Goal: Task Accomplishment & Management: Use online tool/utility

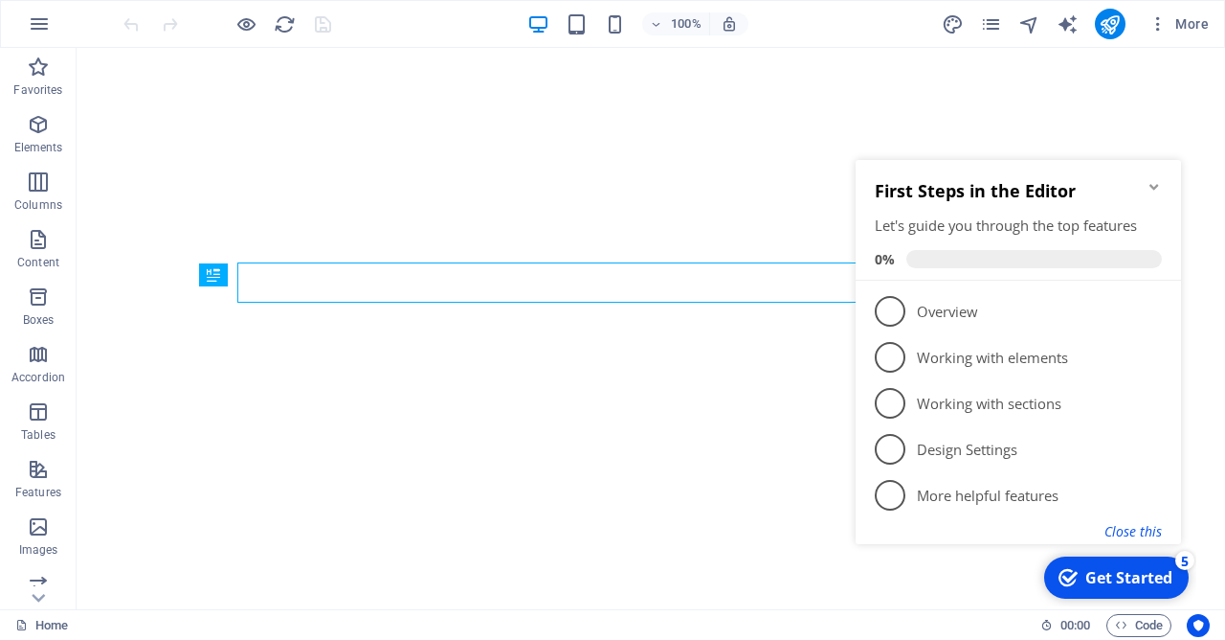
click at [1150, 534] on button "Close this" at bounding box center [1133, 531] width 57 height 18
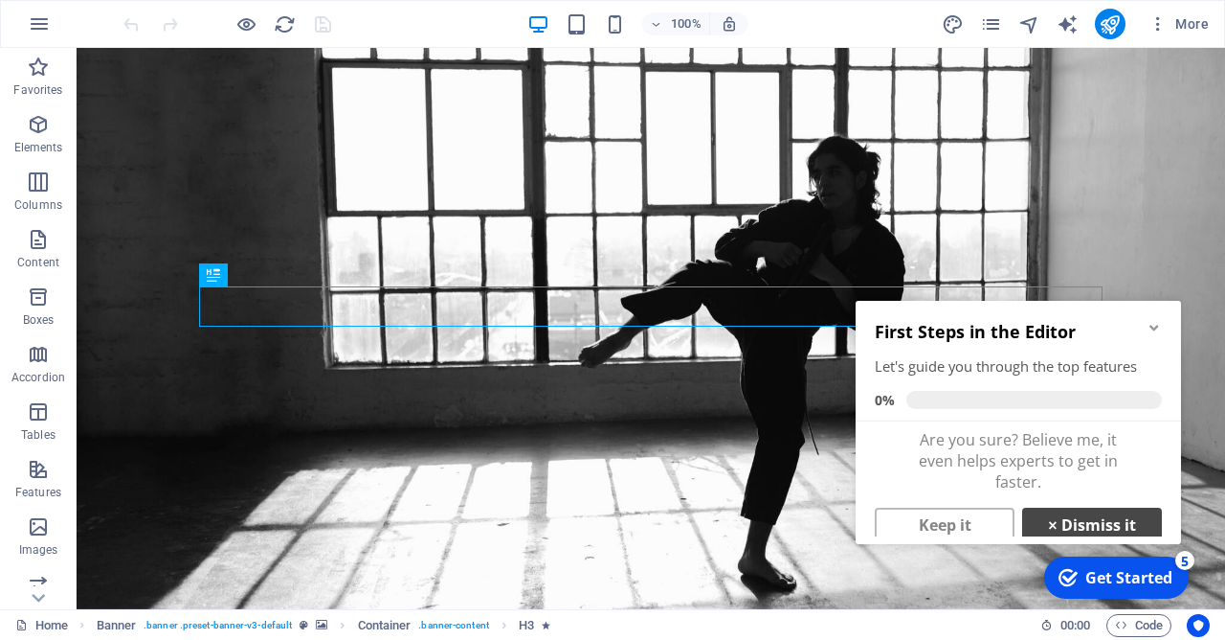
click at [1119, 528] on link "× Dismiss it" at bounding box center [1093, 524] width 140 height 34
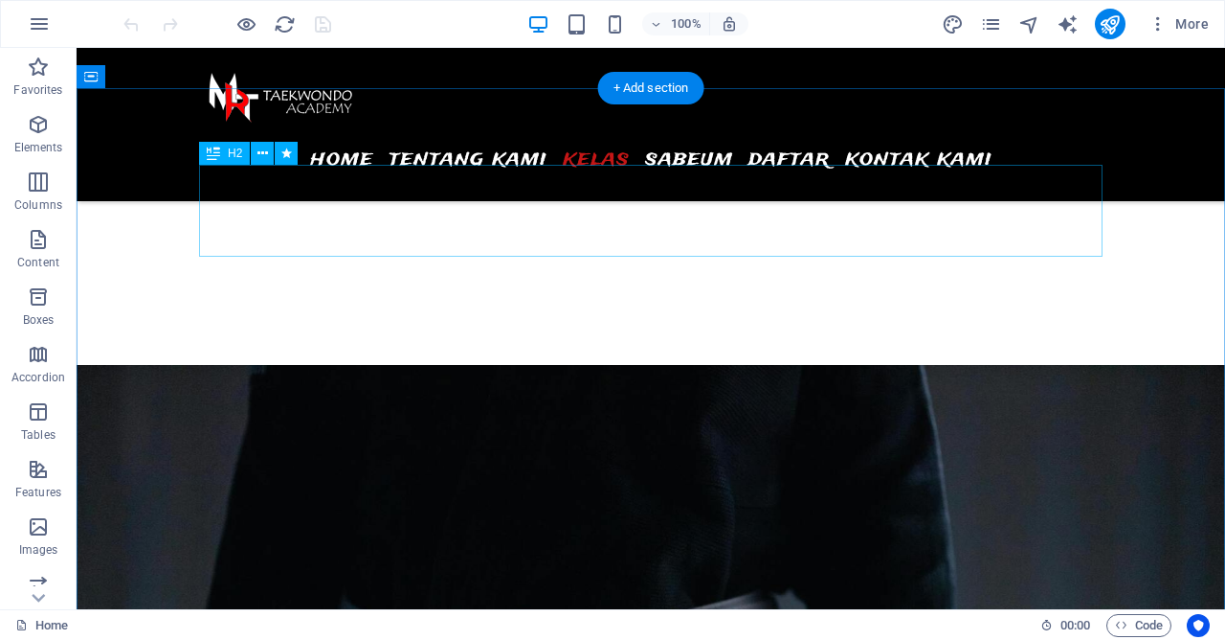
scroll to position [2275, 0]
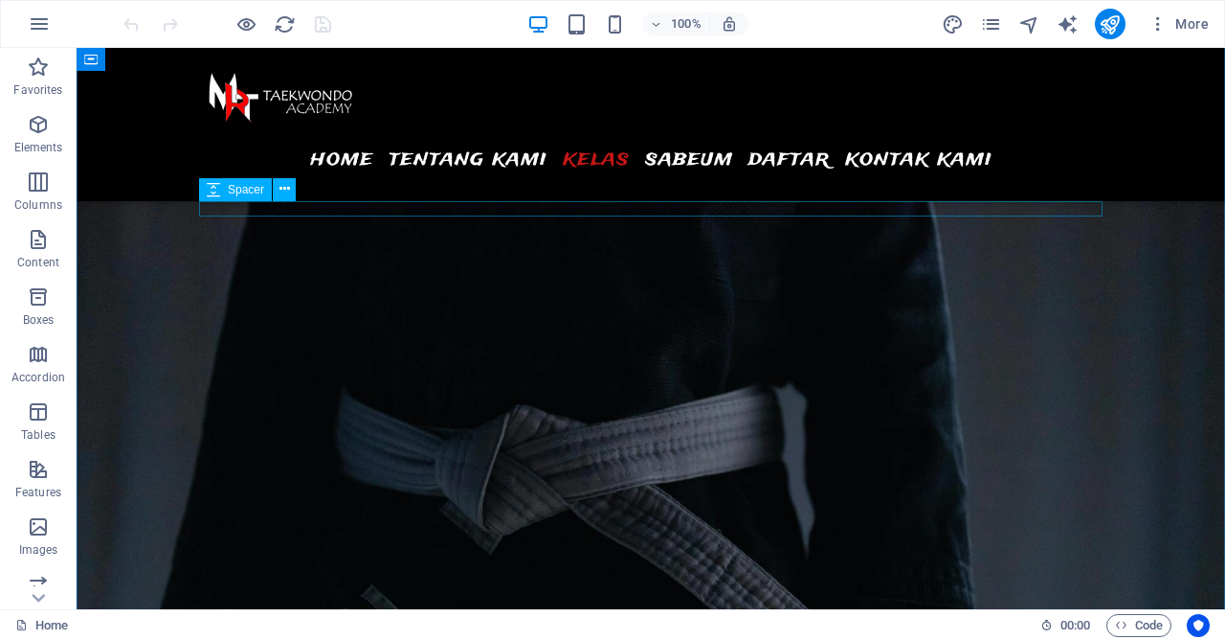
click at [0, 0] on span "Spacer" at bounding box center [0, 0] width 0 height 0
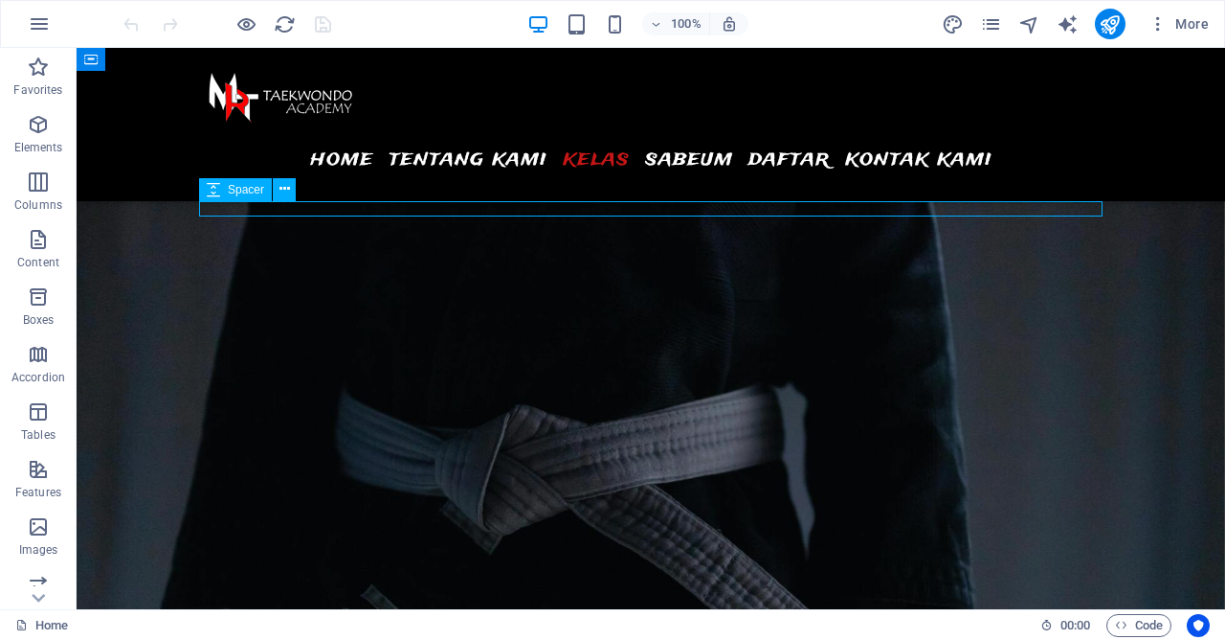
click at [0, 0] on span "Spacer" at bounding box center [0, 0] width 0 height 0
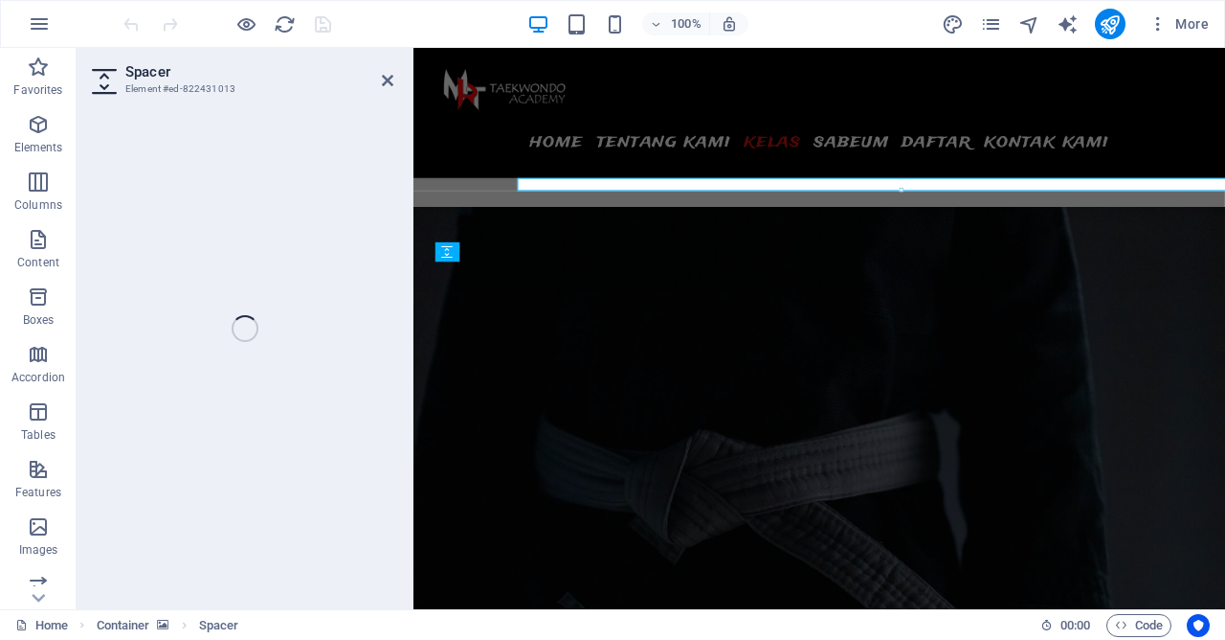
select select "rem"
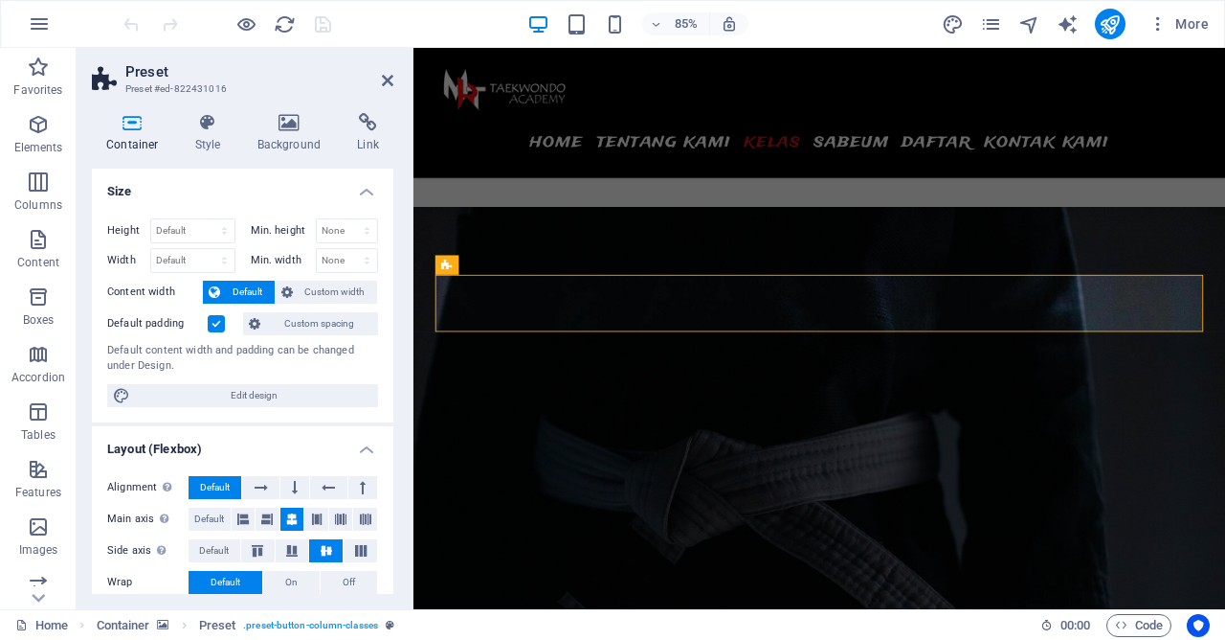
scroll to position [317, 0]
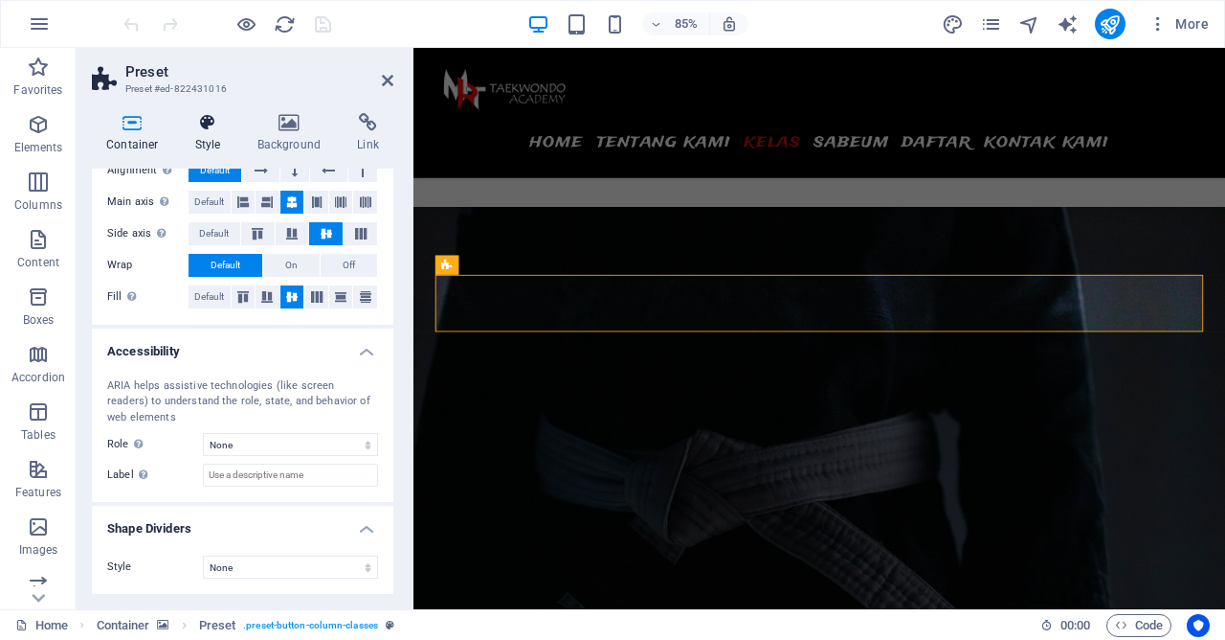
click at [215, 140] on h4 "Style" at bounding box center [212, 133] width 62 height 40
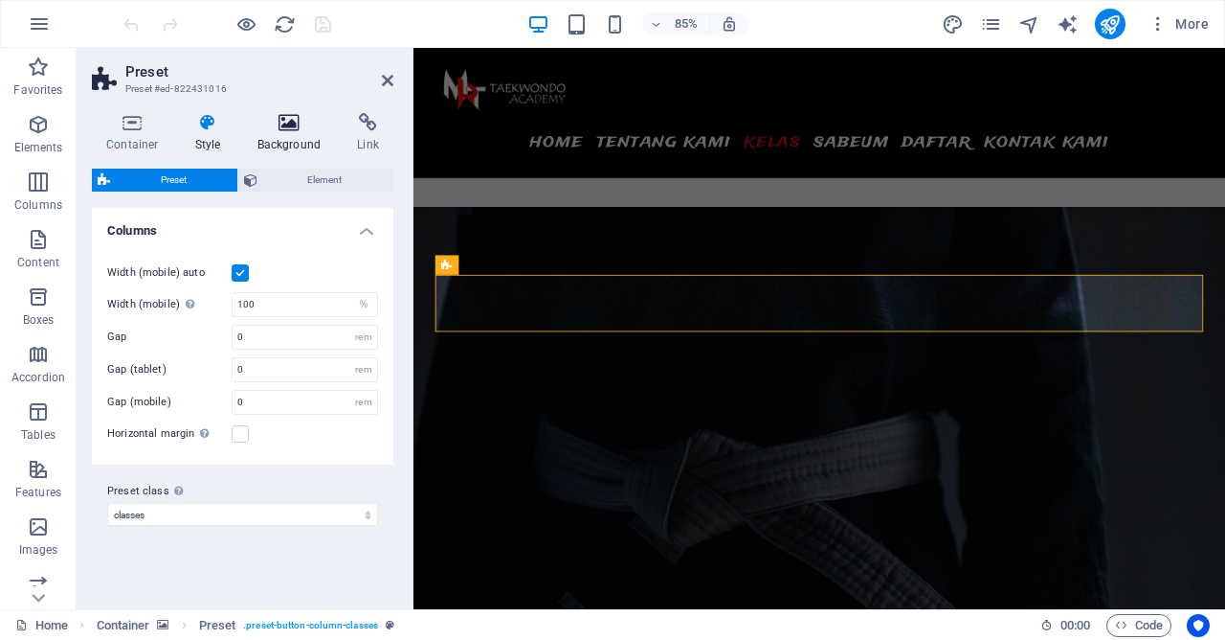
click at [281, 137] on h4 "Background" at bounding box center [293, 133] width 101 height 40
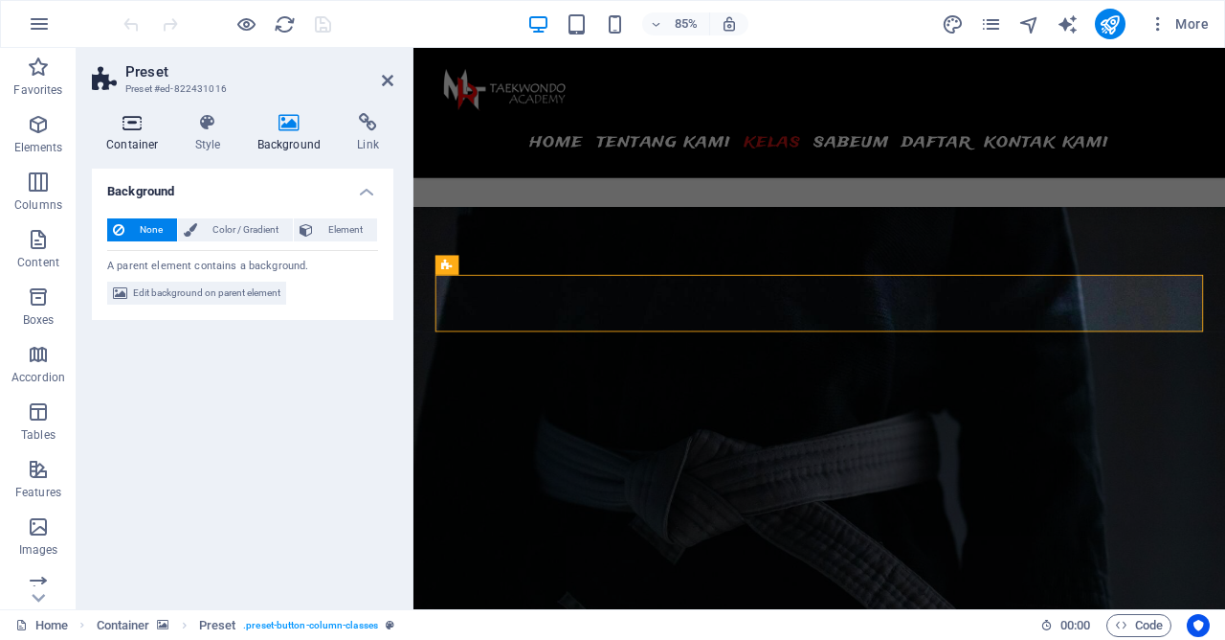
click at [134, 132] on icon at bounding box center [132, 122] width 81 height 19
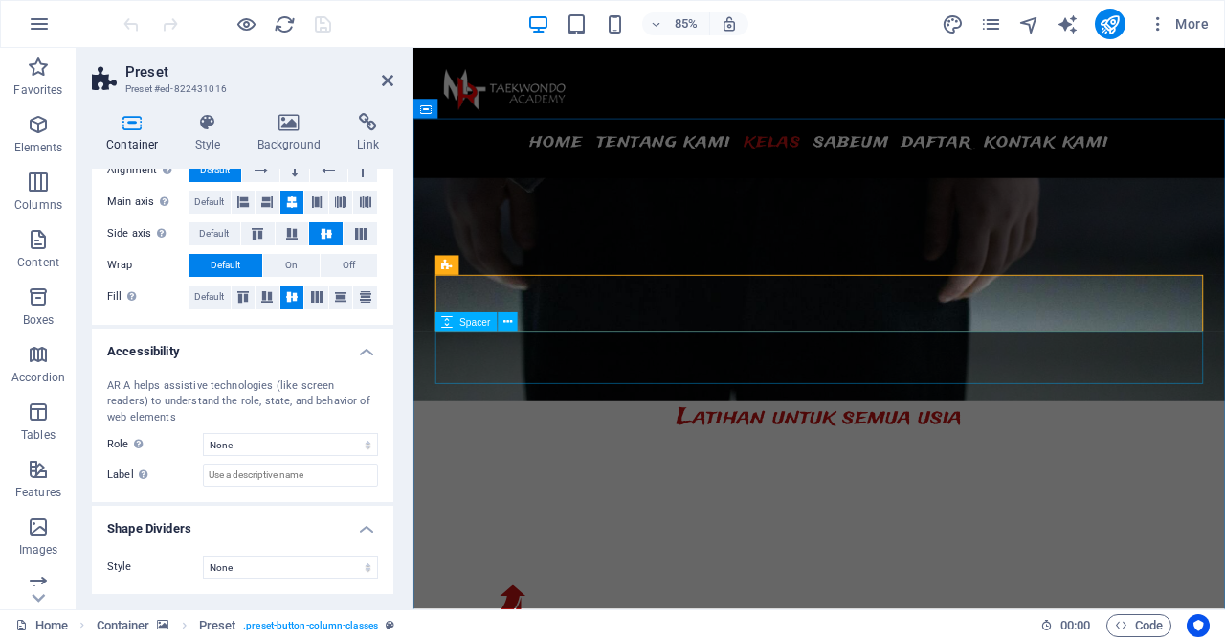
scroll to position [2274, 0]
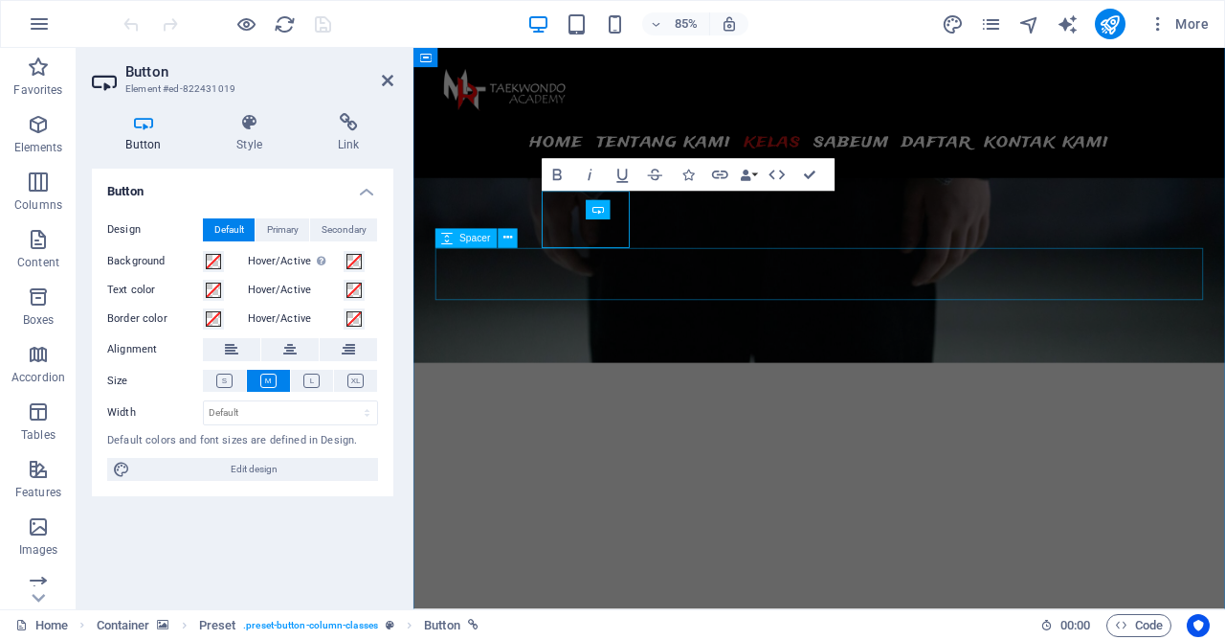
scroll to position [2373, 0]
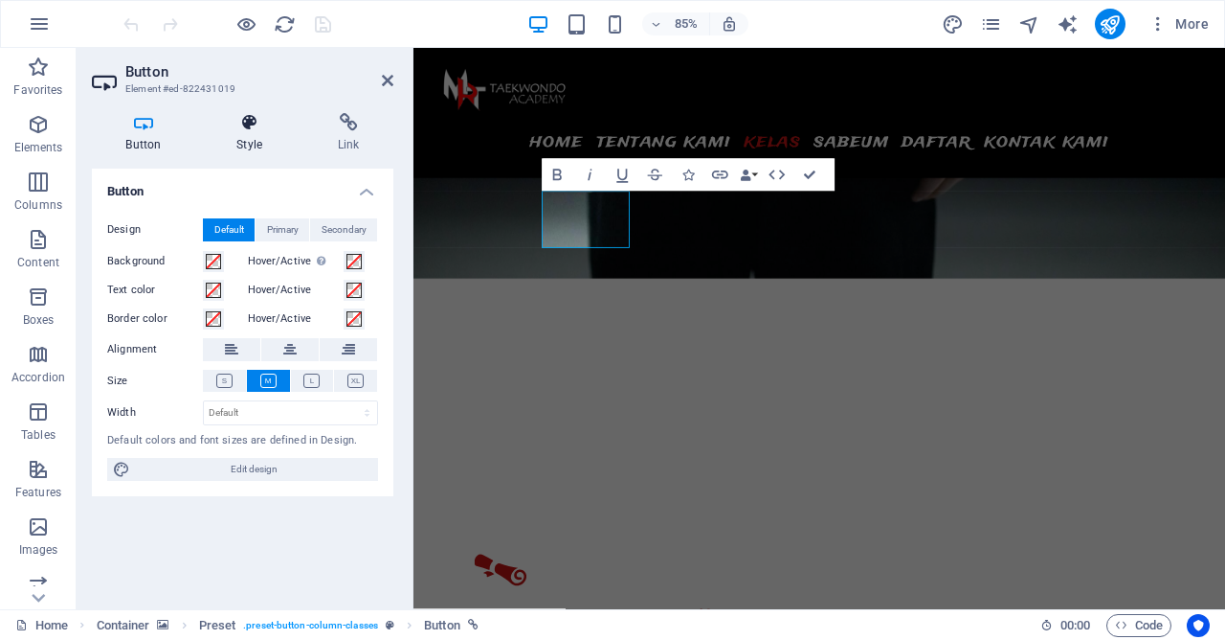
click at [258, 135] on h4 "Style" at bounding box center [253, 133] width 101 height 40
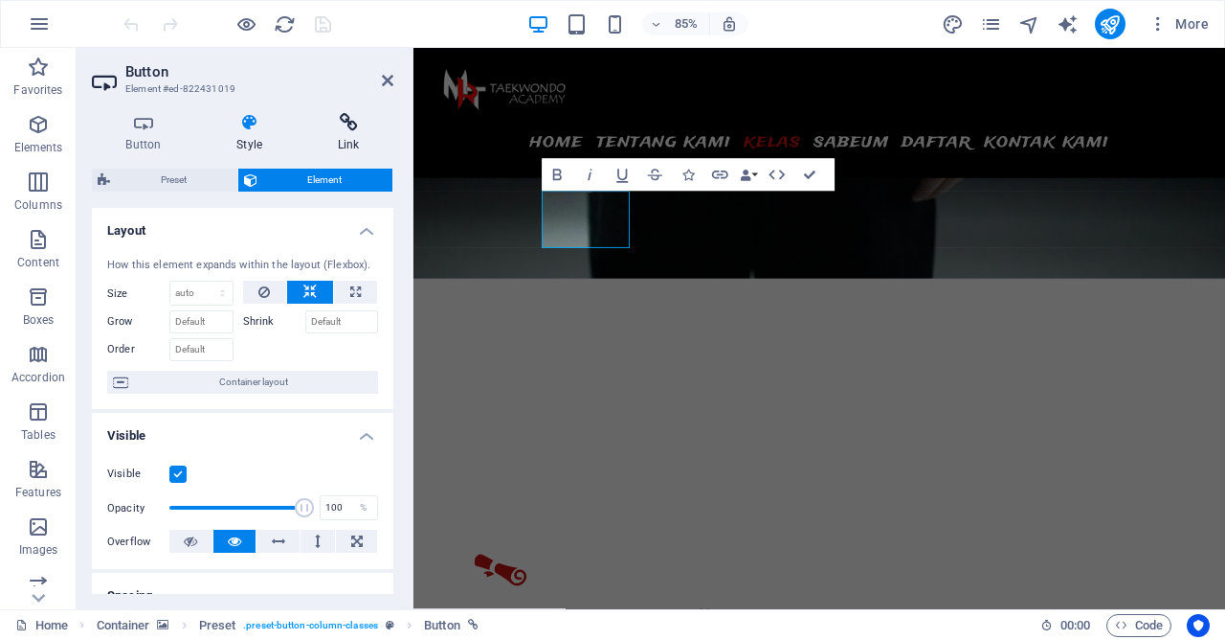
click at [361, 129] on icon at bounding box center [348, 122] width 90 height 19
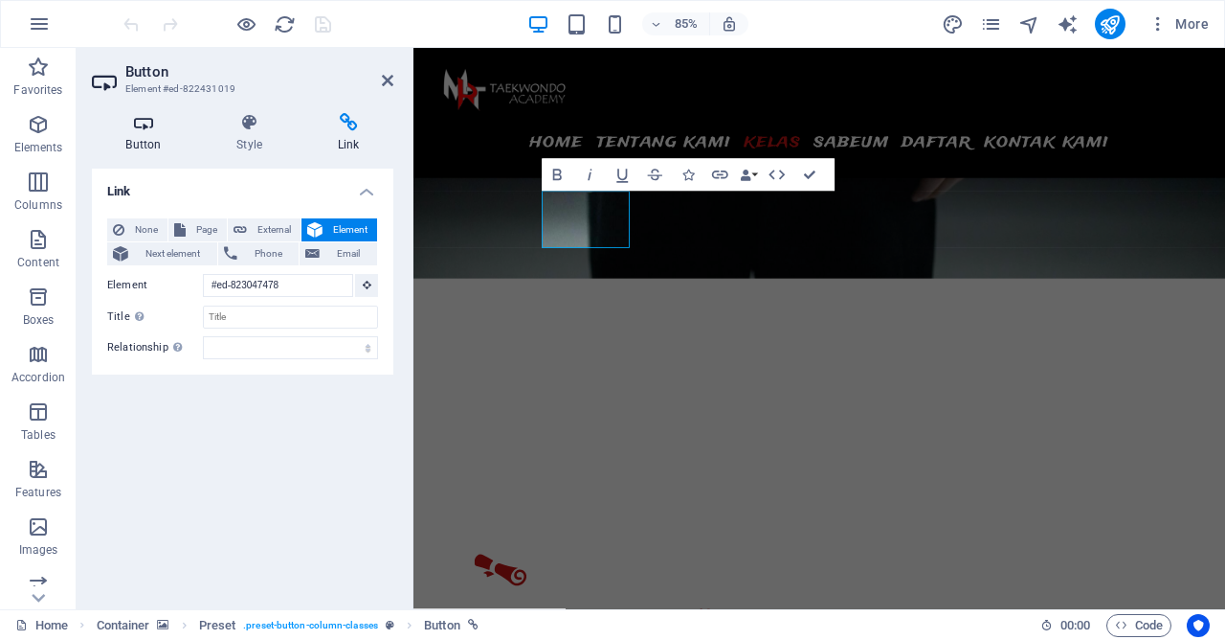
click at [156, 141] on h4 "Button" at bounding box center [147, 133] width 111 height 40
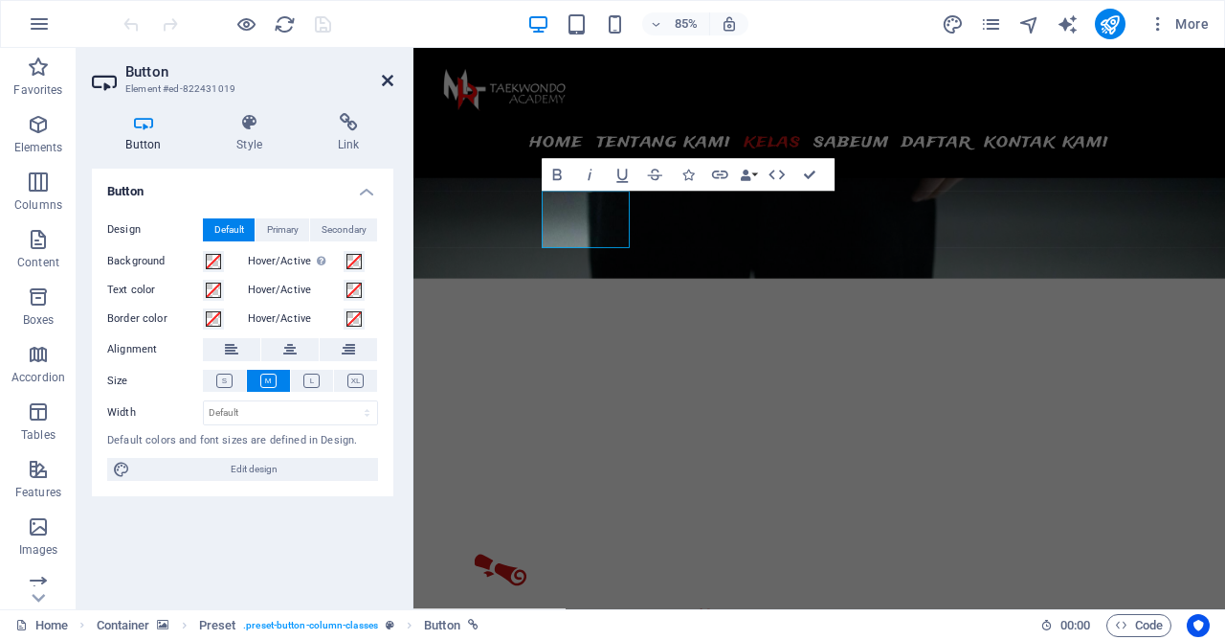
click at [389, 80] on icon at bounding box center [387, 80] width 11 height 15
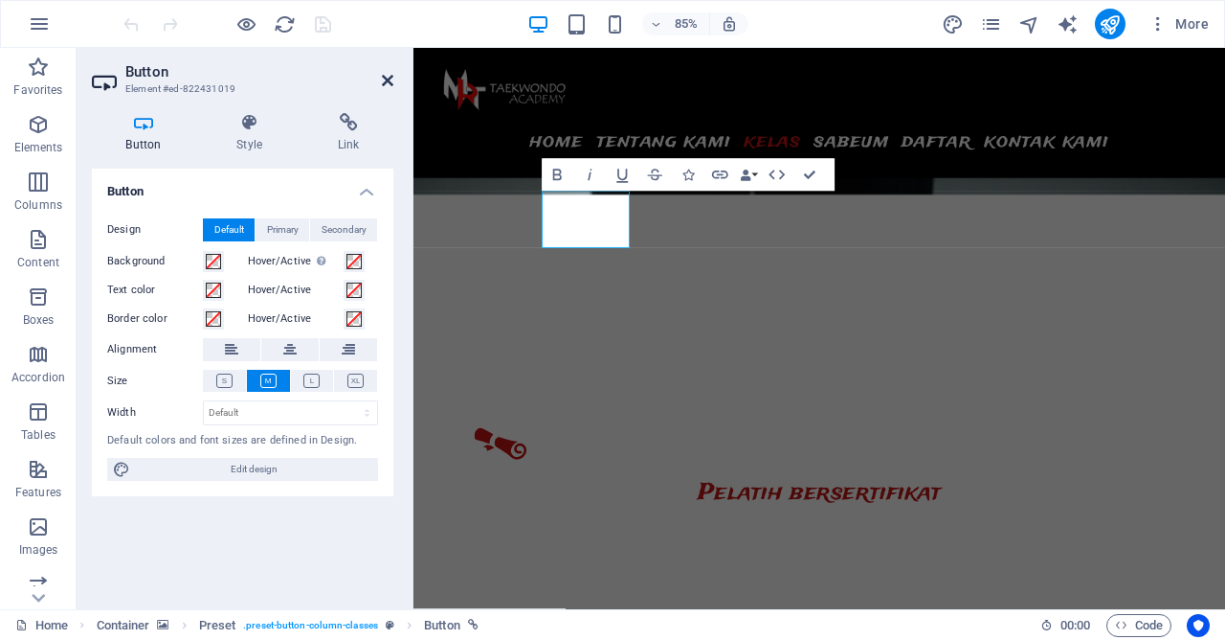
scroll to position [2274, 0]
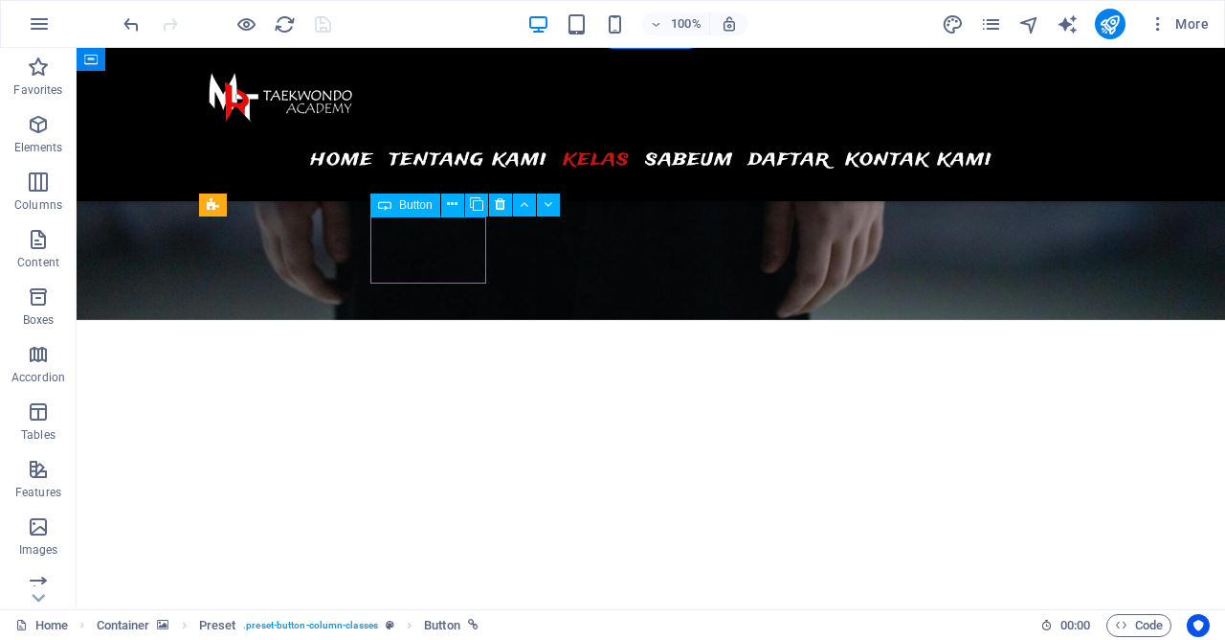
scroll to position [2373, 0]
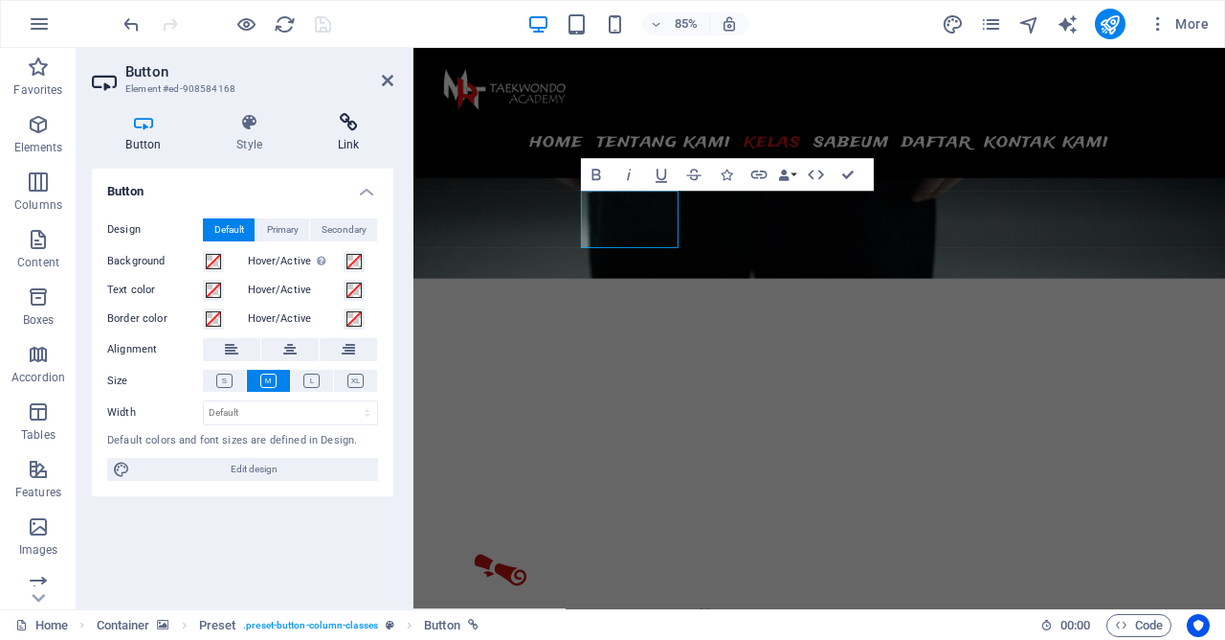
click at [348, 128] on icon at bounding box center [348, 122] width 90 height 19
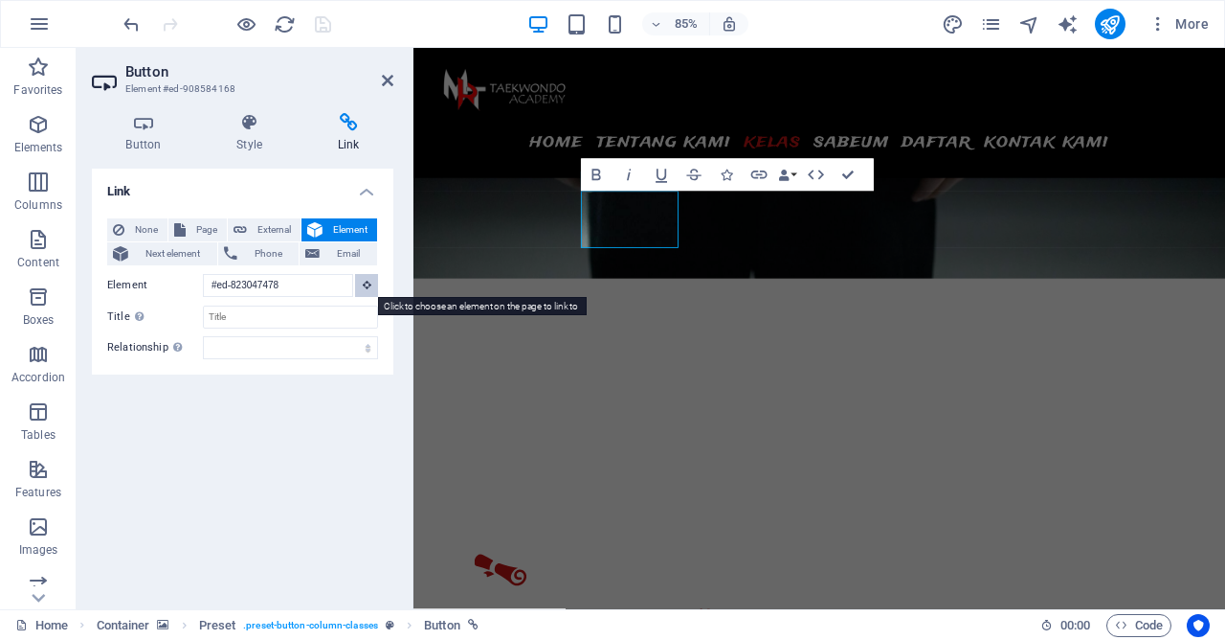
click at [371, 278] on button at bounding box center [366, 285] width 23 height 23
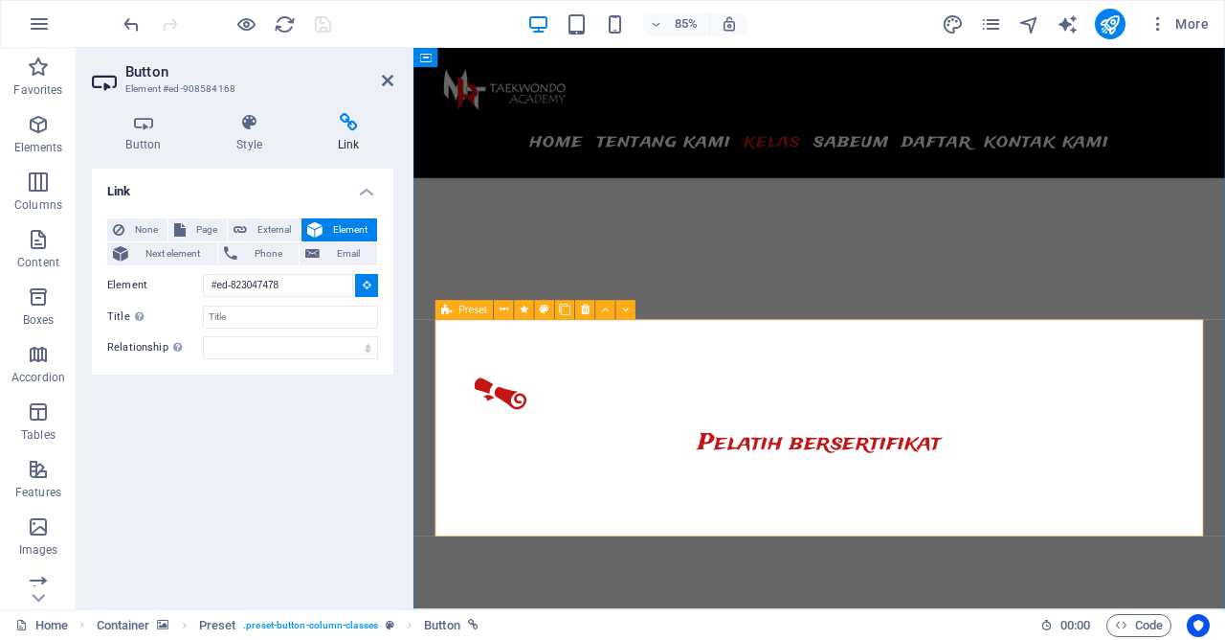
scroll to position [2890, 0]
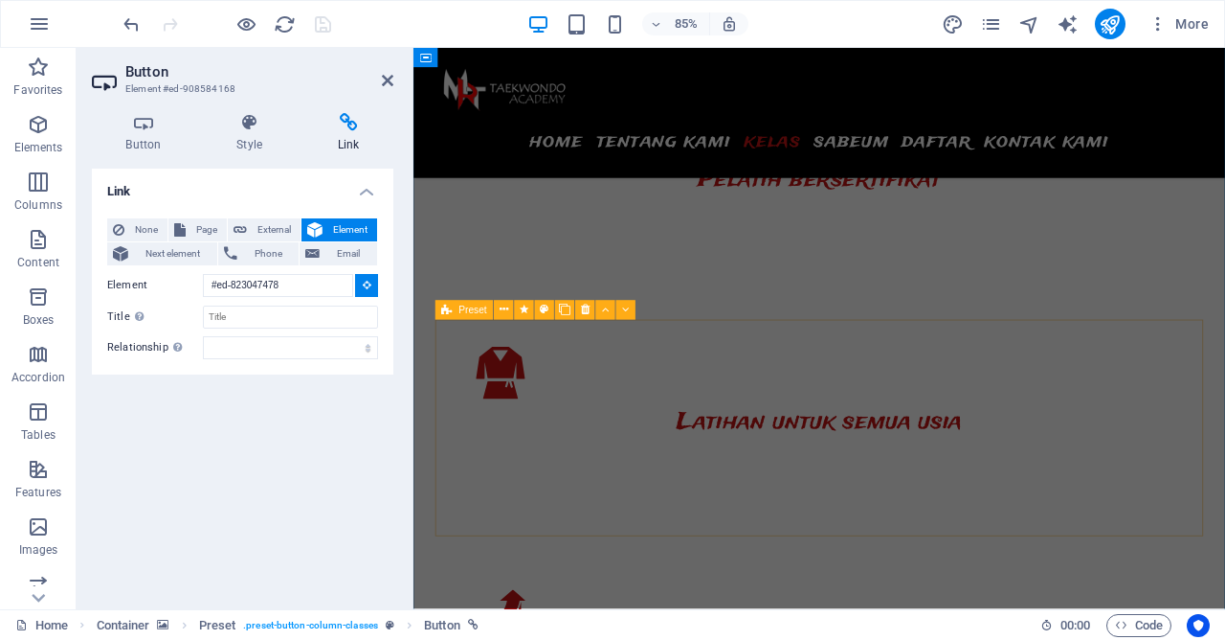
click at [459, 307] on div "Preset" at bounding box center [465, 309] width 58 height 19
type input "#ed-823047364"
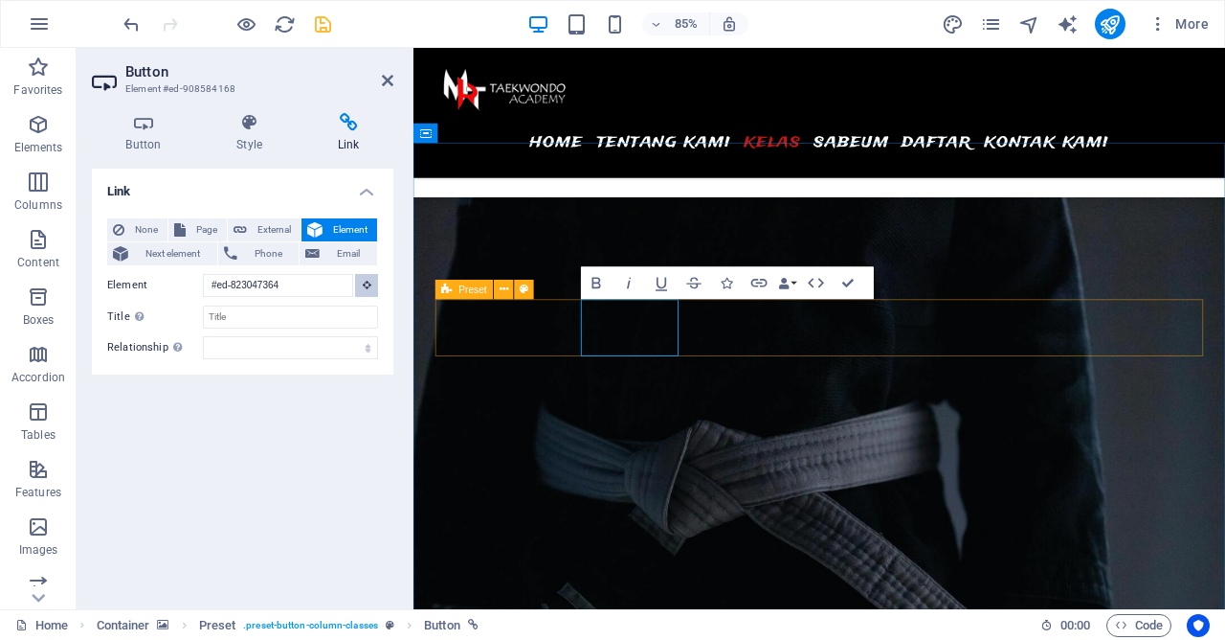
scroll to position [2245, 0]
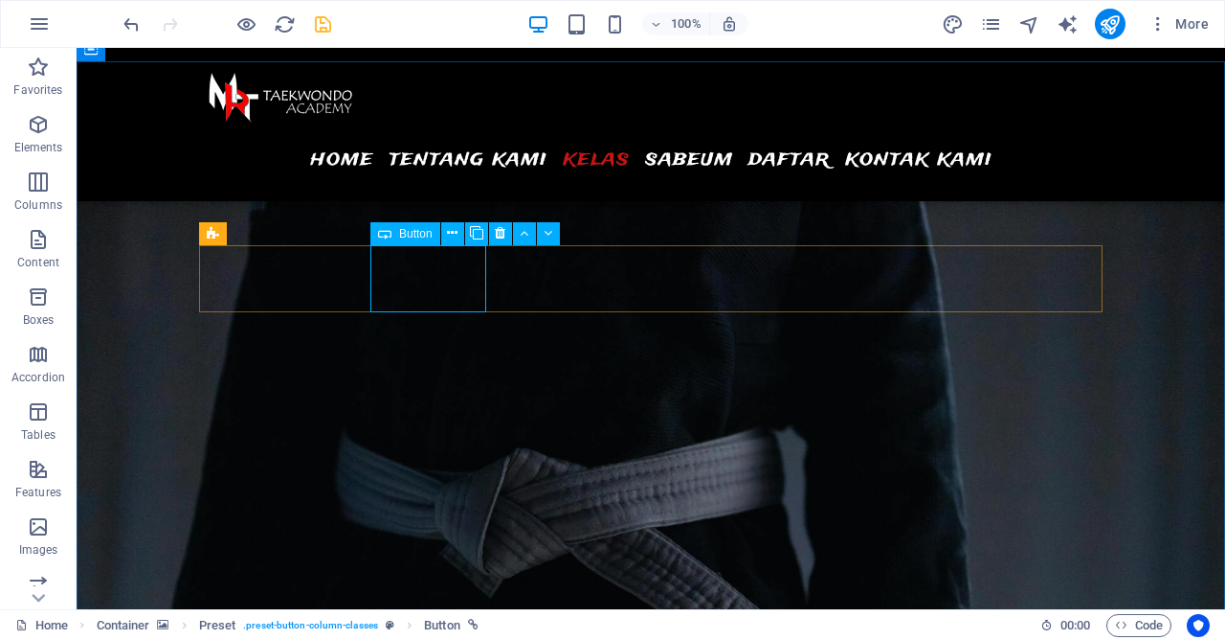
click at [397, 237] on div "Button" at bounding box center [406, 233] width 70 height 23
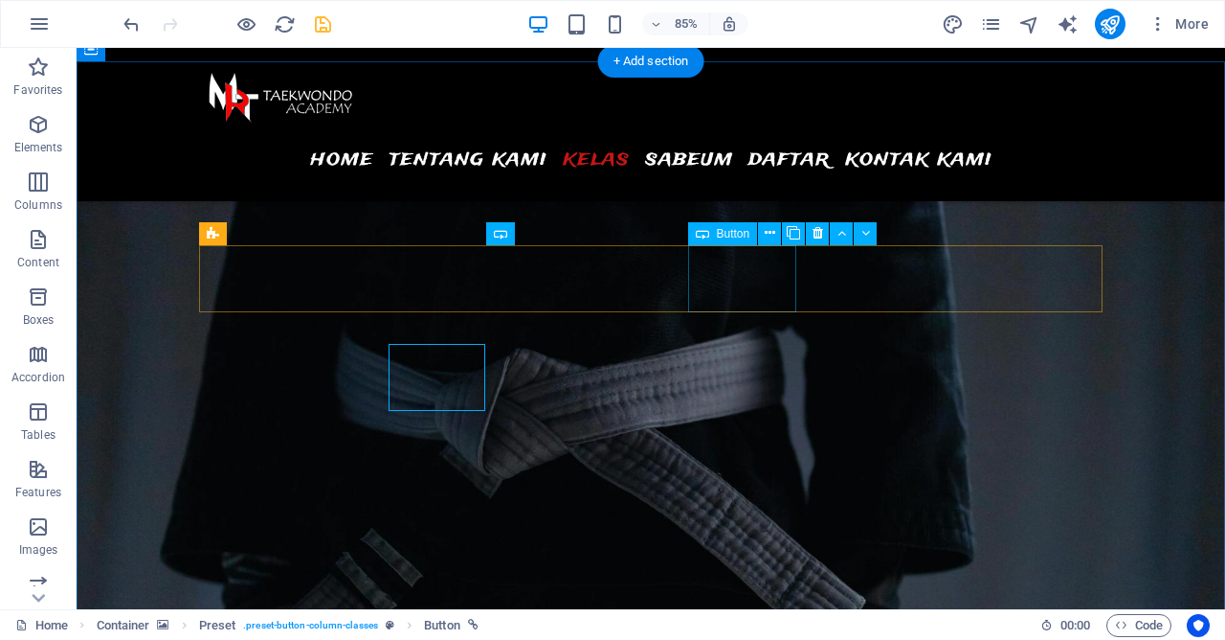
scroll to position [2245, 0]
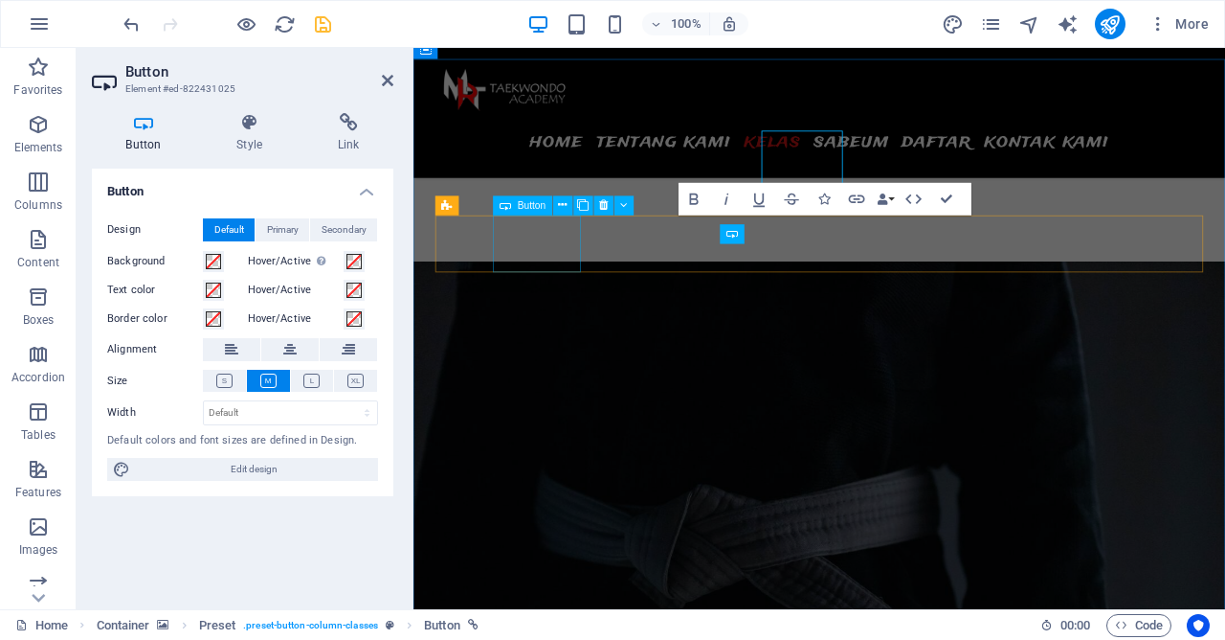
scroll to position [2345, 0]
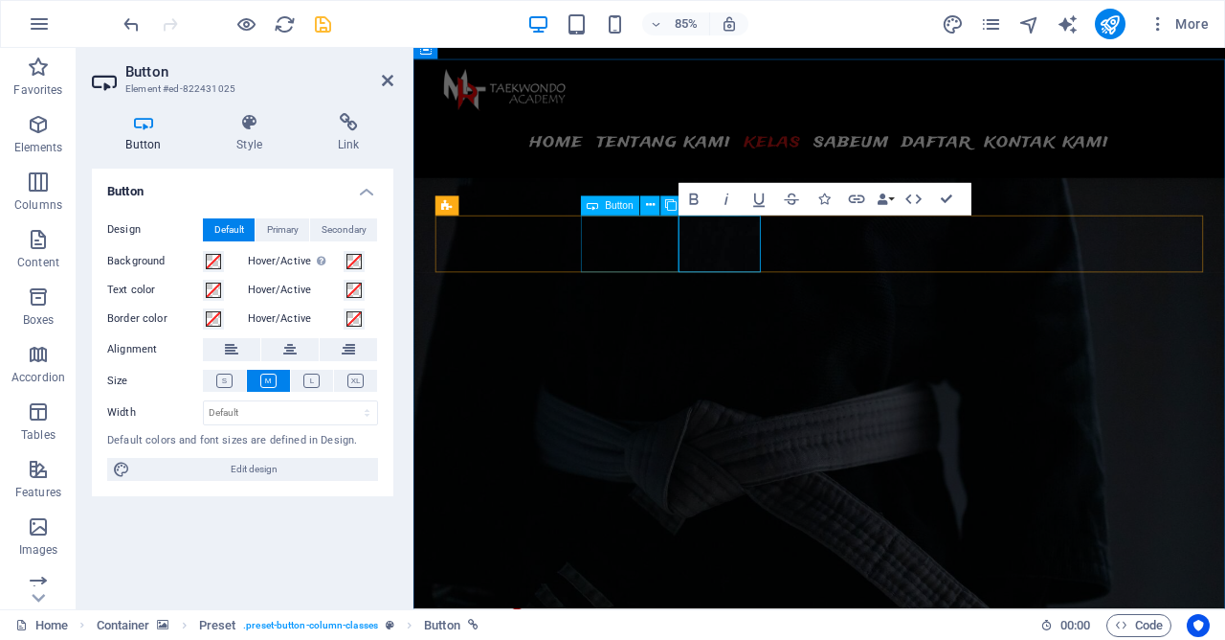
click at [619, 212] on div "Button" at bounding box center [610, 205] width 59 height 19
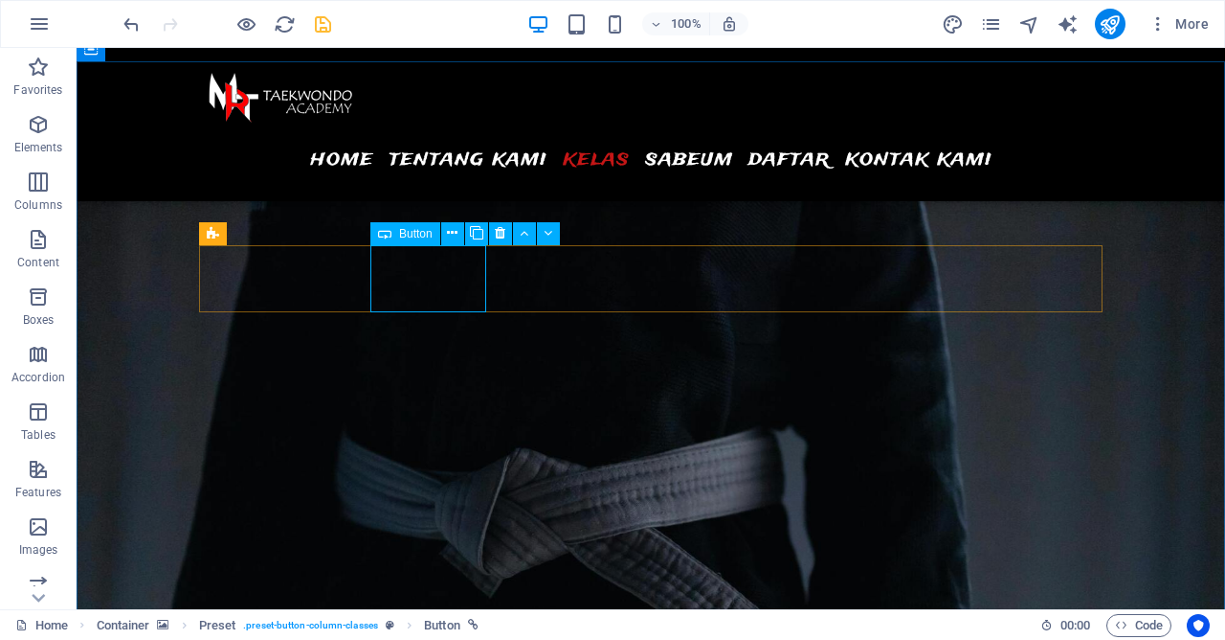
click at [398, 232] on div "Button" at bounding box center [406, 233] width 70 height 23
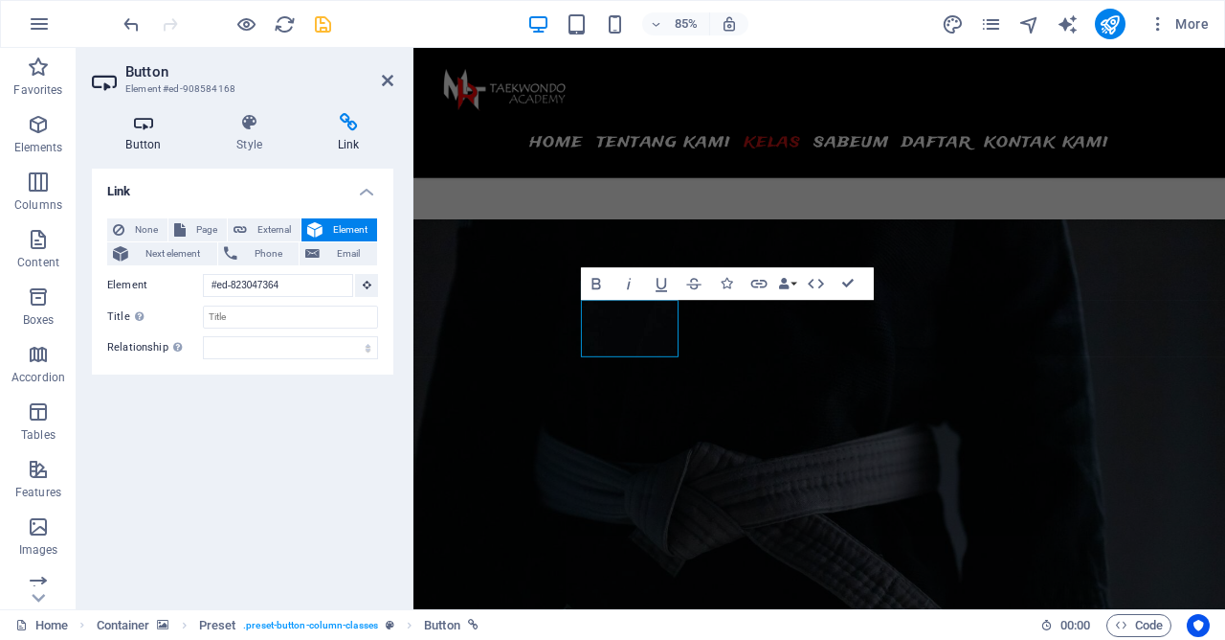
click at [169, 128] on icon at bounding box center [143, 122] width 103 height 19
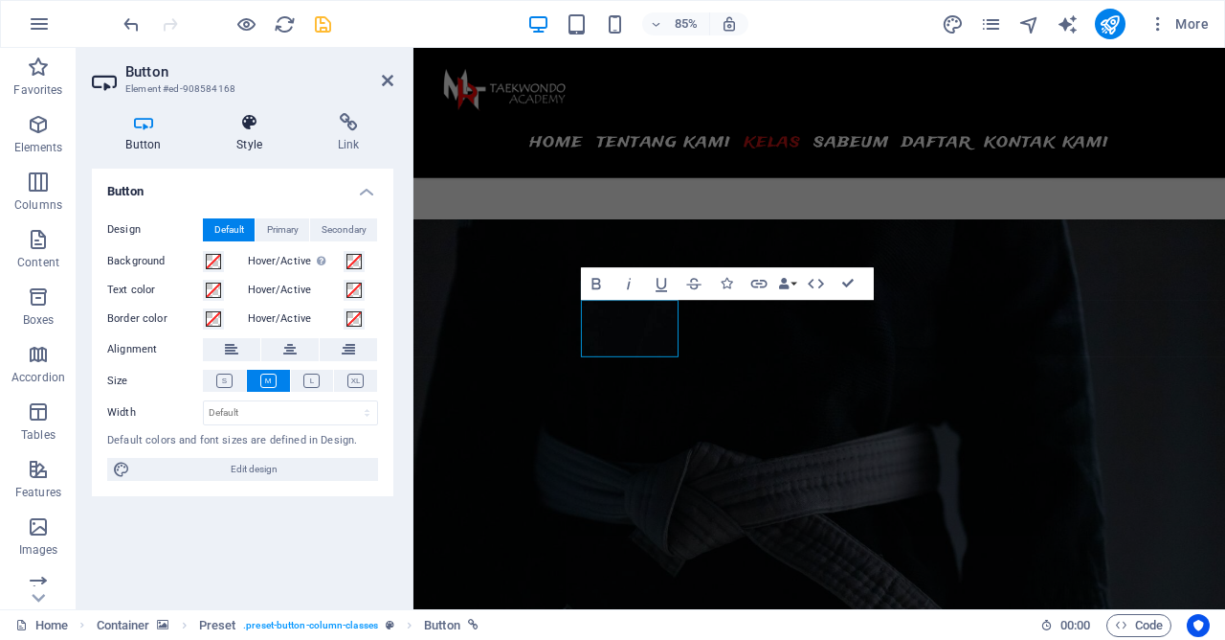
click at [247, 127] on icon at bounding box center [250, 122] width 94 height 19
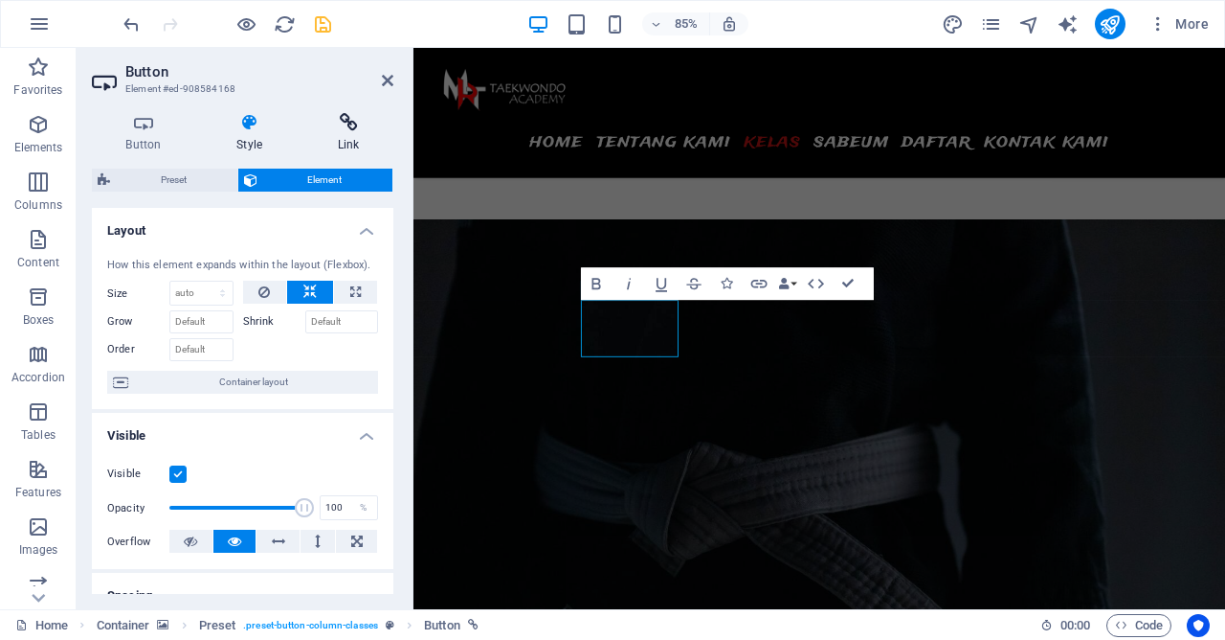
click at [359, 137] on h4 "Link" at bounding box center [348, 133] width 90 height 40
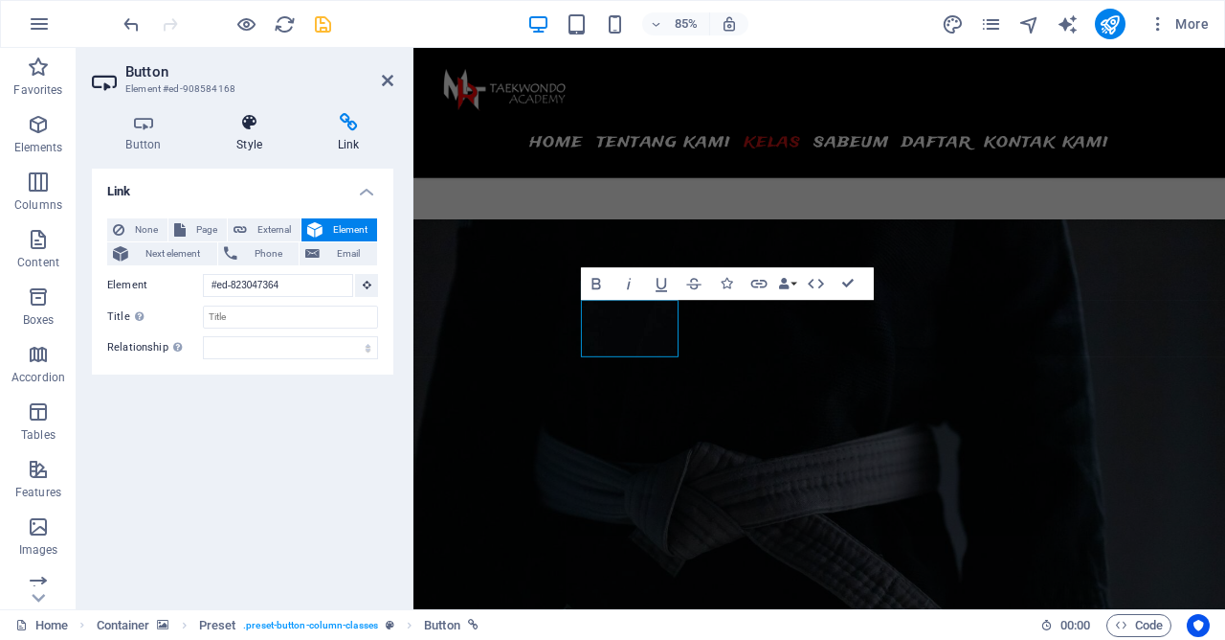
click at [269, 143] on h4 "Style" at bounding box center [253, 133] width 101 height 40
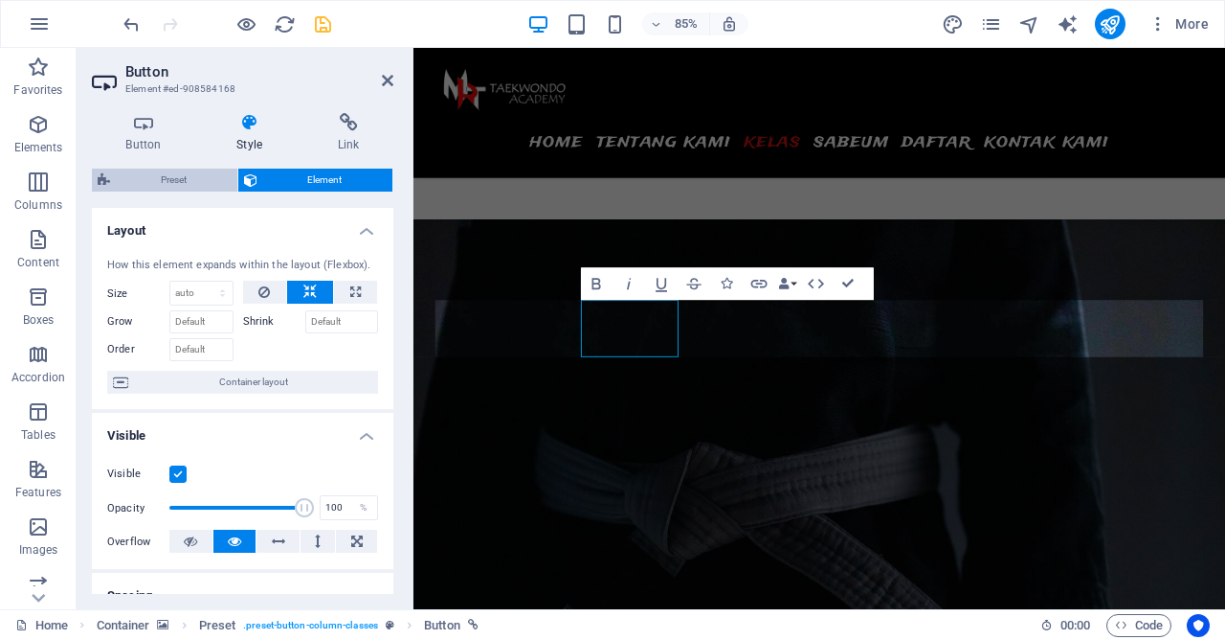
click at [202, 188] on span "Preset" at bounding box center [174, 180] width 116 height 23
select select "%"
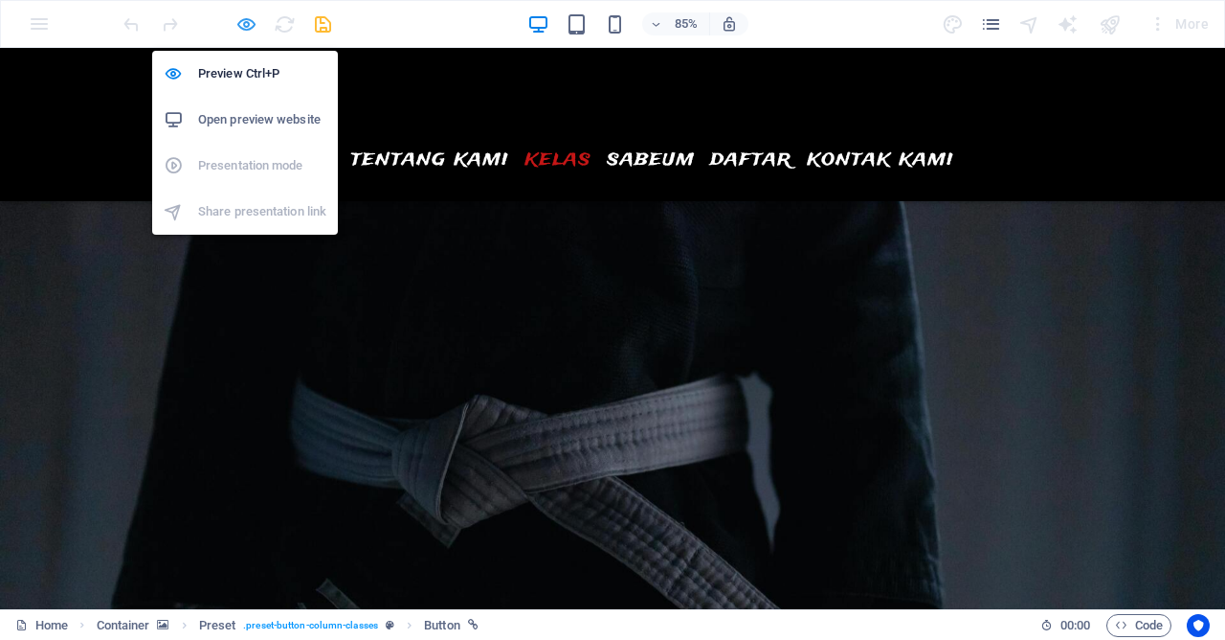
scroll to position [2146, 0]
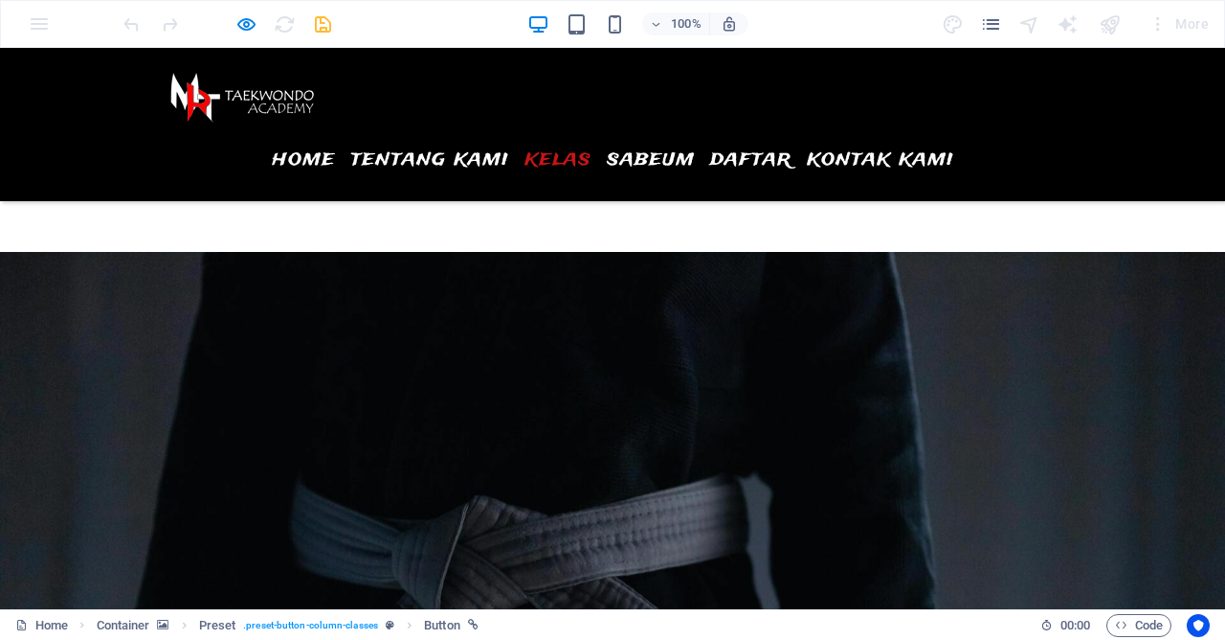
scroll to position [2249, 0]
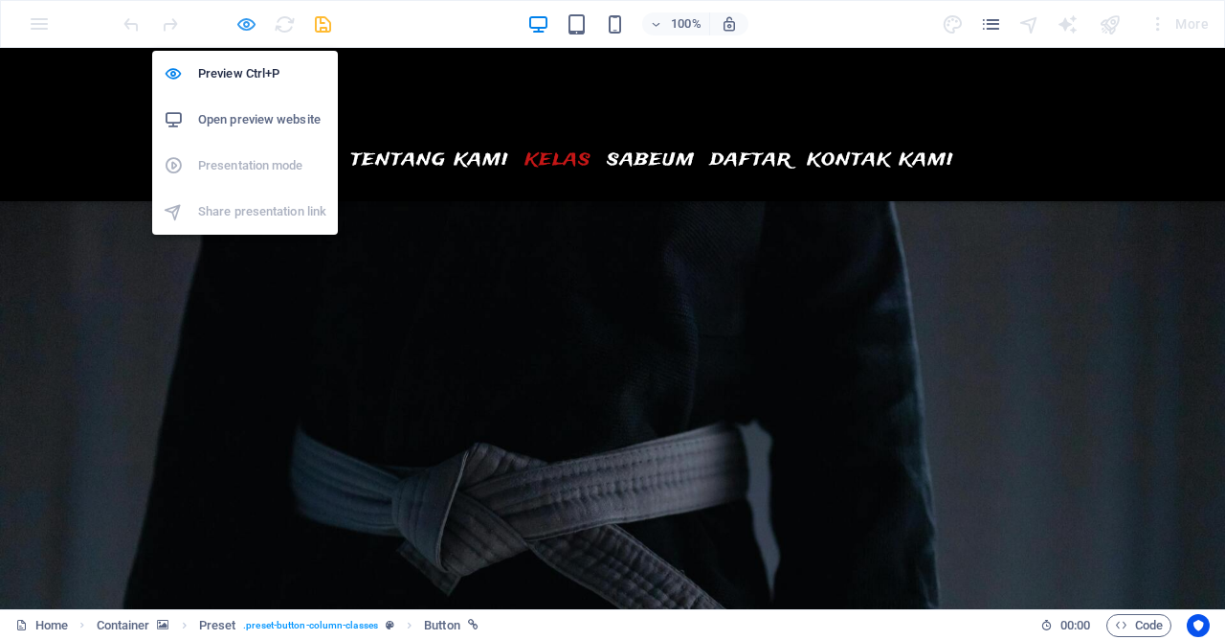
select select "%"
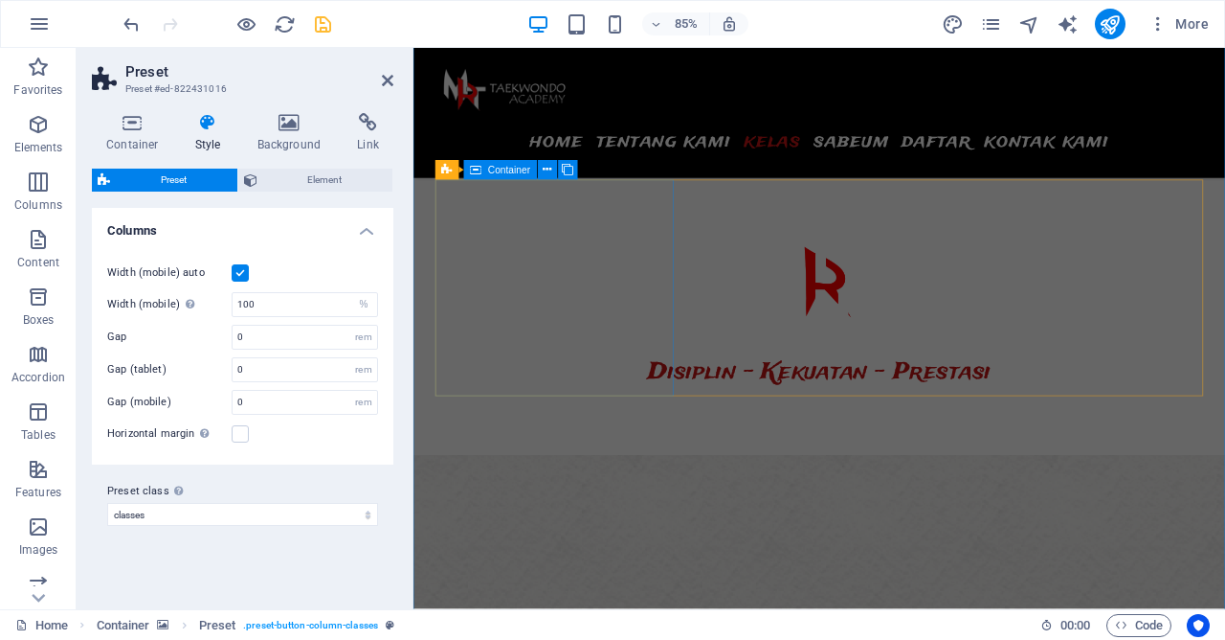
scroll to position [4025, 0]
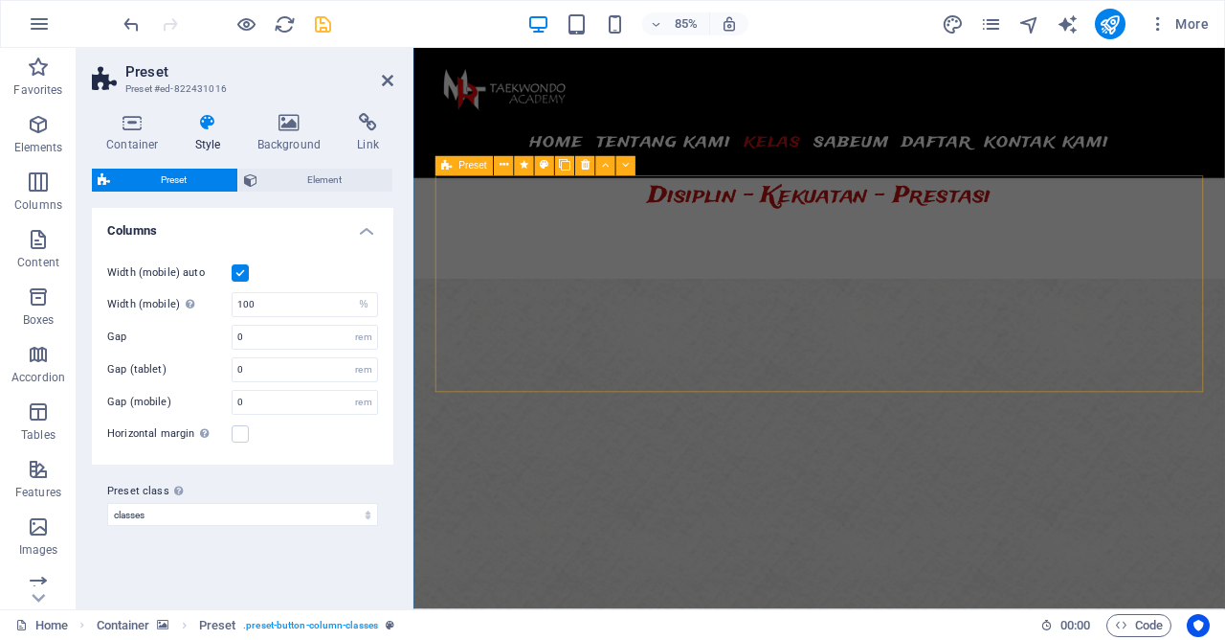
click at [454, 169] on div "Preset" at bounding box center [465, 165] width 58 height 19
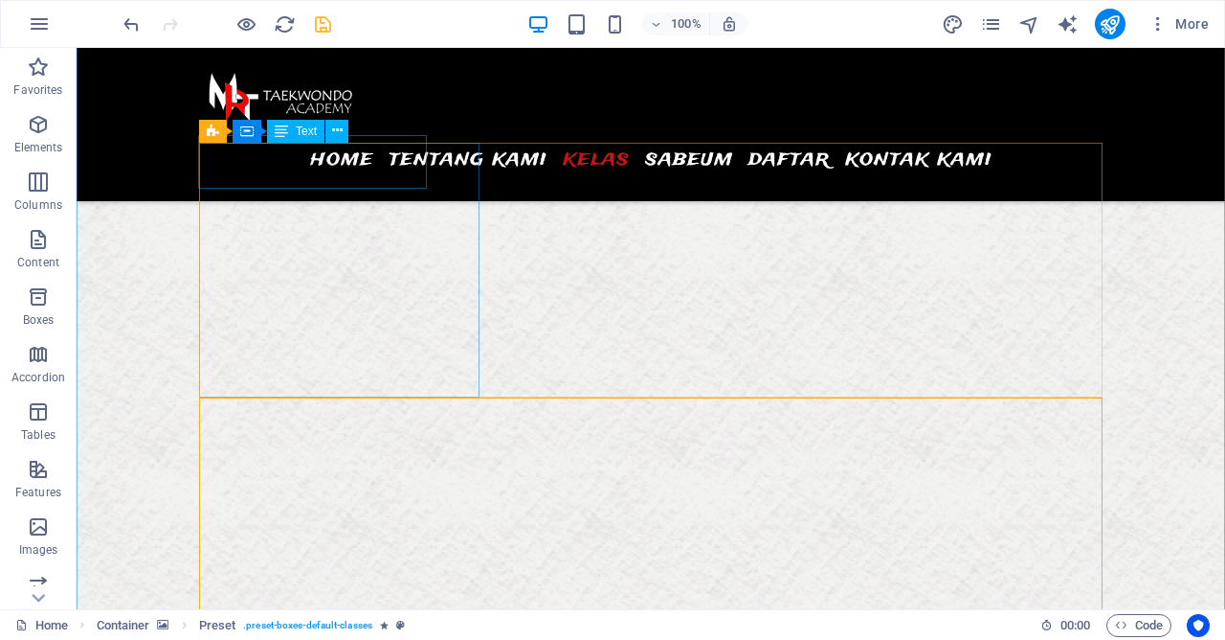
scroll to position [3715, 0]
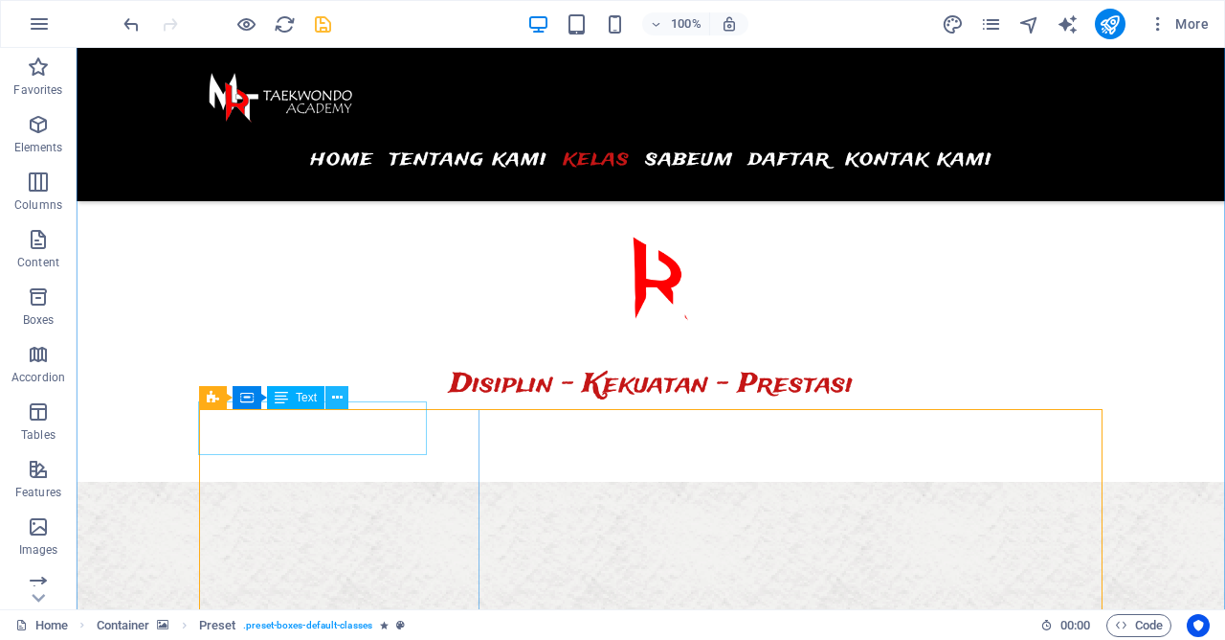
click at [343, 401] on button at bounding box center [337, 397] width 23 height 23
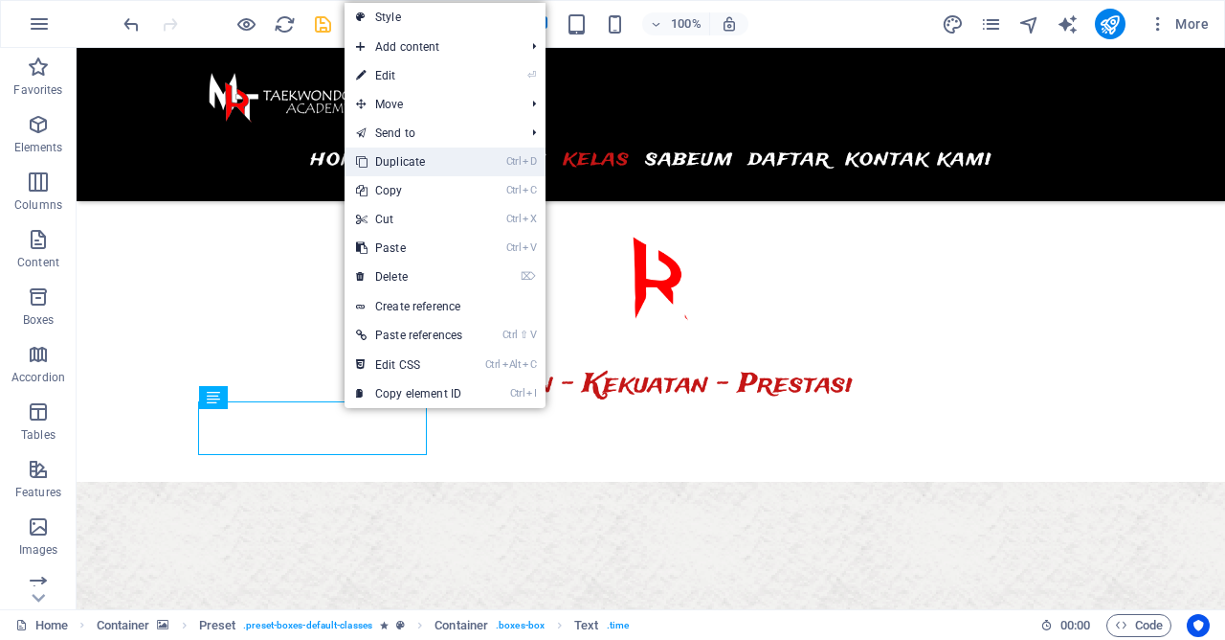
click at [441, 158] on link "Ctrl D Duplicate" at bounding box center [409, 161] width 129 height 29
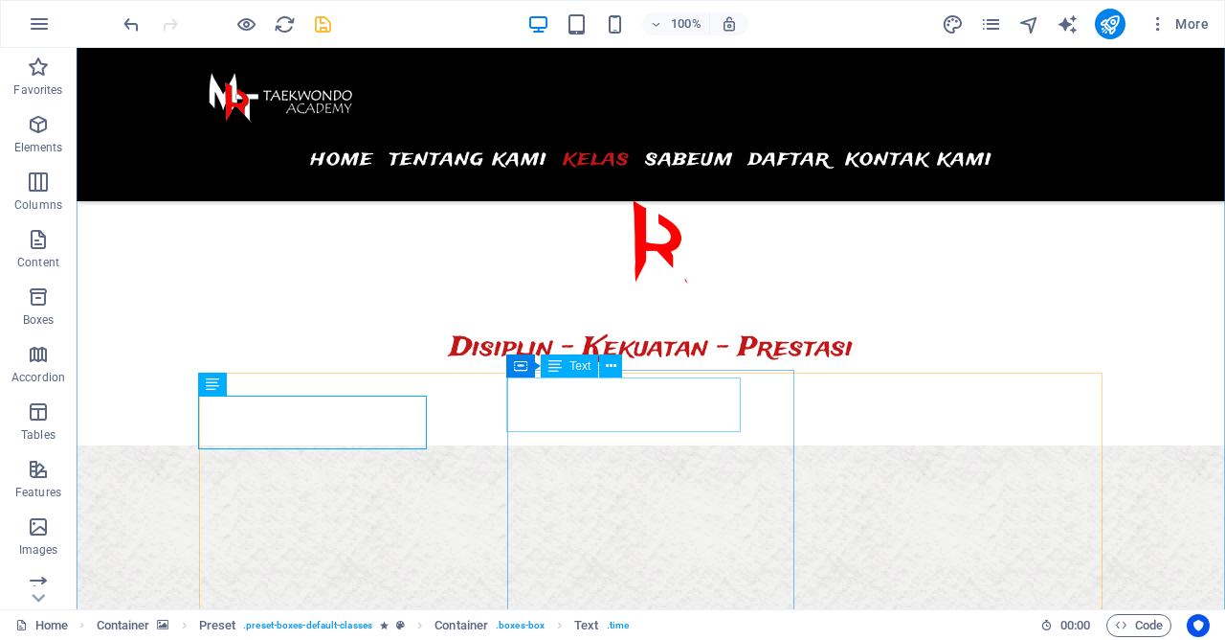
scroll to position [3922, 0]
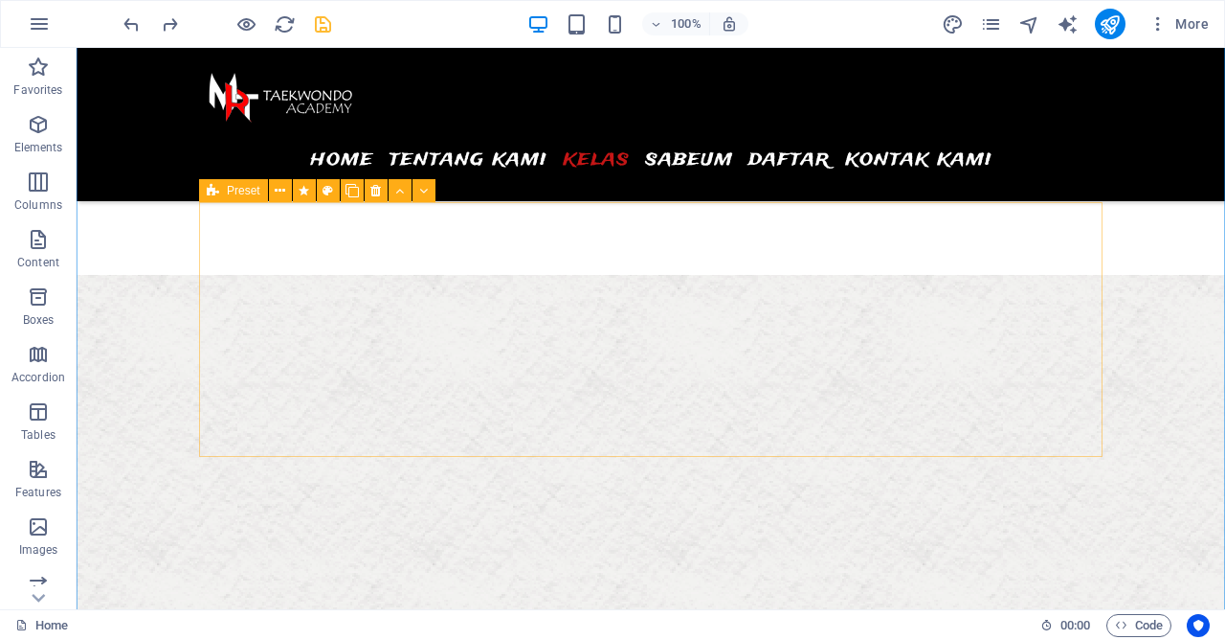
click at [210, 194] on icon at bounding box center [213, 190] width 12 height 23
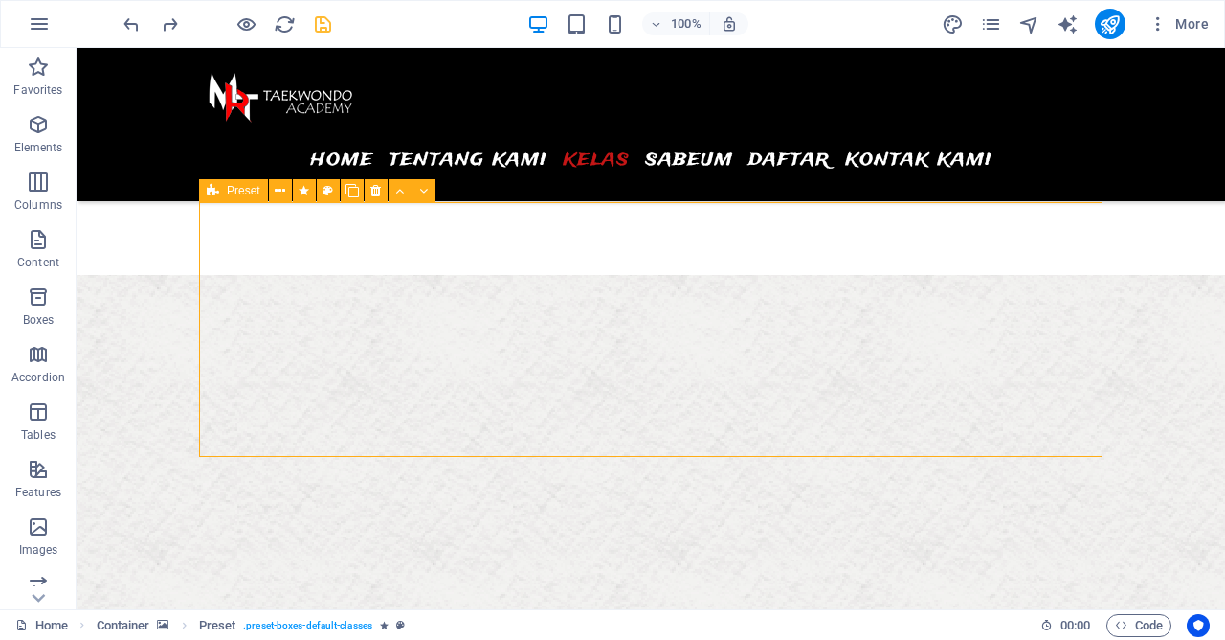
click at [210, 194] on icon at bounding box center [213, 190] width 12 height 23
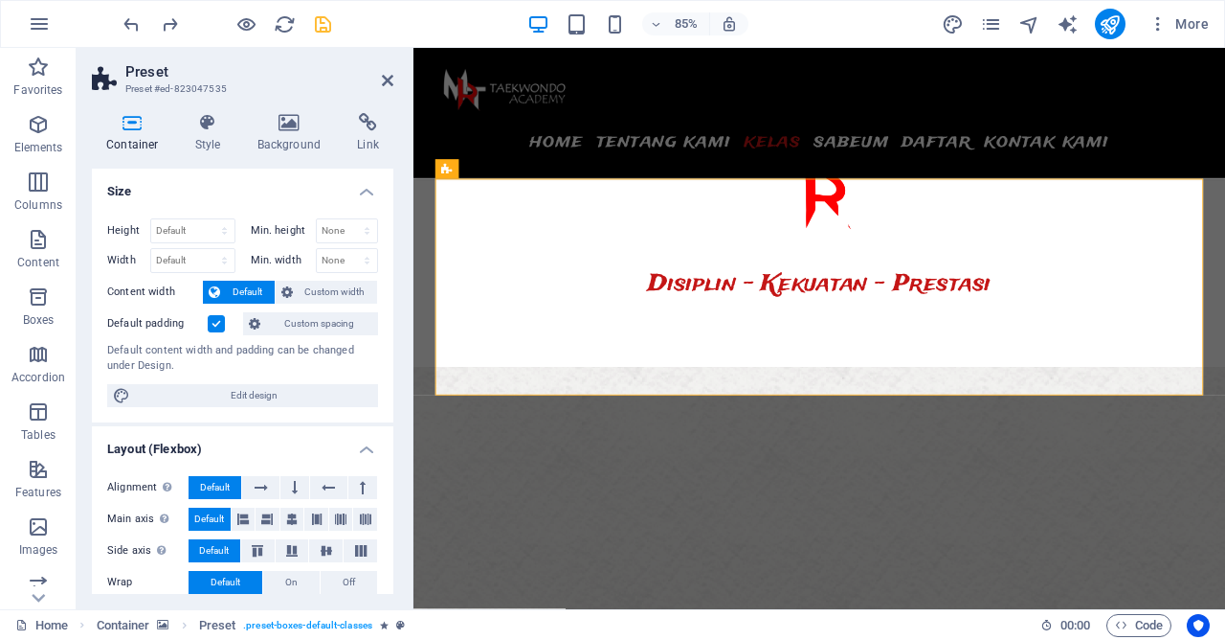
scroll to position [4020, 0]
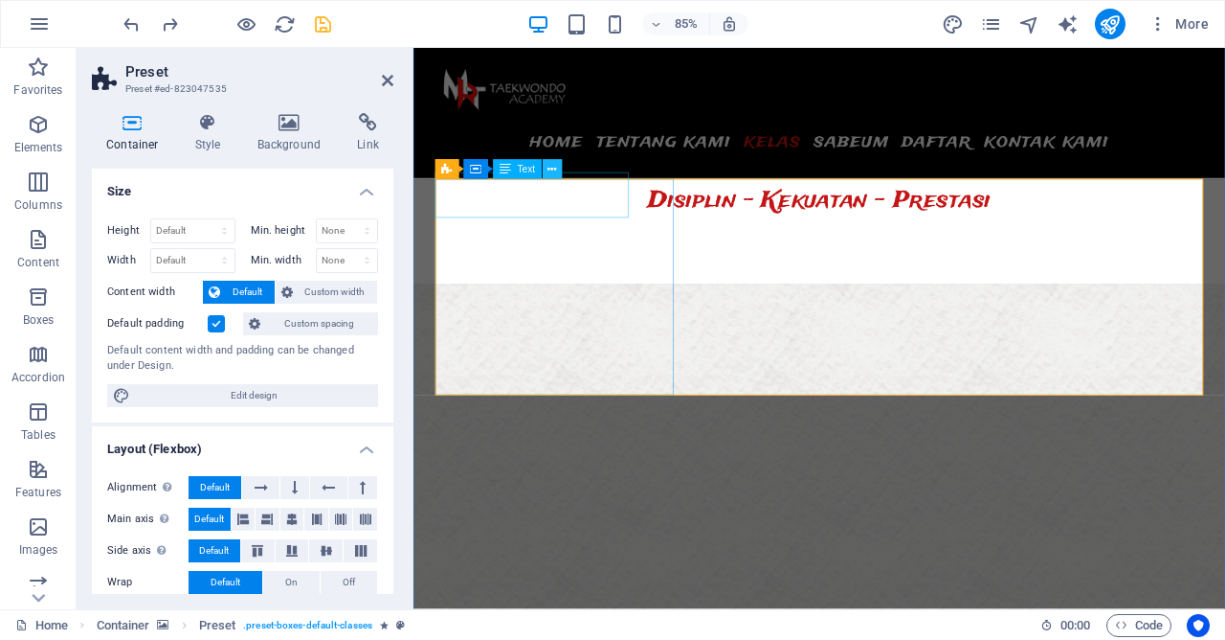
click at [556, 170] on icon at bounding box center [552, 169] width 9 height 17
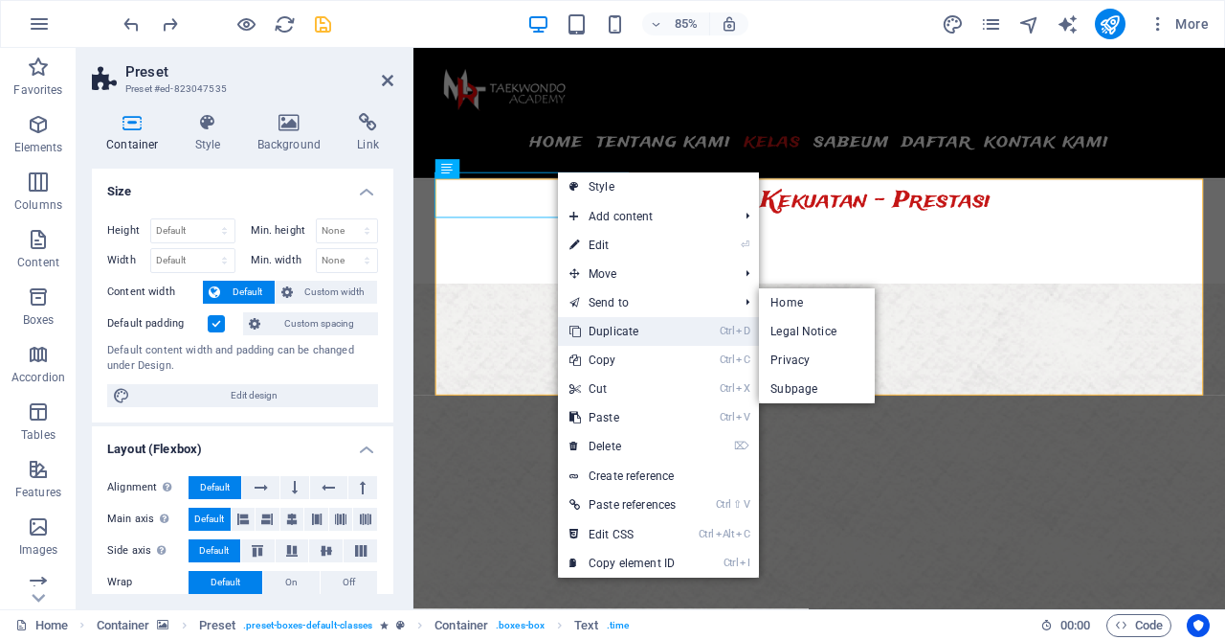
click at [610, 324] on link "Ctrl D Duplicate" at bounding box center [622, 331] width 129 height 29
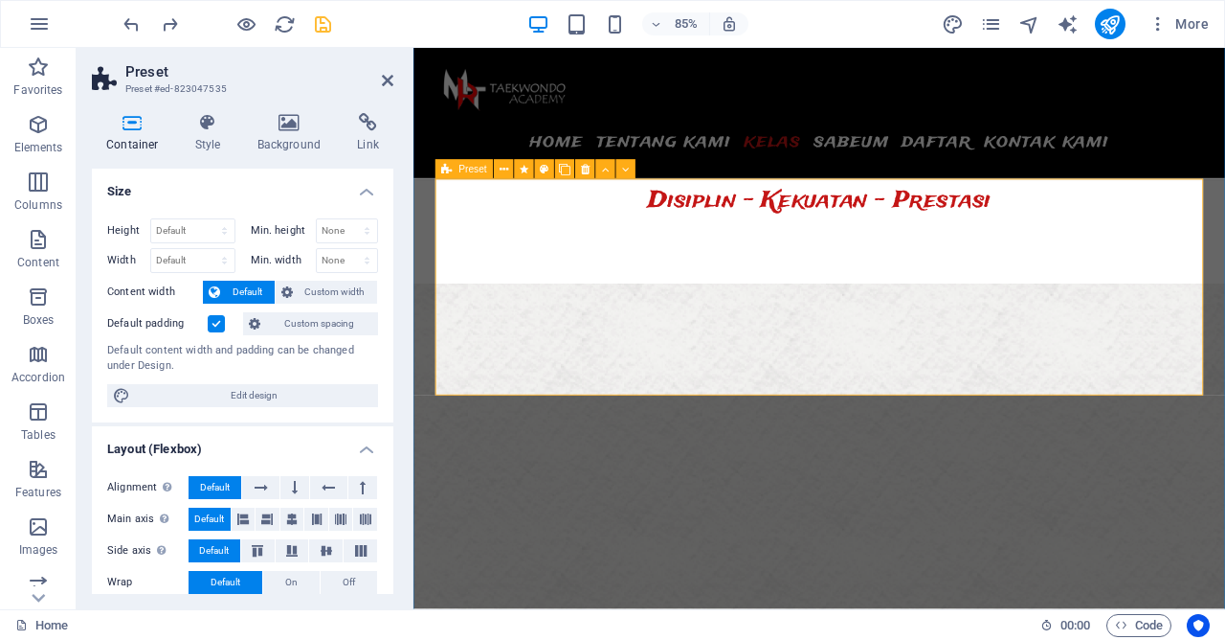
click at [453, 170] on icon at bounding box center [447, 169] width 11 height 19
click at [564, 168] on icon at bounding box center [565, 169] width 11 height 17
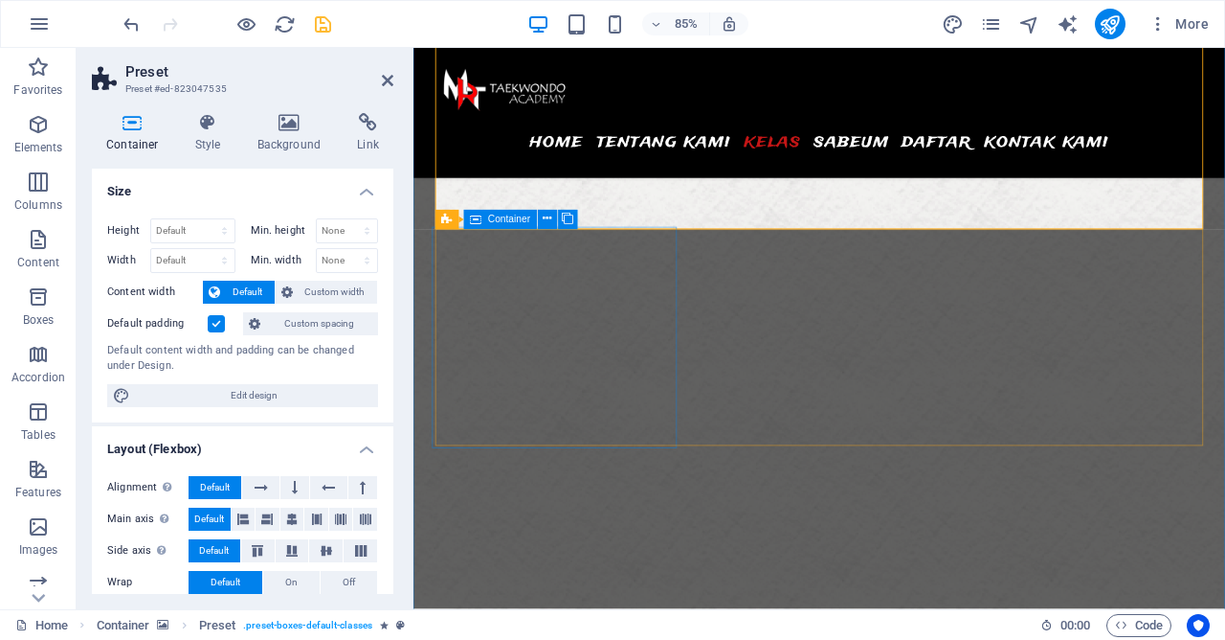
scroll to position [4021, 0]
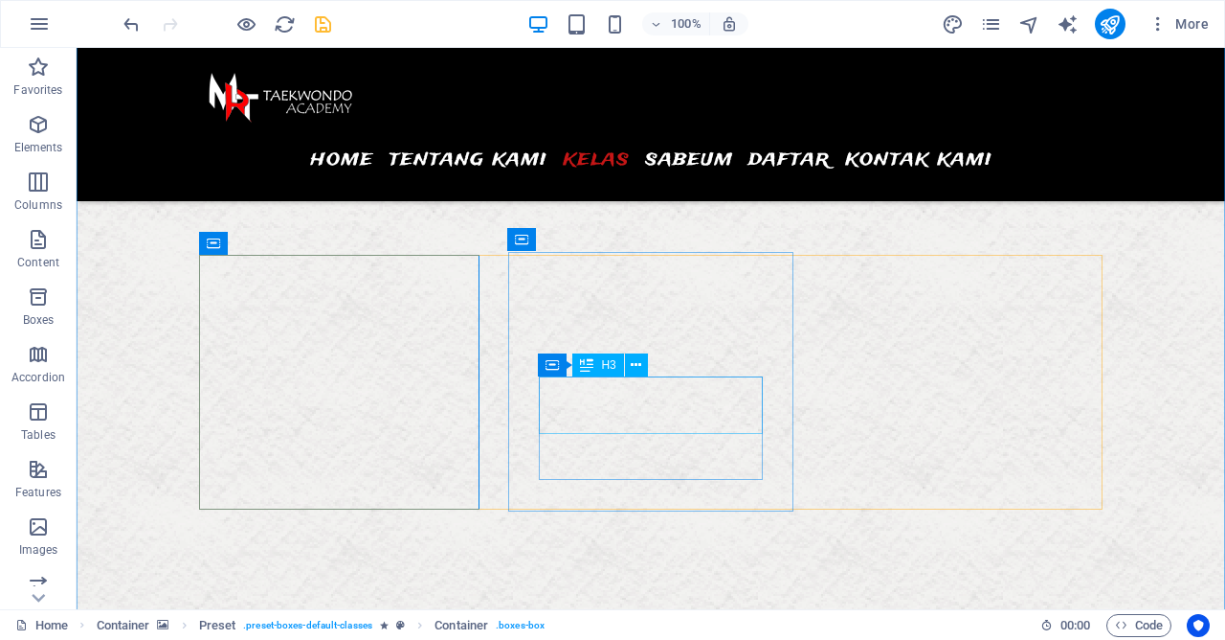
scroll to position [4124, 0]
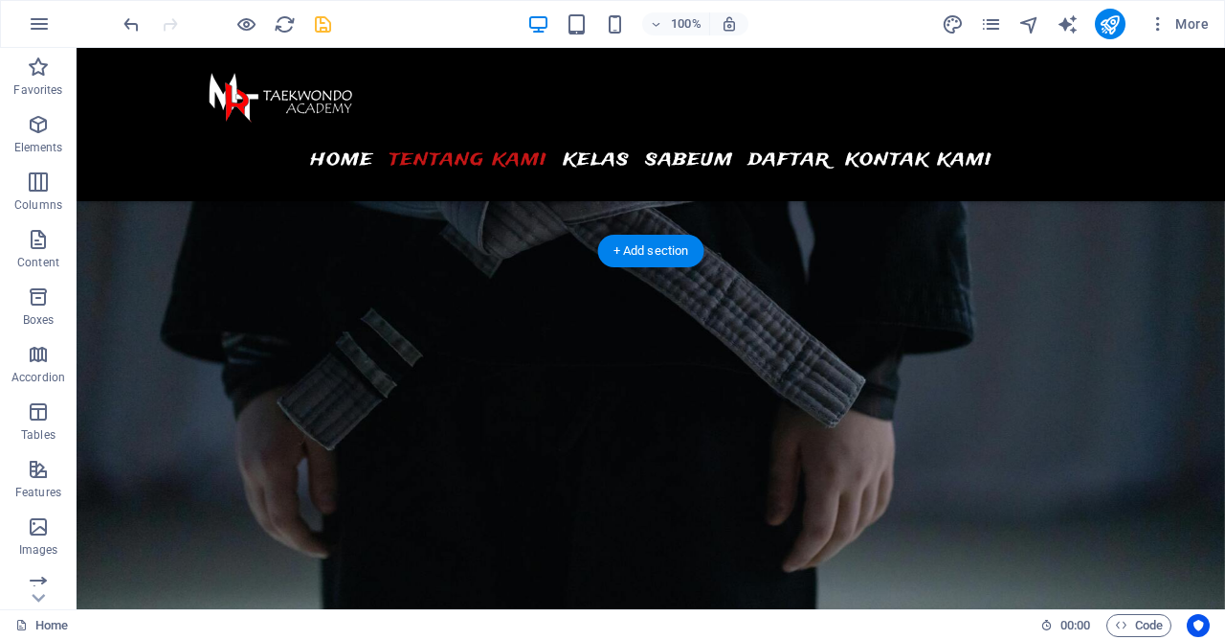
scroll to position [2056, 0]
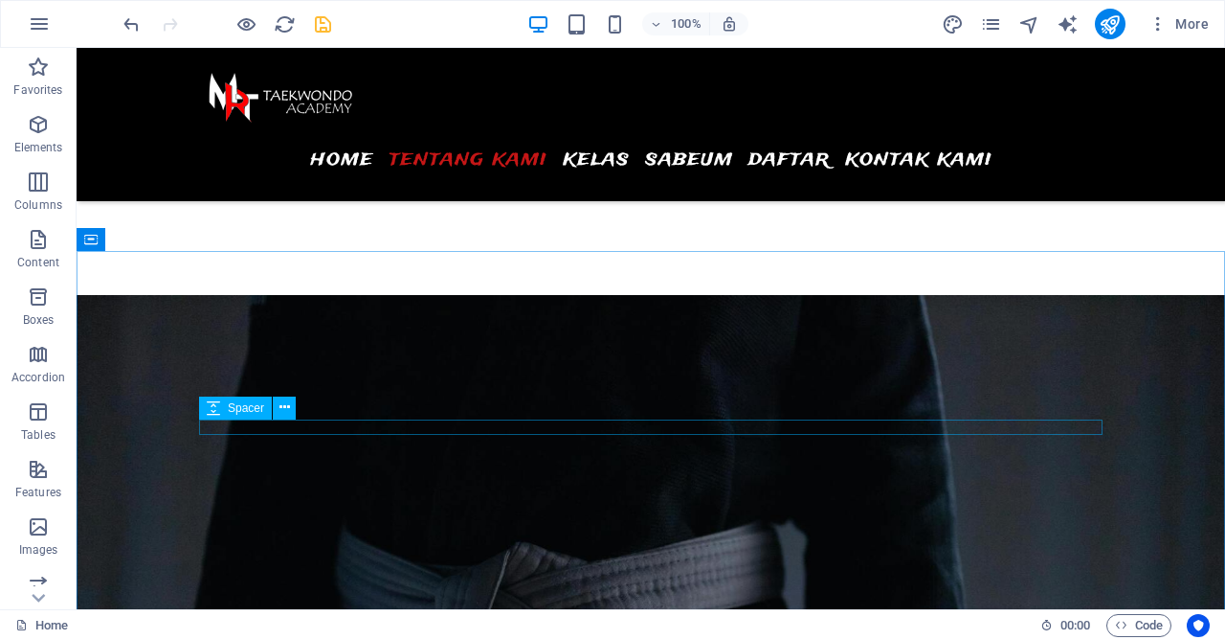
click at [0, 0] on span "Spacer" at bounding box center [0, 0] width 0 height 0
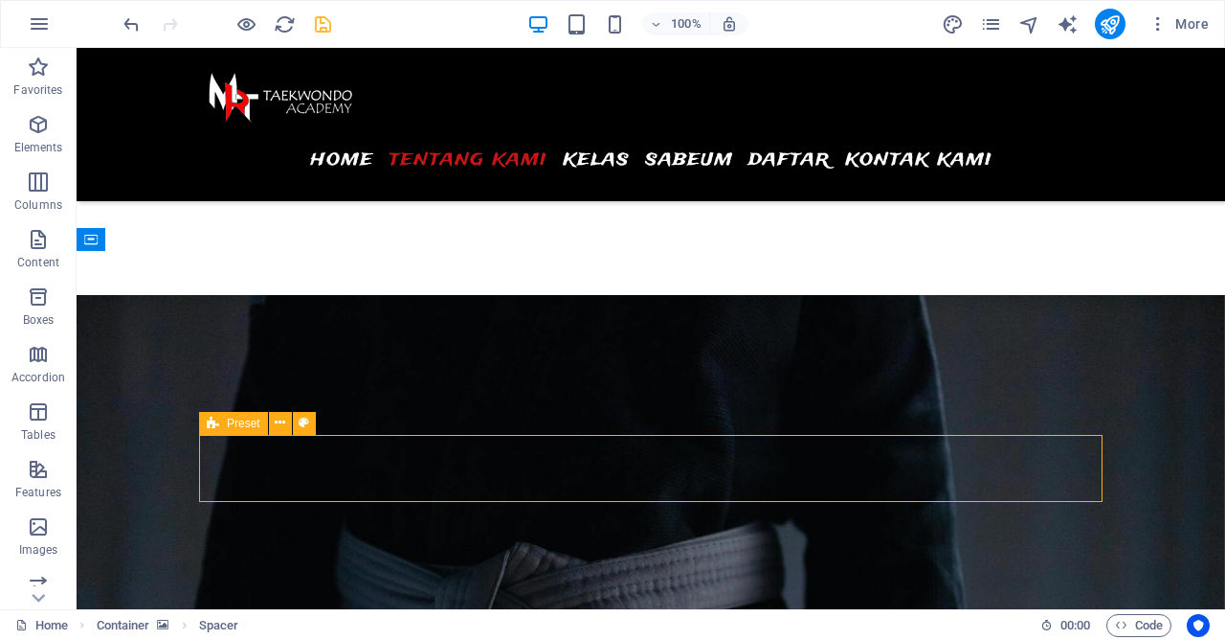
select select "%"
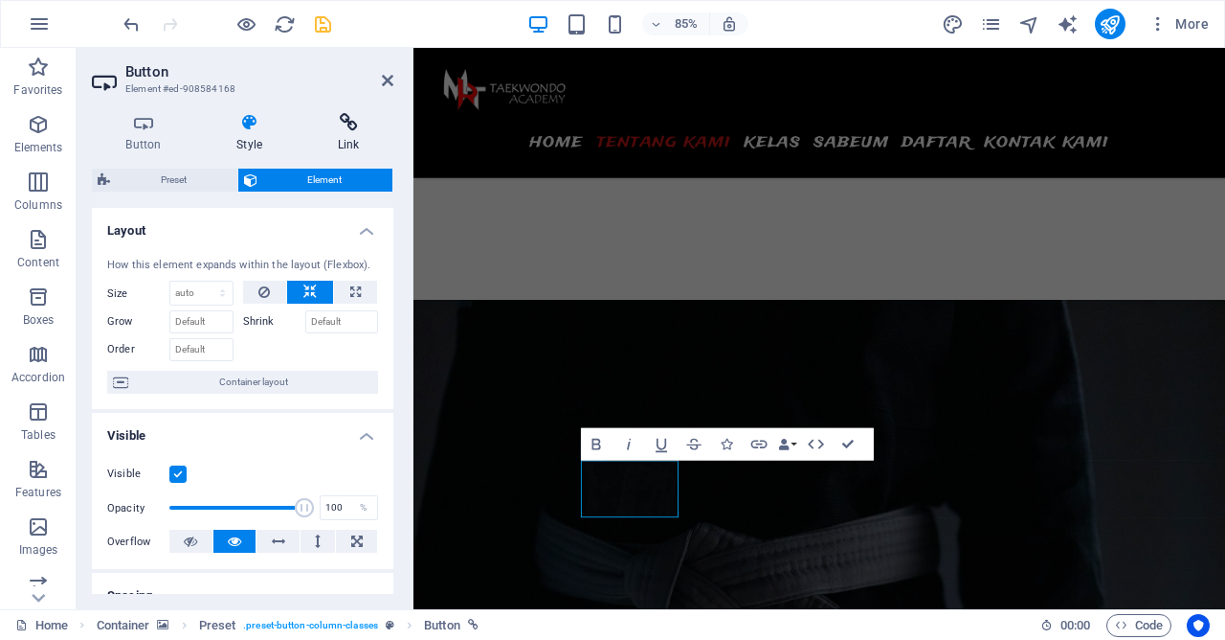
click at [348, 144] on h4 "Link" at bounding box center [348, 133] width 90 height 40
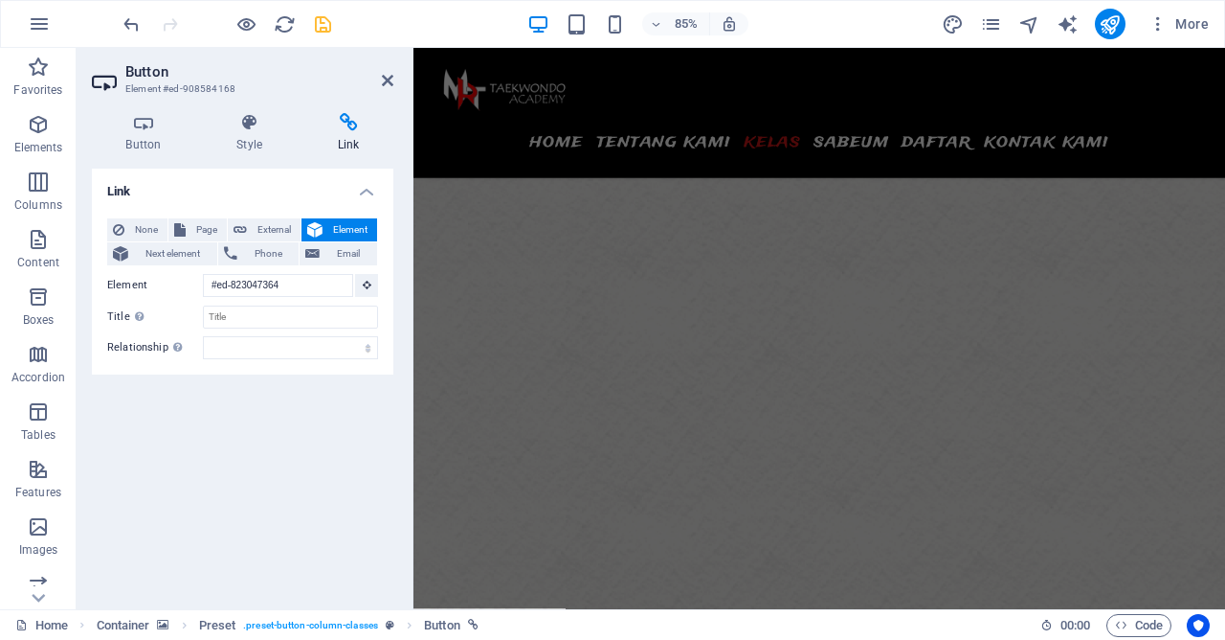
scroll to position [4128, 0]
click at [375, 283] on button at bounding box center [366, 285] width 23 height 23
click at [446, 294] on icon at bounding box center [447, 293] width 11 height 19
type input "#ed-new-1006"
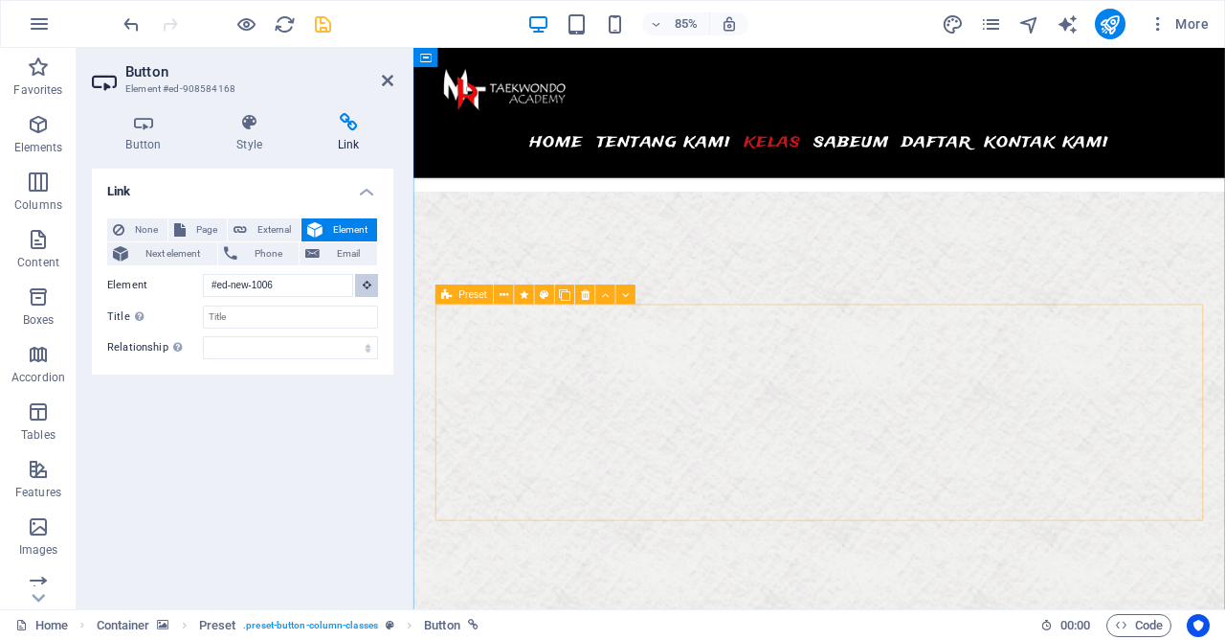
scroll to position [2245, 0]
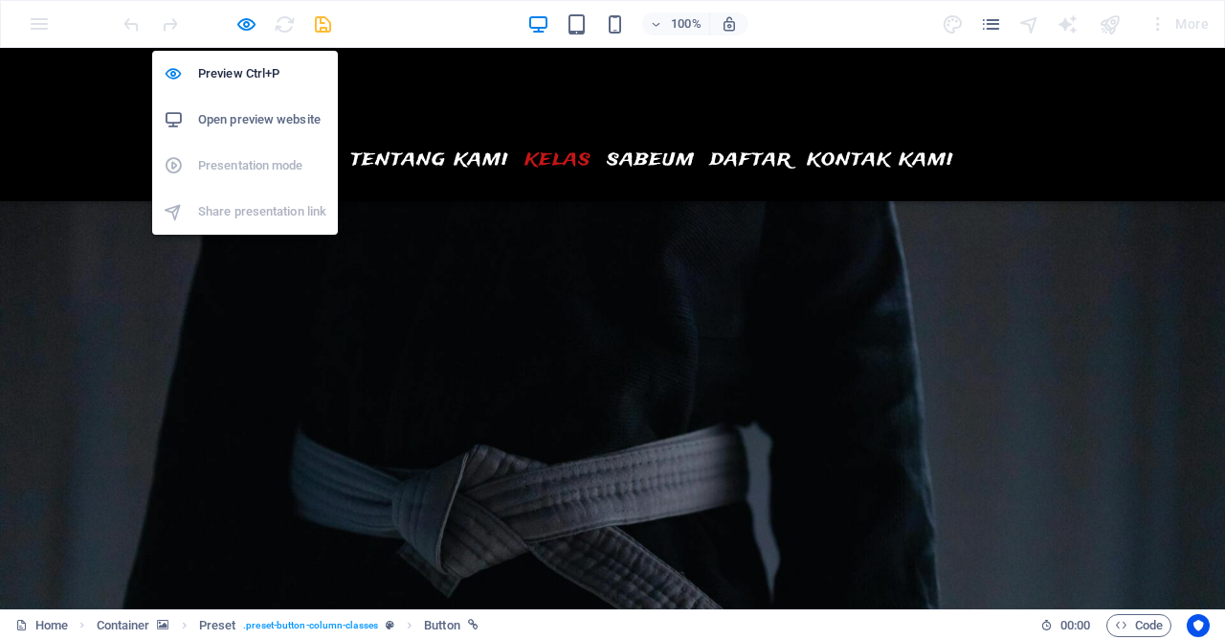
click at [250, 38] on div "Preview Ctrl+P Open preview website Presentation mode Share presentation link" at bounding box center [245, 134] width 186 height 199
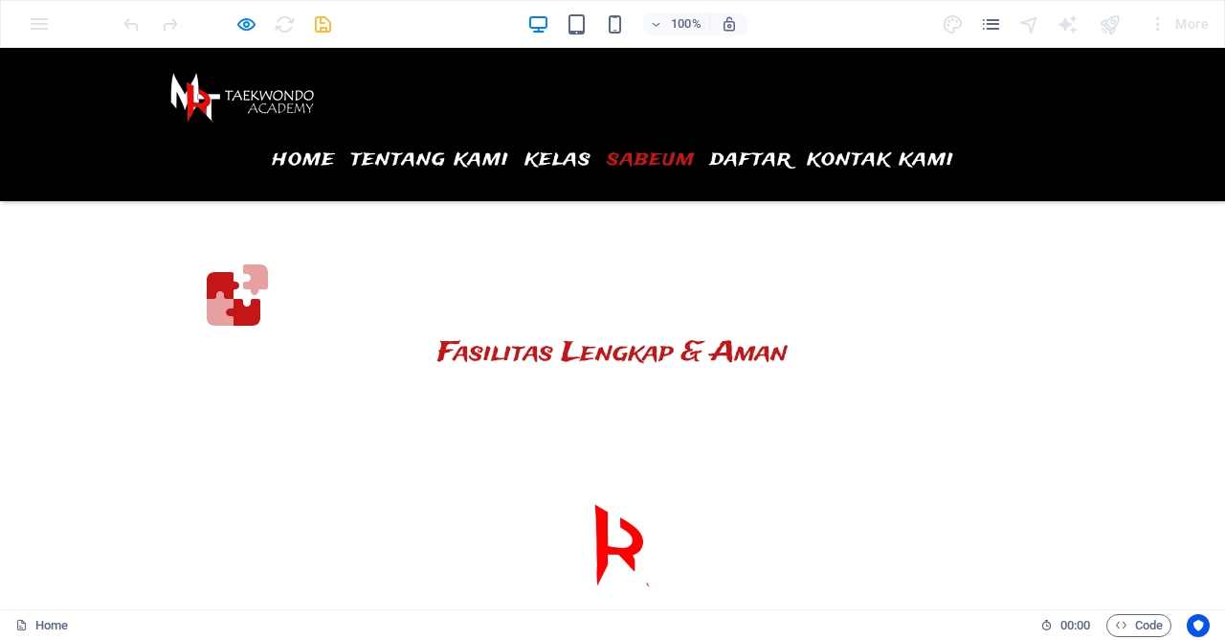
scroll to position [3486, 0]
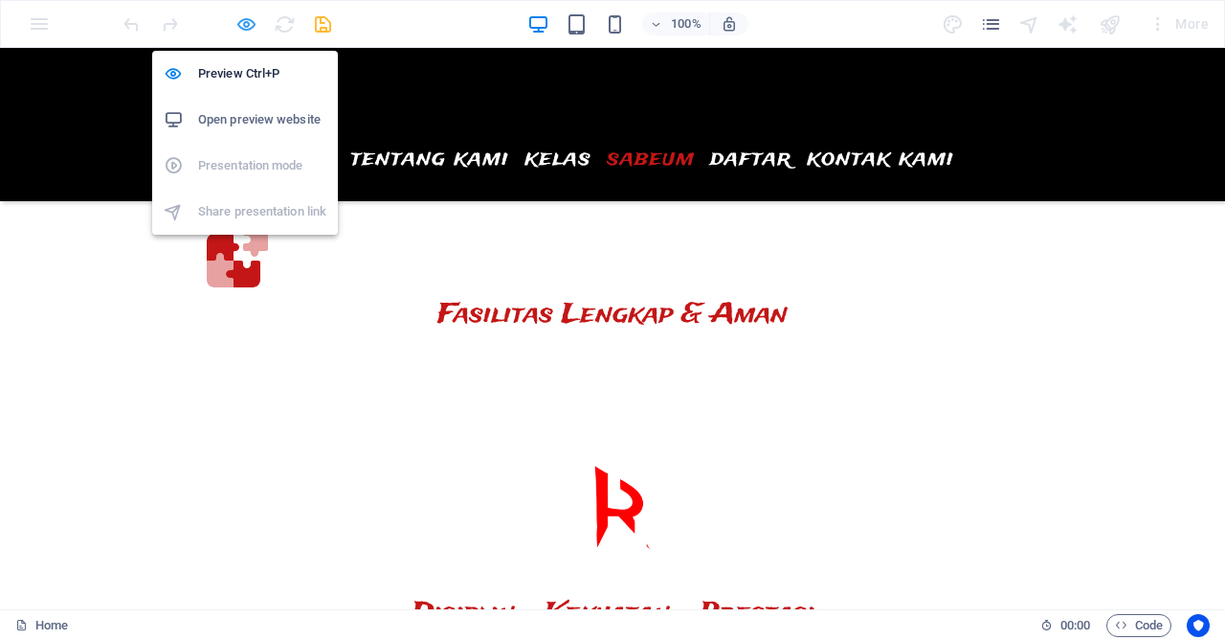
drag, startPoint x: 251, startPoint y: 27, endPoint x: 530, endPoint y: 206, distance: 332.0
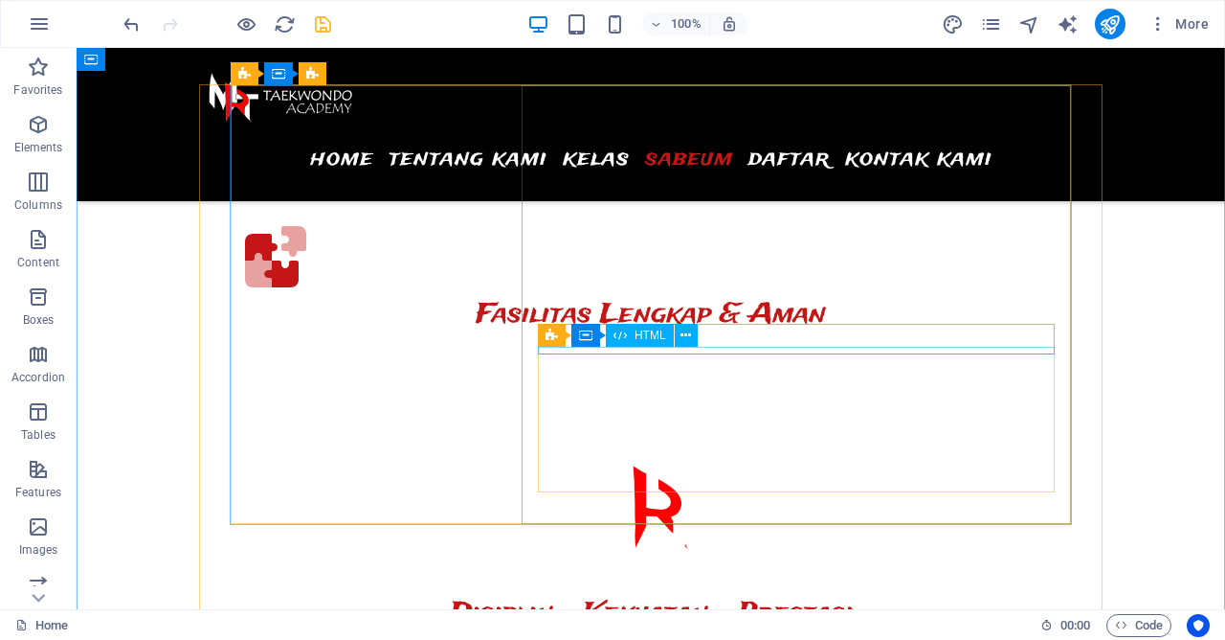
scroll to position [5523, 0]
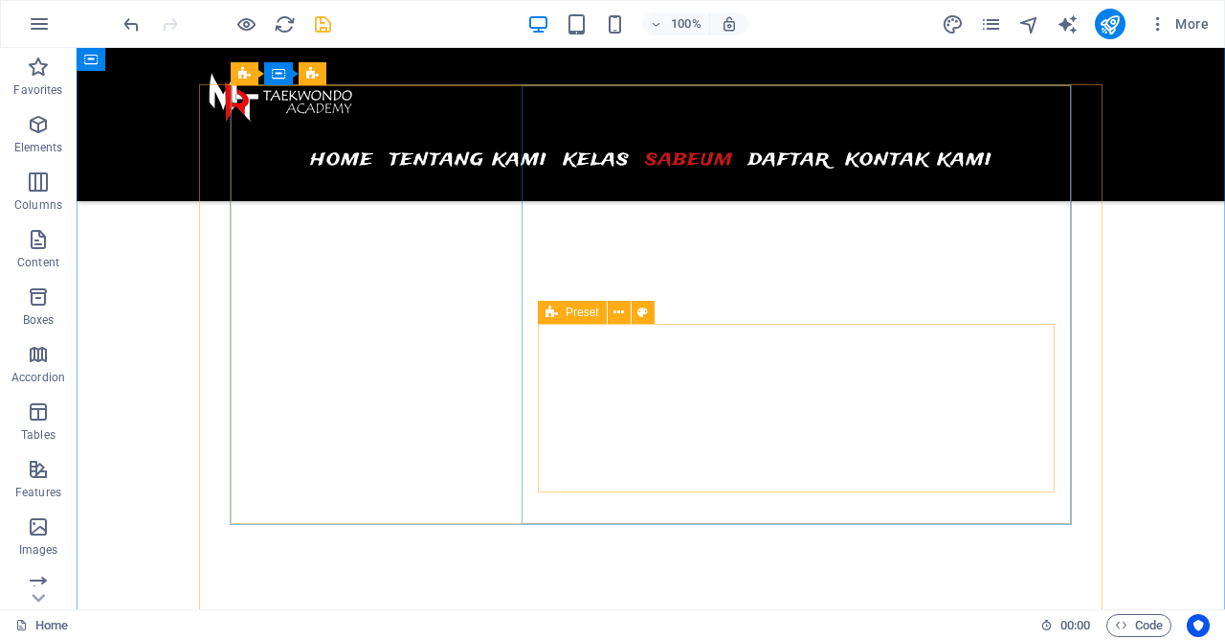
click at [545, 319] on div "Preset" at bounding box center [572, 312] width 69 height 23
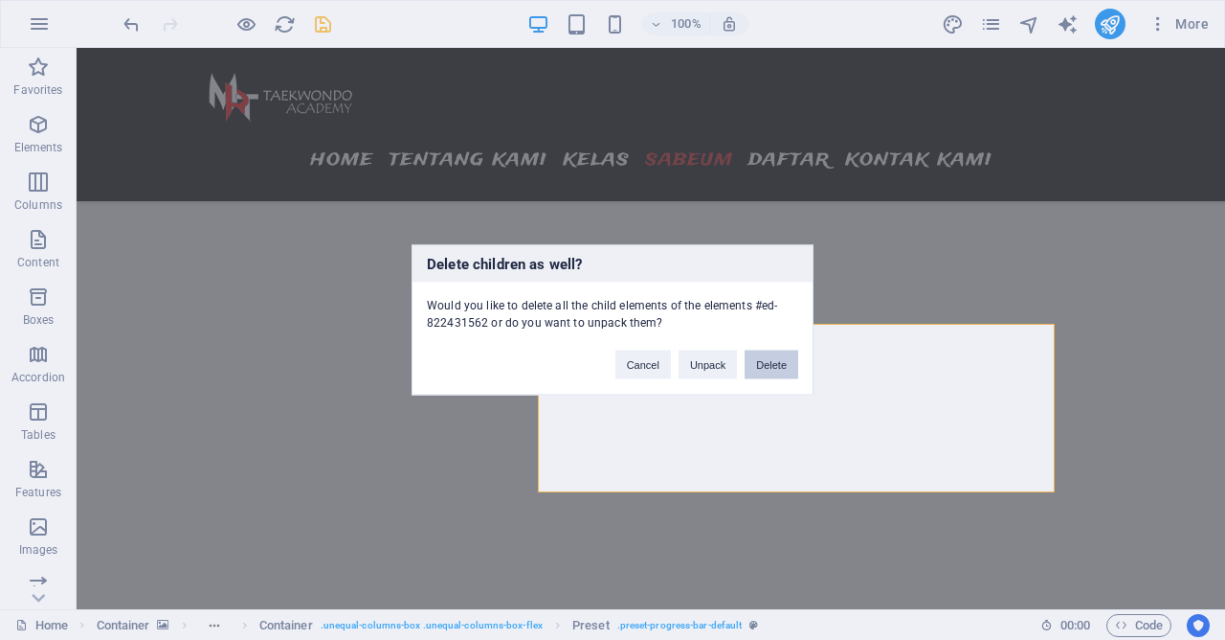
click at [780, 363] on button "Delete" at bounding box center [772, 364] width 54 height 29
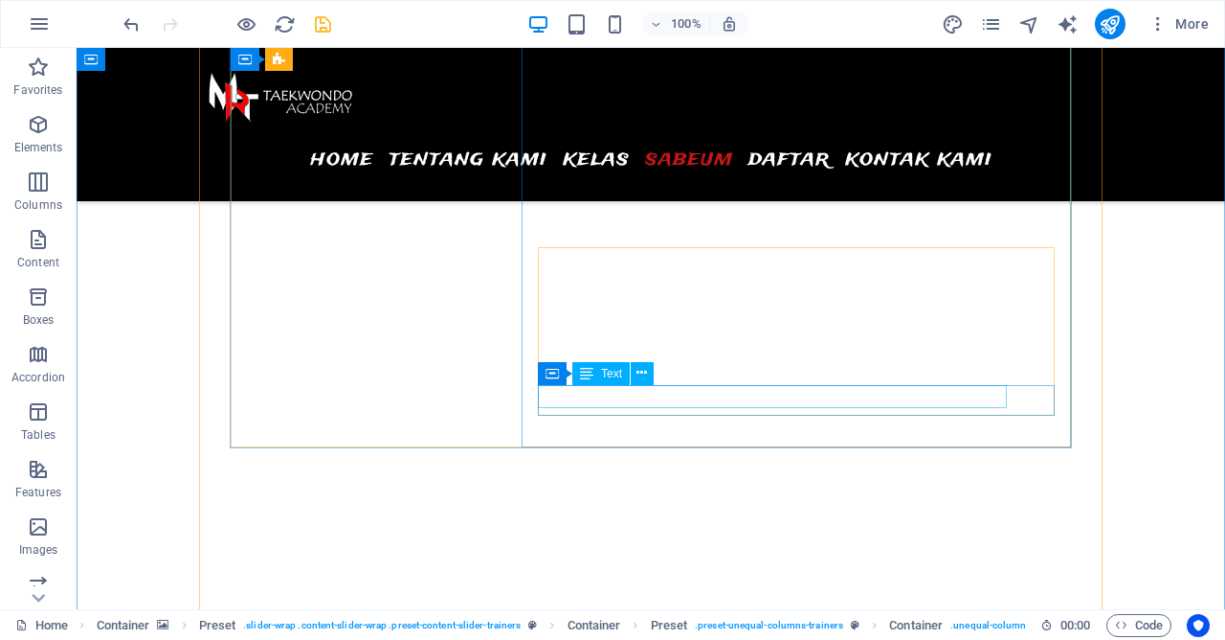
scroll to position [6040, 0]
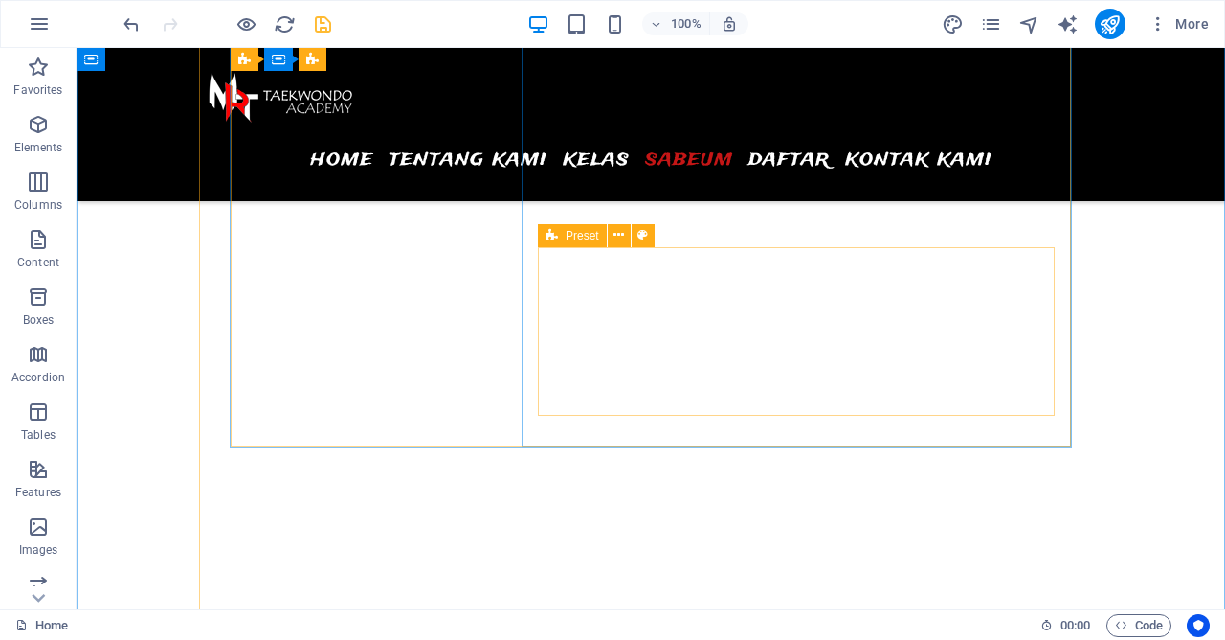
click at [557, 237] on icon at bounding box center [552, 235] width 12 height 23
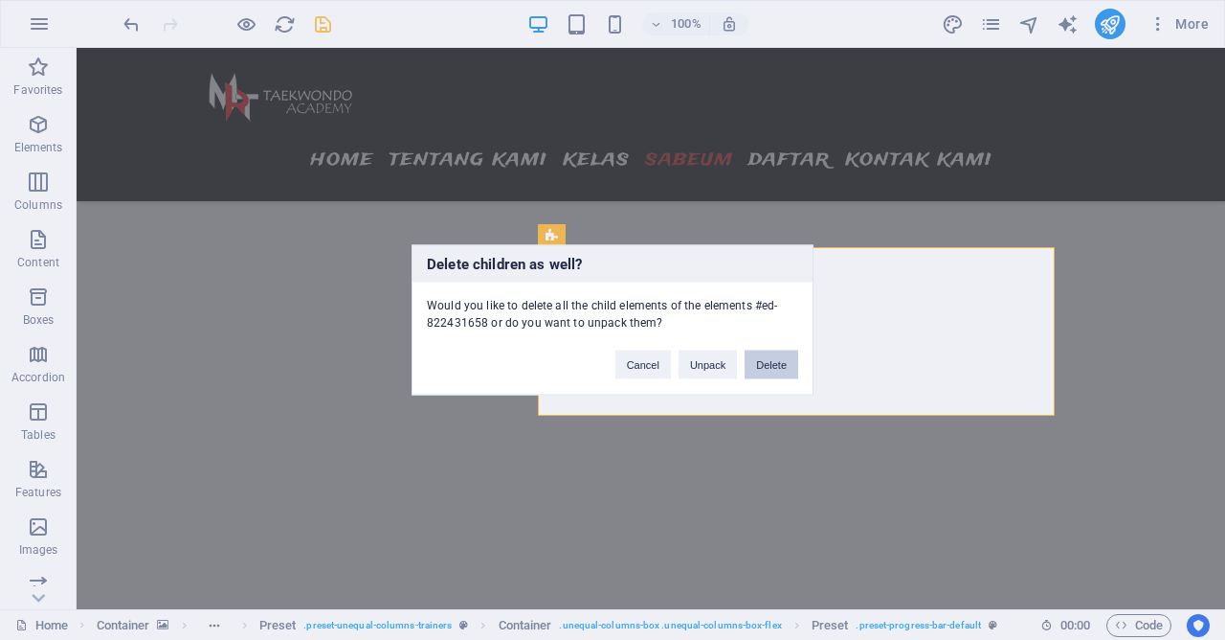
click at [786, 373] on button "Delete" at bounding box center [772, 364] width 54 height 29
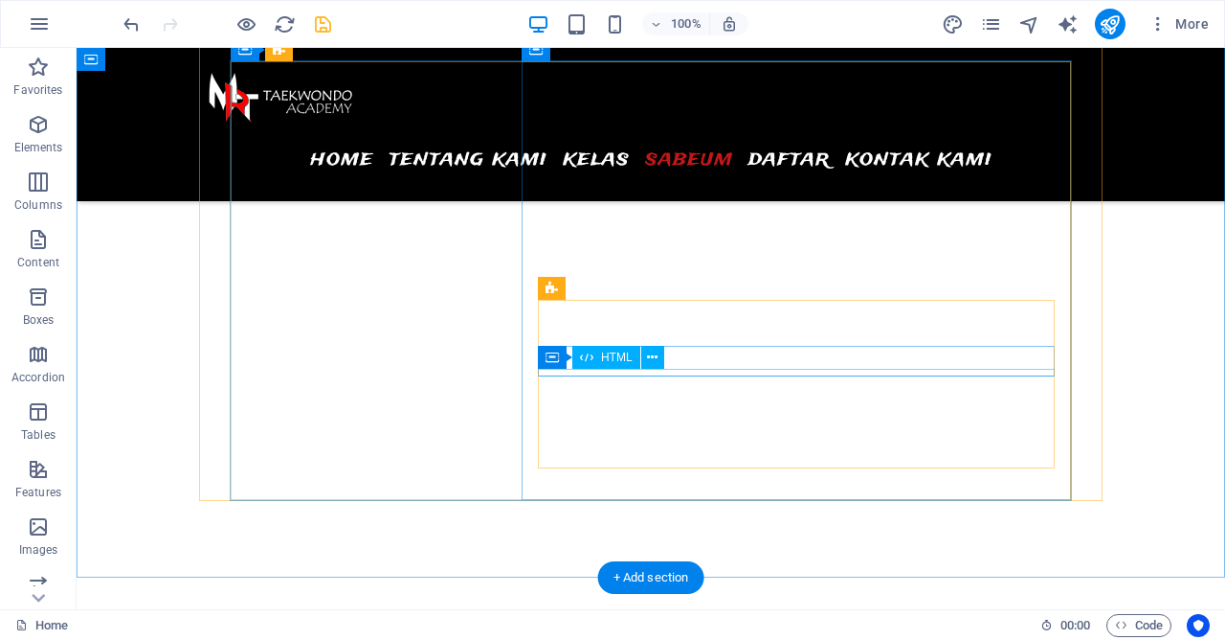
scroll to position [6454, 0]
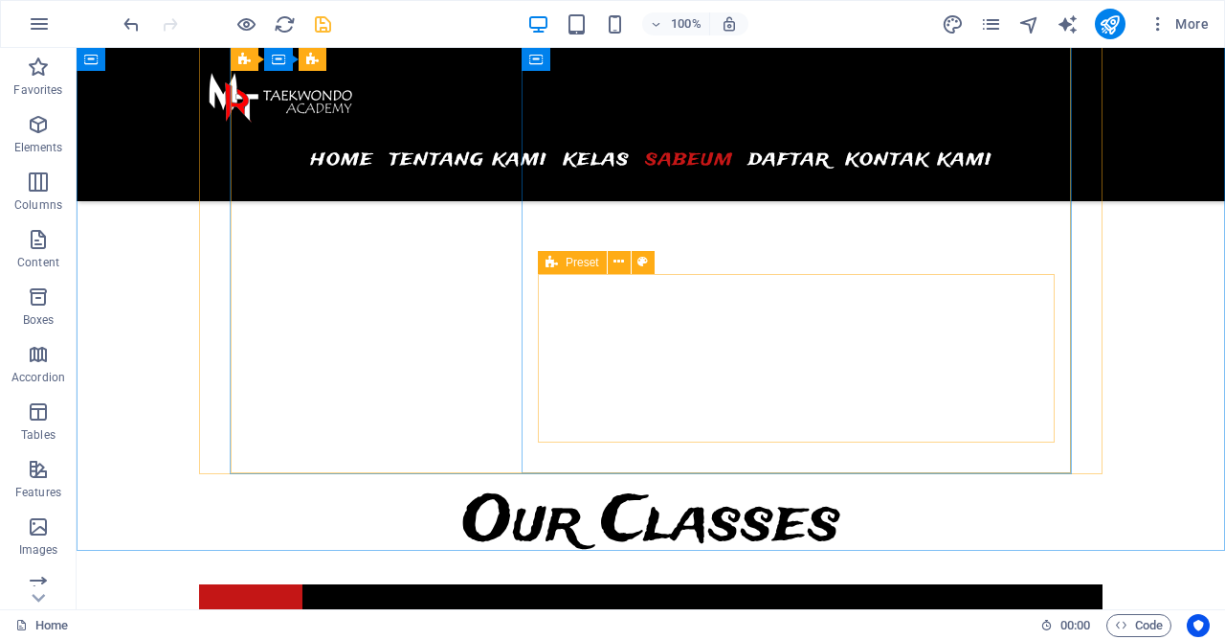
click at [554, 267] on icon at bounding box center [552, 262] width 12 height 23
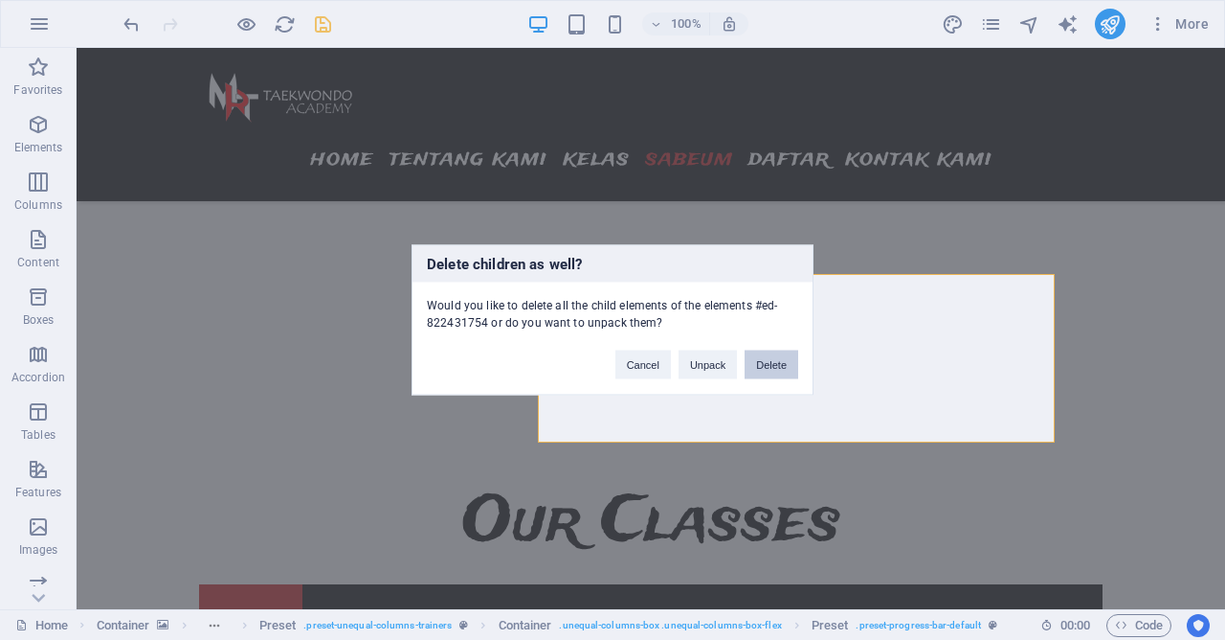
click at [755, 354] on button "Delete" at bounding box center [772, 364] width 54 height 29
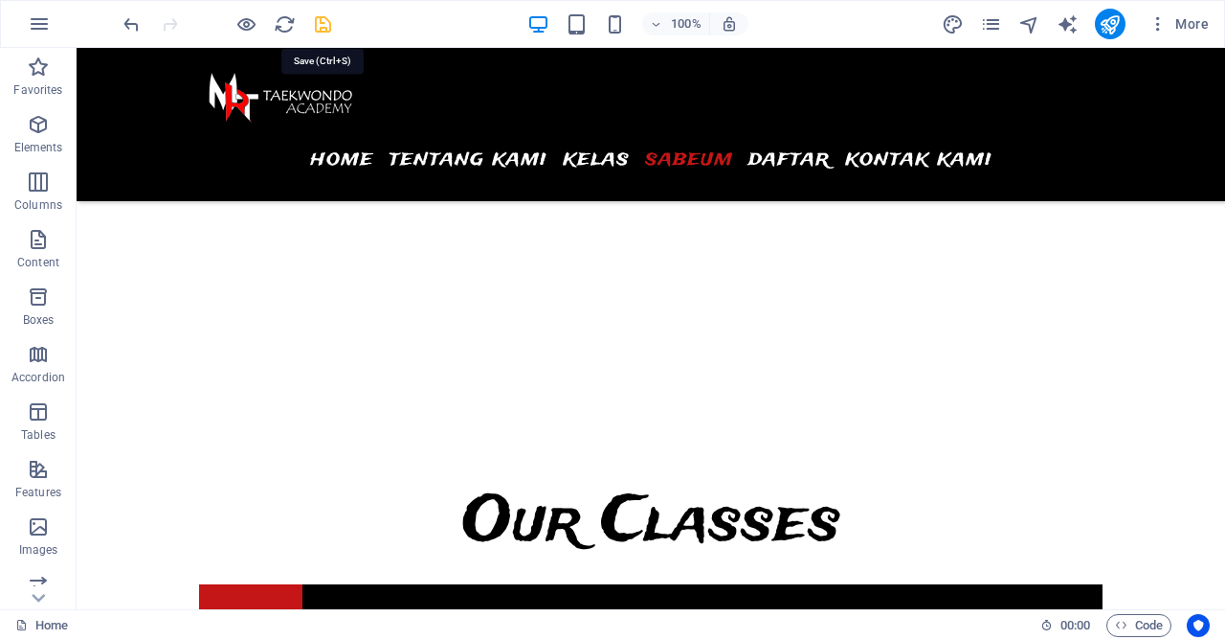
click at [324, 31] on icon "save" at bounding box center [323, 24] width 22 height 22
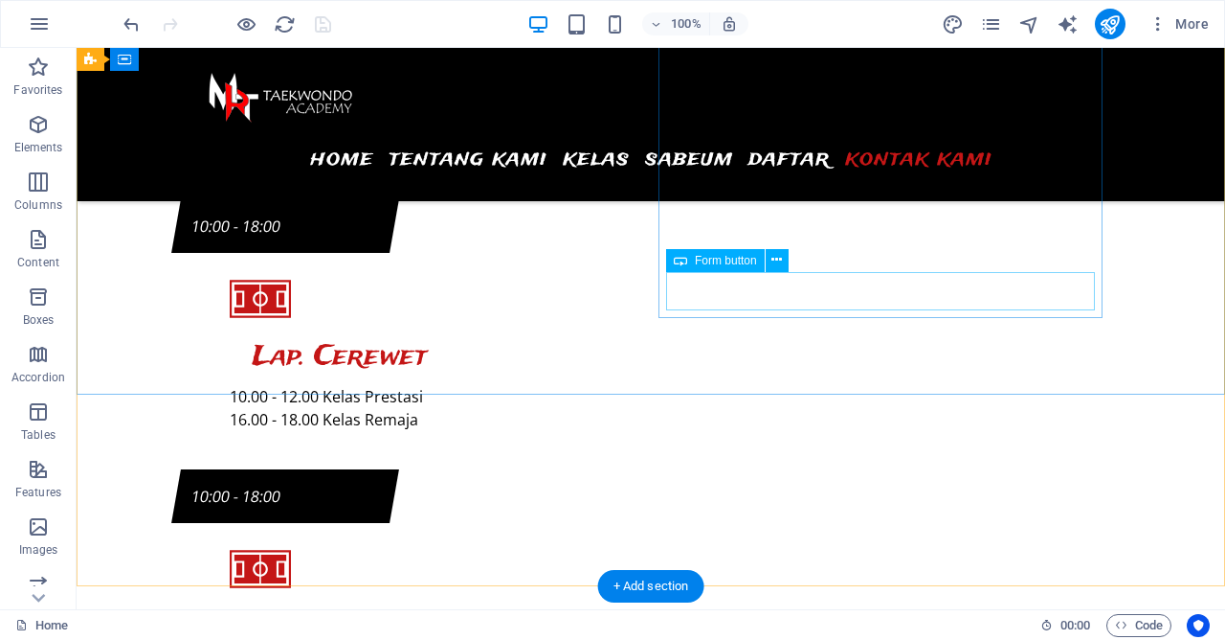
scroll to position [8410, 0]
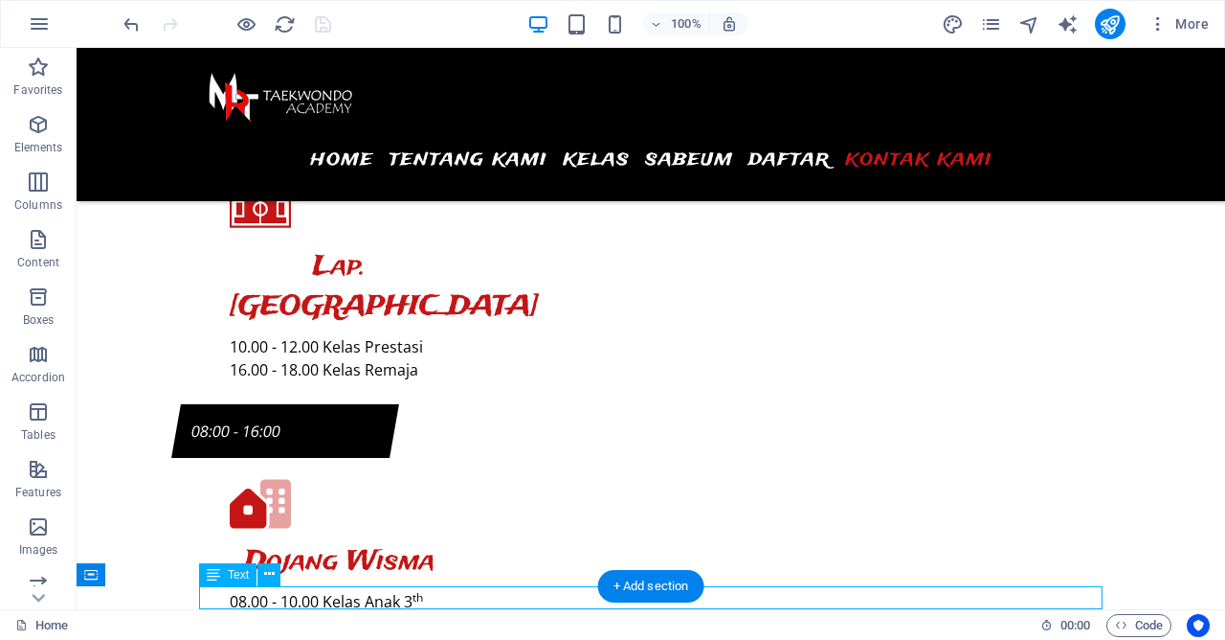
scroll to position [8332, 0]
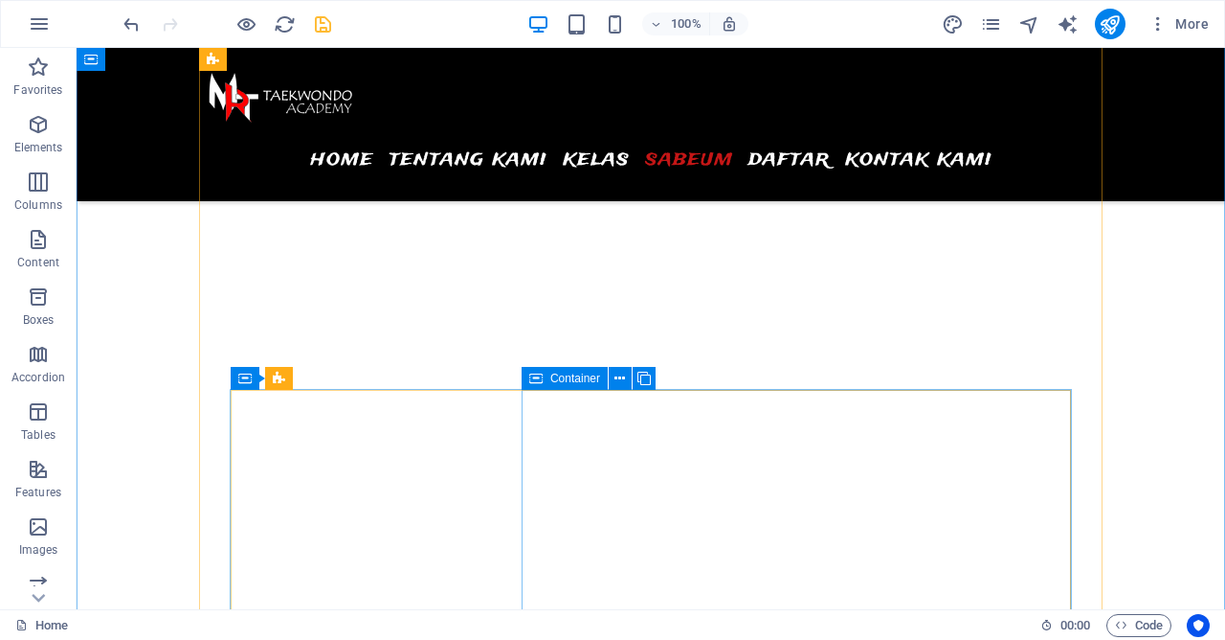
scroll to position [5308, 0]
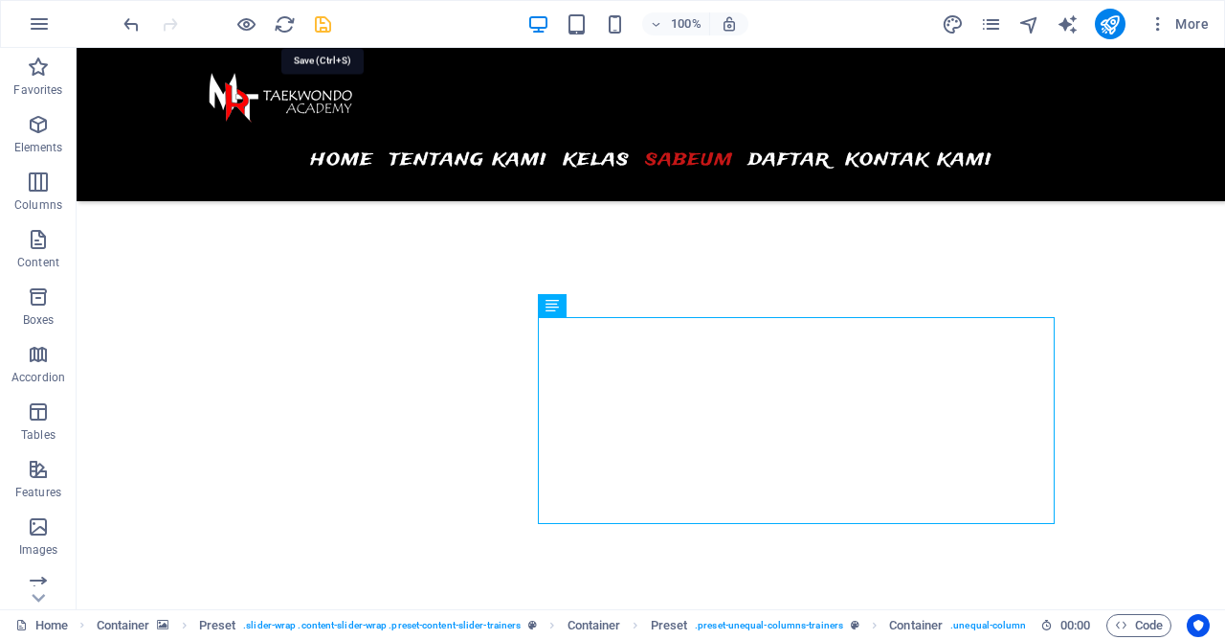
click at [328, 20] on icon "save" at bounding box center [323, 24] width 22 height 22
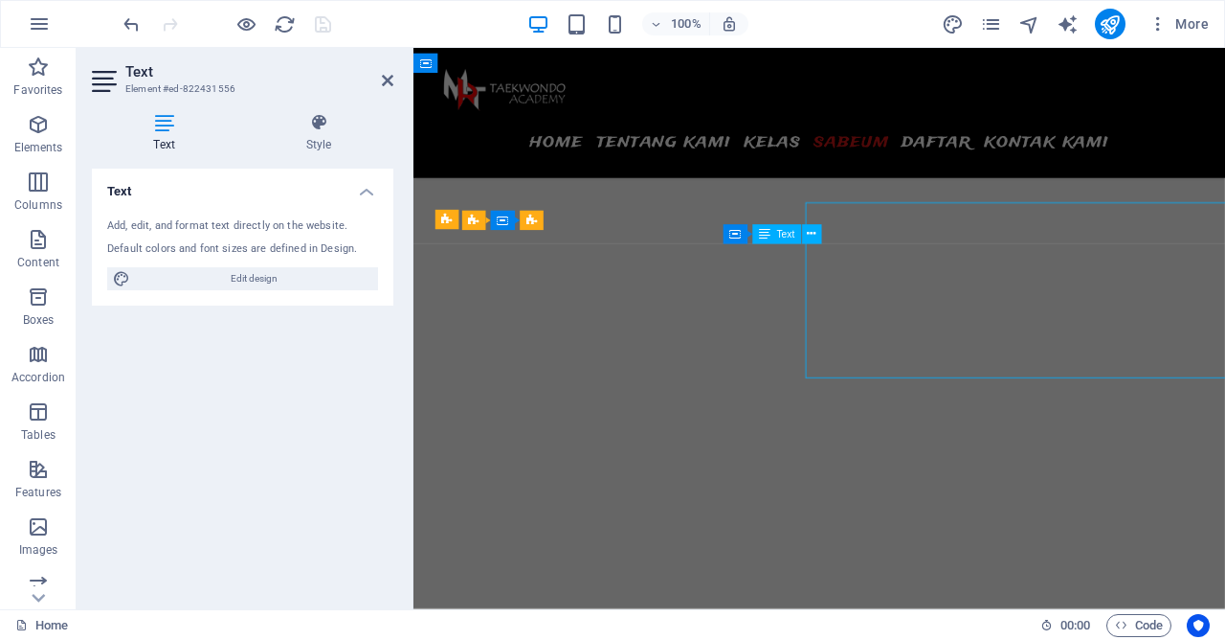
scroll to position [5368, 0]
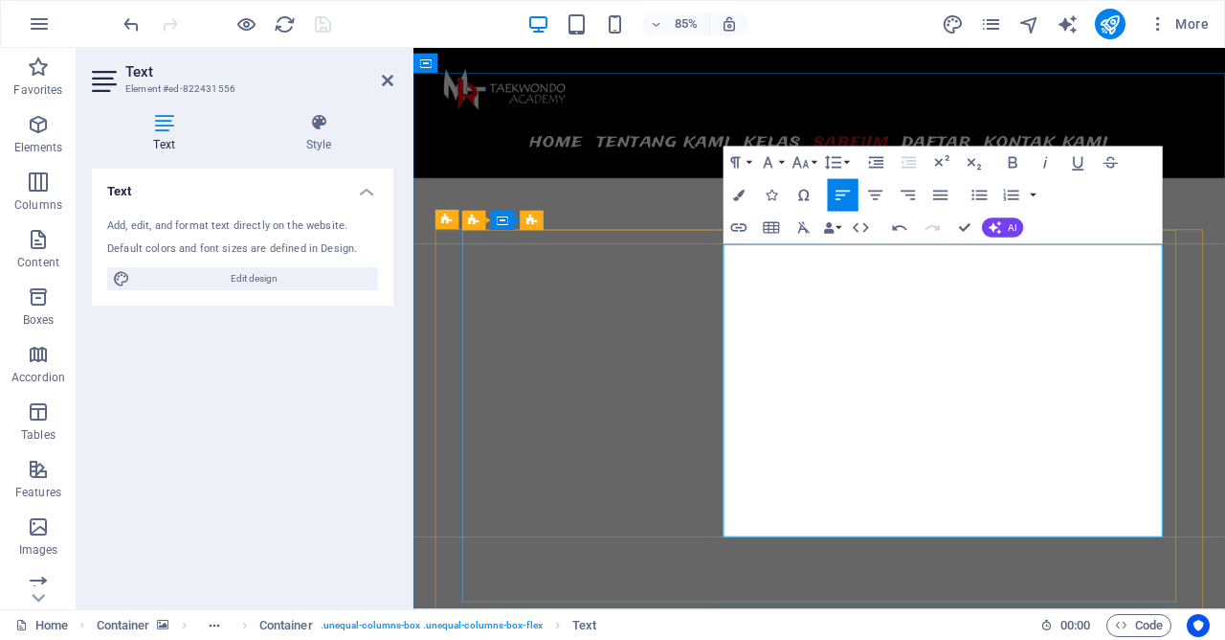
click at [943, 198] on icon "button" at bounding box center [940, 194] width 19 height 19
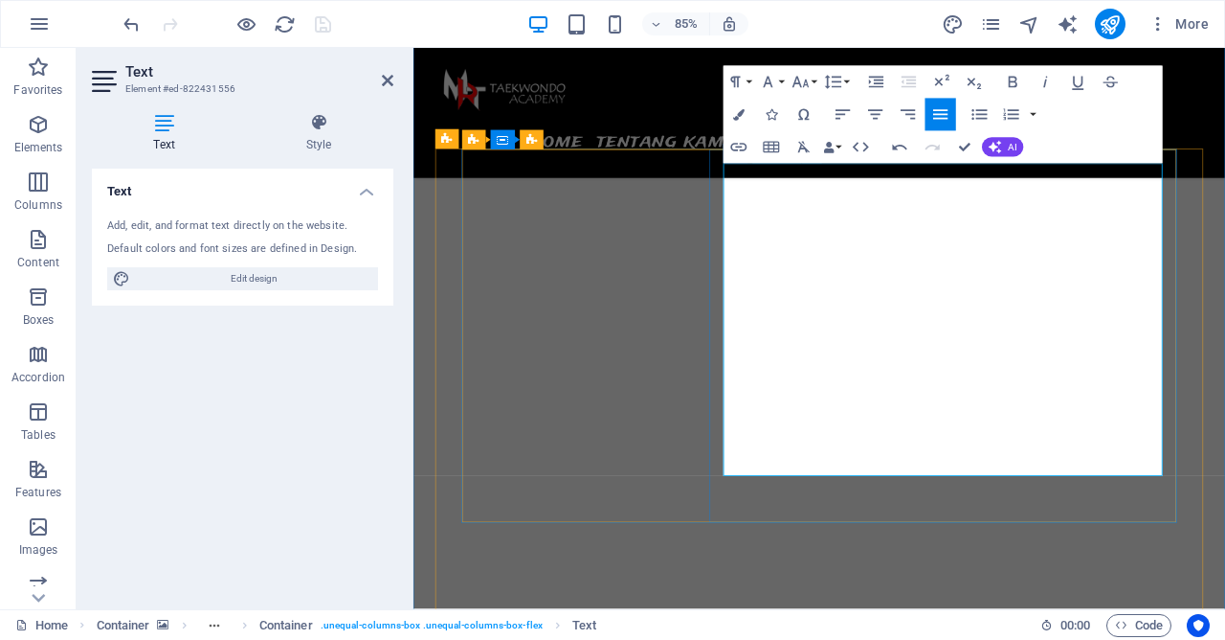
scroll to position [5472, 0]
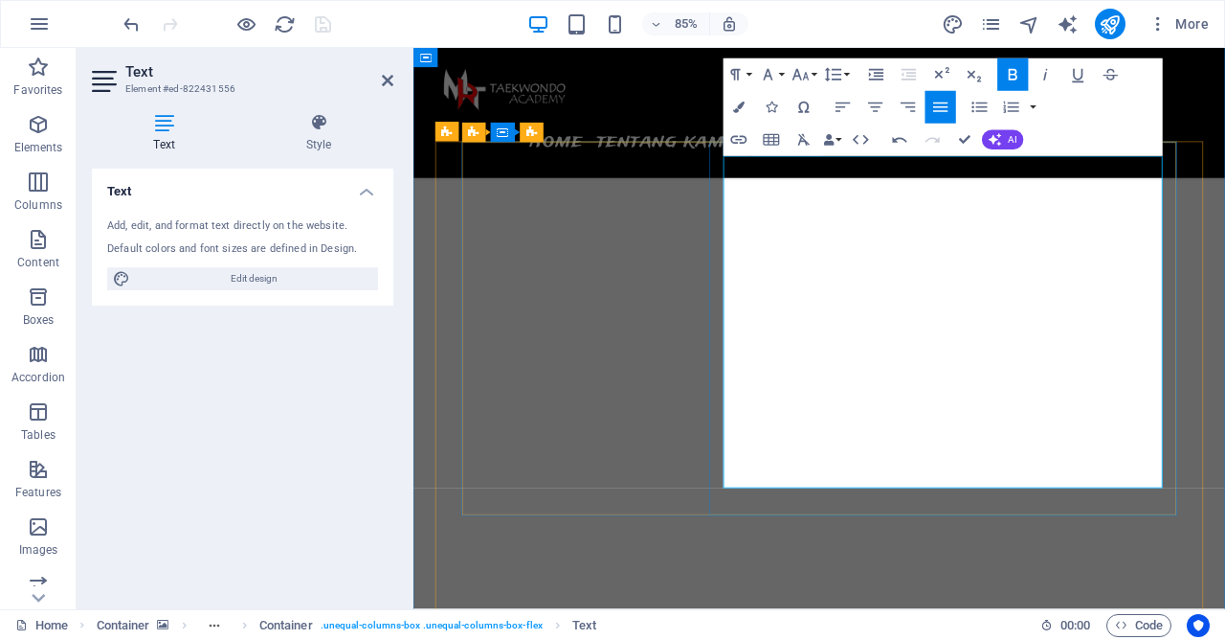
drag, startPoint x: 782, startPoint y: 511, endPoint x: 970, endPoint y: 511, distance: 187.7
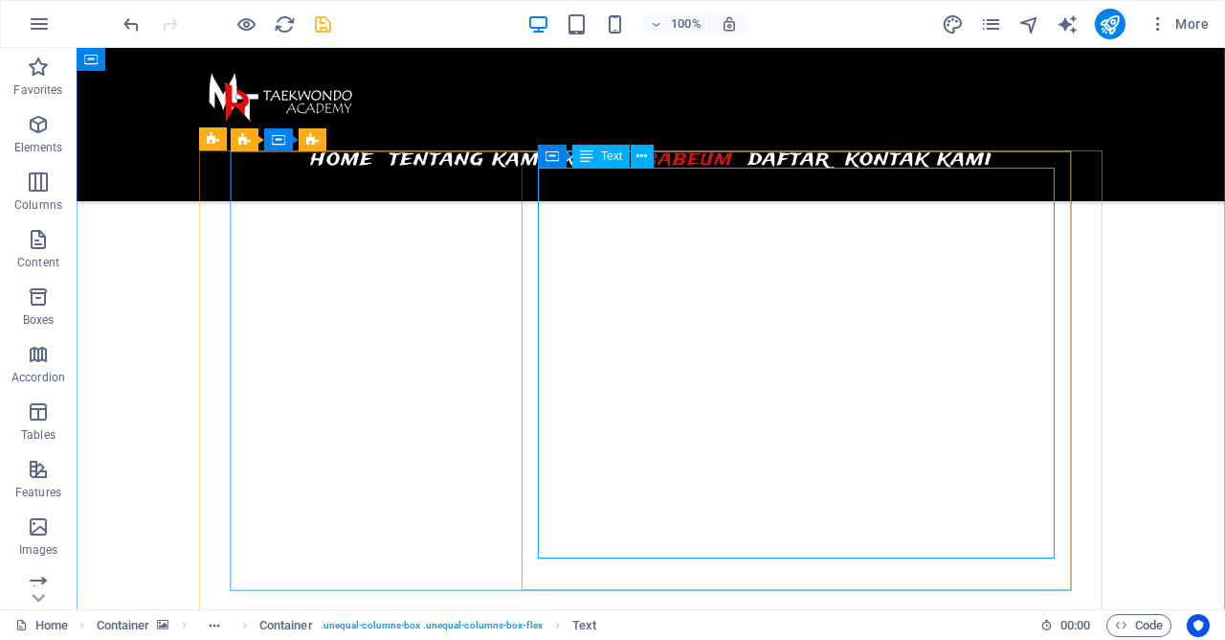
scroll to position [5368, 0]
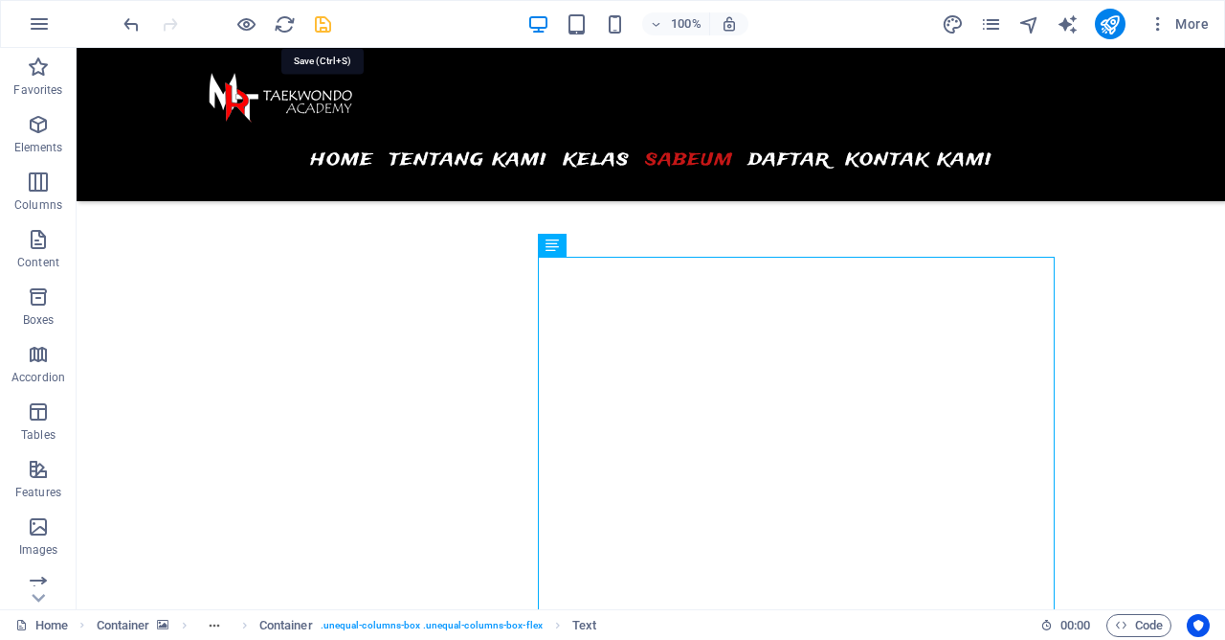
drag, startPoint x: 328, startPoint y: 28, endPoint x: 765, endPoint y: 222, distance: 477.9
click at [328, 28] on icon "save" at bounding box center [323, 24] width 22 height 22
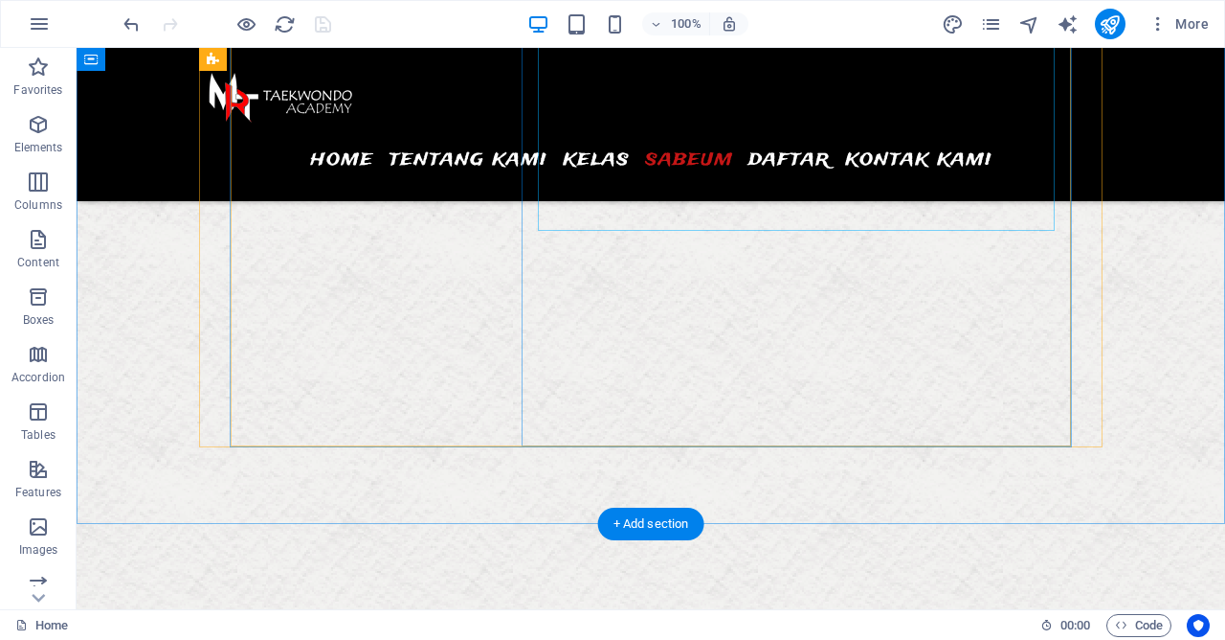
scroll to position [6550, 0]
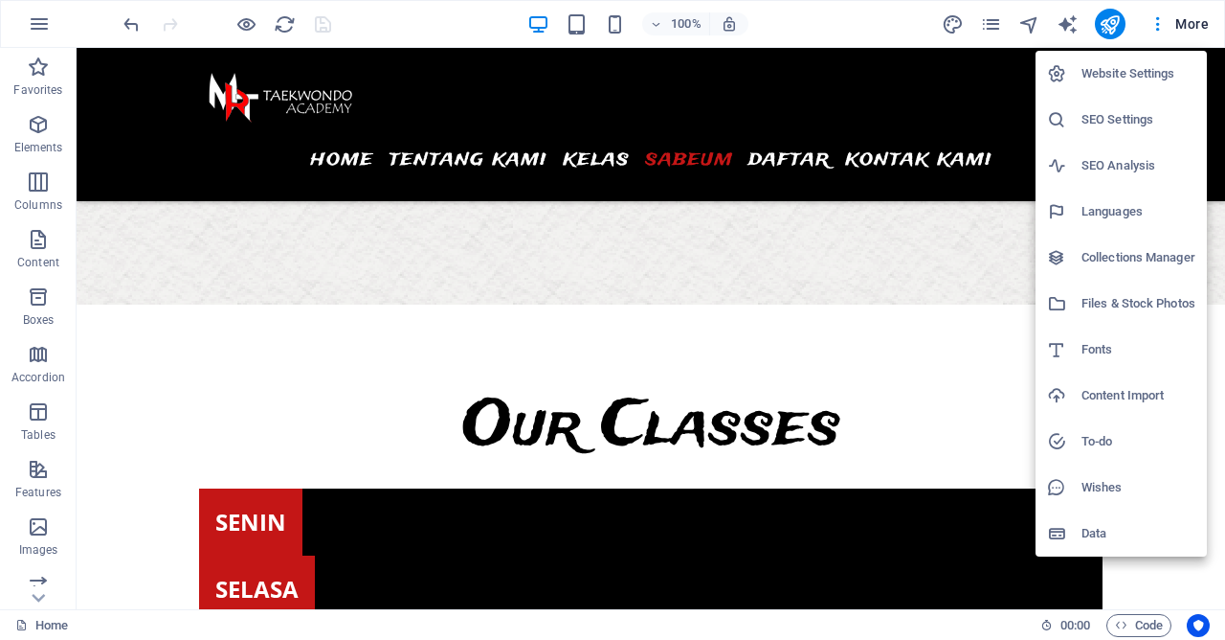
click at [1149, 69] on h6 "Website Settings" at bounding box center [1139, 73] width 114 height 23
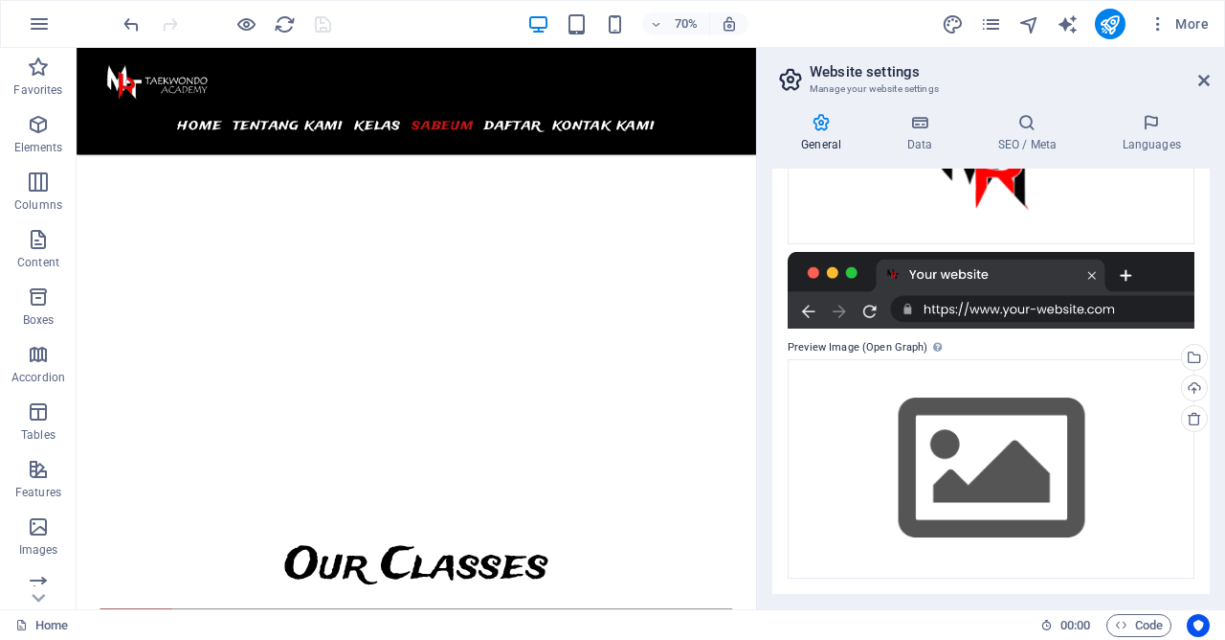
scroll to position [0, 0]
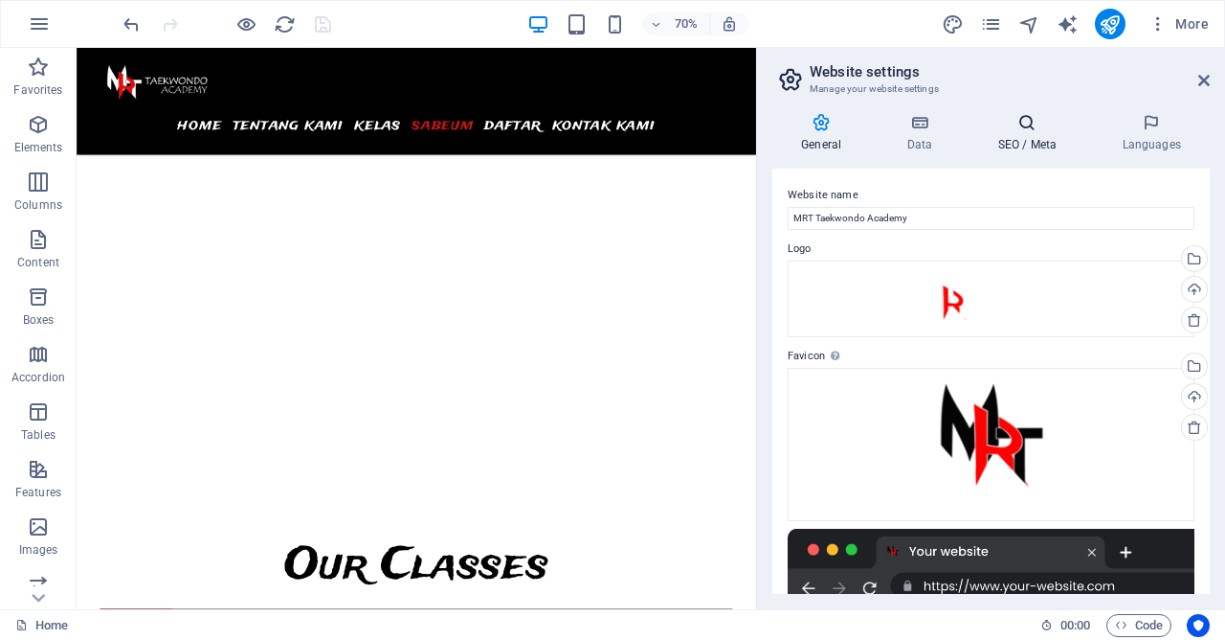
click at [1015, 139] on h4 "SEO / Meta" at bounding box center [1031, 133] width 124 height 40
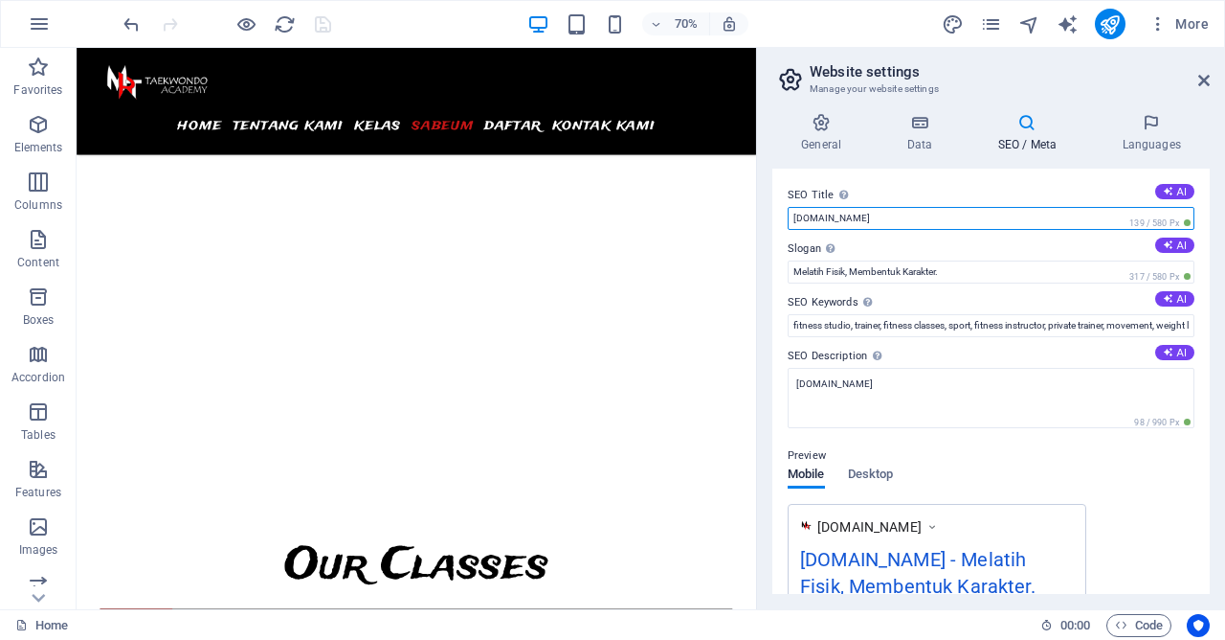
drag, startPoint x: 913, startPoint y: 218, endPoint x: 787, endPoint y: 218, distance: 126.4
click at [788, 218] on input "mrt.arviion.com" at bounding box center [991, 218] width 407 height 23
click at [1200, 77] on icon at bounding box center [1204, 80] width 11 height 15
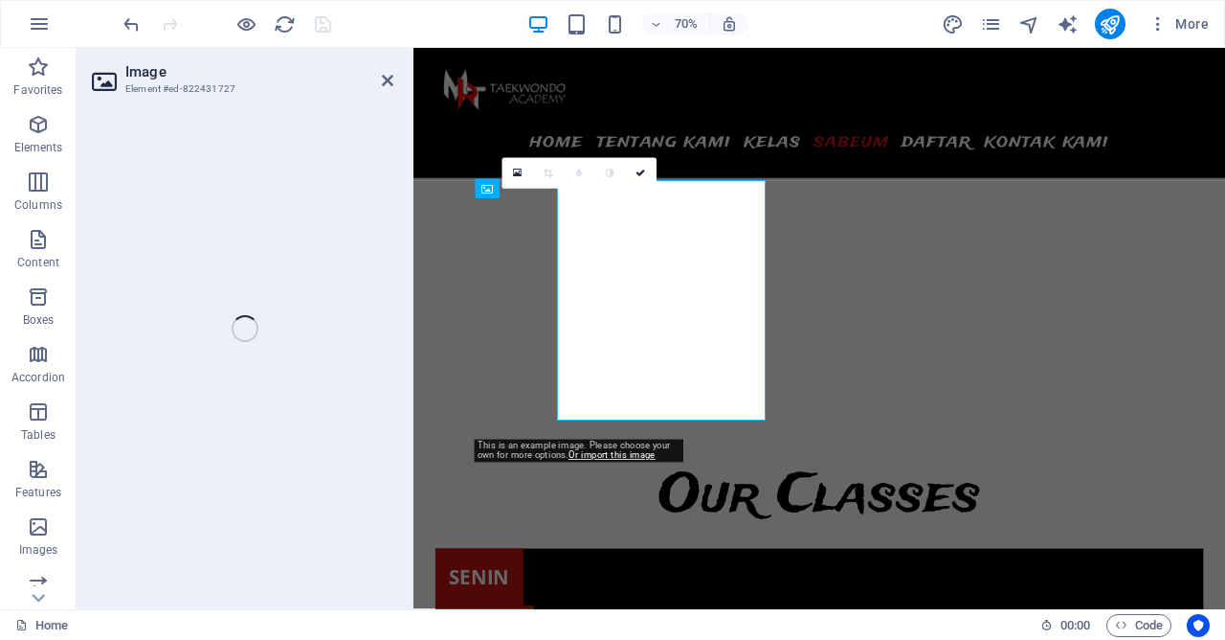
scroll to position [6380, 0]
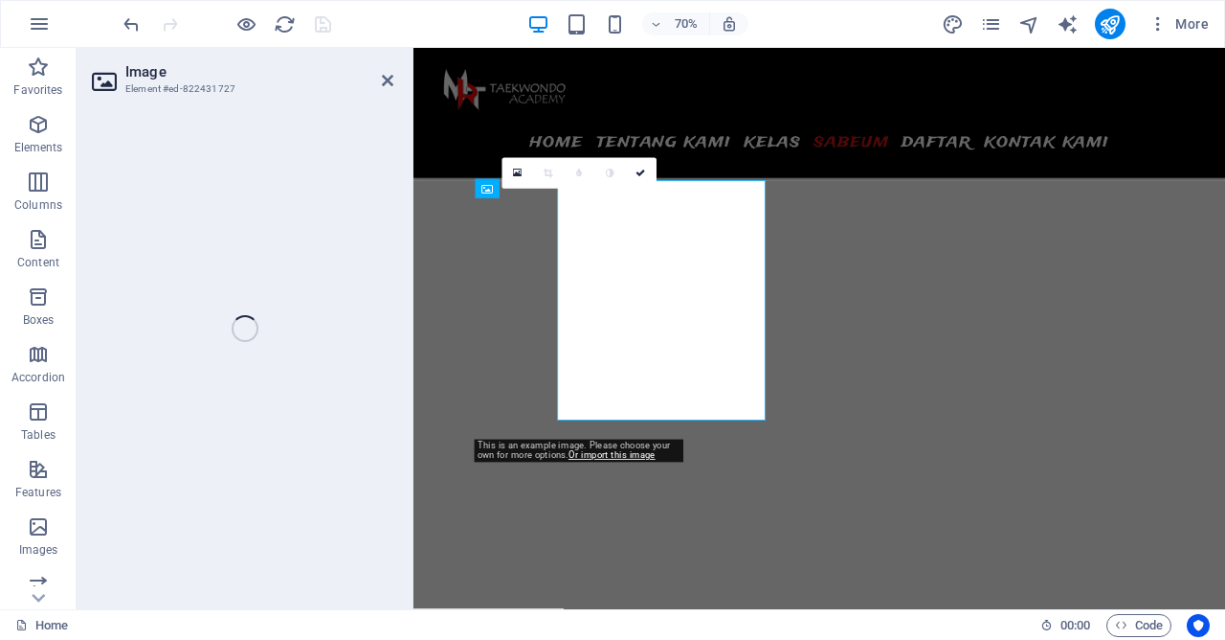
select select "%"
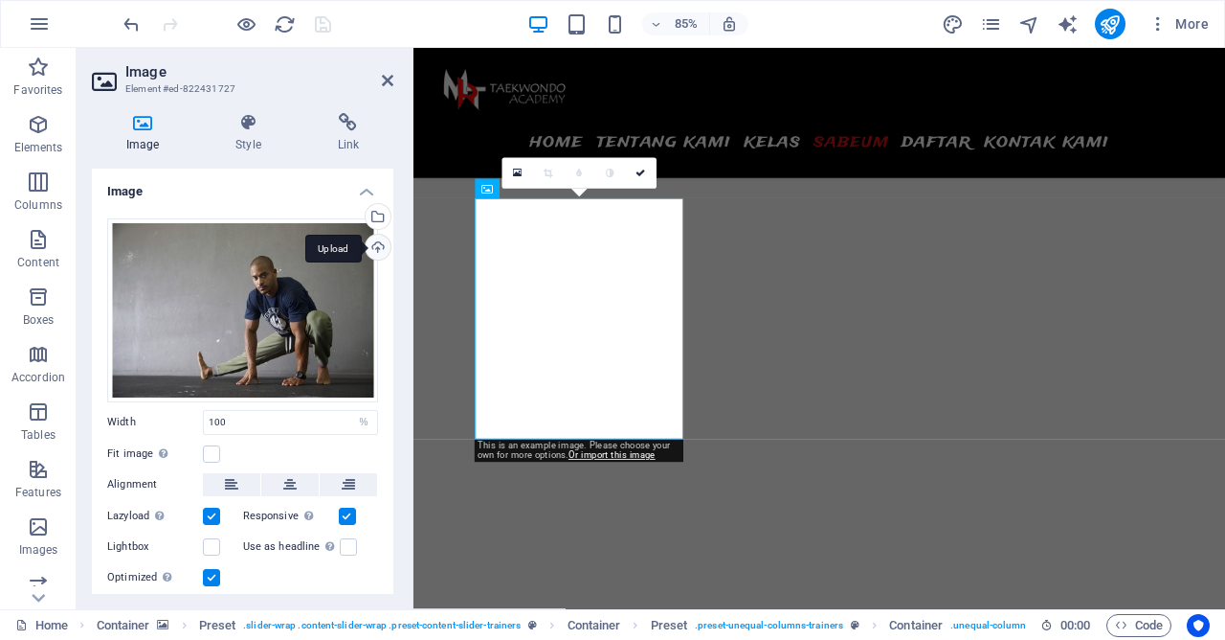
click at [377, 250] on div "Upload" at bounding box center [376, 249] width 29 height 29
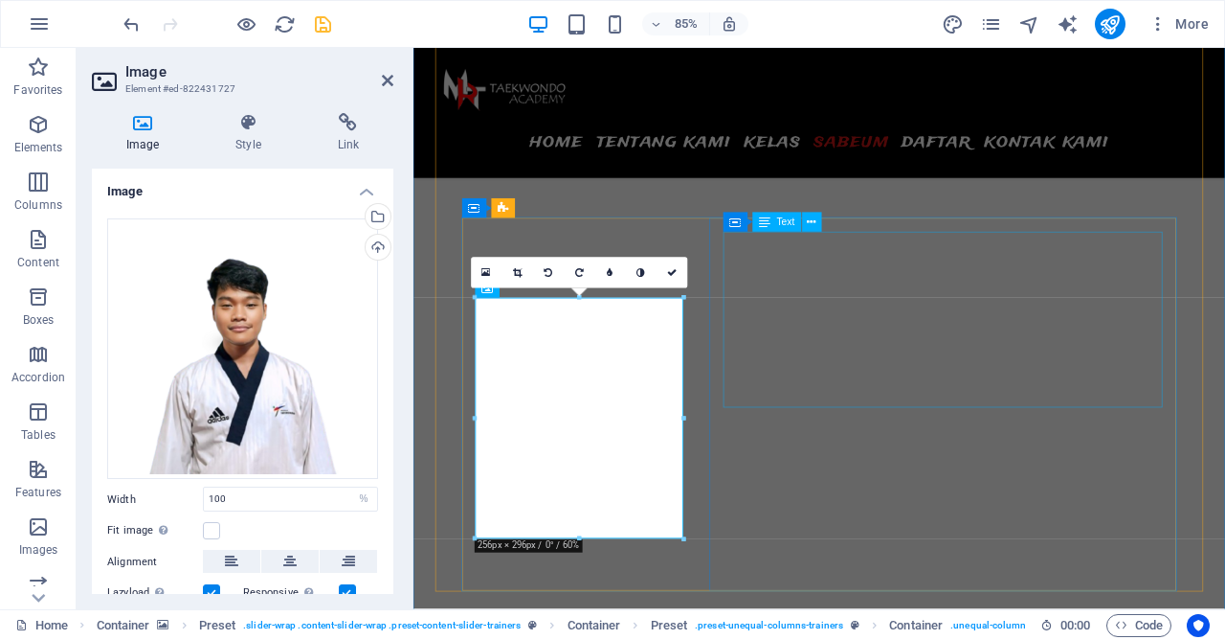
scroll to position [6276, 0]
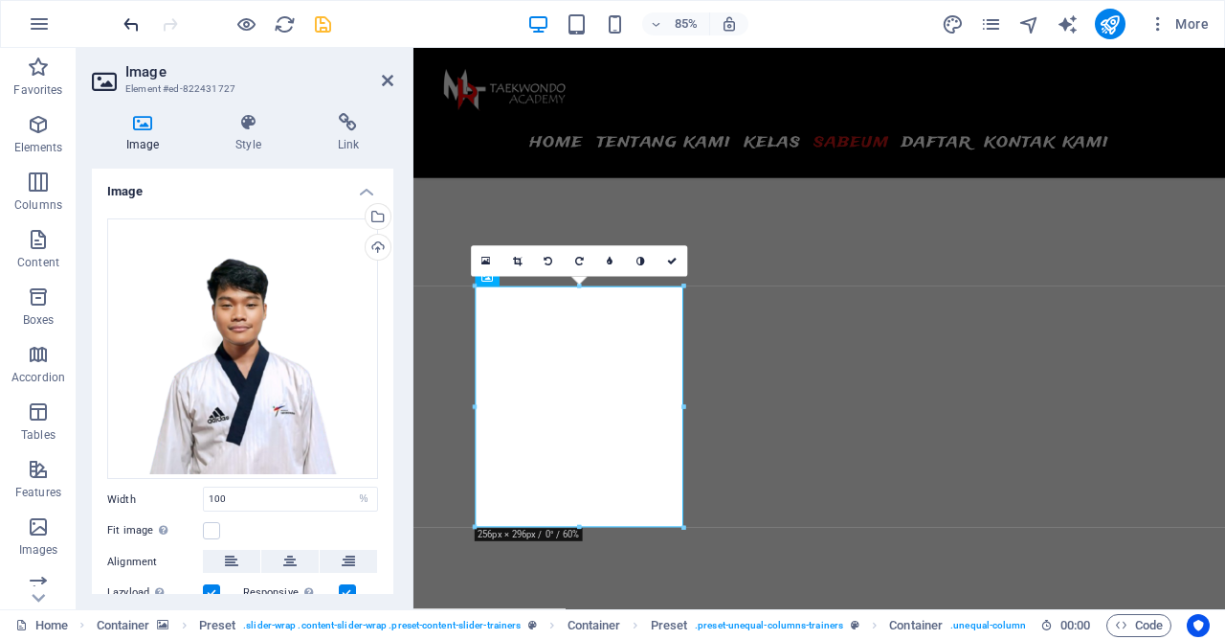
click at [0, 0] on button "undo" at bounding box center [0, 0] width 0 height 0
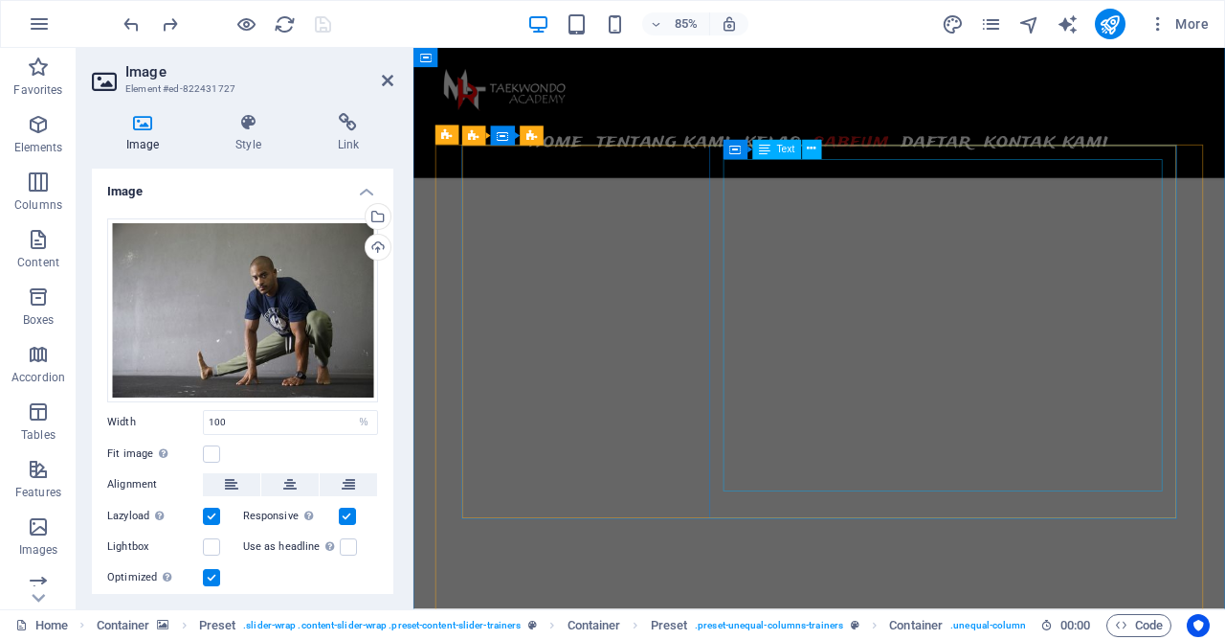
scroll to position [5346, 0]
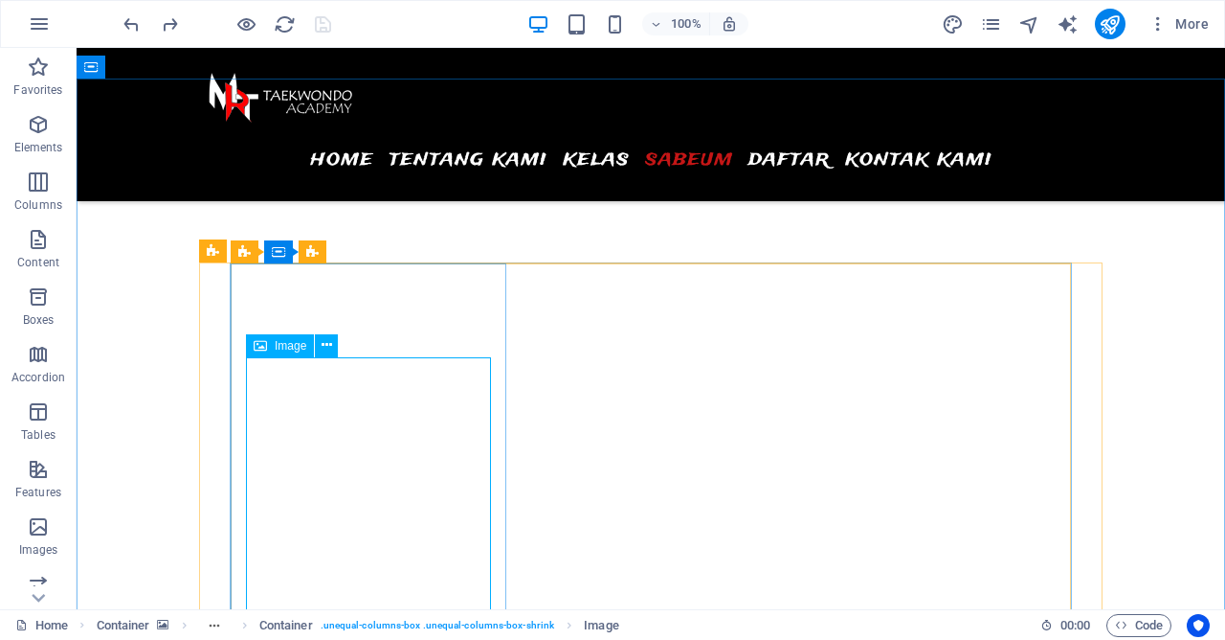
click at [270, 348] on div "Image" at bounding box center [280, 345] width 68 height 23
select select "%"
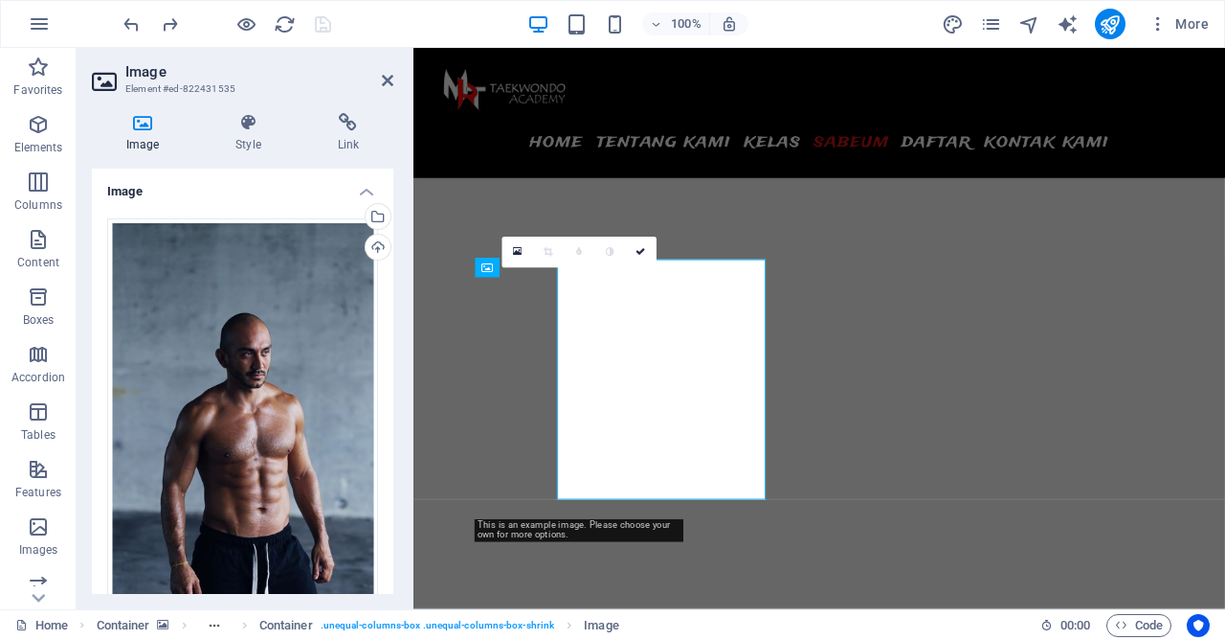
scroll to position [5406, 0]
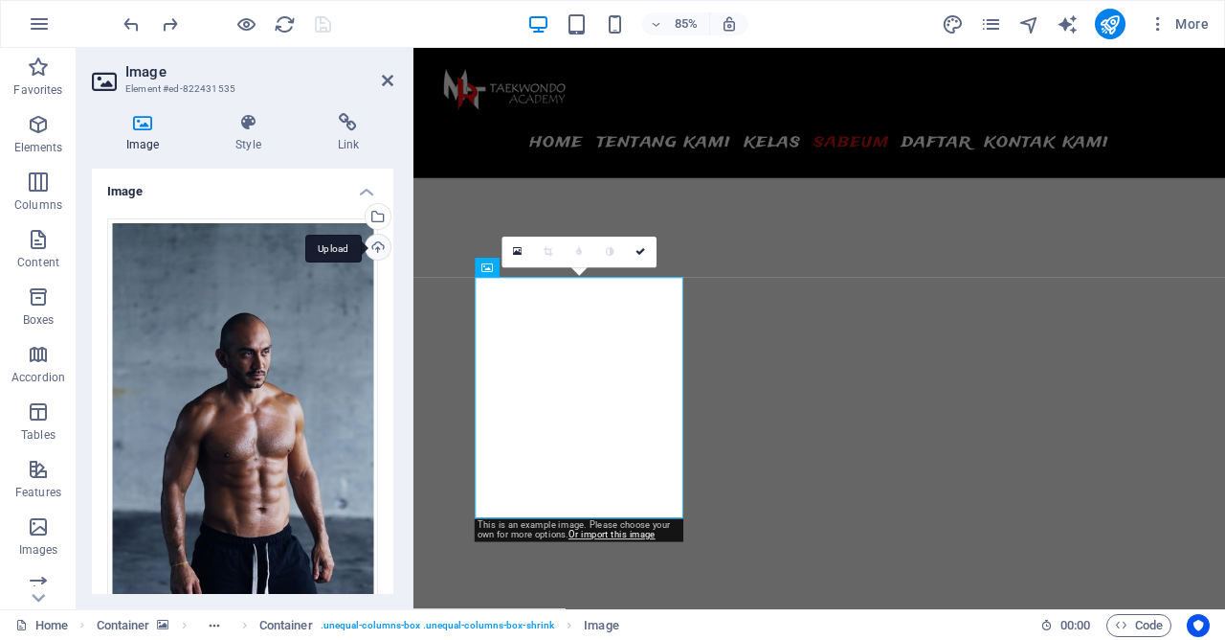
click at [374, 253] on div "Upload" at bounding box center [376, 249] width 29 height 29
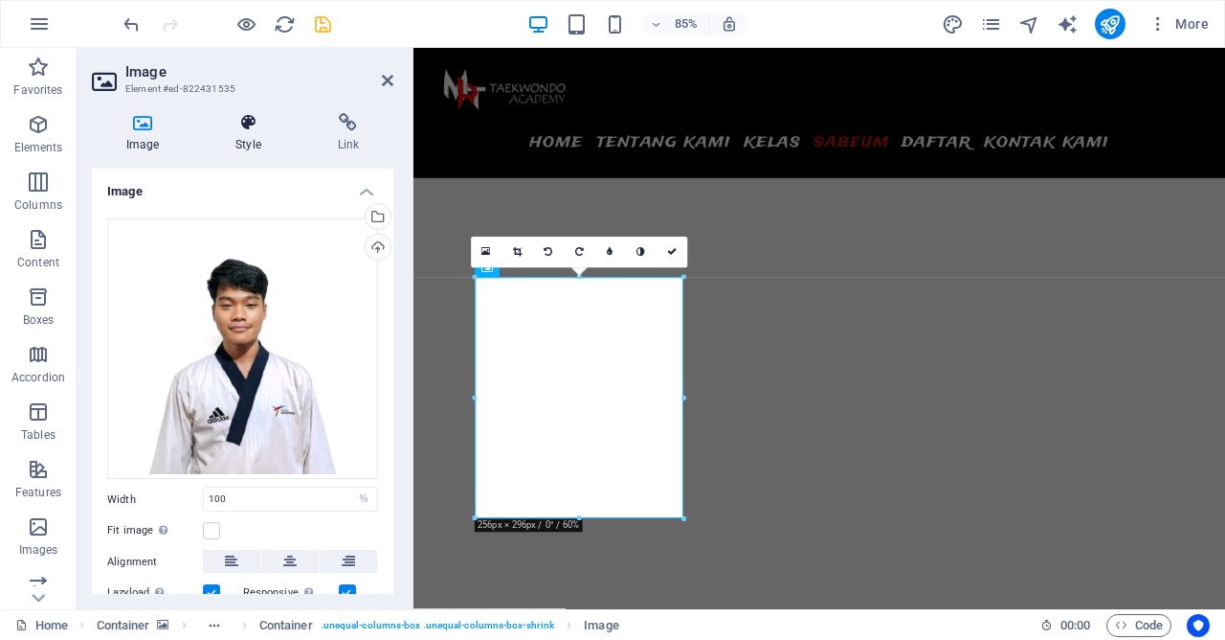
click at [252, 131] on icon at bounding box center [248, 122] width 94 height 19
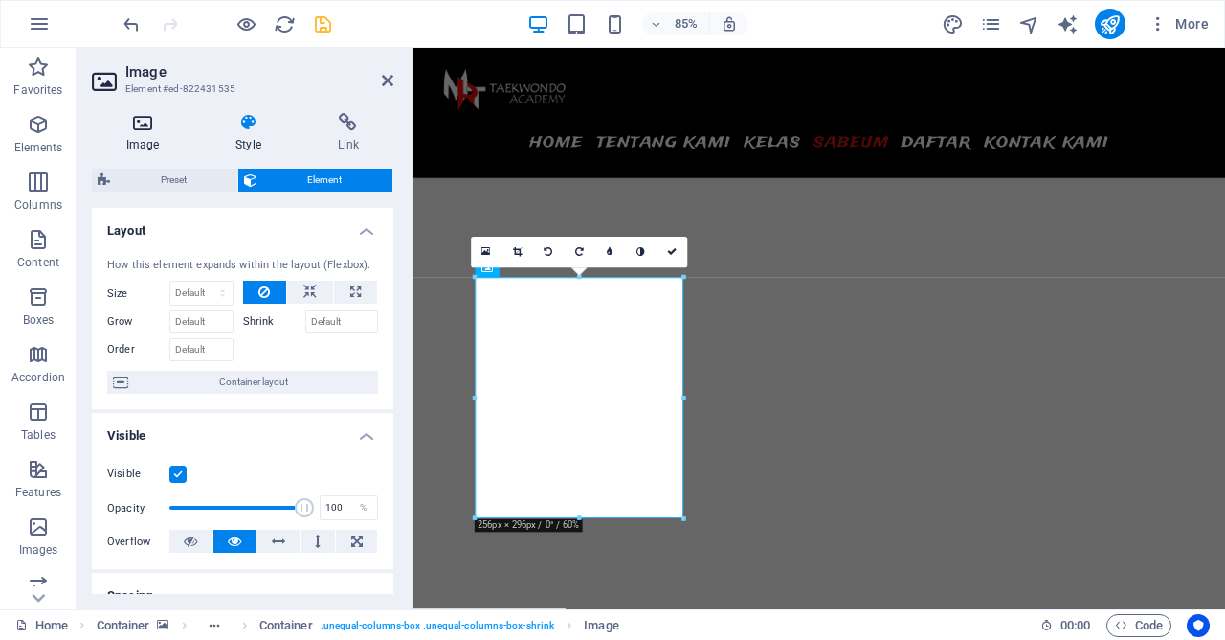
click at [145, 120] on icon at bounding box center [142, 122] width 101 height 19
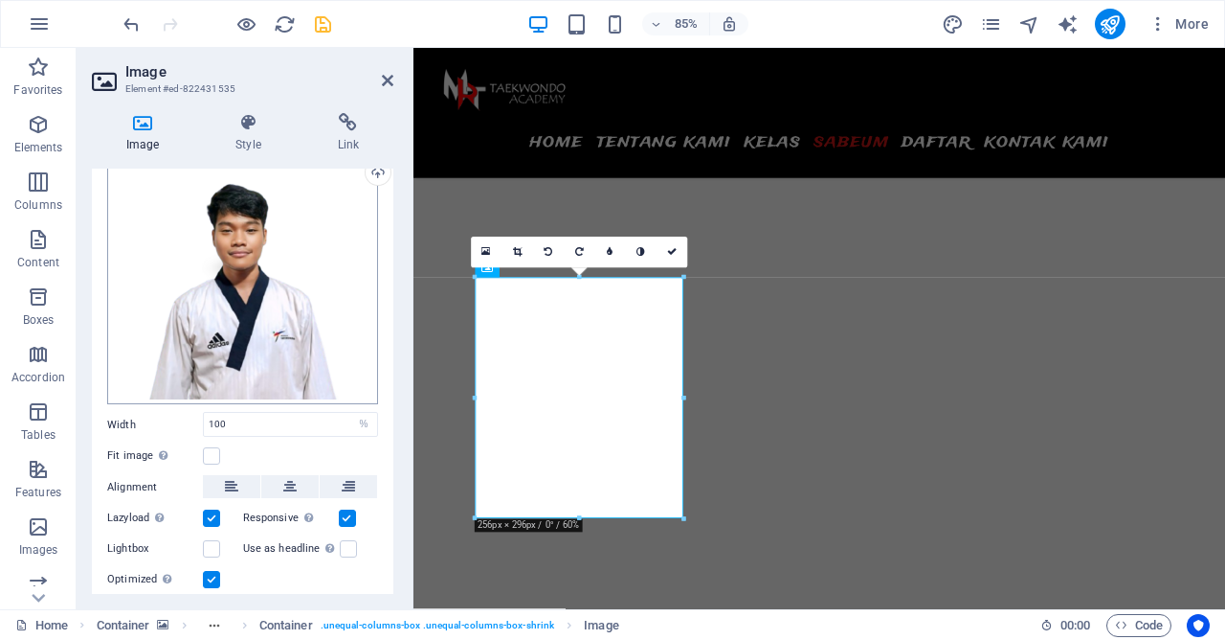
scroll to position [134, 0]
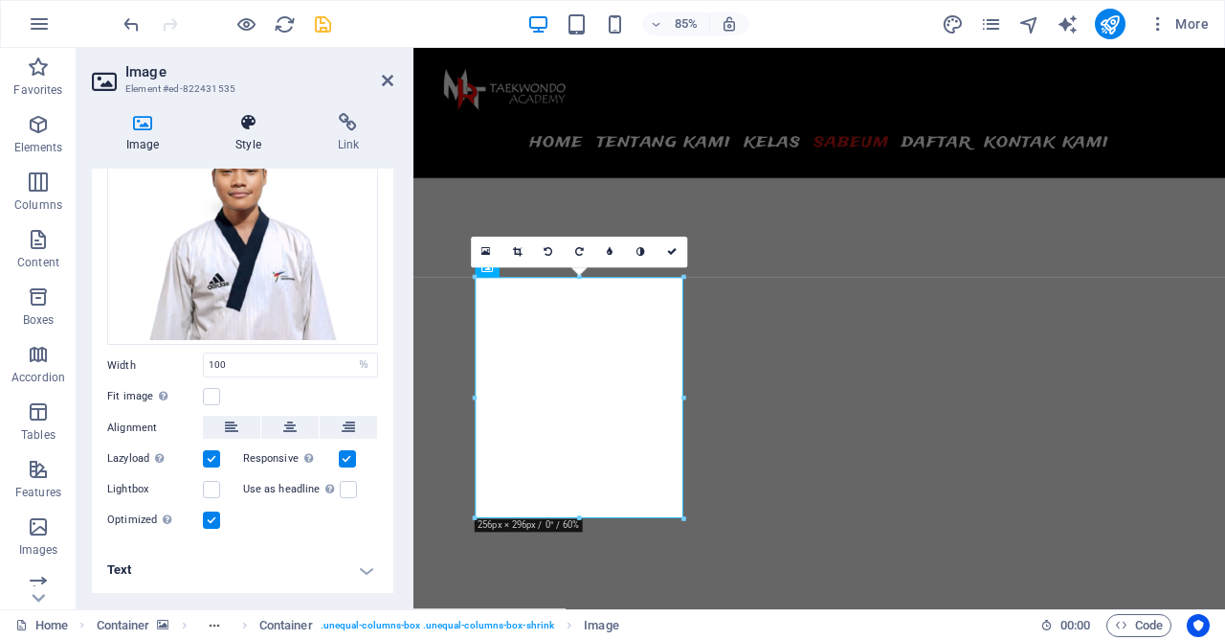
click at [258, 142] on h4 "Style" at bounding box center [251, 133] width 101 height 40
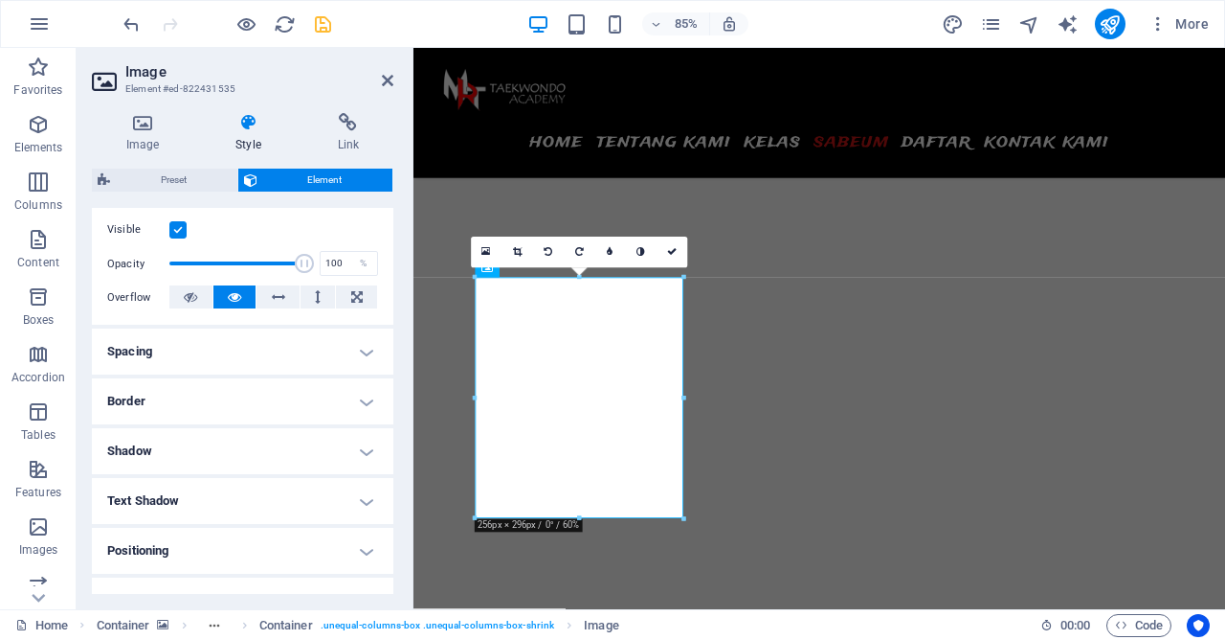
scroll to position [276, 0]
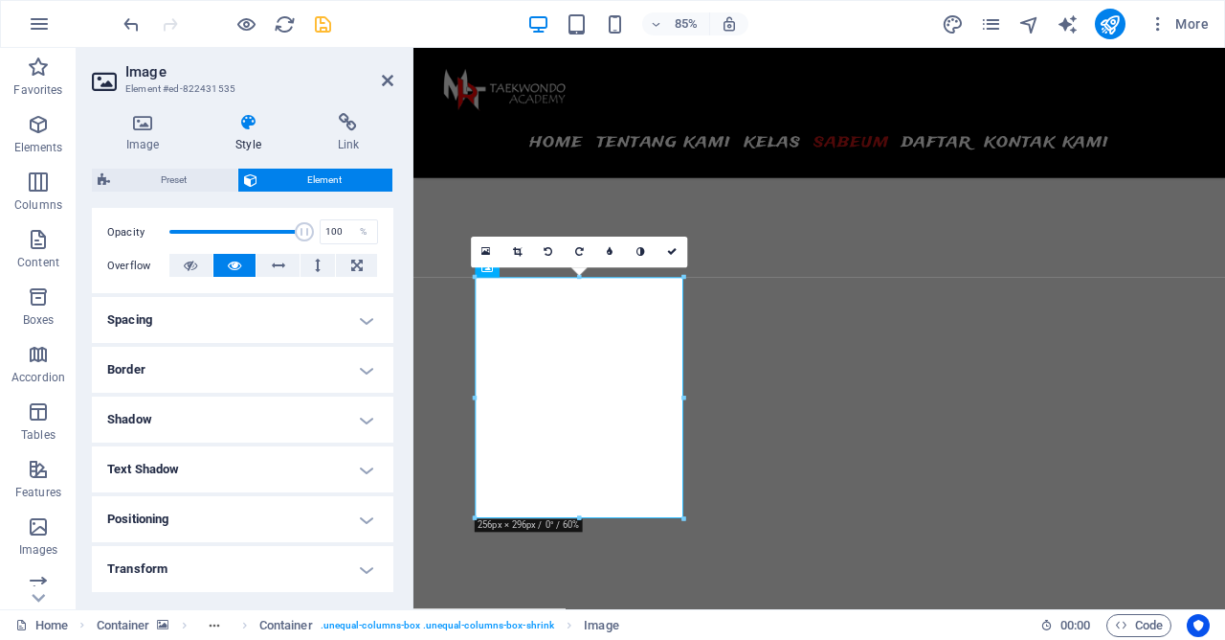
click at [259, 360] on h4 "Border" at bounding box center [243, 370] width 302 height 46
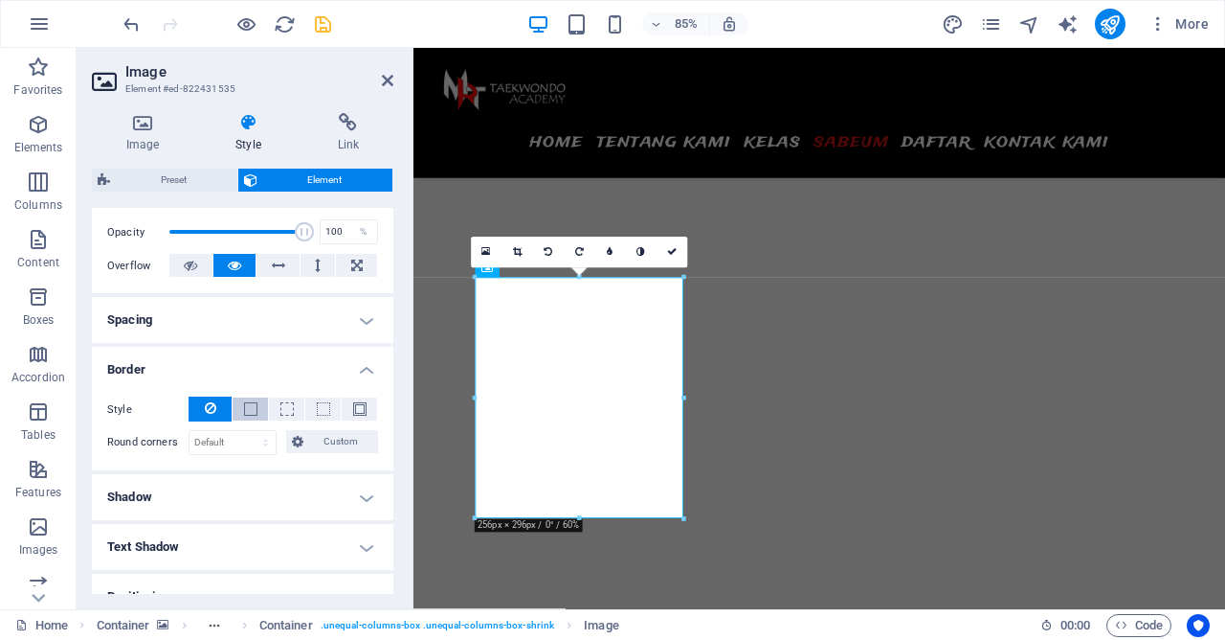
click at [254, 416] on button at bounding box center [250, 408] width 35 height 23
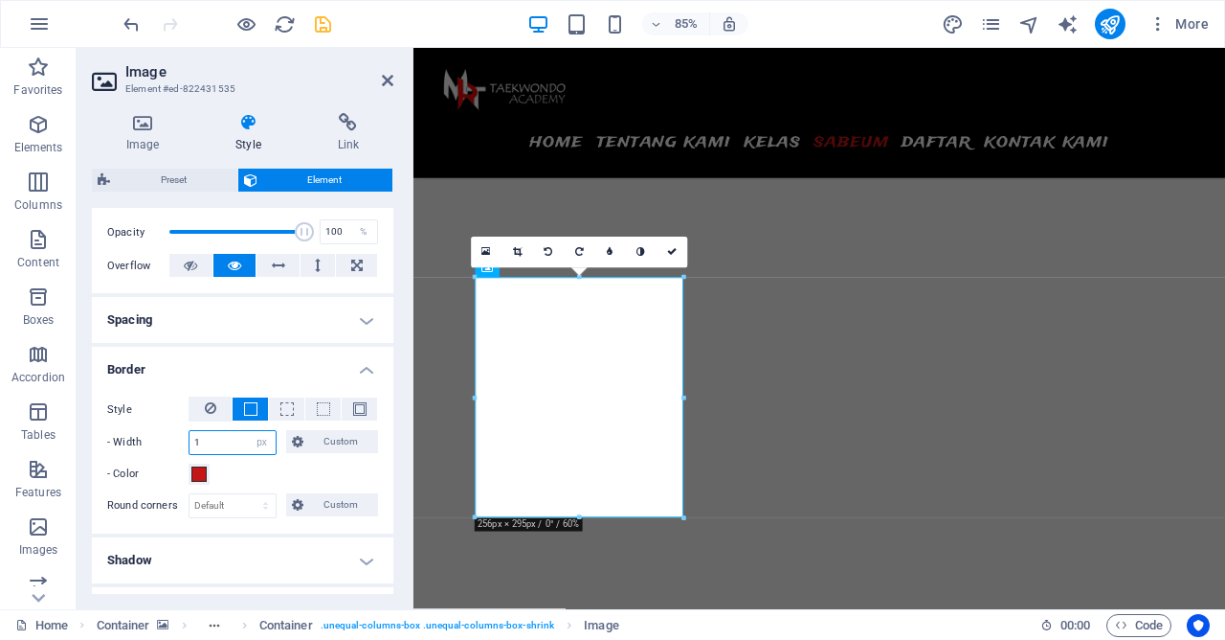
click at [226, 447] on input "1" at bounding box center [233, 442] width 86 height 23
click at [190, 494] on select "Default px rem % vh vw Custom" at bounding box center [233, 505] width 86 height 23
select select "px"
click option "px" at bounding box center [0, 0] width 0 height 0
type input "20"
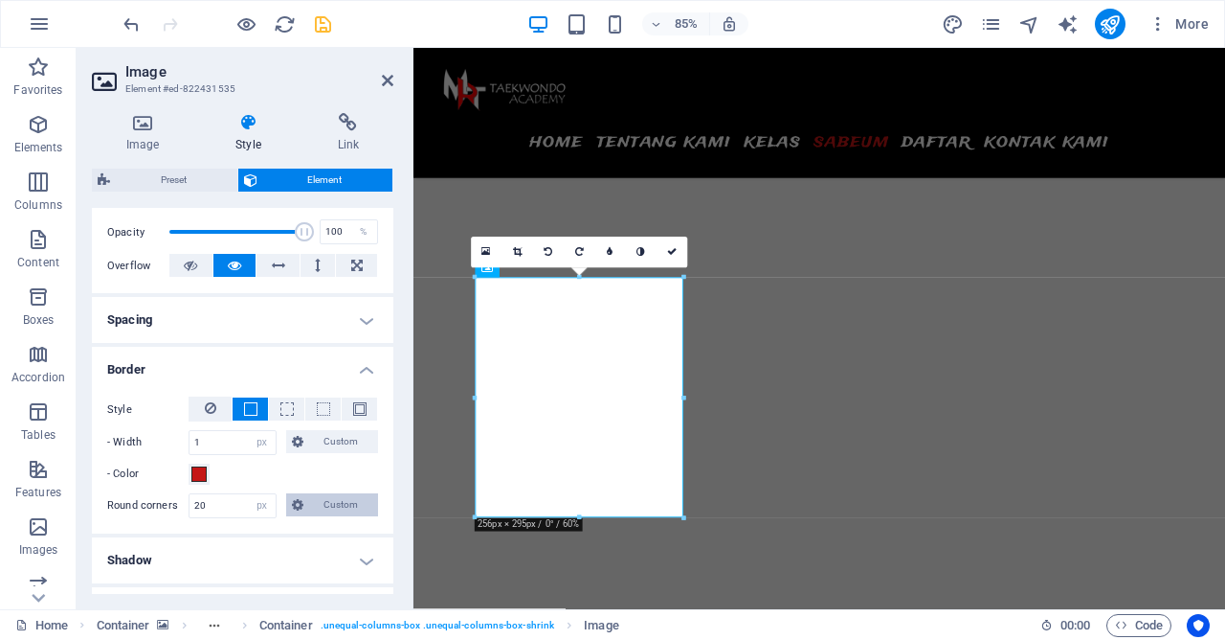
click at [349, 505] on span "Custom" at bounding box center [341, 504] width 64 height 23
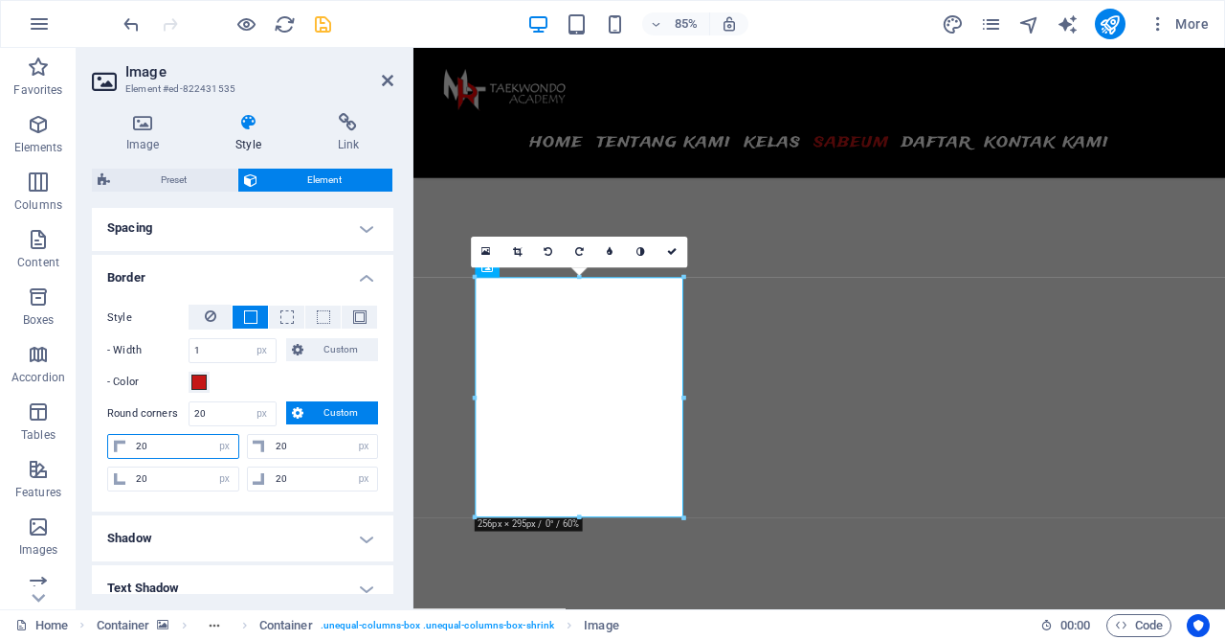
click at [164, 444] on input "20" at bounding box center [184, 446] width 107 height 23
type input "0"
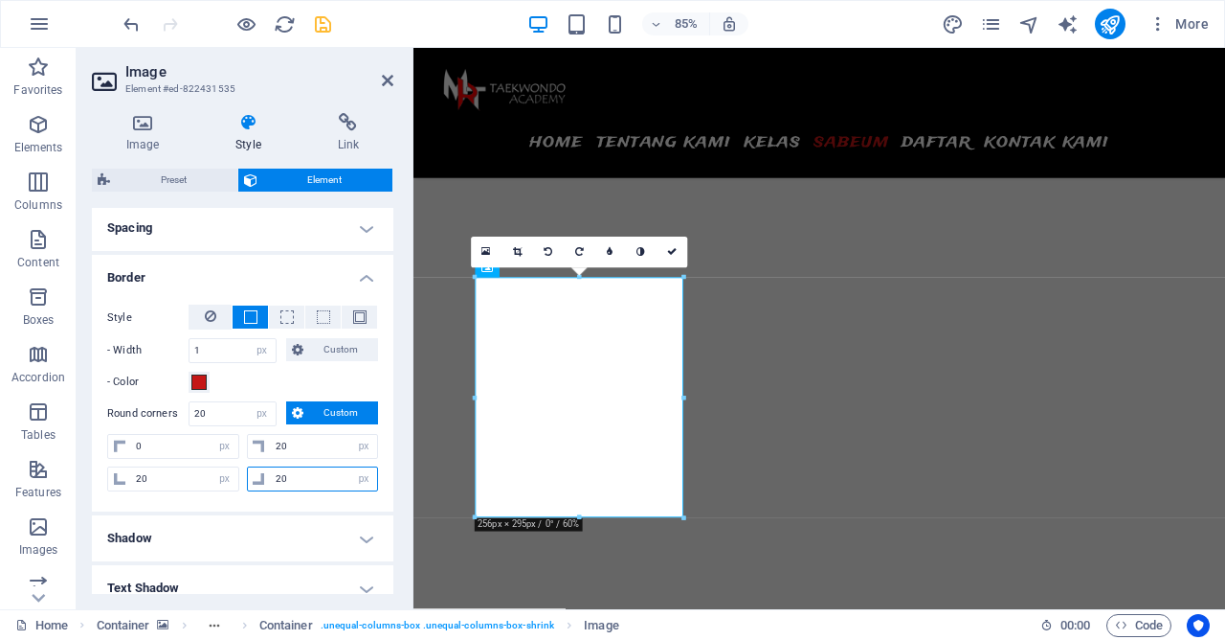
click at [304, 481] on input "20" at bounding box center [324, 478] width 107 height 23
select select "DISABLED_OPTION_VALUE"
click at [304, 481] on input "20" at bounding box center [324, 478] width 107 height 23
type input "0"
click at [293, 444] on input "20" at bounding box center [324, 446] width 107 height 23
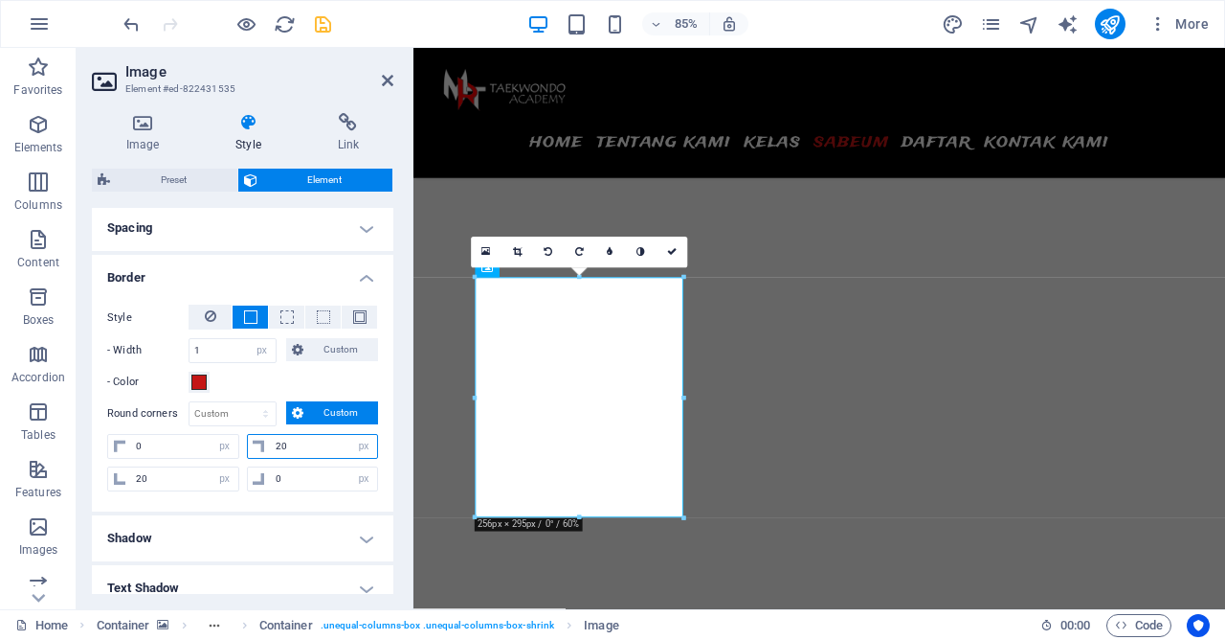
click at [293, 444] on input "20" at bounding box center [324, 446] width 107 height 23
type input "30"
click at [197, 471] on input "20" at bounding box center [184, 478] width 107 height 23
type input "30"
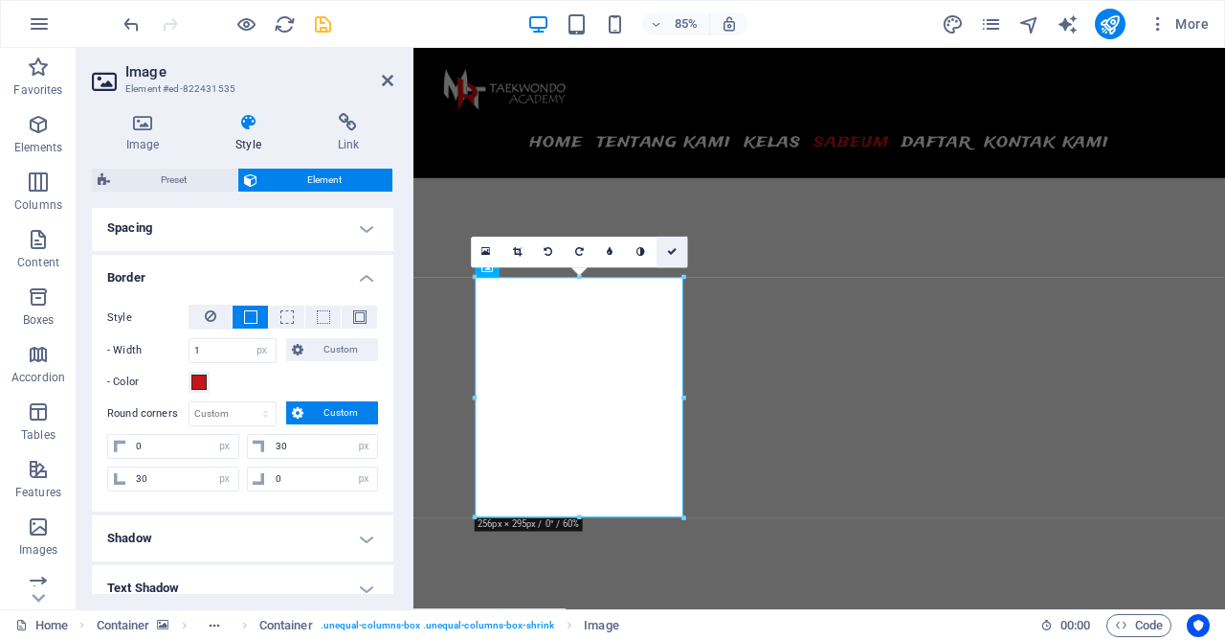
click at [670, 247] on icon at bounding box center [672, 252] width 10 height 10
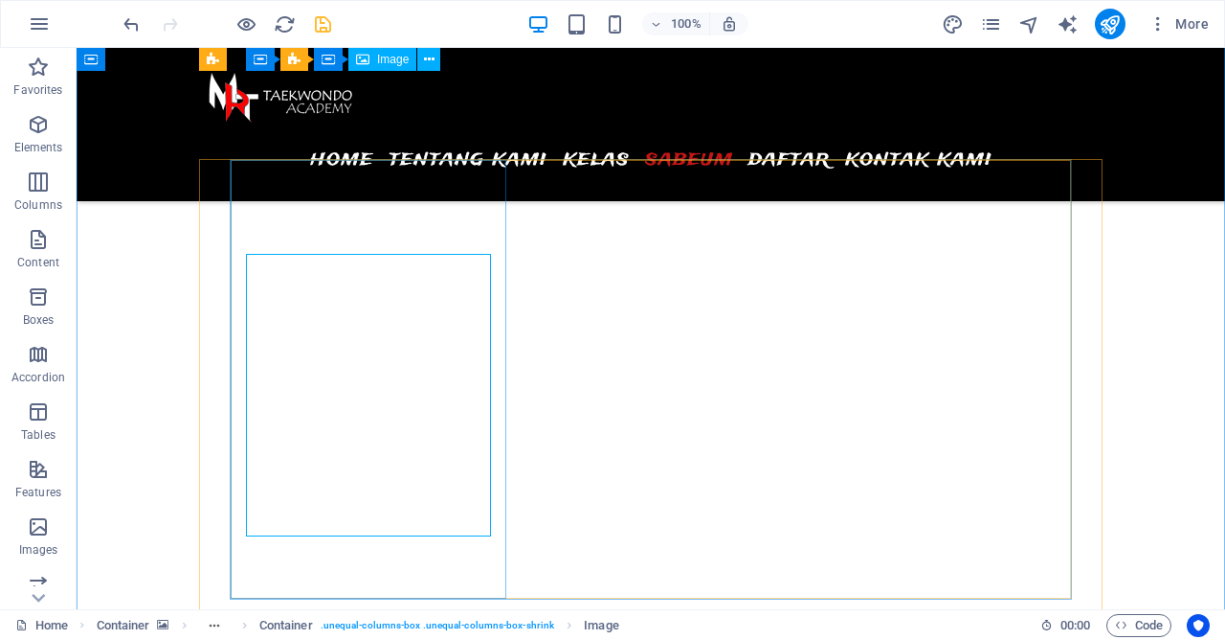
scroll to position [5450, 0]
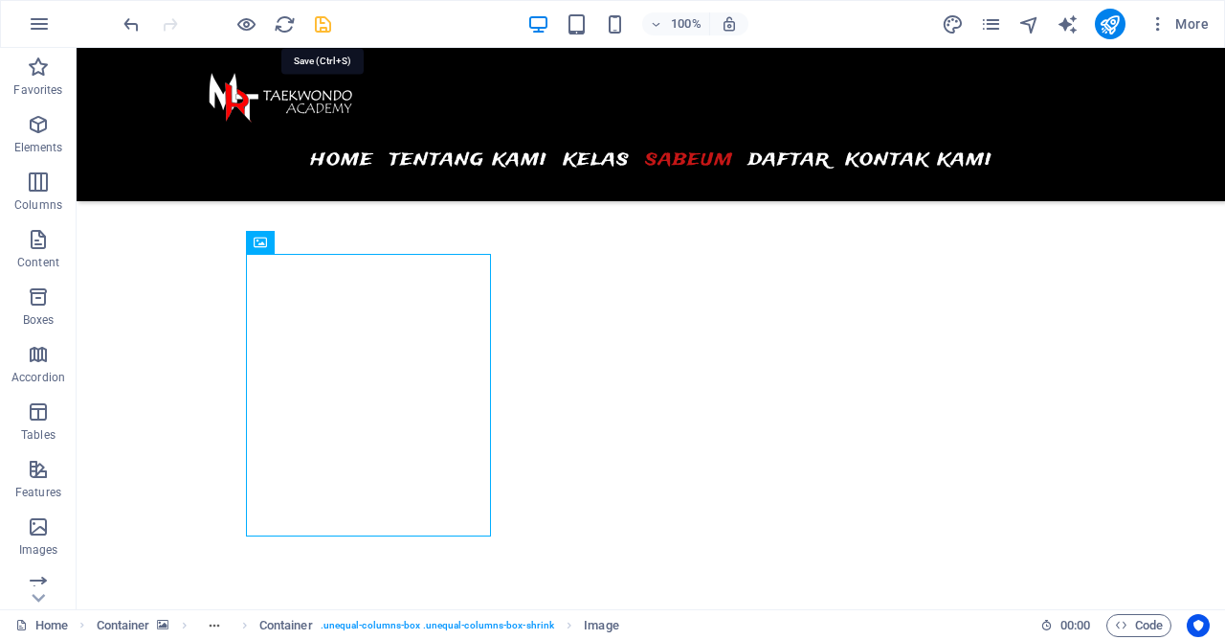
drag, startPoint x: 323, startPoint y: 27, endPoint x: 622, endPoint y: 143, distance: 321.3
click at [323, 27] on icon "save" at bounding box center [323, 24] width 22 height 22
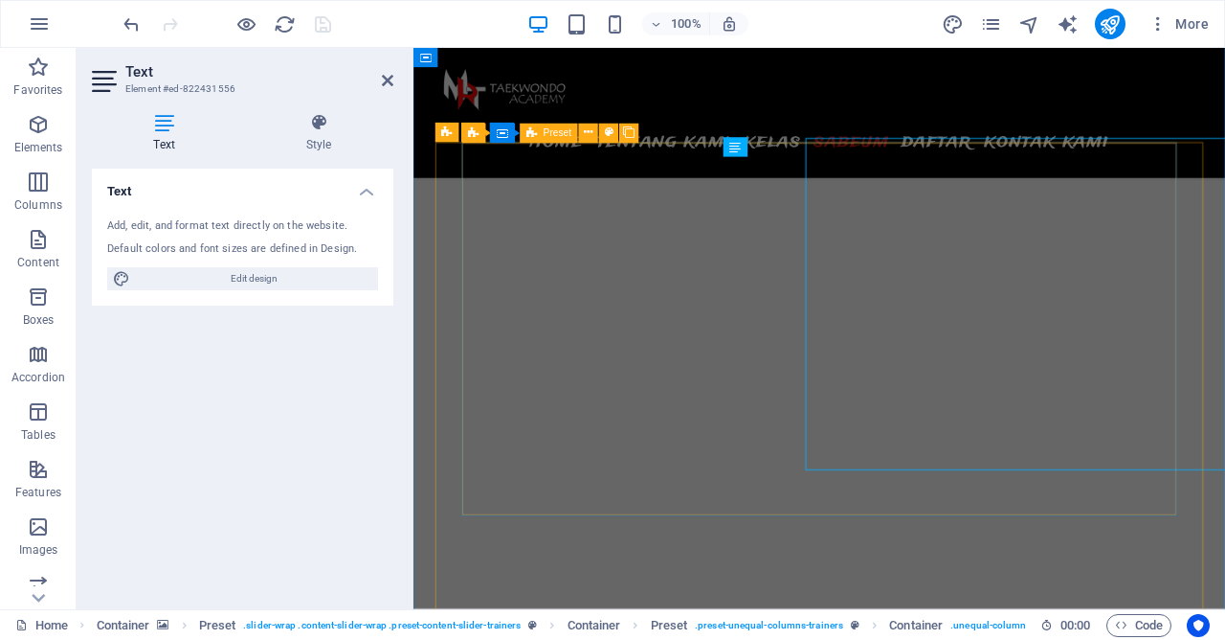
scroll to position [5471, 0]
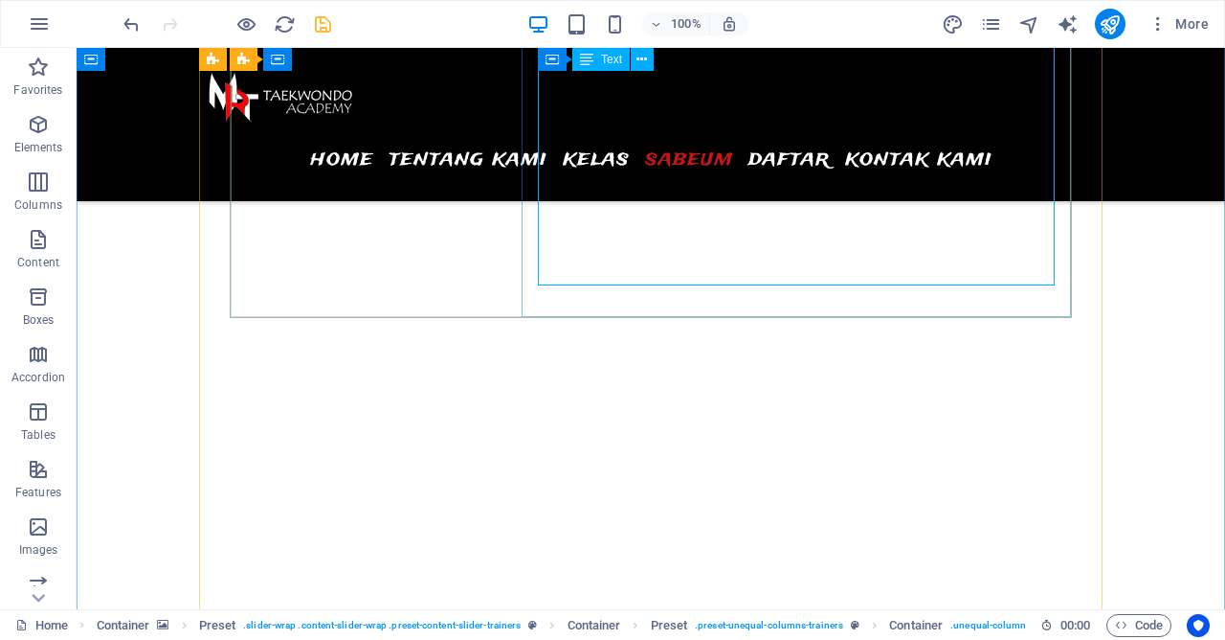
scroll to position [5553, 0]
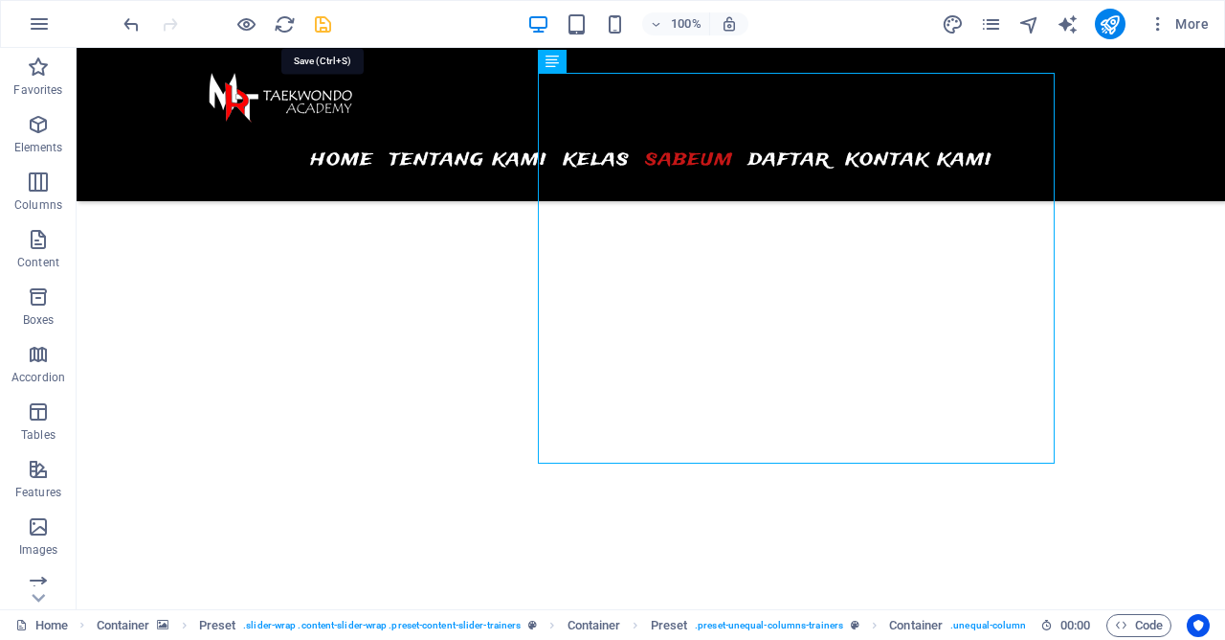
click at [329, 27] on icon "save" at bounding box center [323, 24] width 22 height 22
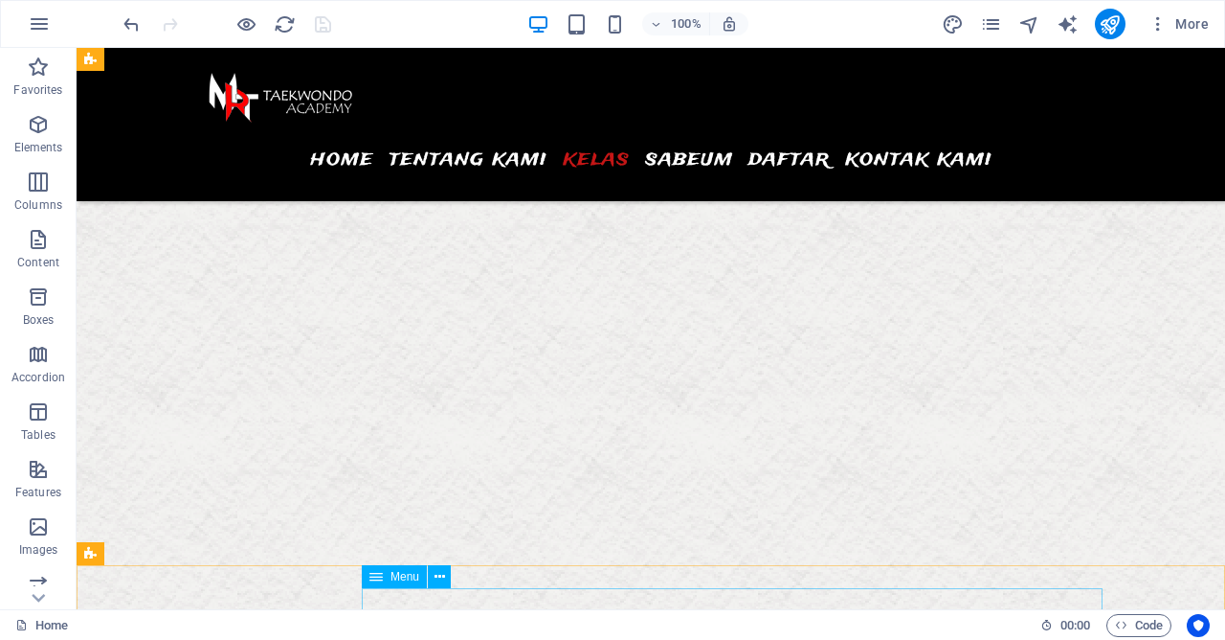
scroll to position [4171, 0]
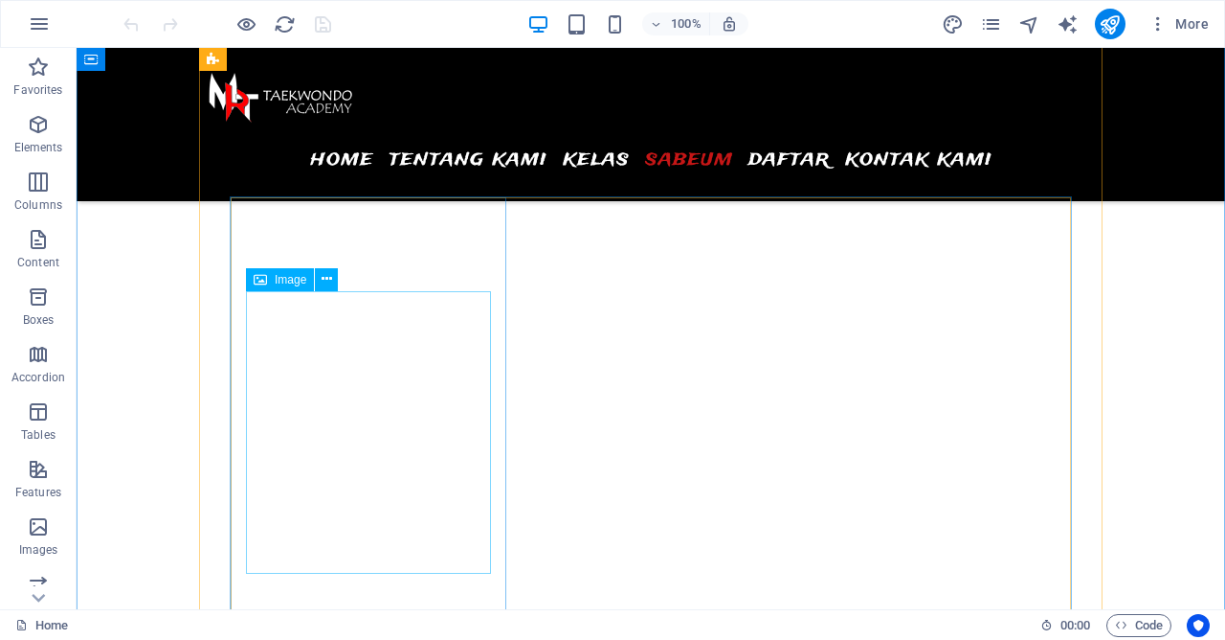
scroll to position [6307, 0]
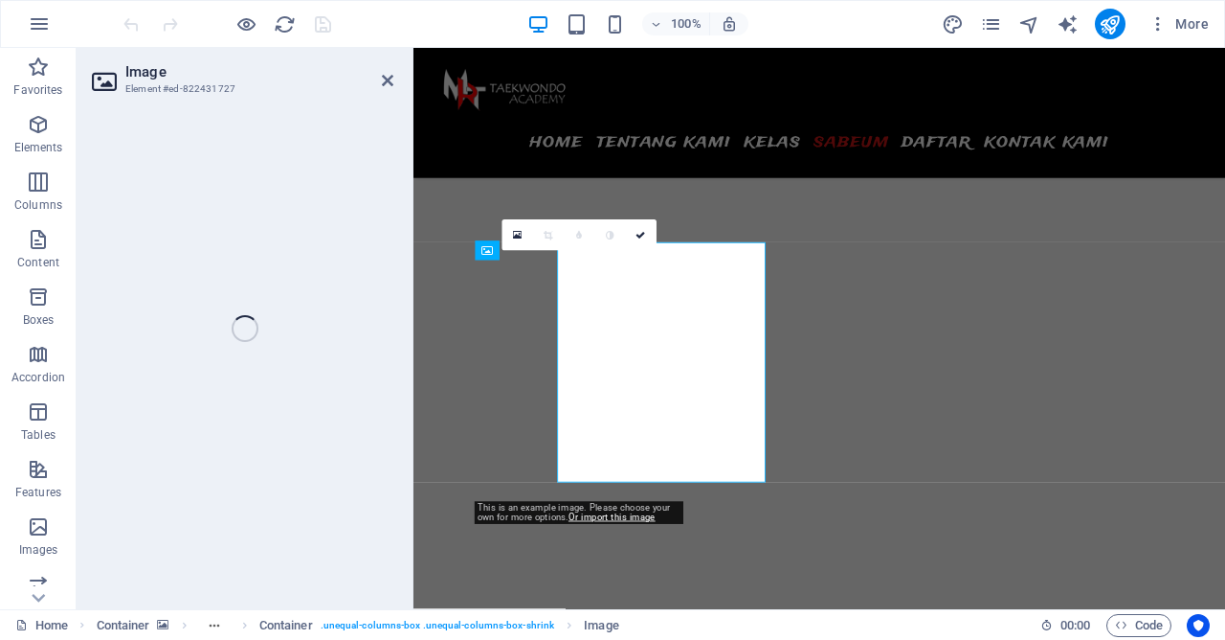
select select "%"
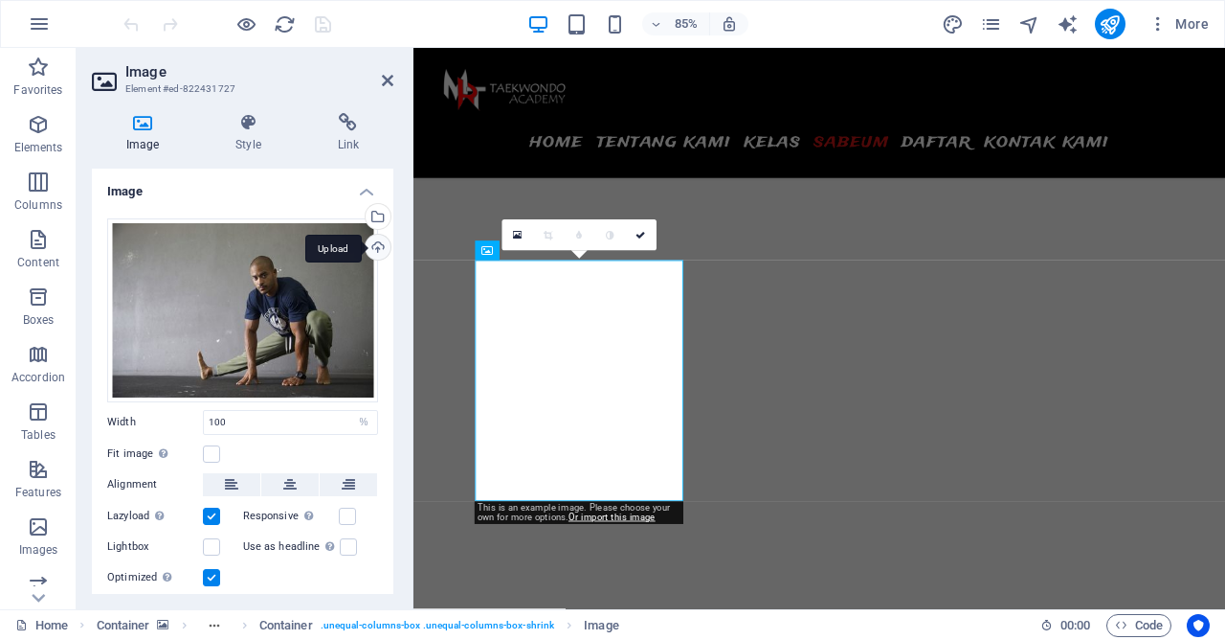
click at [371, 250] on div "Upload" at bounding box center [376, 249] width 29 height 29
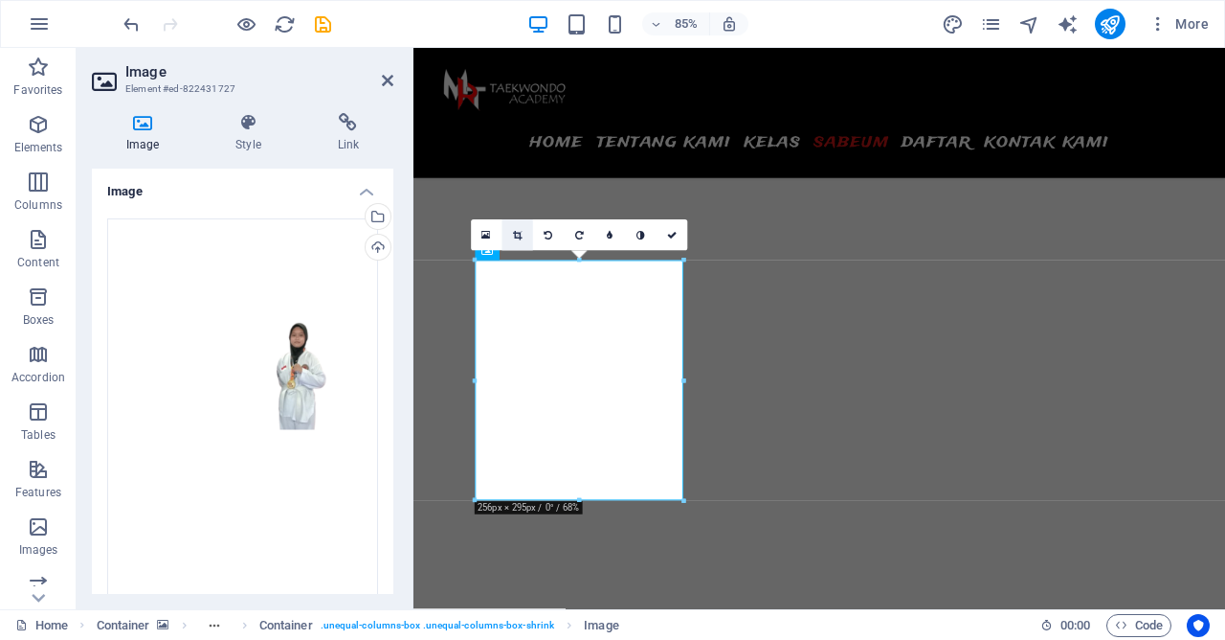
click at [517, 232] on icon at bounding box center [517, 236] width 9 height 10
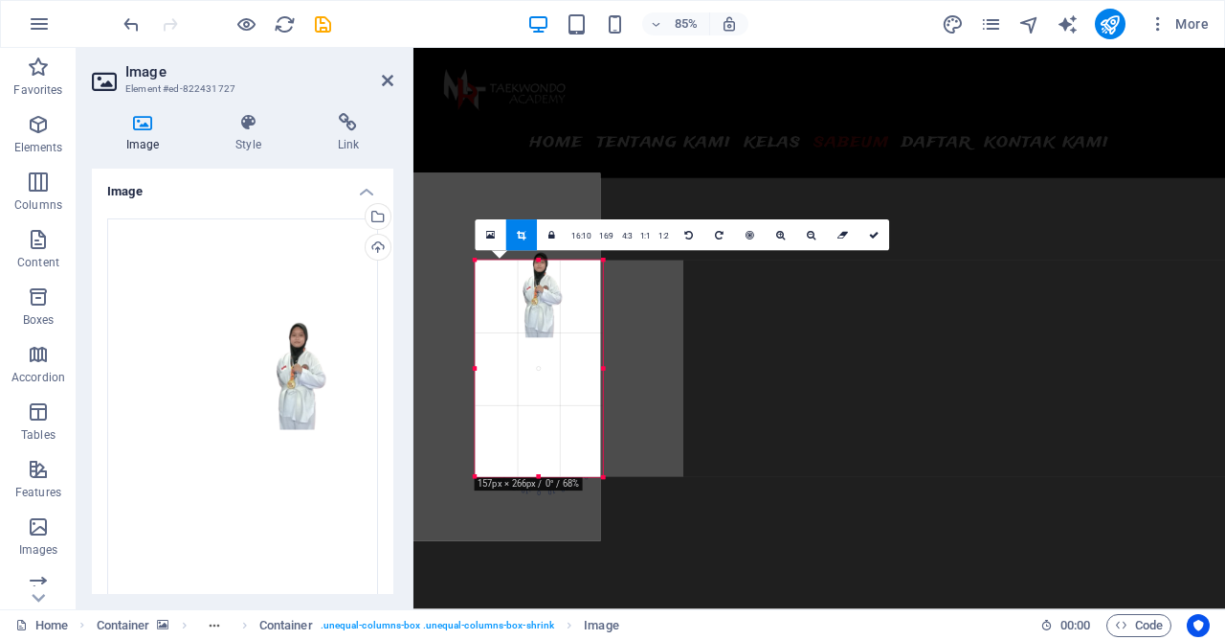
drag, startPoint x: 479, startPoint y: 263, endPoint x: 576, endPoint y: 289, distance: 101.0
click at [576, 289] on div "180 170 160 150 140 130 120 110 100 90 80 70 60 50 40 30 20 10 0 -10 -20 -30 -4…" at bounding box center [538, 368] width 127 height 216
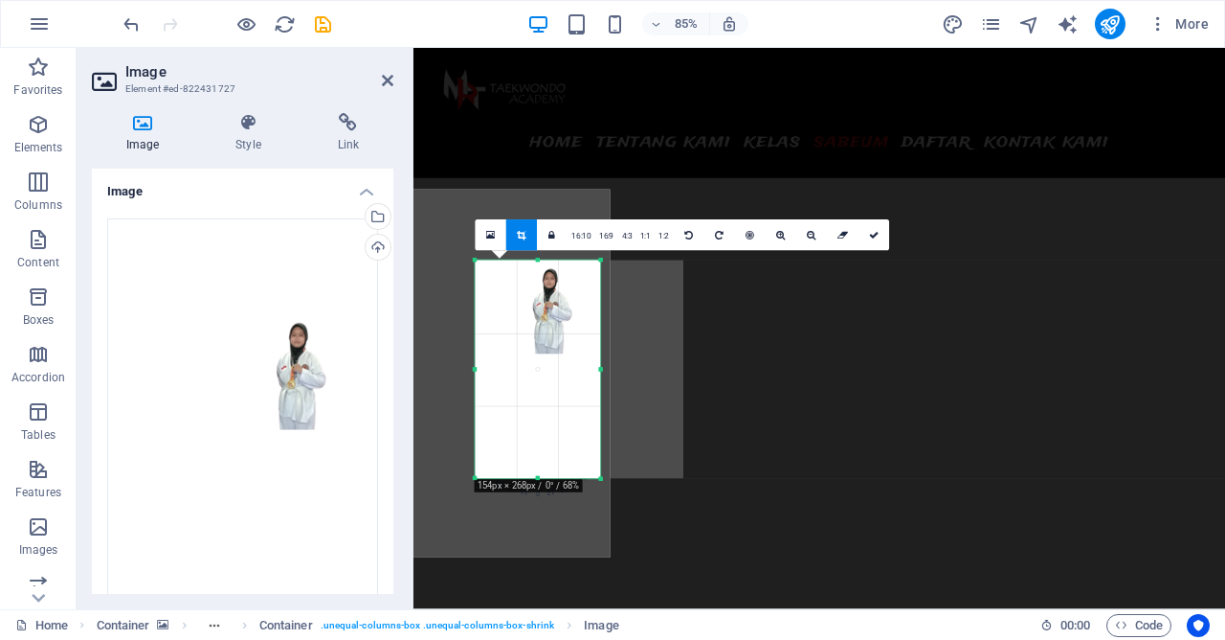
click at [559, 361] on div at bounding box center [506, 374] width 209 height 368
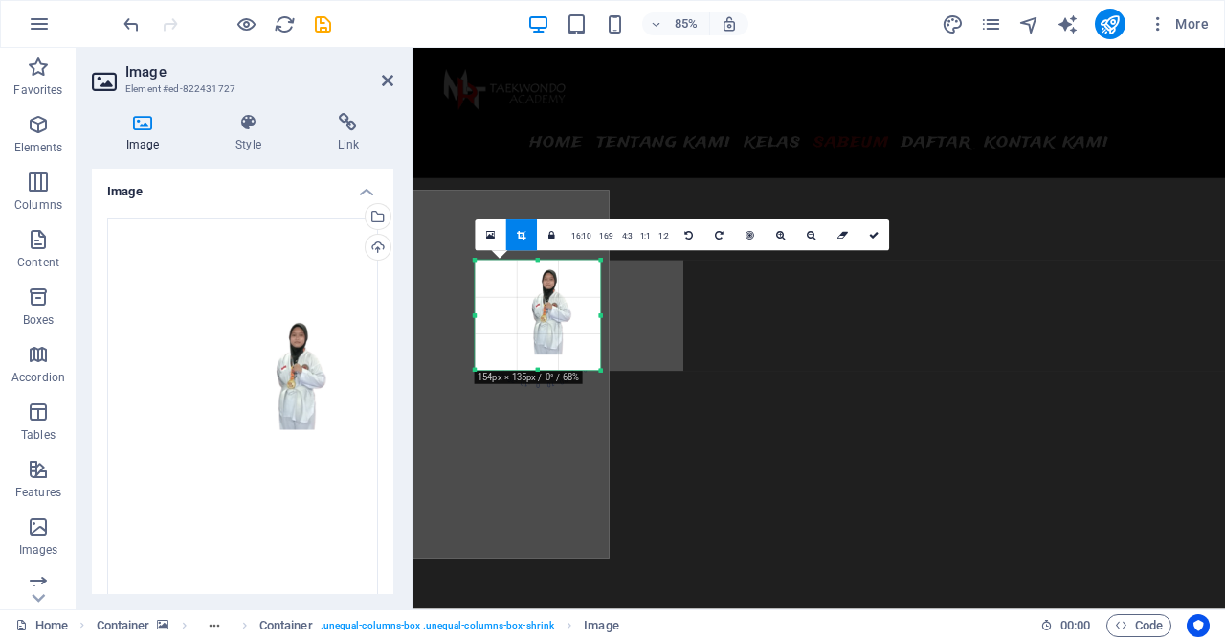
drag, startPoint x: 543, startPoint y: 480, endPoint x: 554, endPoint y: 352, distance: 127.9
click at [554, 352] on div "180 170 160 150 140 130 120 110 100 90 80 70 60 50 40 30 20 10 0 -10 -20 -30 -4…" at bounding box center [537, 315] width 125 height 110
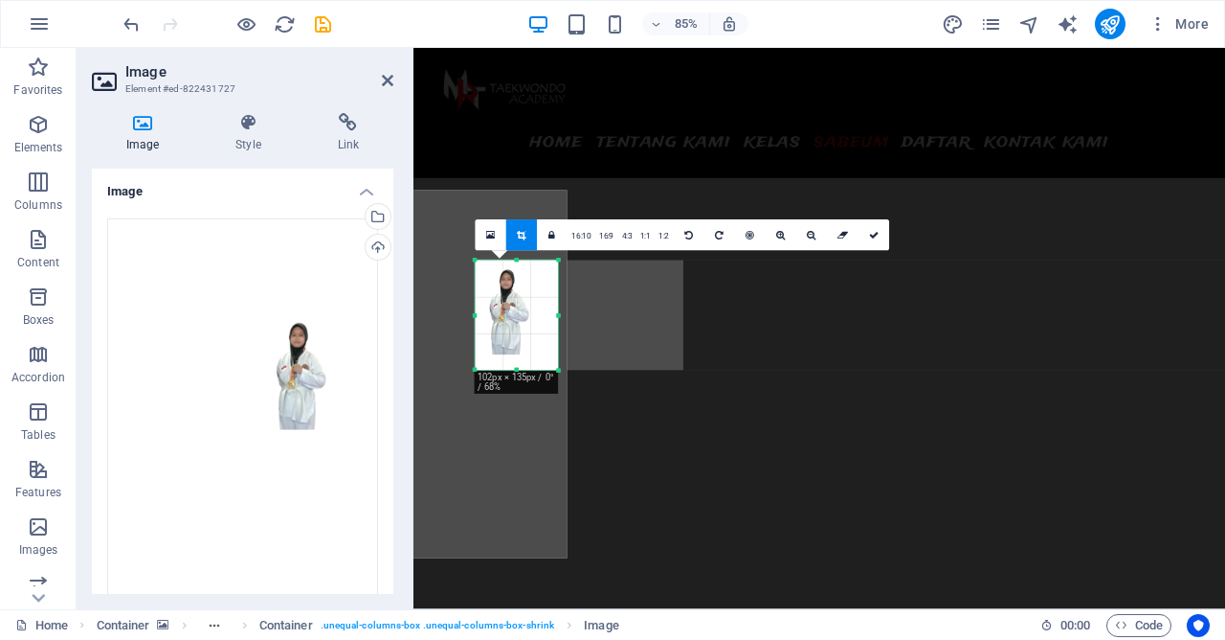
drag, startPoint x: 477, startPoint y: 315, endPoint x: 527, endPoint y: 321, distance: 50.1
click at [527, 321] on div "180 170 160 150 140 130 120 110 100 90 80 70 60 50 40 30 20 10 0 -10 -20 -30 -4…" at bounding box center [516, 315] width 83 height 110
drag, startPoint x: 558, startPoint y: 316, endPoint x: 541, endPoint y: 316, distance: 17.2
click at [541, 316] on div "180 170 160 150 140 130 120 110 100 90 80 70 60 50 40 30 20 10 0 -10 -20 -30 -4…" at bounding box center [509, 315] width 68 height 110
drag, startPoint x: 511, startPoint y: 370, endPoint x: 510, endPoint y: 346, distance: 24.0
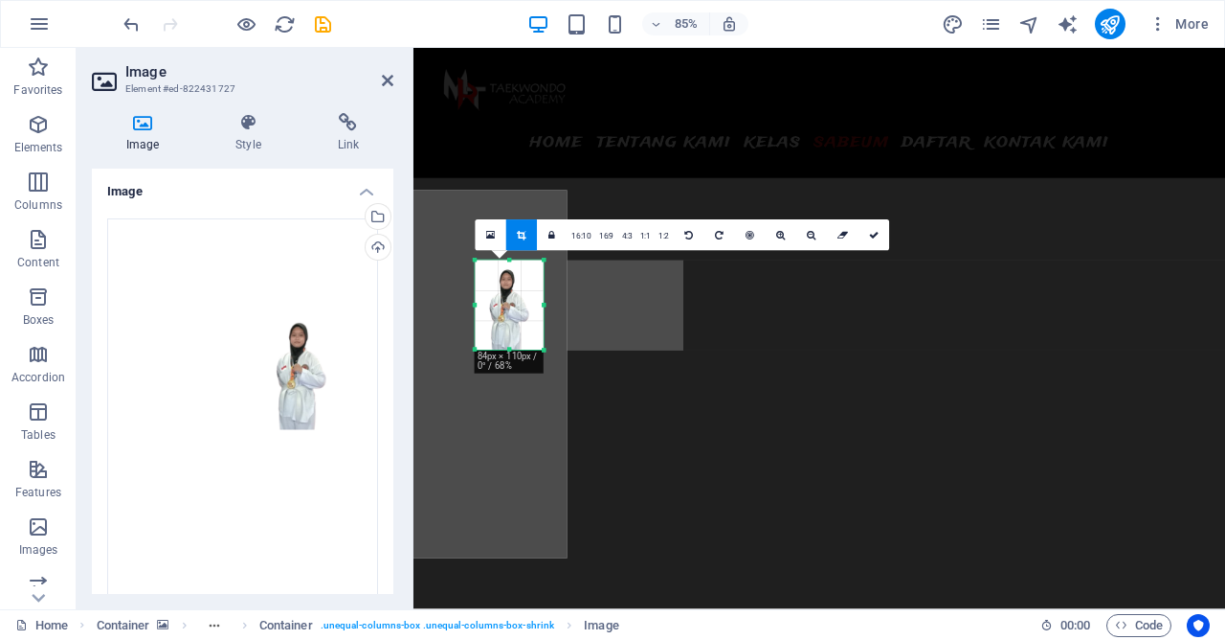
click at [510, 346] on div "180 170 160 150 140 130 120 110 100 90 80 70 60 50 40 30 20 10 0 -10 -20 -30 -4…" at bounding box center [509, 305] width 68 height 90
click at [874, 231] on icon at bounding box center [874, 236] width 10 height 10
type input "84"
select select "px"
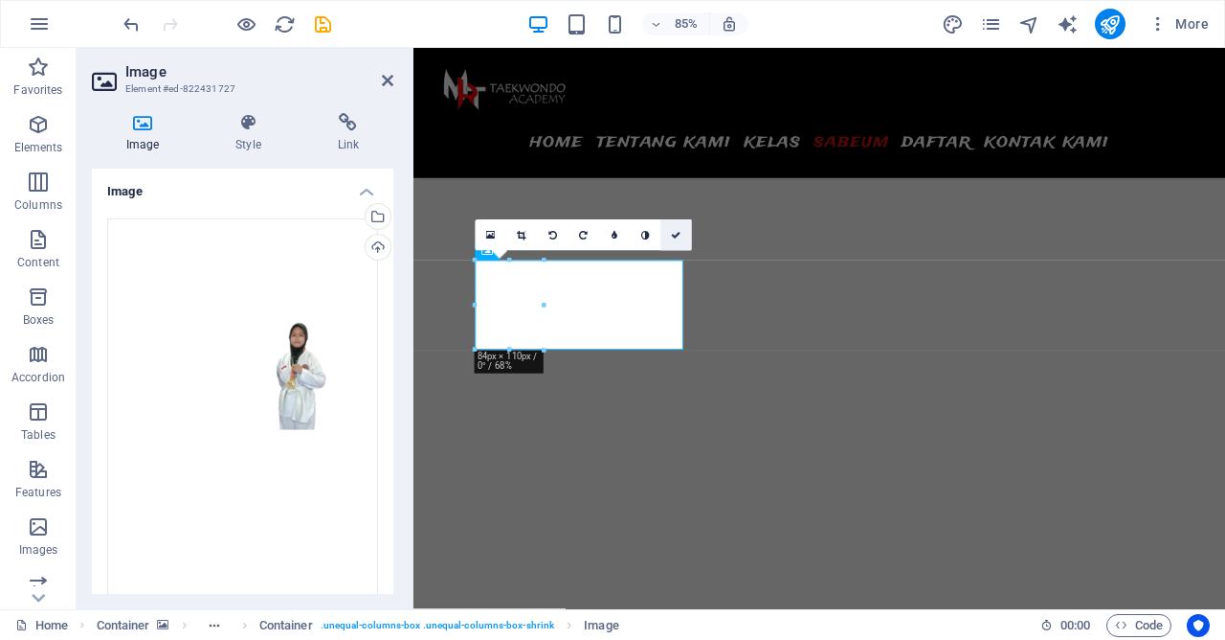
click at [679, 236] on icon at bounding box center [676, 236] width 10 height 10
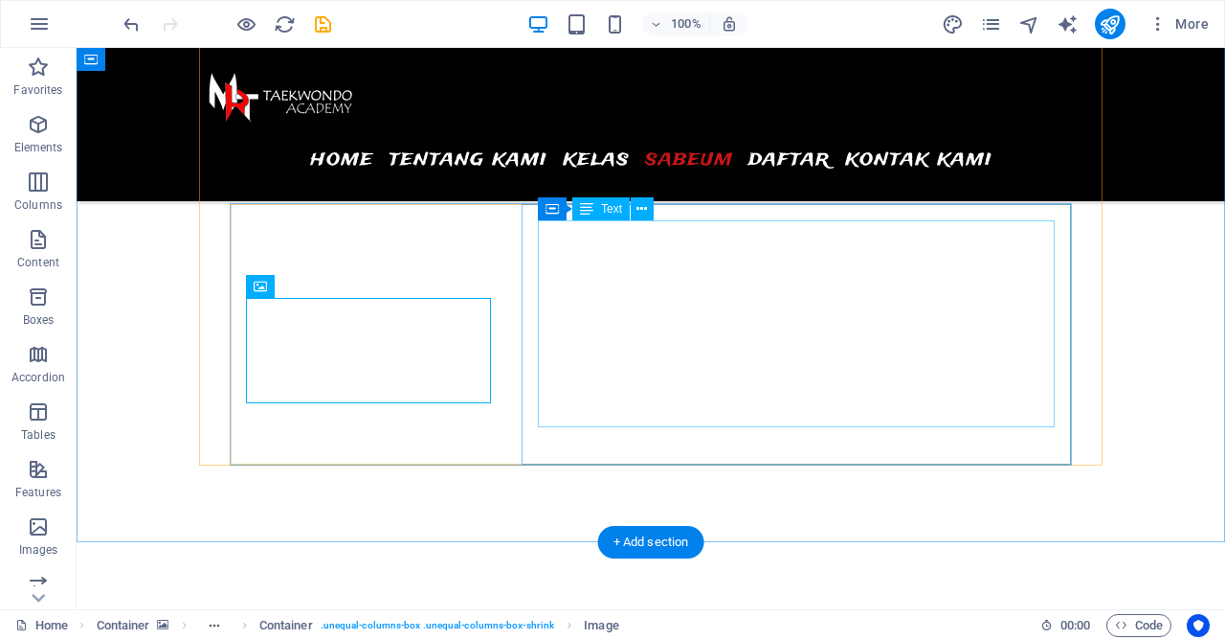
scroll to position [6285, 0]
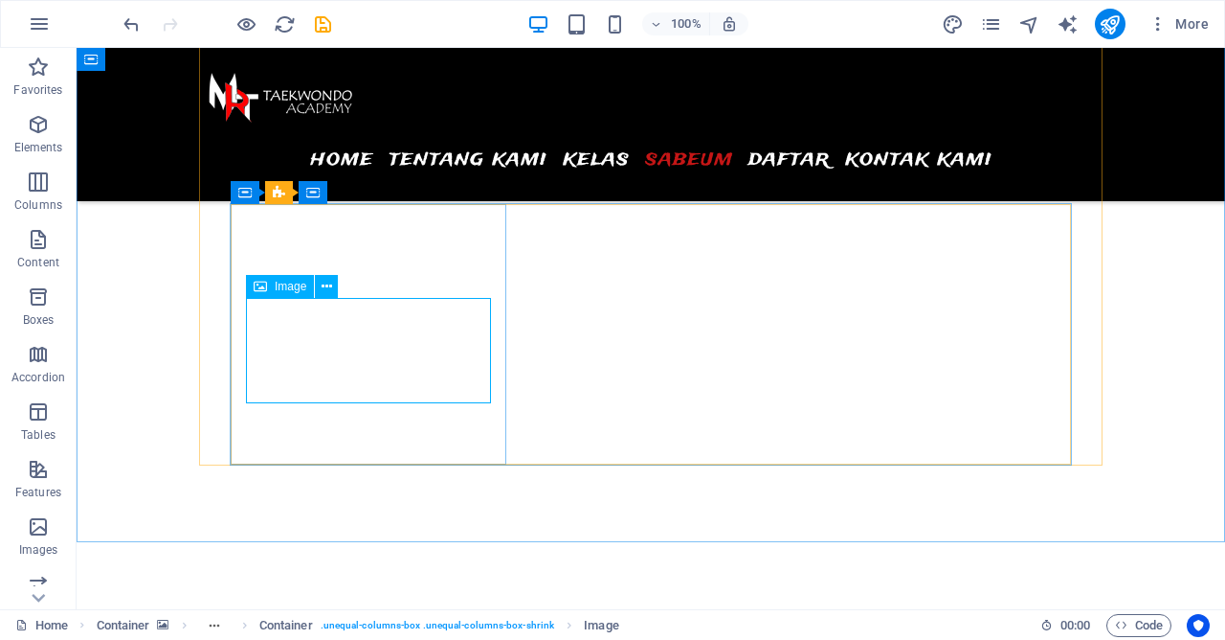
select select "px"
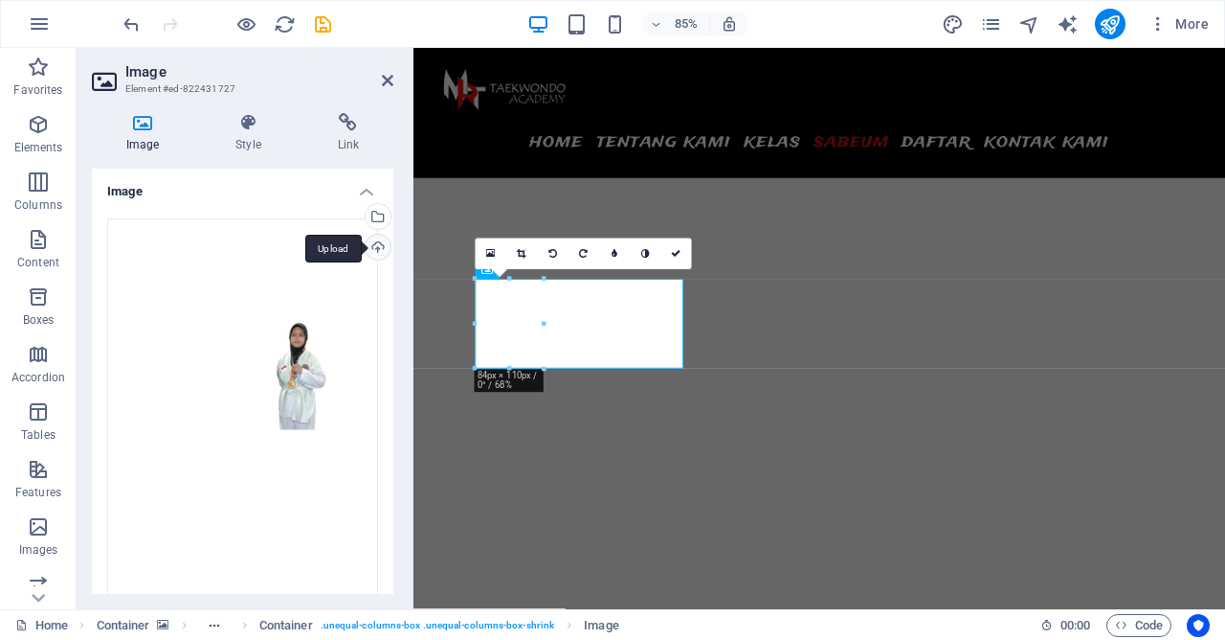
click at [374, 241] on div "Upload" at bounding box center [376, 249] width 29 height 29
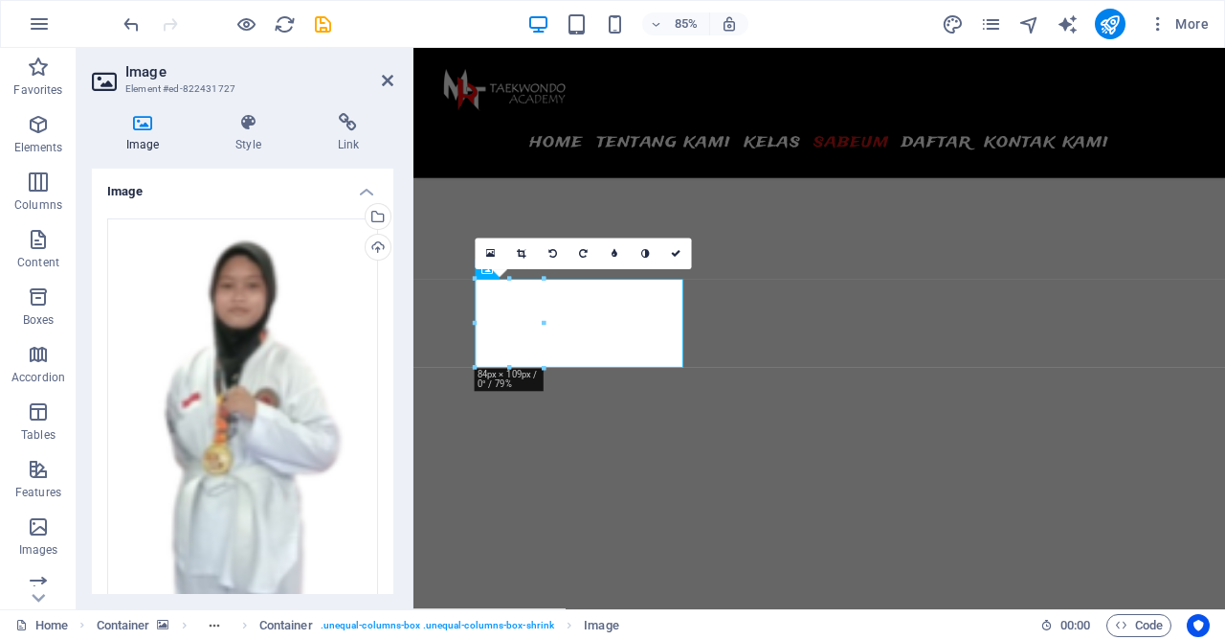
click at [140, 26] on icon "undo" at bounding box center [132, 24] width 22 height 22
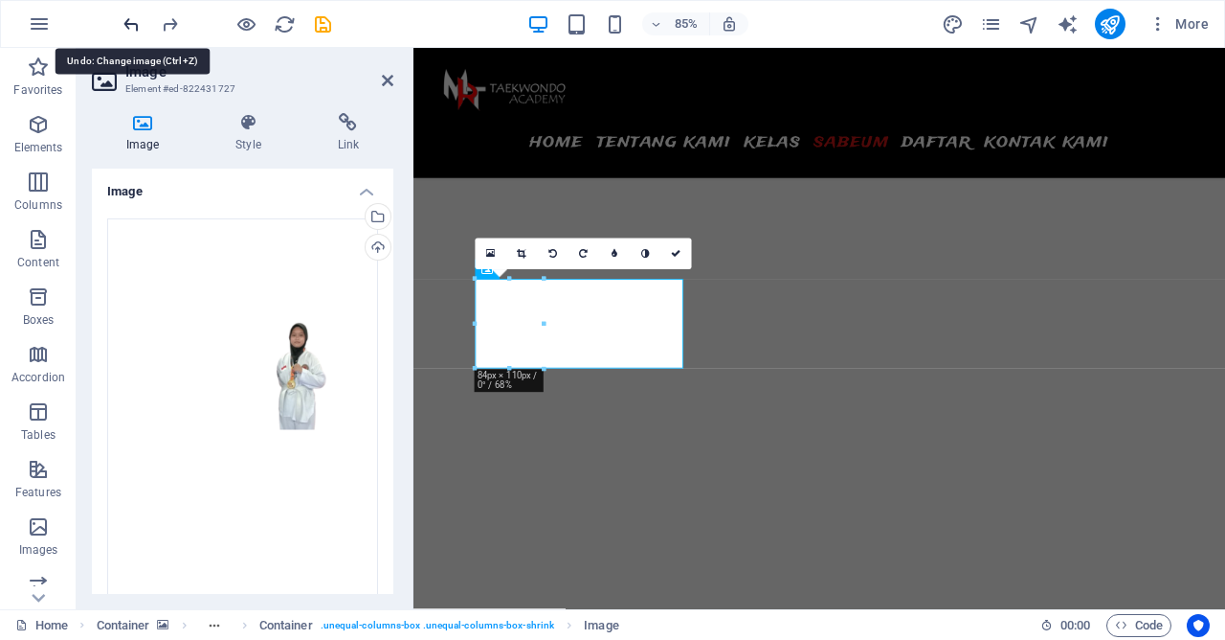
click at [140, 26] on icon "undo" at bounding box center [132, 24] width 22 height 22
type input "100"
select select "%"
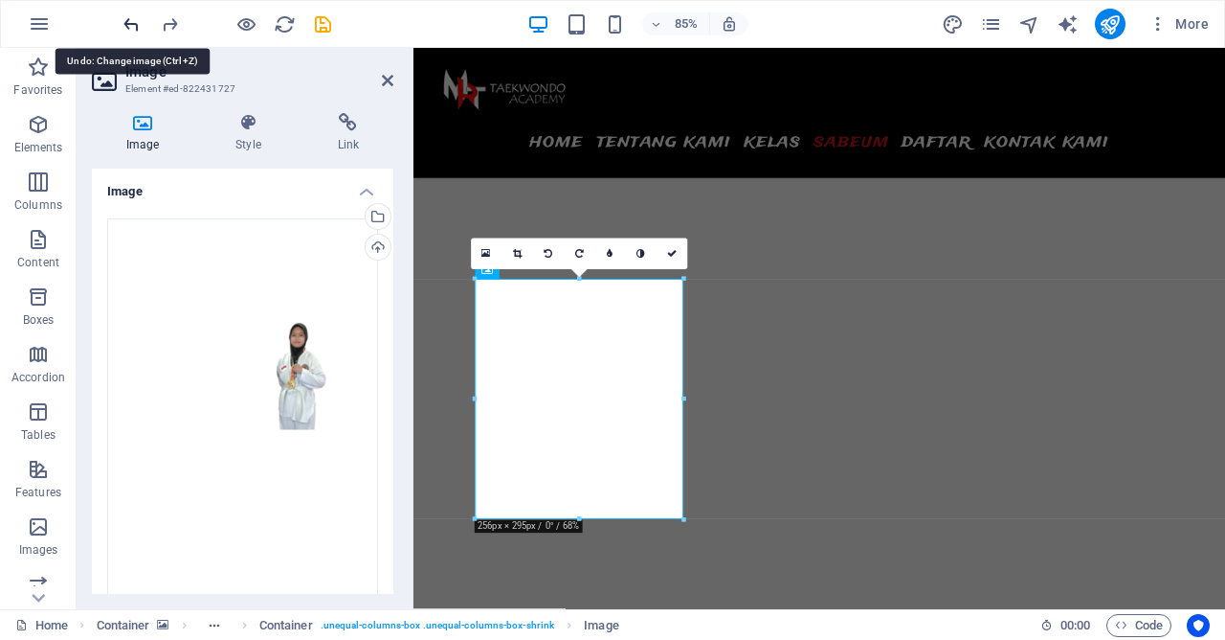
click at [140, 26] on icon "undo" at bounding box center [132, 24] width 22 height 22
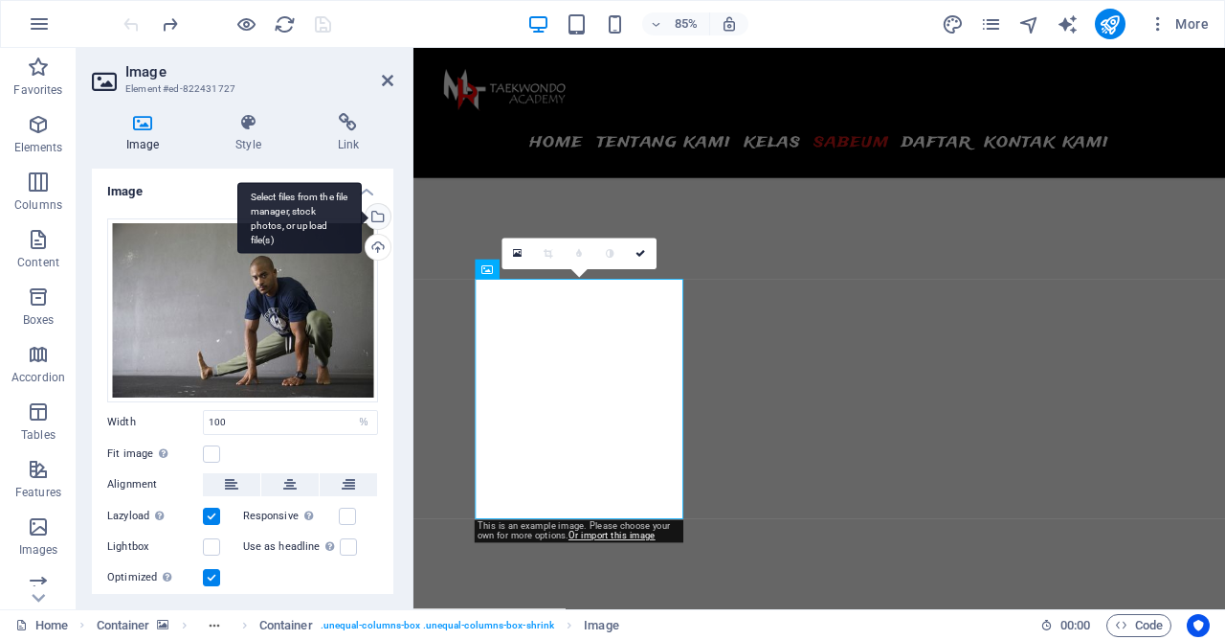
click at [378, 217] on div "Select files from the file manager, stock photos, or upload file(s)" at bounding box center [376, 218] width 29 height 29
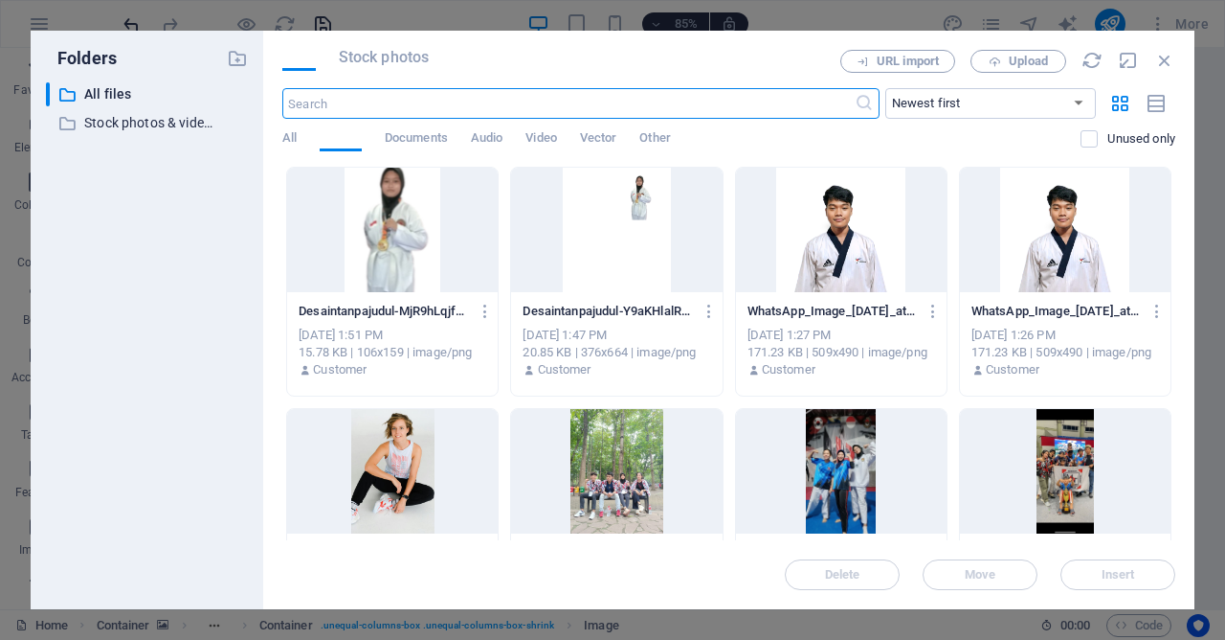
scroll to position [7237, 0]
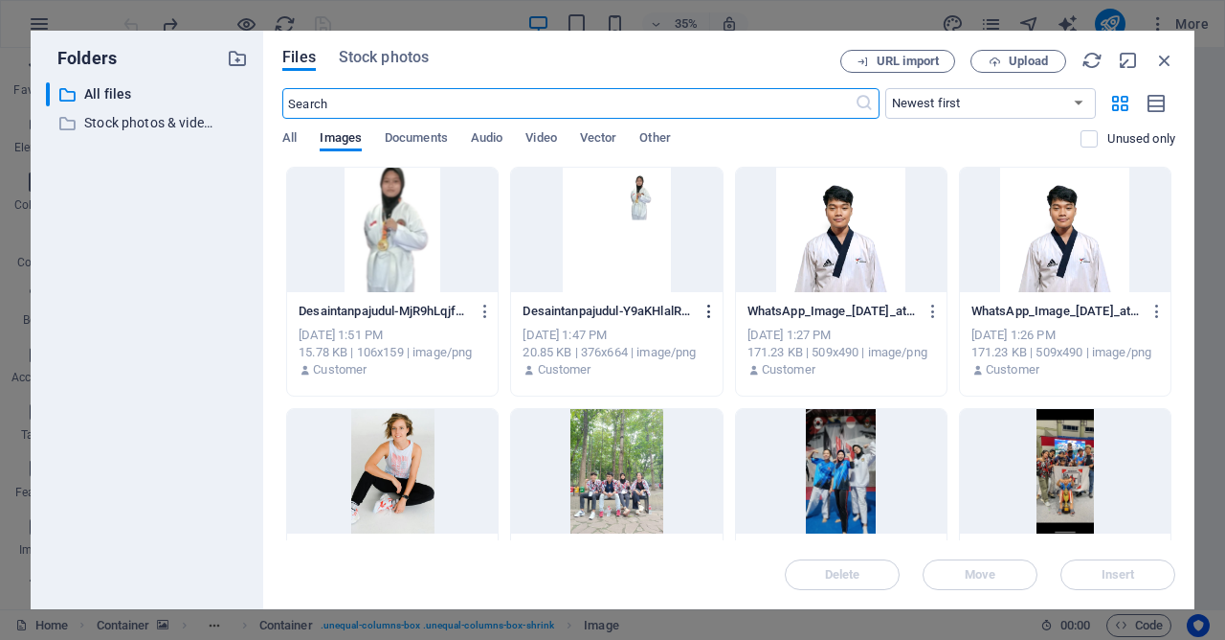
click at [709, 316] on icon "button" at bounding box center [710, 311] width 18 height 17
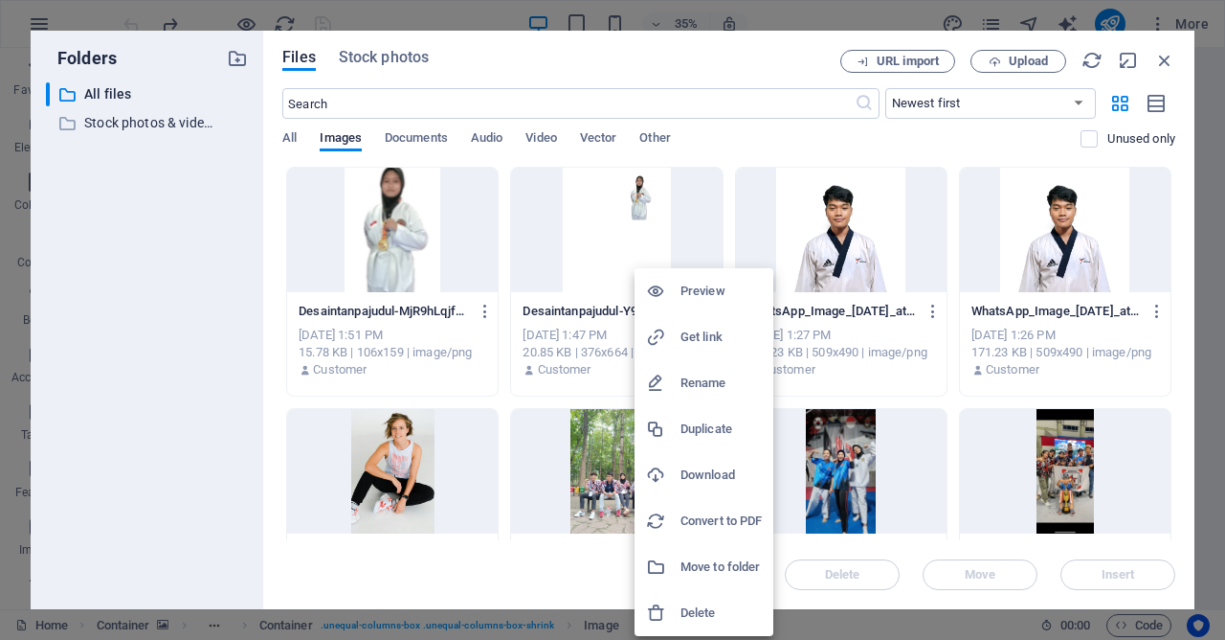
click at [710, 604] on h6 "Delete" at bounding box center [721, 612] width 81 height 23
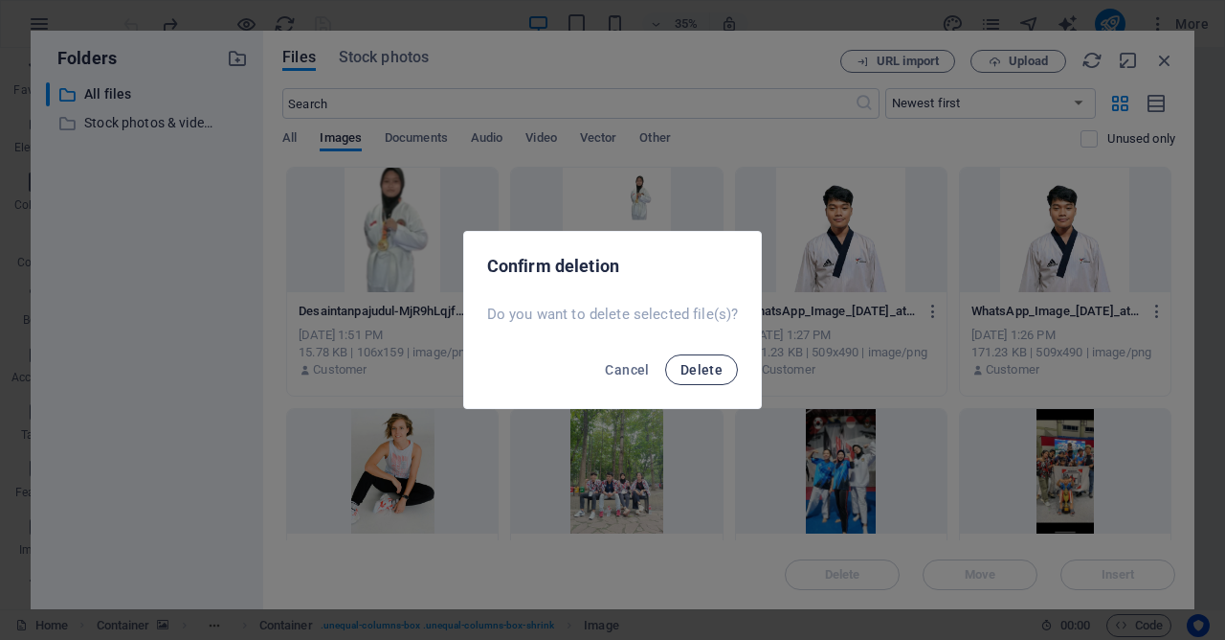
click at [698, 372] on span "Delete" at bounding box center [702, 369] width 42 height 15
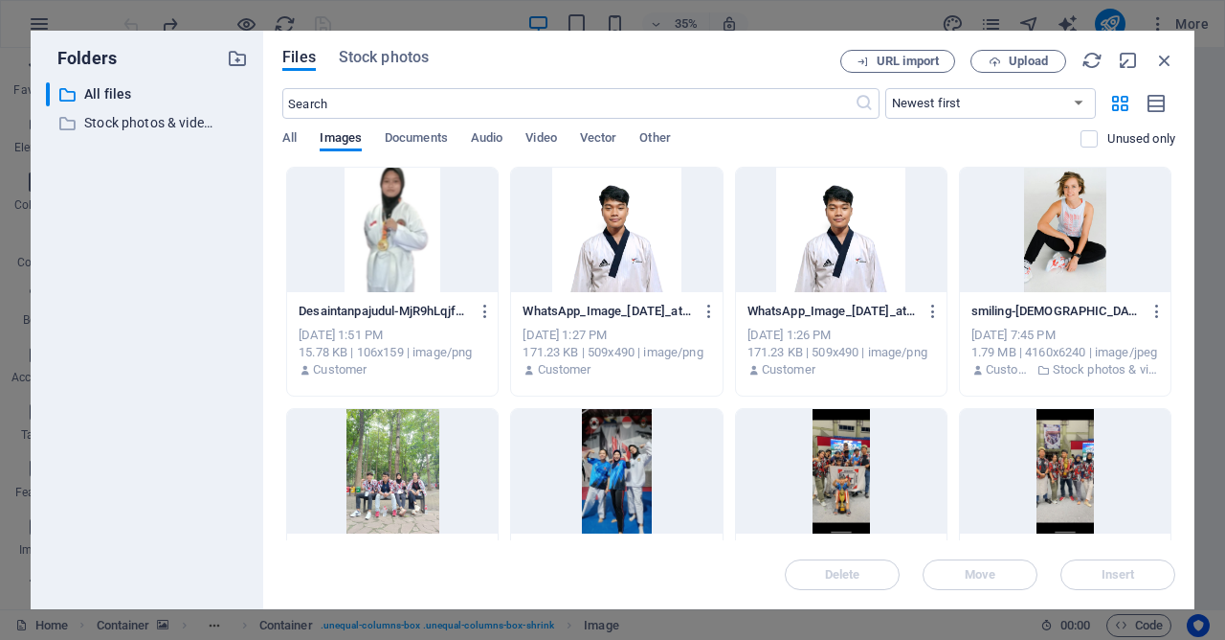
click at [427, 253] on div at bounding box center [392, 230] width 211 height 124
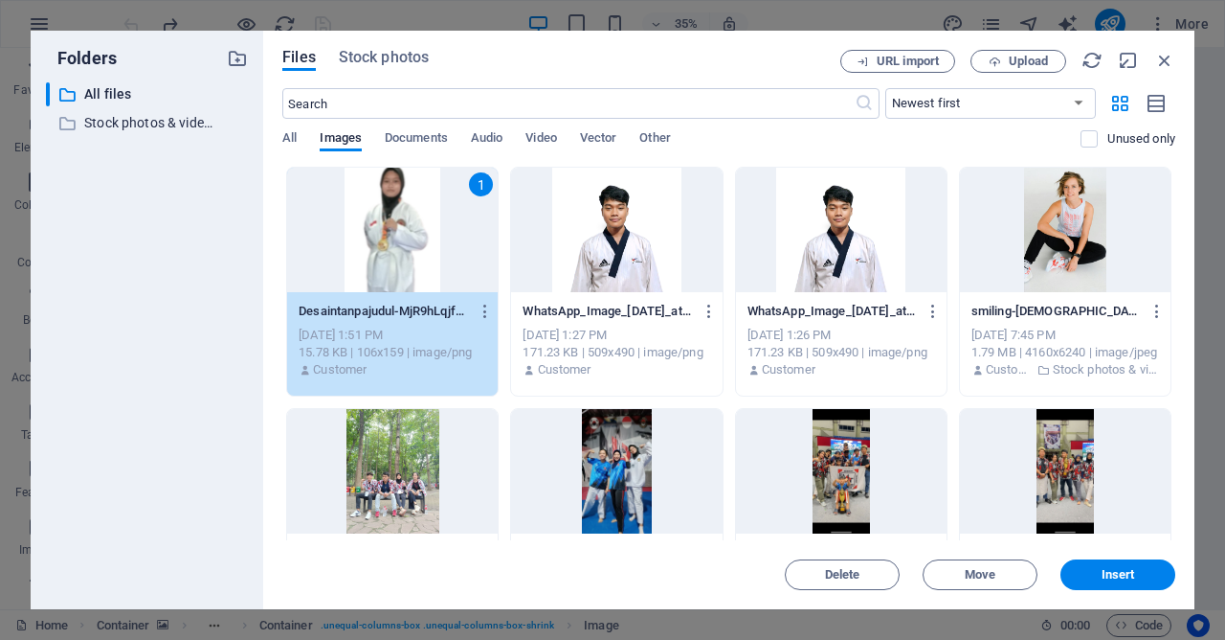
click at [408, 248] on div "1" at bounding box center [392, 230] width 211 height 124
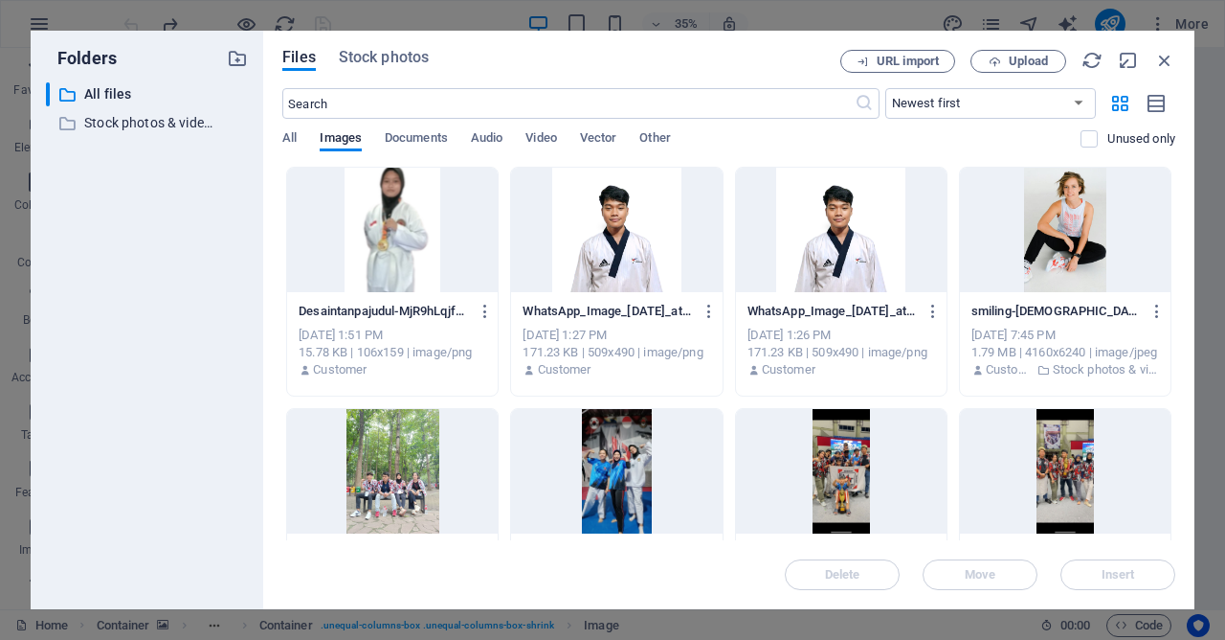
drag, startPoint x: 408, startPoint y: 248, endPoint x: 551, endPoint y: 423, distance: 225.9
click at [408, 248] on div at bounding box center [392, 230] width 211 height 124
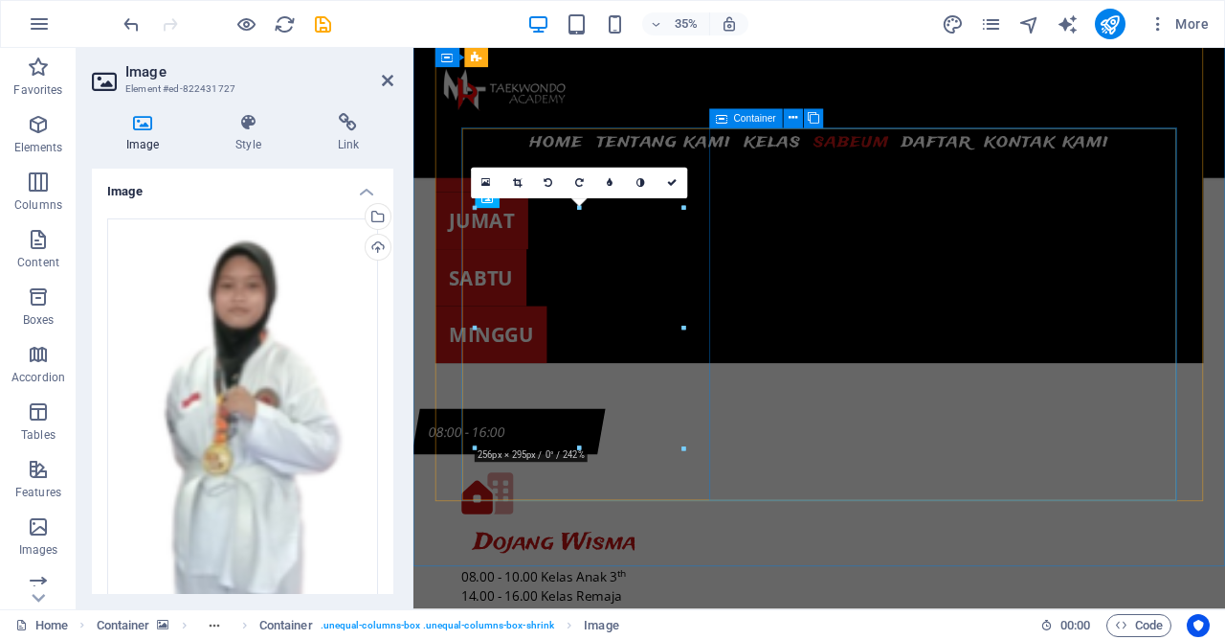
scroll to position [6369, 0]
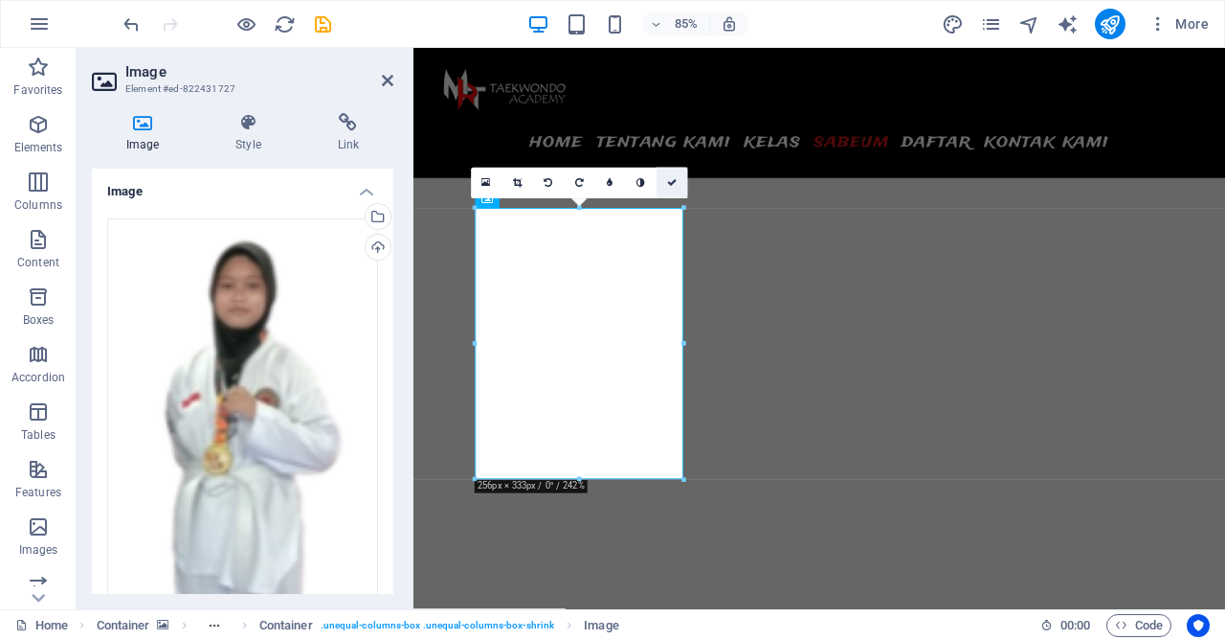
click at [672, 181] on icon at bounding box center [672, 183] width 10 height 10
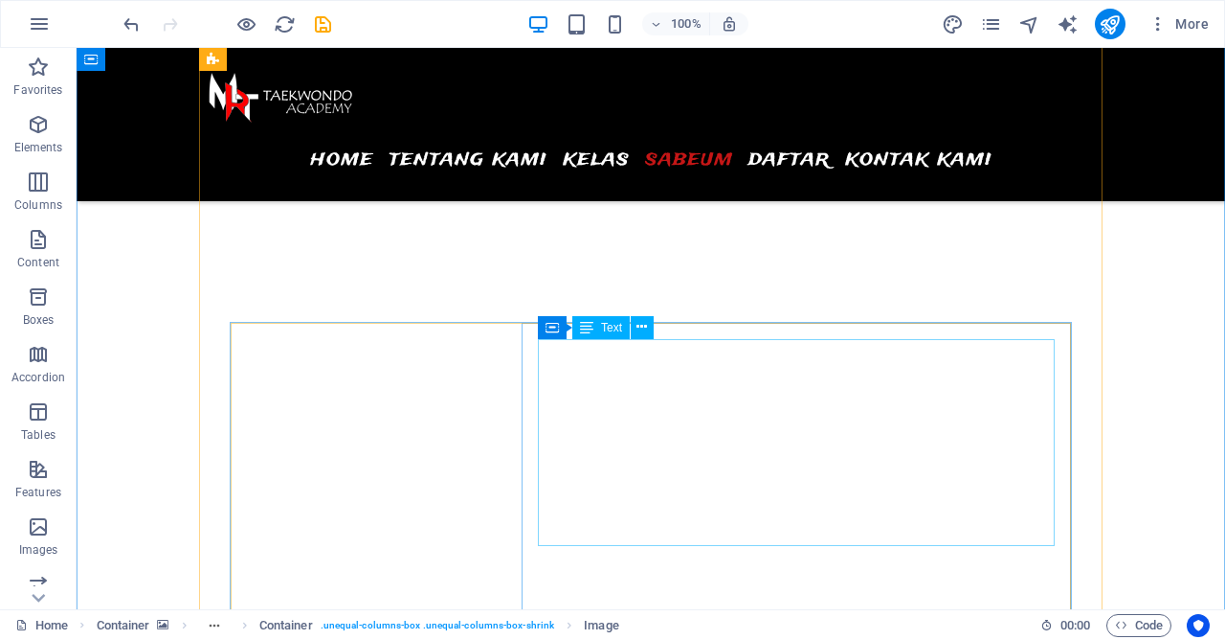
scroll to position [5417, 0]
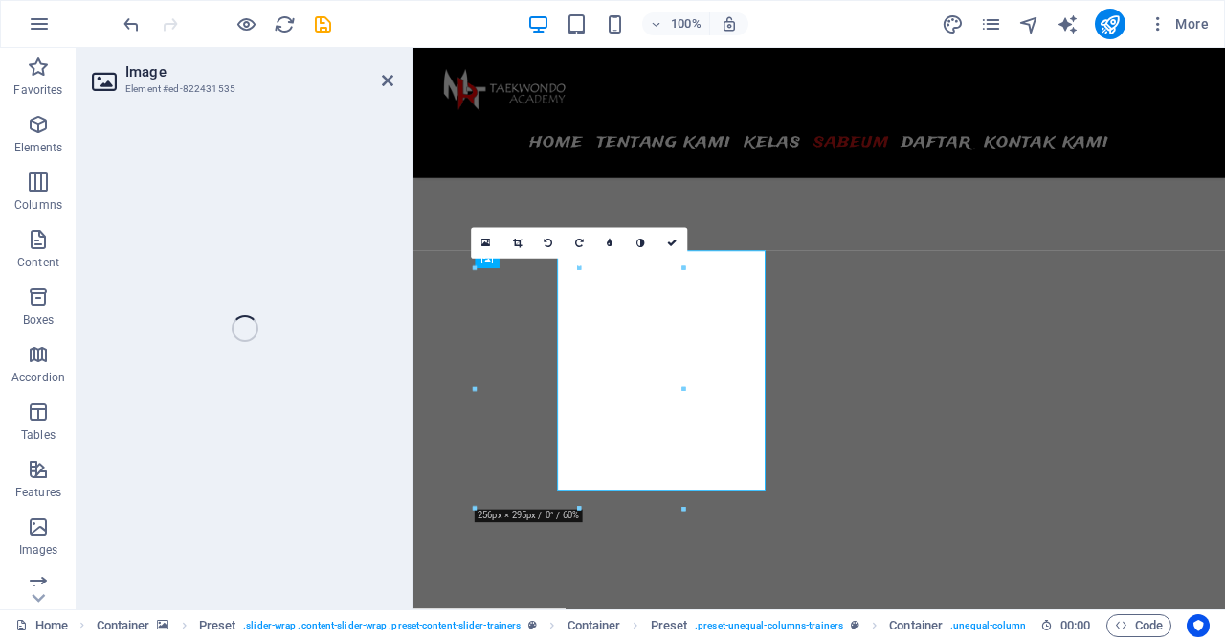
select select "%"
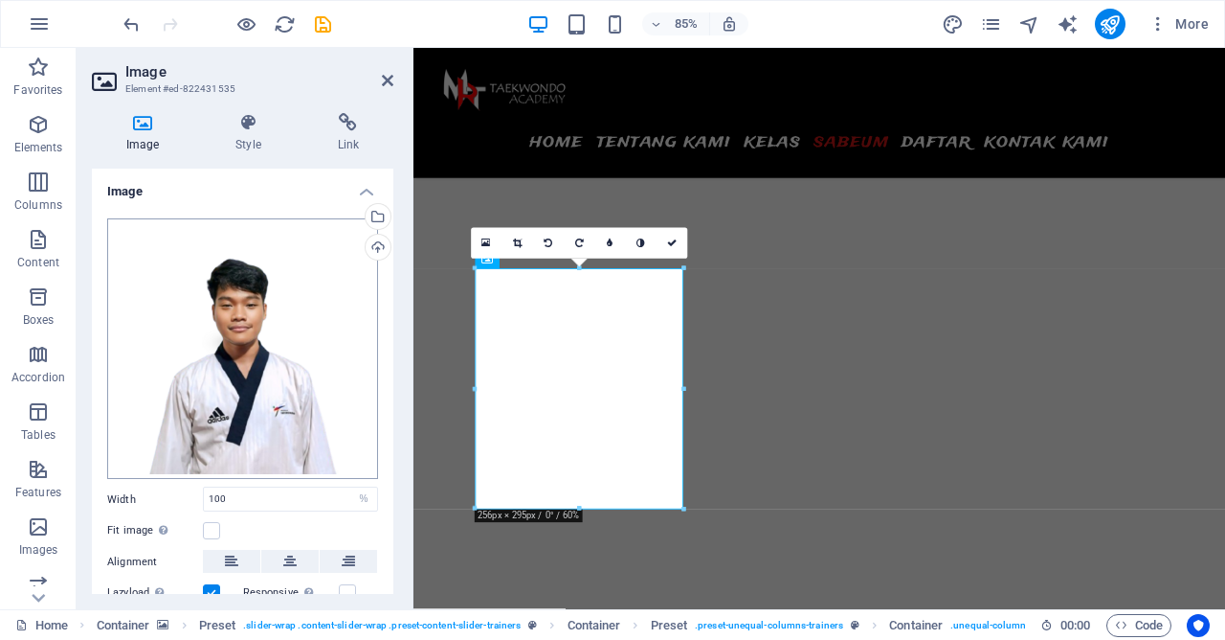
scroll to position [134, 0]
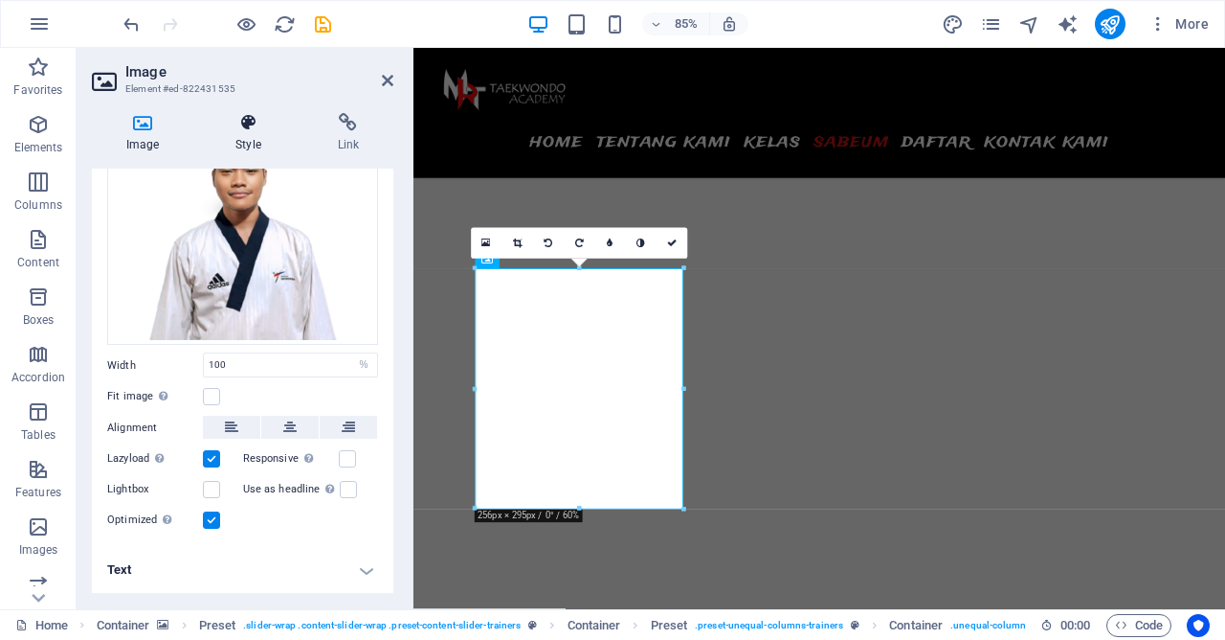
click at [250, 146] on h4 "Style" at bounding box center [251, 133] width 101 height 40
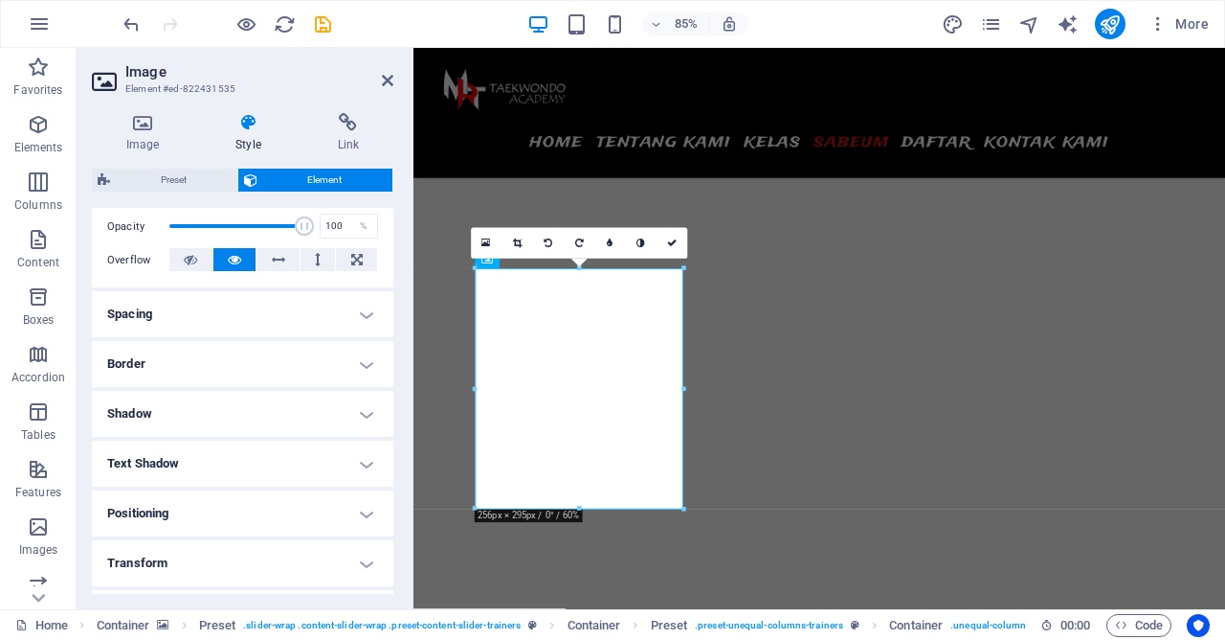
scroll to position [368, 0]
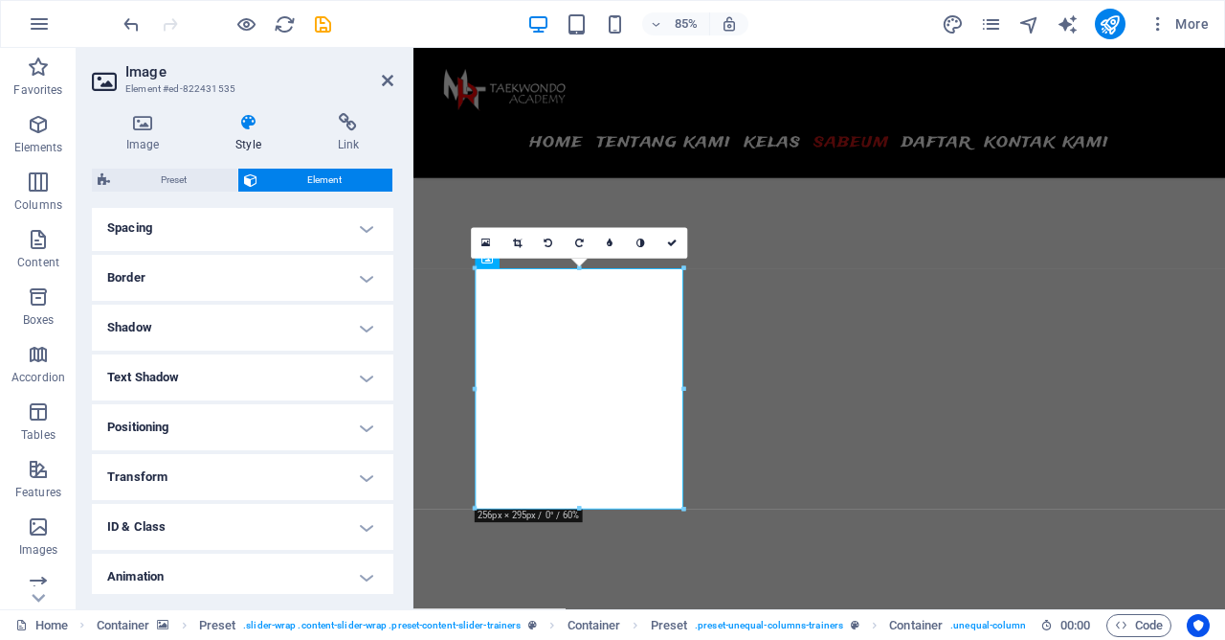
click at [274, 280] on h4 "Border" at bounding box center [243, 278] width 302 height 46
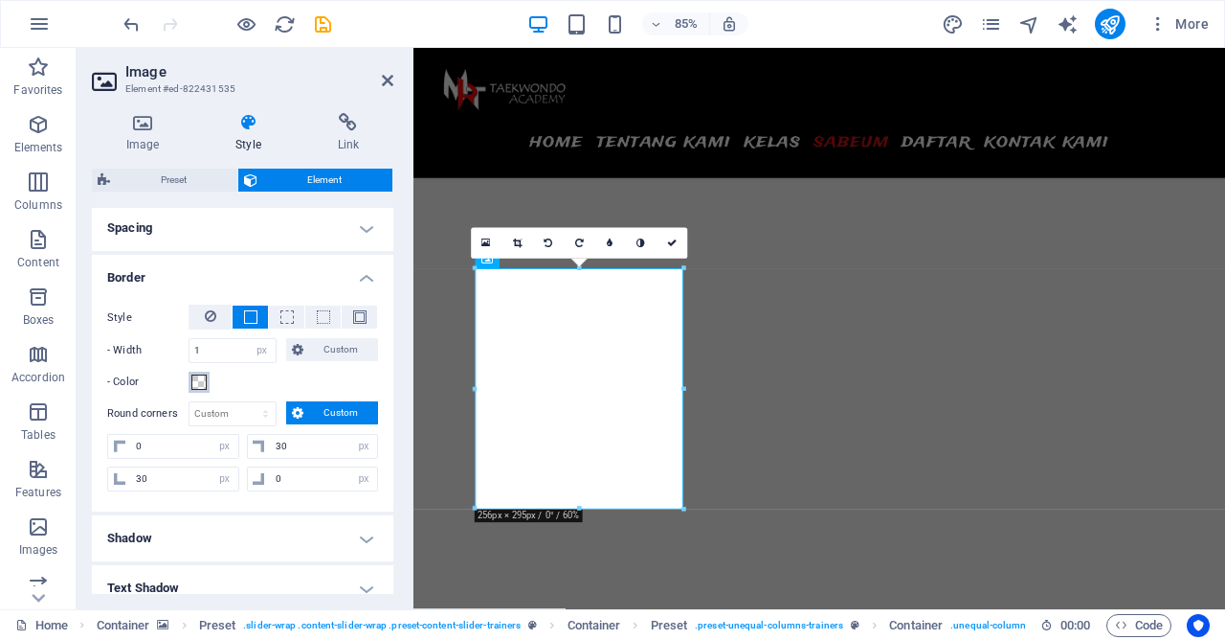
click at [197, 379] on span at bounding box center [198, 381] width 15 height 15
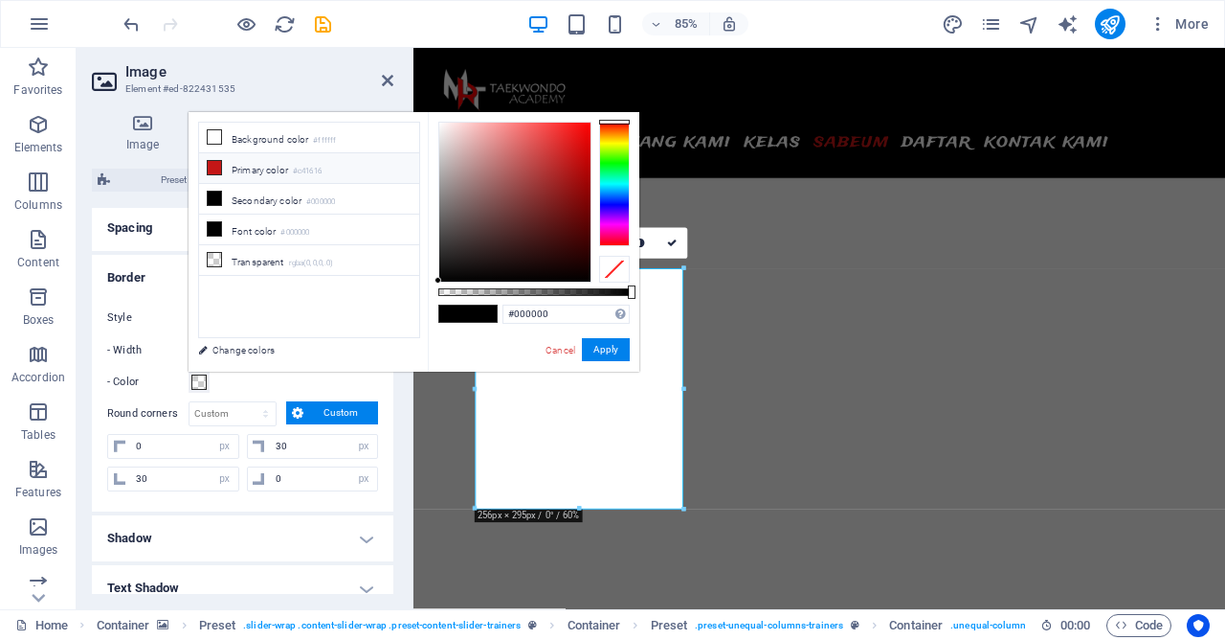
click at [225, 171] on li "Primary color #c41616" at bounding box center [309, 168] width 220 height 31
type input "#c41616"
click at [617, 338] on div "#c41616 Supported formats #0852ed rgb(8, 82, 237) rgba(8, 82, 237, 90%) hsv(221…" at bounding box center [534, 380] width 212 height 537
click at [617, 350] on button "Apply" at bounding box center [606, 349] width 48 height 23
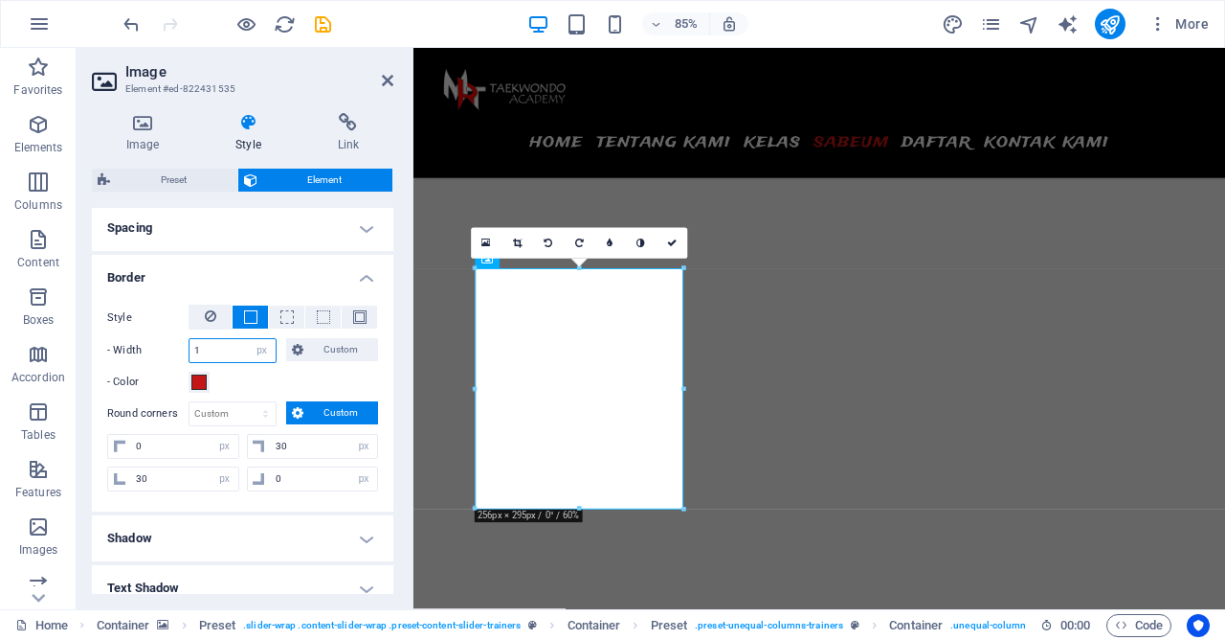
click at [244, 345] on input "1" at bounding box center [233, 350] width 86 height 23
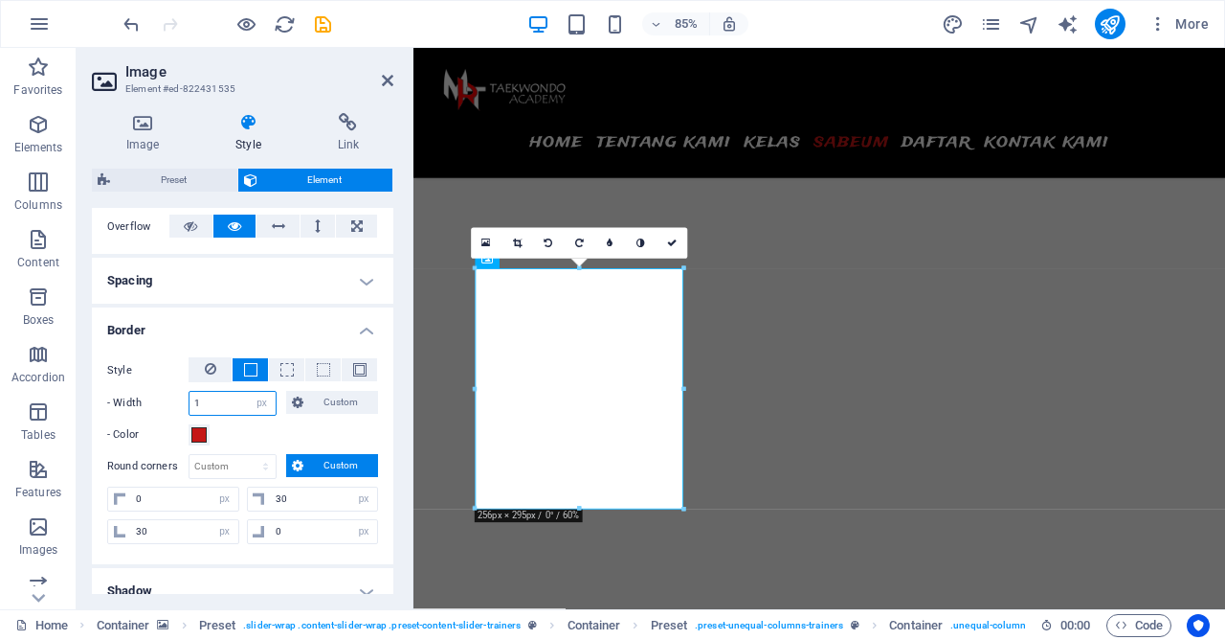
scroll to position [460, 0]
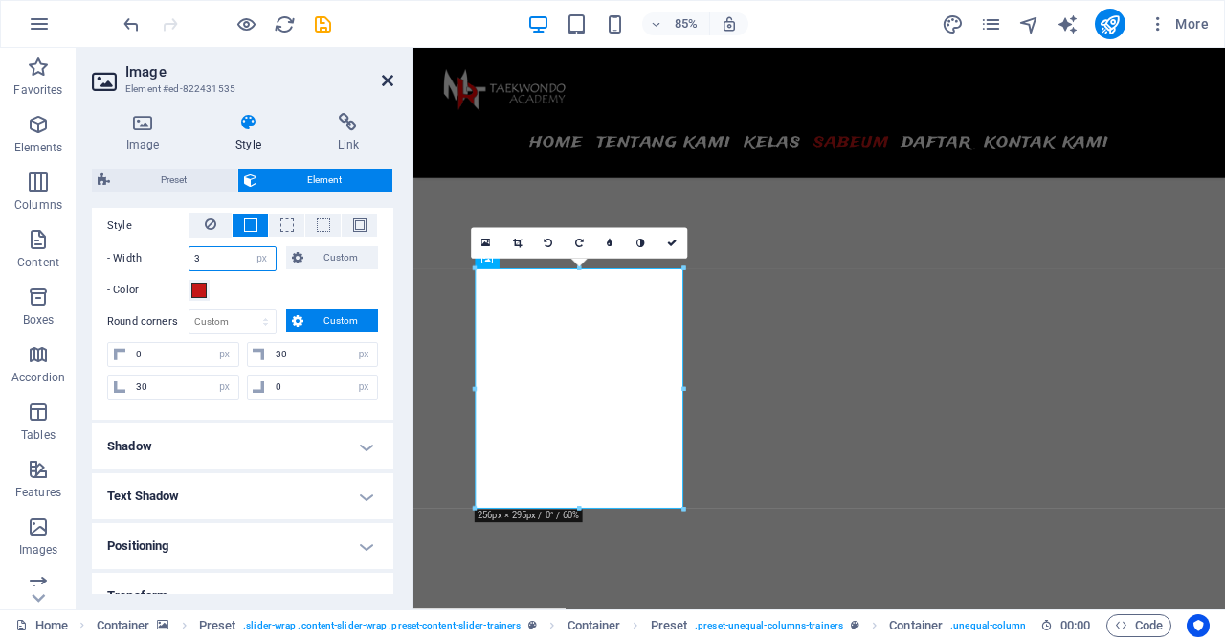
type input "3"
click at [391, 88] on icon at bounding box center [387, 80] width 11 height 15
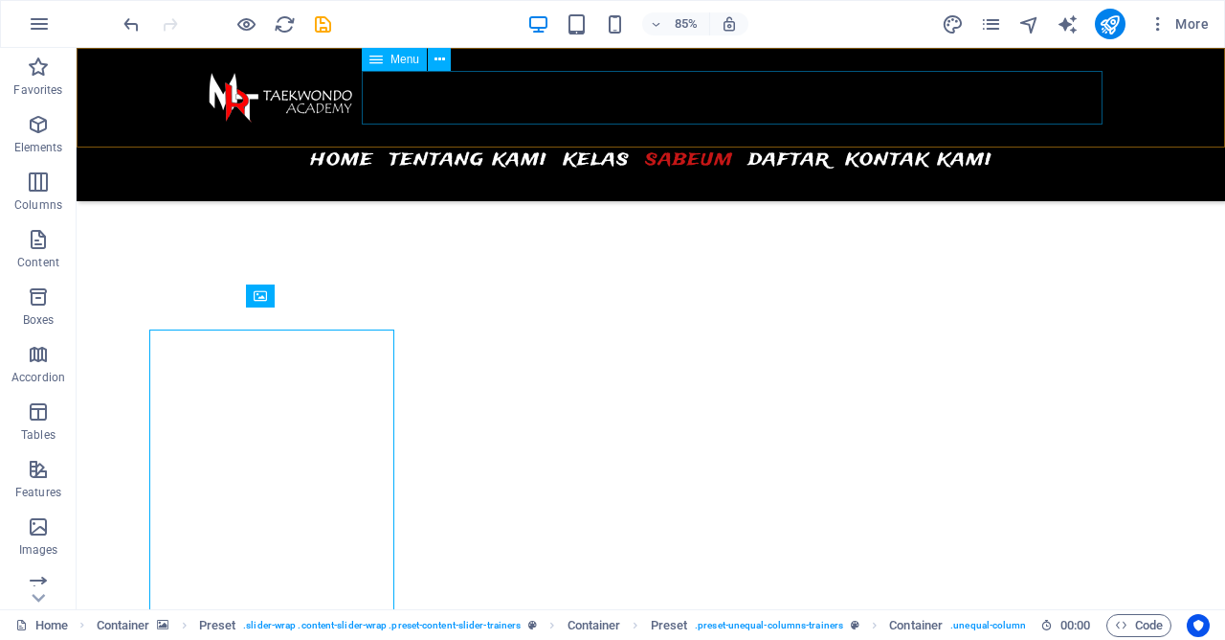
scroll to position [5395, 0]
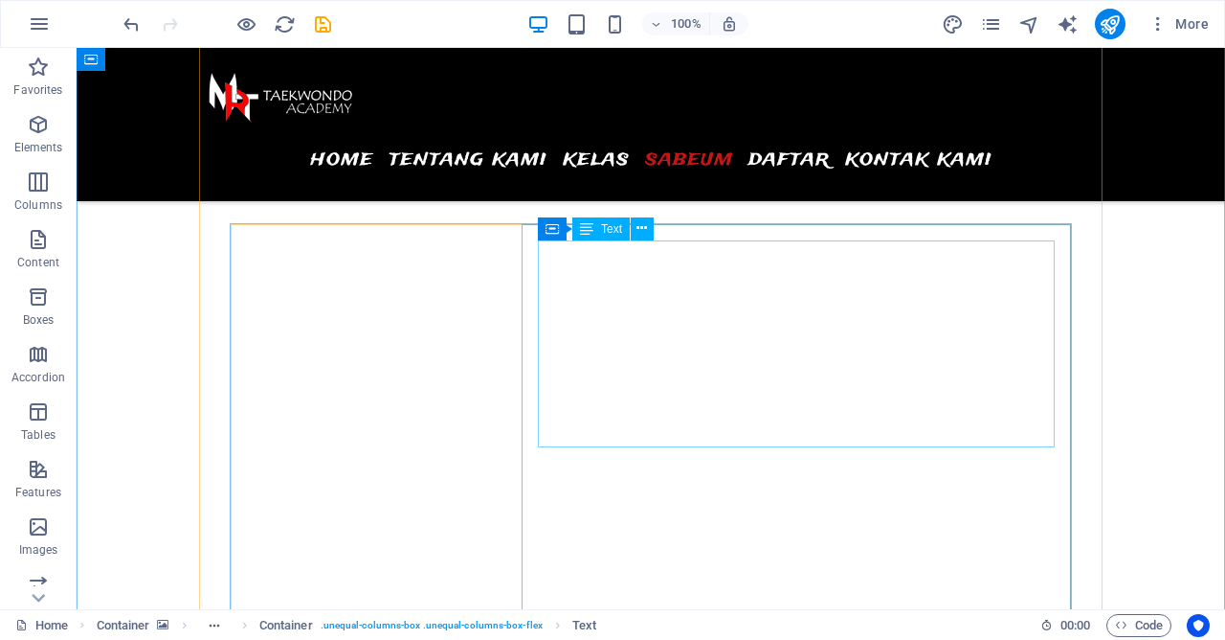
scroll to position [6326, 0]
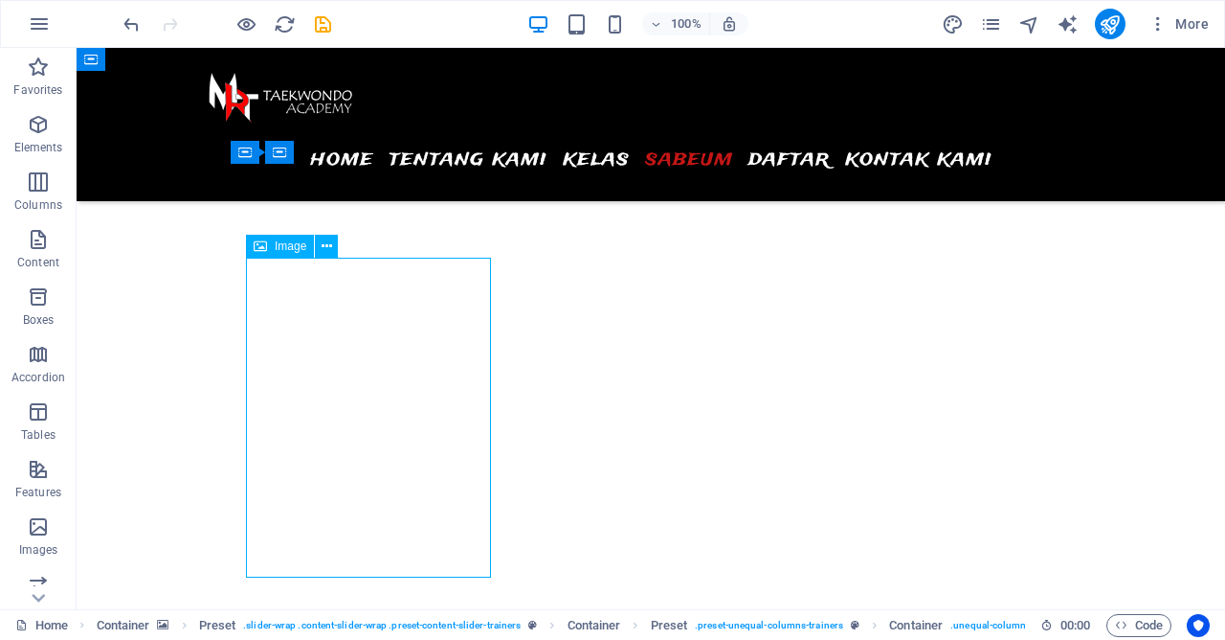
select select "%"
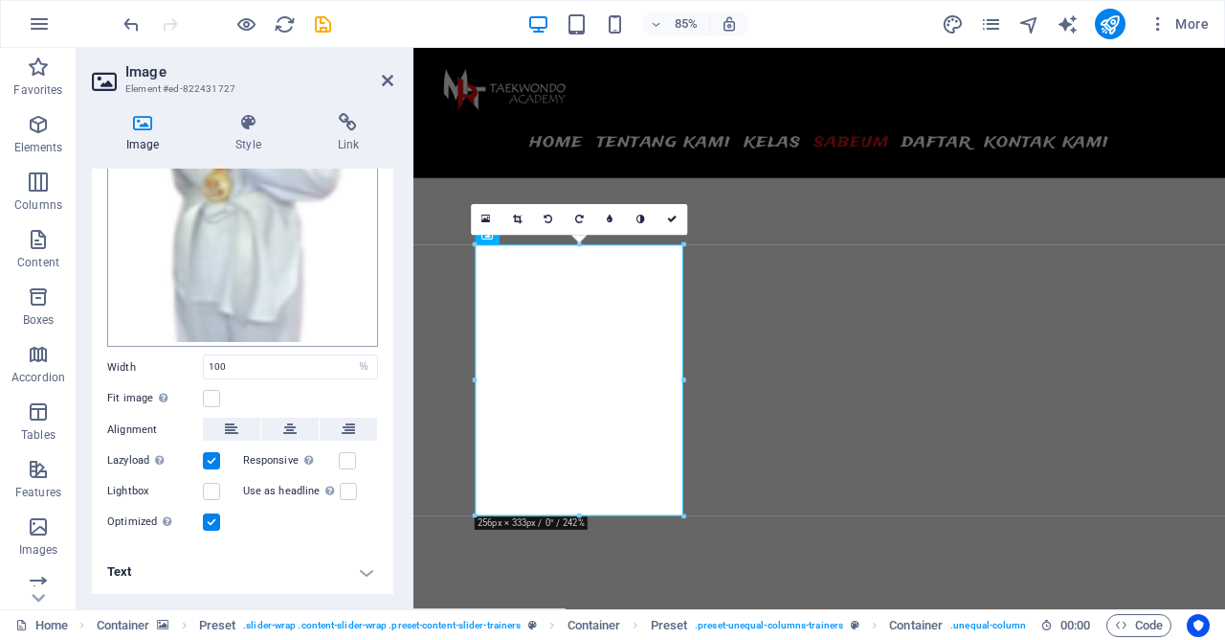
scroll to position [274, 0]
click at [257, 150] on h4 "Style" at bounding box center [251, 133] width 101 height 40
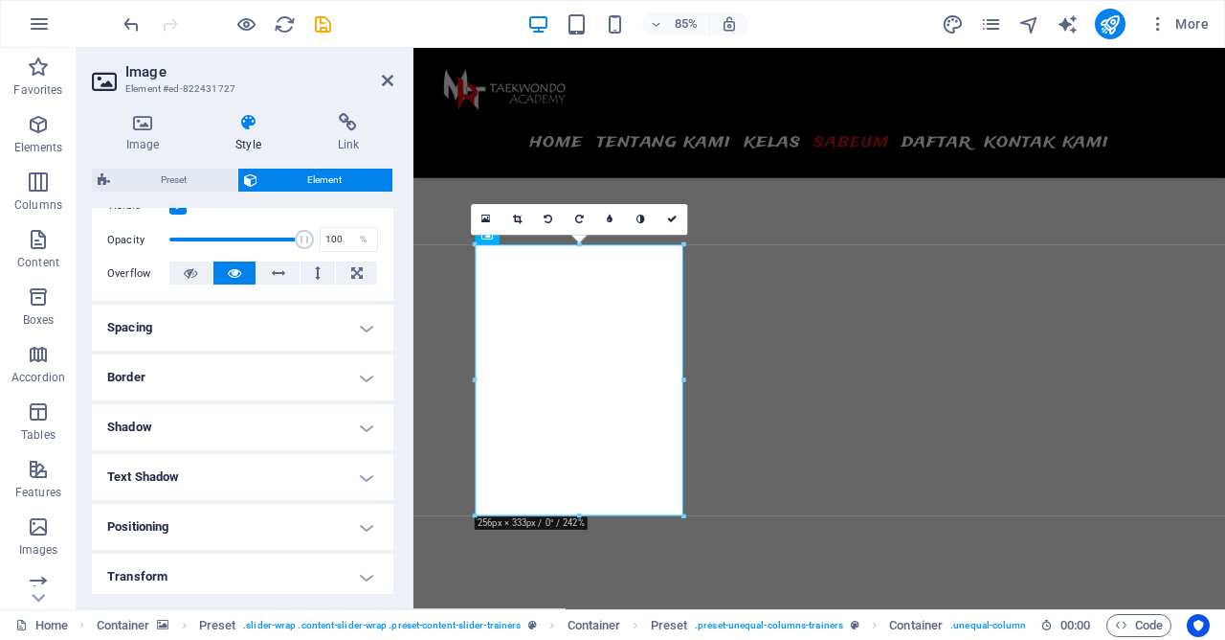
scroll to position [276, 0]
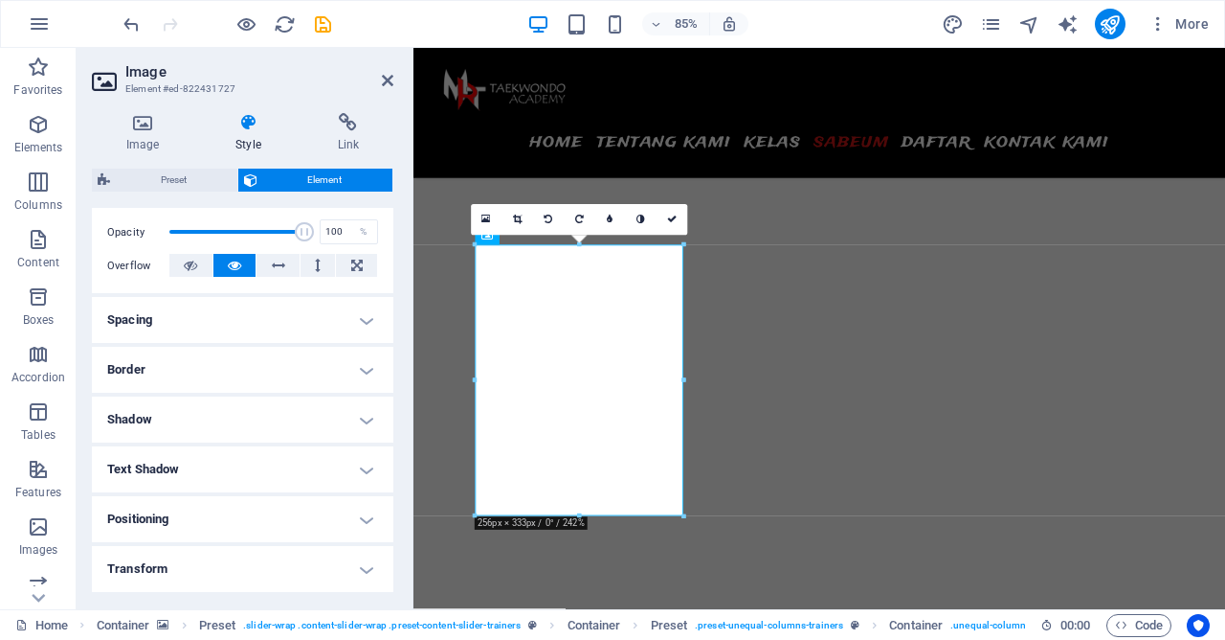
click at [230, 375] on h4 "Border" at bounding box center [243, 370] width 302 height 46
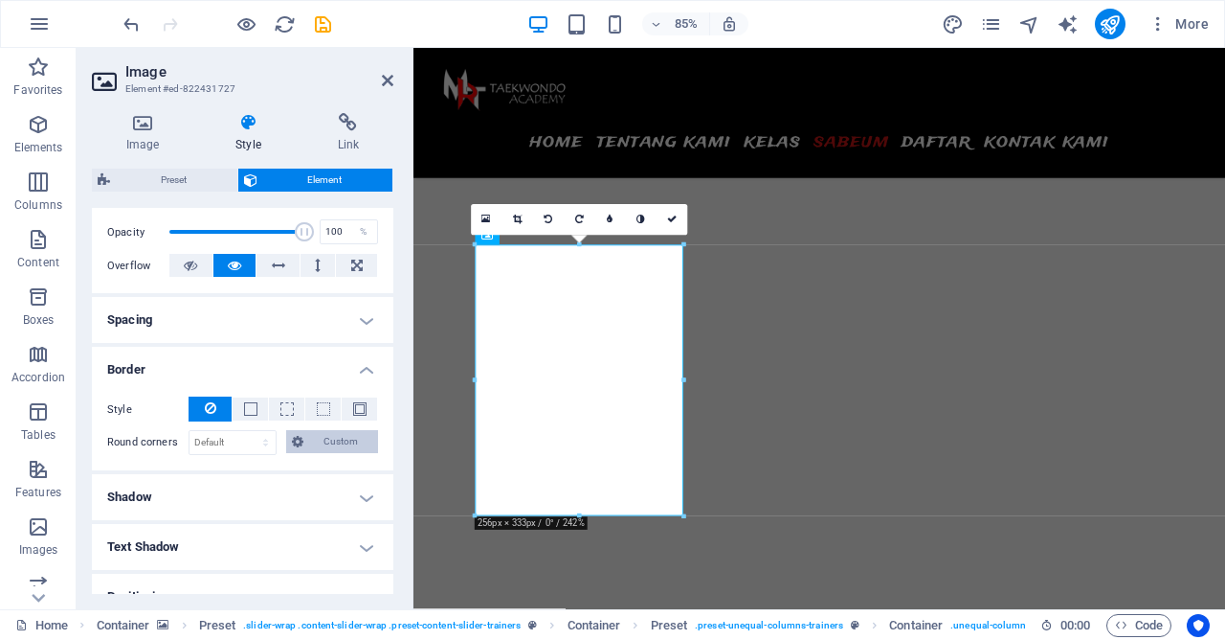
click at [294, 440] on icon at bounding box center [297, 441] width 11 height 23
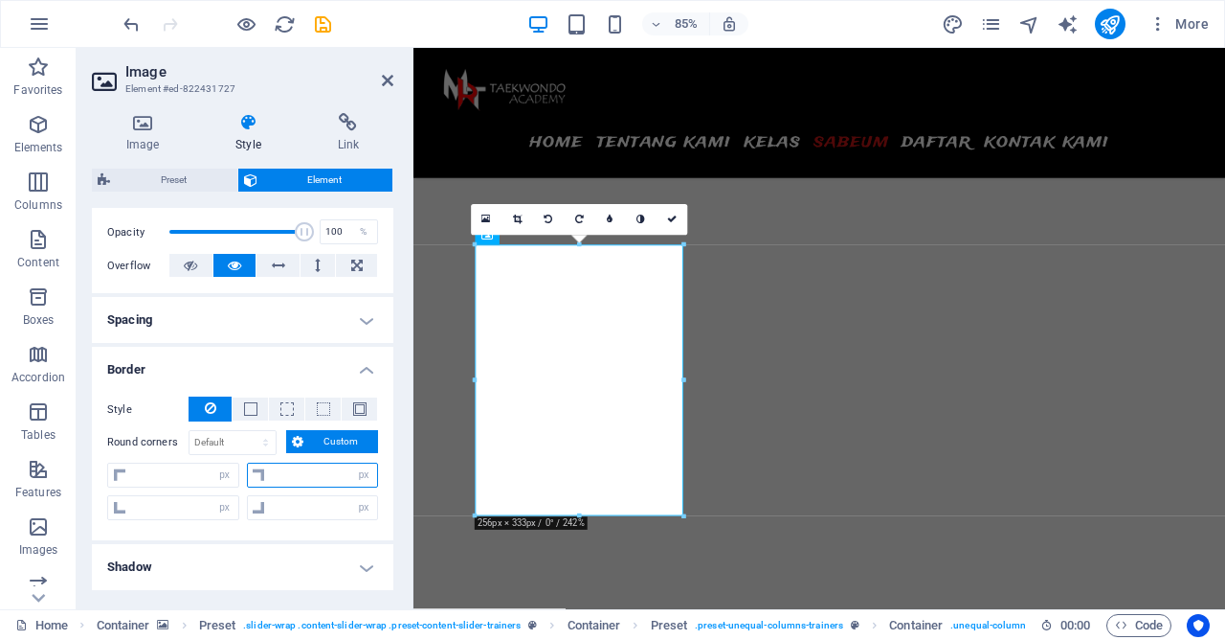
click at [307, 480] on input "number" at bounding box center [324, 474] width 107 height 23
type input "30"
click at [212, 496] on select "px rem % vh vw" at bounding box center [225, 507] width 27 height 23
type input "0"
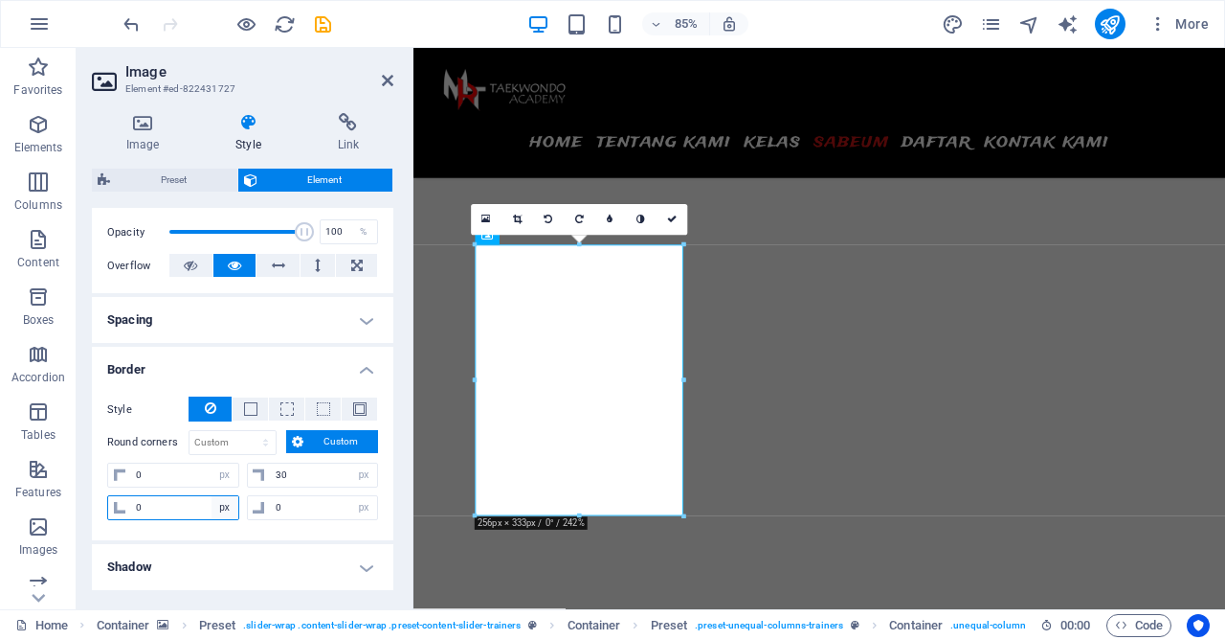
type input "0"
click at [181, 506] on input "0" at bounding box center [184, 507] width 107 height 23
type input "30"
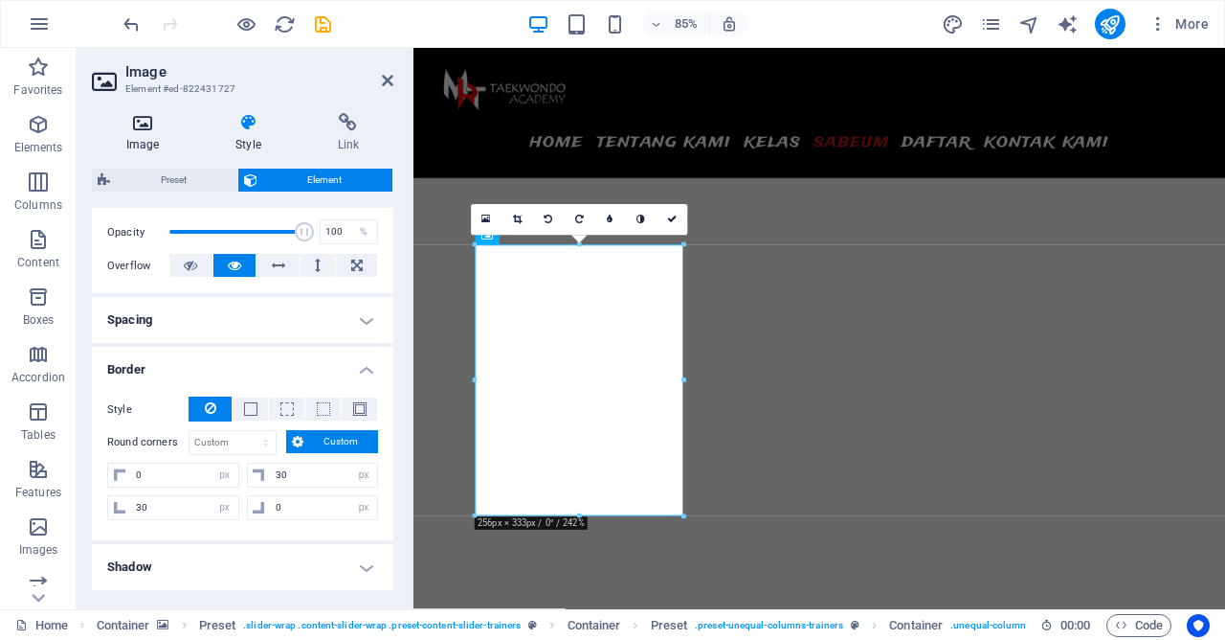
click at [135, 135] on h4 "Image" at bounding box center [146, 133] width 109 height 40
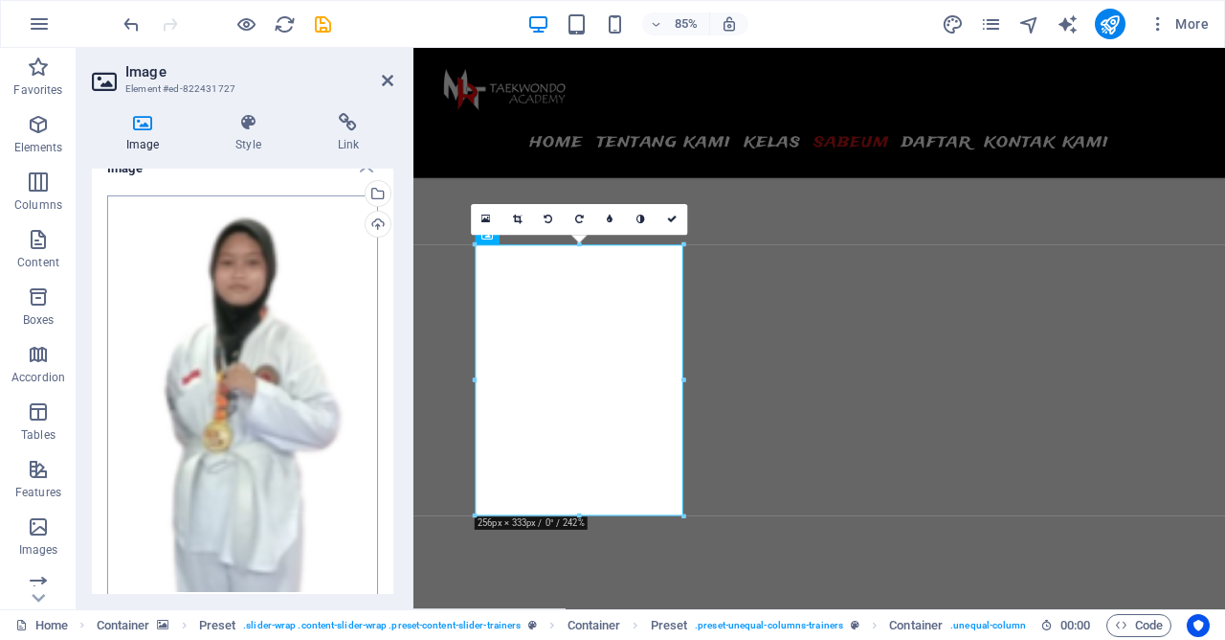
scroll to position [0, 0]
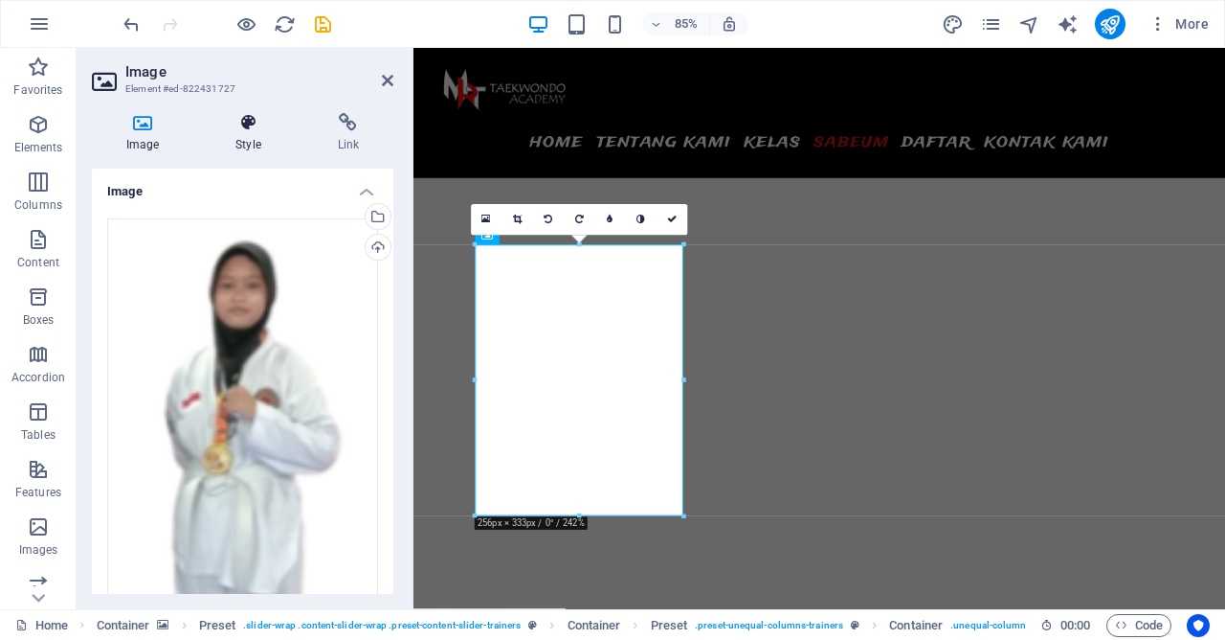
click at [258, 130] on icon at bounding box center [248, 122] width 94 height 19
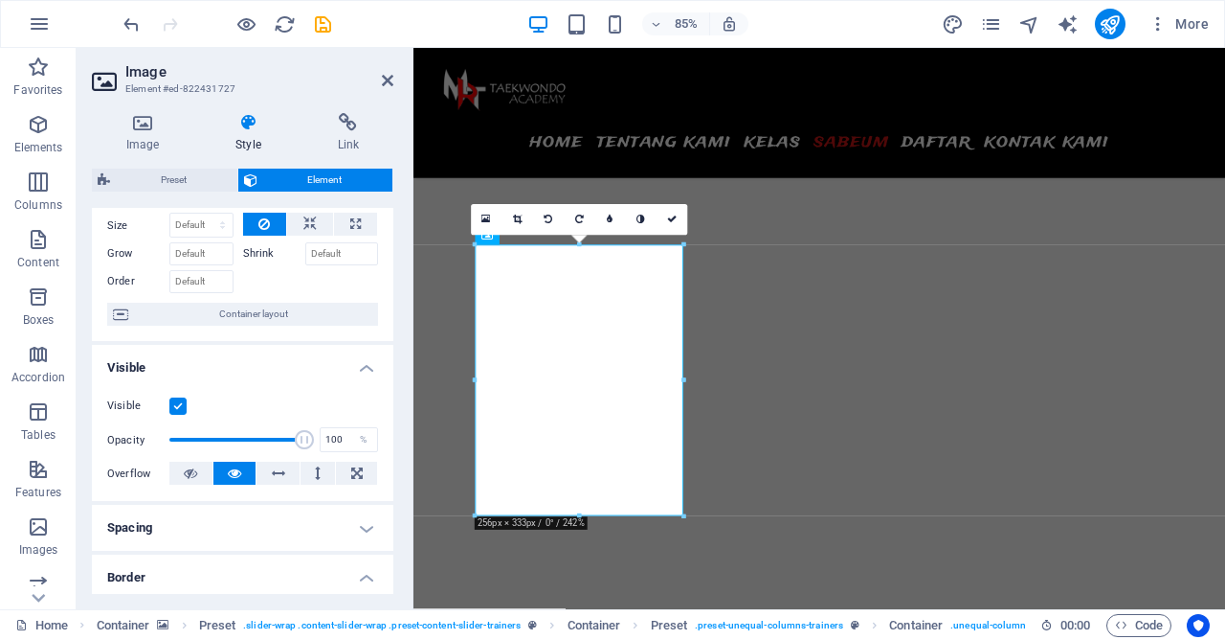
scroll to position [184, 0]
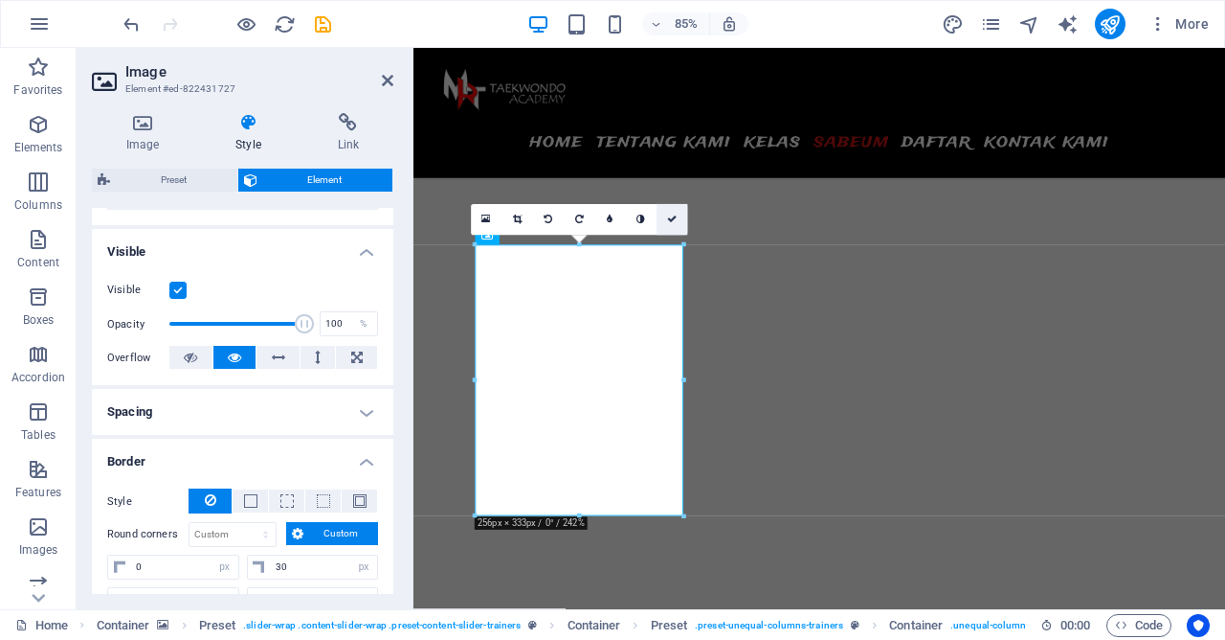
click at [669, 216] on icon at bounding box center [672, 219] width 10 height 10
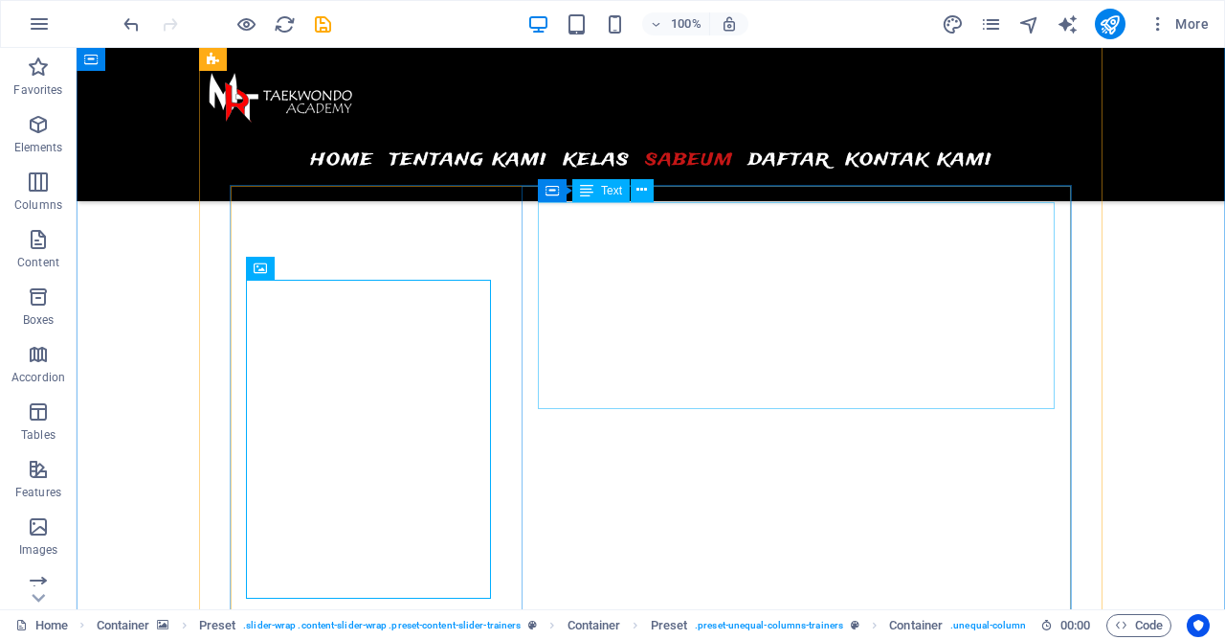
scroll to position [6304, 0]
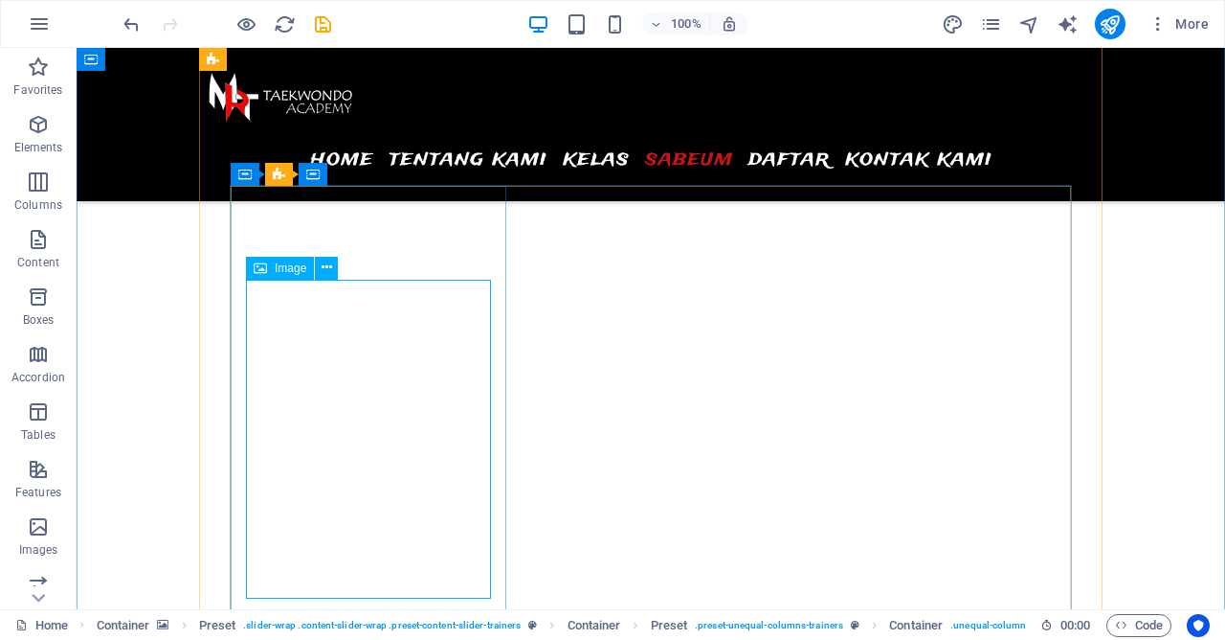
select select "px"
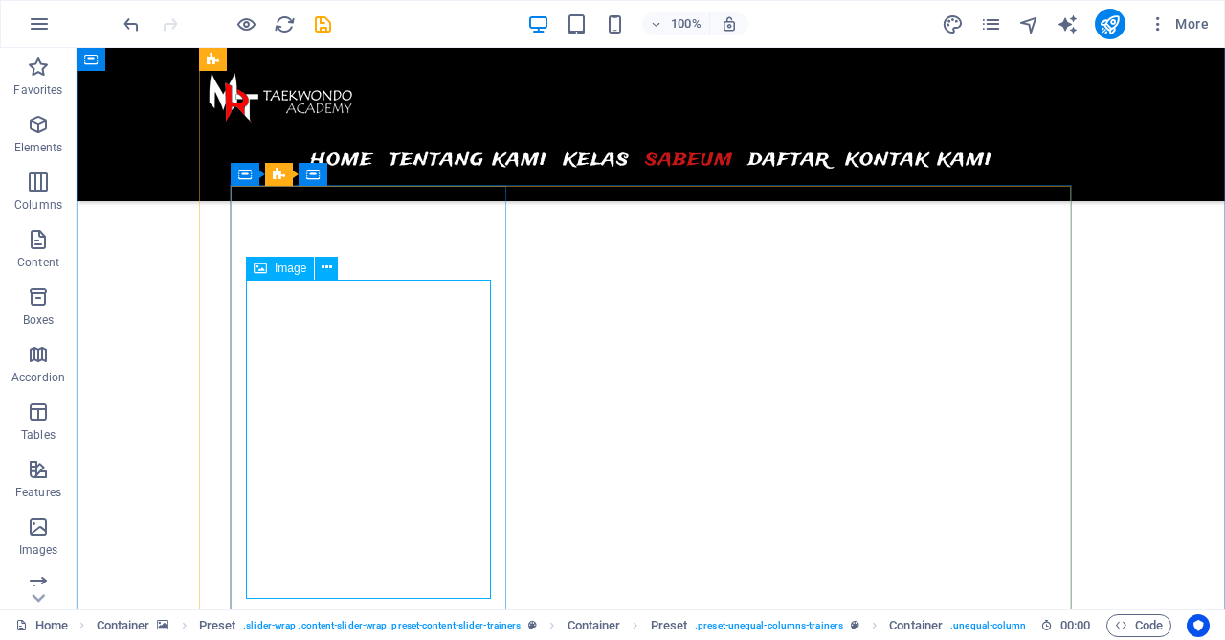
select select "px"
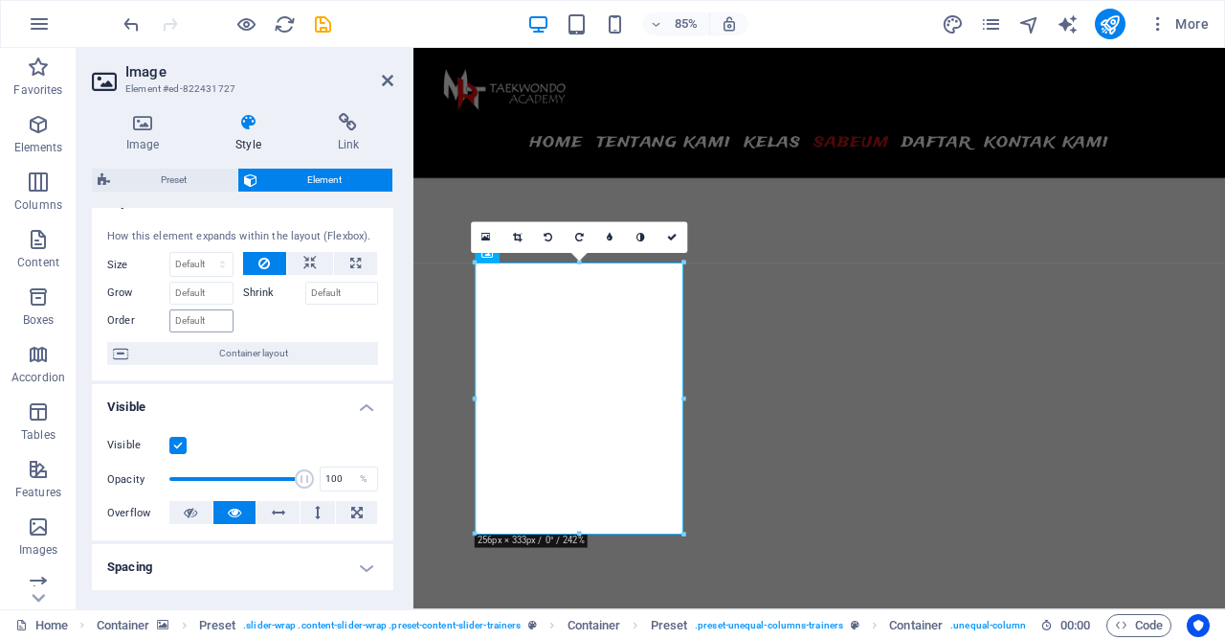
scroll to position [0, 0]
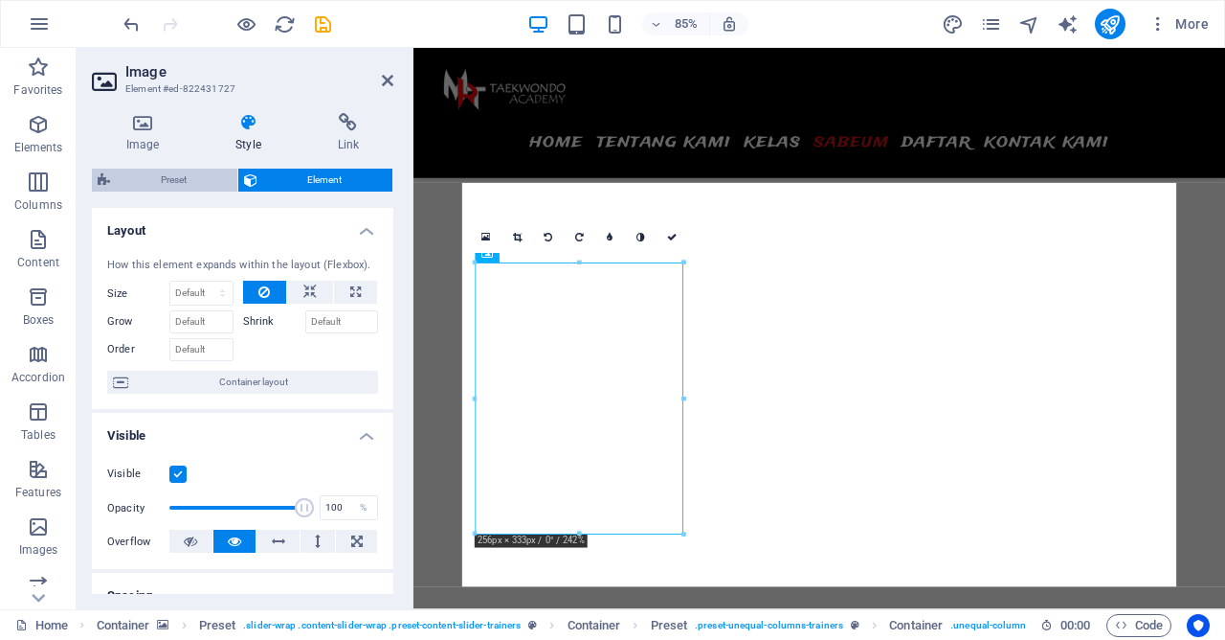
click at [202, 189] on span "Preset" at bounding box center [174, 180] width 116 height 23
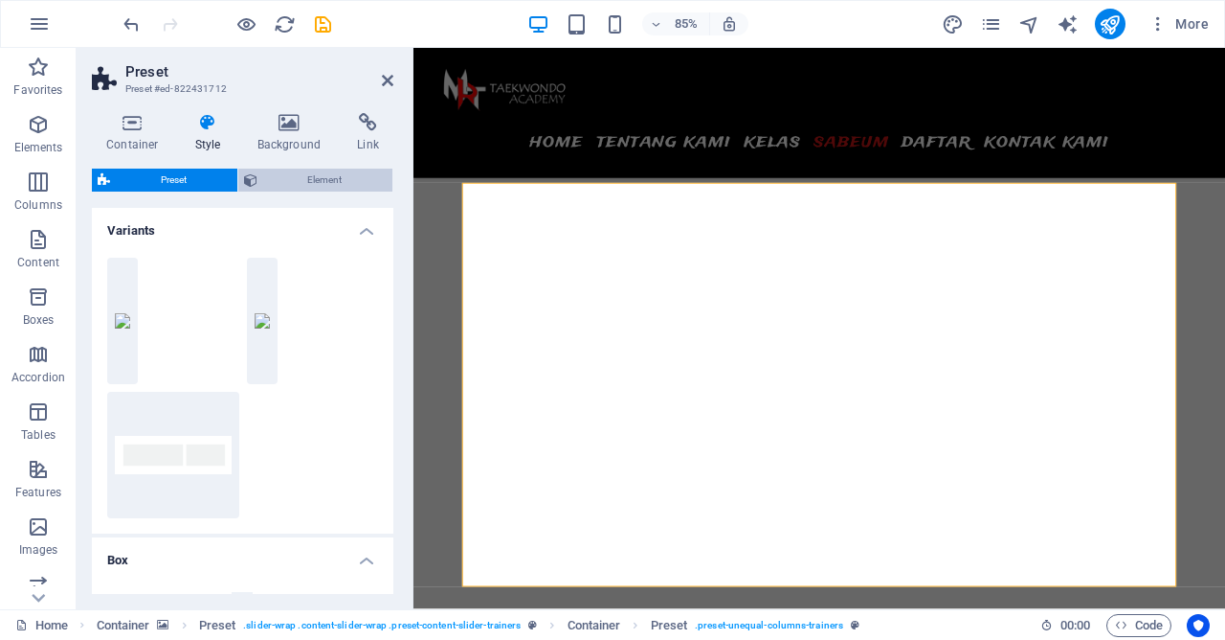
click at [306, 183] on span "Element" at bounding box center [325, 180] width 124 height 23
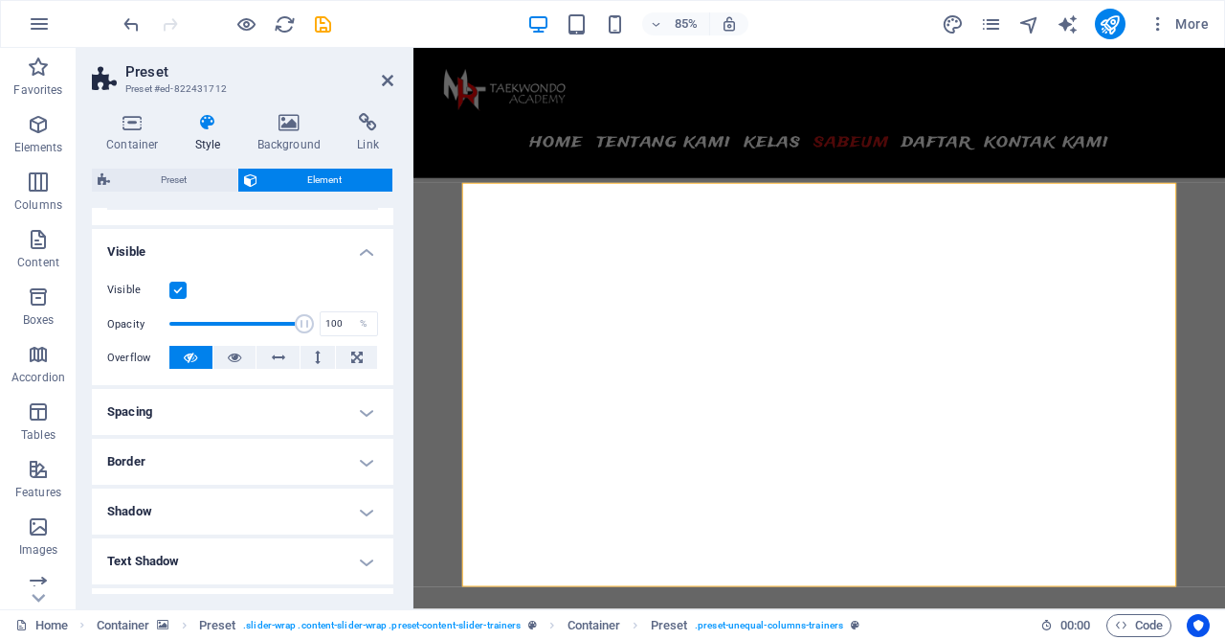
scroll to position [276, 0]
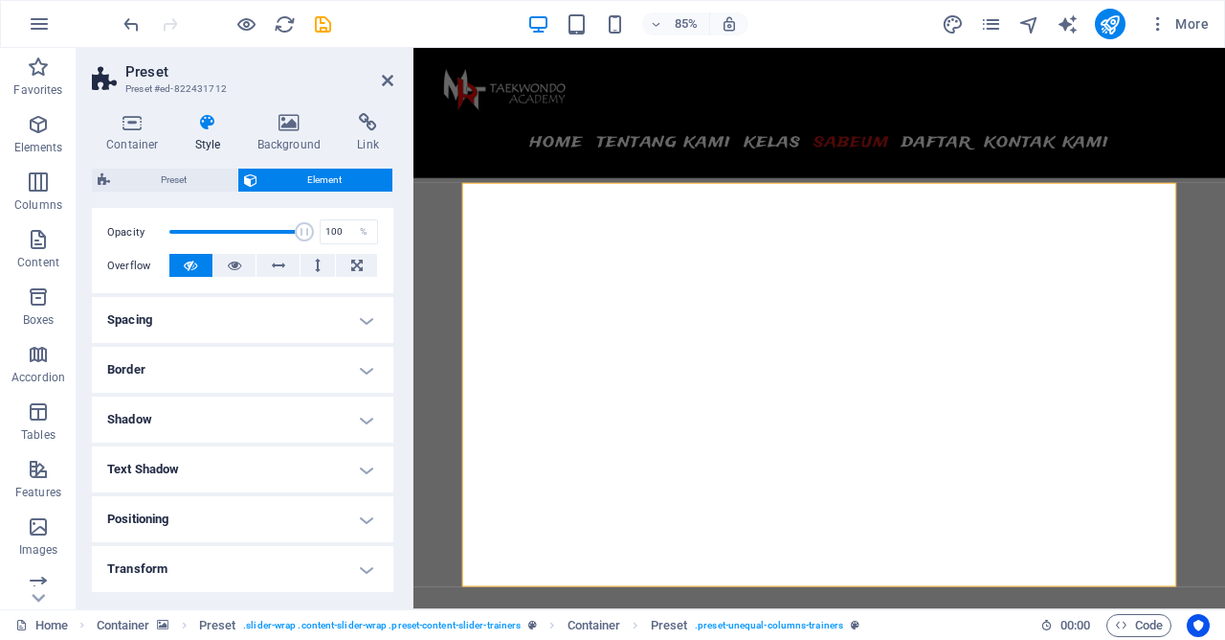
click at [312, 368] on h4 "Border" at bounding box center [243, 370] width 302 height 46
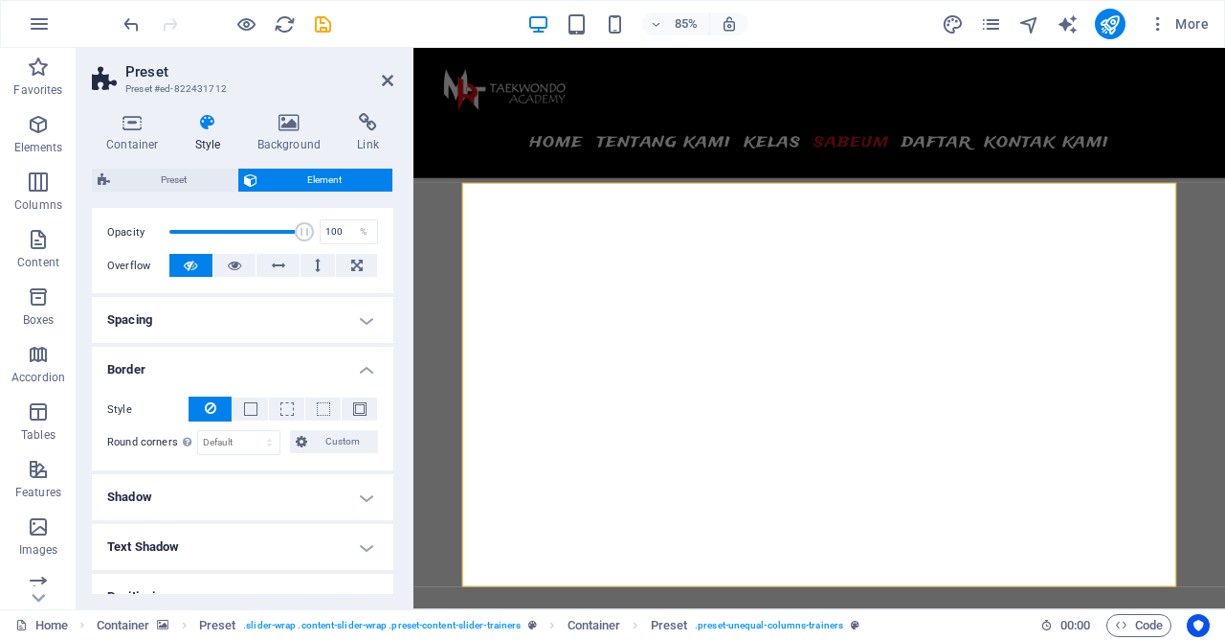
scroll to position [368, 0]
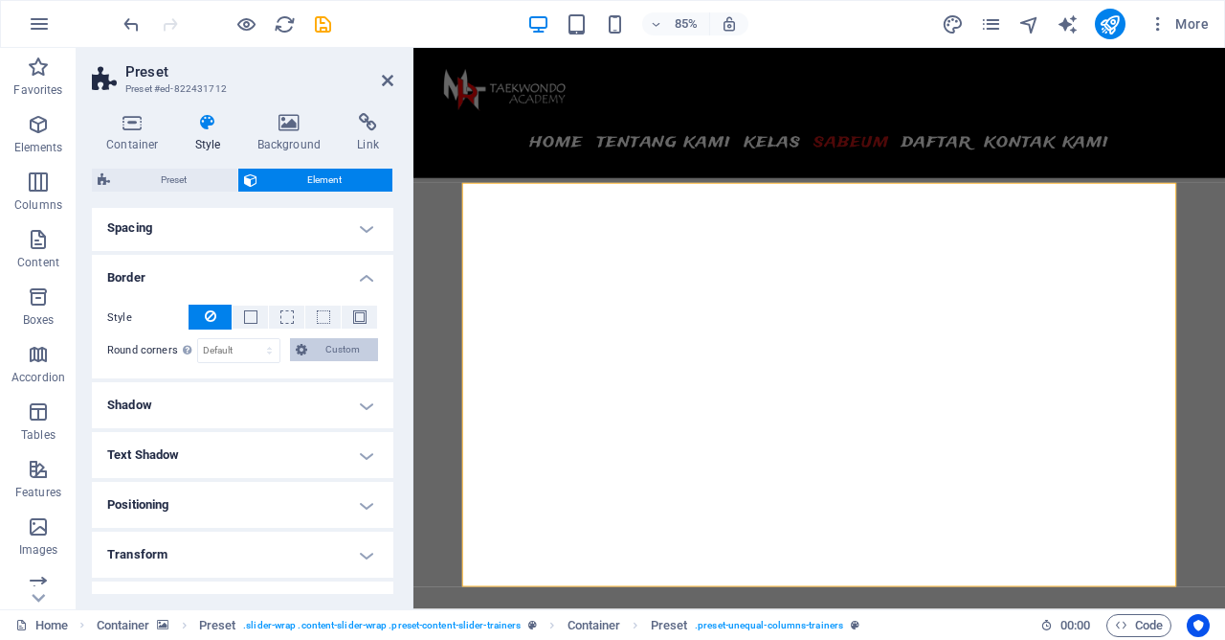
click at [313, 353] on button "Custom" at bounding box center [334, 349] width 88 height 23
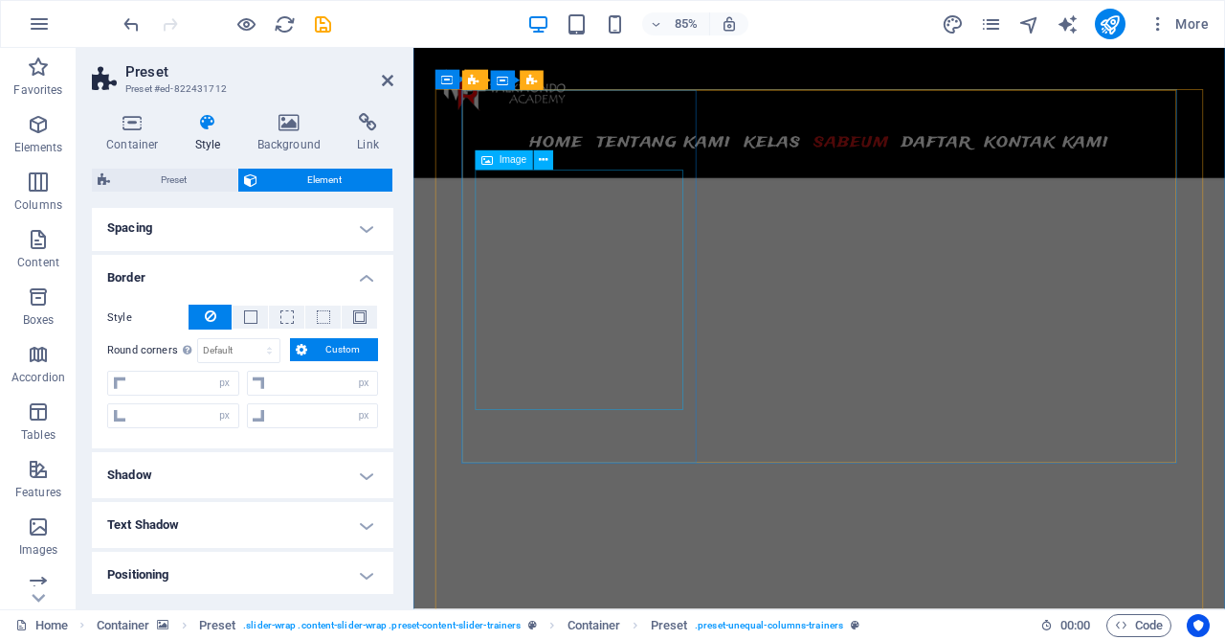
scroll to position [5477, 0]
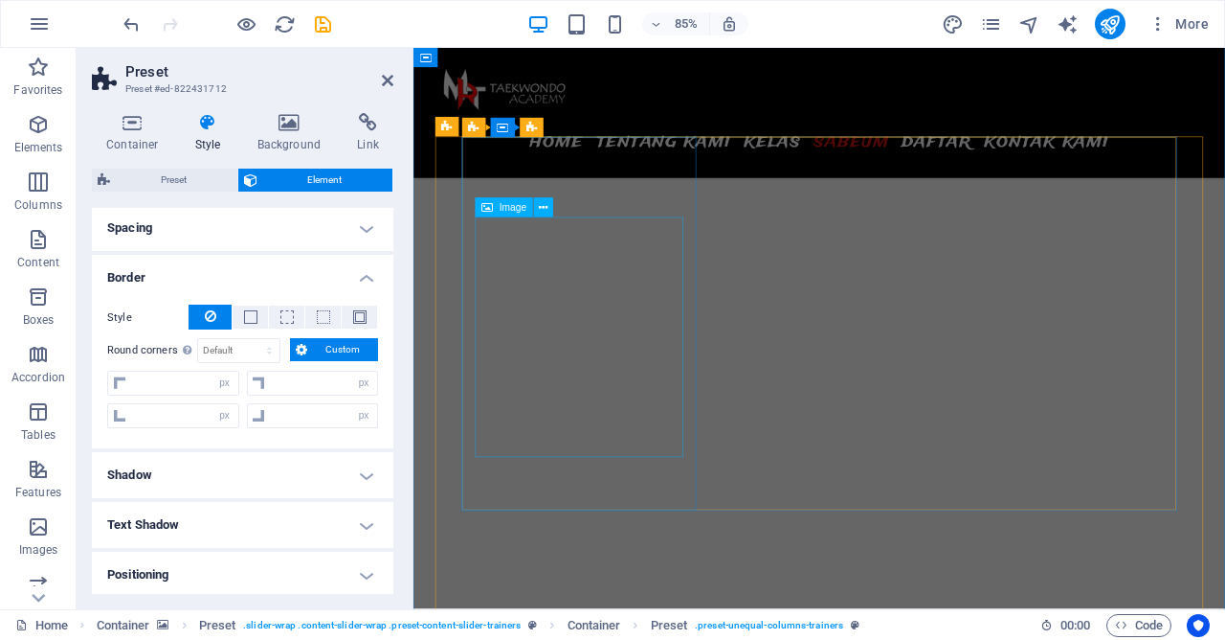
select select "px"
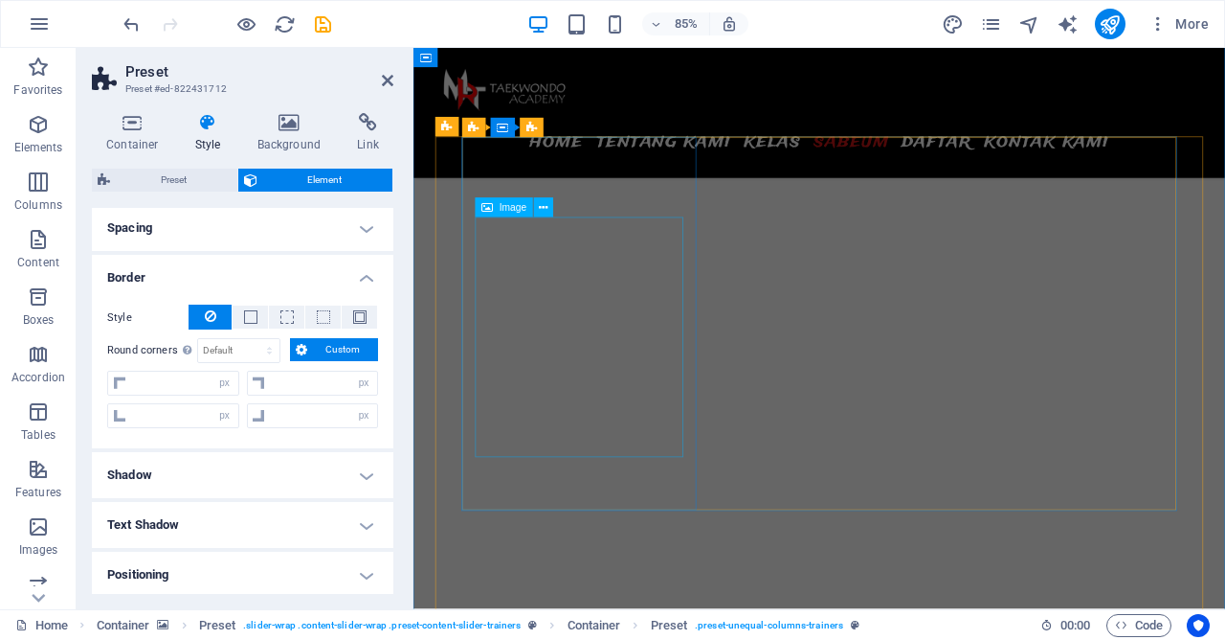
select select "px"
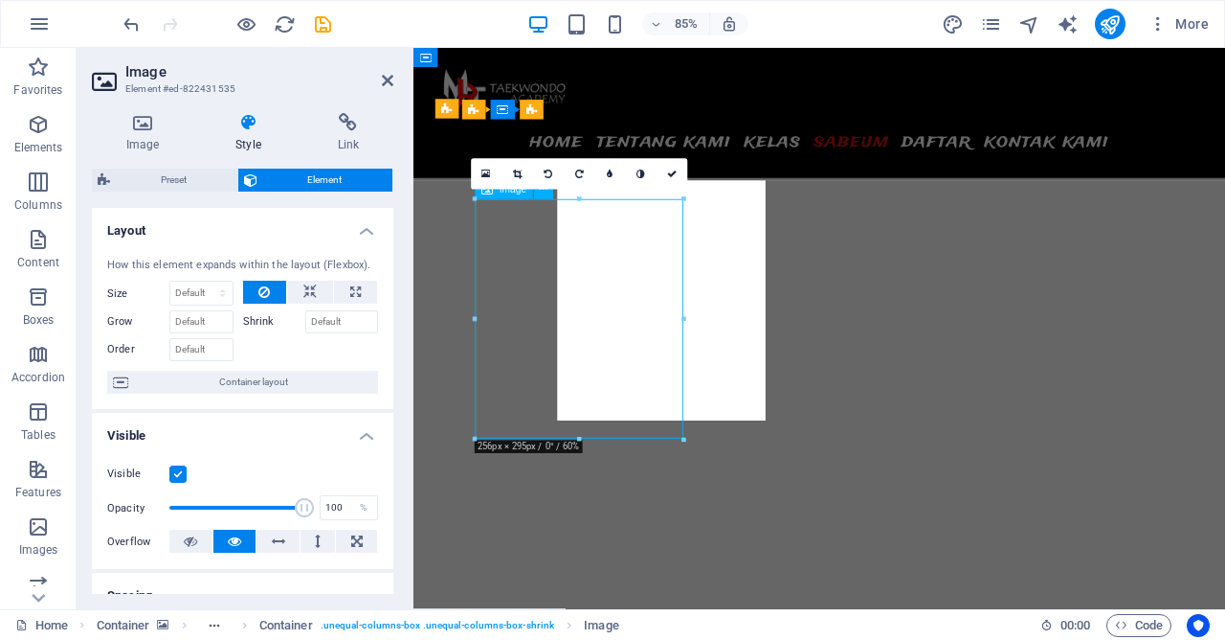
scroll to position [5498, 0]
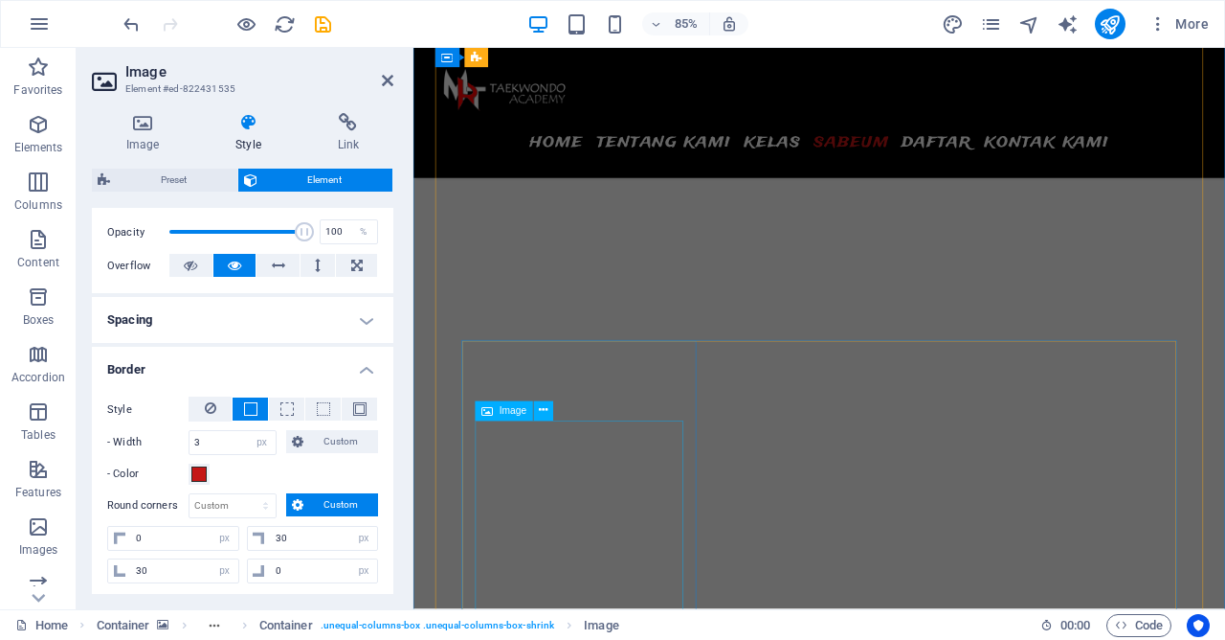
scroll to position [6119, 0]
select select "px"
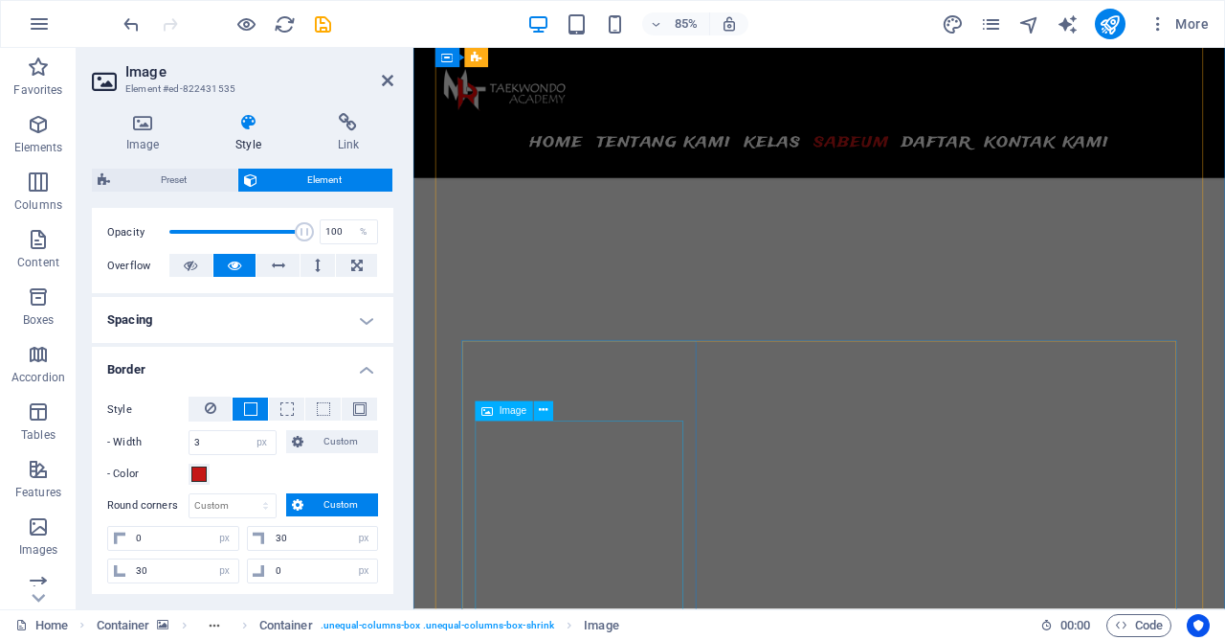
select select "px"
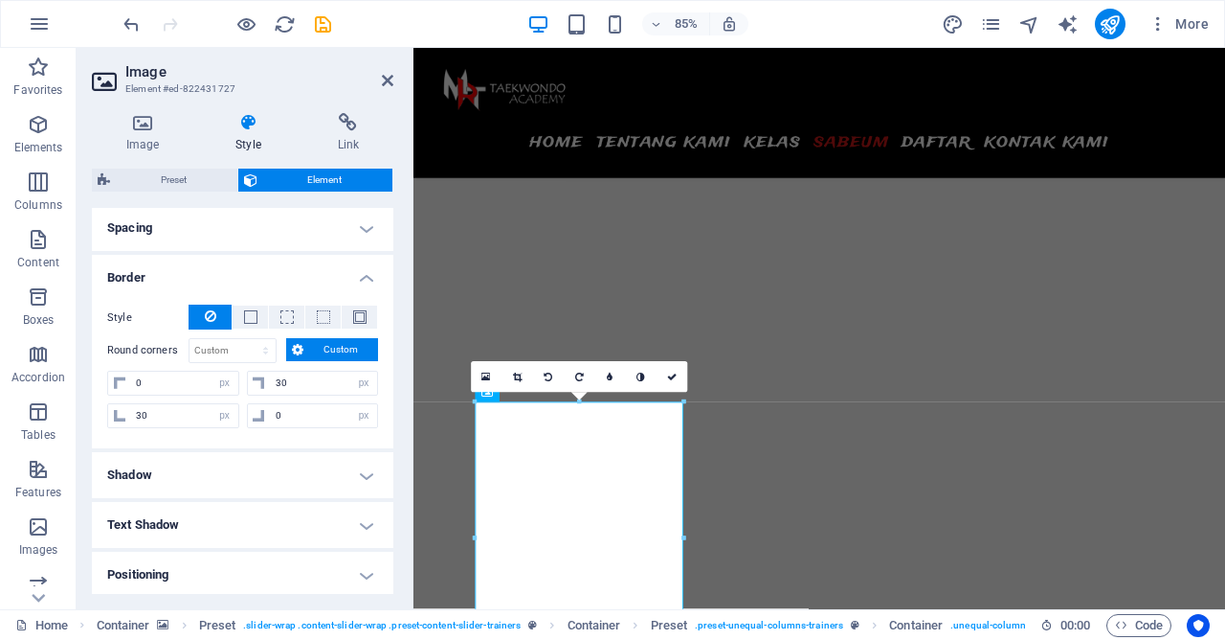
scroll to position [276, 0]
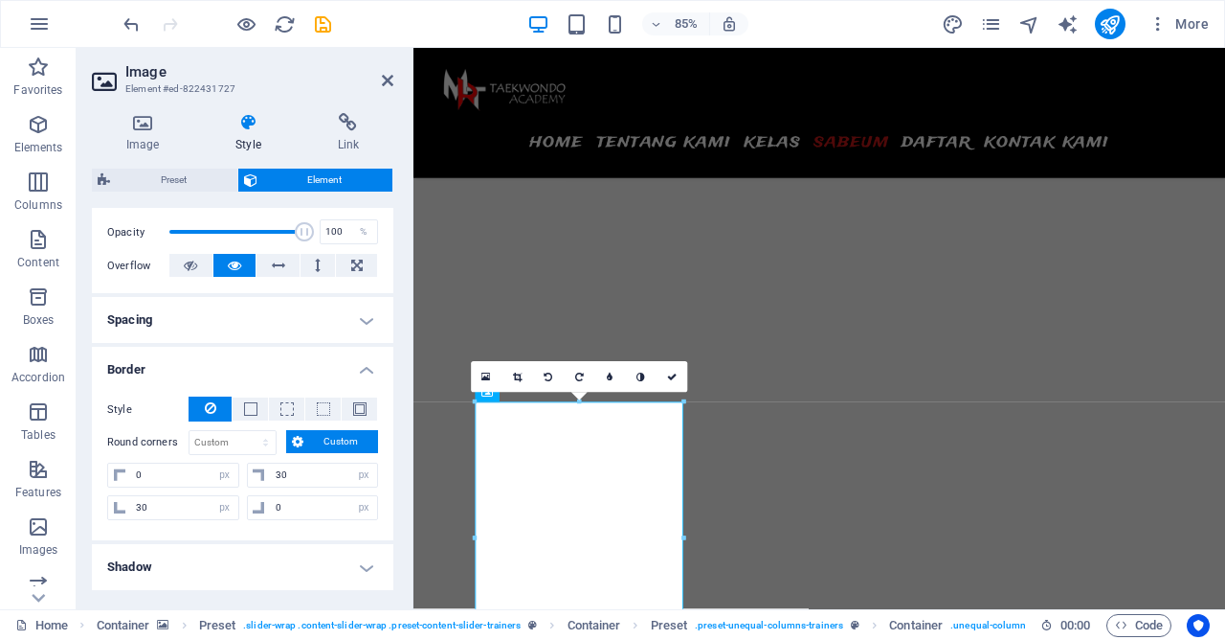
click at [310, 329] on h4 "Spacing" at bounding box center [243, 320] width 302 height 46
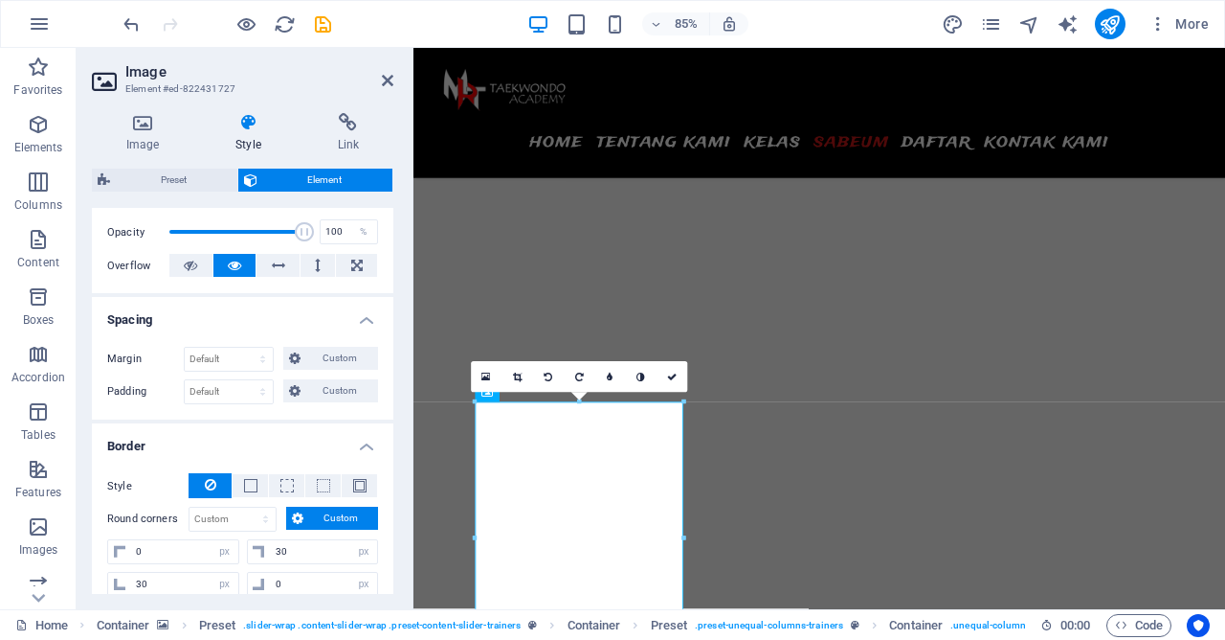
click at [324, 319] on h4 "Spacing" at bounding box center [243, 314] width 302 height 34
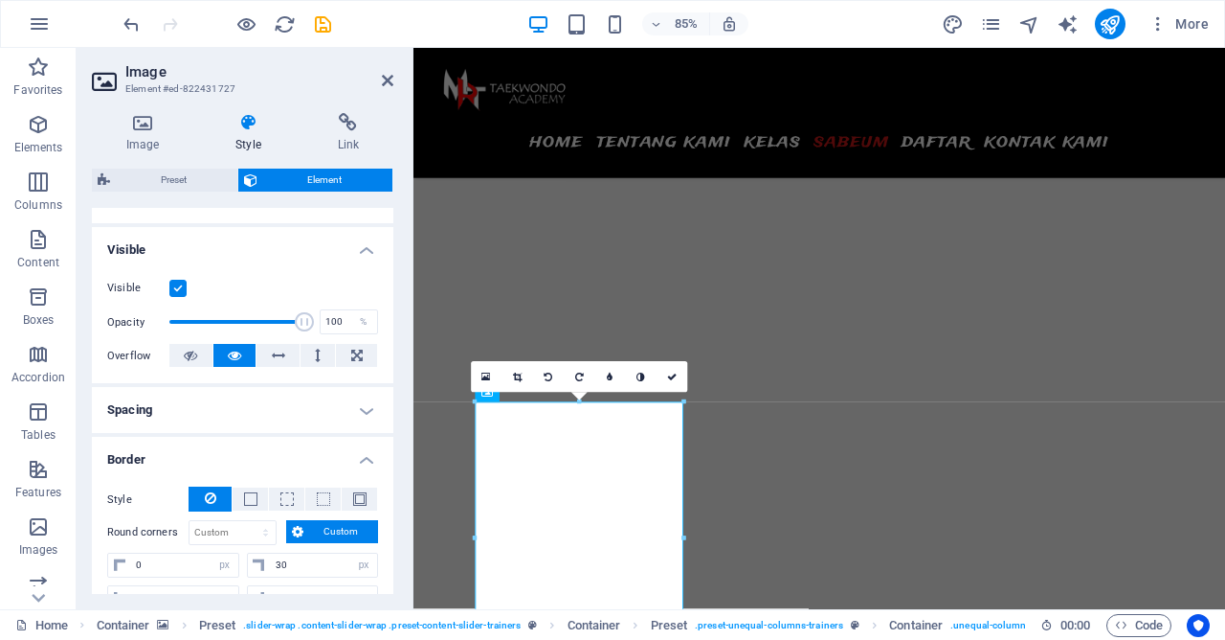
scroll to position [460, 0]
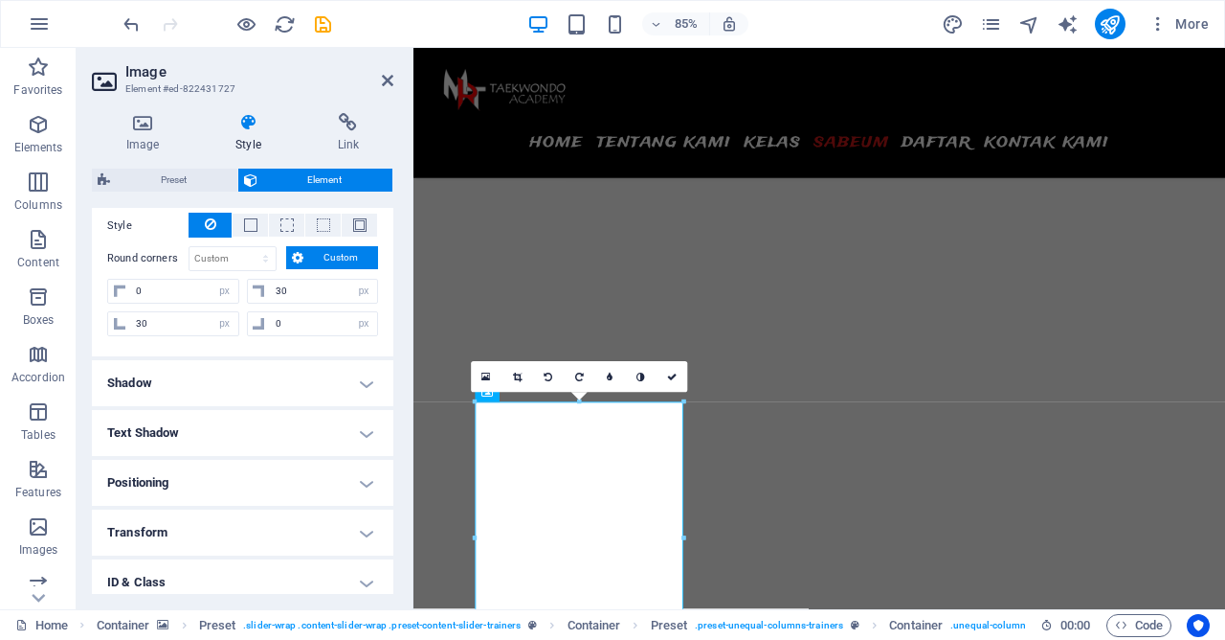
click at [301, 393] on h4 "Shadow" at bounding box center [243, 383] width 302 height 46
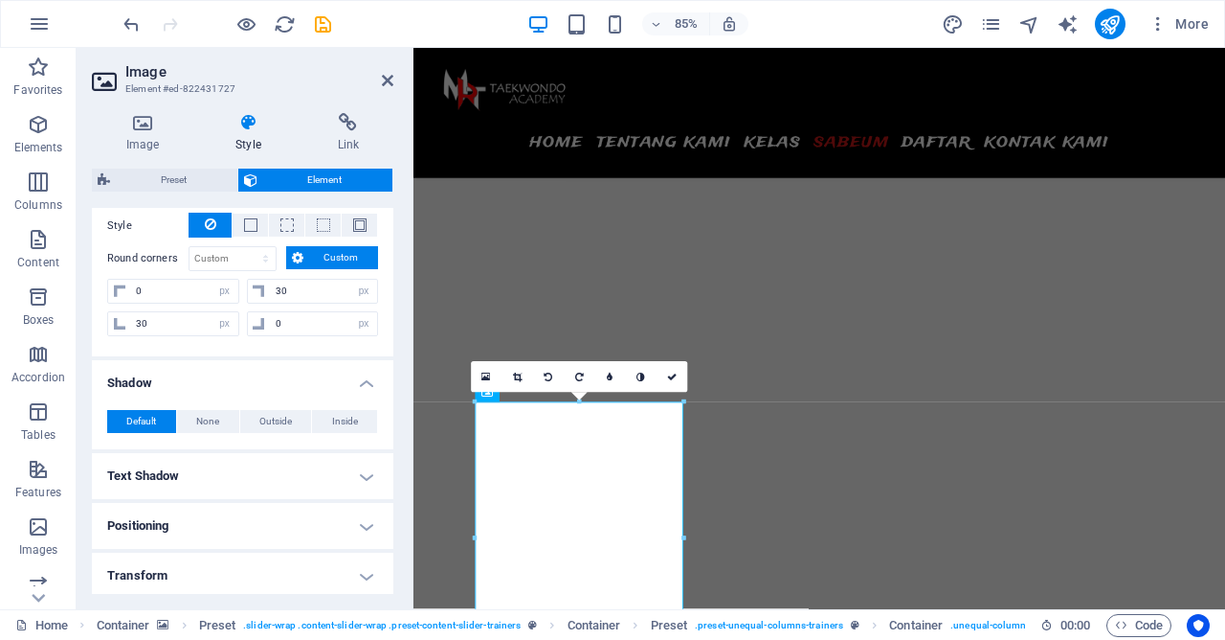
click at [304, 384] on h4 "Shadow" at bounding box center [243, 377] width 302 height 34
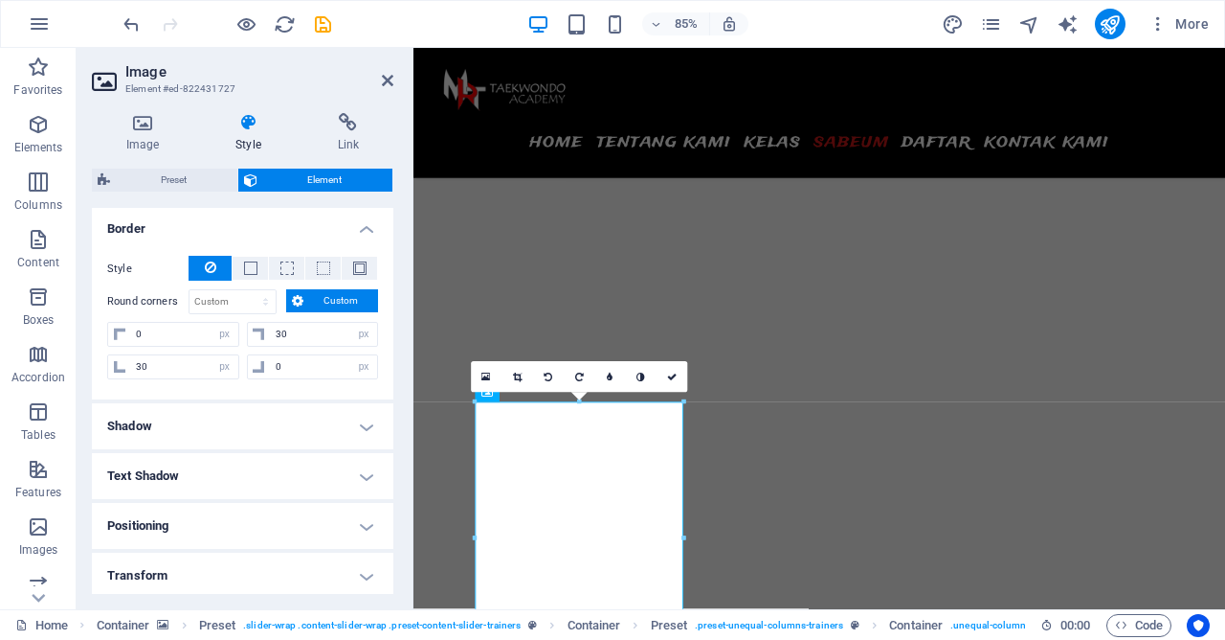
scroll to position [368, 0]
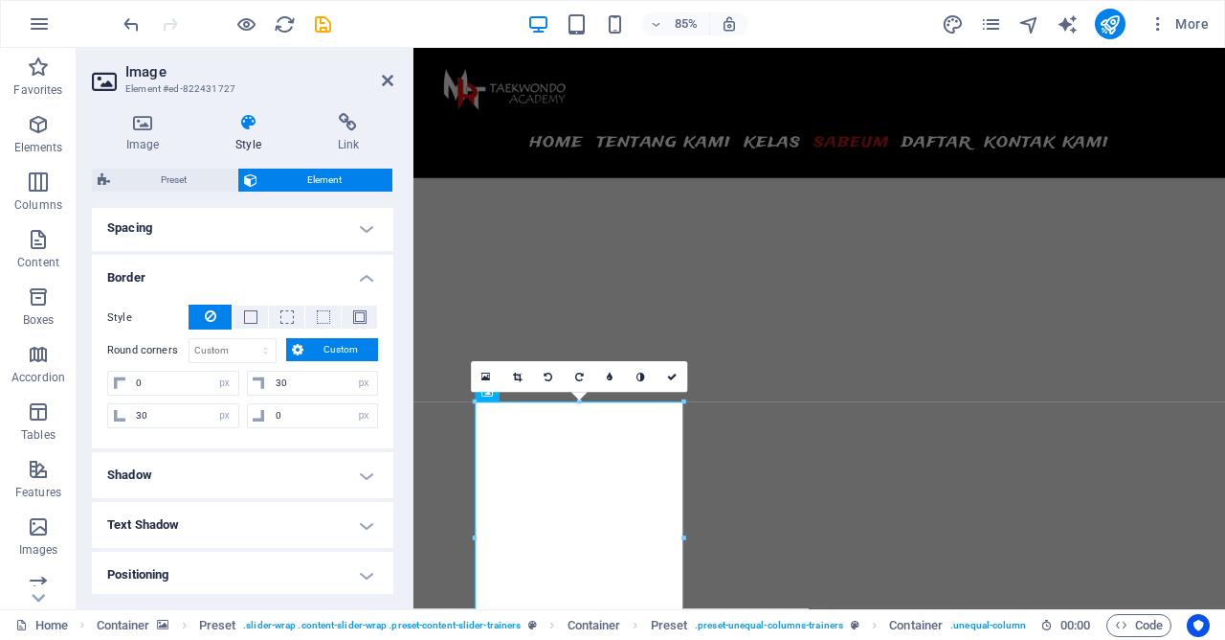
click at [306, 348] on button "Custom" at bounding box center [332, 349] width 93 height 23
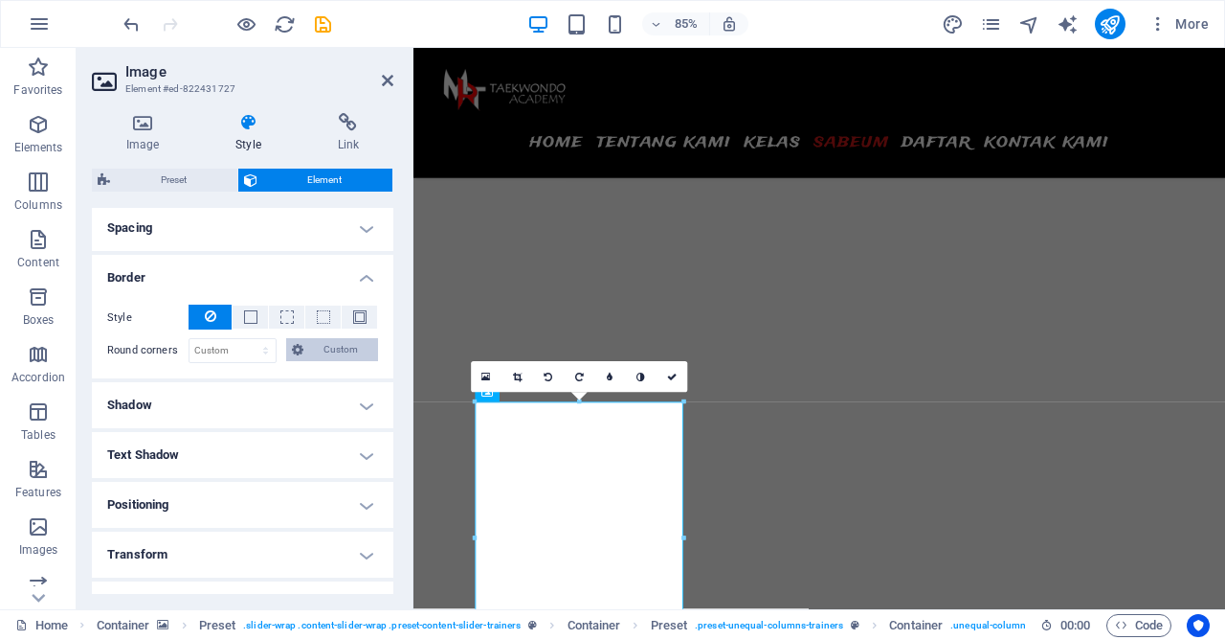
click at [306, 348] on button "Custom" at bounding box center [332, 349] width 93 height 23
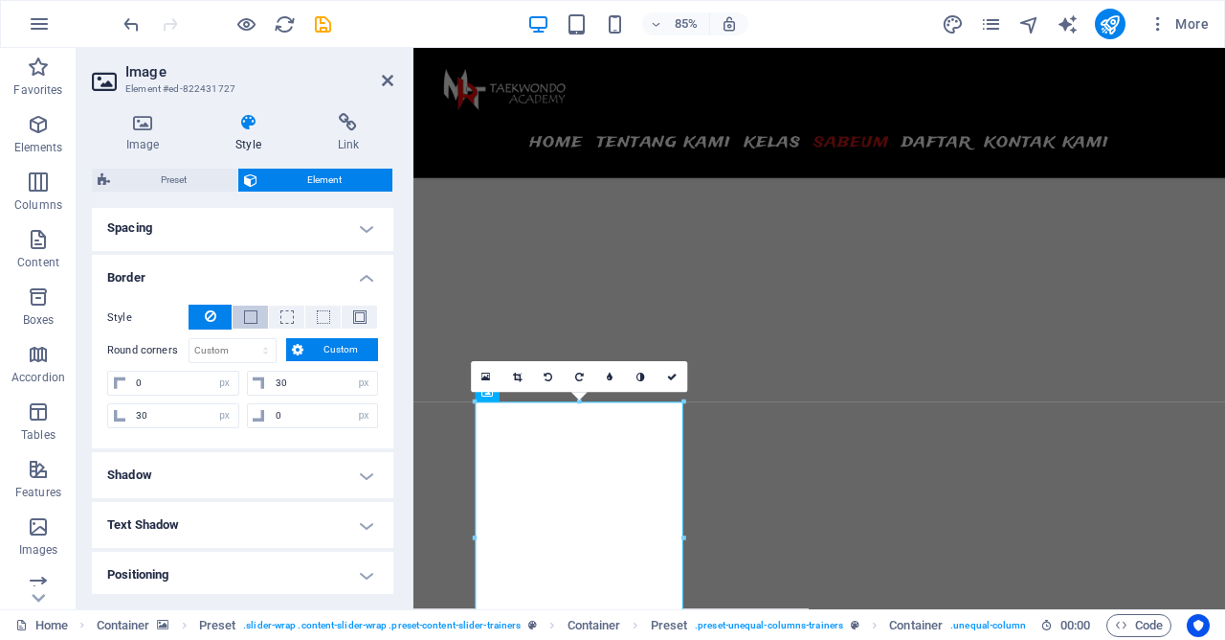
click at [255, 317] on span at bounding box center [250, 316] width 13 height 13
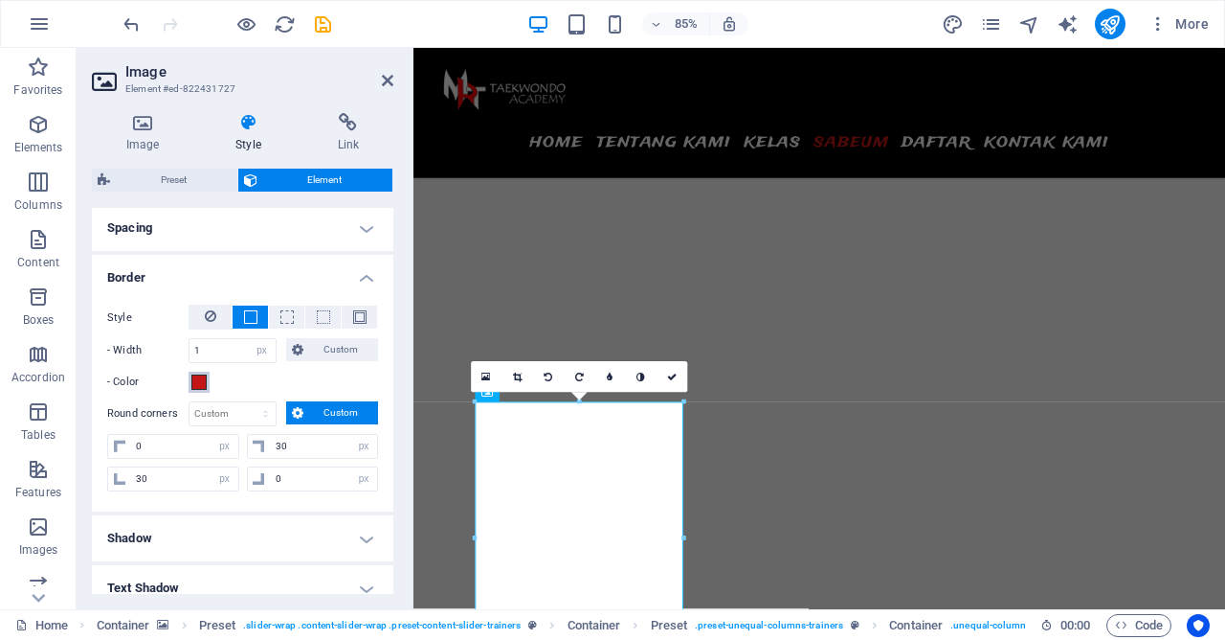
click at [205, 388] on span at bounding box center [198, 381] width 15 height 15
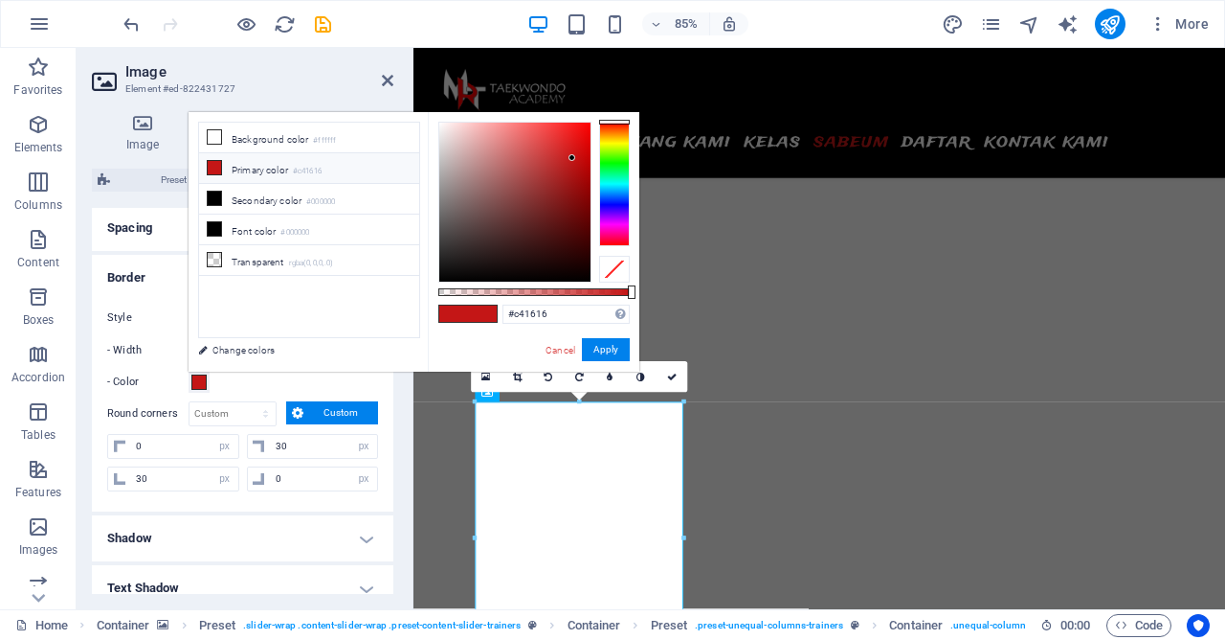
click at [223, 169] on li "Primary color #c41616" at bounding box center [309, 168] width 220 height 31
click at [592, 350] on button "Apply" at bounding box center [606, 349] width 48 height 23
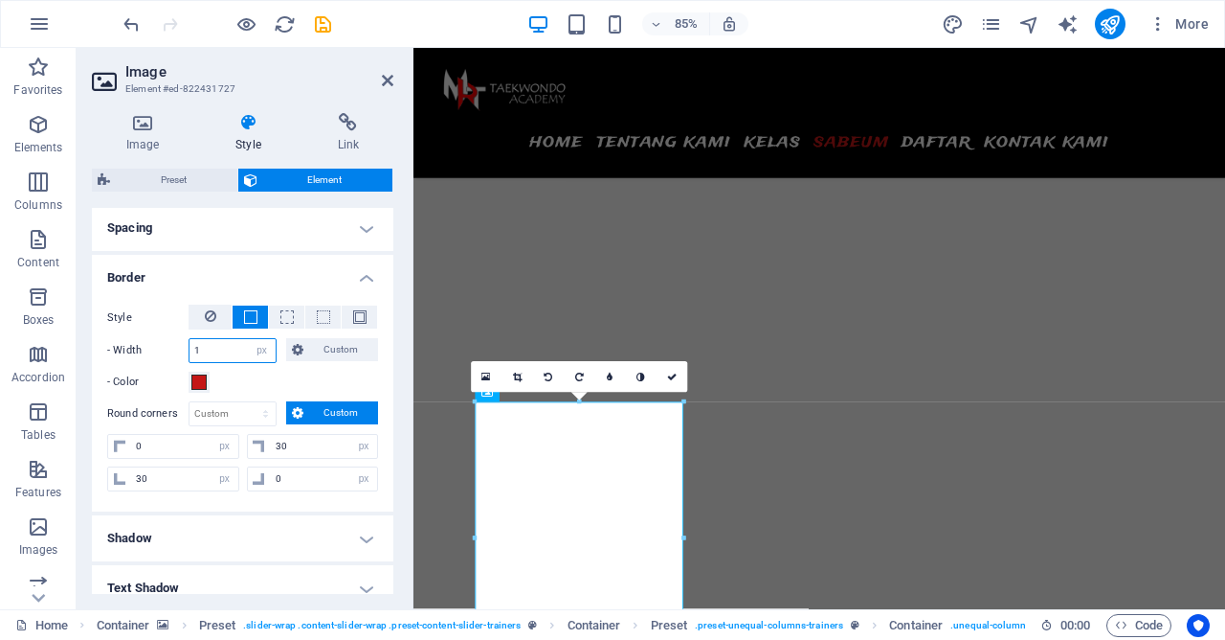
click at [214, 348] on input "1" at bounding box center [233, 350] width 86 height 23
type input "3"
click at [675, 381] on icon at bounding box center [672, 377] width 10 height 10
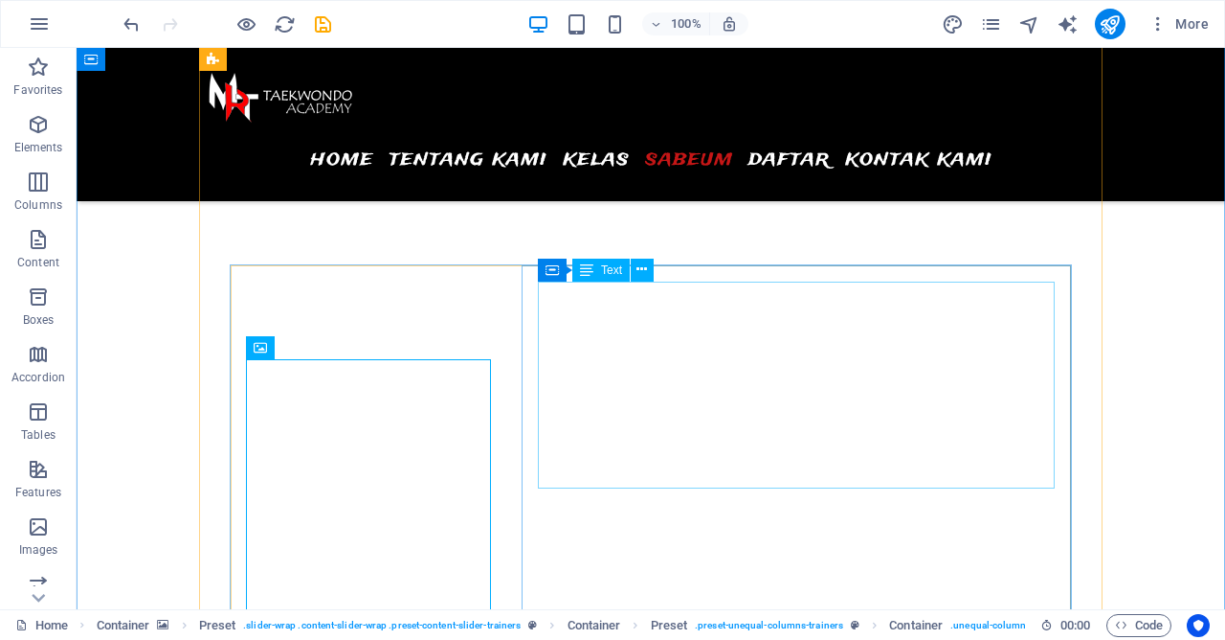
scroll to position [6326, 0]
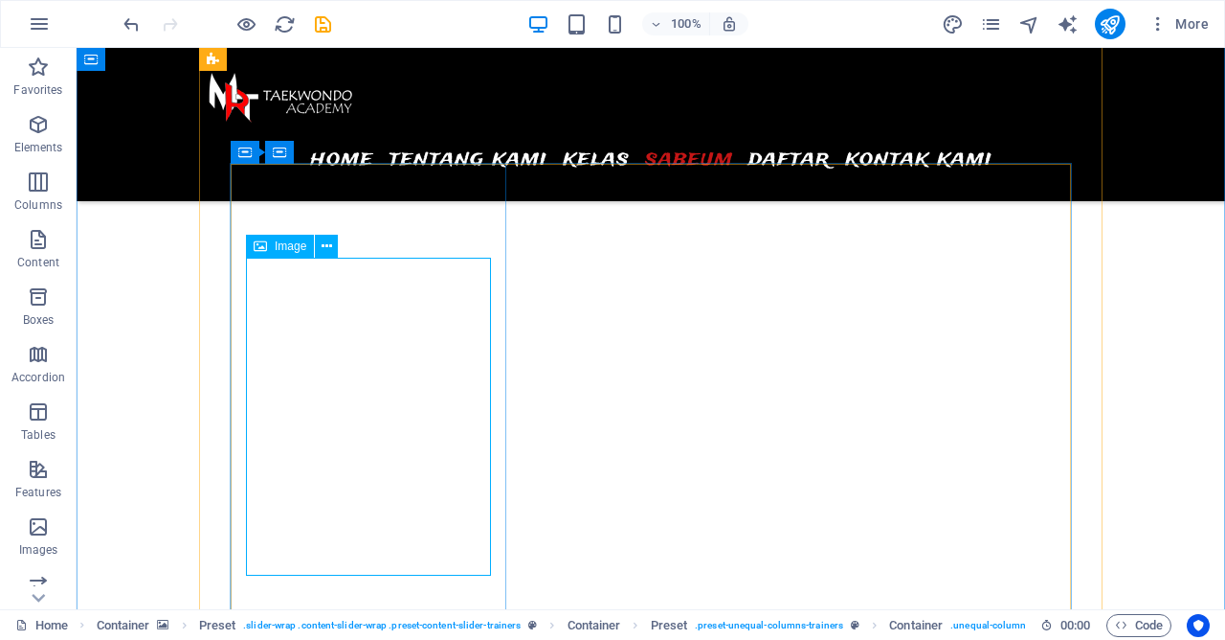
select select "px"
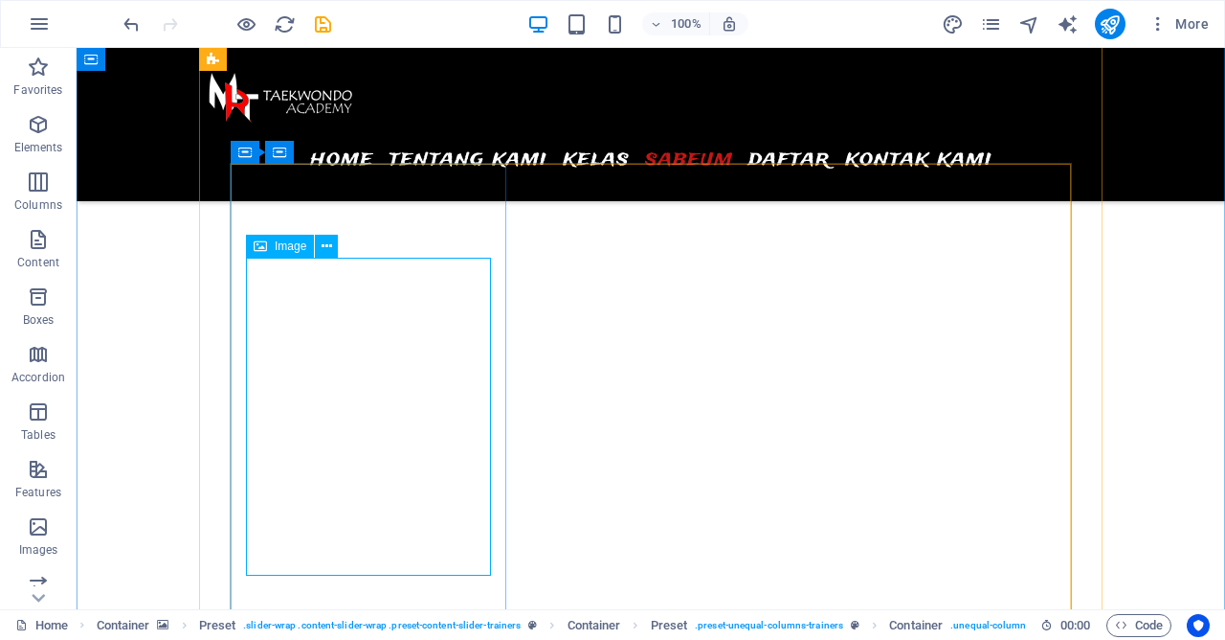
select select "px"
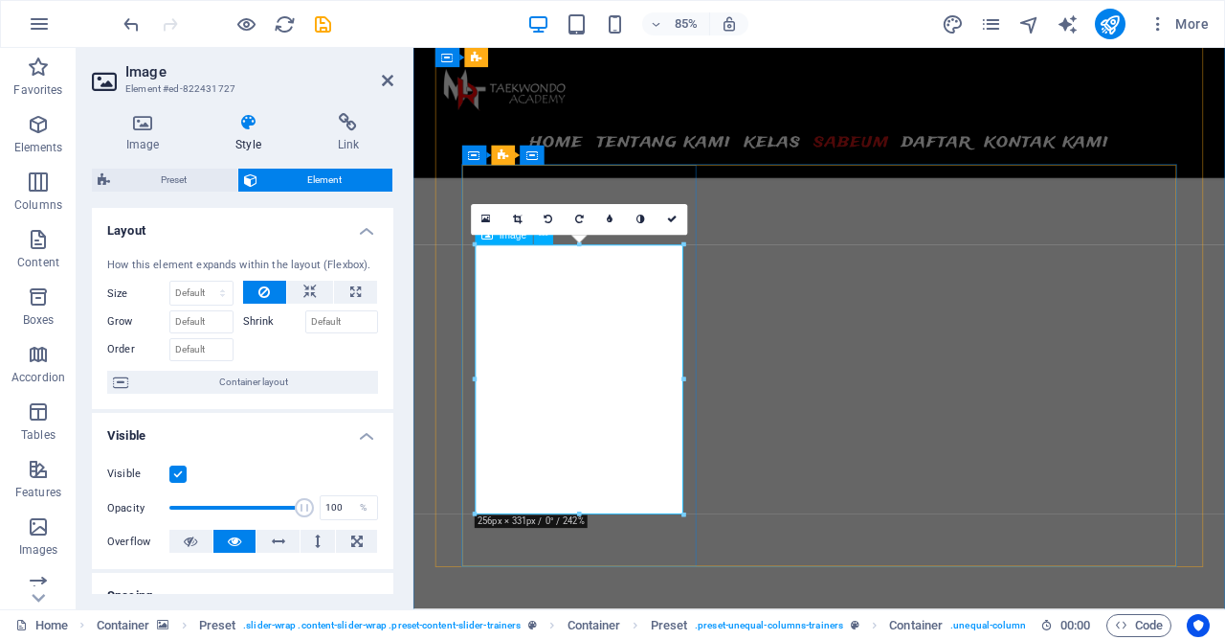
click at [495, 224] on link at bounding box center [486, 219] width 31 height 31
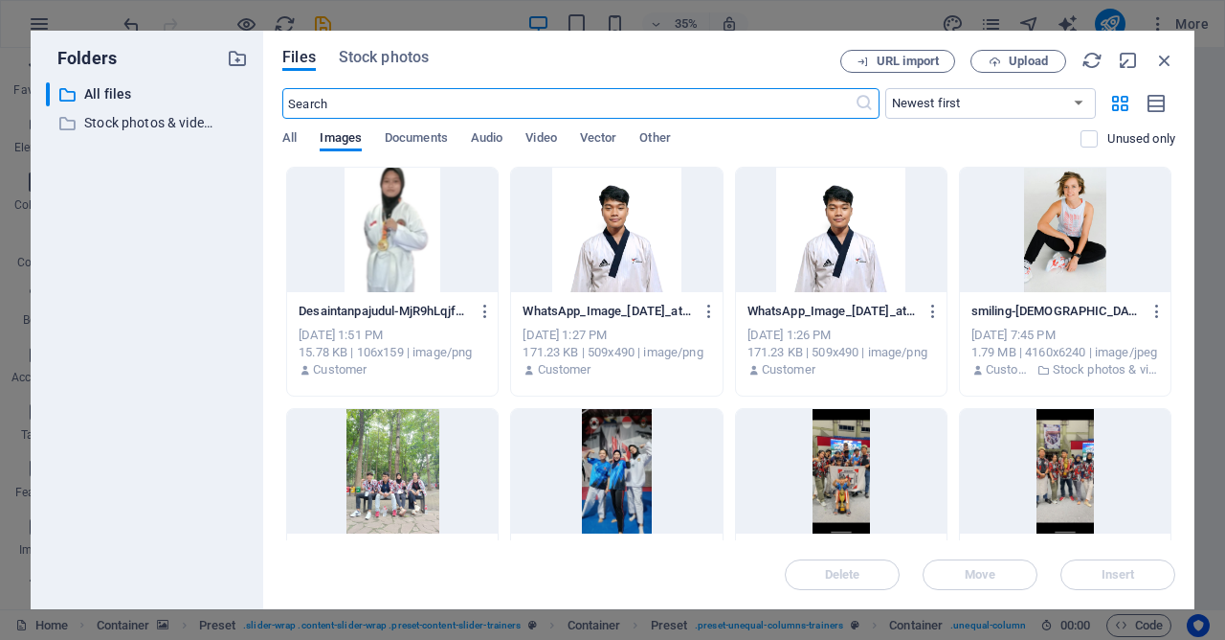
scroll to position [7277, 0]
click at [1166, 59] on icon "button" at bounding box center [1165, 60] width 21 height 21
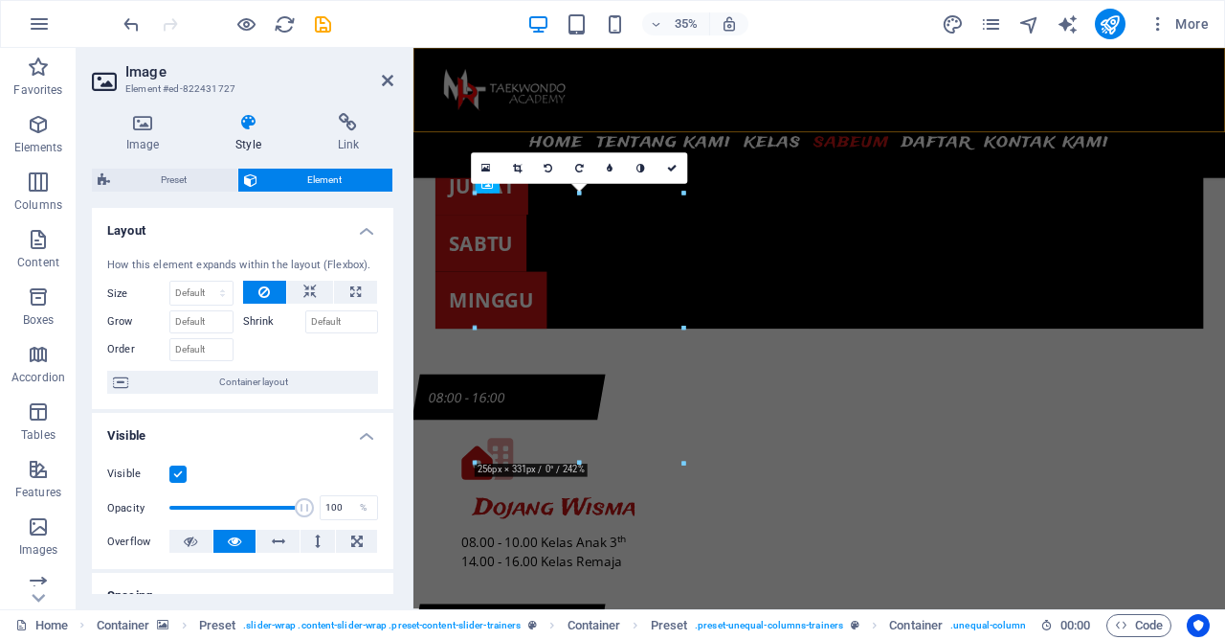
scroll to position [6386, 0]
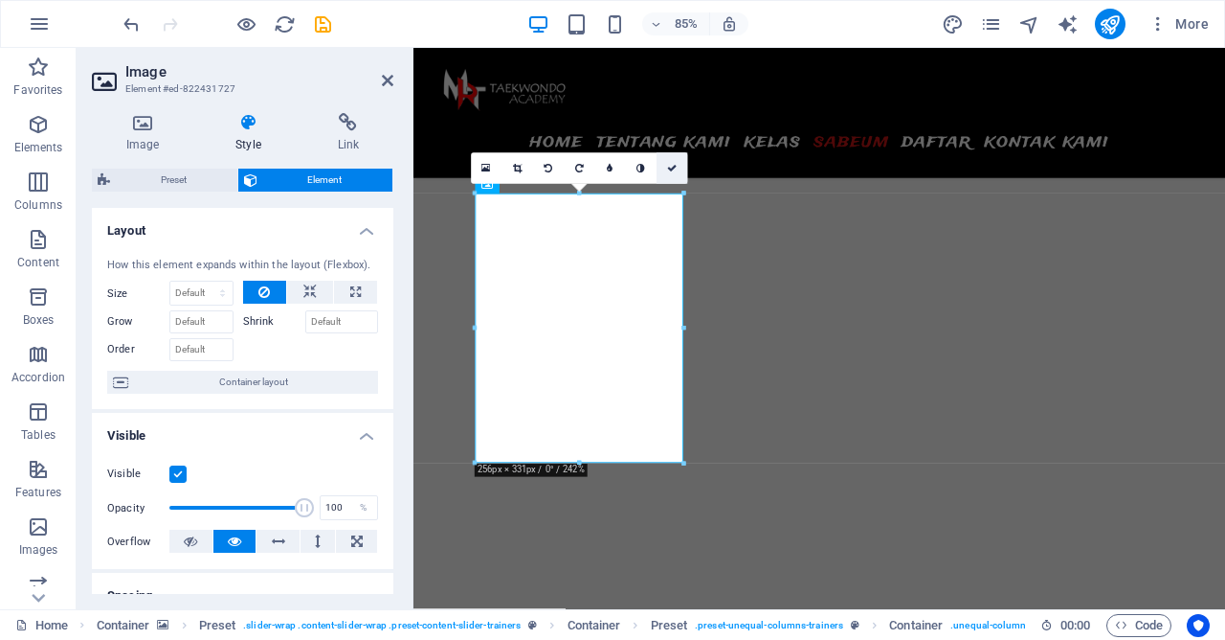
click at [674, 166] on icon at bounding box center [672, 168] width 10 height 10
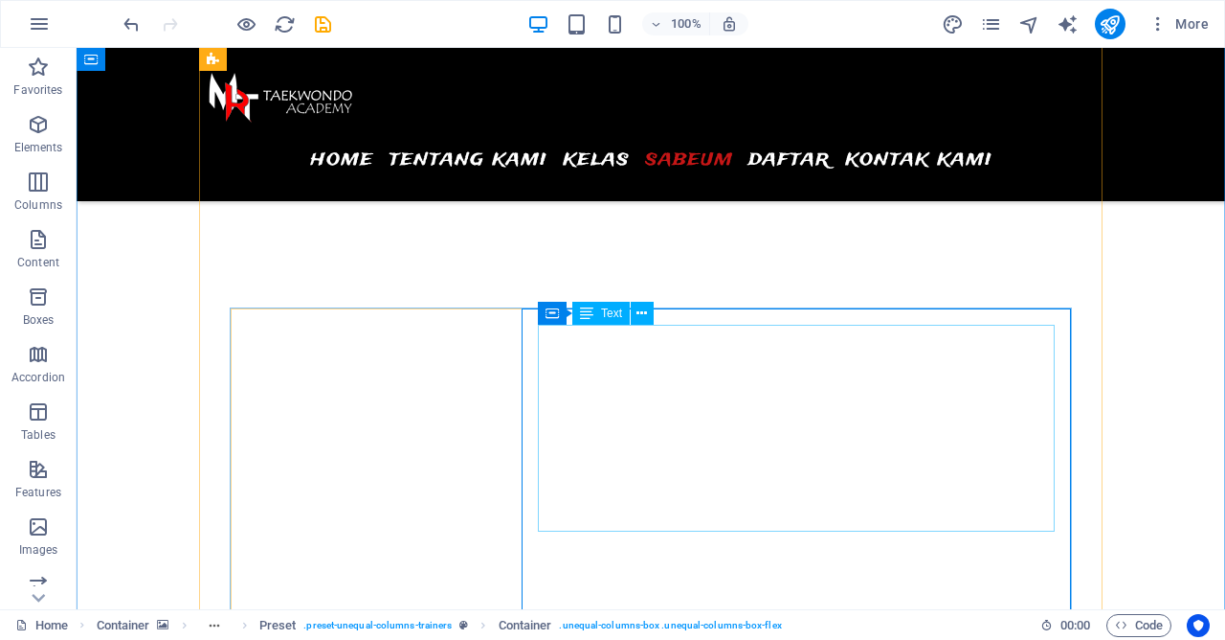
scroll to position [6179, 0]
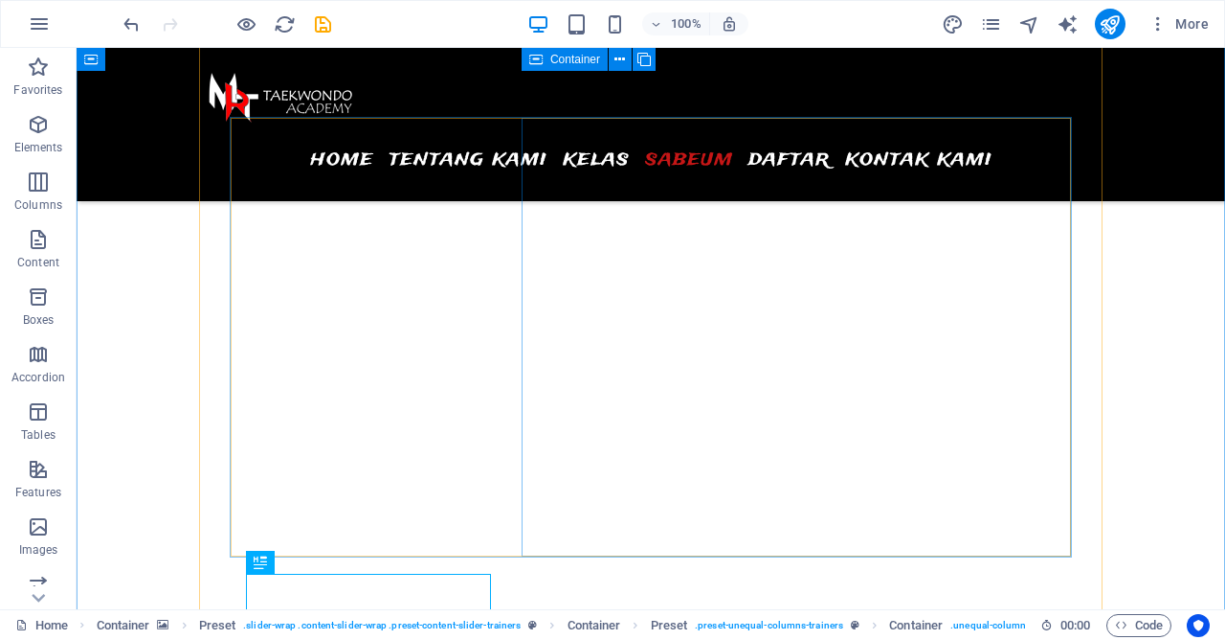
scroll to position [5869, 0]
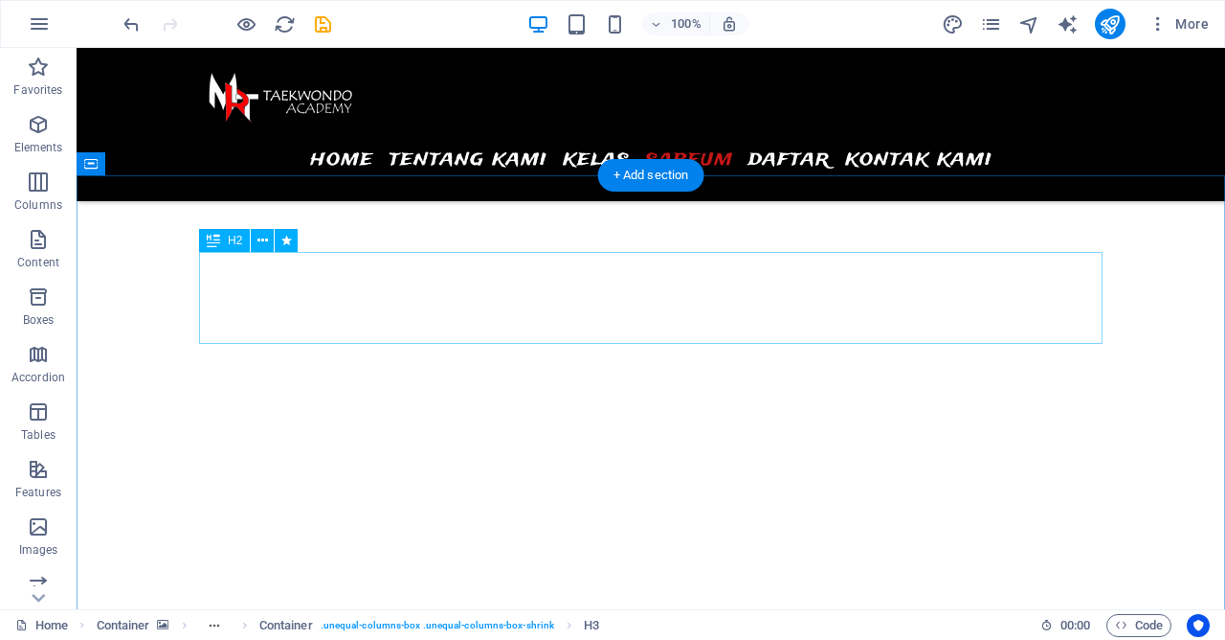
scroll to position [5248, 0]
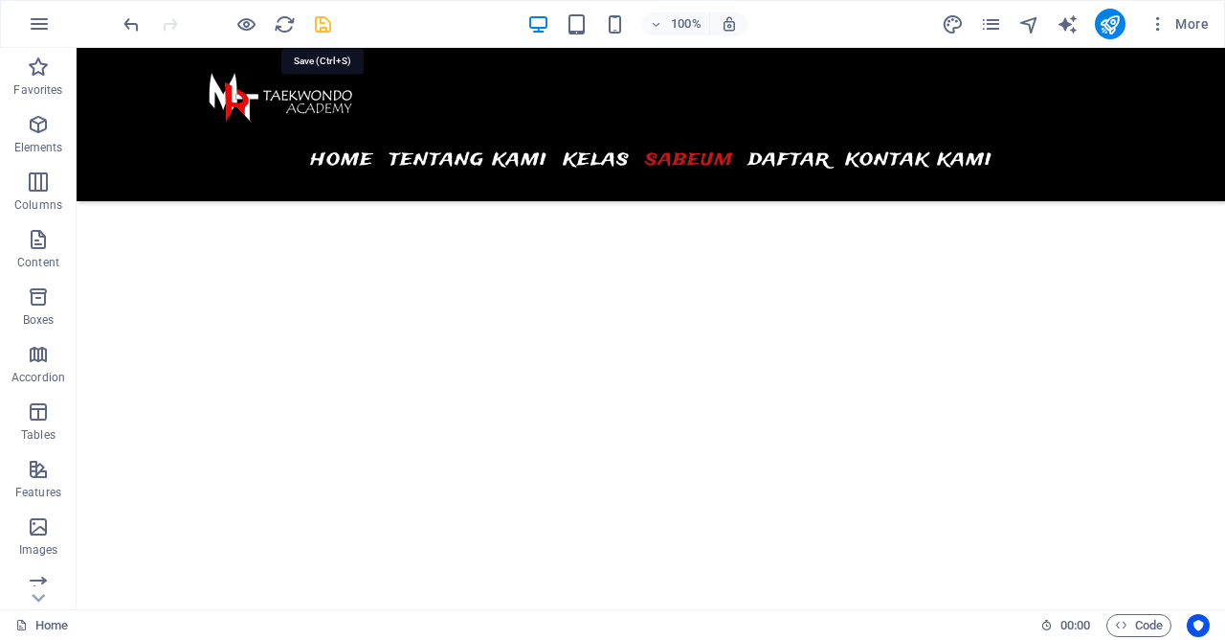
click at [0, 0] on icon "save" at bounding box center [0, 0] width 0 height 0
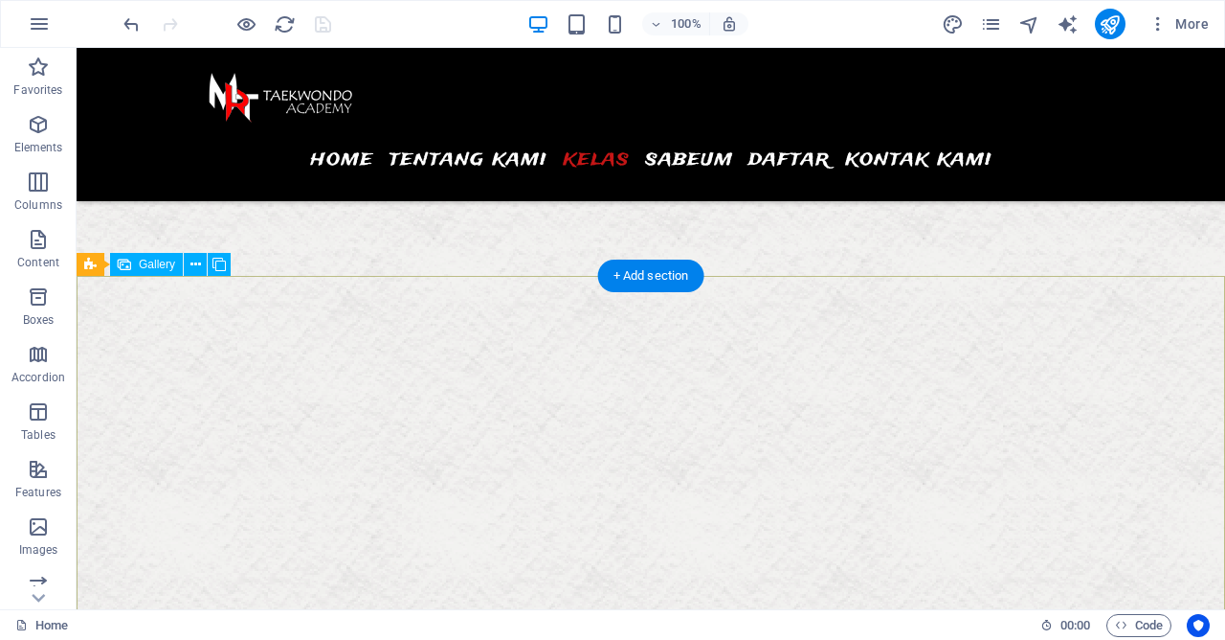
scroll to position [4826, 0]
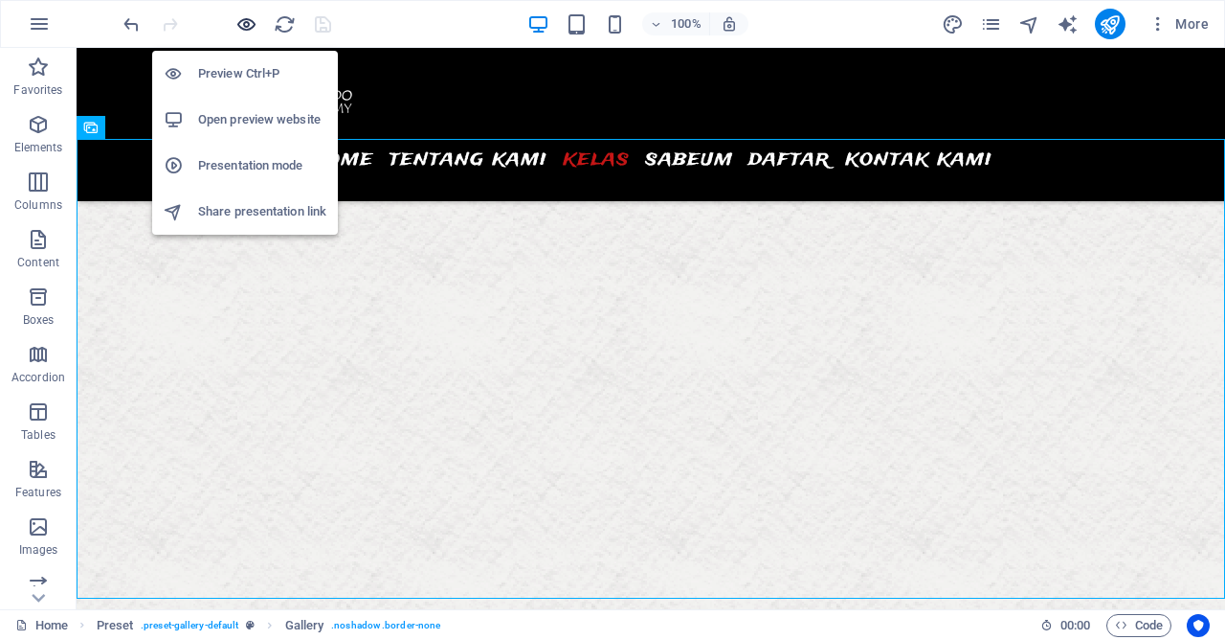
click at [243, 25] on icon "button" at bounding box center [247, 24] width 22 height 22
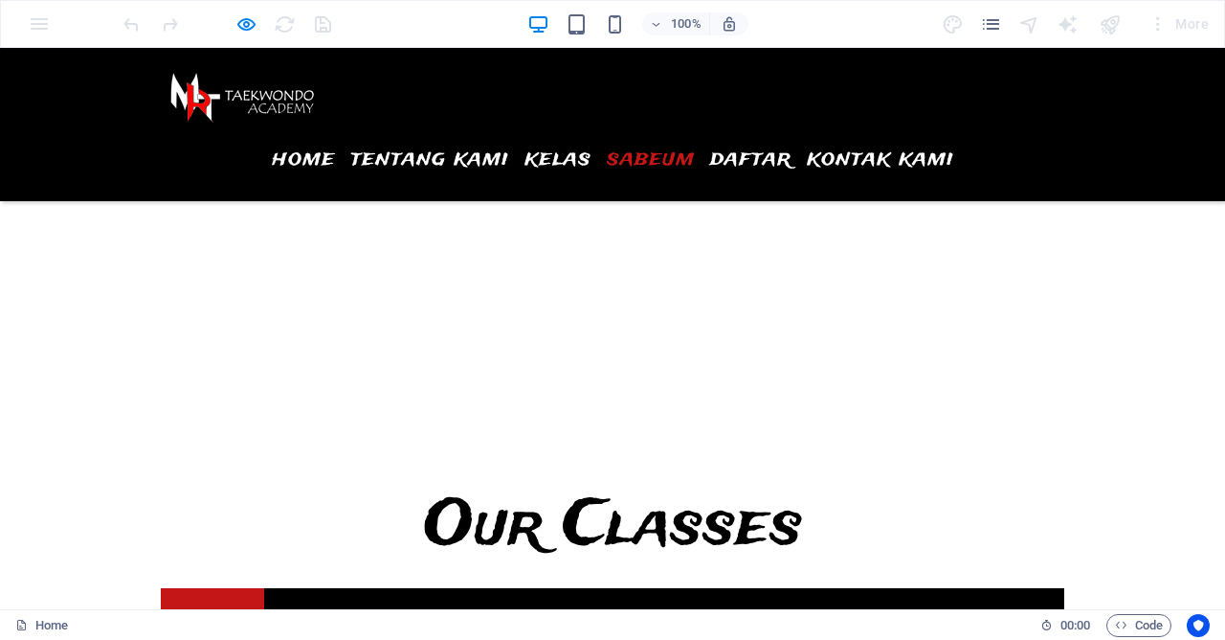
scroll to position [6377, 0]
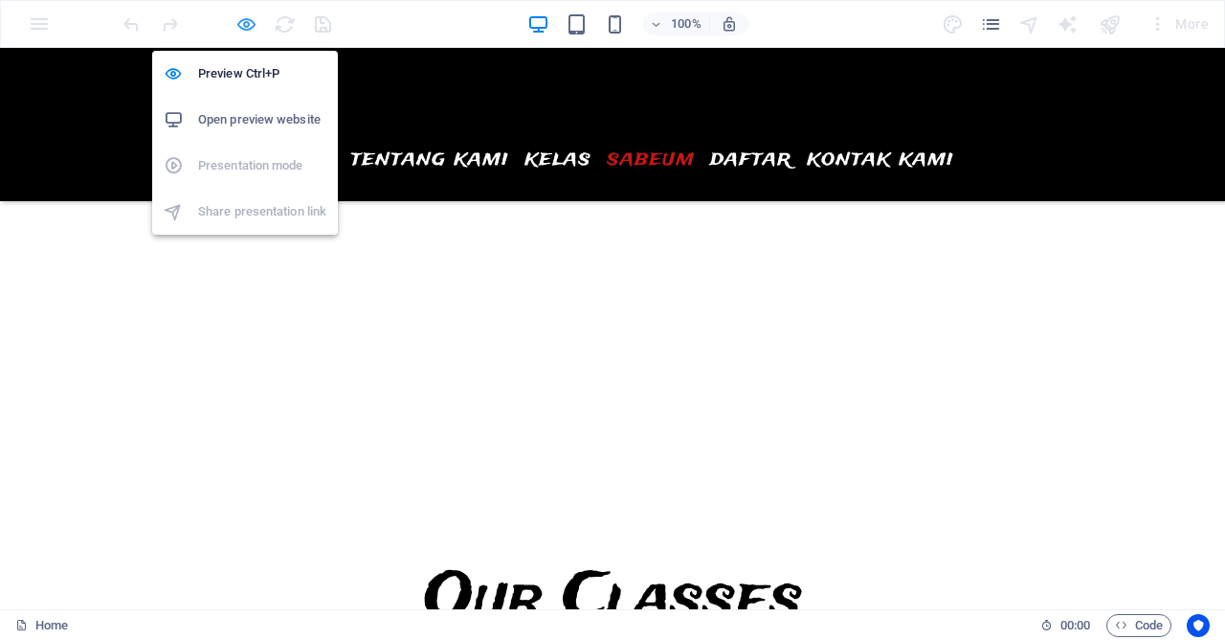
click at [249, 28] on icon "button" at bounding box center [247, 24] width 22 height 22
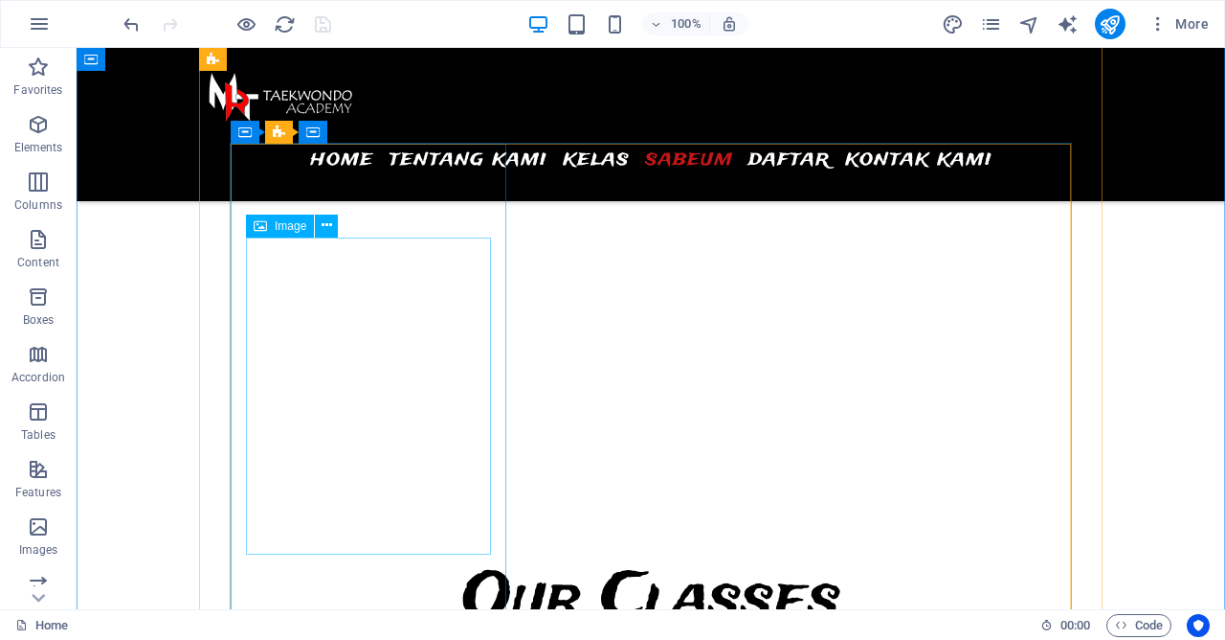
scroll to position [6347, 0]
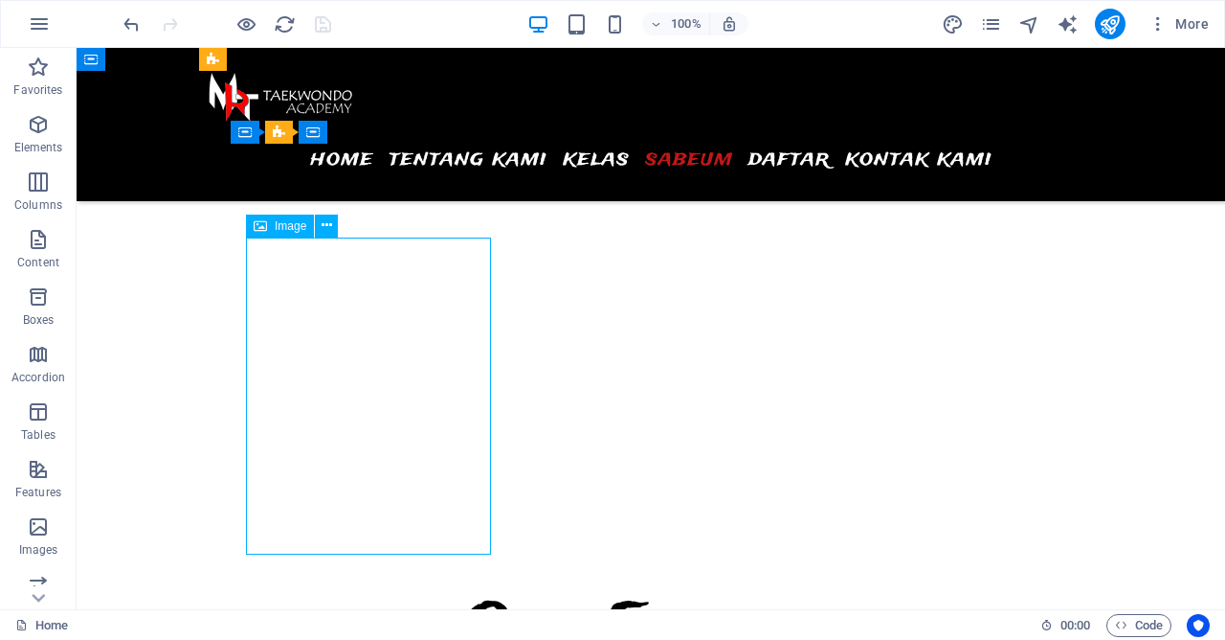
select select "%"
select select "px"
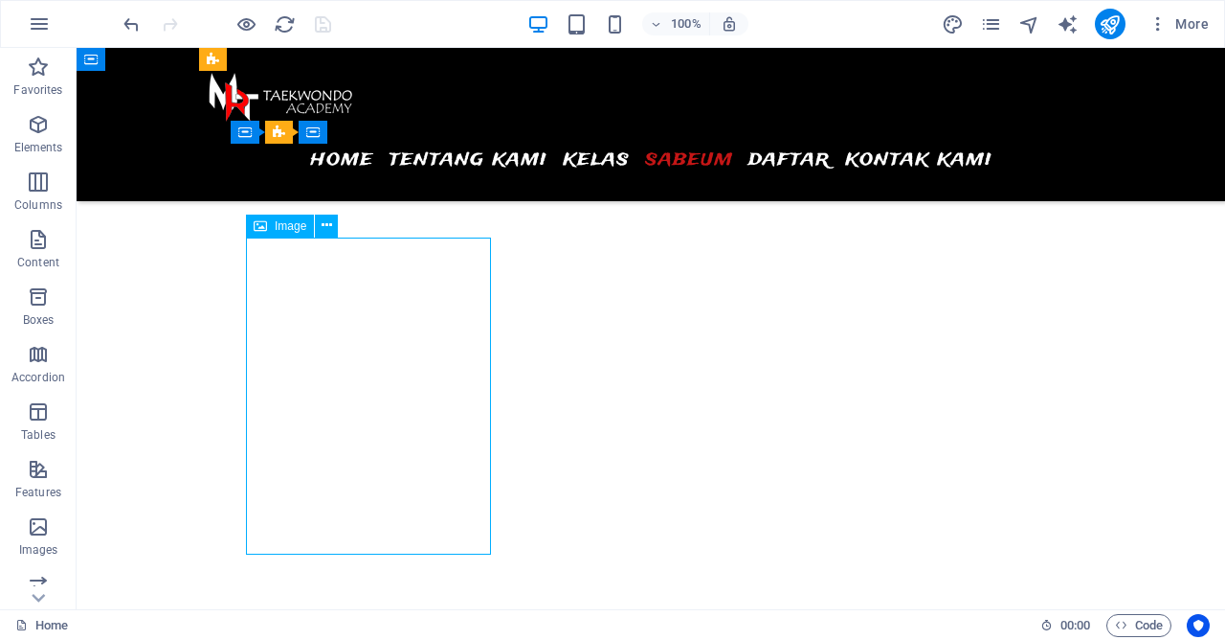
select select "px"
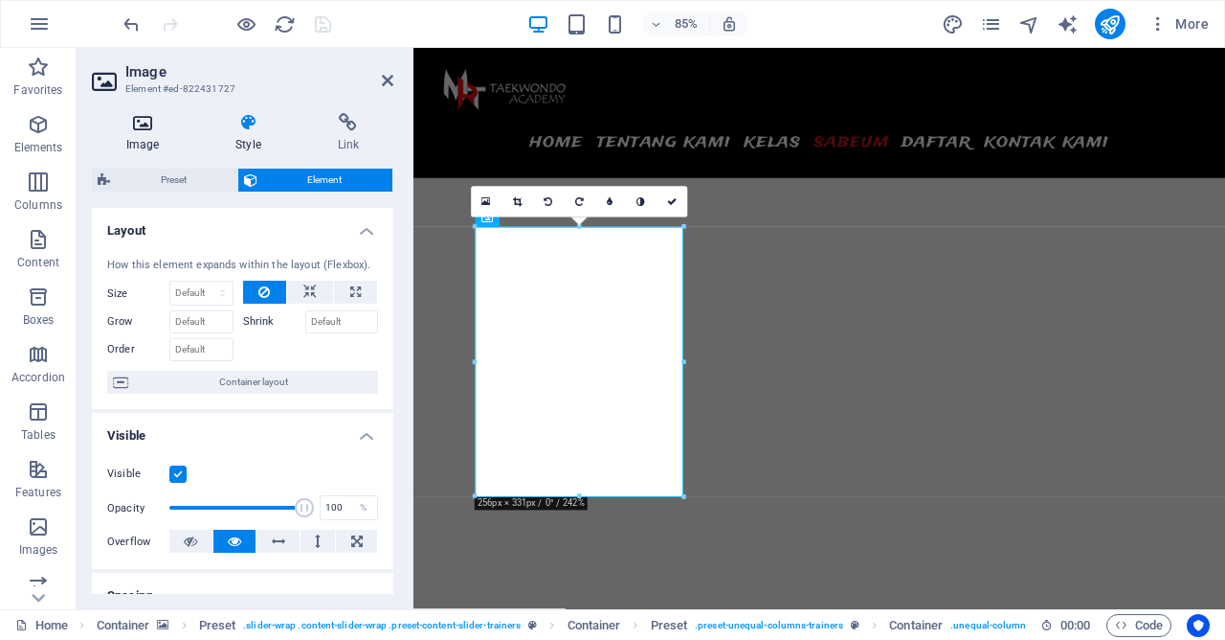
click at [139, 124] on icon at bounding box center [142, 122] width 101 height 19
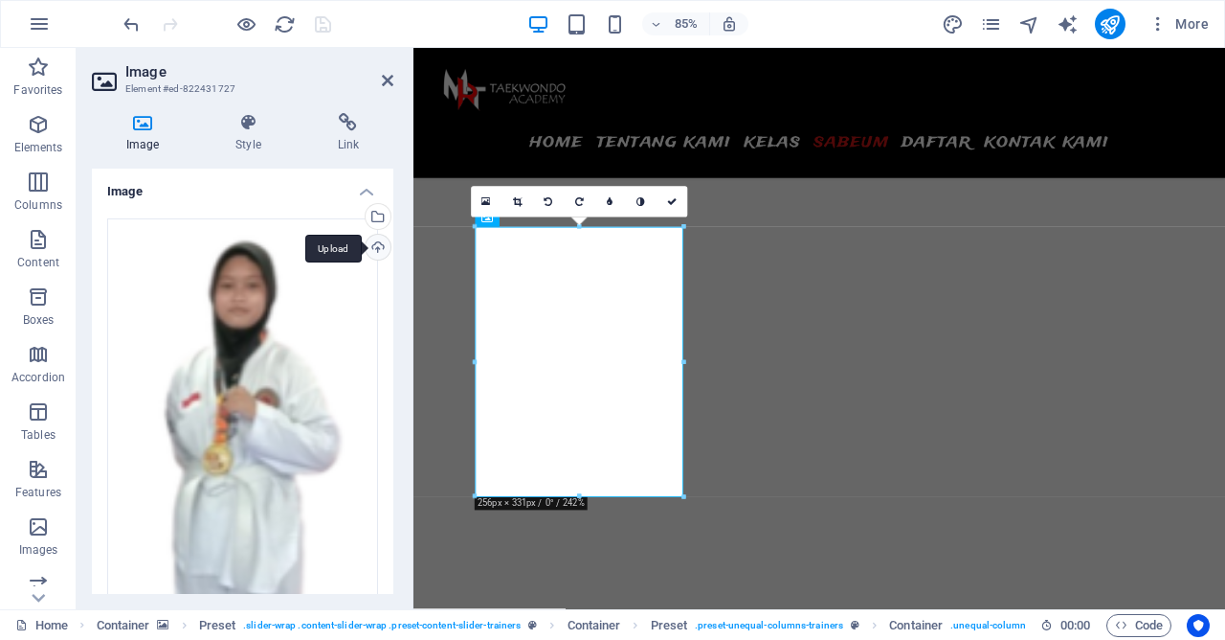
click at [371, 242] on div "Upload" at bounding box center [376, 249] width 29 height 29
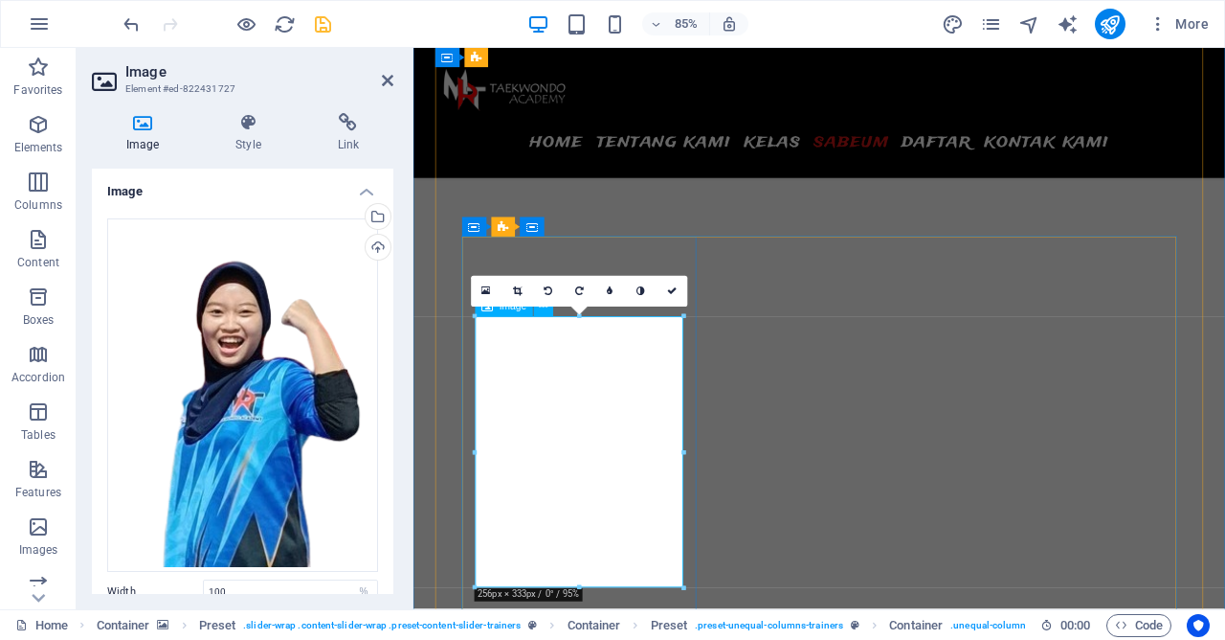
scroll to position [6140, 0]
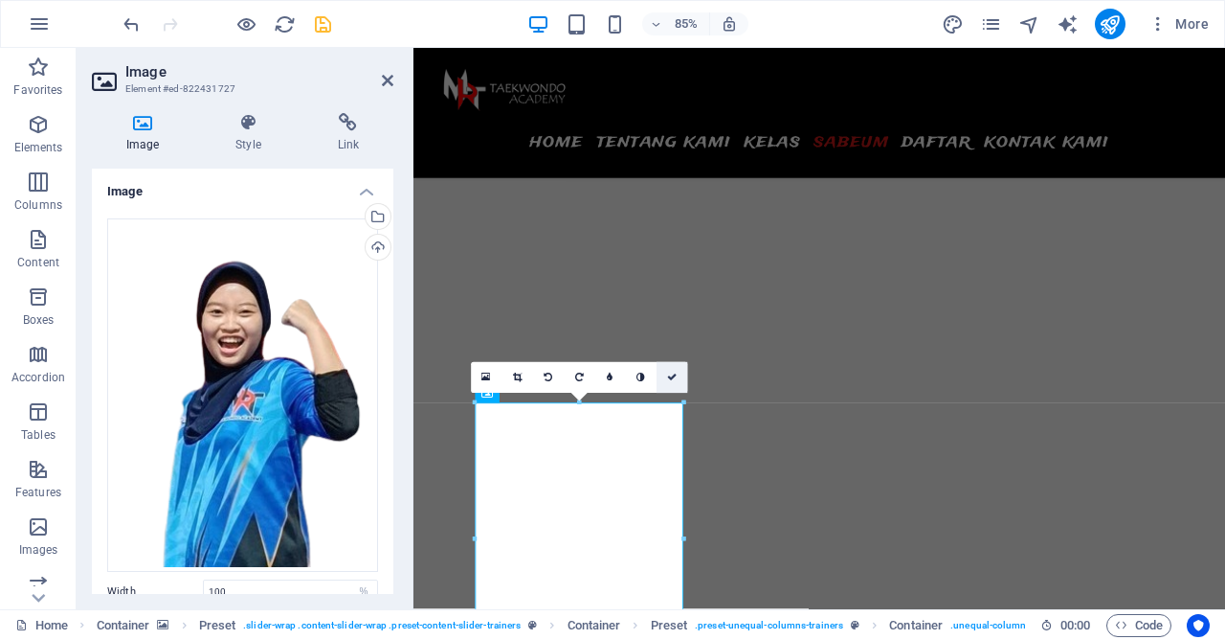
click at [672, 371] on link at bounding box center [672, 378] width 31 height 31
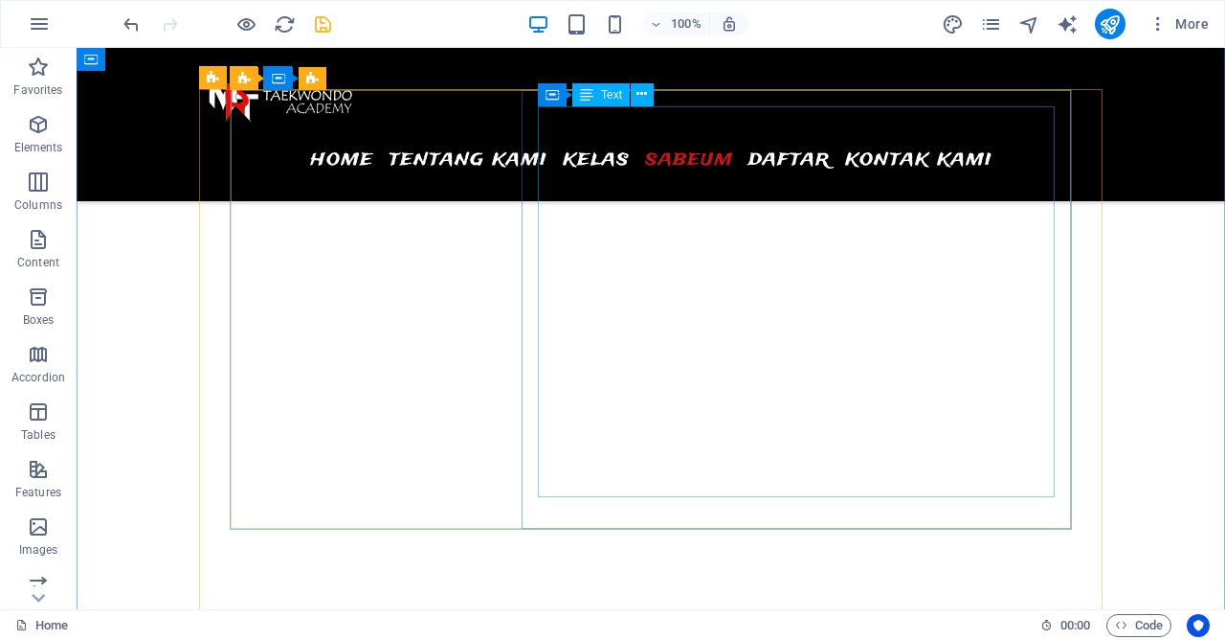
scroll to position [5519, 0]
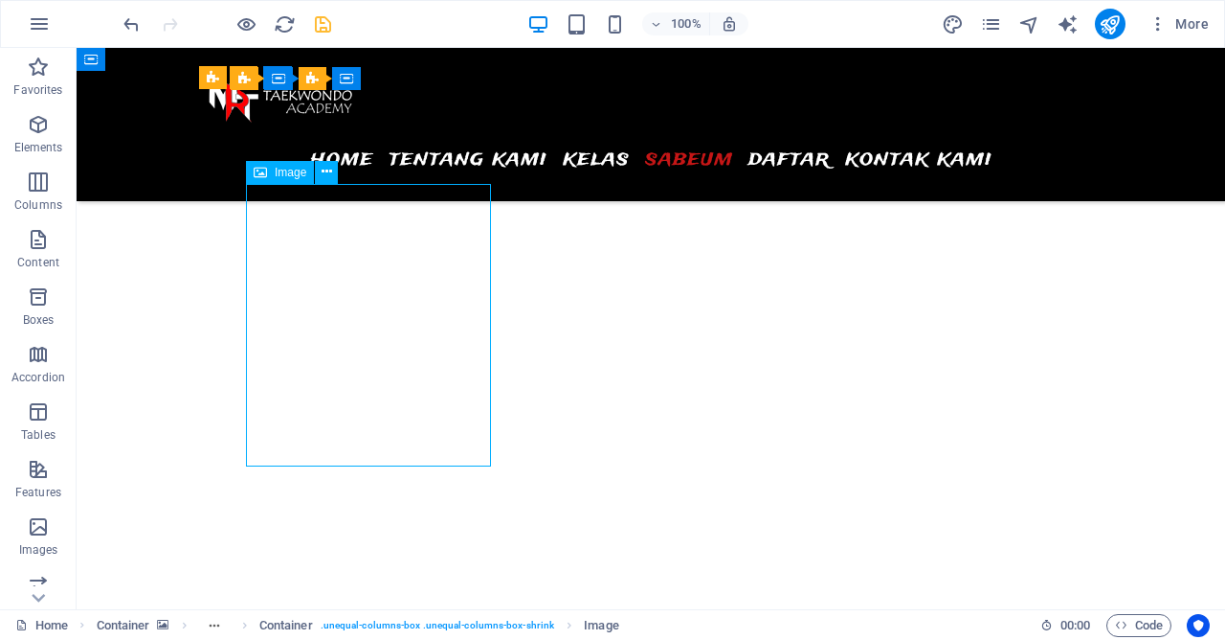
select select "%"
select select "px"
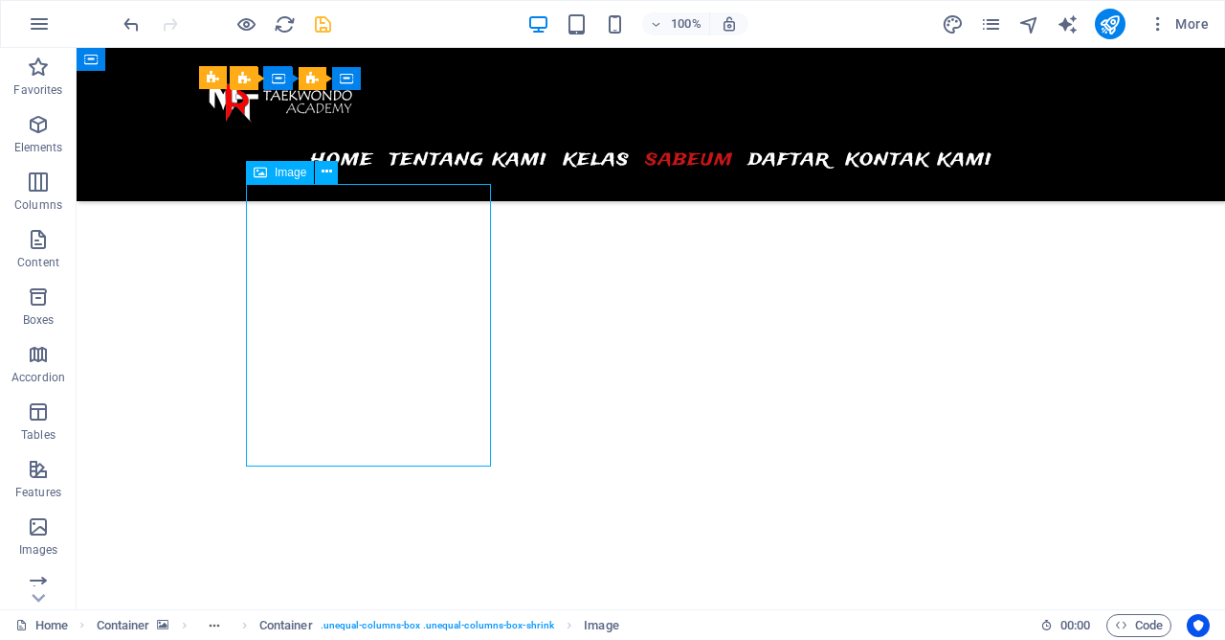
select select "px"
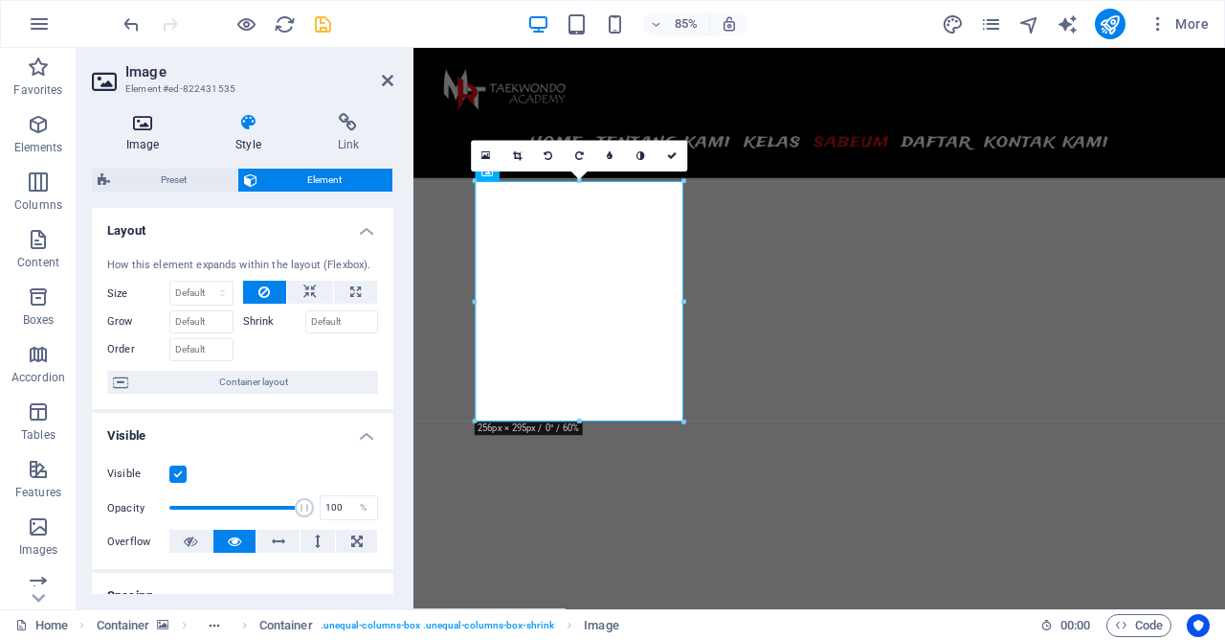
click at [158, 135] on h4 "Image" at bounding box center [146, 133] width 109 height 40
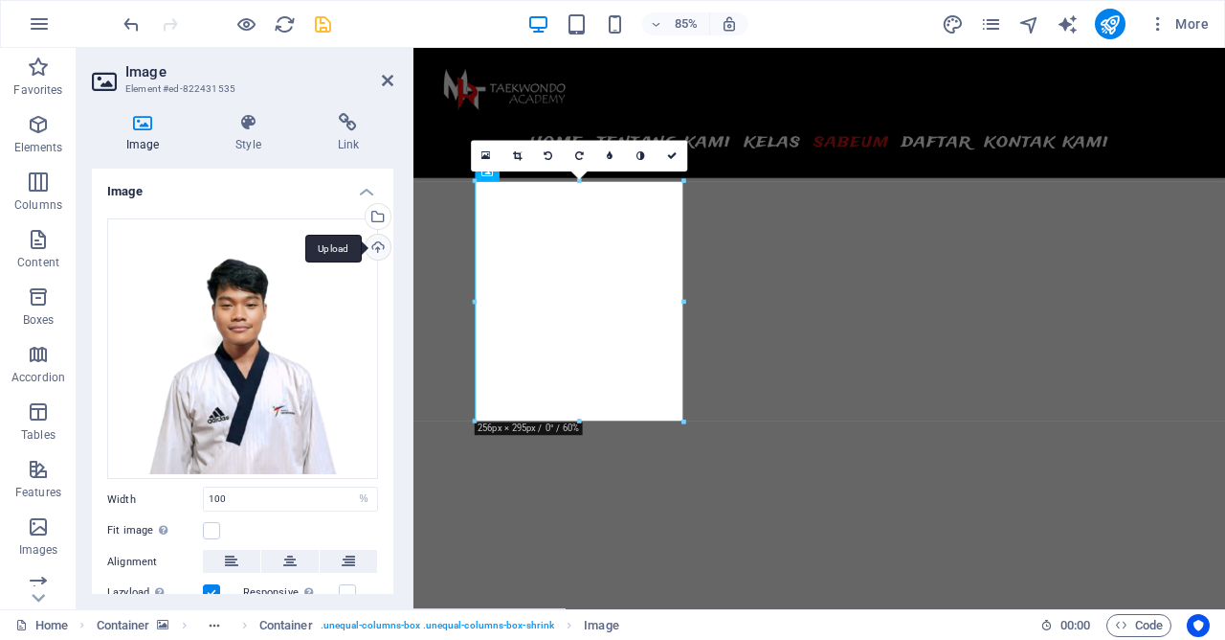
click at [377, 250] on div "Upload" at bounding box center [376, 249] width 29 height 29
click at [678, 150] on link at bounding box center [672, 156] width 31 height 31
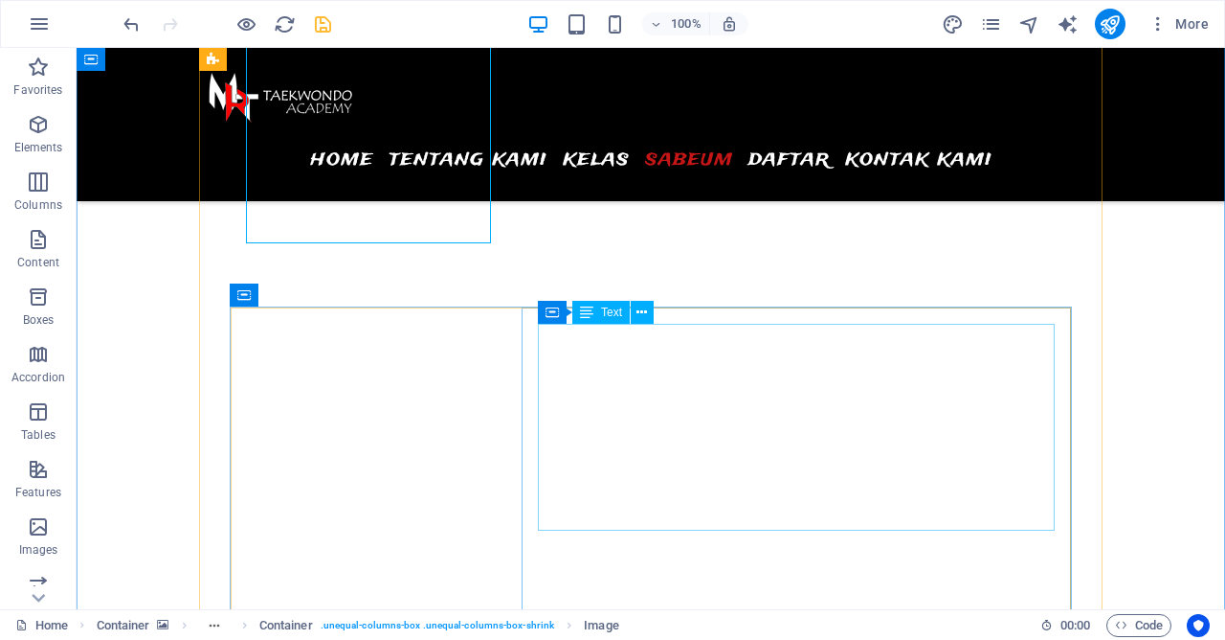
scroll to position [5830, 0]
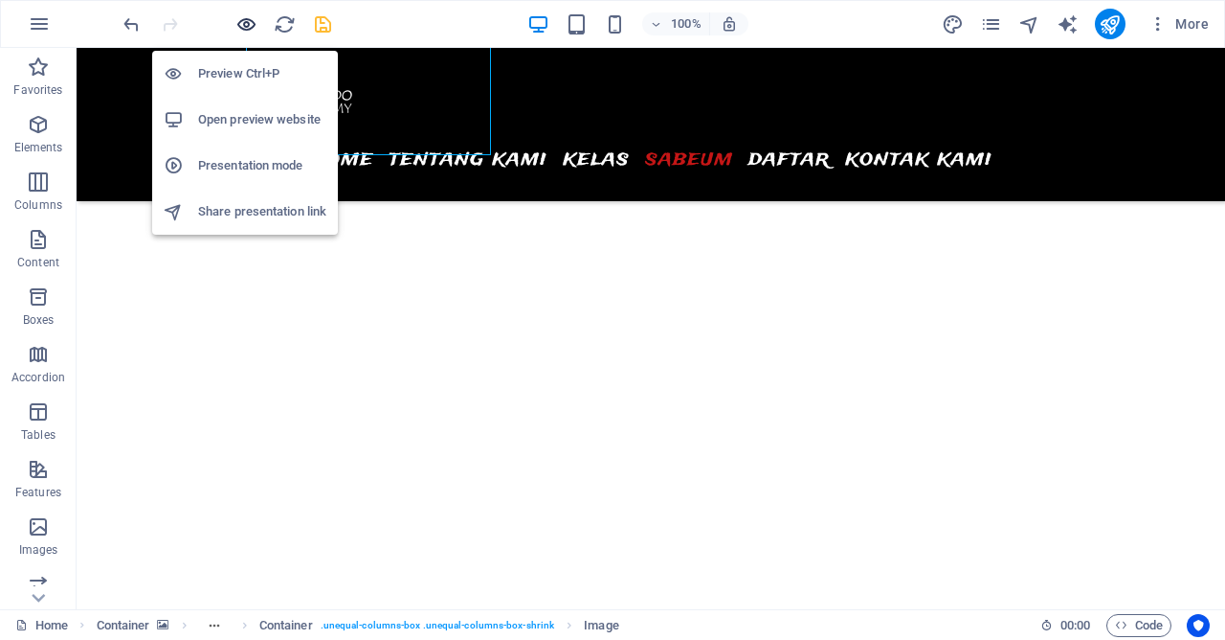
click at [249, 21] on icon "button" at bounding box center [247, 24] width 22 height 22
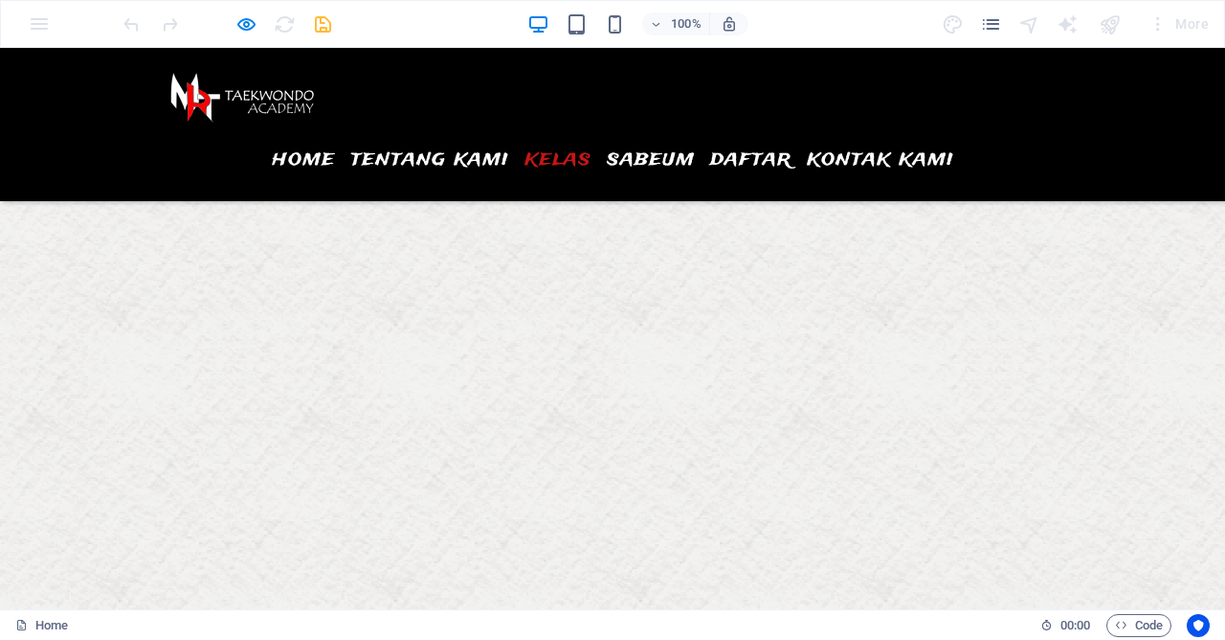
scroll to position [4796, 0]
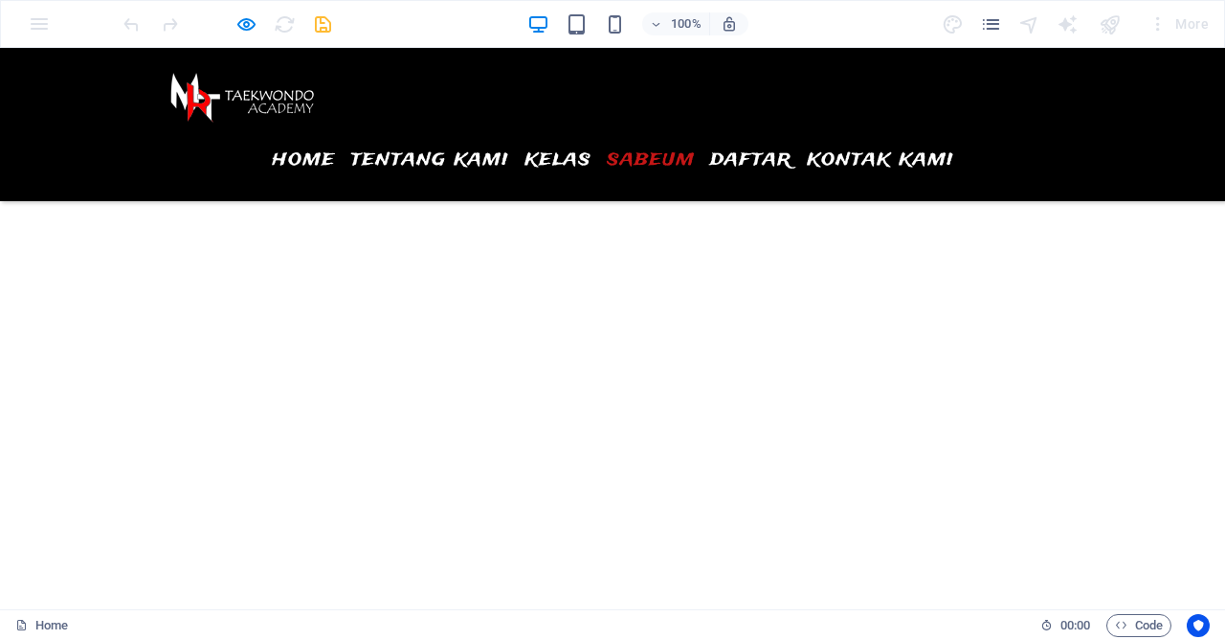
scroll to position [6347, 0]
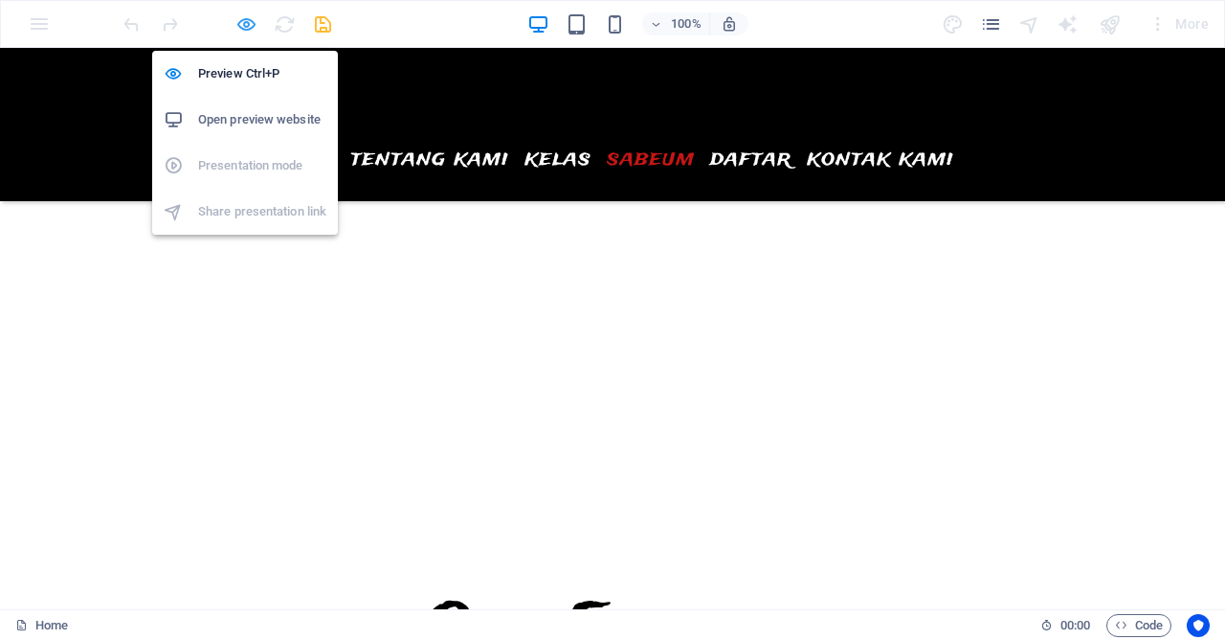
drag, startPoint x: 242, startPoint y: 28, endPoint x: 393, endPoint y: 179, distance: 213.9
click at [242, 28] on icon "button" at bounding box center [247, 24] width 22 height 22
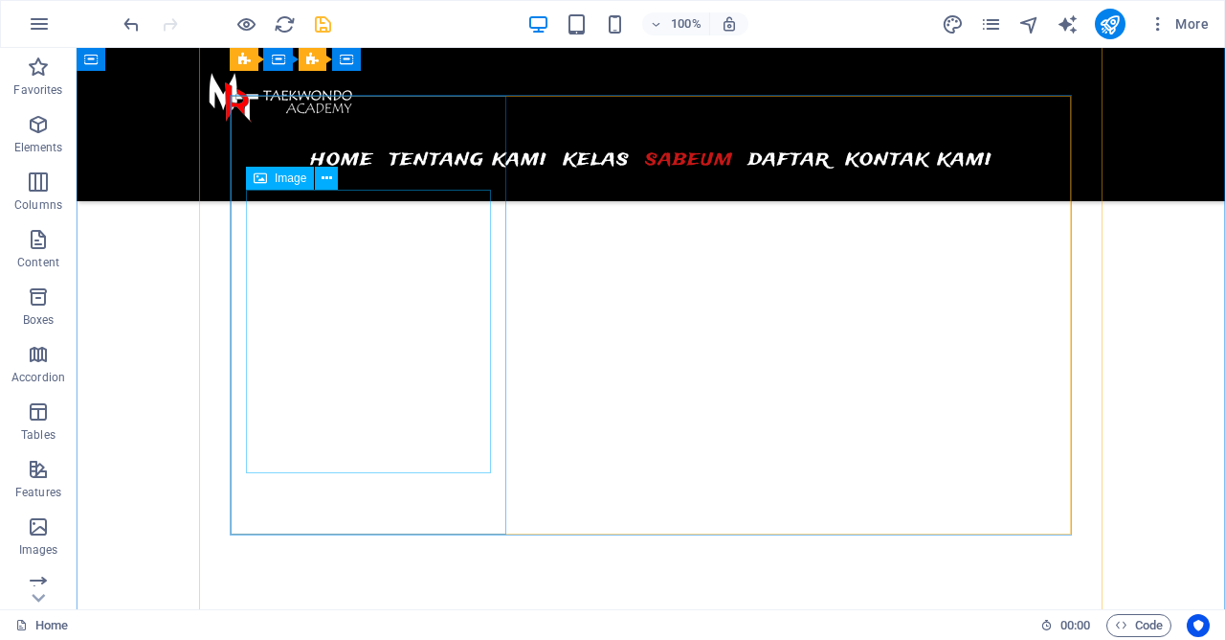
scroll to position [5902, 0]
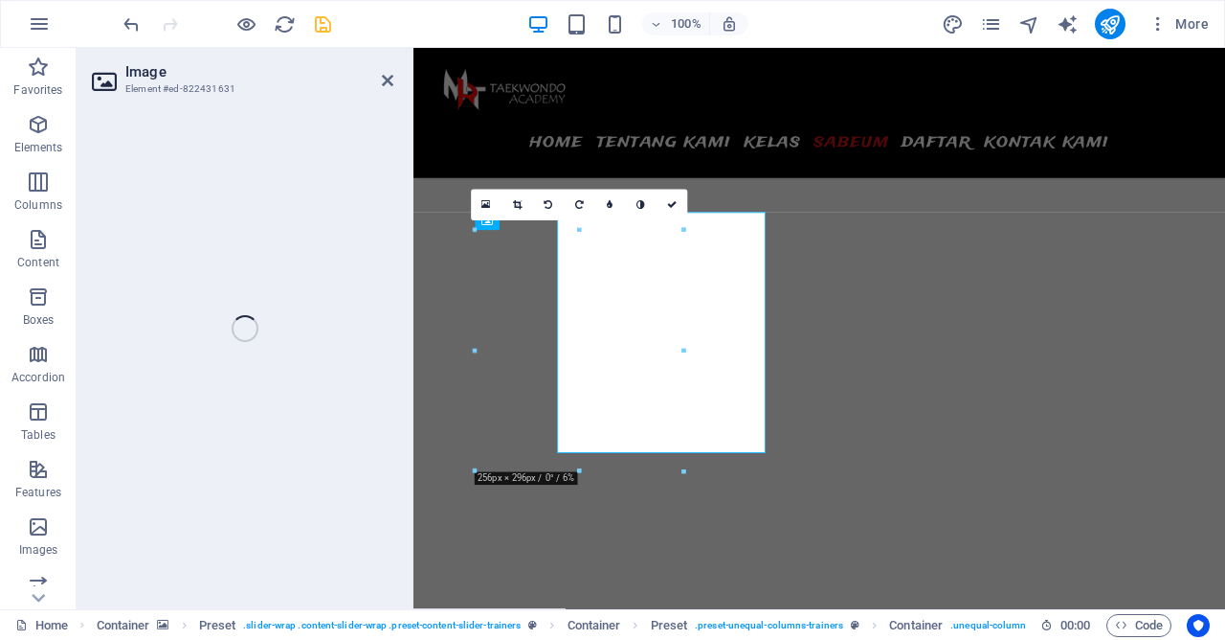
select select "%"
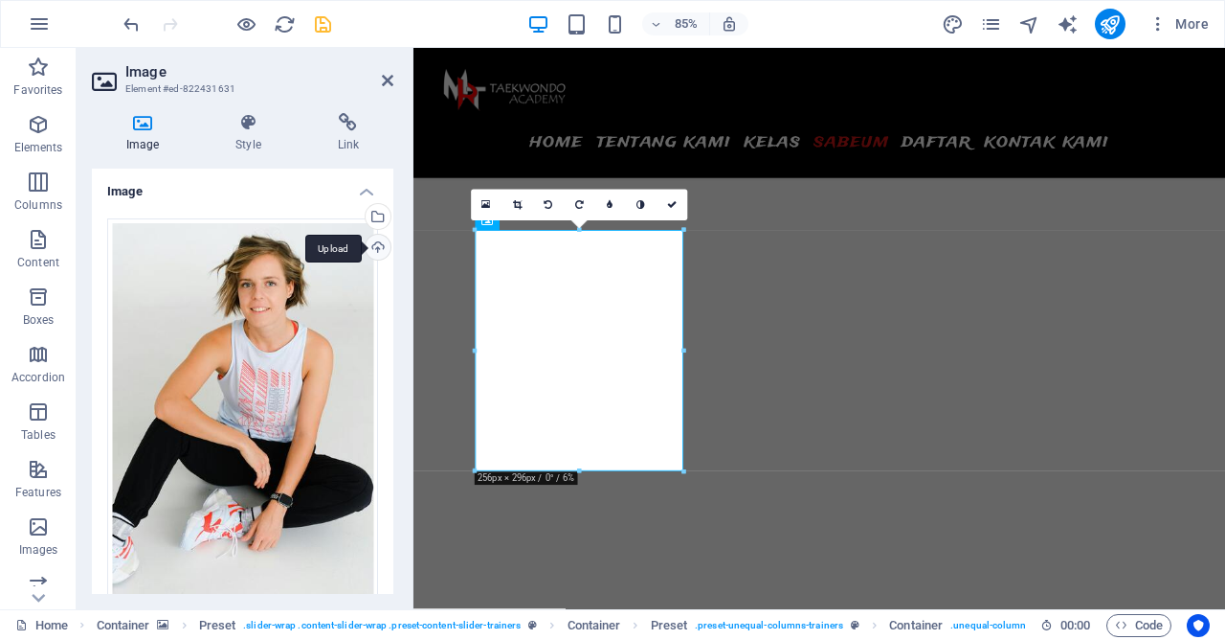
click at [377, 250] on div "Upload" at bounding box center [376, 249] width 29 height 29
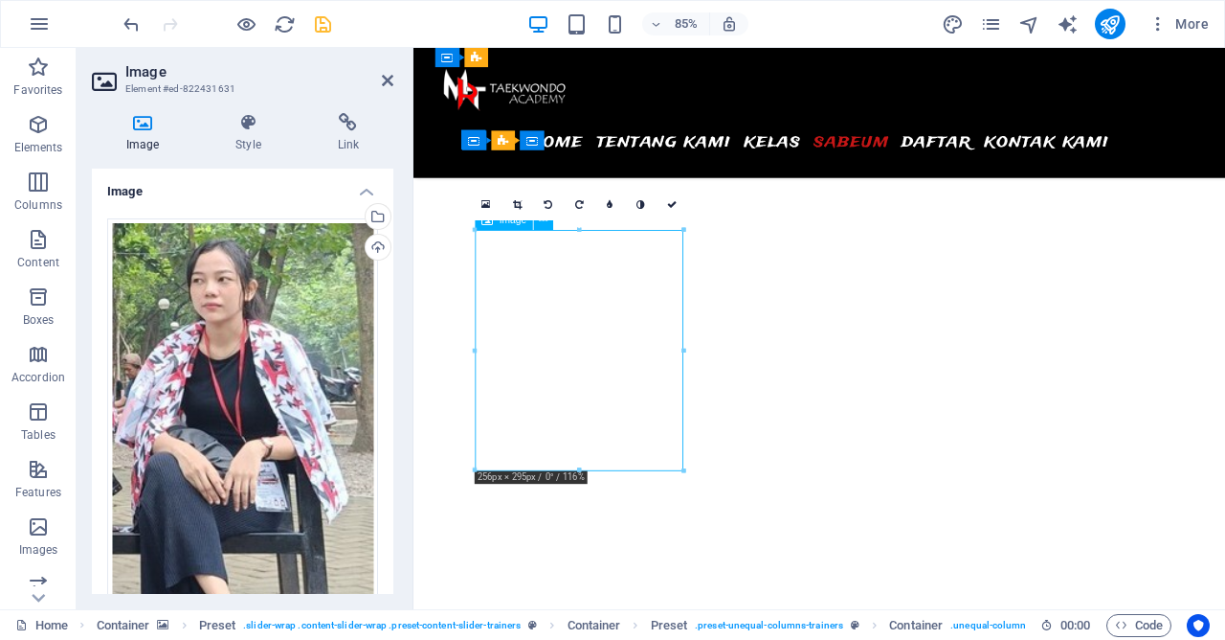
drag, startPoint x: 641, startPoint y: 312, endPoint x: 645, endPoint y: 334, distance: 22.5
drag, startPoint x: 623, startPoint y: 346, endPoint x: 657, endPoint y: 446, distance: 106.0
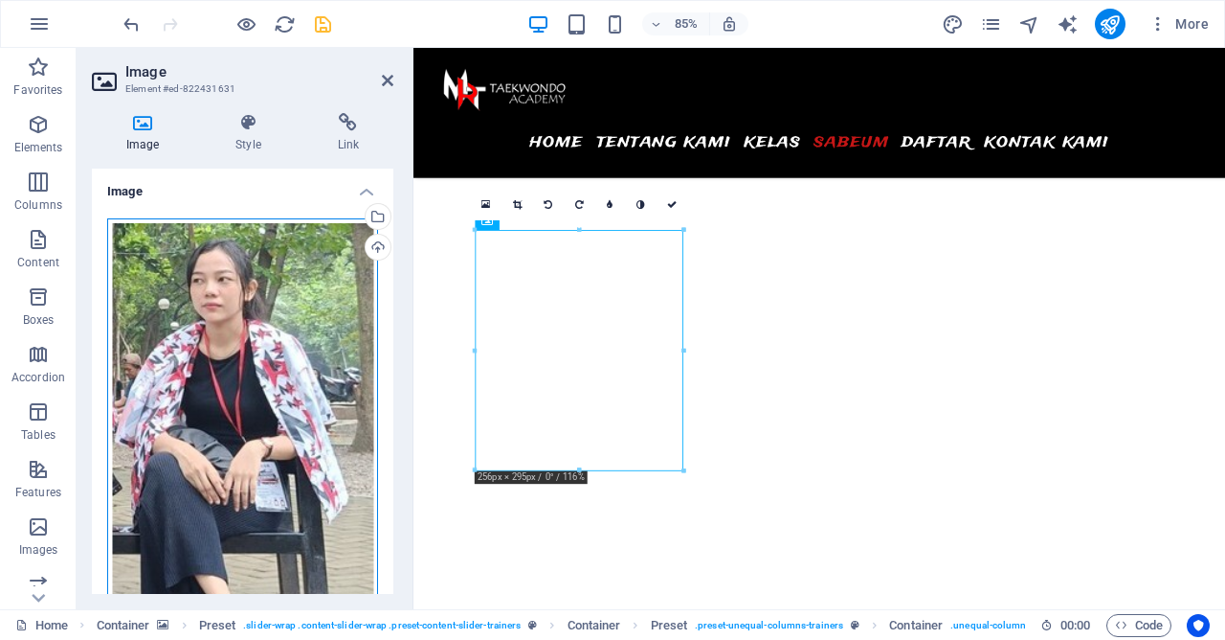
click at [208, 415] on div "Drag files here, click to choose files or select files from Files or our free s…" at bounding box center [242, 478] width 271 height 521
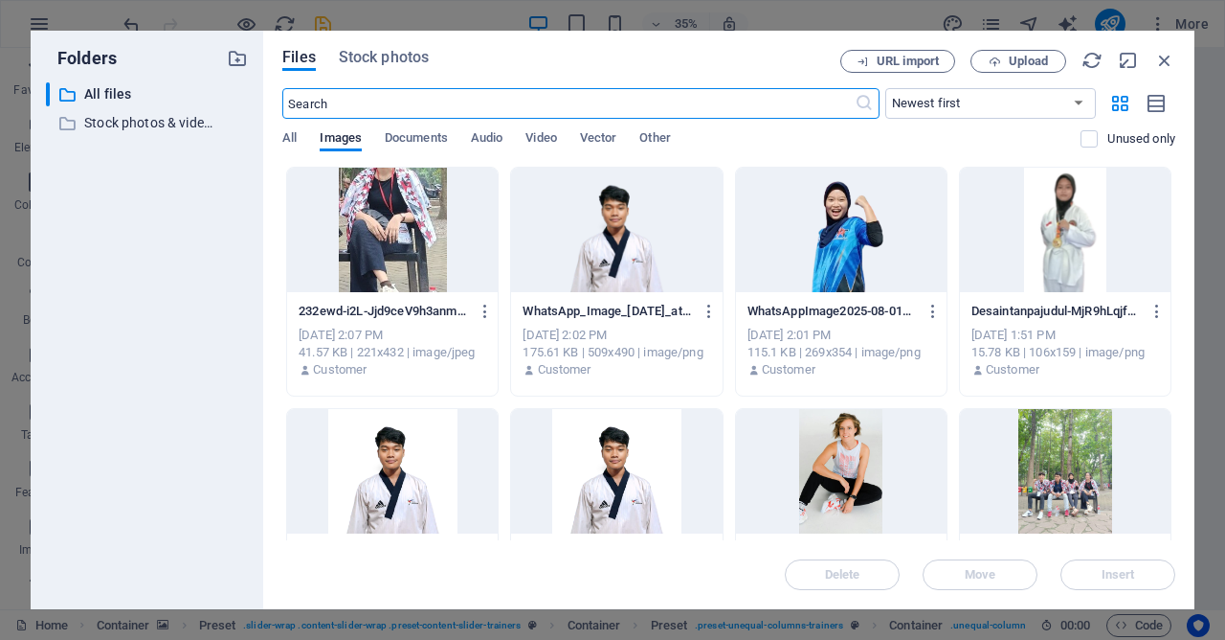
scroll to position [184, 0]
drag, startPoint x: 1175, startPoint y: 67, endPoint x: 893, endPoint y: 25, distance: 284.6
click at [1175, 67] on icon "button" at bounding box center [1165, 60] width 21 height 21
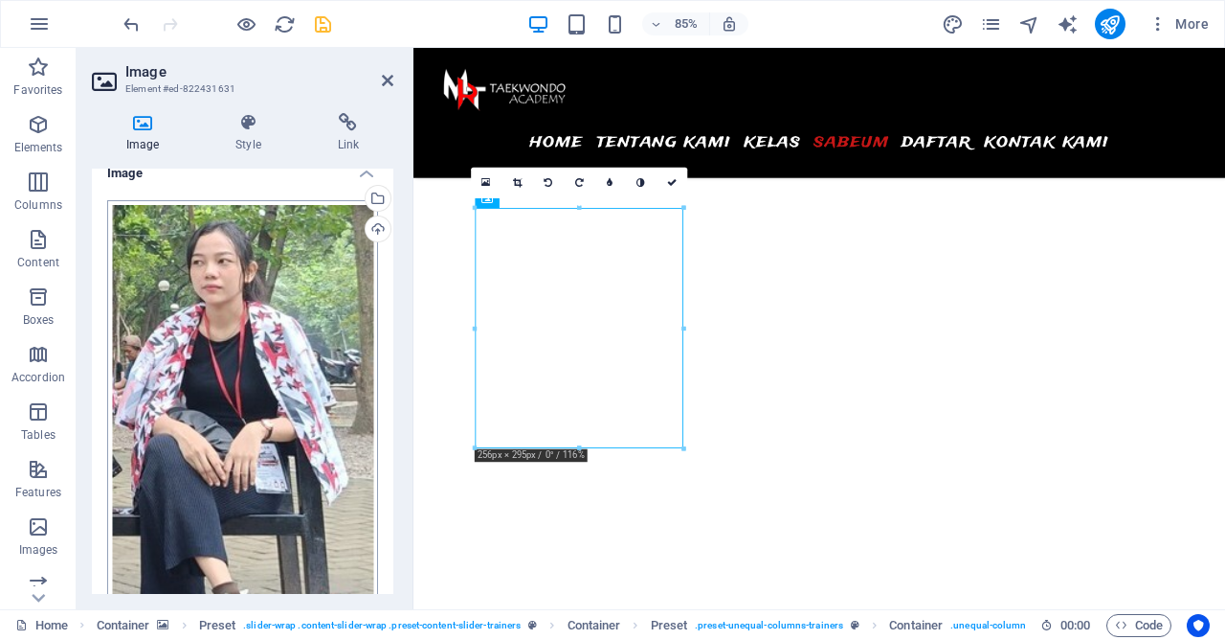
scroll to position [0, 0]
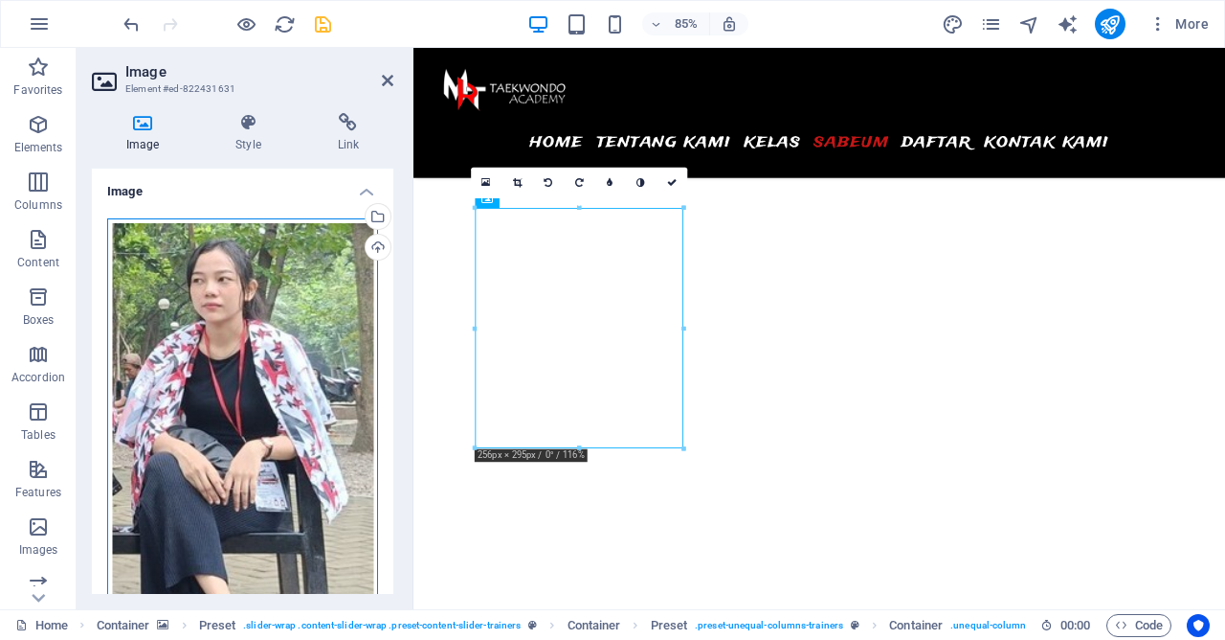
click at [281, 392] on div "Drag files here, click to choose files or select files from Files or our free s…" at bounding box center [242, 478] width 271 height 521
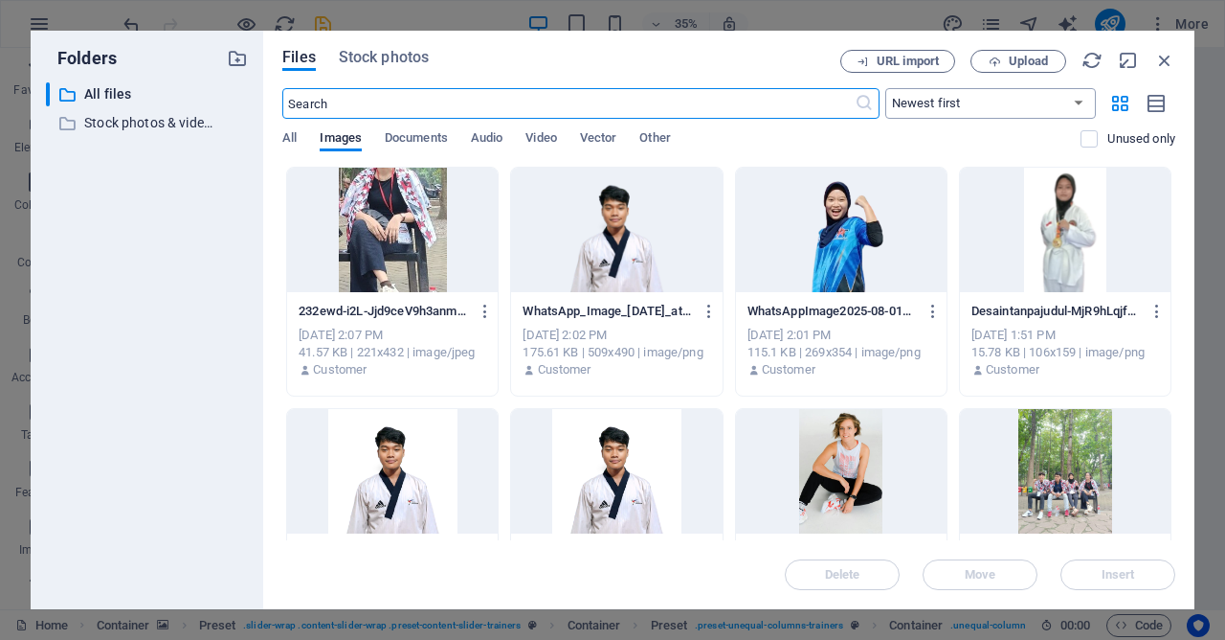
scroll to position [184, 0]
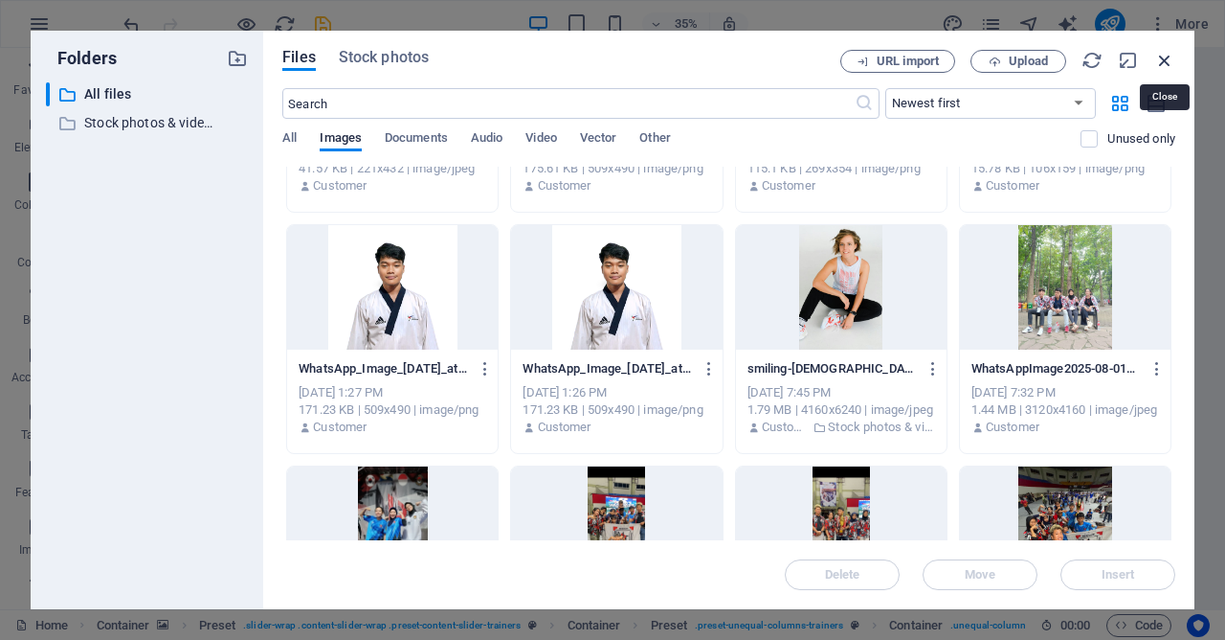
click at [1164, 61] on icon "button" at bounding box center [1165, 60] width 21 height 21
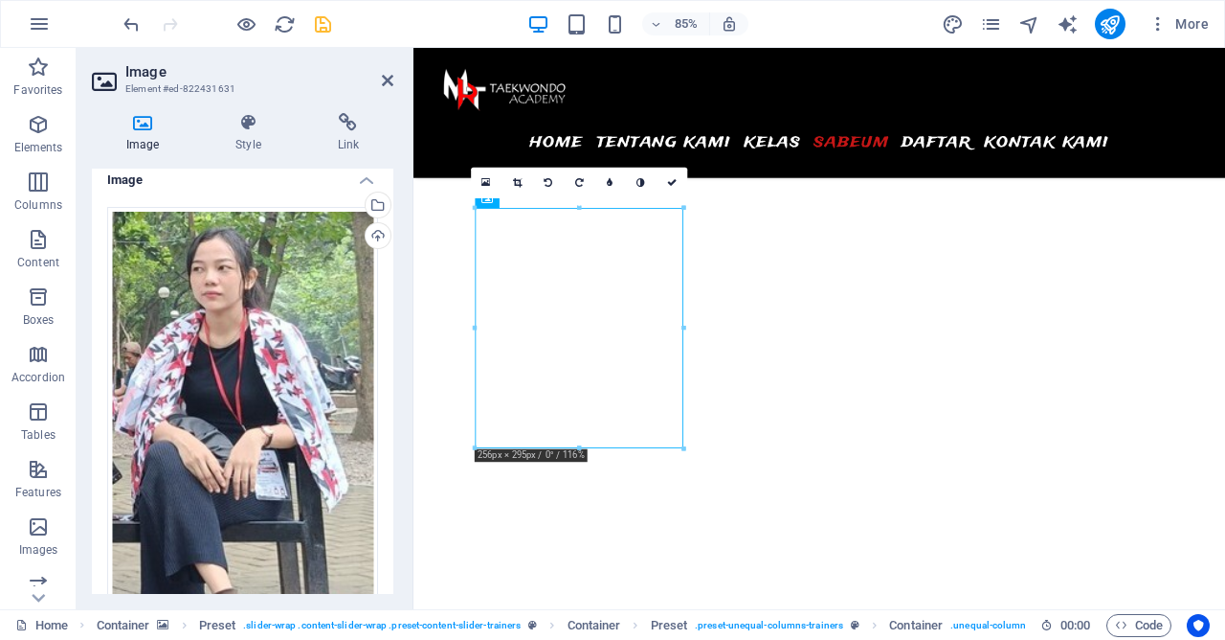
scroll to position [0, 0]
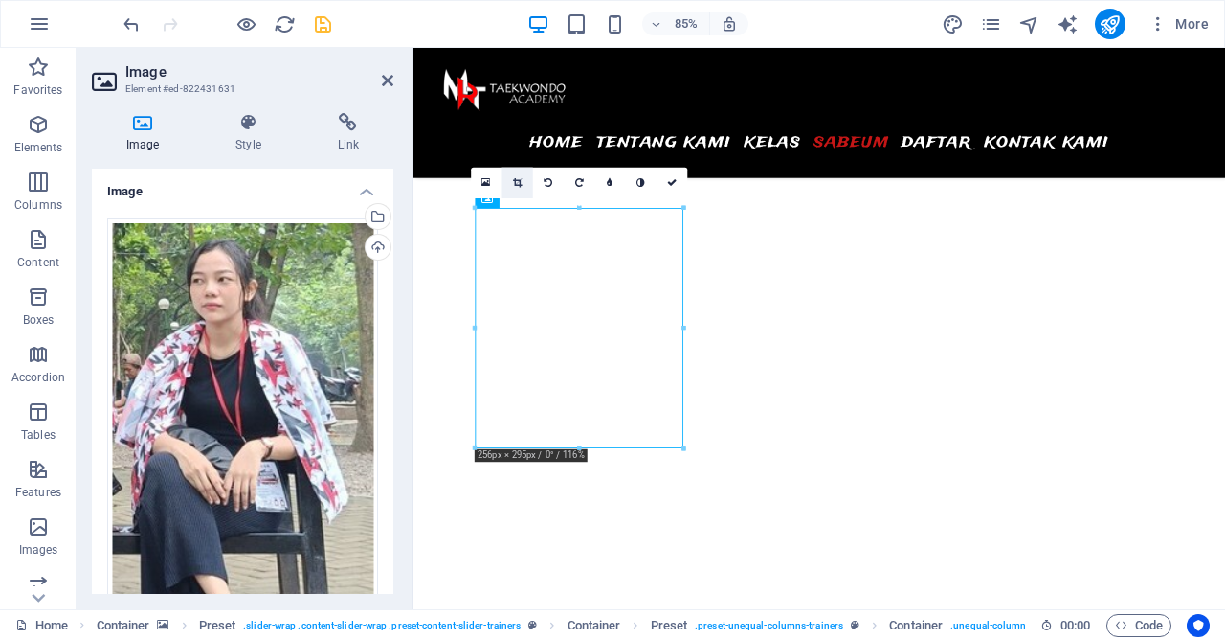
click at [513, 178] on link at bounding box center [517, 183] width 31 height 31
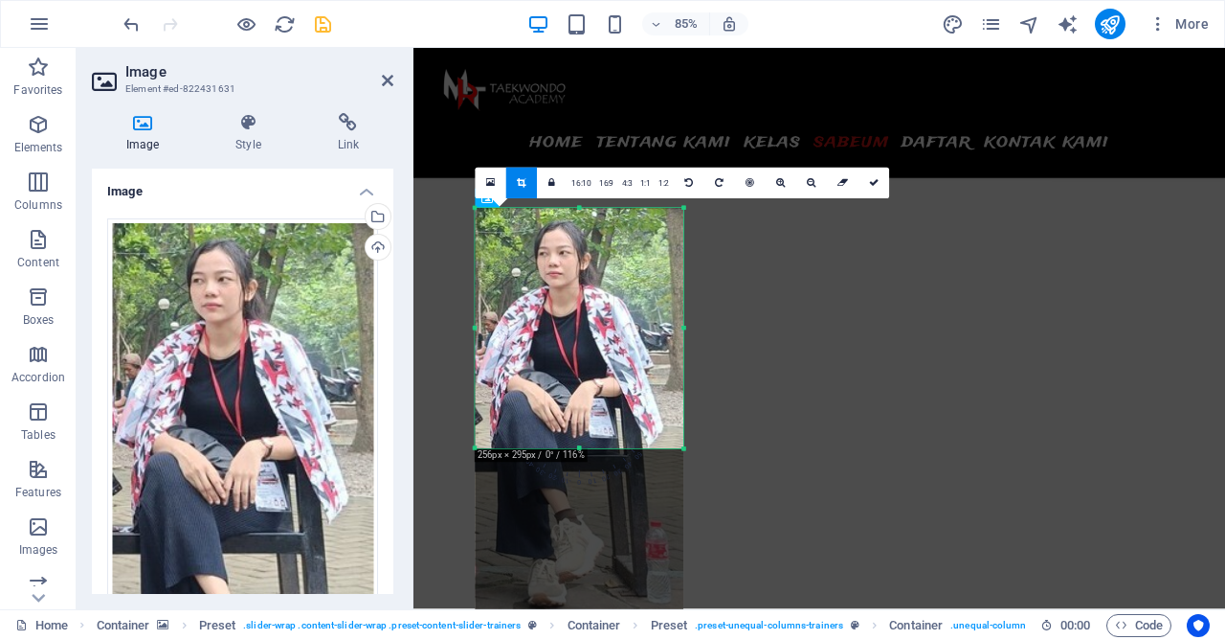
drag, startPoint x: 555, startPoint y: 278, endPoint x: 552, endPoint y: 363, distance: 85.3
click at [552, 363] on div at bounding box center [579, 411] width 209 height 407
click at [869, 183] on icon at bounding box center [874, 183] width 10 height 10
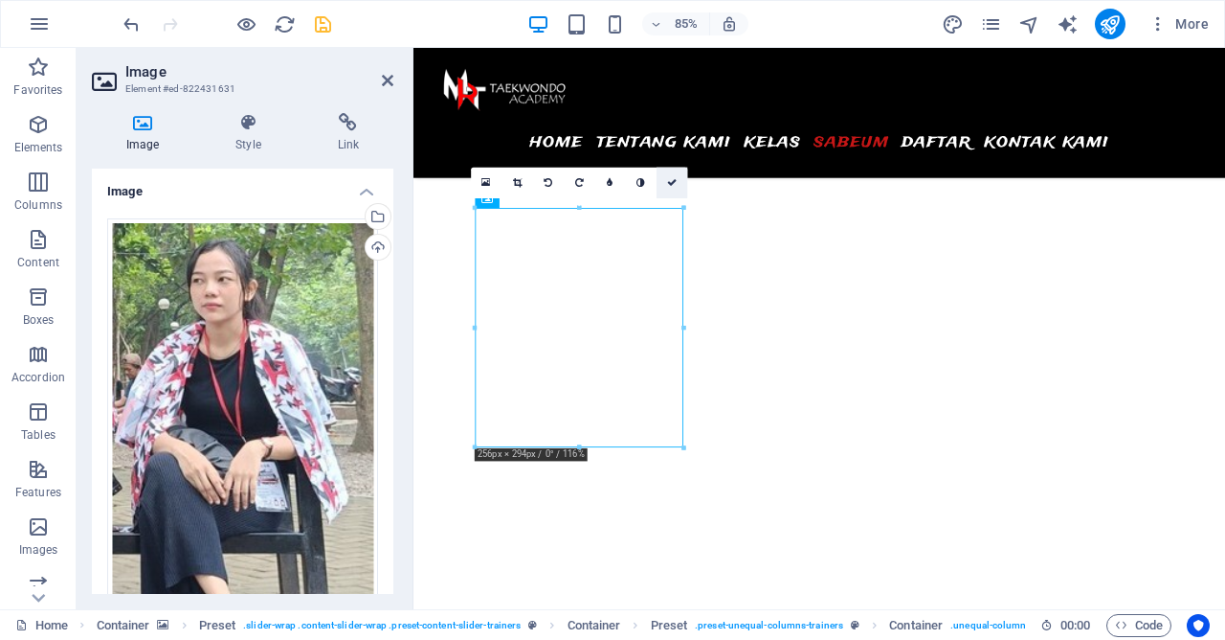
click at [678, 185] on link at bounding box center [672, 183] width 31 height 31
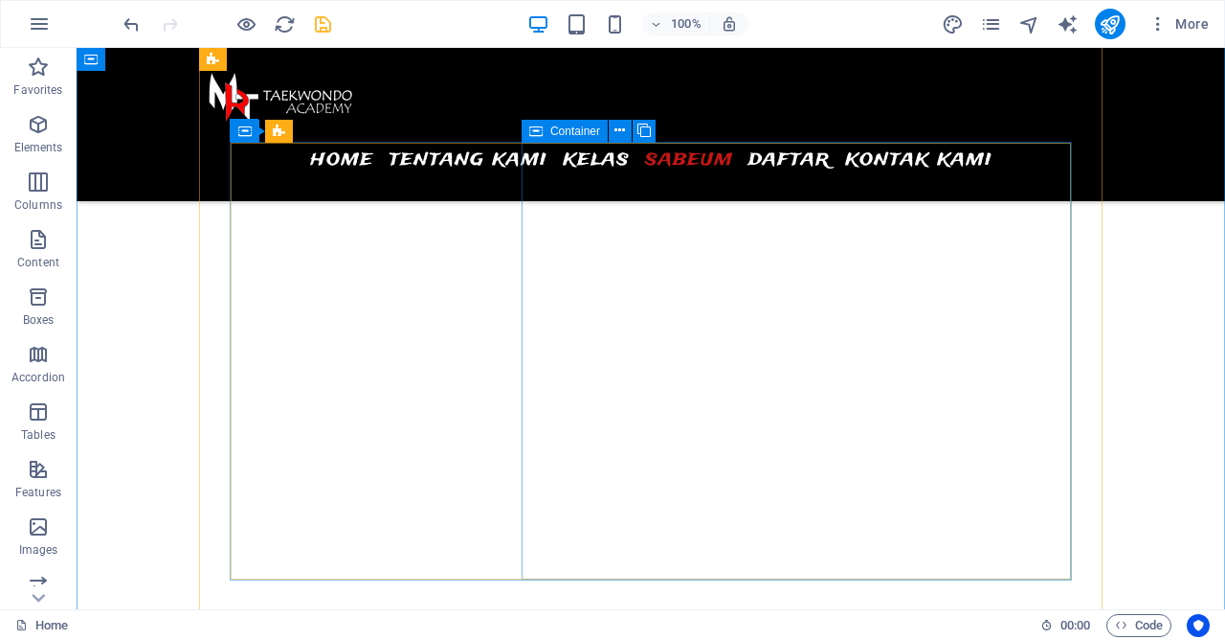
scroll to position [5906, 0]
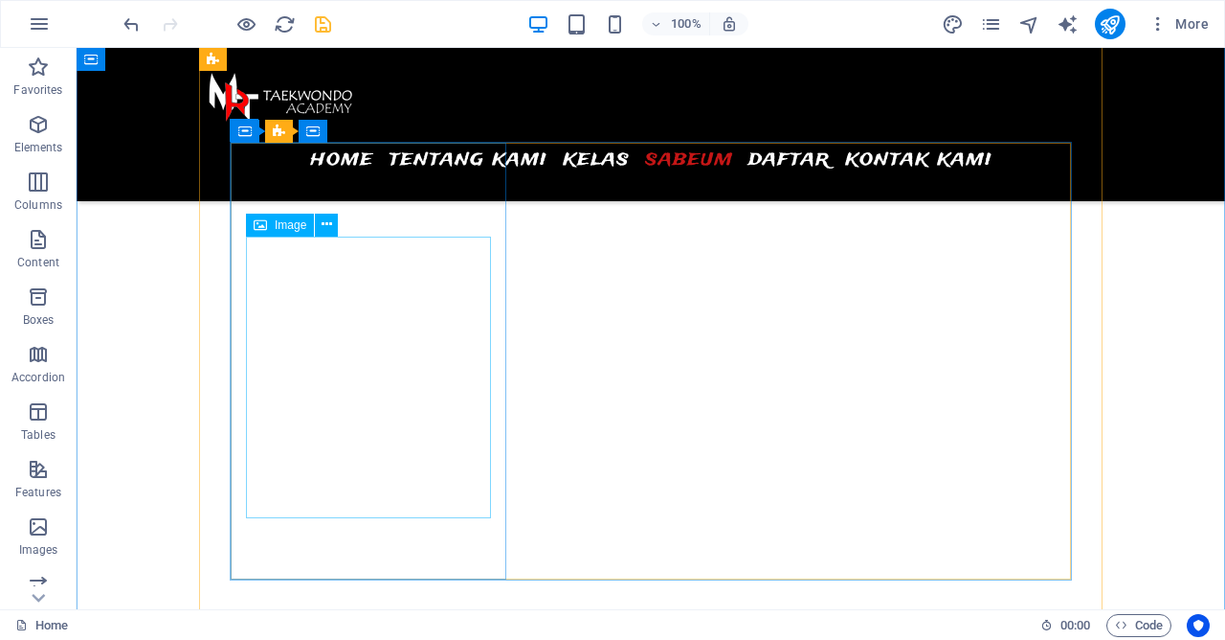
select select "%"
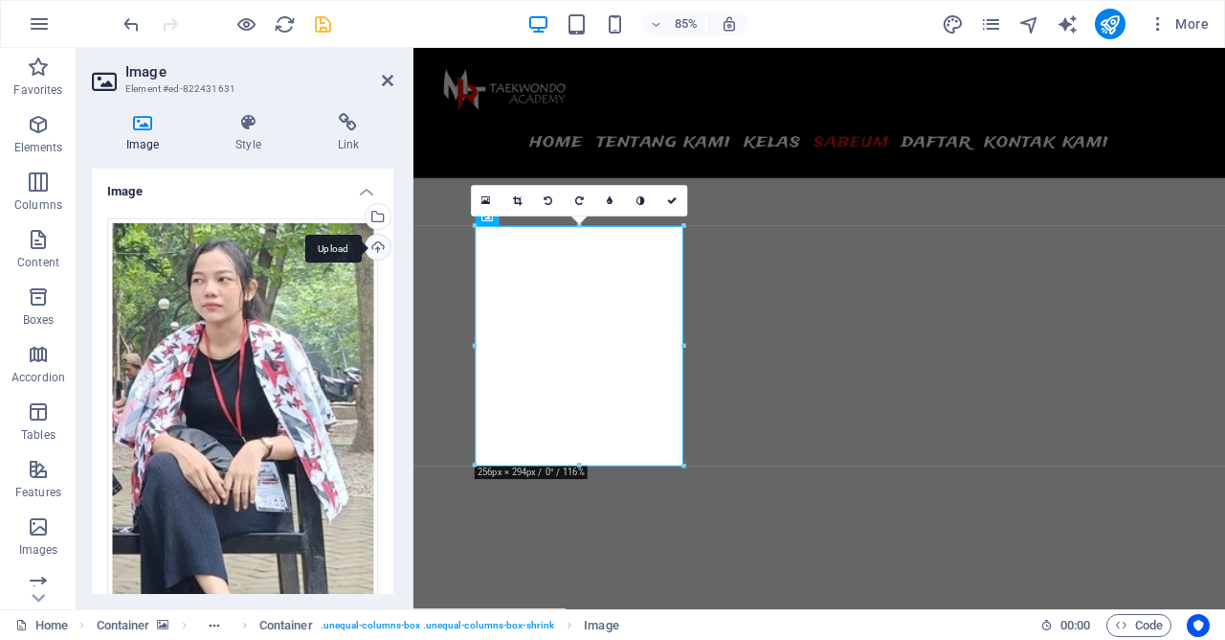
click at [372, 242] on div "Upload" at bounding box center [376, 249] width 29 height 29
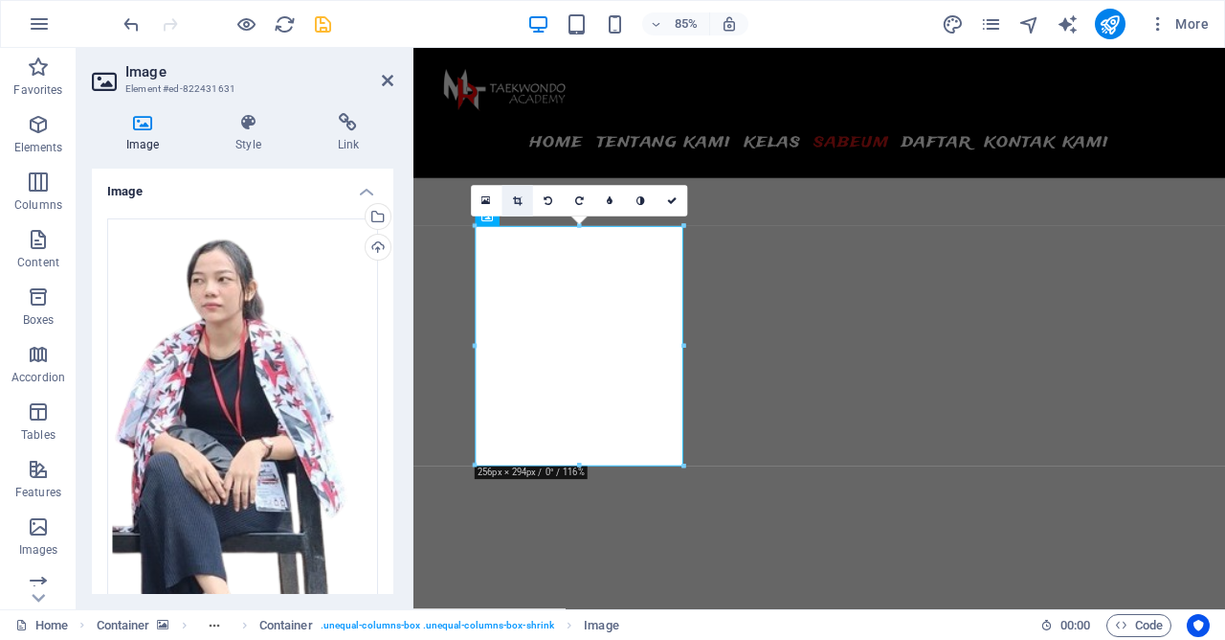
click at [516, 201] on icon at bounding box center [517, 201] width 9 height 10
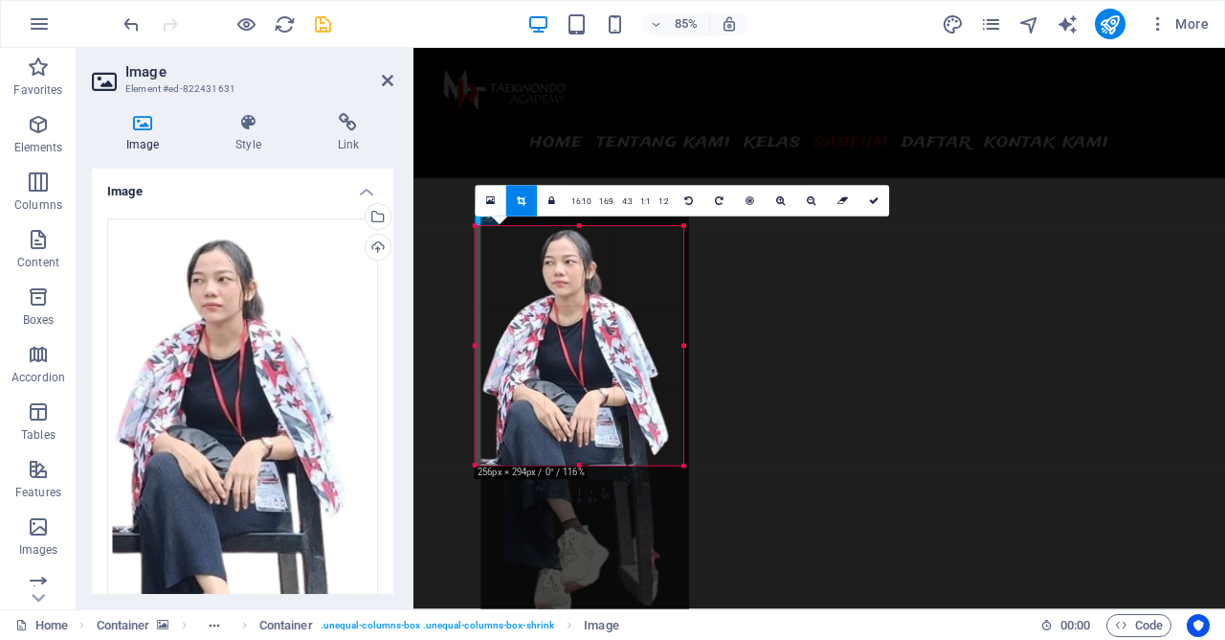
drag, startPoint x: 576, startPoint y: 281, endPoint x: 583, endPoint y: 354, distance: 73.1
click at [583, 354] on div at bounding box center [585, 420] width 209 height 407
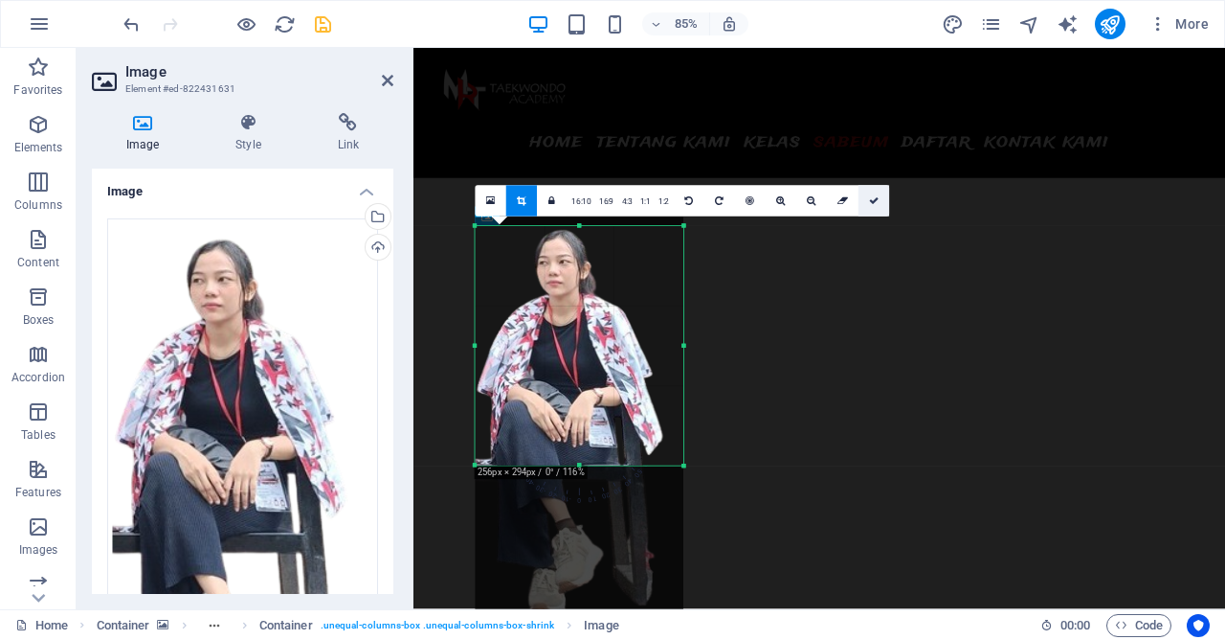
click at [874, 200] on icon at bounding box center [874, 201] width 10 height 10
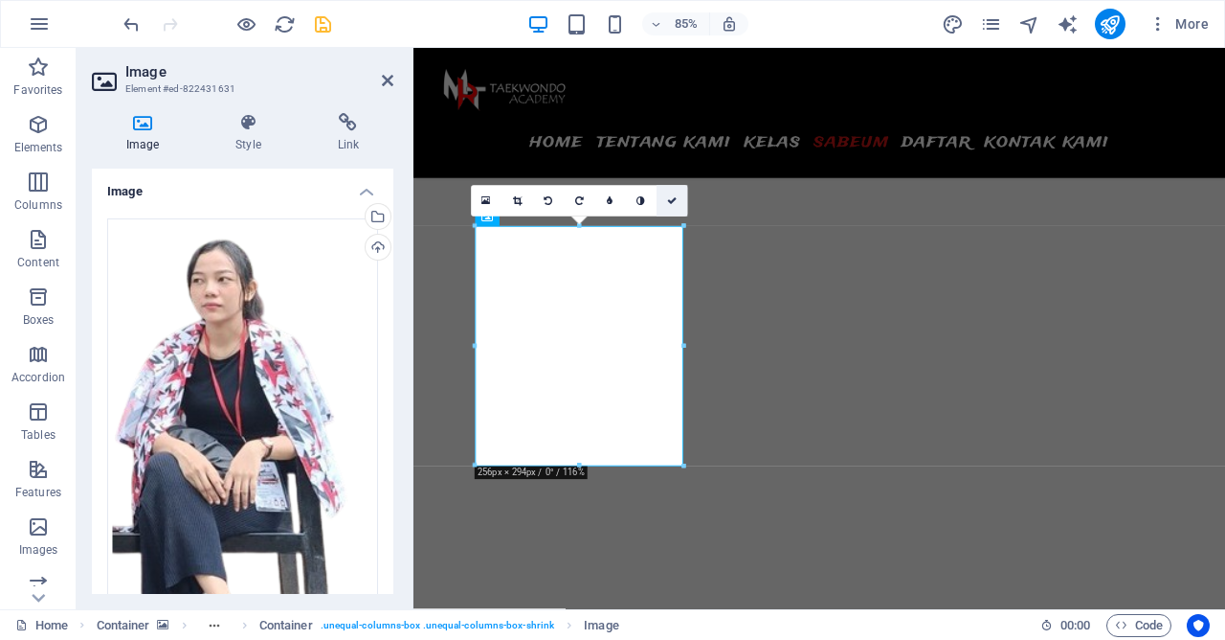
click at [680, 202] on link at bounding box center [672, 201] width 31 height 31
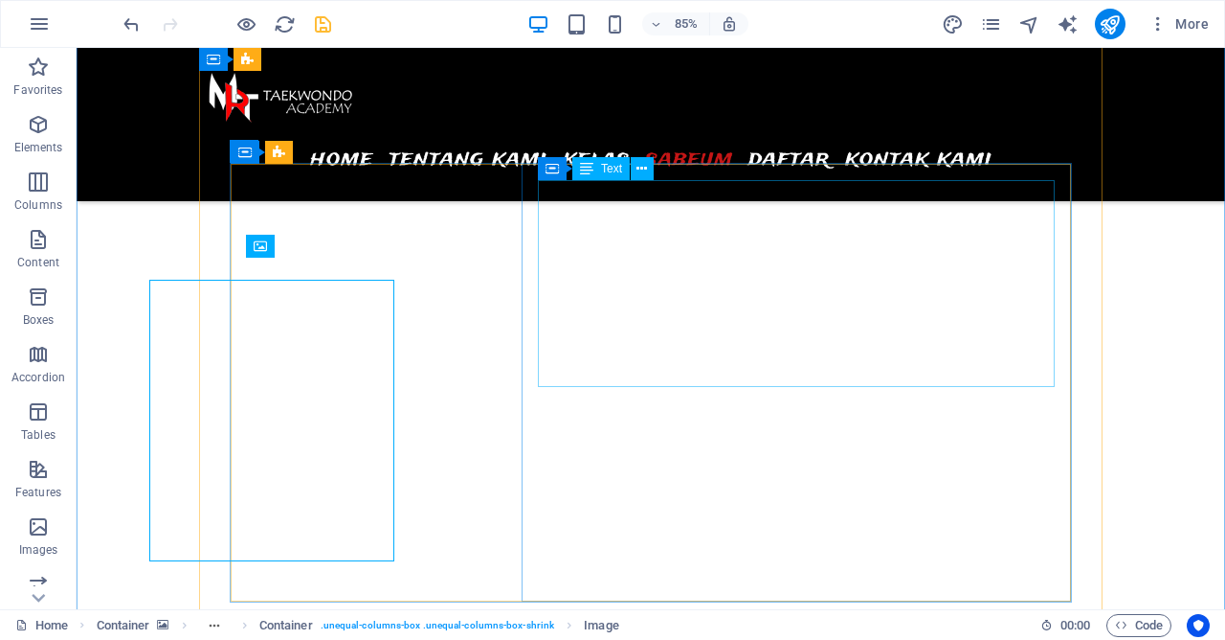
scroll to position [5885, 0]
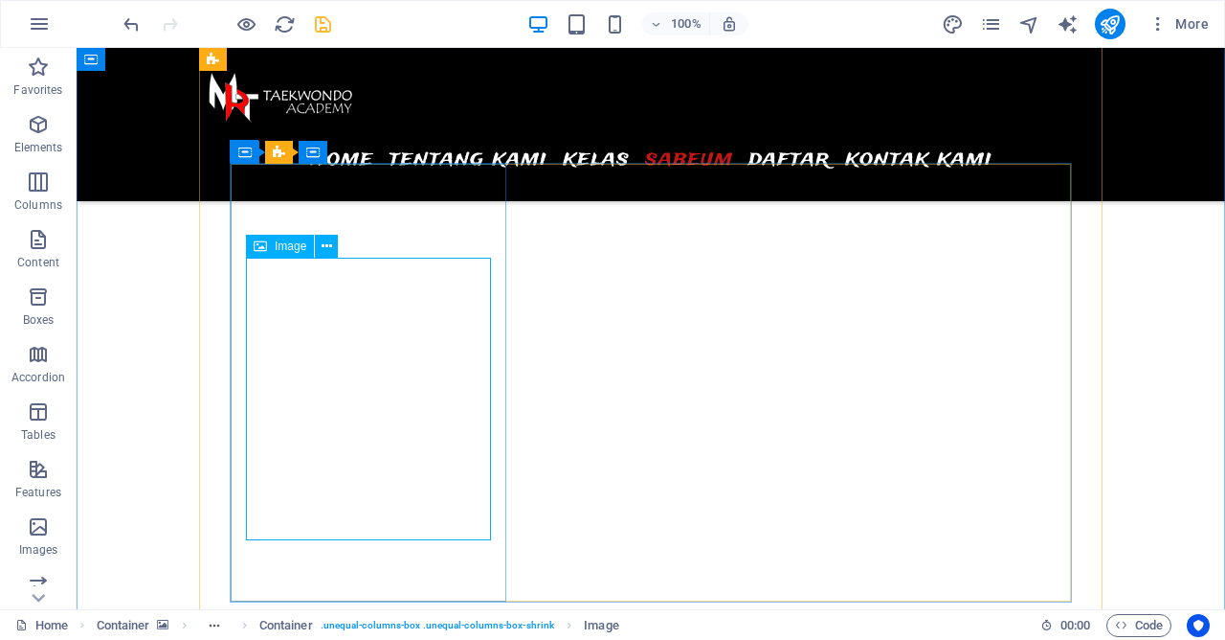
select select "%"
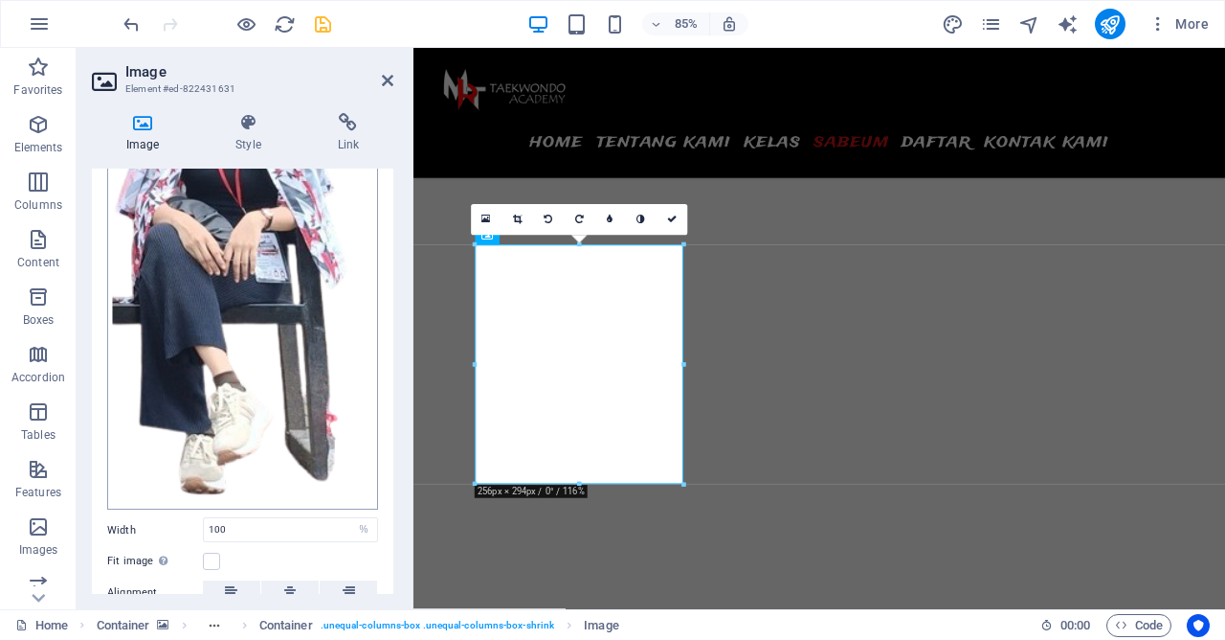
scroll to position [393, 0]
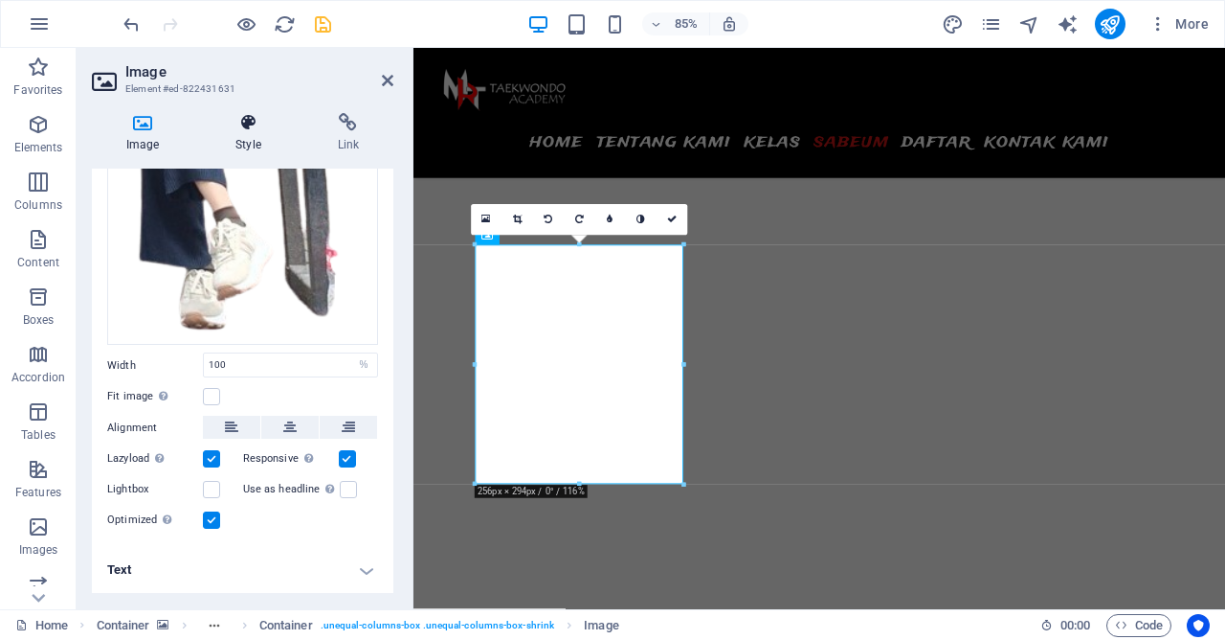
click at [243, 137] on h4 "Style" at bounding box center [251, 133] width 101 height 40
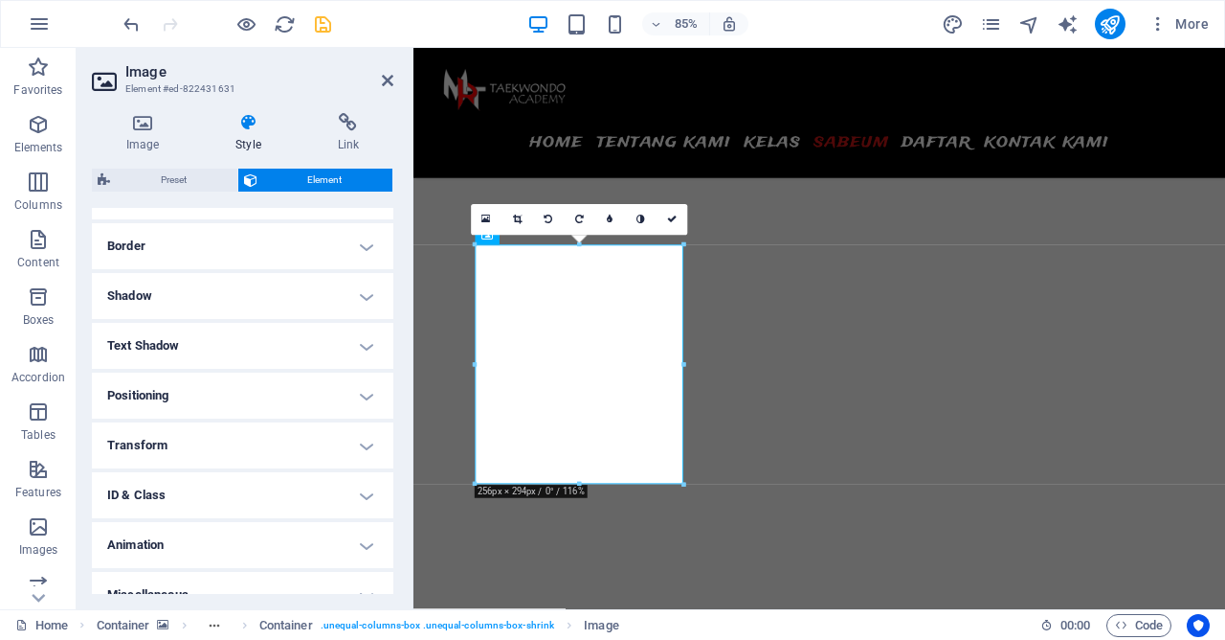
scroll to position [423, 0]
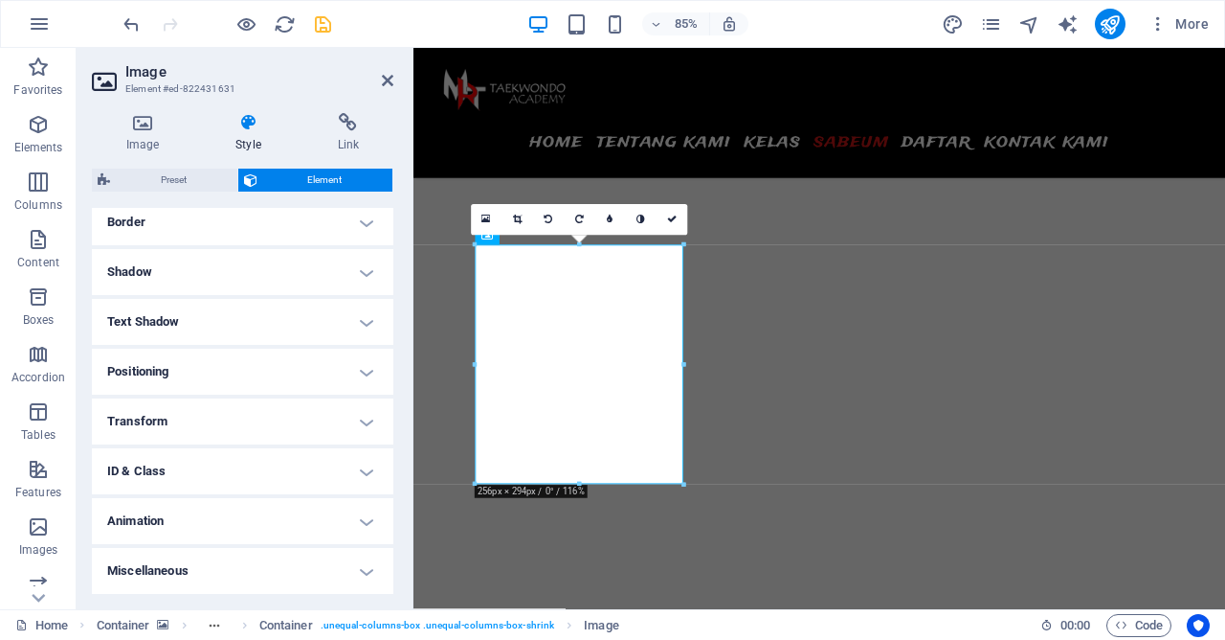
click at [253, 227] on h4 "Border" at bounding box center [243, 222] width 302 height 46
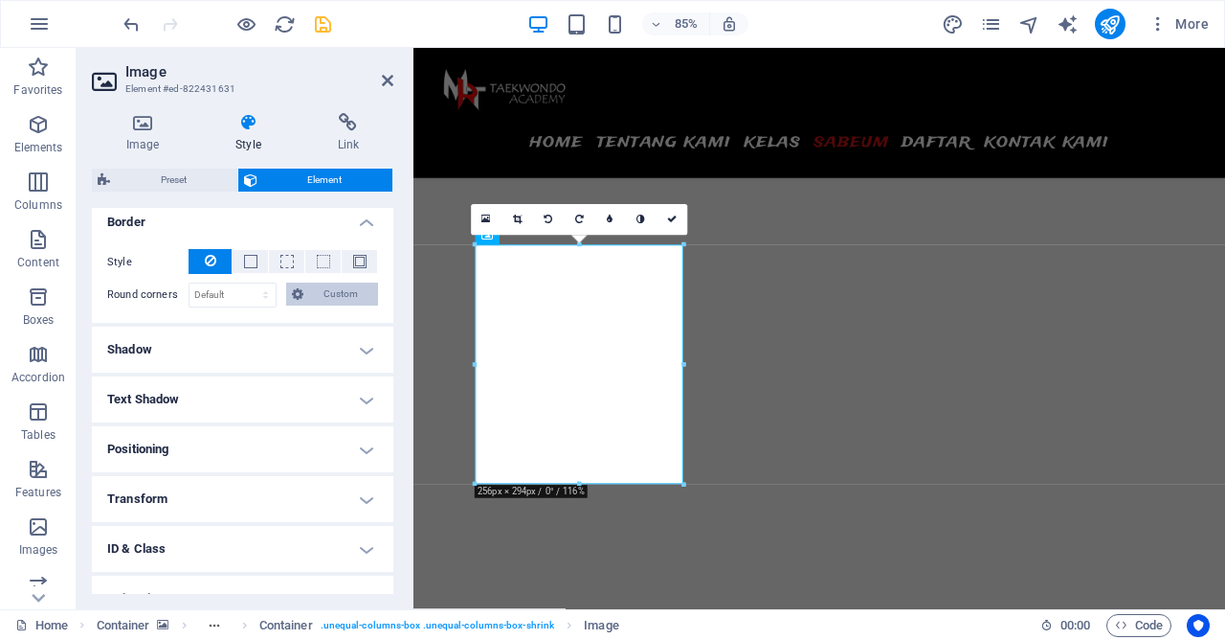
click at [313, 298] on span "Custom" at bounding box center [341, 293] width 64 height 23
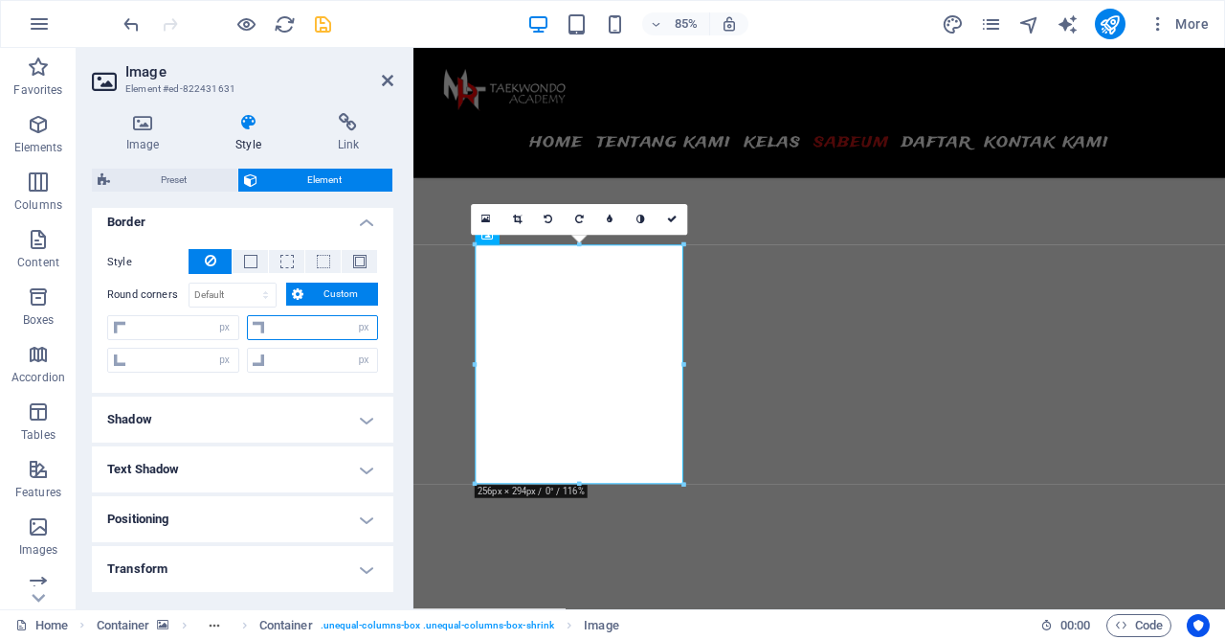
click at [306, 322] on input "number" at bounding box center [324, 327] width 107 height 23
type input "30"
click at [192, 363] on input "number" at bounding box center [184, 359] width 107 height 23
type input "0"
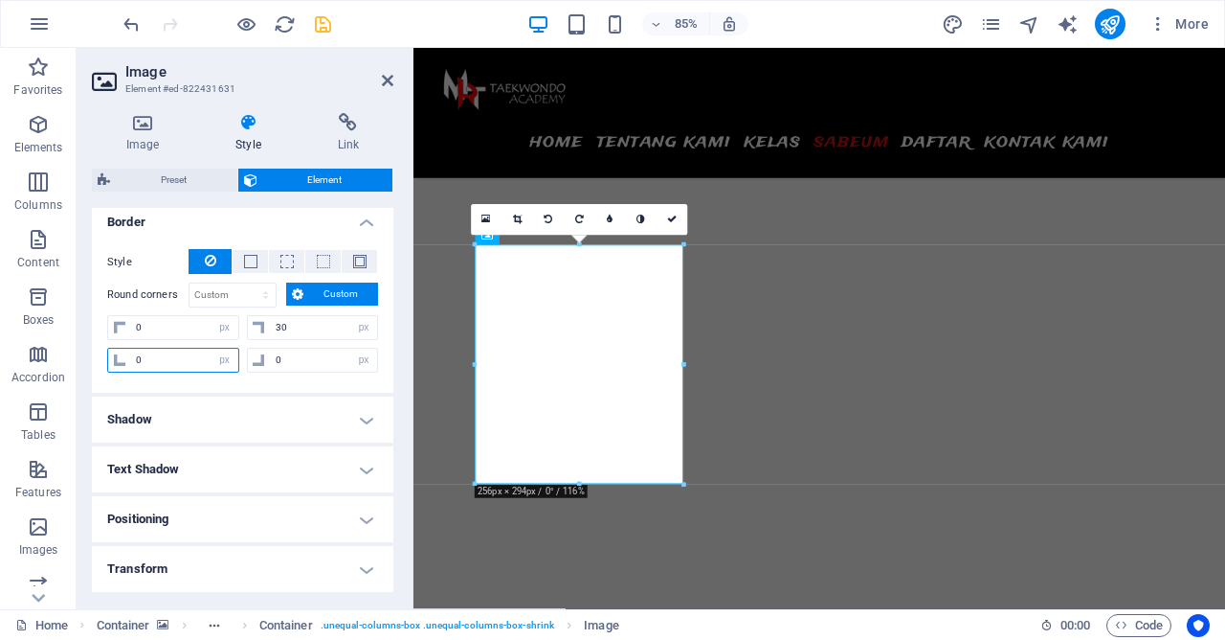
type input "0"
click at [192, 363] on input "0" at bounding box center [184, 359] width 107 height 23
type input "30"
click at [253, 268] on button at bounding box center [250, 261] width 35 height 23
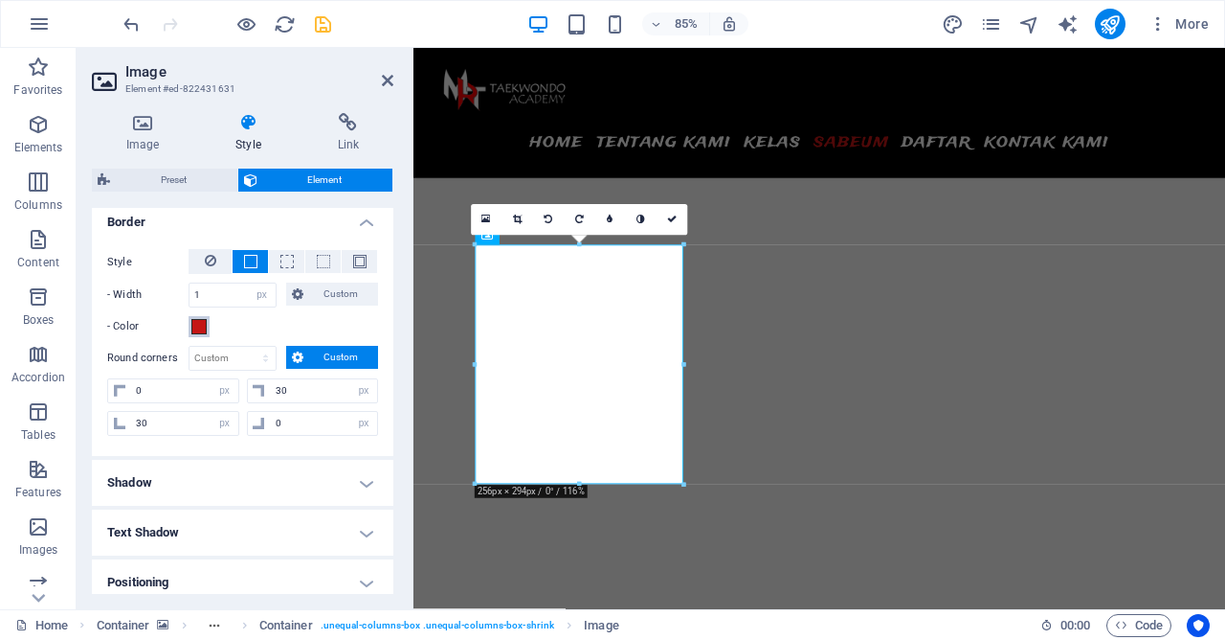
click at [204, 331] on span at bounding box center [198, 326] width 15 height 15
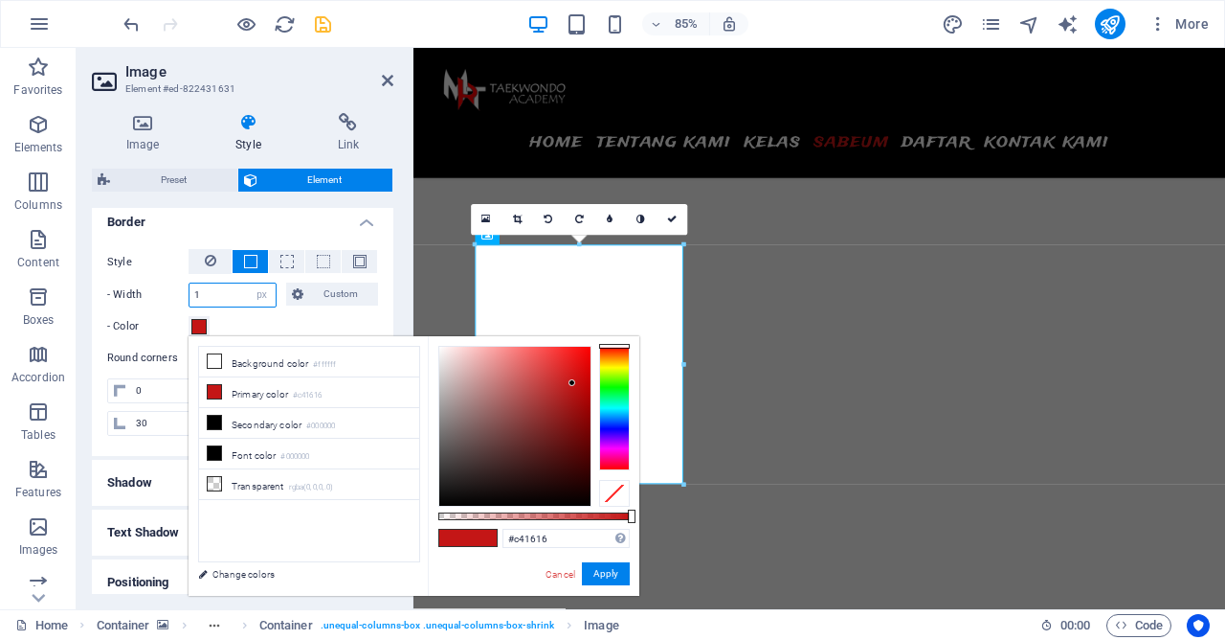
click at [218, 297] on input "1" at bounding box center [233, 294] width 86 height 23
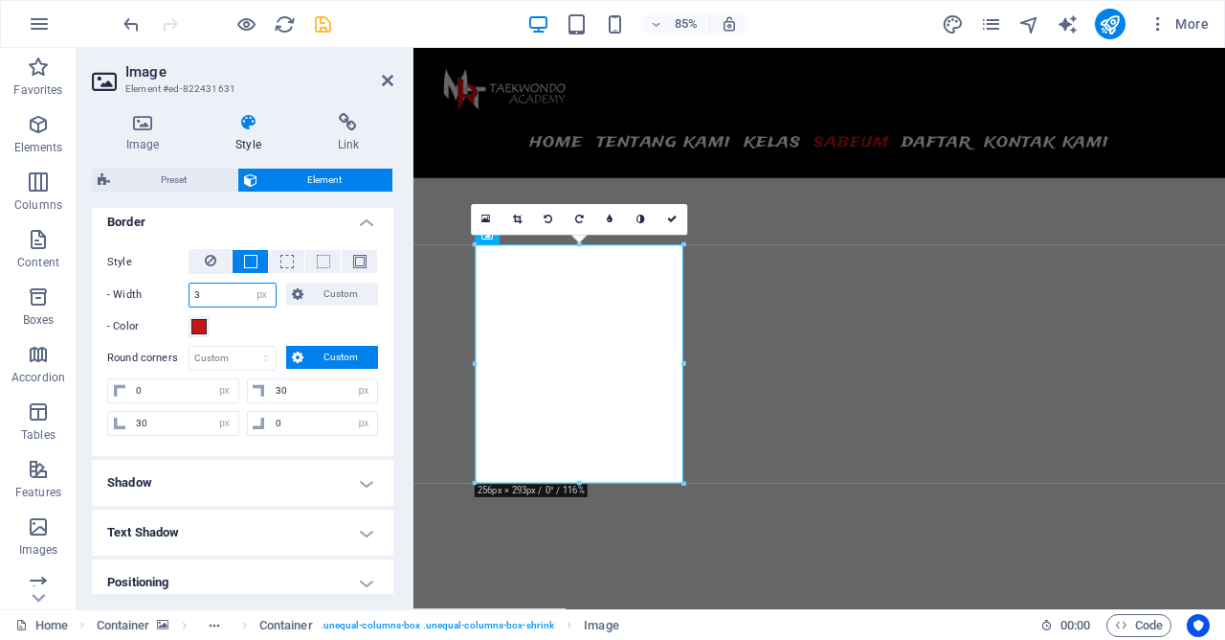
type input "3"
click at [393, 79] on aside "Image Element #ed-822431631 Image Style Link Image Drag files here, click to ch…" at bounding box center [245, 328] width 337 height 561
drag, startPoint x: 674, startPoint y: 226, endPoint x: 597, endPoint y: 176, distance: 91.4
click at [674, 226] on link at bounding box center [672, 219] width 31 height 31
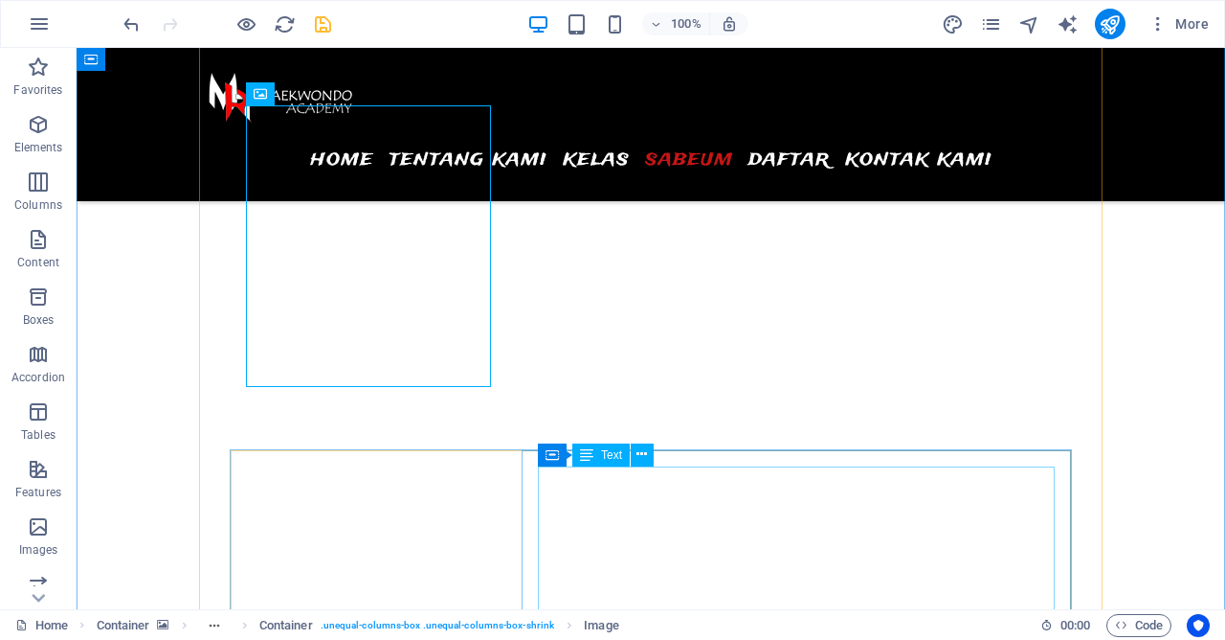
scroll to position [5863, 0]
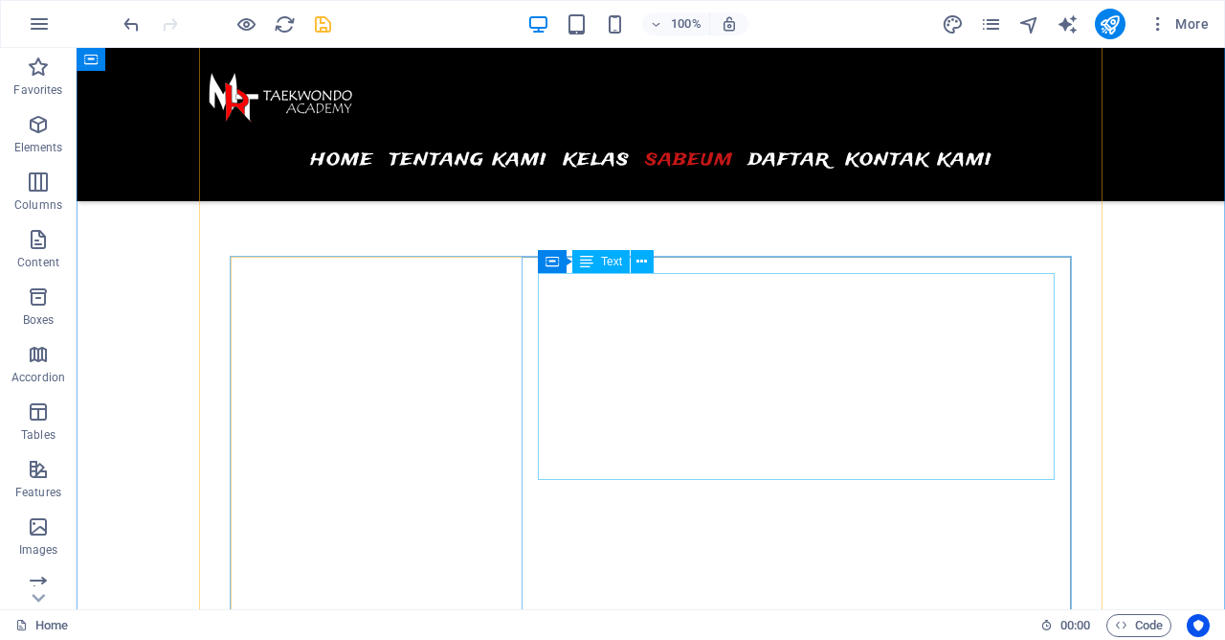
scroll to position [6277, 0]
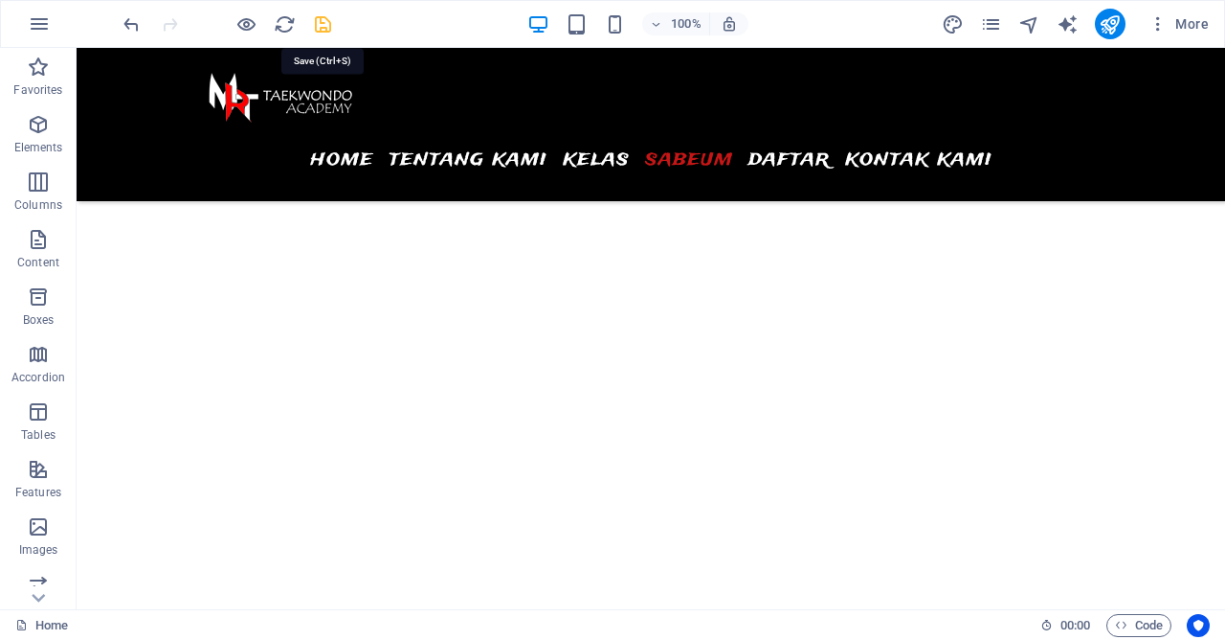
click at [331, 29] on icon "save" at bounding box center [323, 24] width 22 height 22
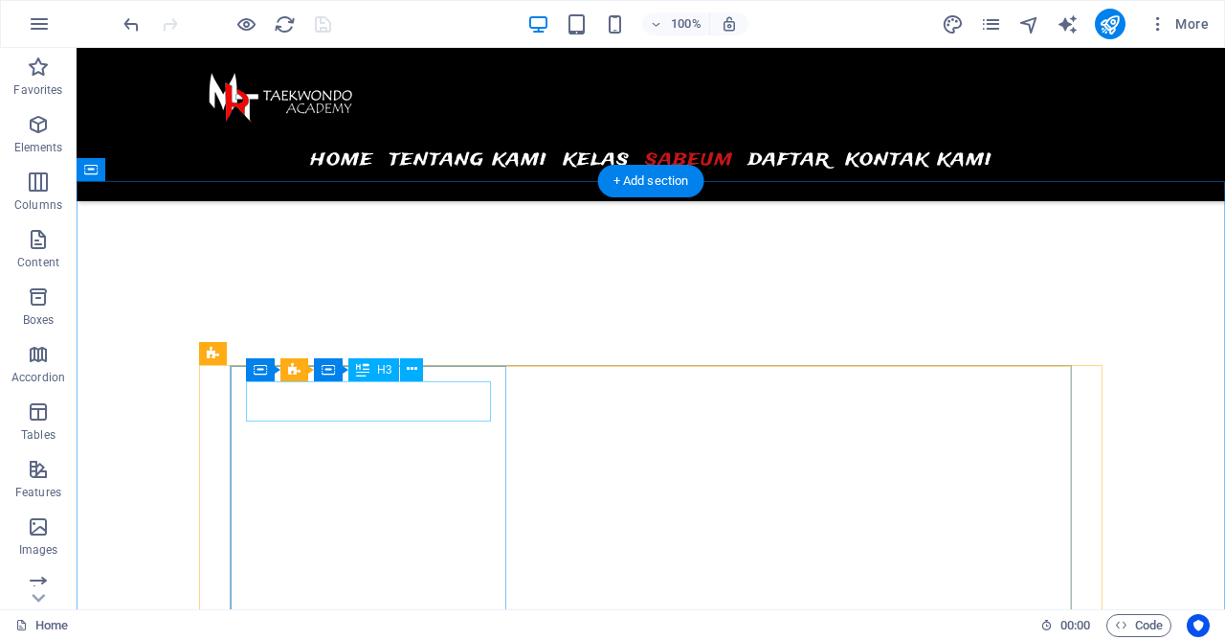
scroll to position [5243, 0]
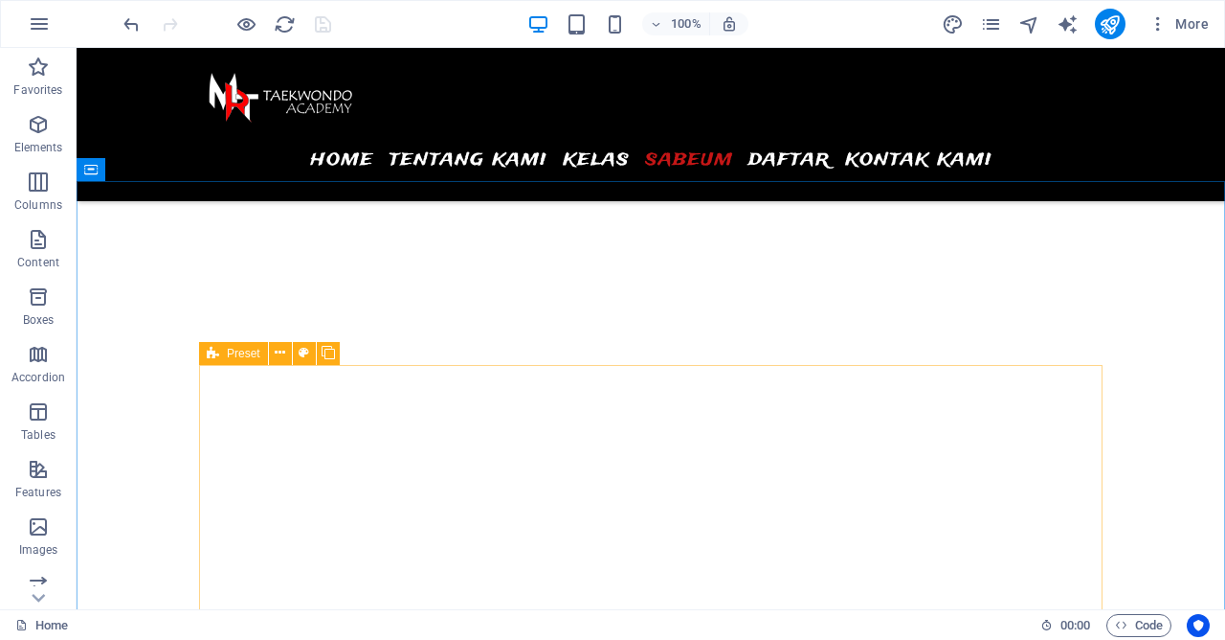
click at [0, 0] on icon at bounding box center [0, 0] width 0 height 0
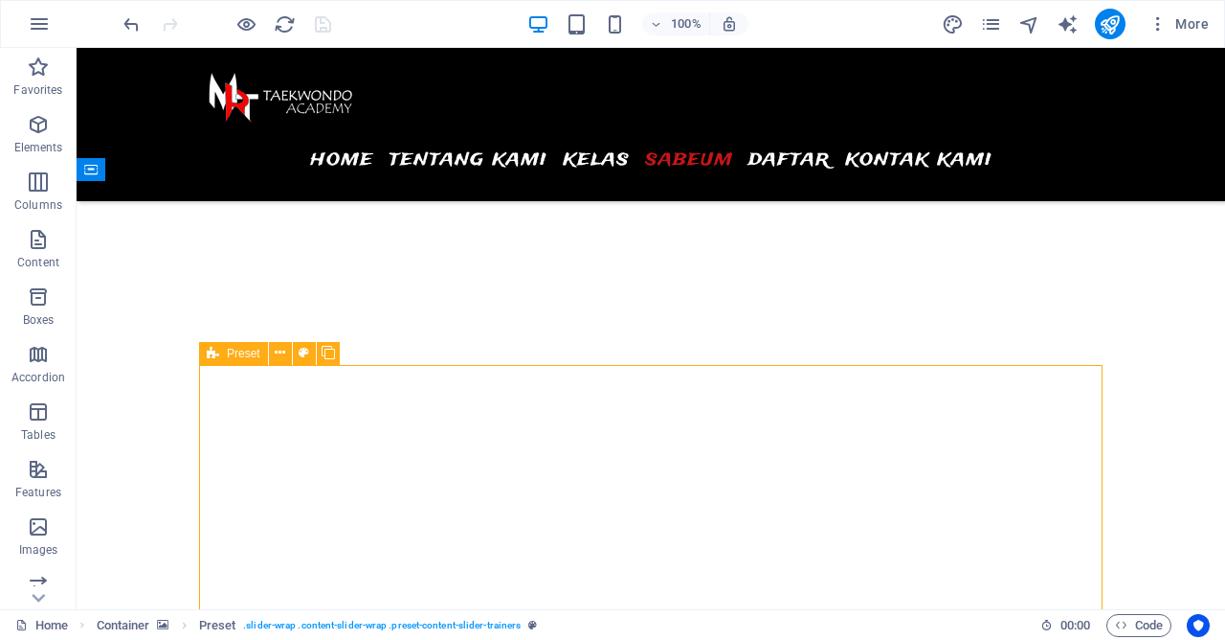
drag, startPoint x: 216, startPoint y: 356, endPoint x: 291, endPoint y: 500, distance: 161.9
click at [0, 0] on icon at bounding box center [0, 0] width 0 height 0
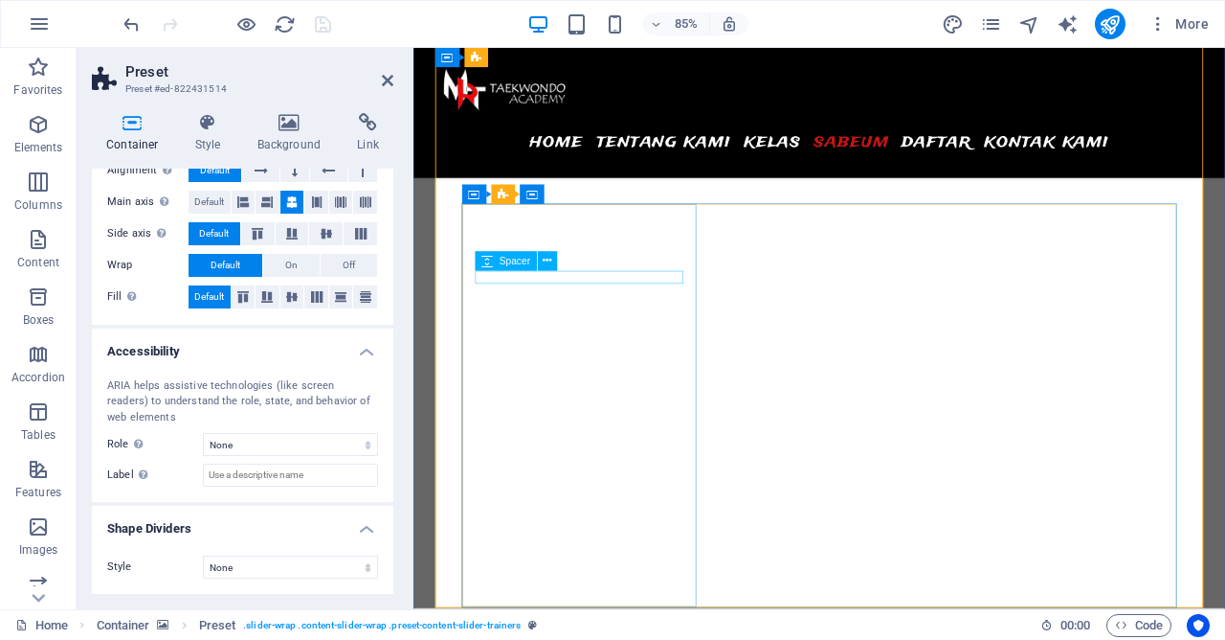
scroll to position [6277, 0]
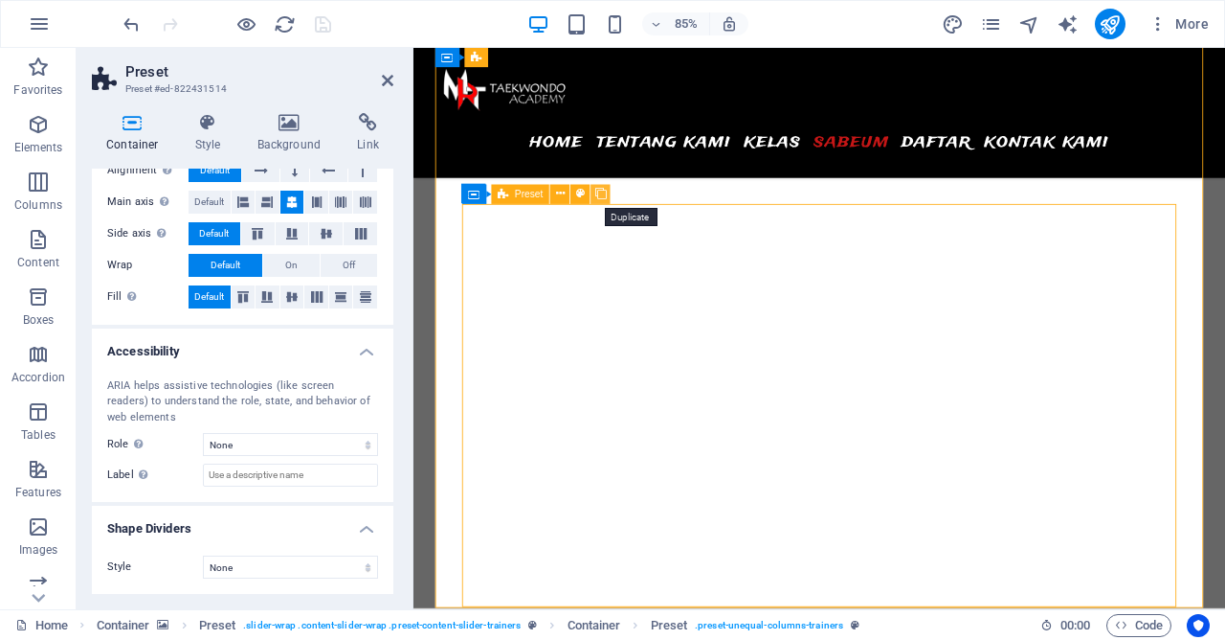
click at [0, 0] on icon at bounding box center [0, 0] width 0 height 0
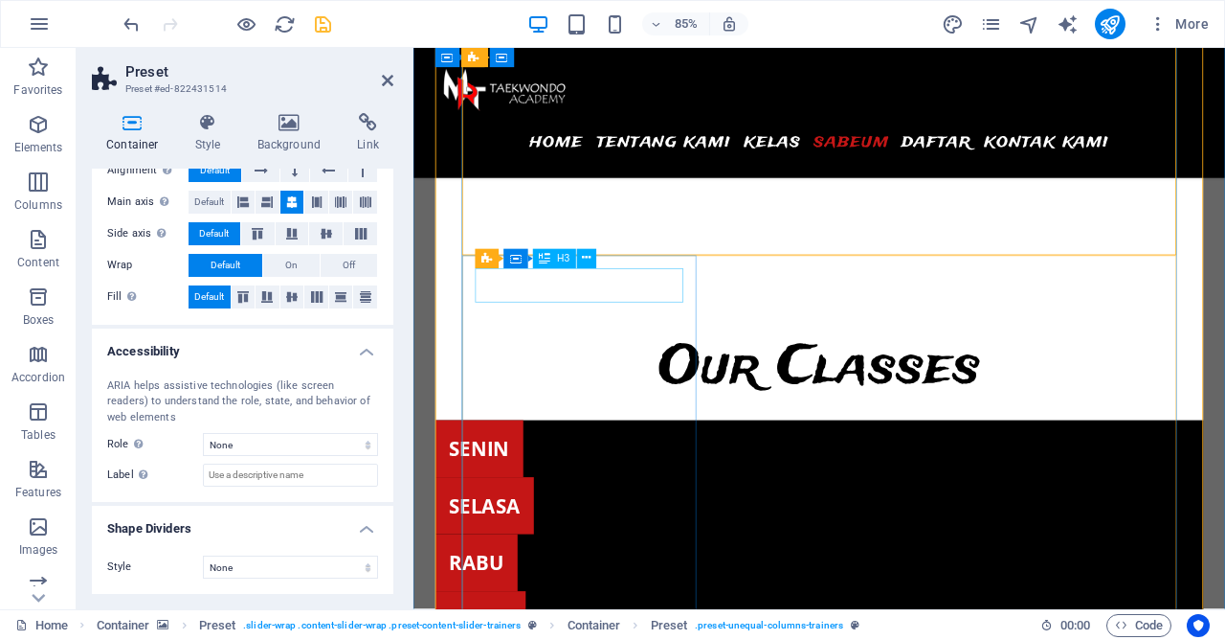
scroll to position [6690, 0]
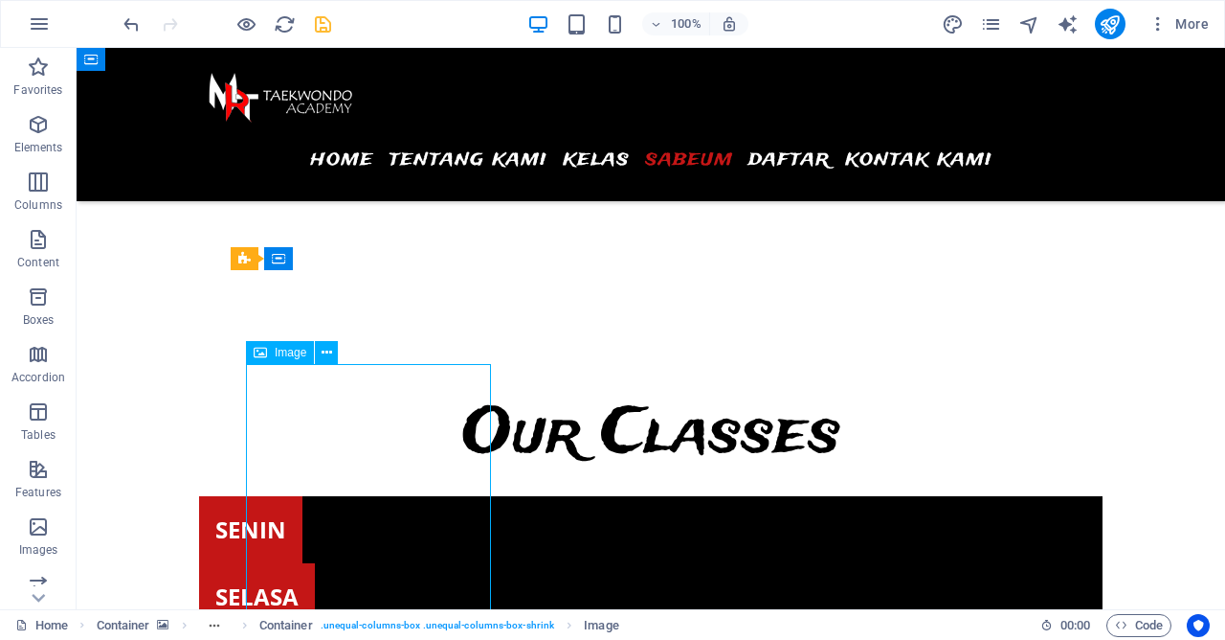
select select "%"
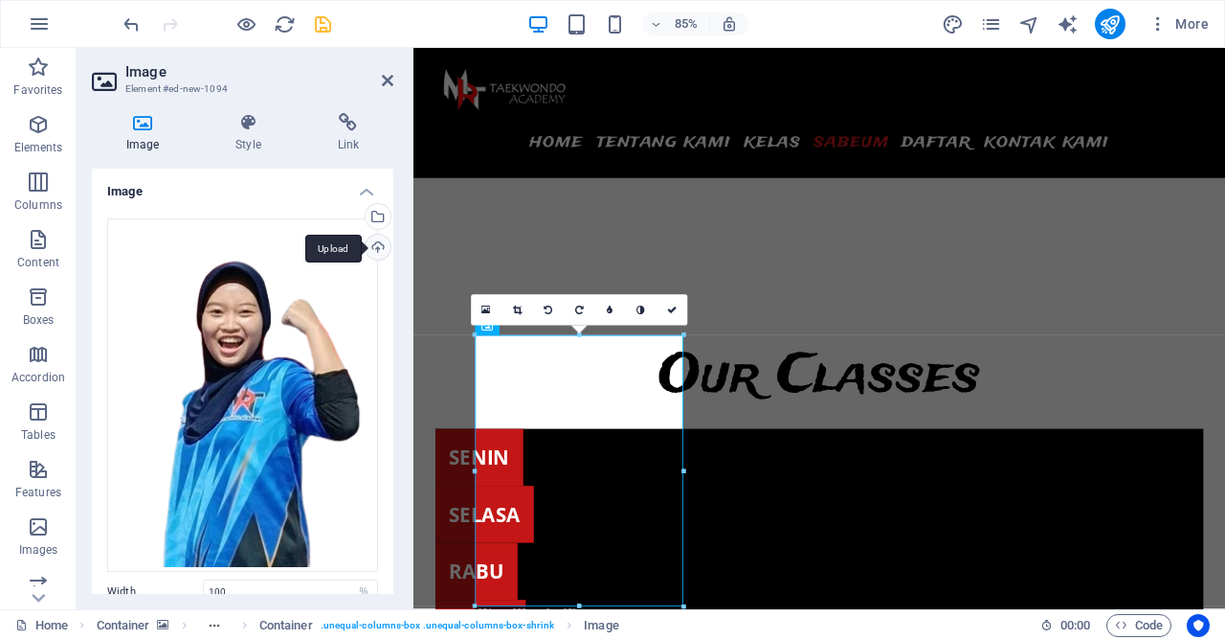
click at [373, 243] on div "Upload" at bounding box center [376, 249] width 29 height 29
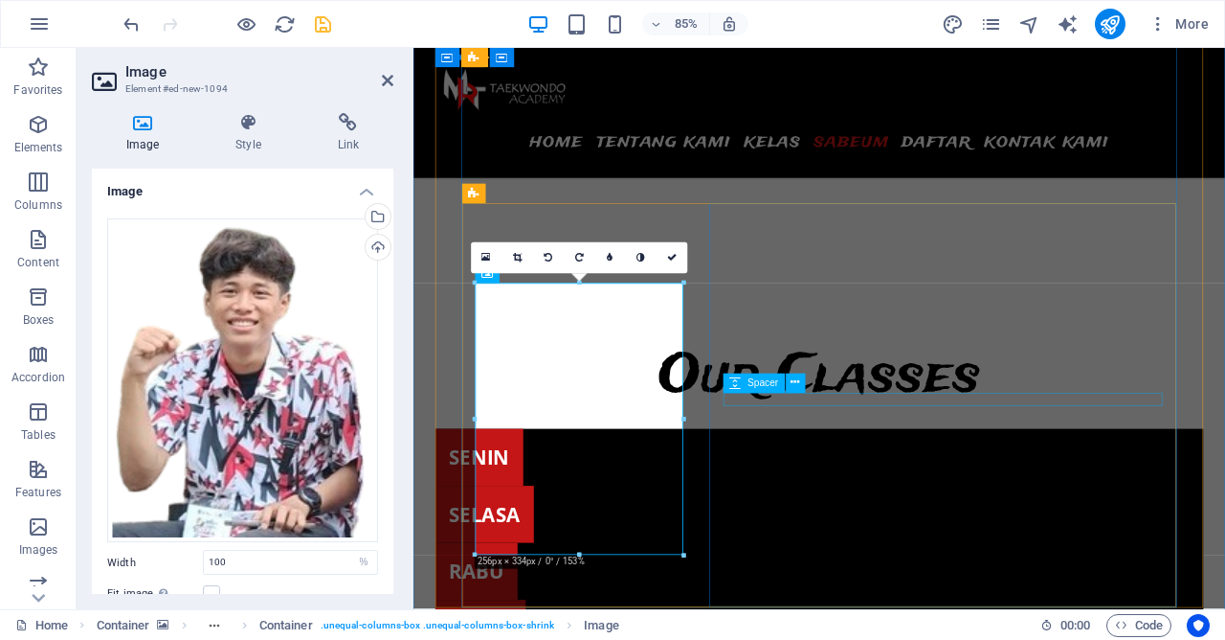
scroll to position [6794, 0]
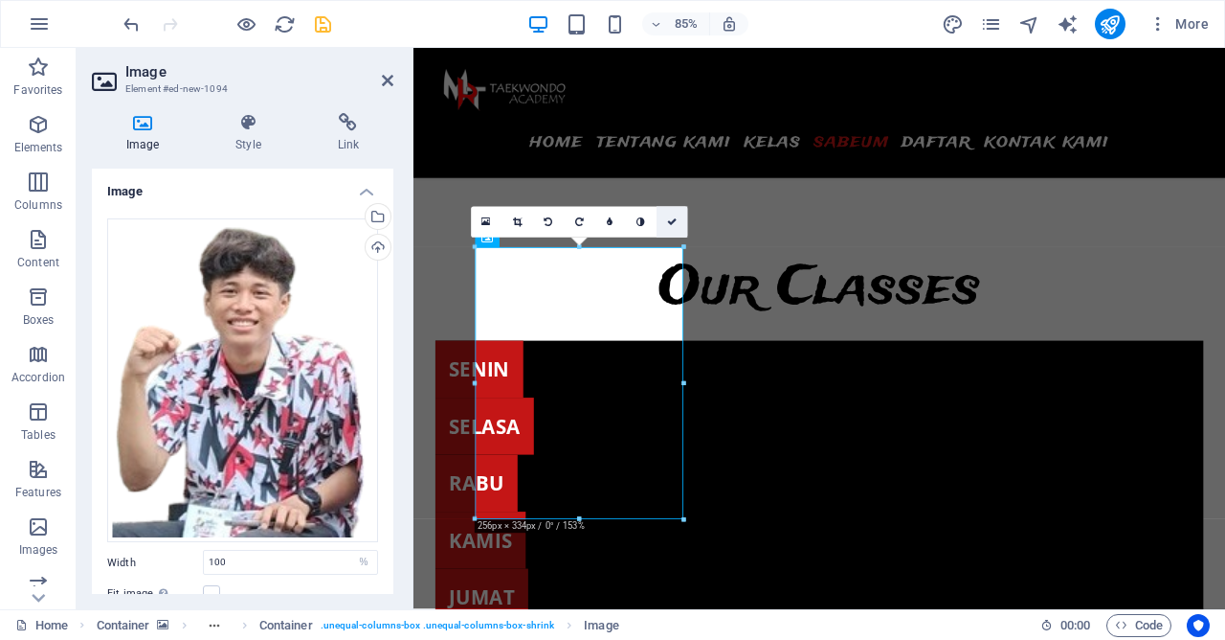
click at [683, 225] on link at bounding box center [672, 222] width 31 height 31
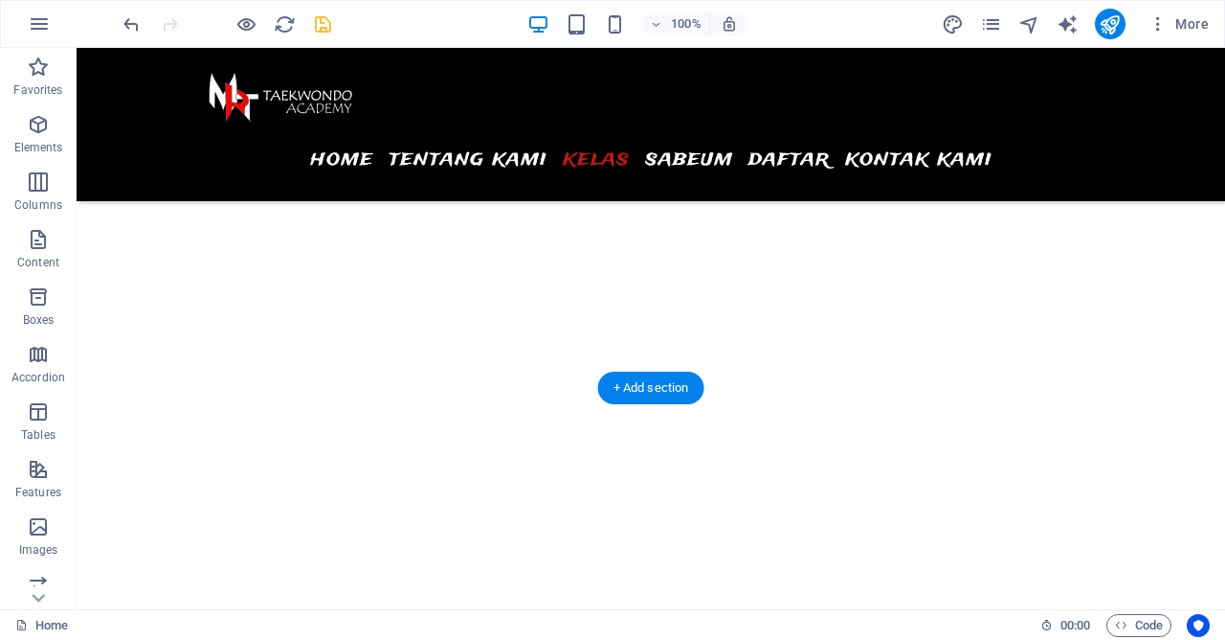
scroll to position [5036, 0]
click at [334, 25] on span "save" at bounding box center [322, 24] width 23 height 22
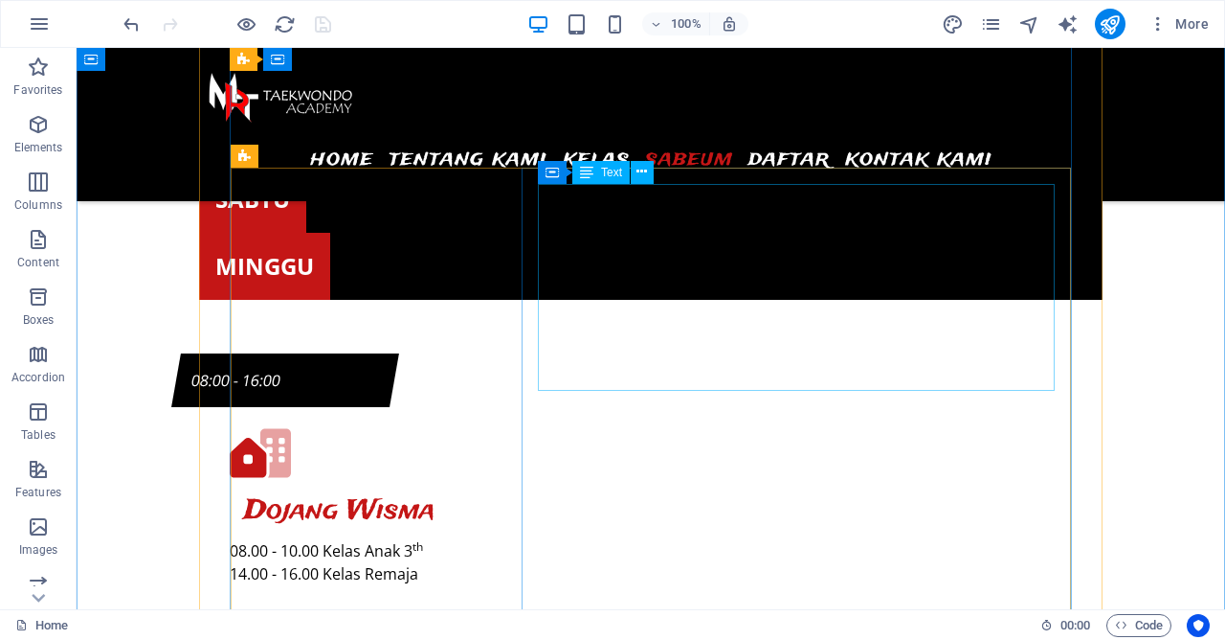
scroll to position [6794, 0]
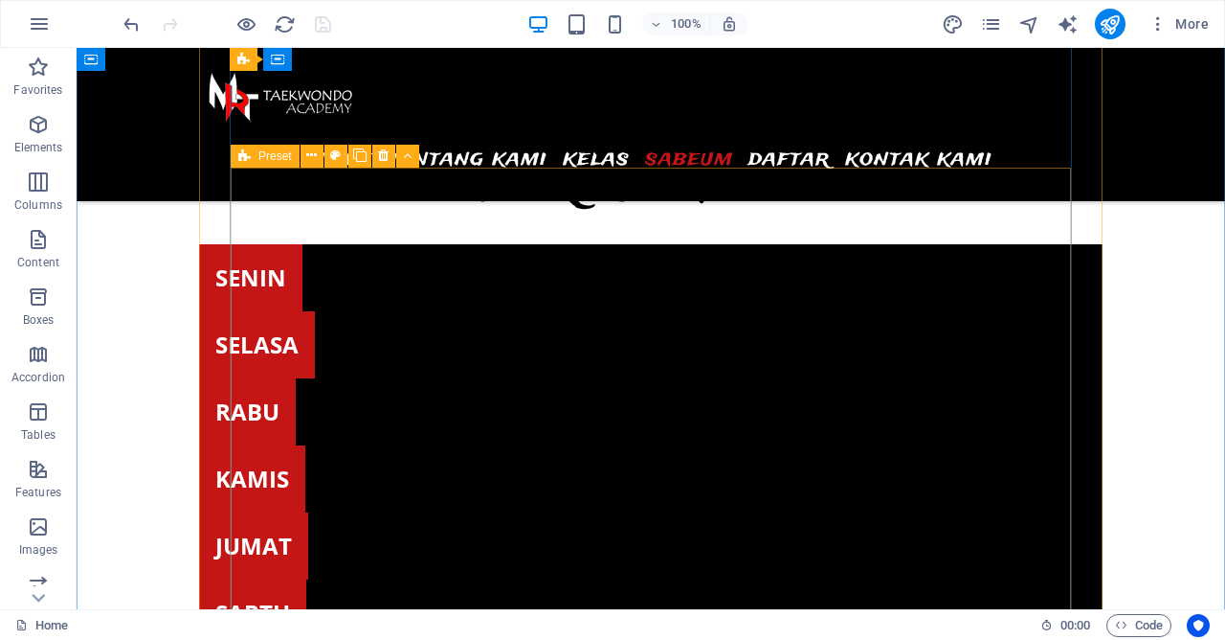
click at [251, 152] on icon at bounding box center [244, 156] width 12 height 23
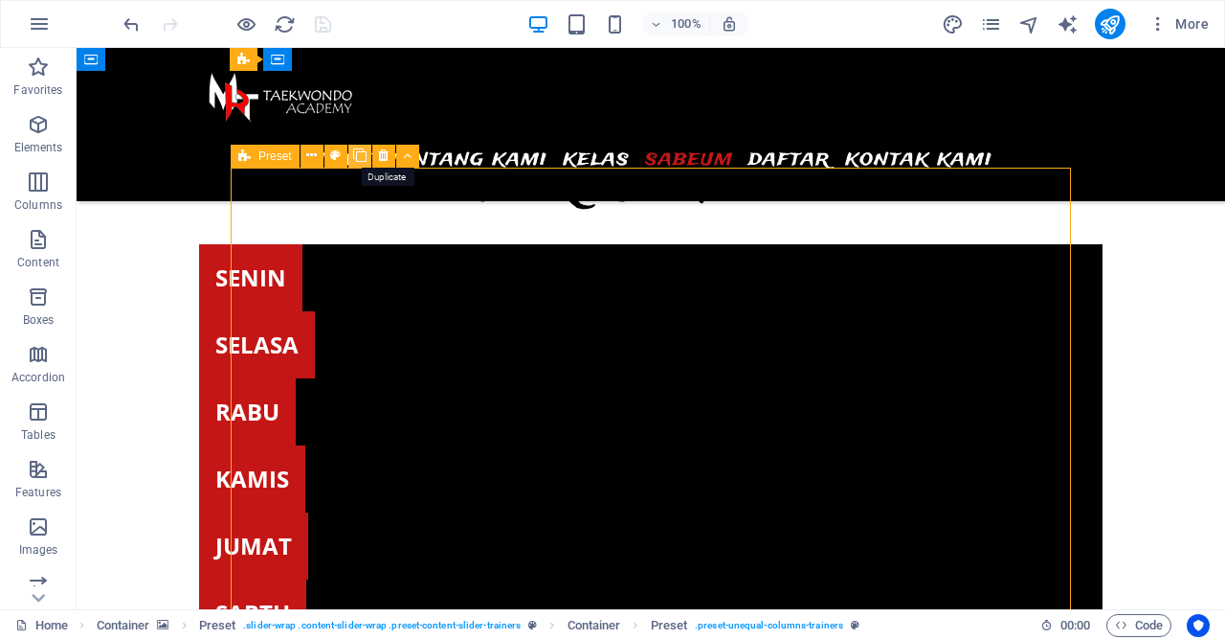
click at [356, 152] on icon at bounding box center [359, 156] width 13 height 20
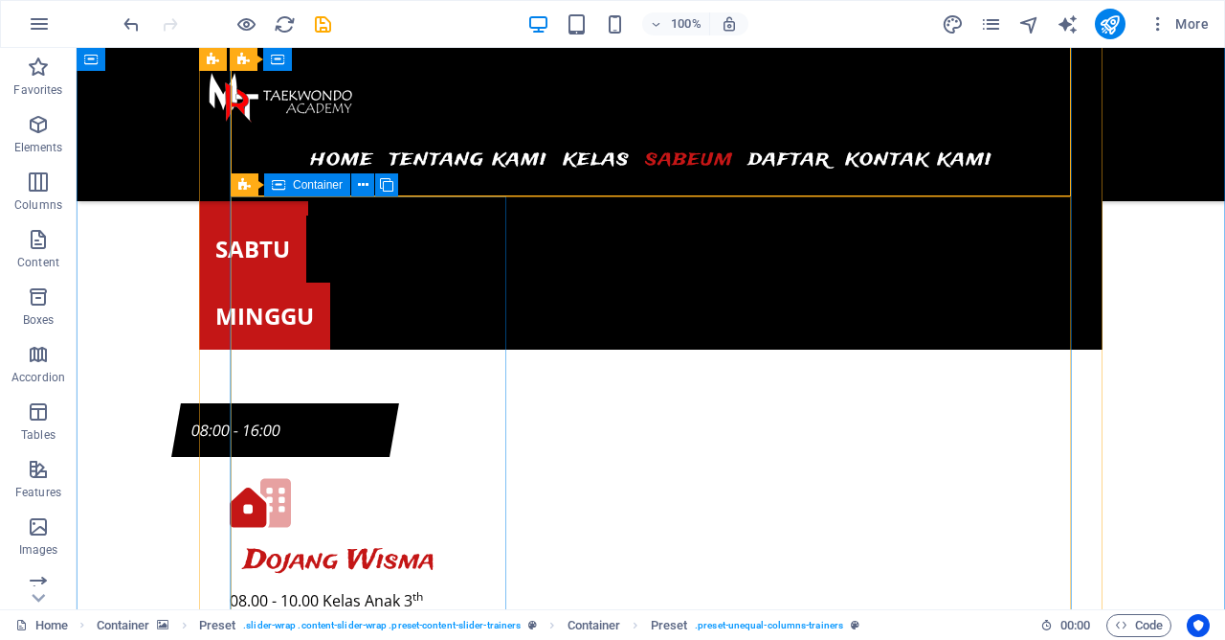
scroll to position [7242, 0]
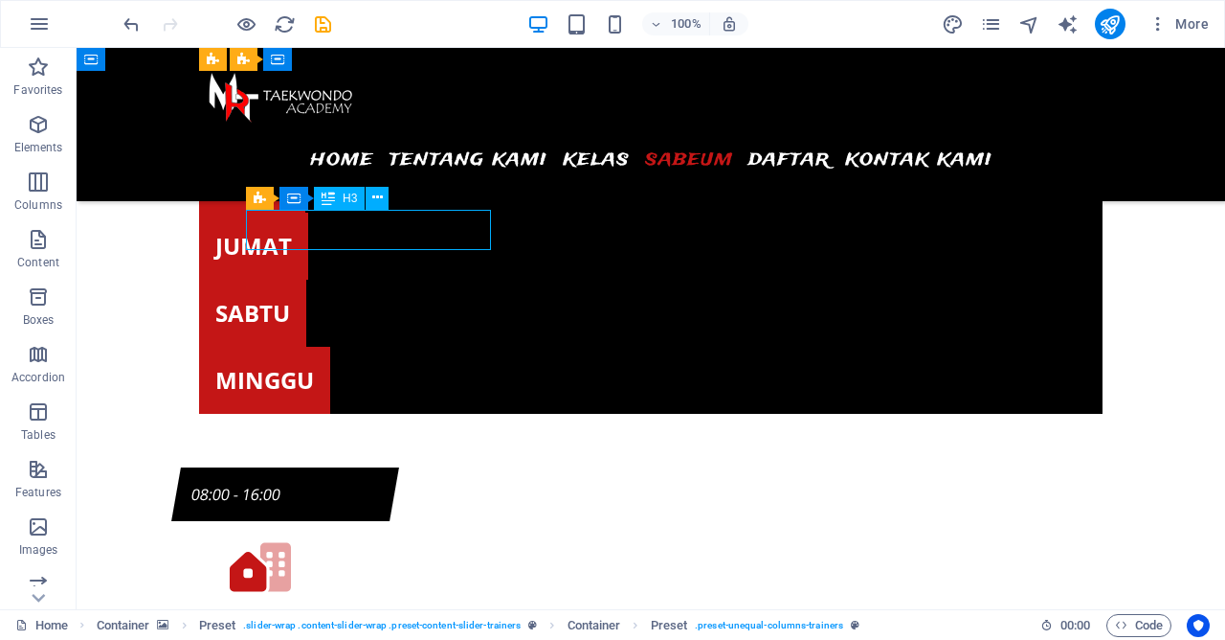
scroll to position [7264, 0]
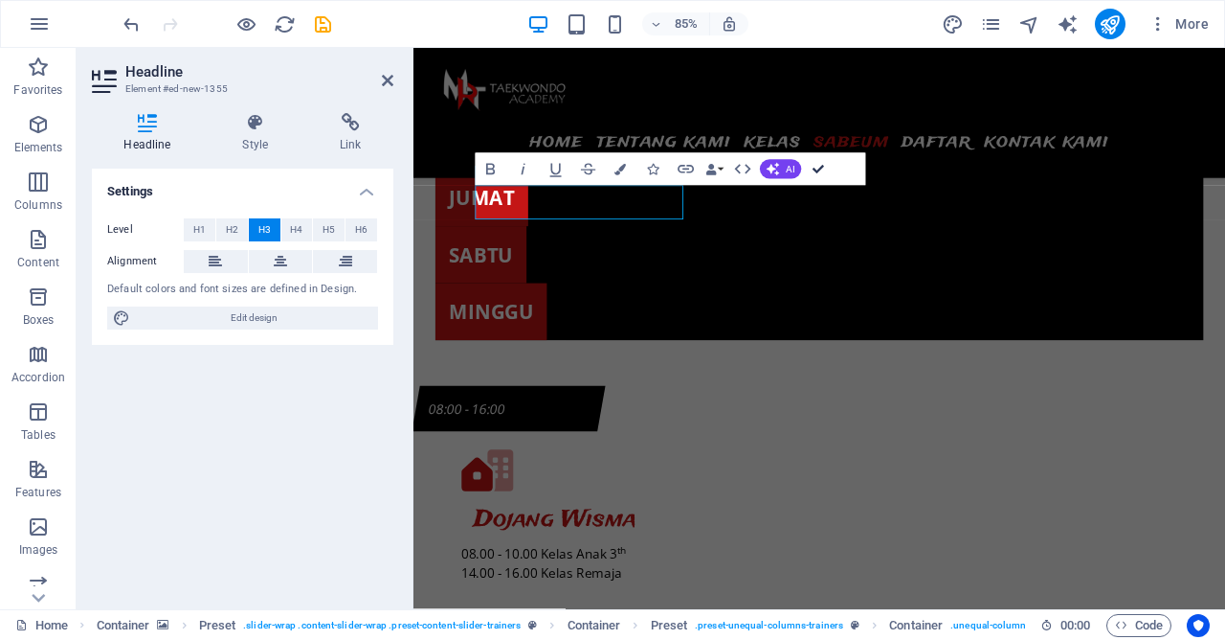
drag, startPoint x: 820, startPoint y: 170, endPoint x: 737, endPoint y: 122, distance: 96.6
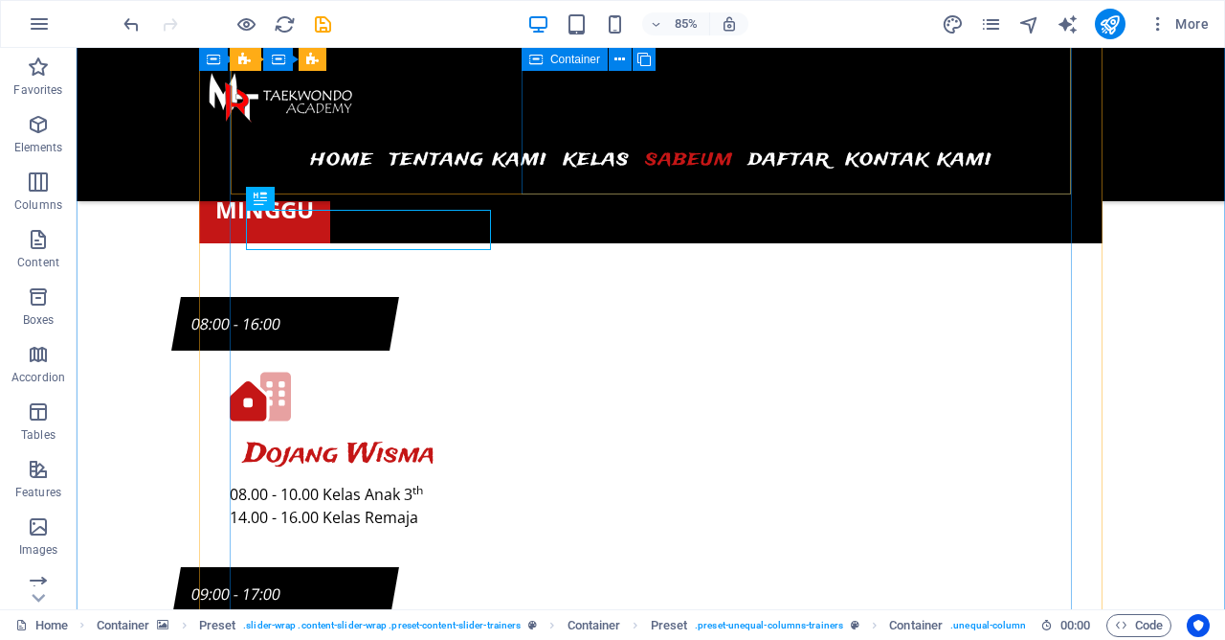
scroll to position [7242, 0]
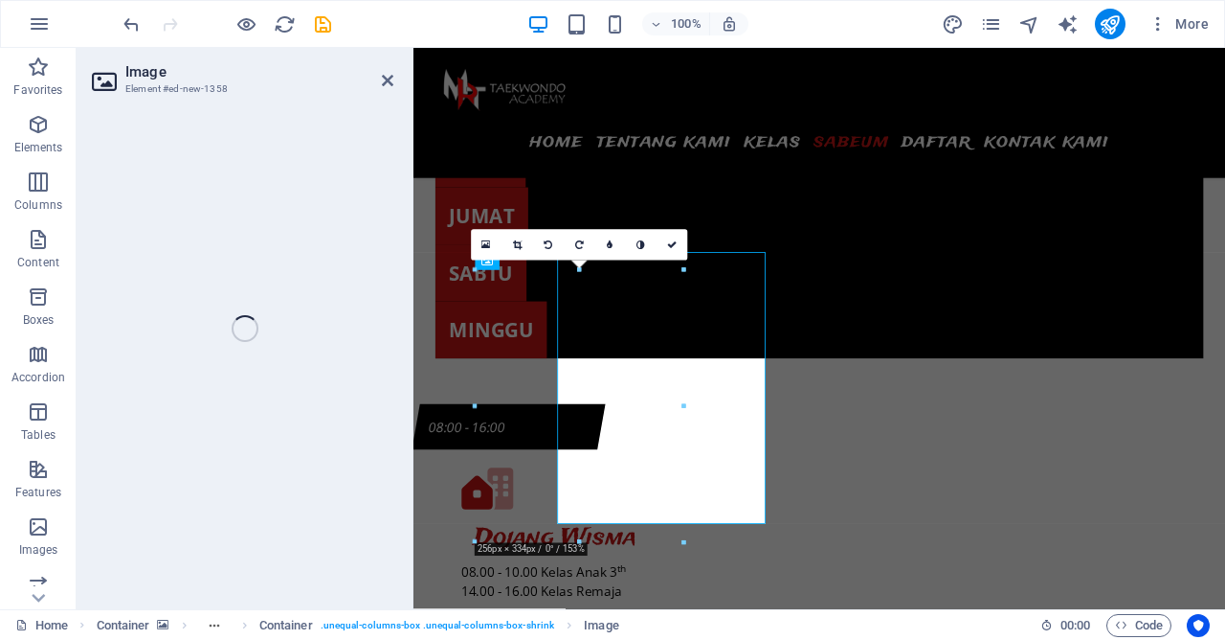
select select "%"
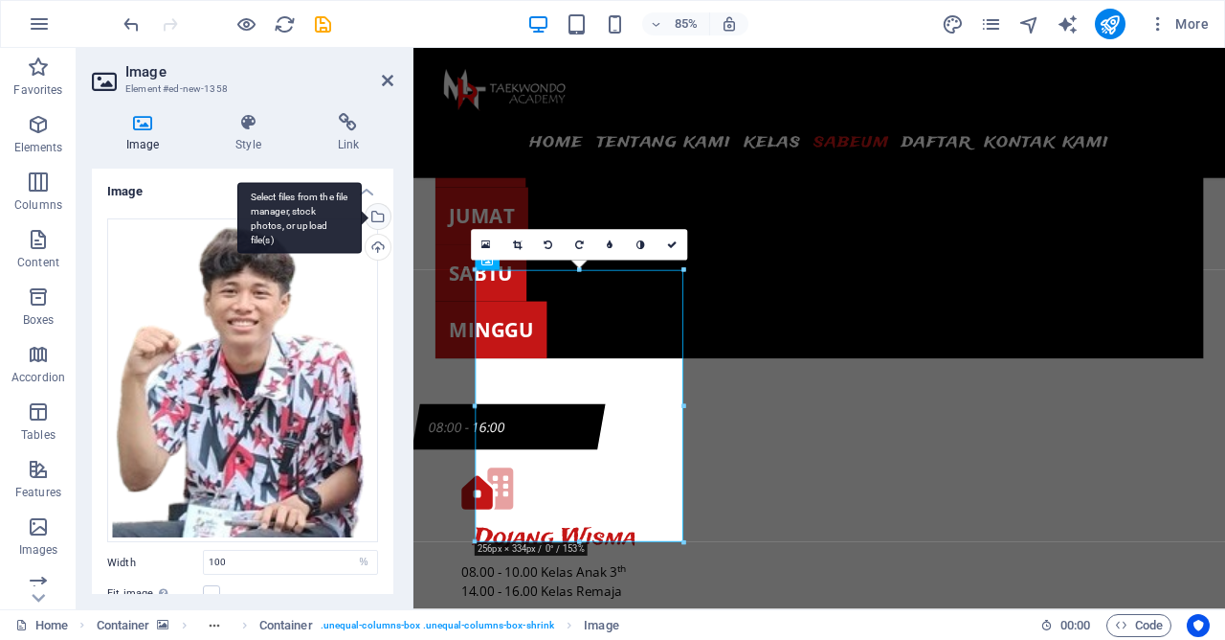
click at [377, 222] on div "Select files from the file manager, stock photos, or upload file(s)" at bounding box center [376, 218] width 29 height 29
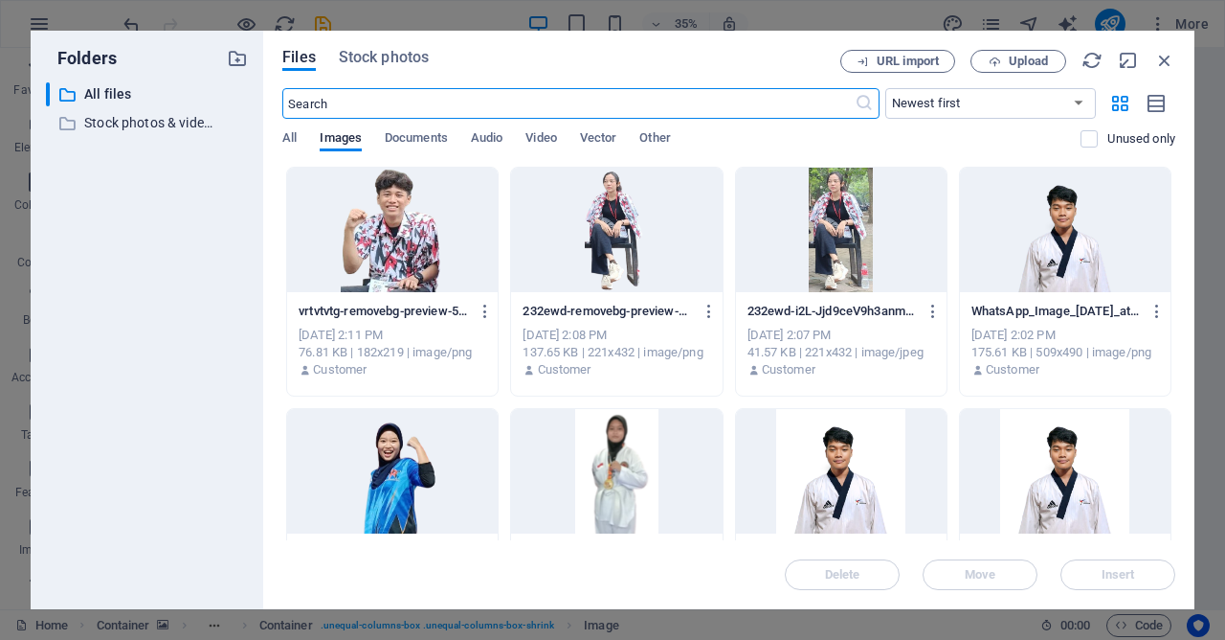
scroll to position [8194, 0]
click at [937, 323] on button "button" at bounding box center [930, 311] width 26 height 31
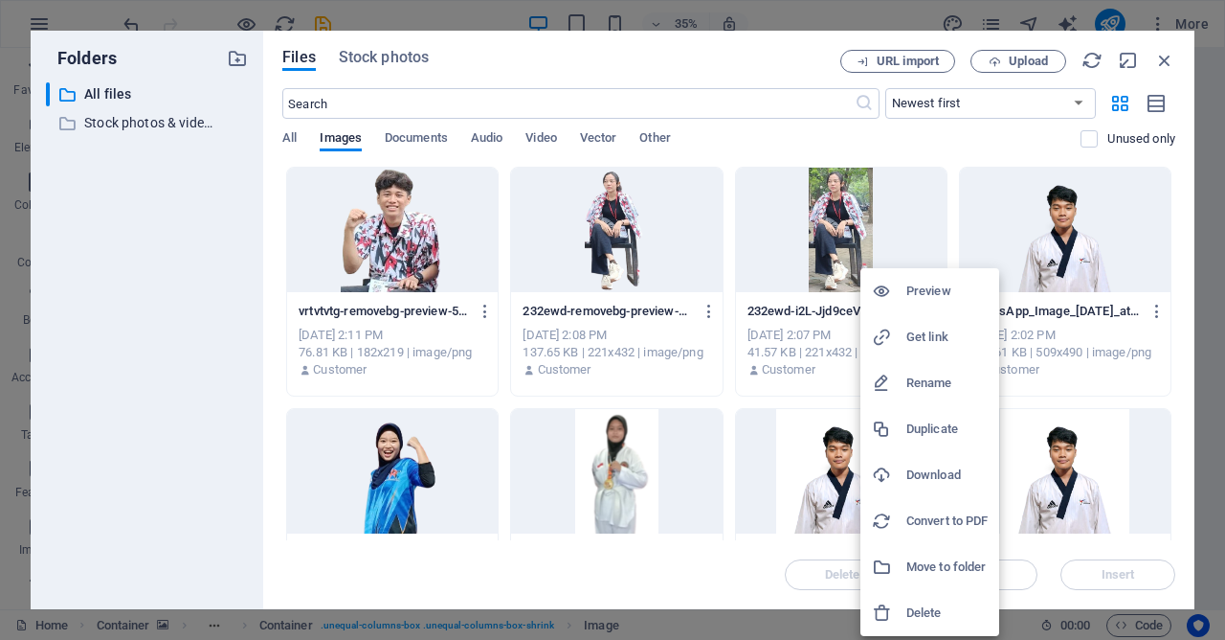
click at [925, 611] on h6 "Delete" at bounding box center [947, 612] width 81 height 23
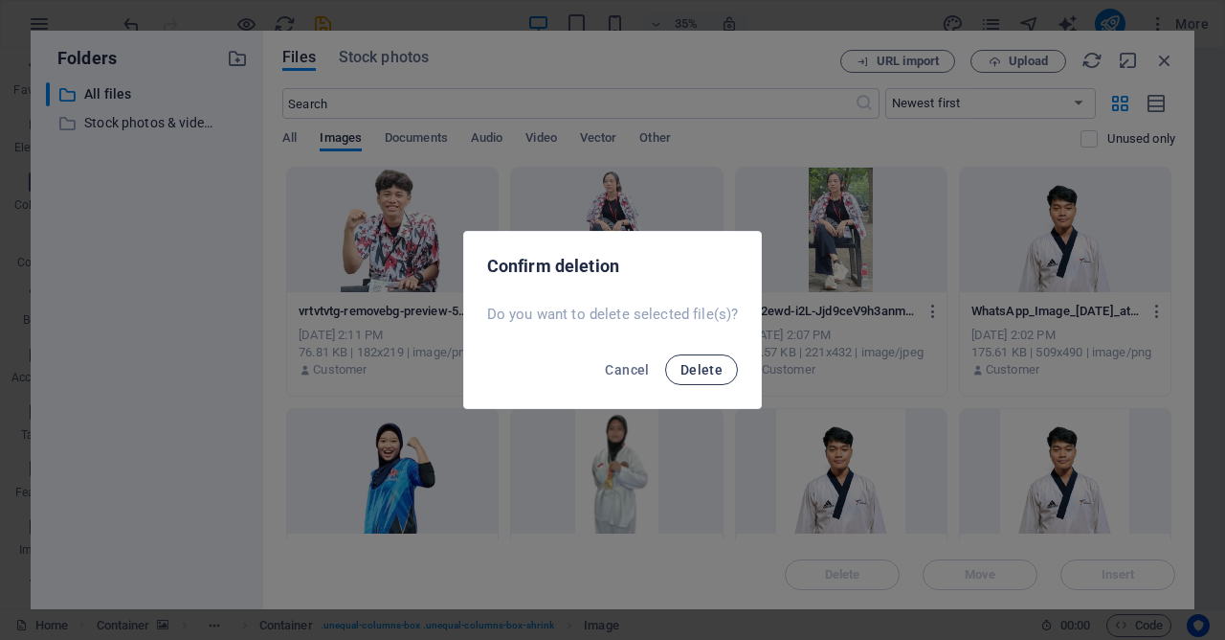
click at [710, 380] on button "Delete" at bounding box center [701, 369] width 73 height 31
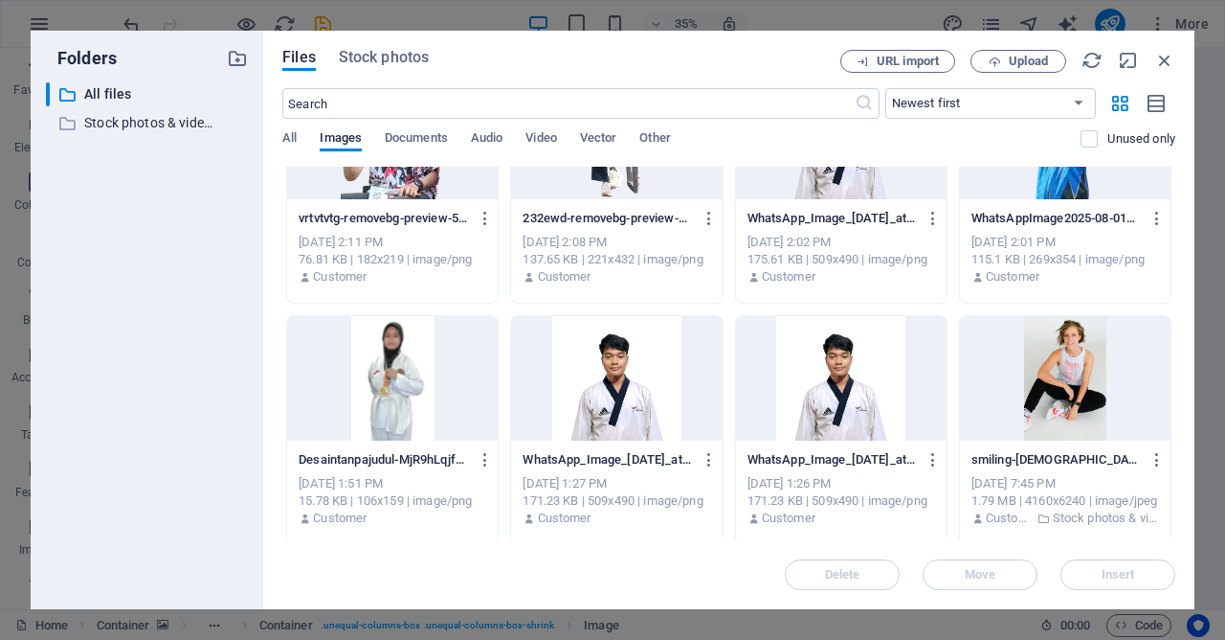
scroll to position [184, 0]
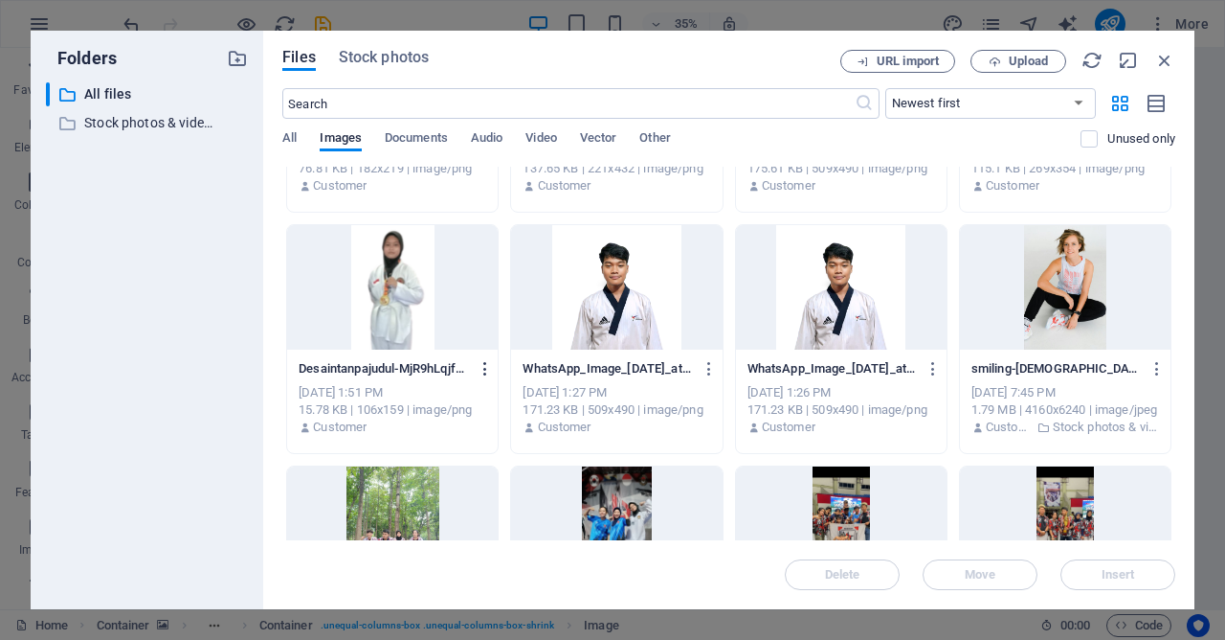
click at [477, 367] on icon "button" at bounding box center [486, 368] width 18 height 17
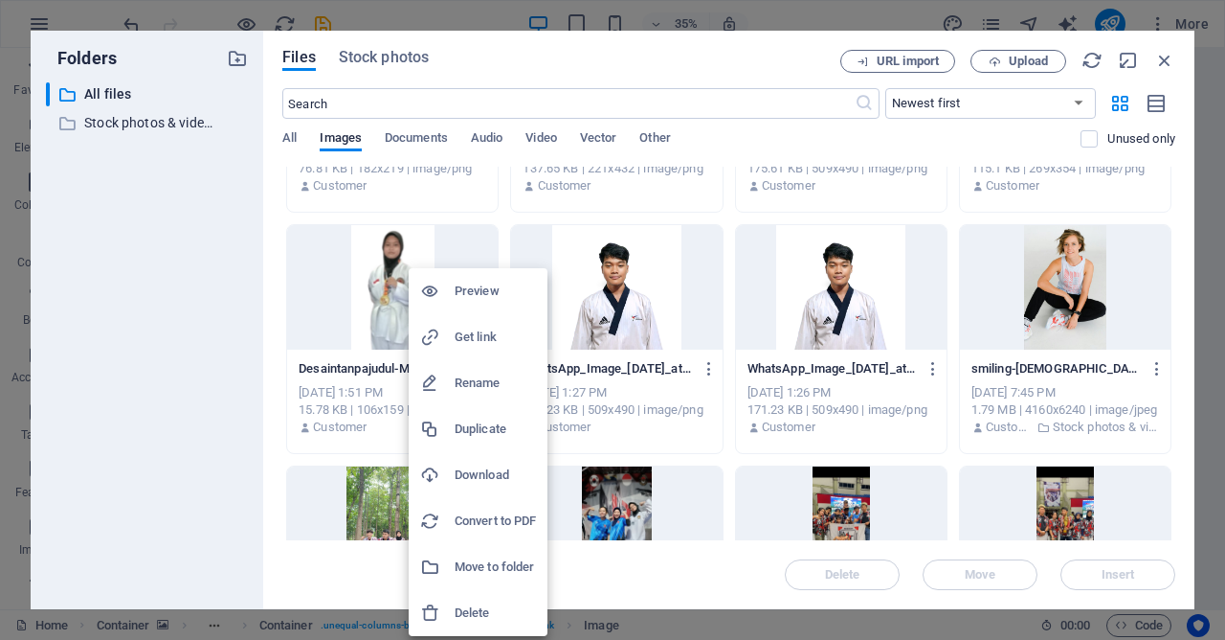
click at [476, 603] on h6 "Delete" at bounding box center [495, 612] width 81 height 23
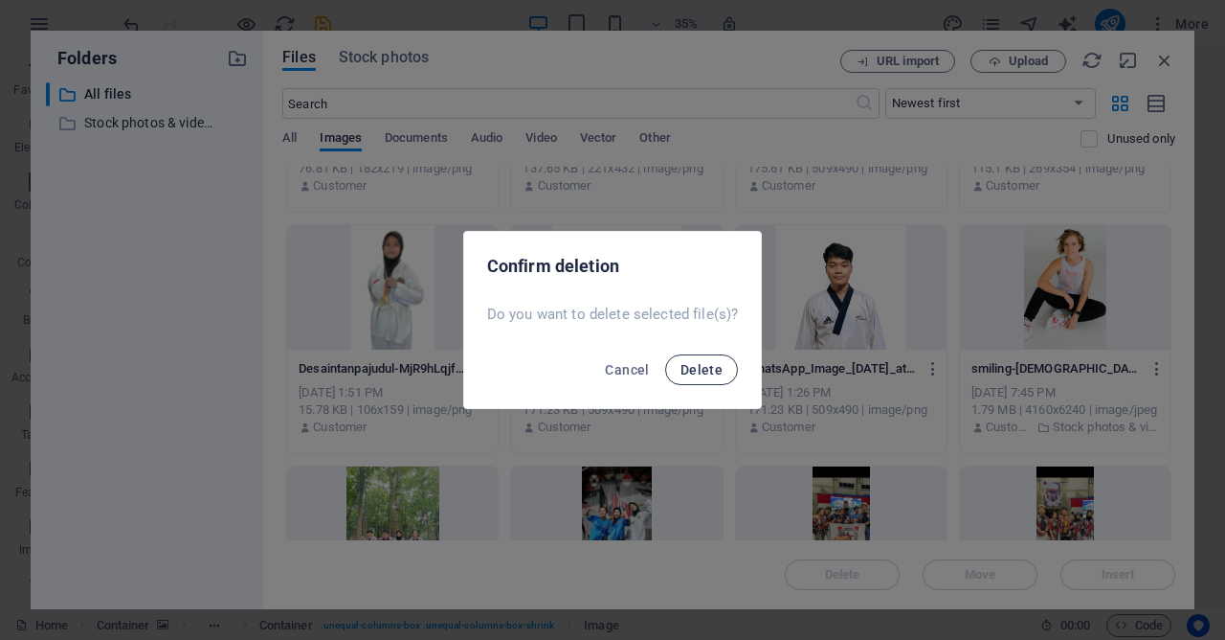
click at [704, 382] on button "Delete" at bounding box center [701, 369] width 73 height 31
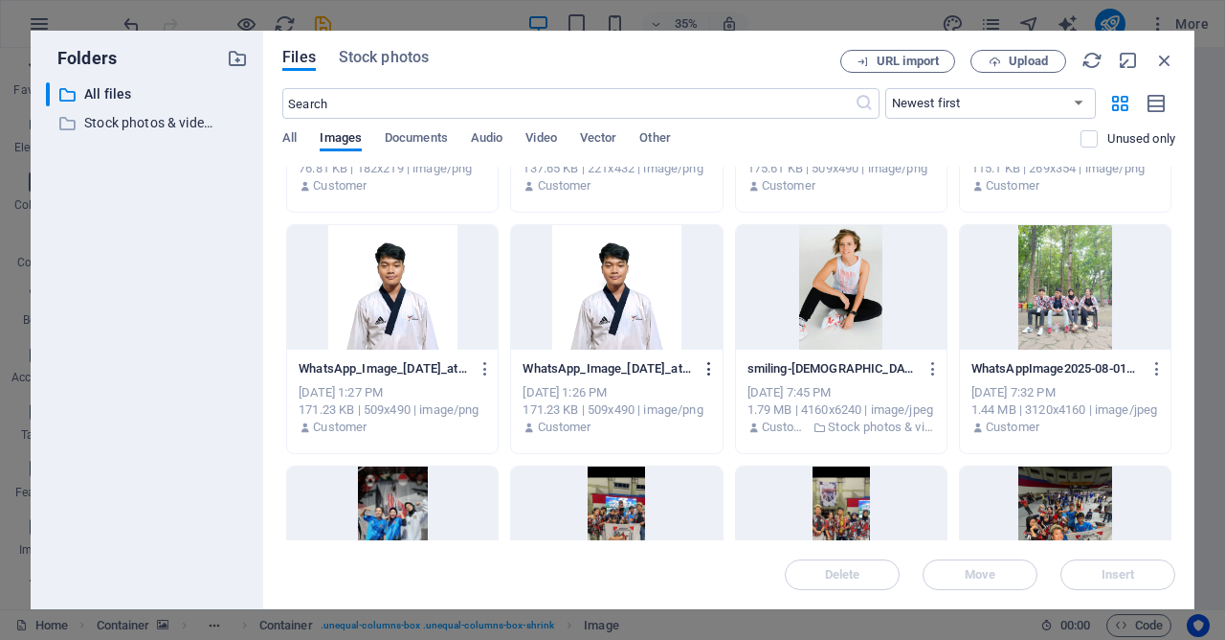
click at [714, 375] on icon "button" at bounding box center [710, 368] width 18 height 17
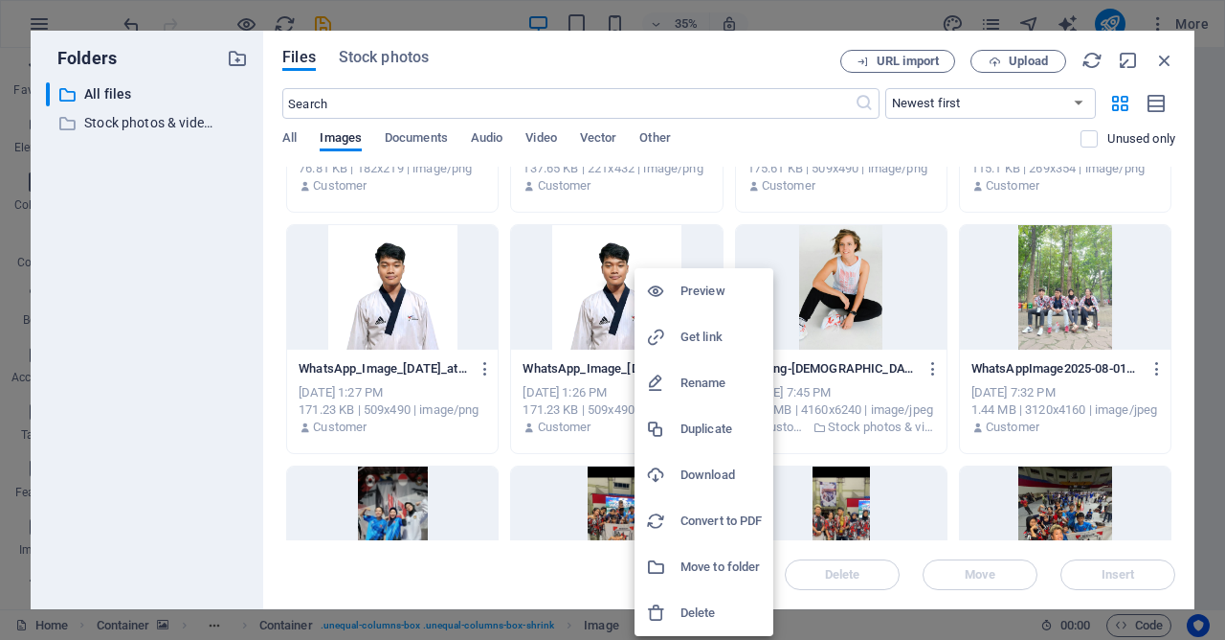
click at [704, 613] on h6 "Delete" at bounding box center [721, 612] width 81 height 23
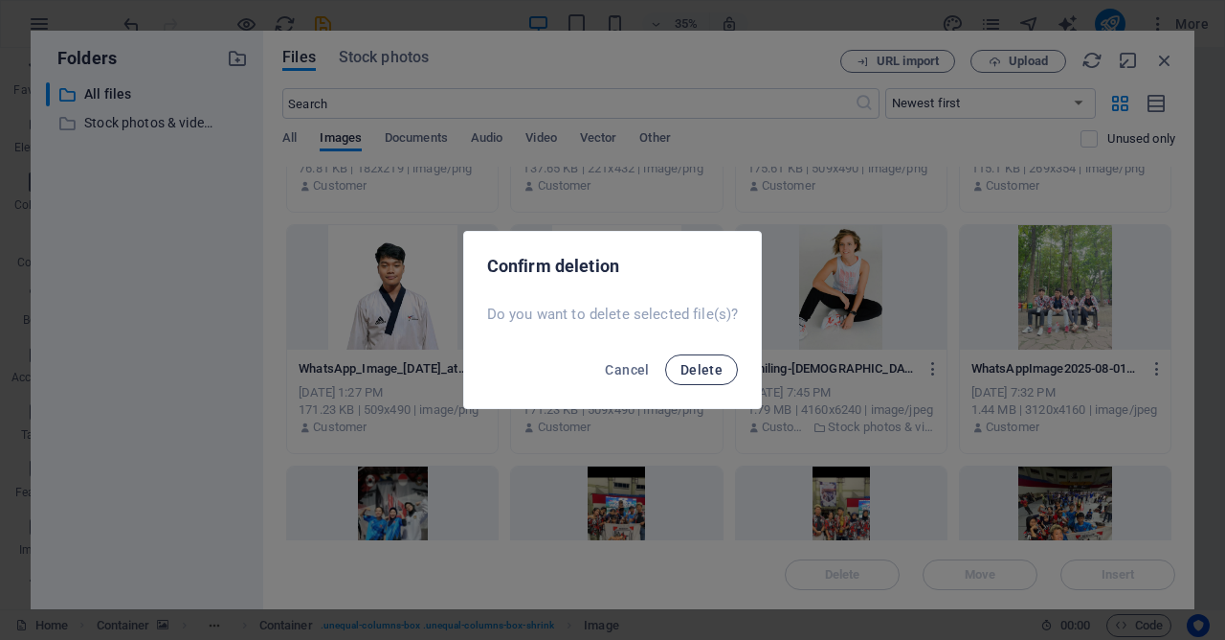
click at [711, 378] on button "Delete" at bounding box center [701, 369] width 73 height 31
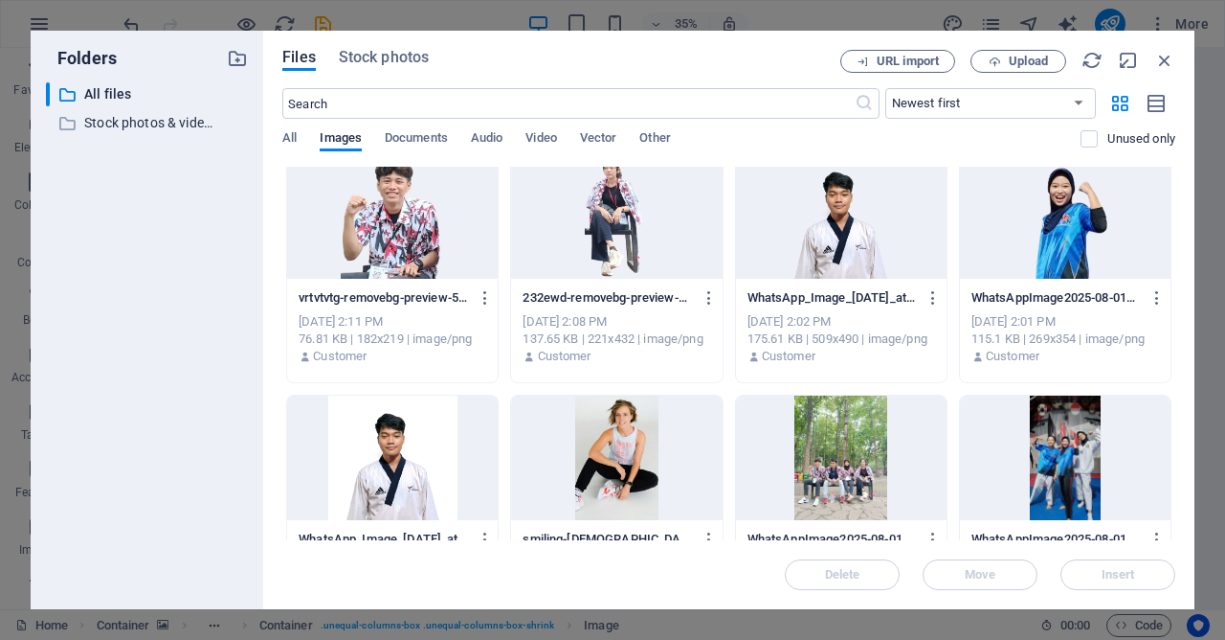
scroll to position [0, 0]
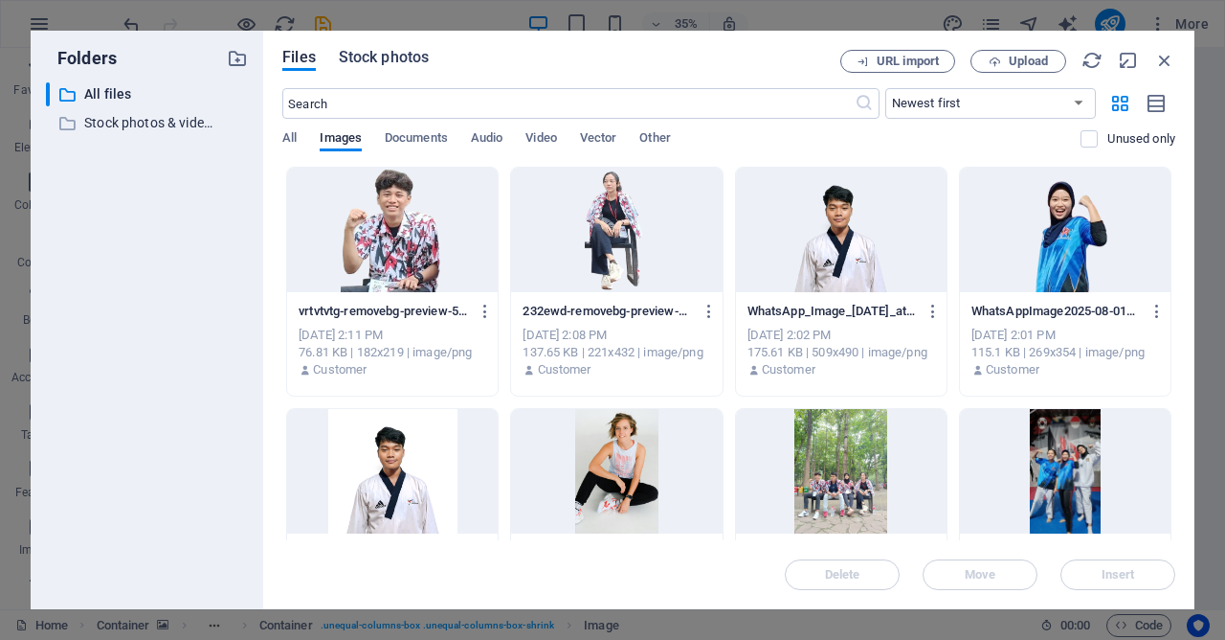
click at [406, 56] on span "Stock photos" at bounding box center [384, 57] width 90 height 23
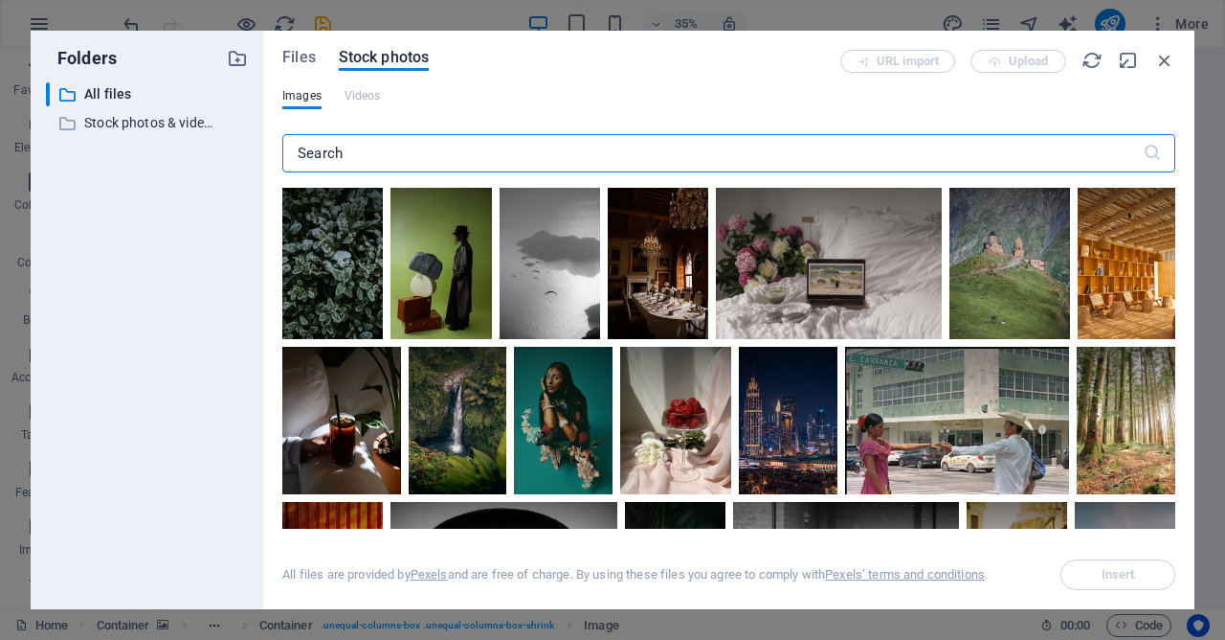
click at [476, 155] on input "text" at bounding box center [712, 153] width 861 height 38
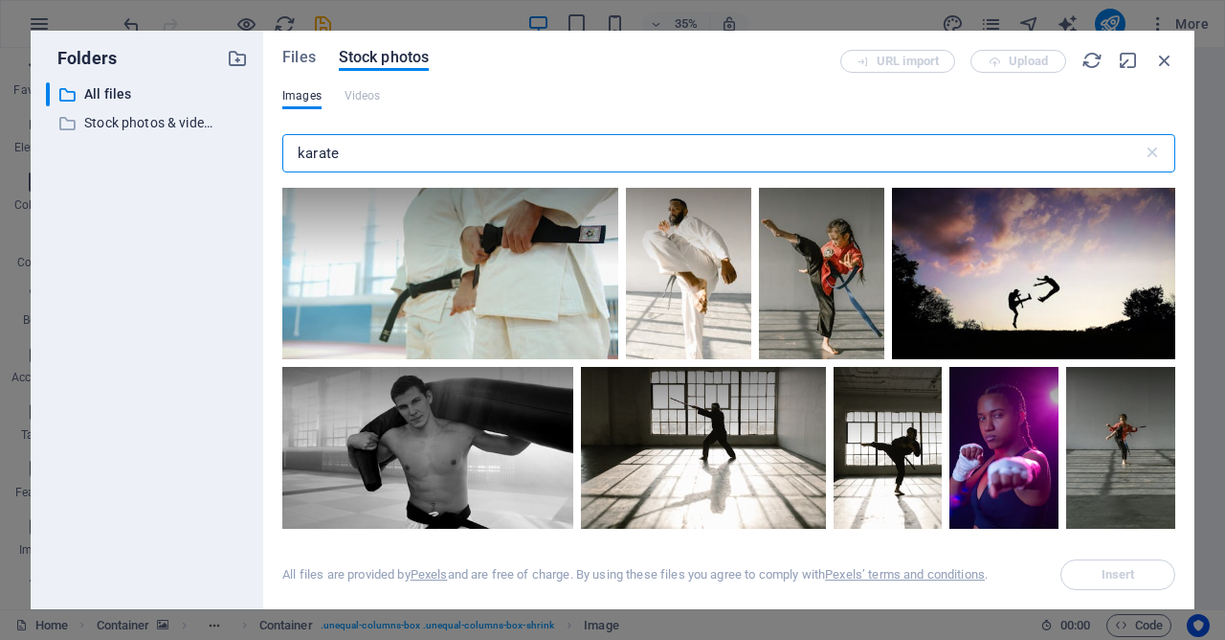
scroll to position [184, 0]
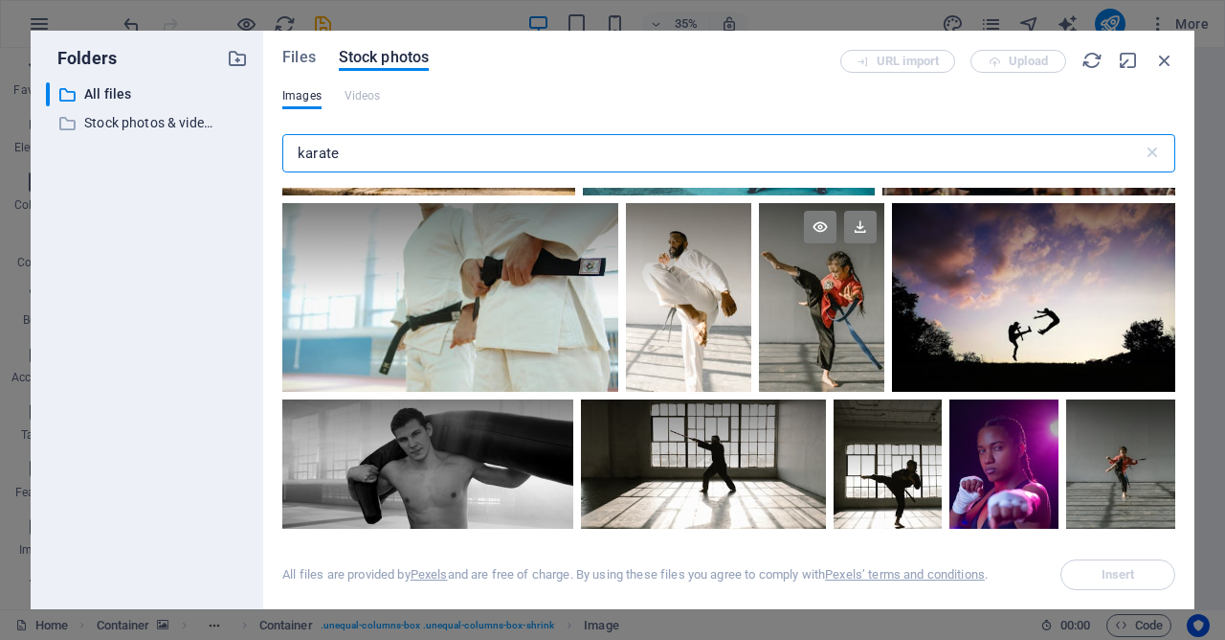
type input "karate"
click at [827, 332] on div at bounding box center [821, 297] width 125 height 189
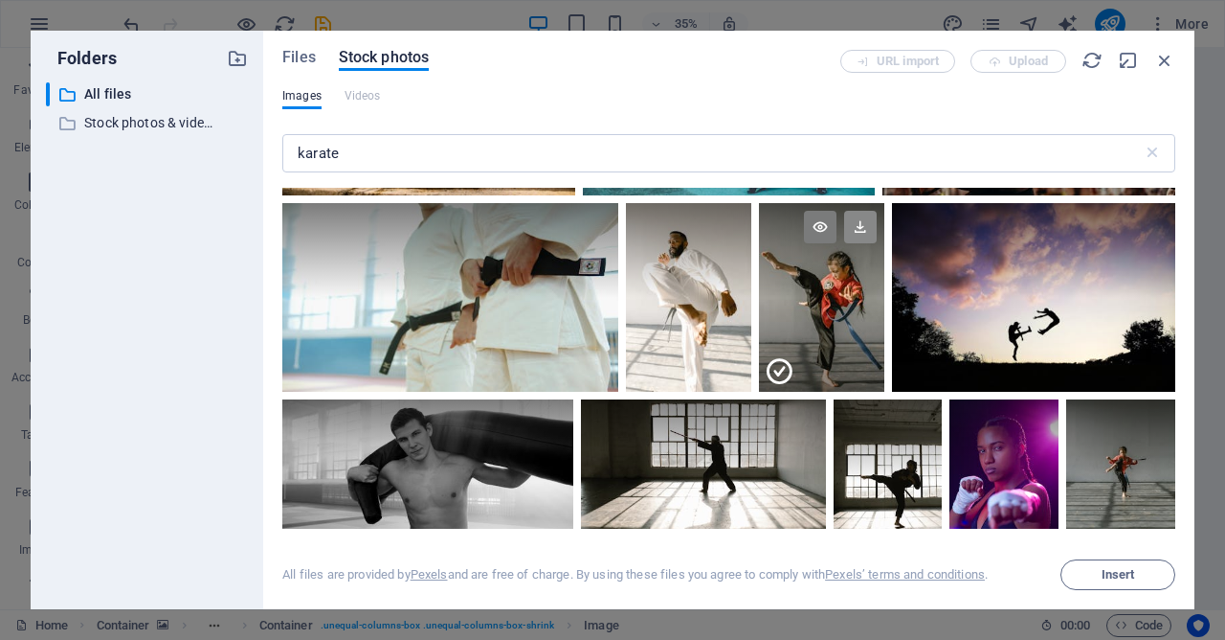
click at [865, 236] on icon at bounding box center [860, 227] width 33 height 33
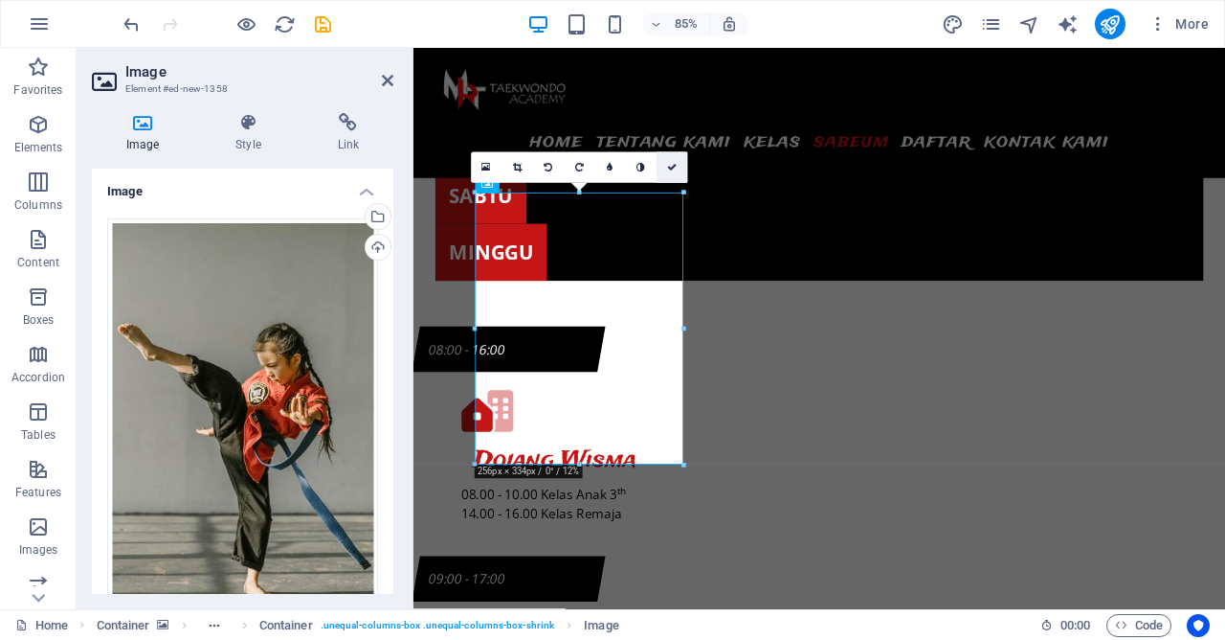
click at [673, 162] on link at bounding box center [672, 167] width 31 height 31
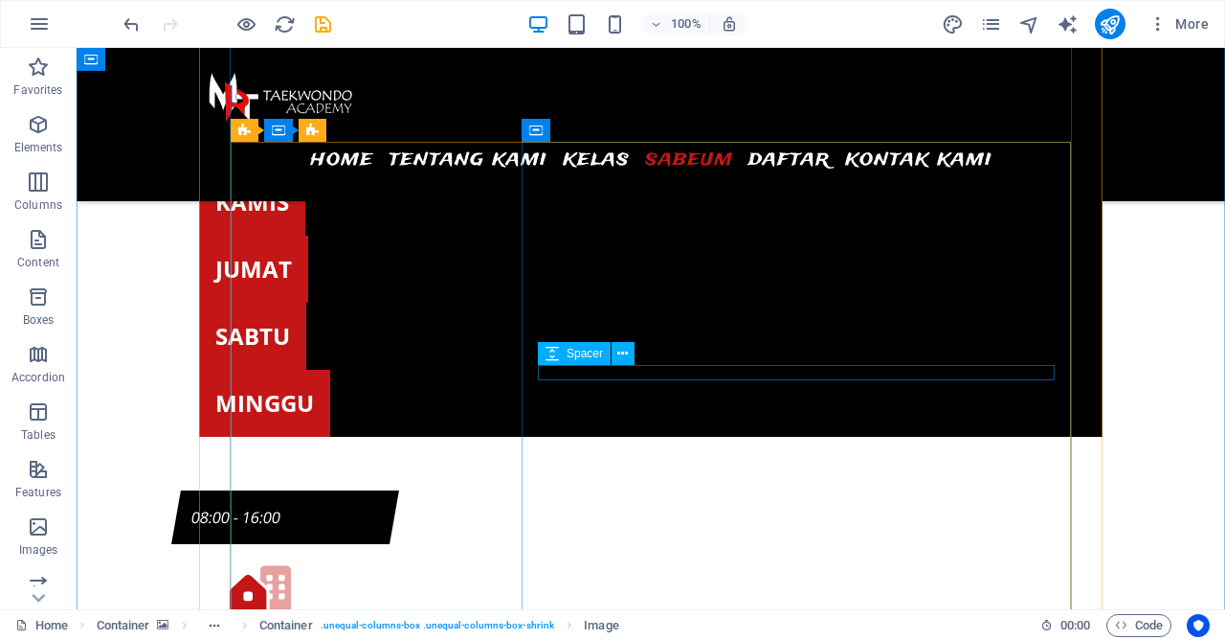
scroll to position [6795, 0]
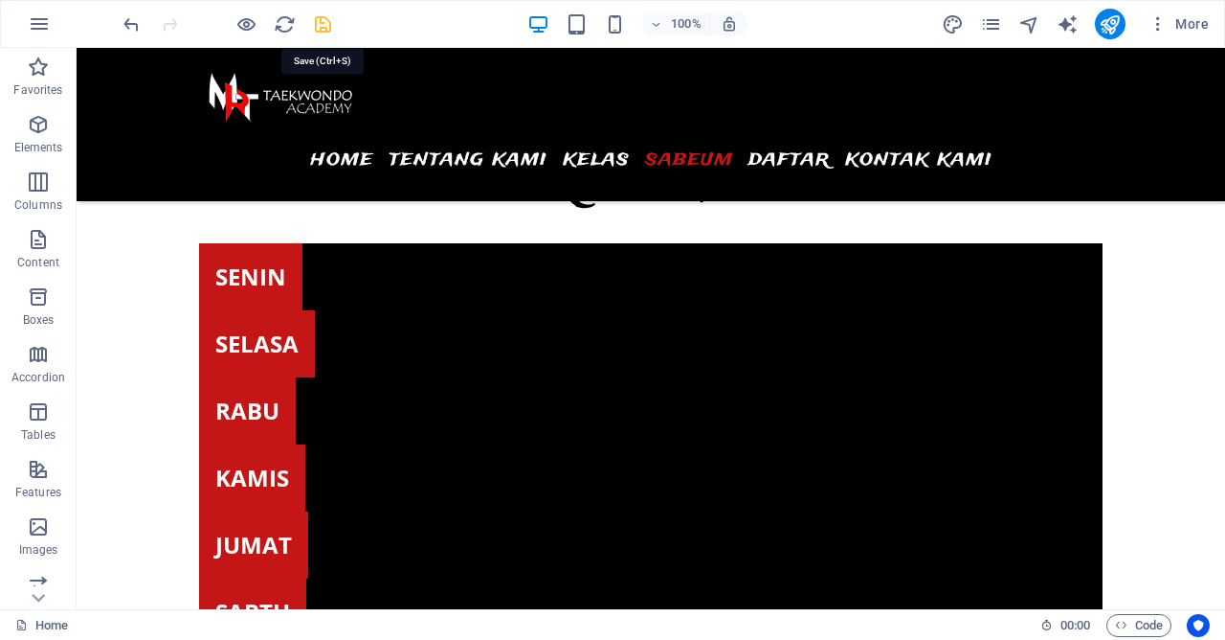
drag, startPoint x: 325, startPoint y: 27, endPoint x: 535, endPoint y: 201, distance: 273.4
click at [325, 27] on icon "save" at bounding box center [323, 24] width 22 height 22
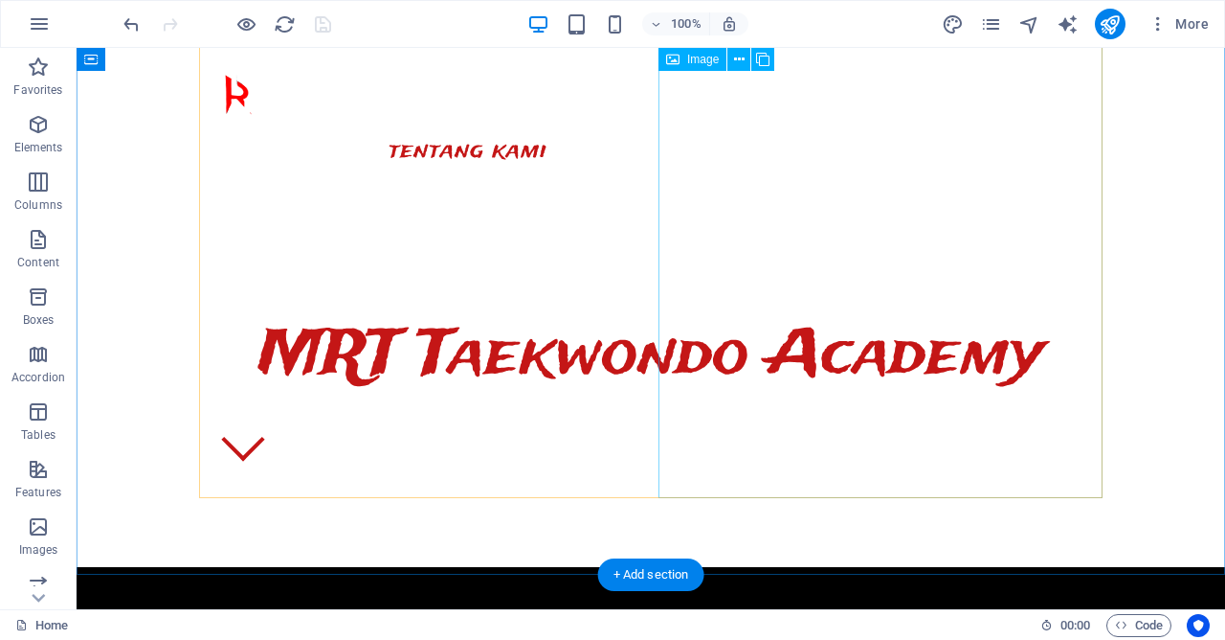
scroll to position [487, 0]
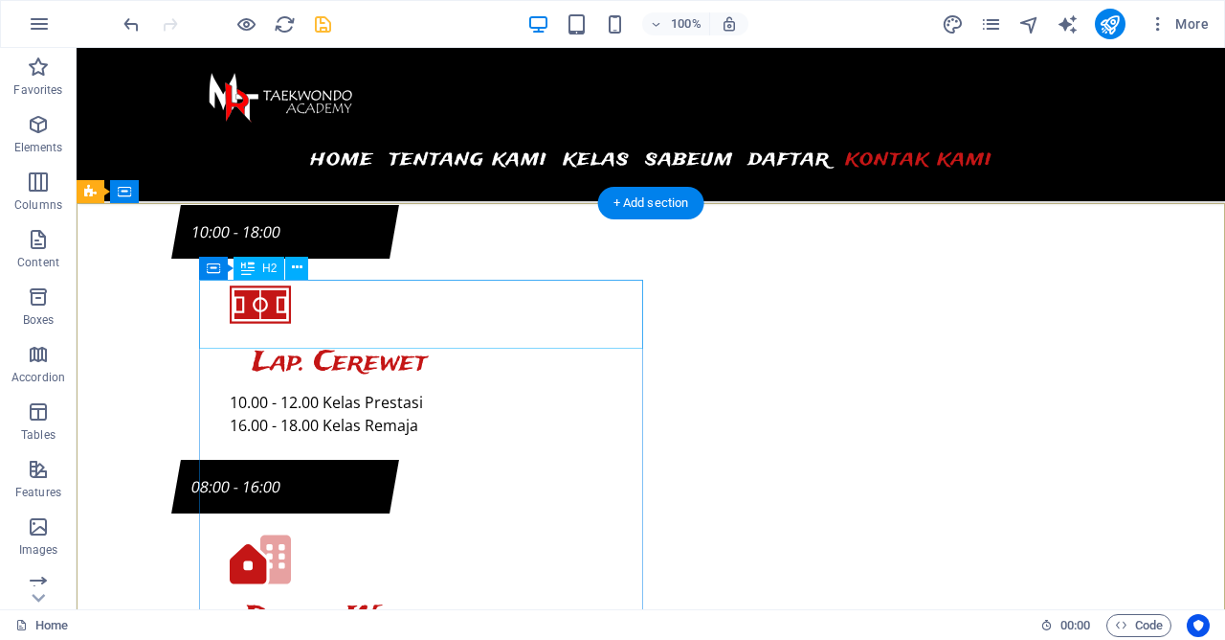
scroll to position [8979, 0]
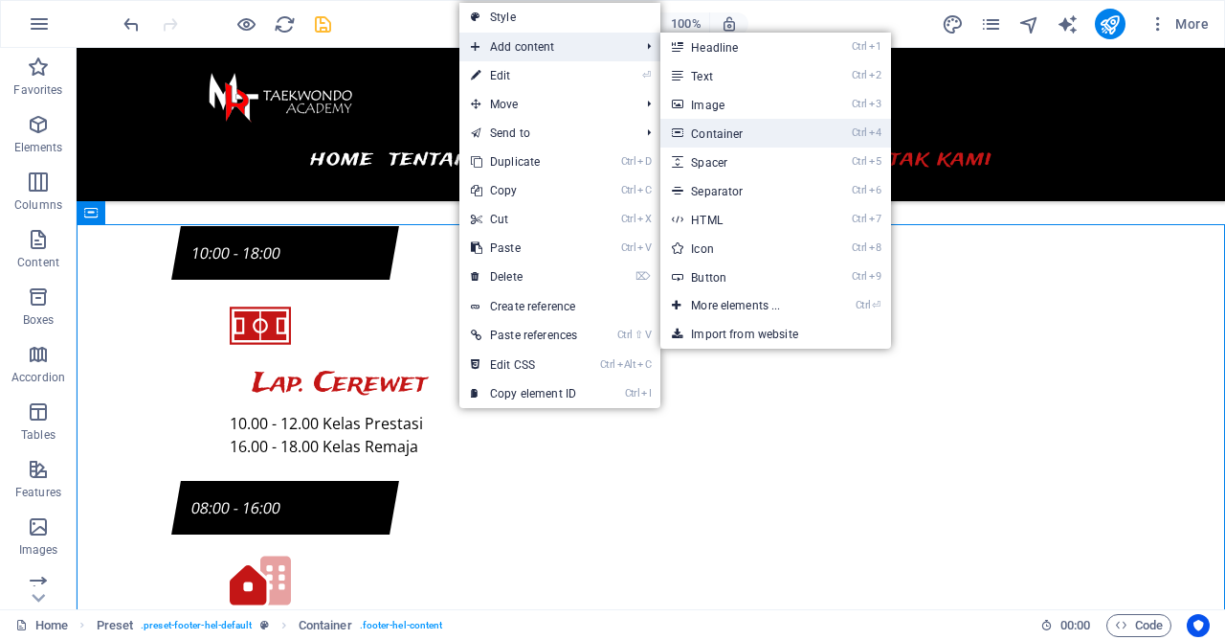
click at [729, 135] on link "Ctrl 4 Container" at bounding box center [740, 133] width 158 height 29
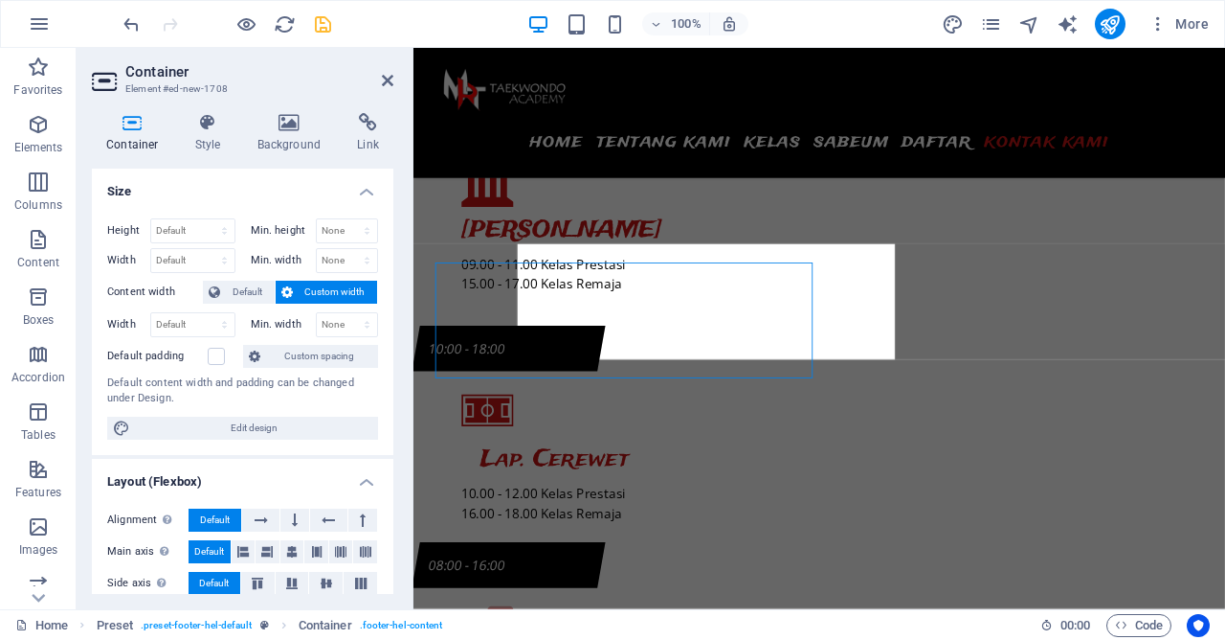
scroll to position [9001, 0]
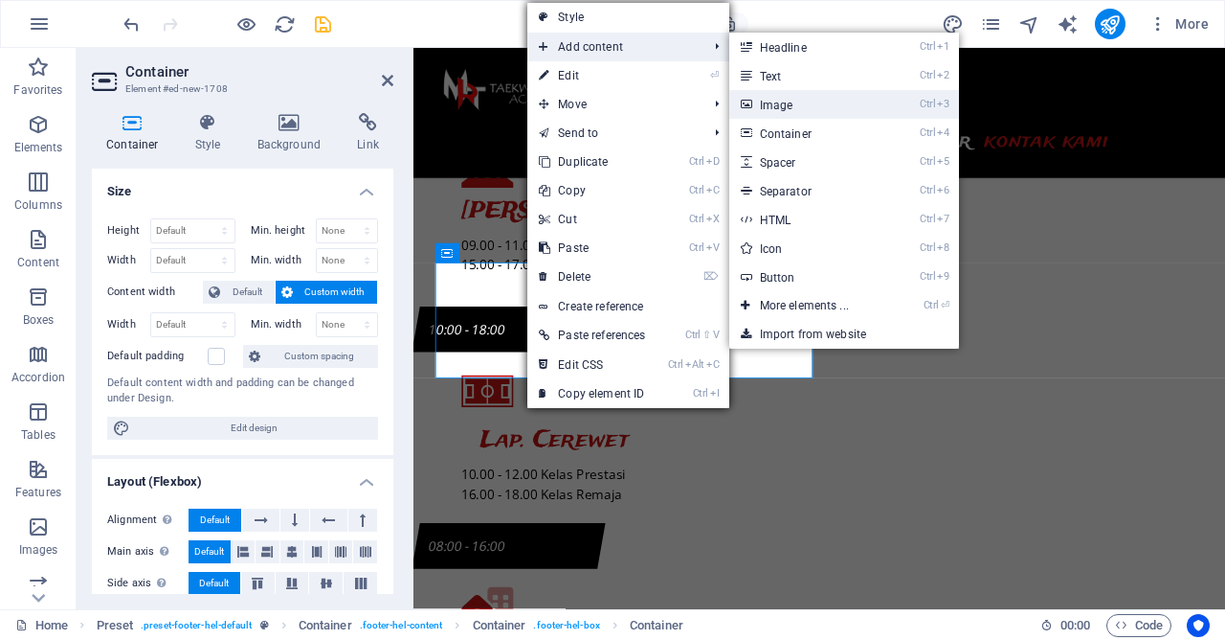
click at [766, 97] on link "Ctrl 3 Image" at bounding box center [809, 104] width 158 height 29
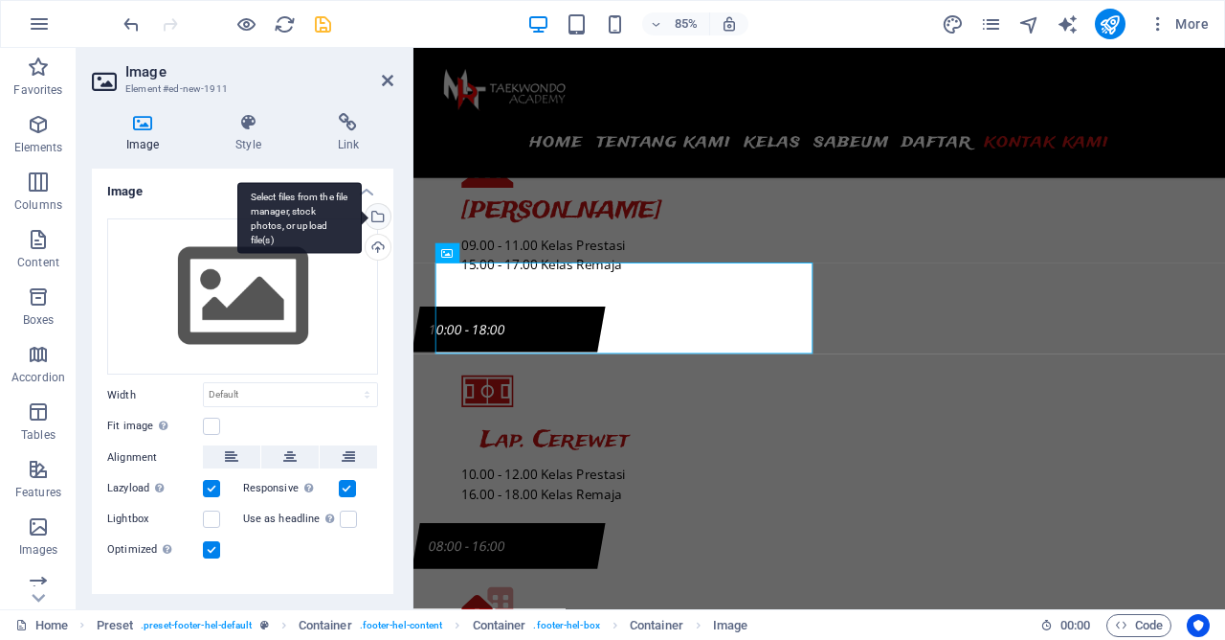
click at [362, 218] on div "Select files from the file manager, stock photos, or upload file(s)" at bounding box center [299, 218] width 124 height 72
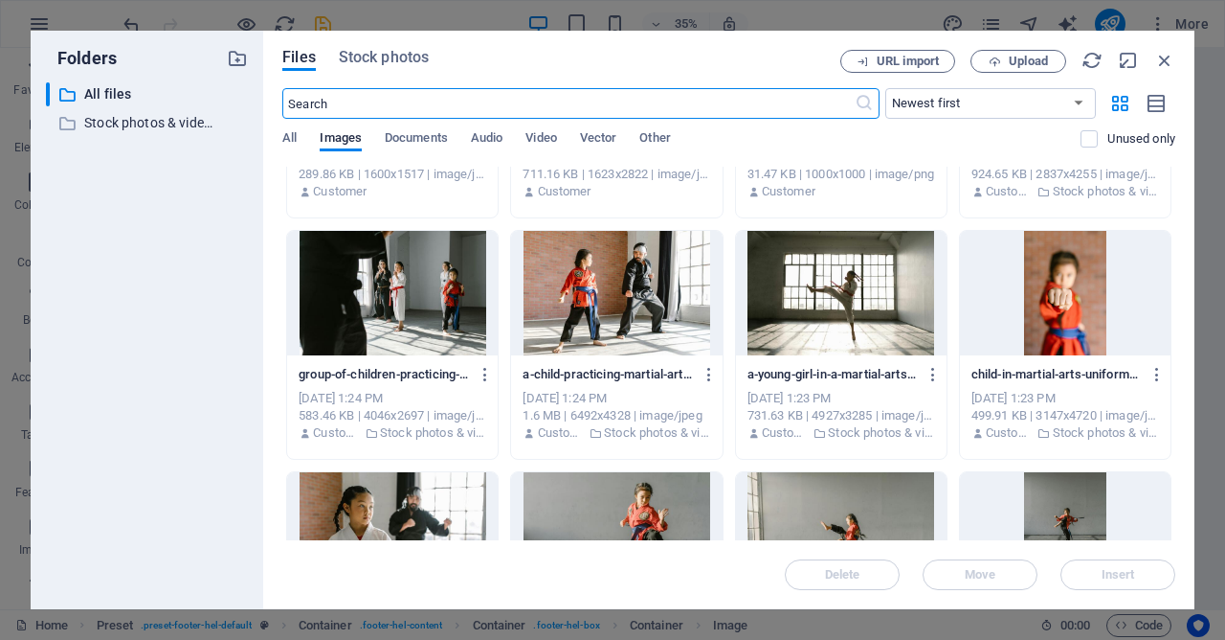
scroll to position [1270, 0]
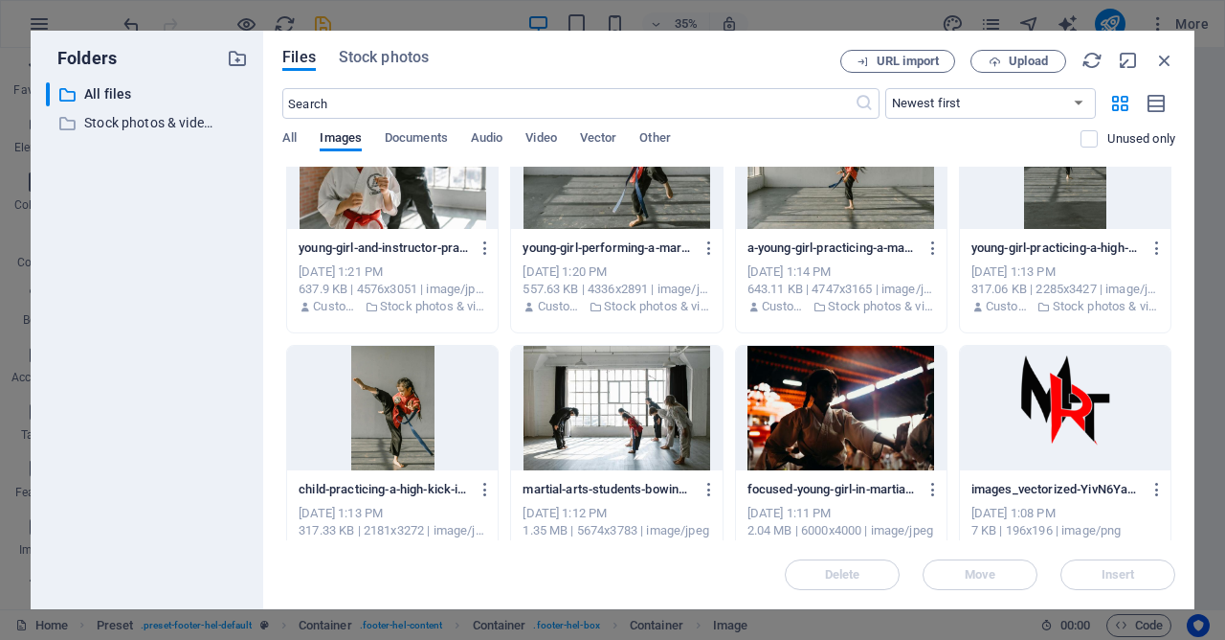
click at [1082, 408] on div at bounding box center [1065, 408] width 211 height 124
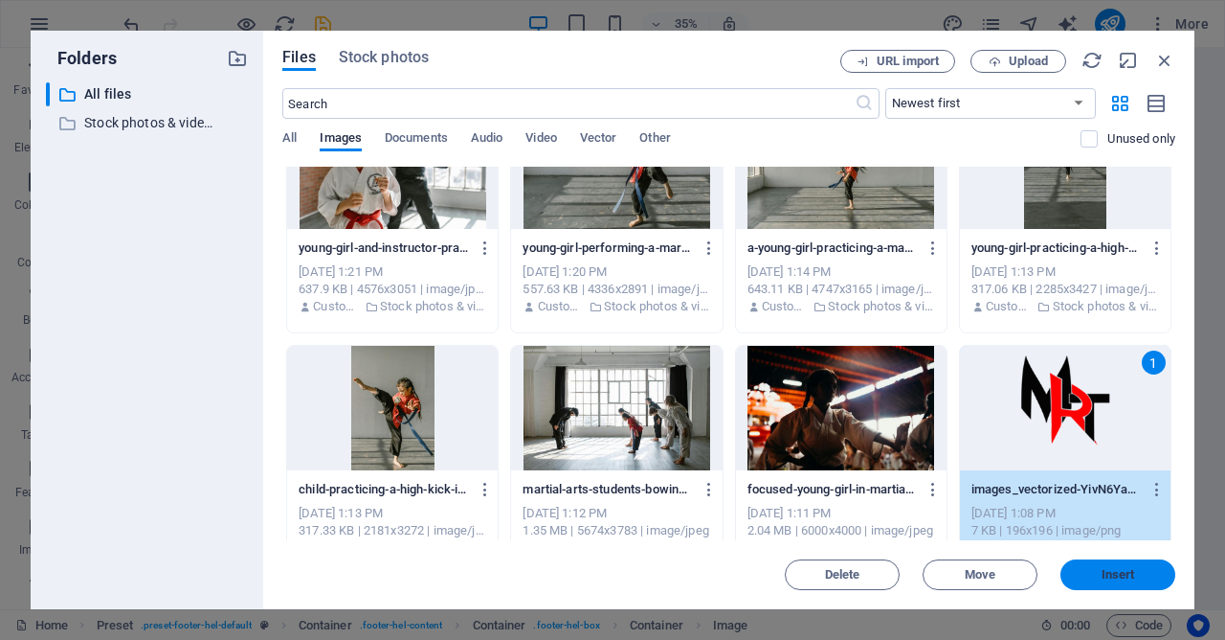
drag, startPoint x: 1115, startPoint y: 569, endPoint x: 635, endPoint y: 510, distance: 484.2
click at [1115, 569] on span "Insert" at bounding box center [1119, 574] width 34 height 11
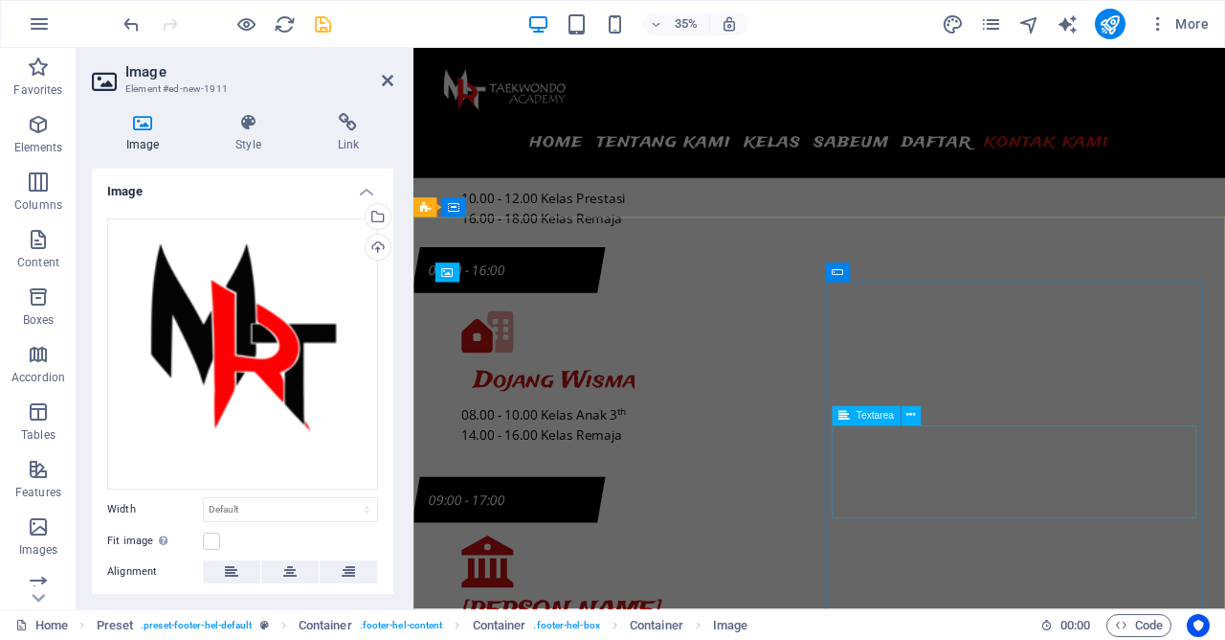
scroll to position [8978, 0]
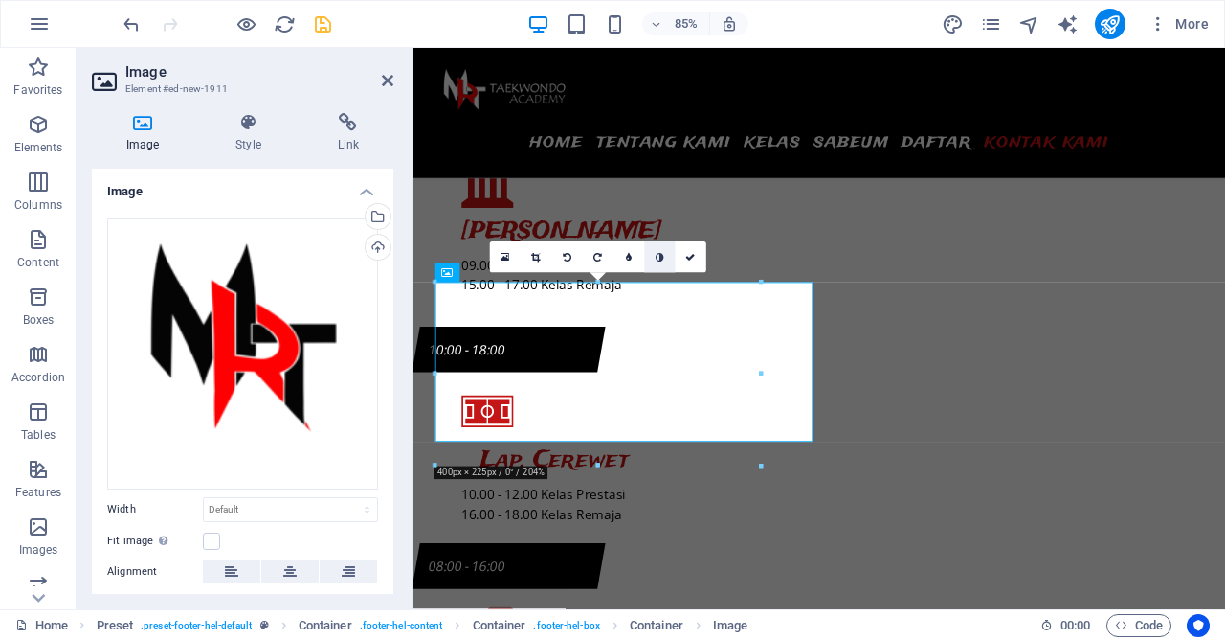
click at [657, 252] on link at bounding box center [659, 256] width 31 height 31
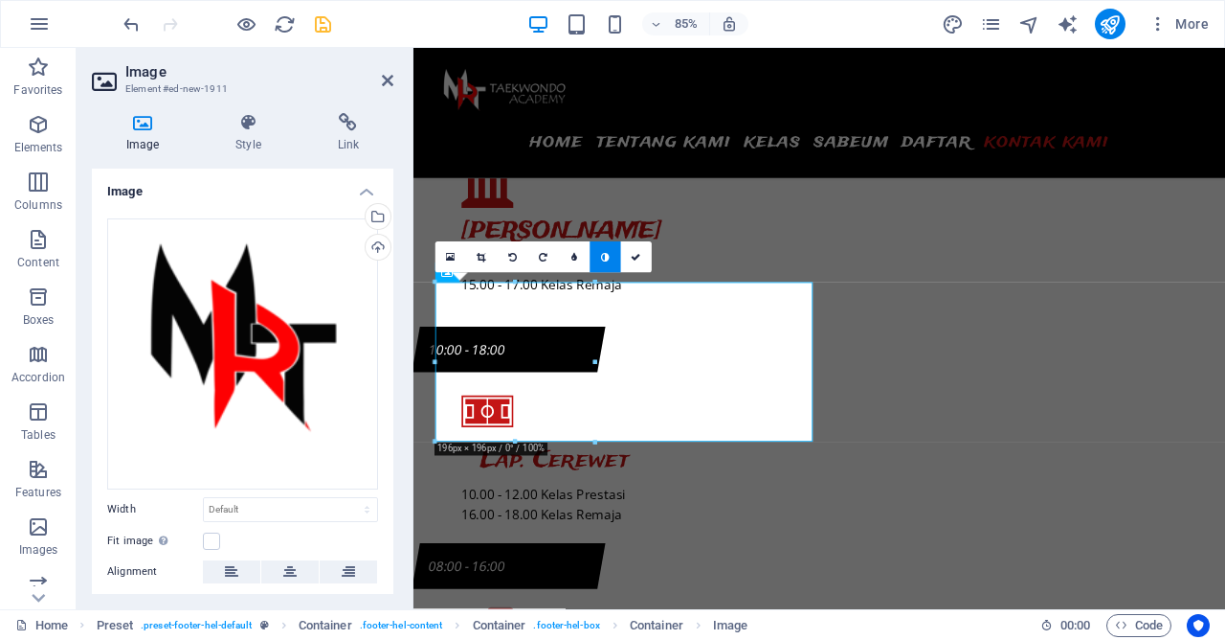
click at [613, 259] on link at bounding box center [605, 256] width 31 height 31
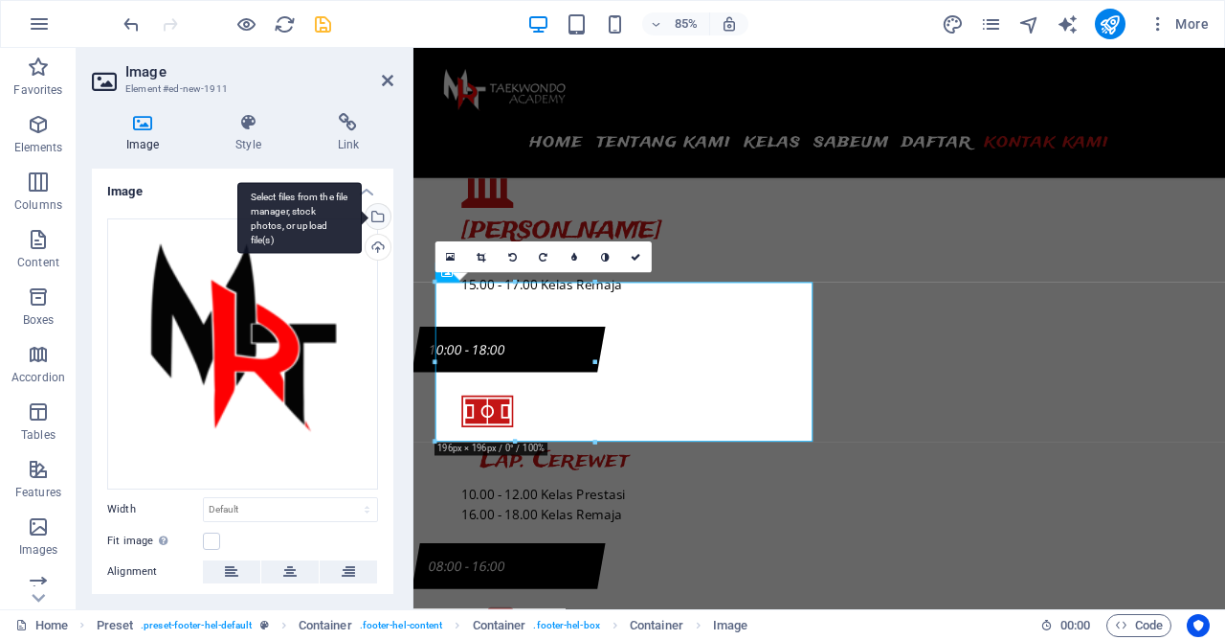
click at [378, 215] on div "Select files from the file manager, stock photos, or upload file(s)" at bounding box center [376, 218] width 29 height 29
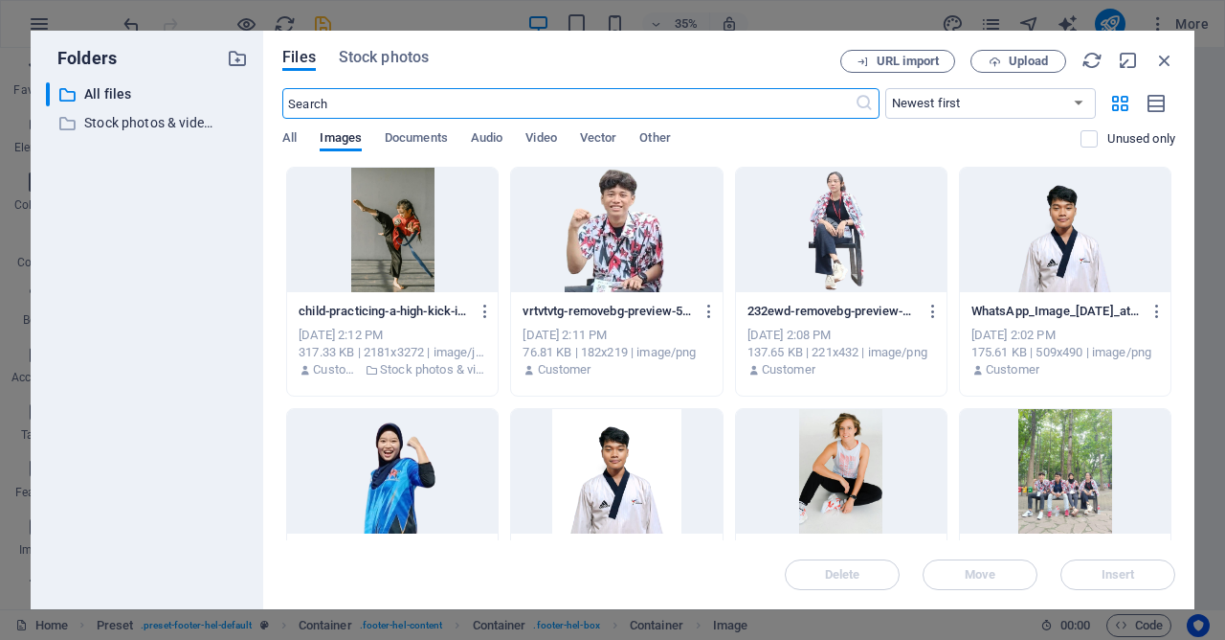
scroll to position [551, 0]
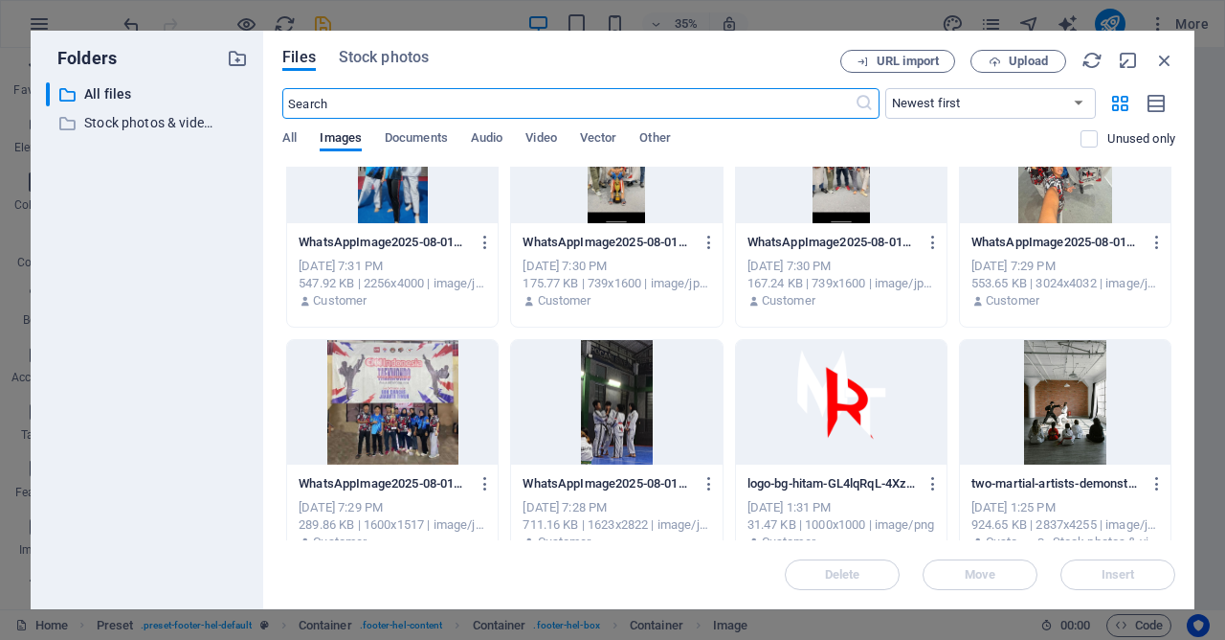
click at [907, 416] on div at bounding box center [841, 402] width 211 height 124
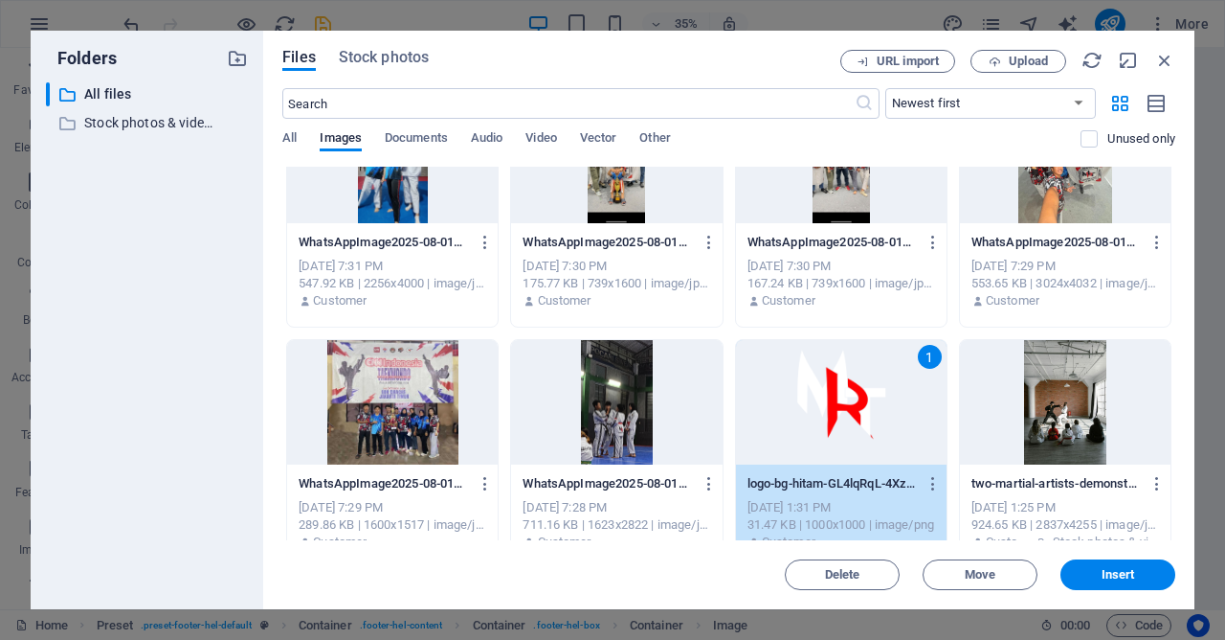
drag, startPoint x: 907, startPoint y: 416, endPoint x: 678, endPoint y: 396, distance: 229.6
click at [907, 416] on div "1" at bounding box center [841, 402] width 211 height 124
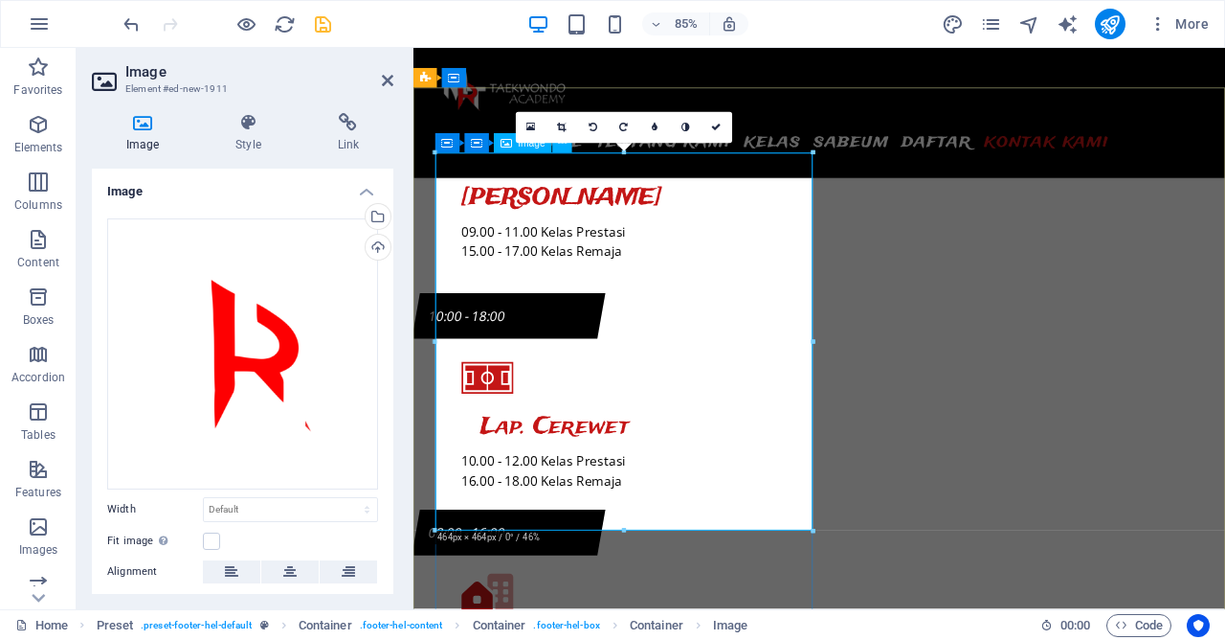
scroll to position [9328, 0]
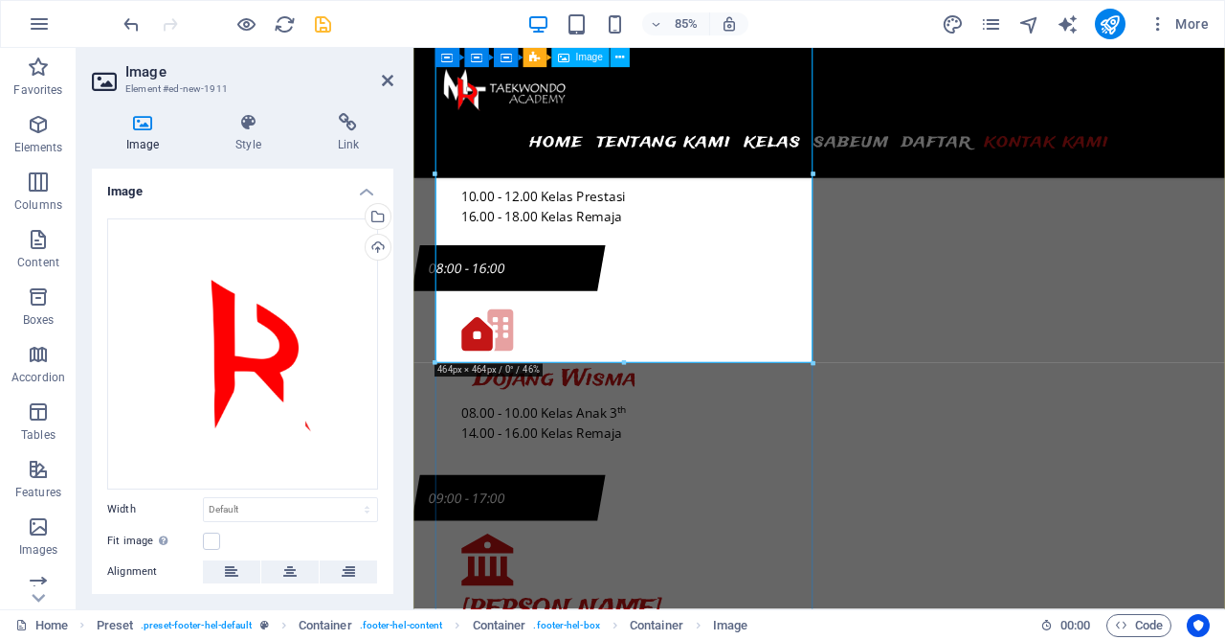
drag, startPoint x: 796, startPoint y: 341, endPoint x: 772, endPoint y: 291, distance: 55.2
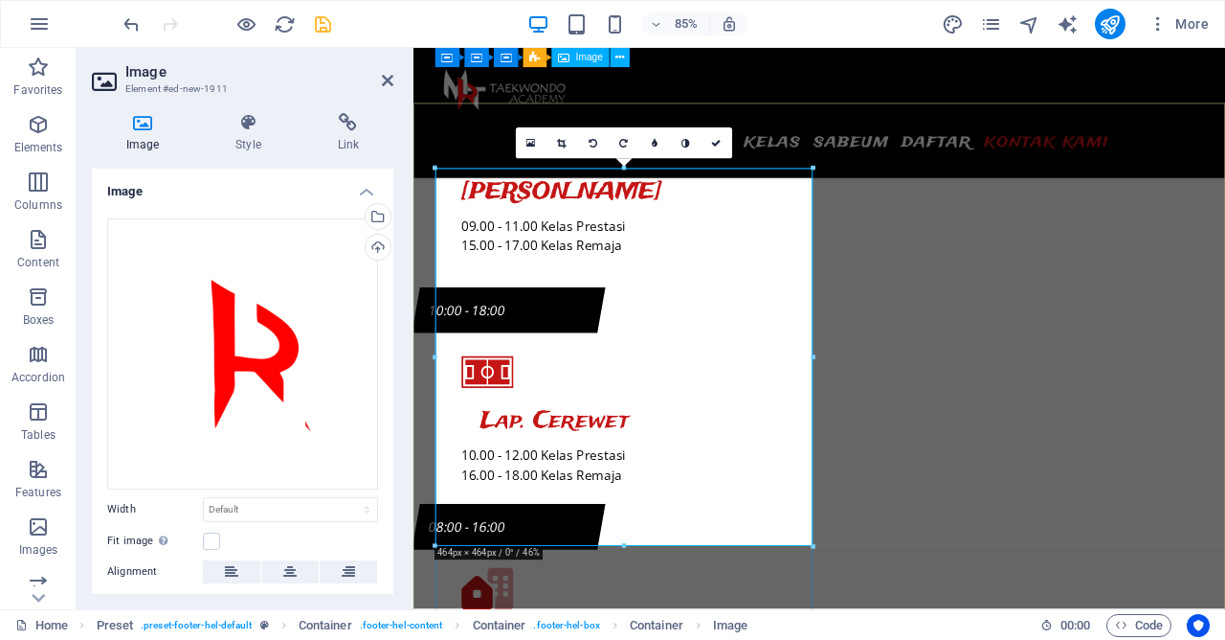
scroll to position [9018, 0]
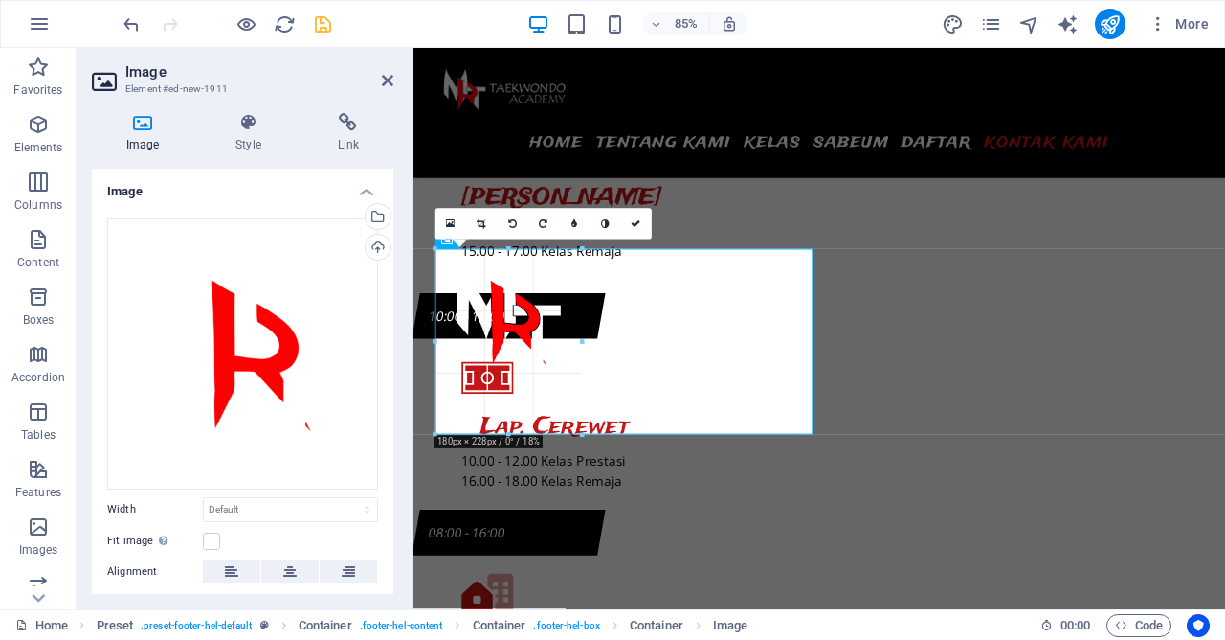
drag, startPoint x: 699, startPoint y: 587, endPoint x: 328, endPoint y: 575, distance: 370.7
click at [699, 587] on div at bounding box center [624, 581] width 377 height 124
type input "180"
select select "px"
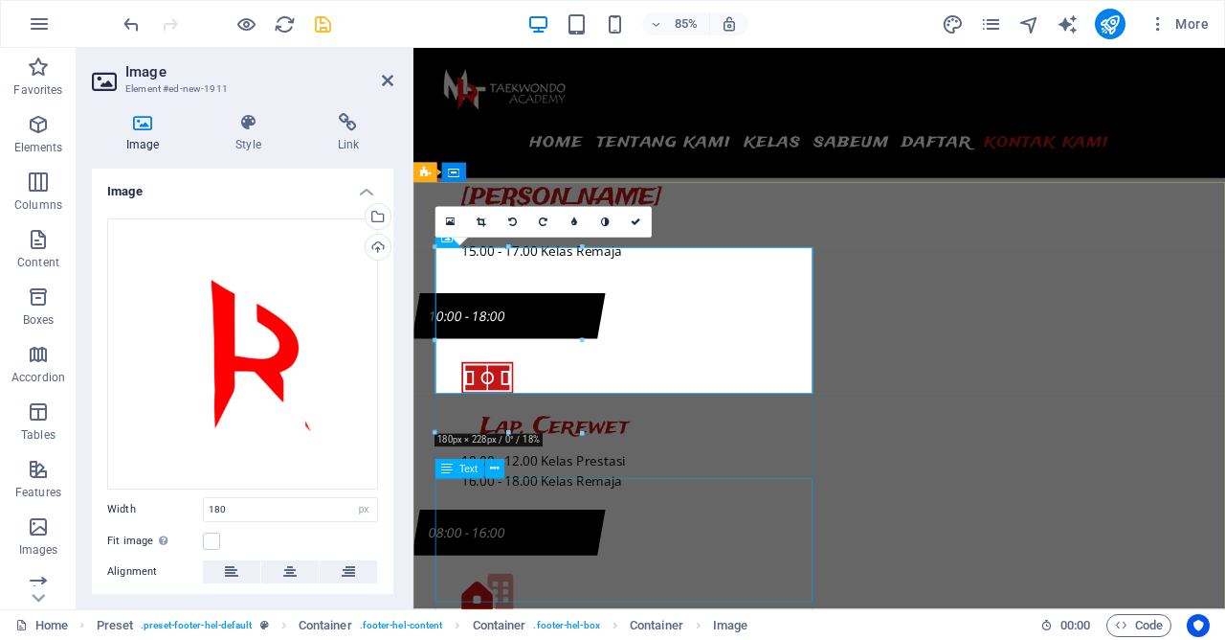
scroll to position [9121, 0]
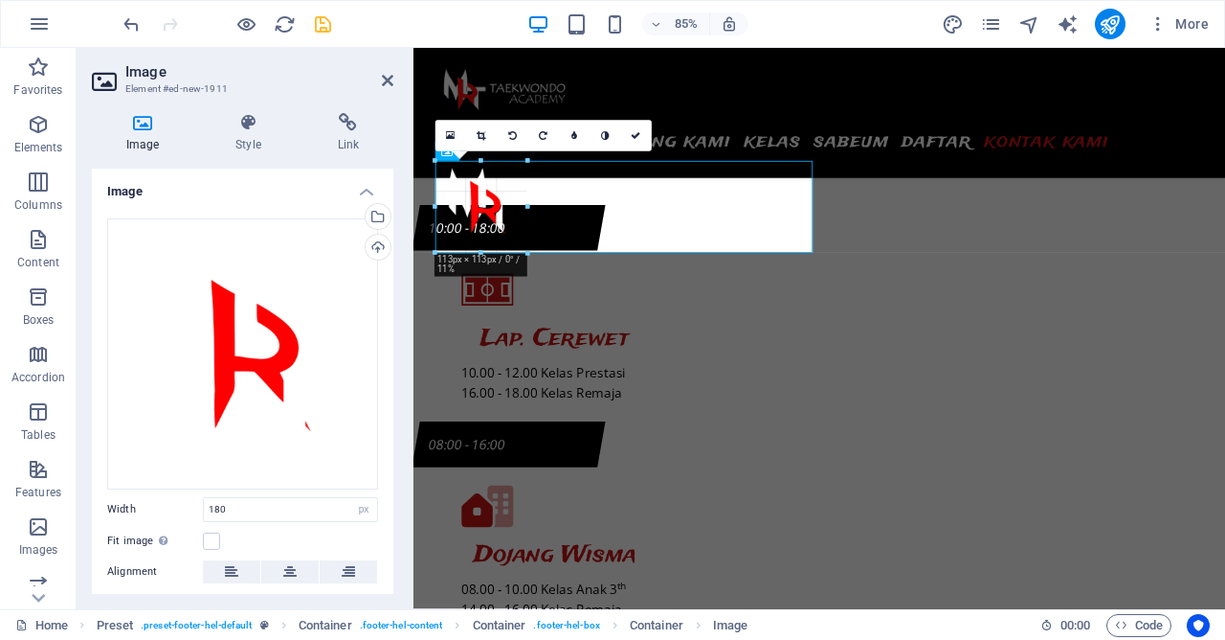
drag, startPoint x: 580, startPoint y: 312, endPoint x: 515, endPoint y: 210, distance: 121.4
type input "113"
click at [639, 134] on icon at bounding box center [637, 135] width 10 height 10
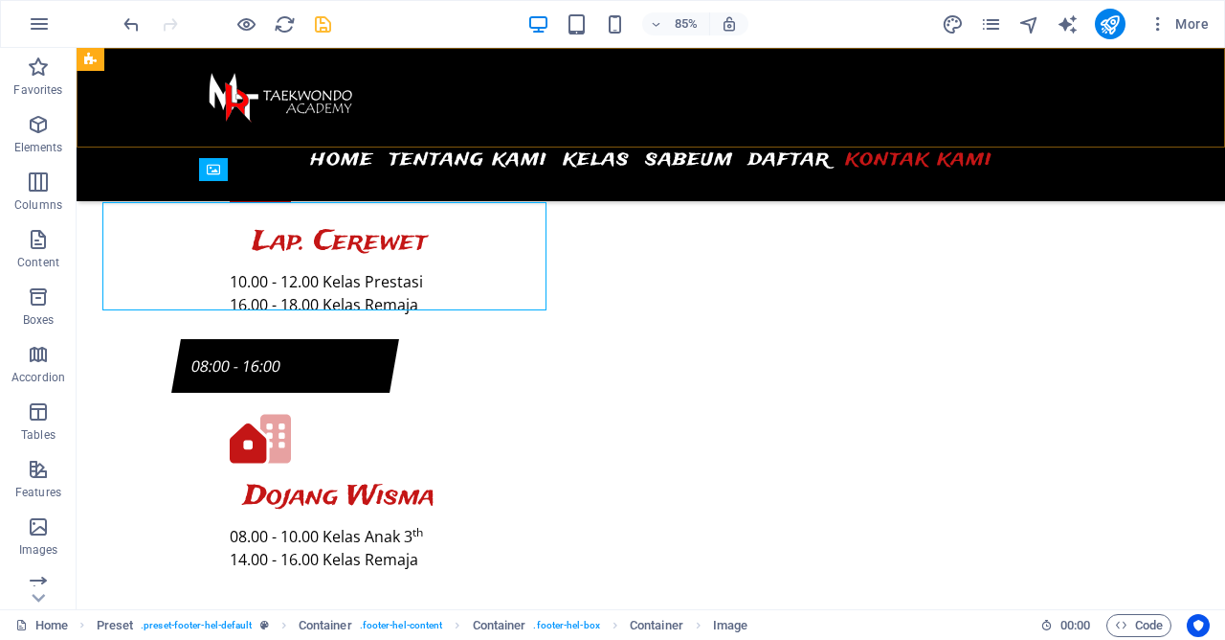
scroll to position [9099, 0]
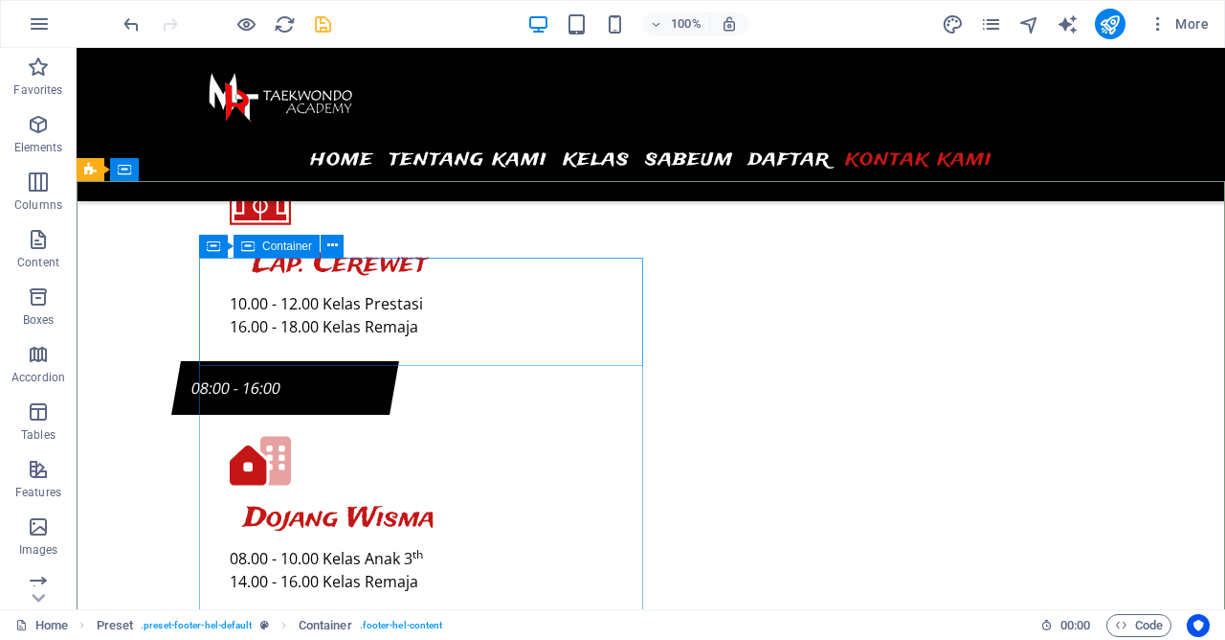
scroll to position [8996, 0]
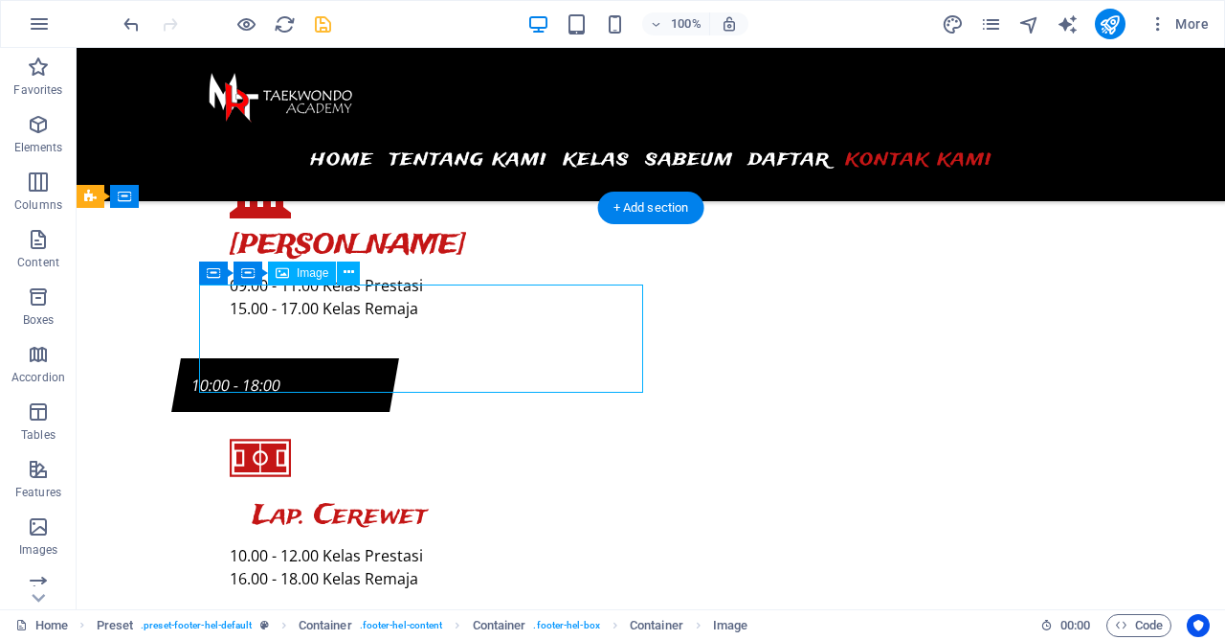
select select "px"
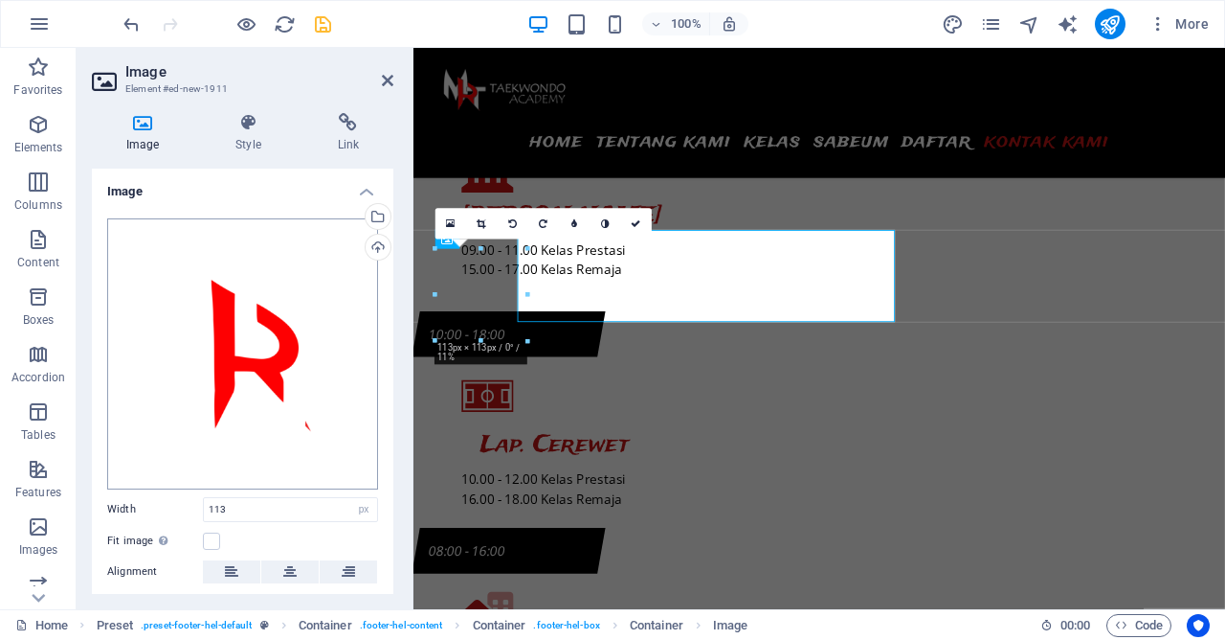
scroll to position [9018, 0]
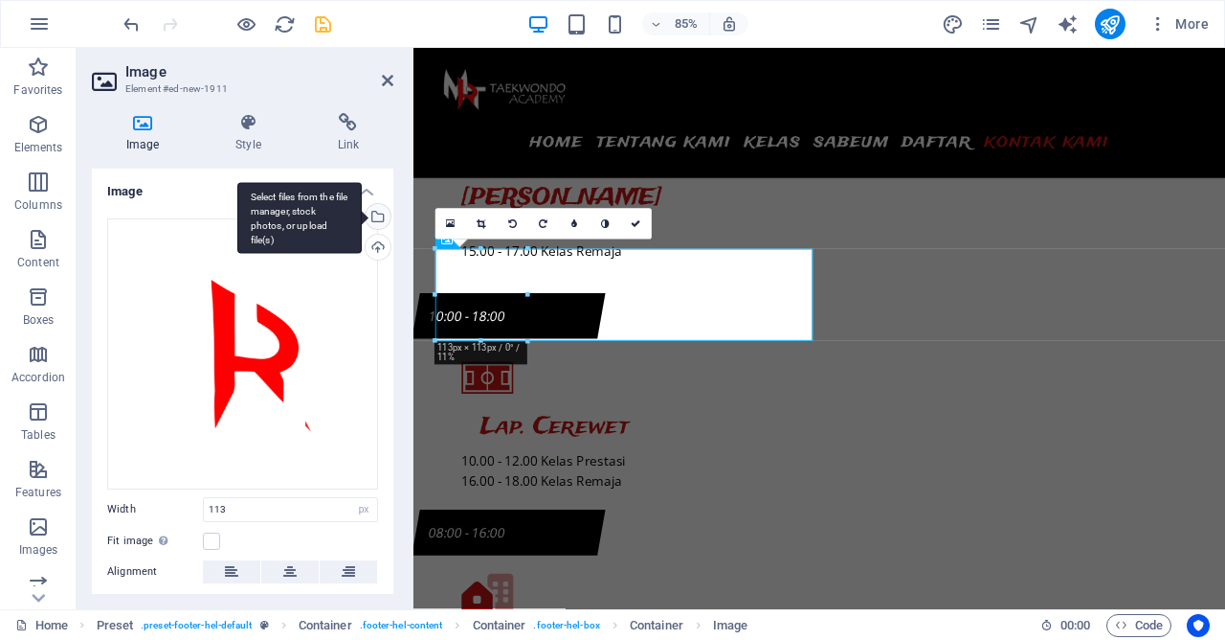
click at [382, 224] on div "Select files from the file manager, stock photos, or upload file(s)" at bounding box center [376, 218] width 29 height 29
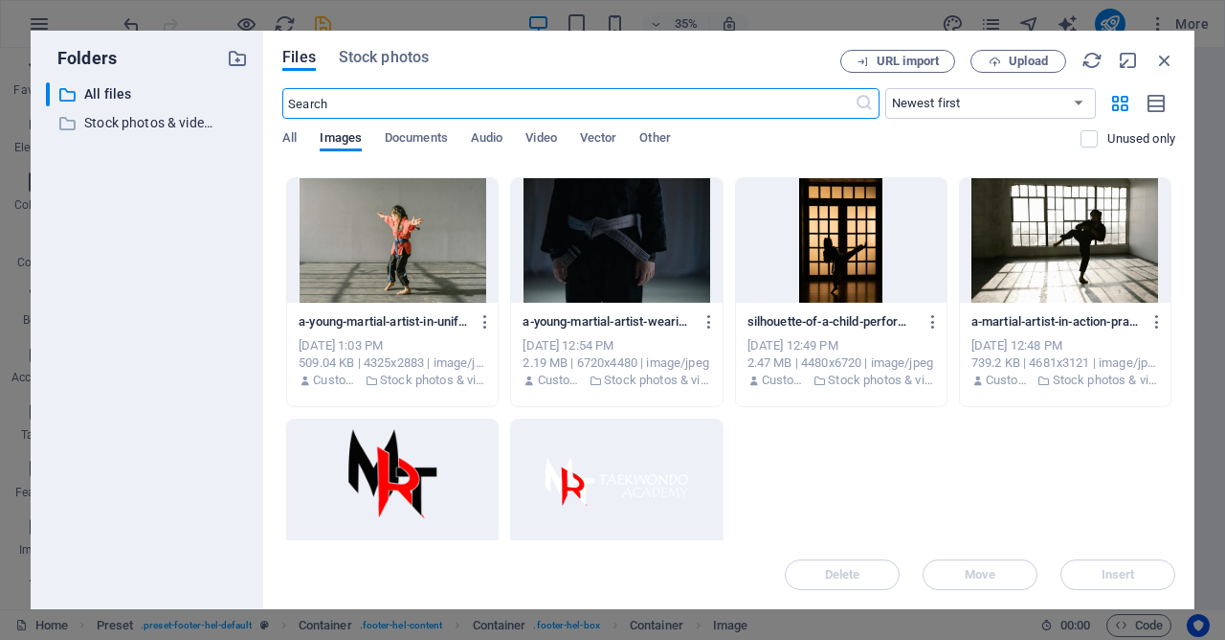
scroll to position [1787, 0]
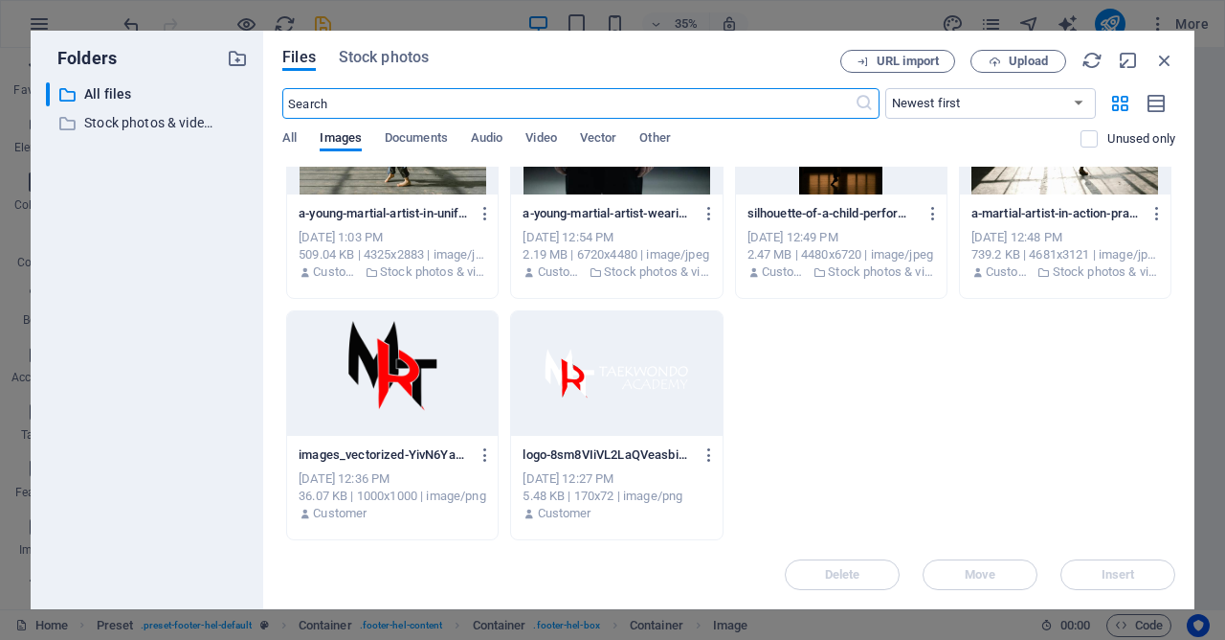
click at [573, 377] on div at bounding box center [616, 373] width 211 height 124
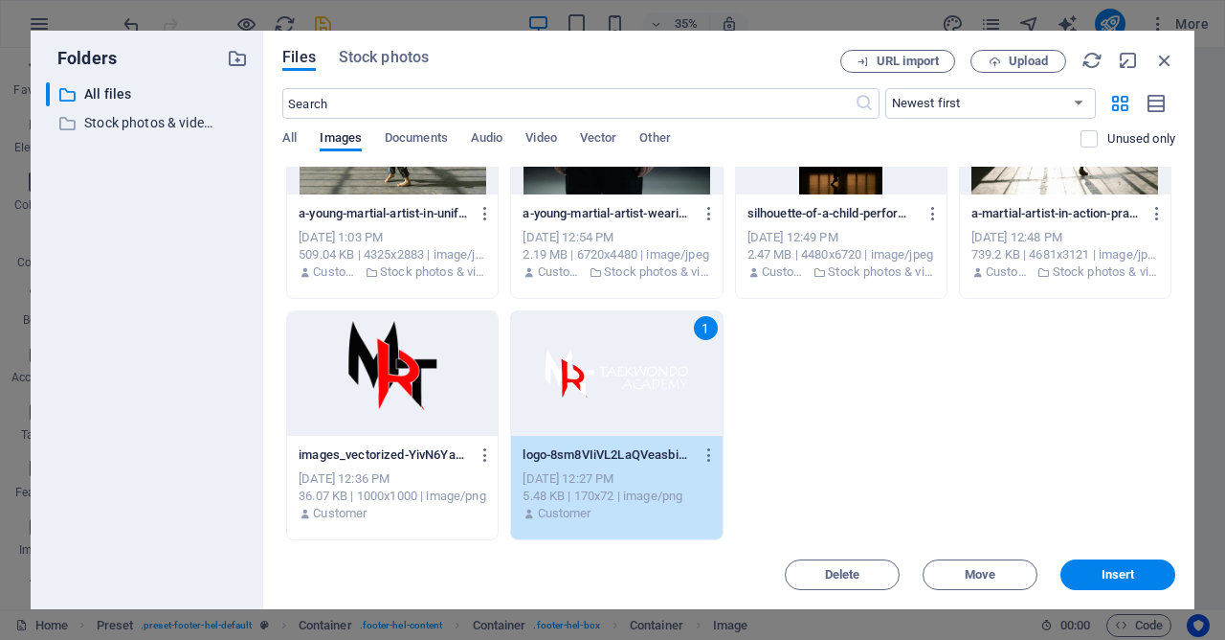
drag, startPoint x: 573, startPoint y: 377, endPoint x: 631, endPoint y: 436, distance: 82.6
click at [573, 377] on div "1" at bounding box center [616, 373] width 211 height 124
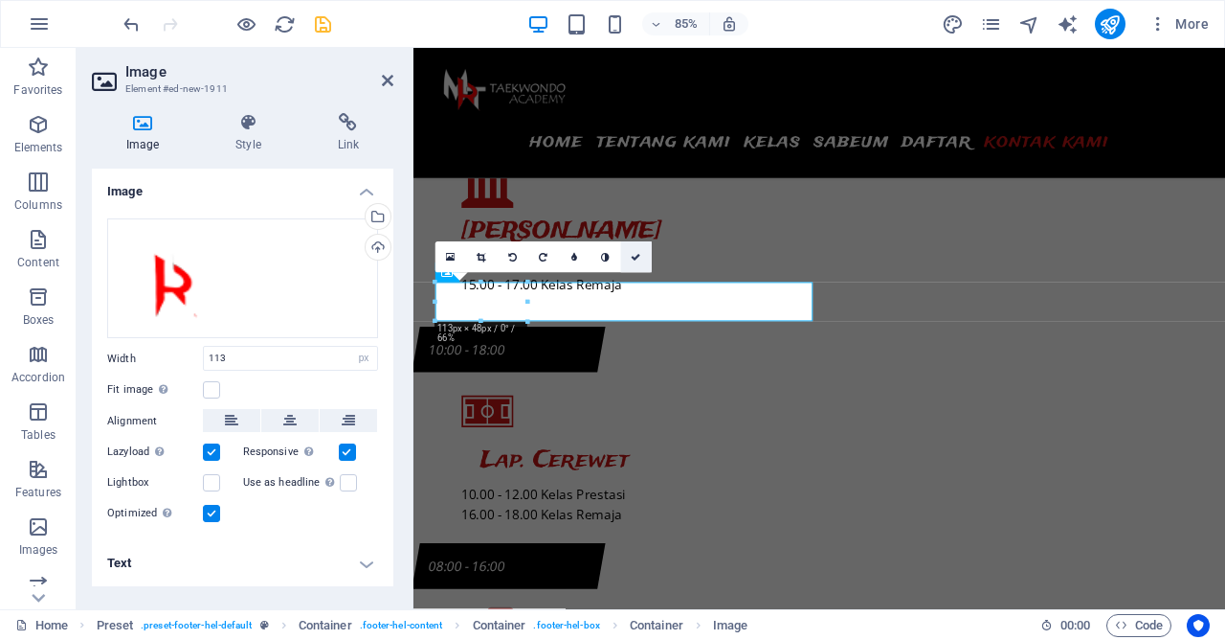
click at [637, 252] on link at bounding box center [636, 256] width 31 height 31
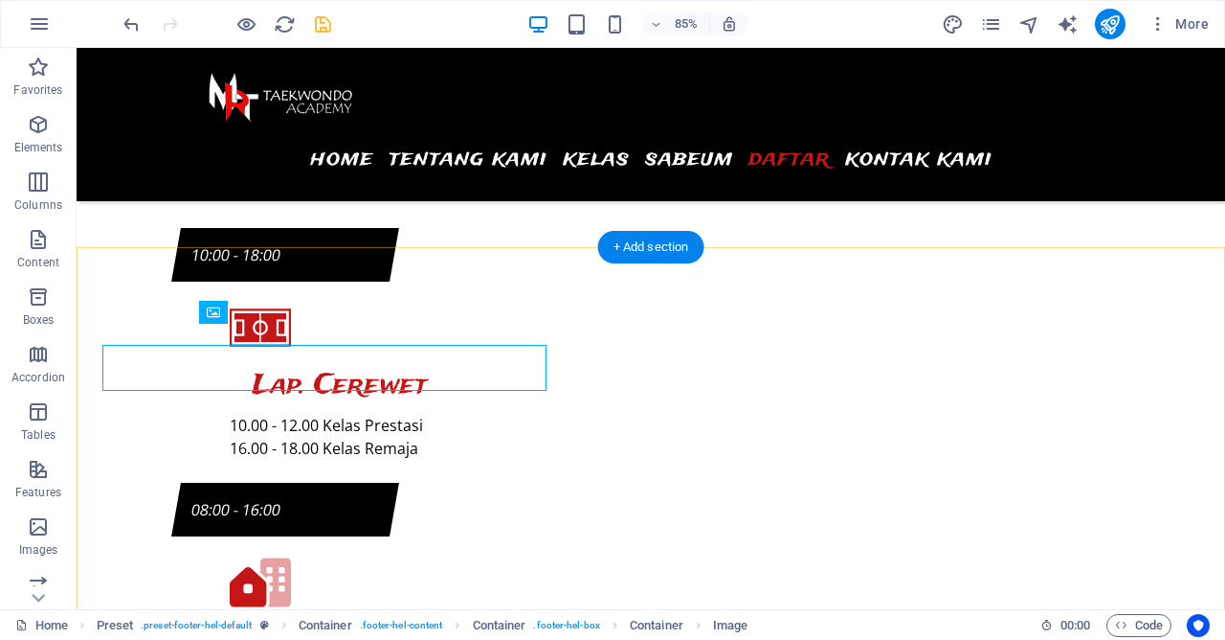
scroll to position [8956, 0]
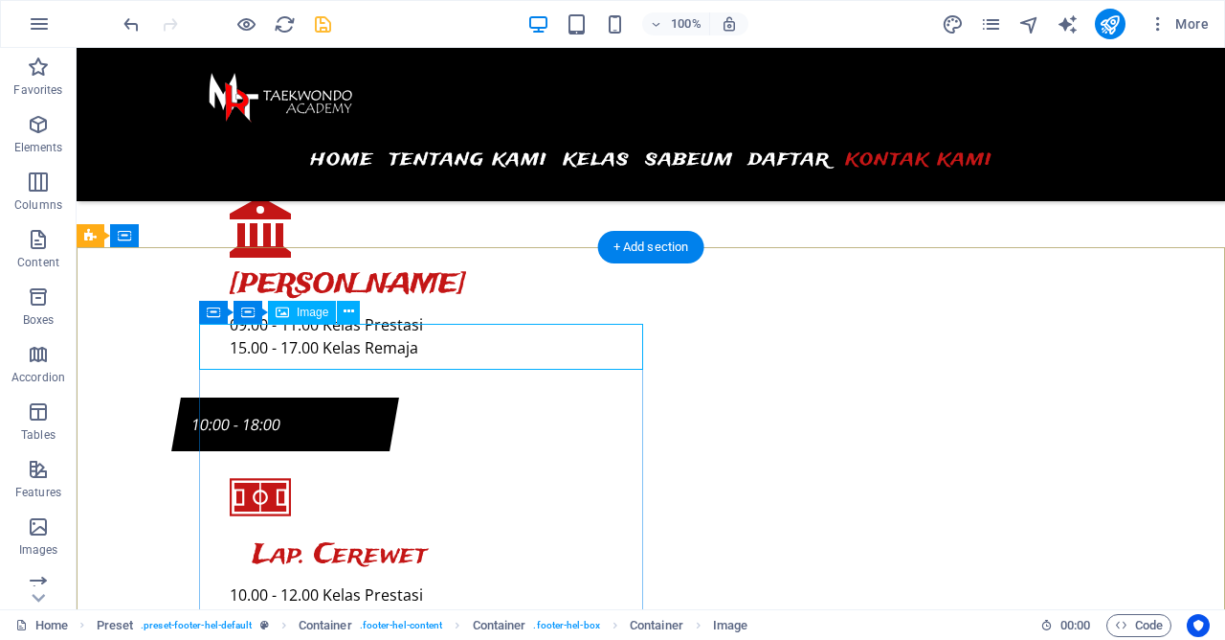
select select "px"
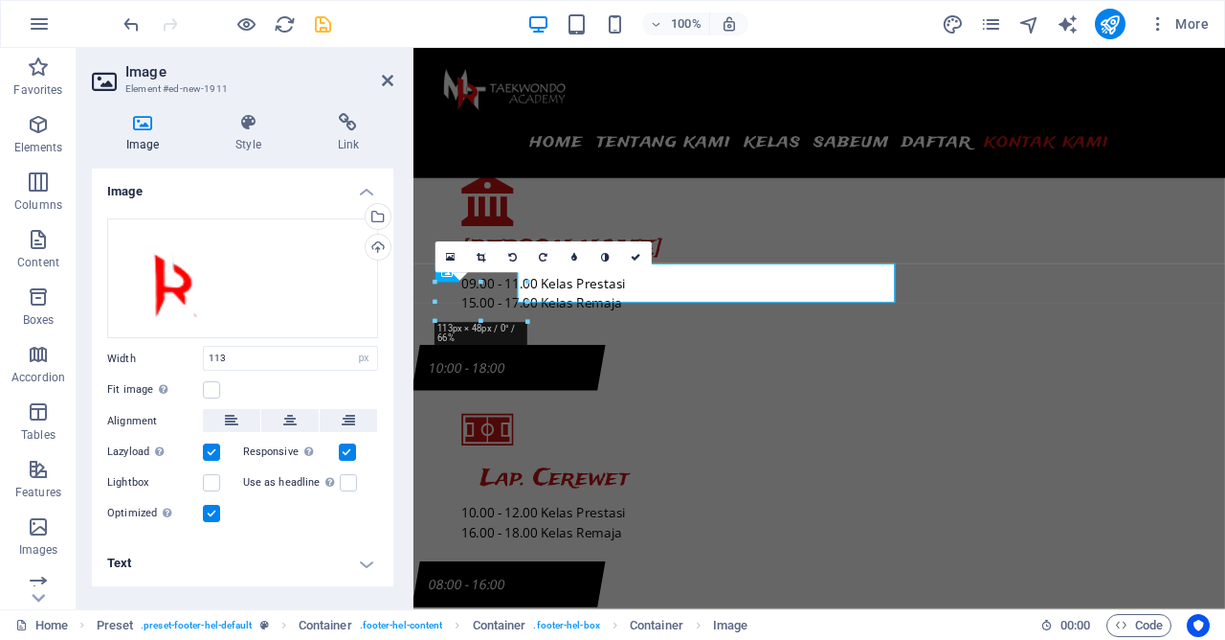
scroll to position [8978, 0]
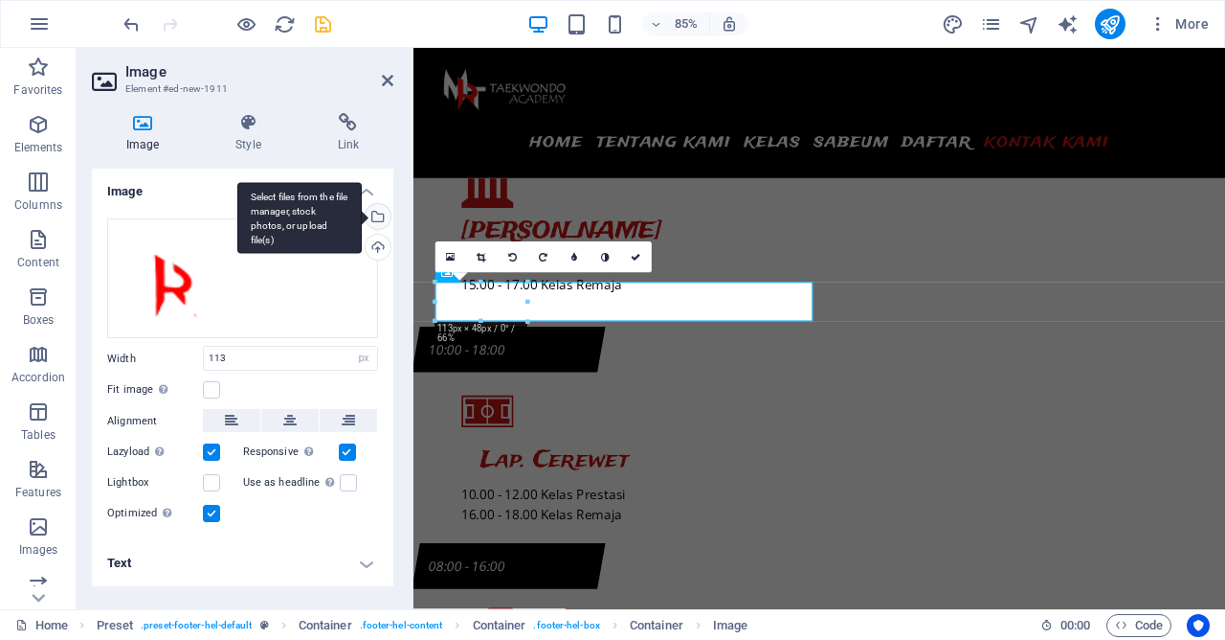
click at [383, 222] on div "Select files from the file manager, stock photos, or upload file(s)" at bounding box center [376, 218] width 29 height 29
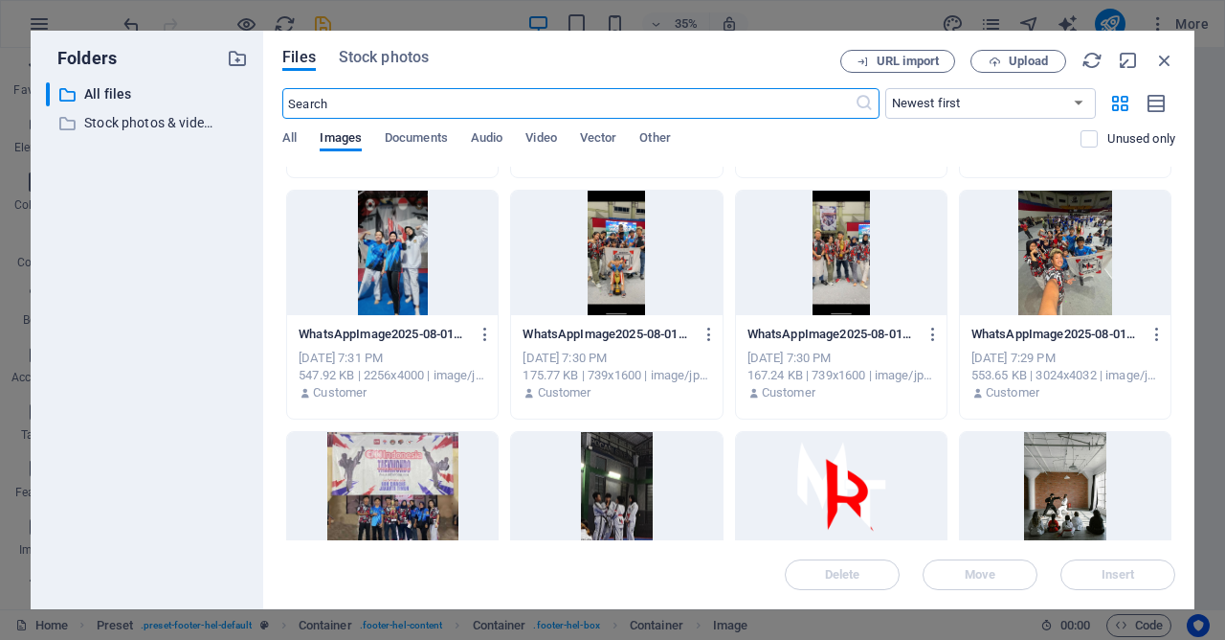
scroll to position [735, 0]
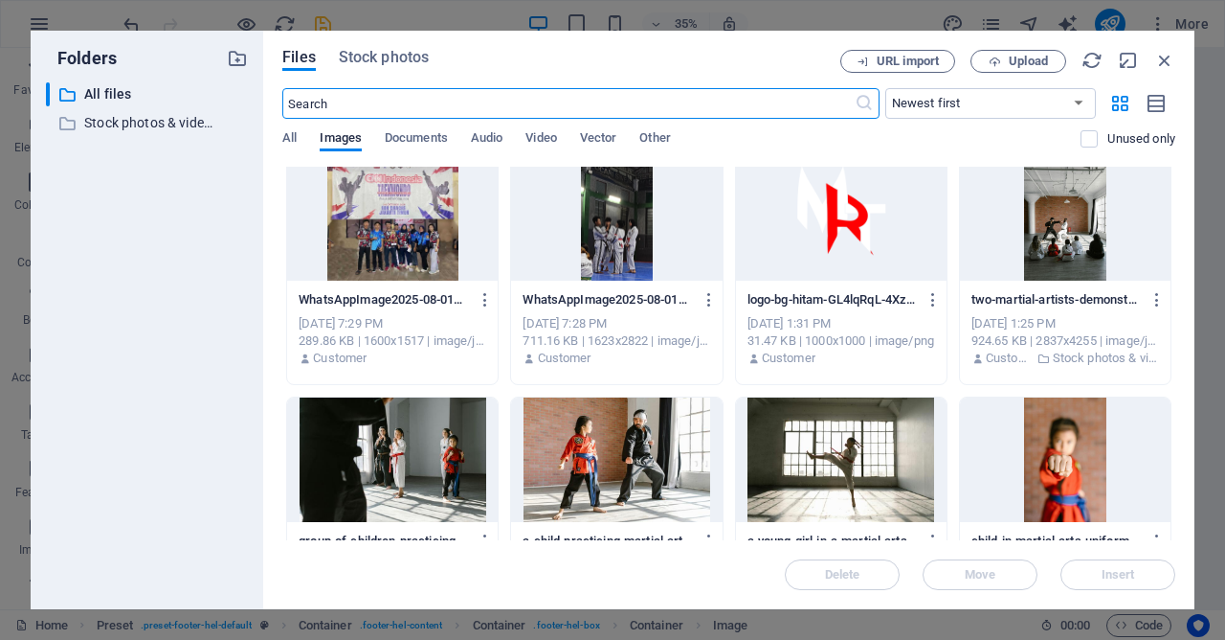
click at [842, 230] on div at bounding box center [841, 218] width 211 height 124
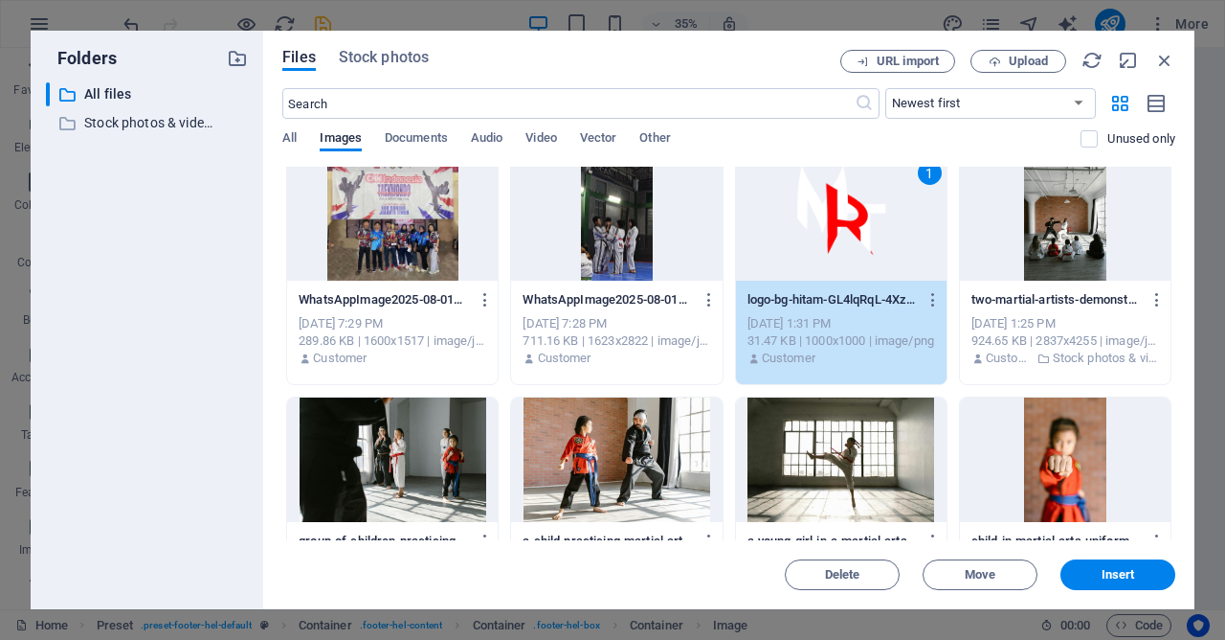
click at [842, 230] on div "1" at bounding box center [841, 218] width 211 height 124
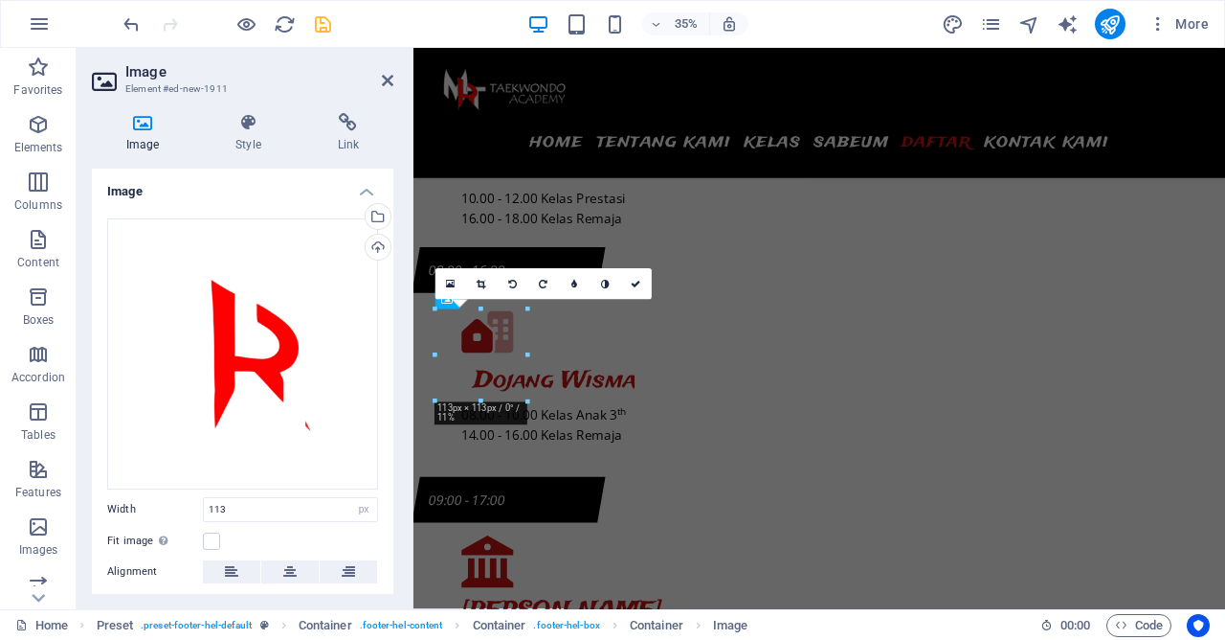
scroll to position [8947, 0]
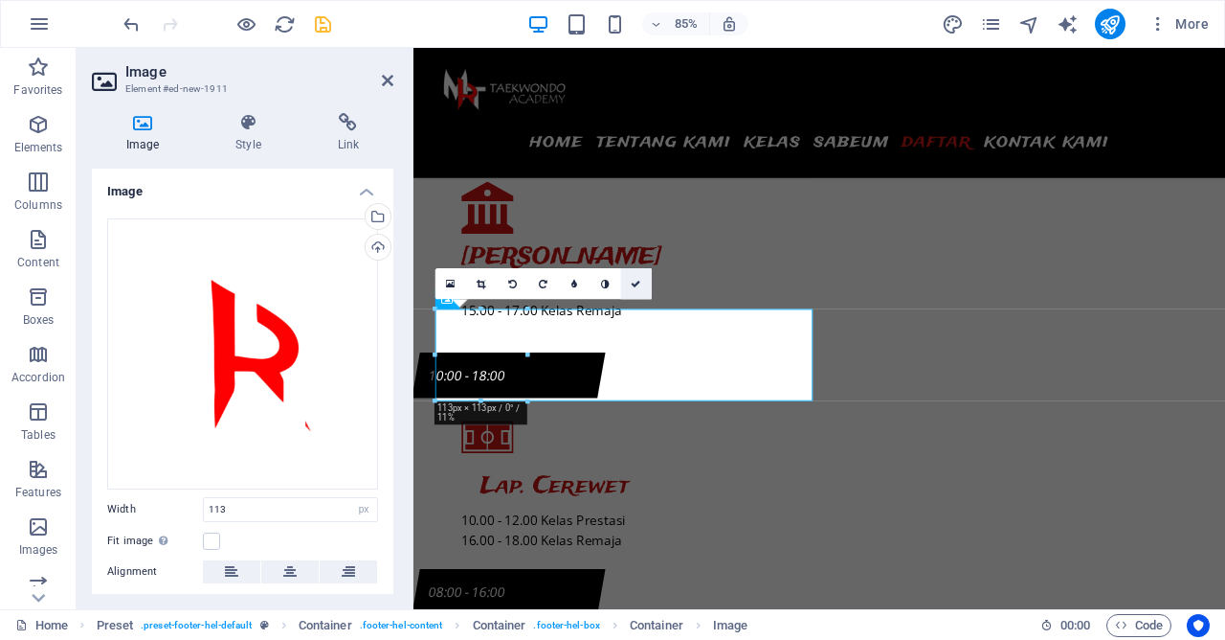
click at [641, 281] on link at bounding box center [636, 283] width 31 height 31
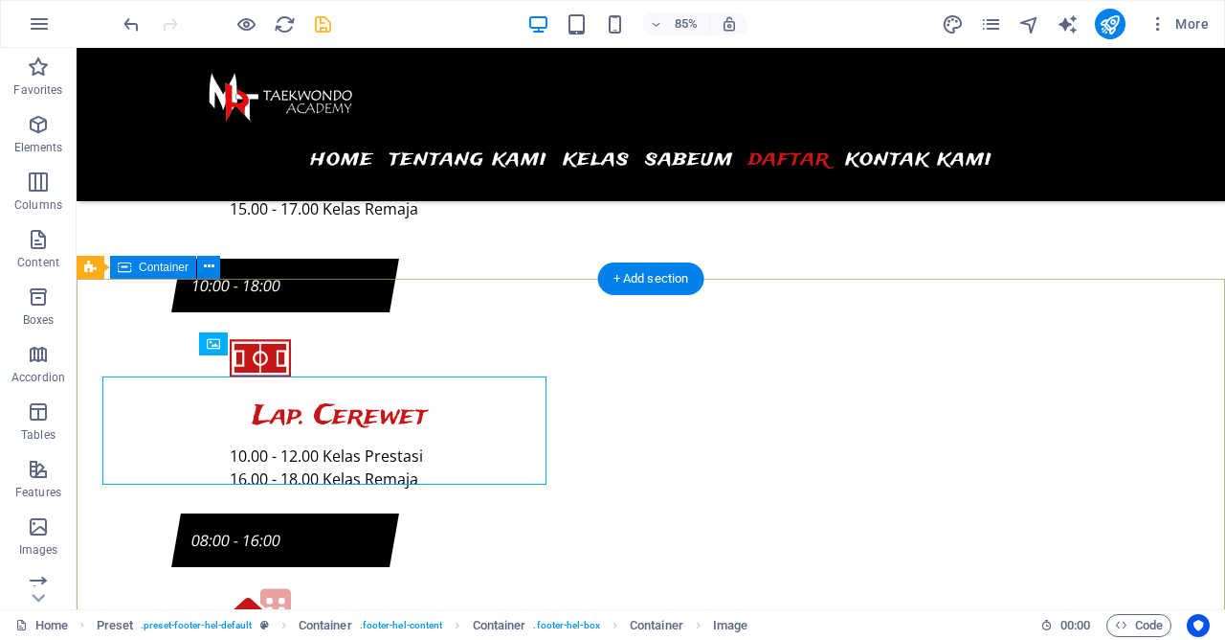
scroll to position [8925, 0]
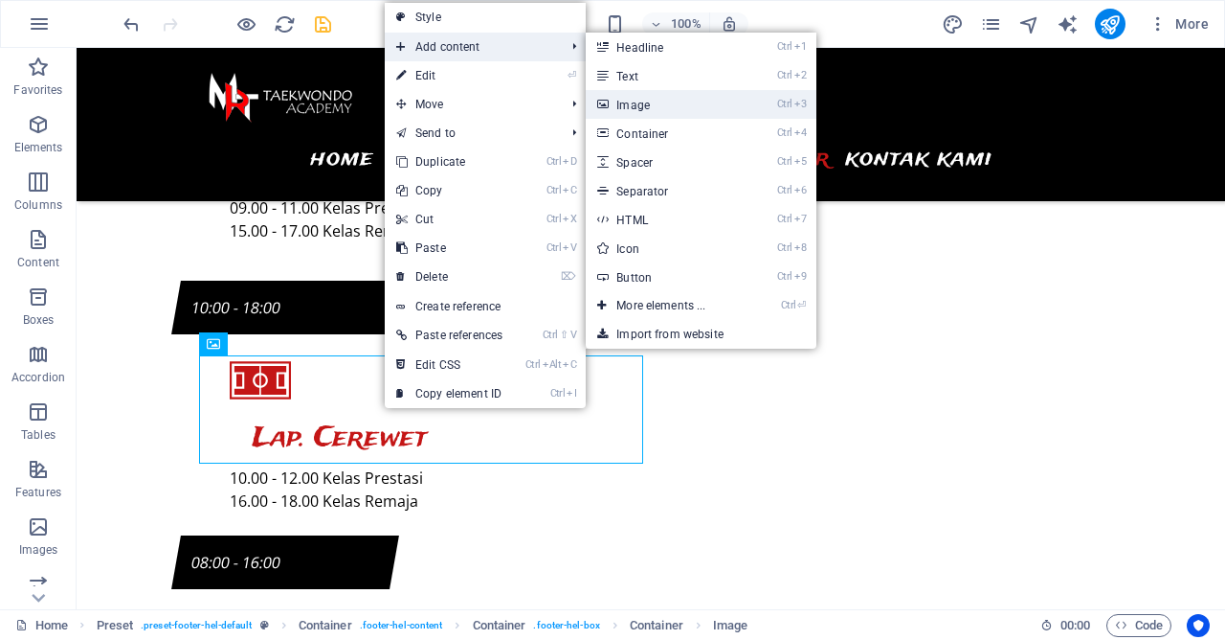
click at [640, 104] on link "Ctrl 3 Image" at bounding box center [665, 104] width 158 height 29
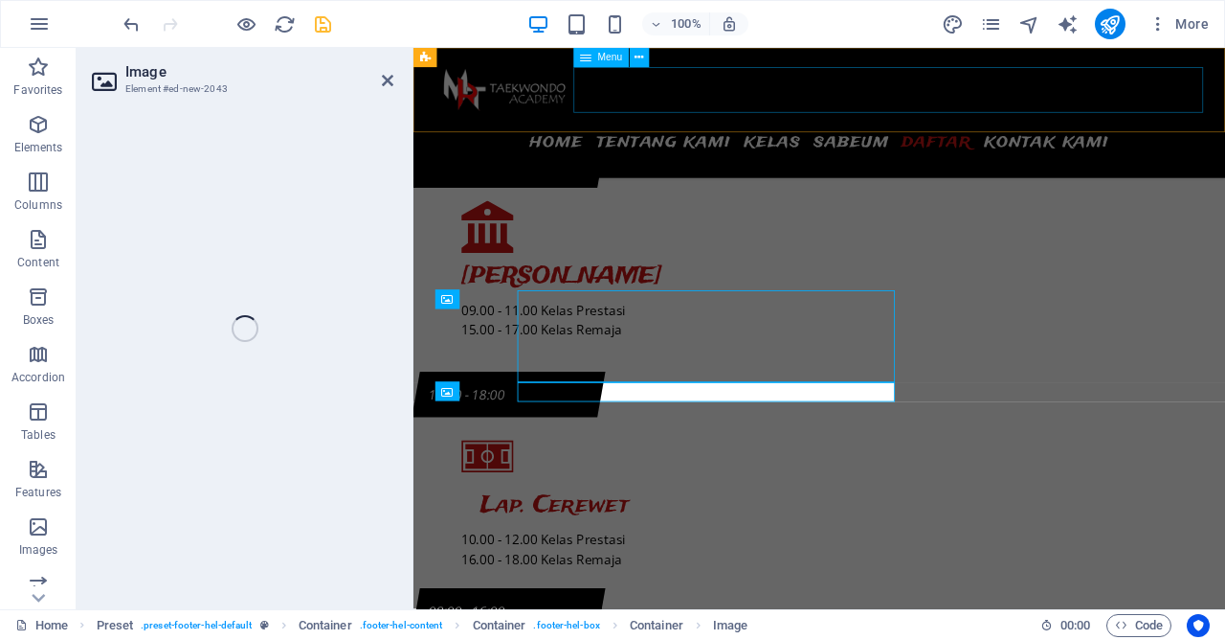
scroll to position [8947, 0]
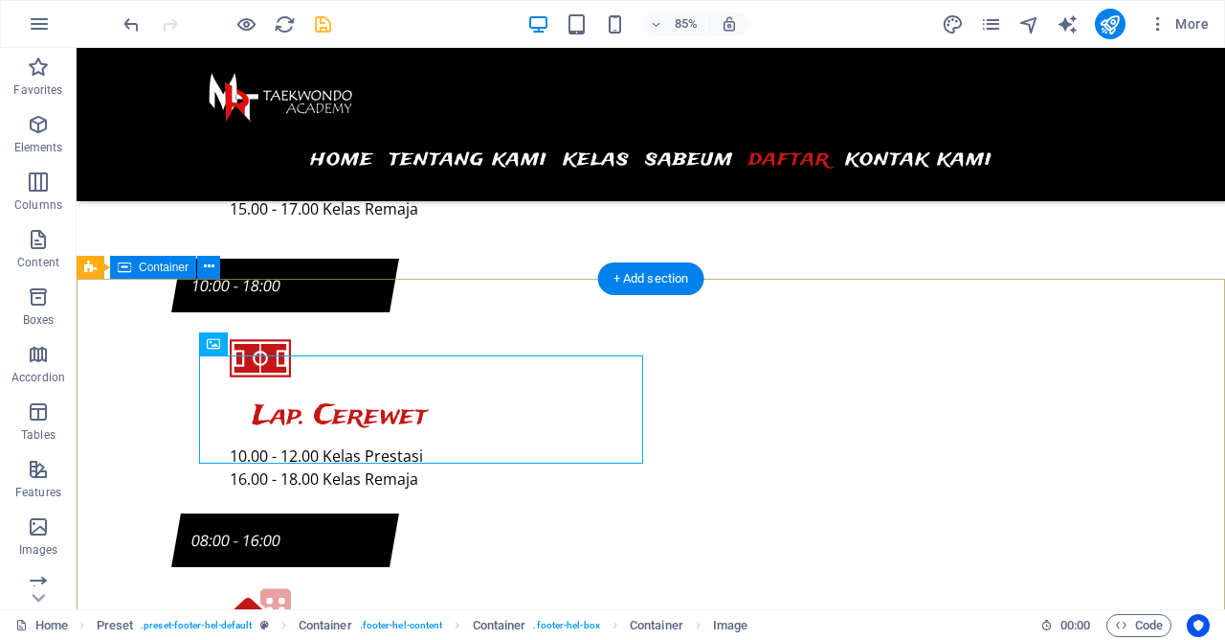
scroll to position [8925, 0]
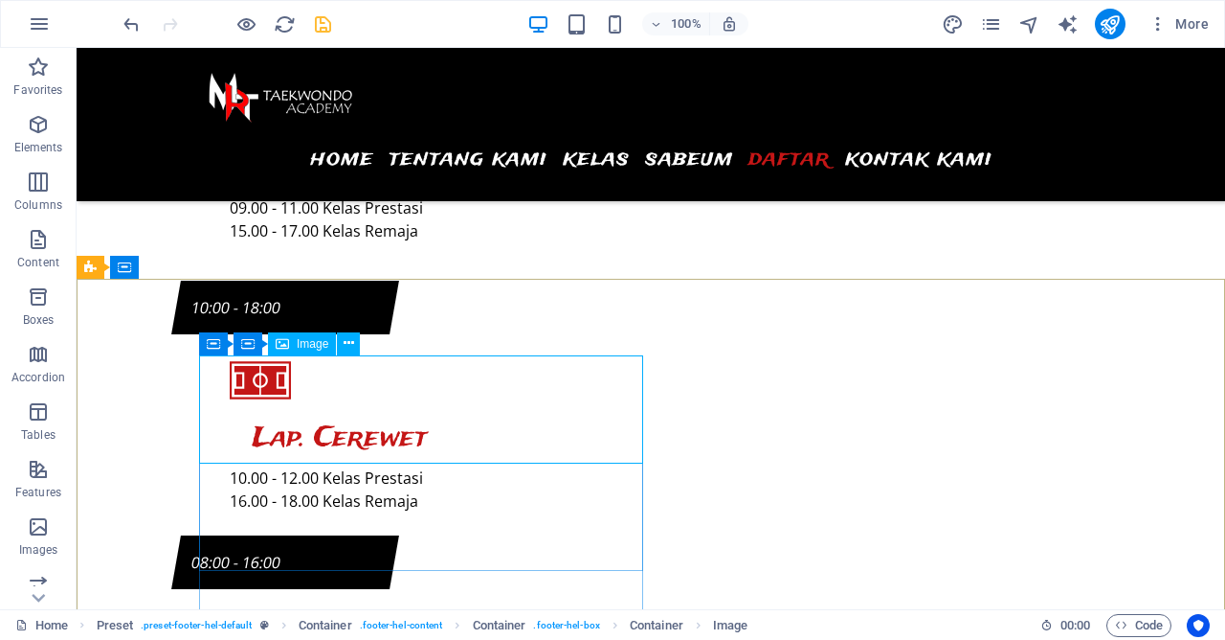
click at [299, 335] on div "Image" at bounding box center [302, 343] width 68 height 23
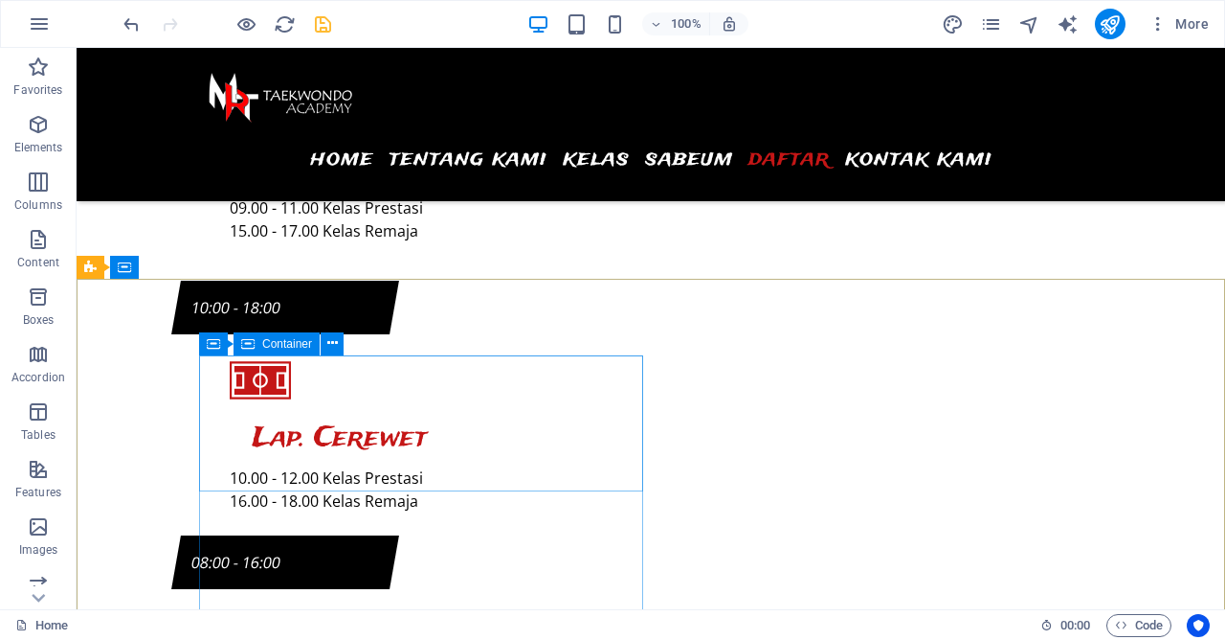
click at [296, 348] on span "Container" at bounding box center [287, 343] width 50 height 11
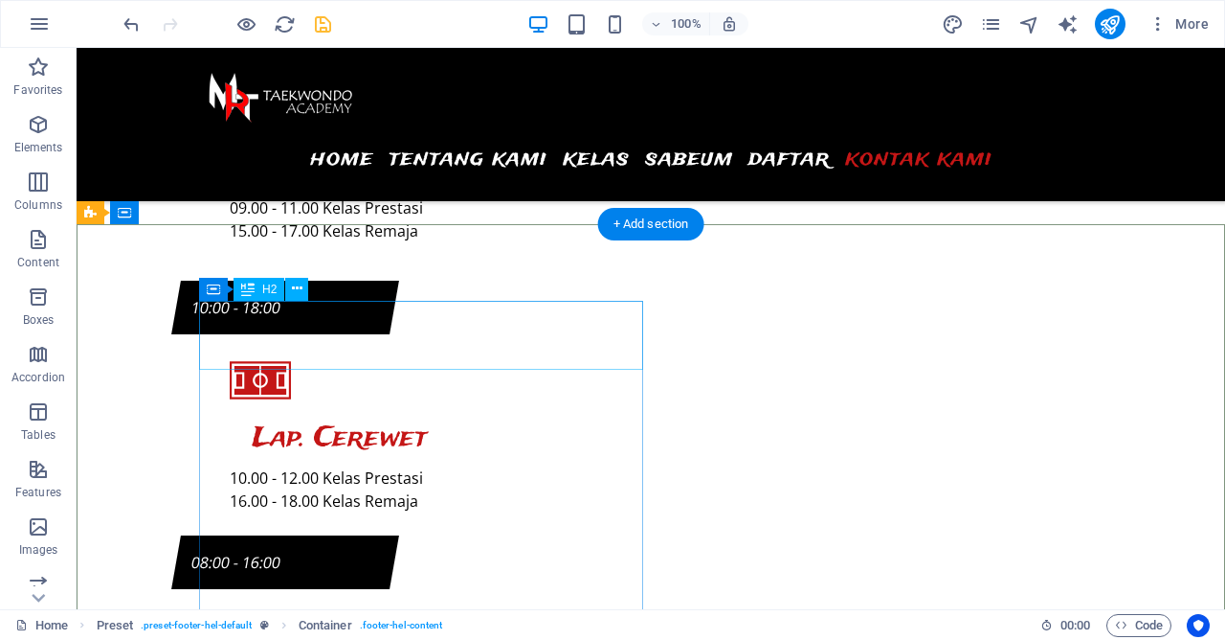
scroll to position [9132, 0]
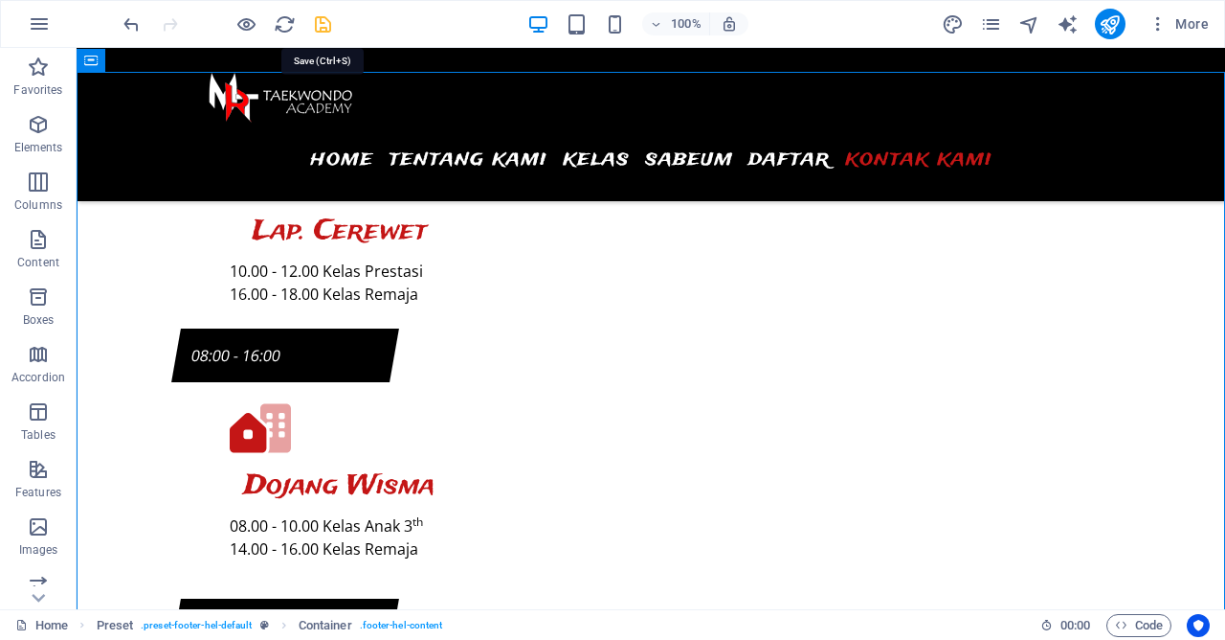
drag, startPoint x: 322, startPoint y: 22, endPoint x: 235, endPoint y: 31, distance: 87.5
click at [322, 22] on icon "save" at bounding box center [323, 24] width 22 height 22
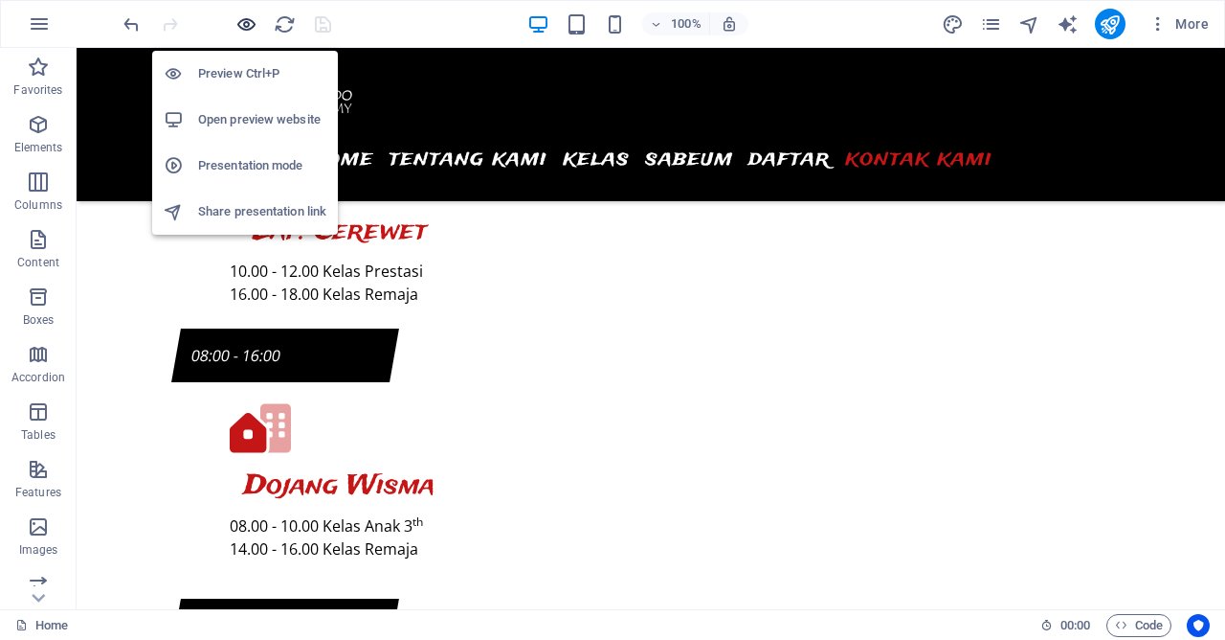
click at [255, 27] on icon "button" at bounding box center [247, 24] width 22 height 22
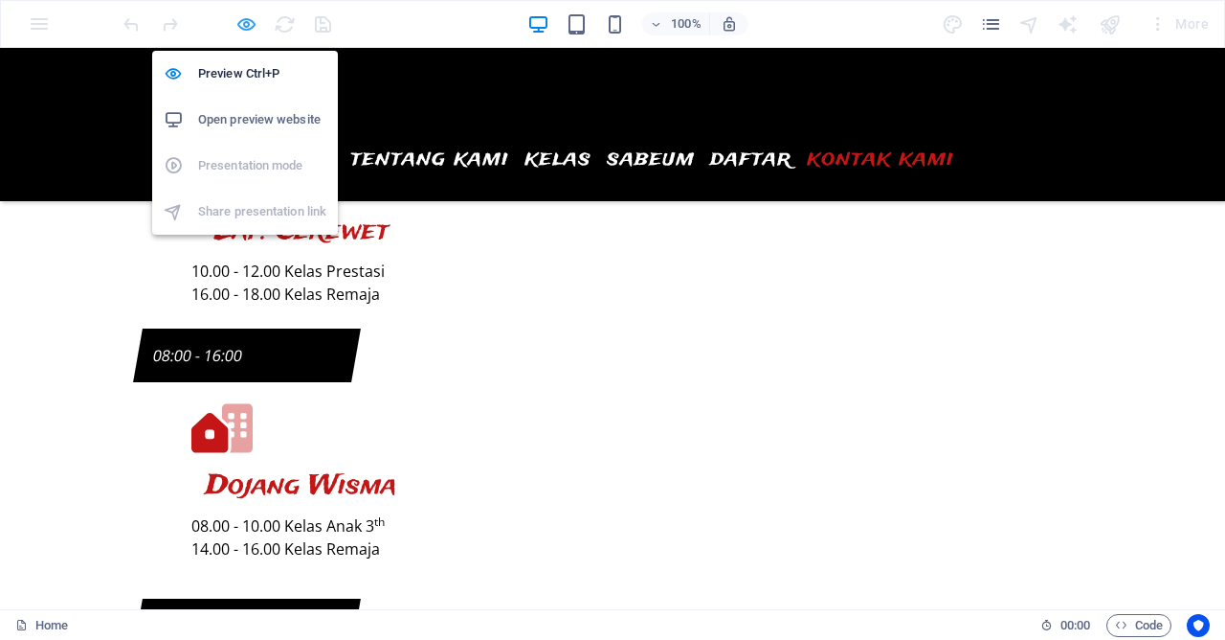
scroll to position [9159, 0]
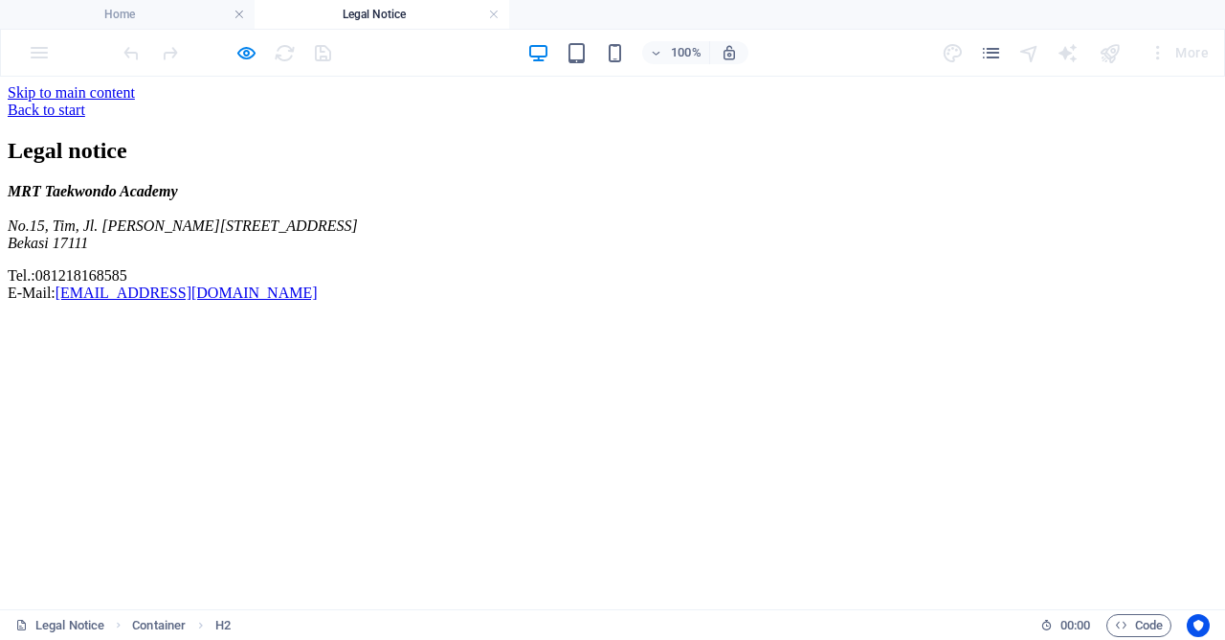
scroll to position [0, 0]
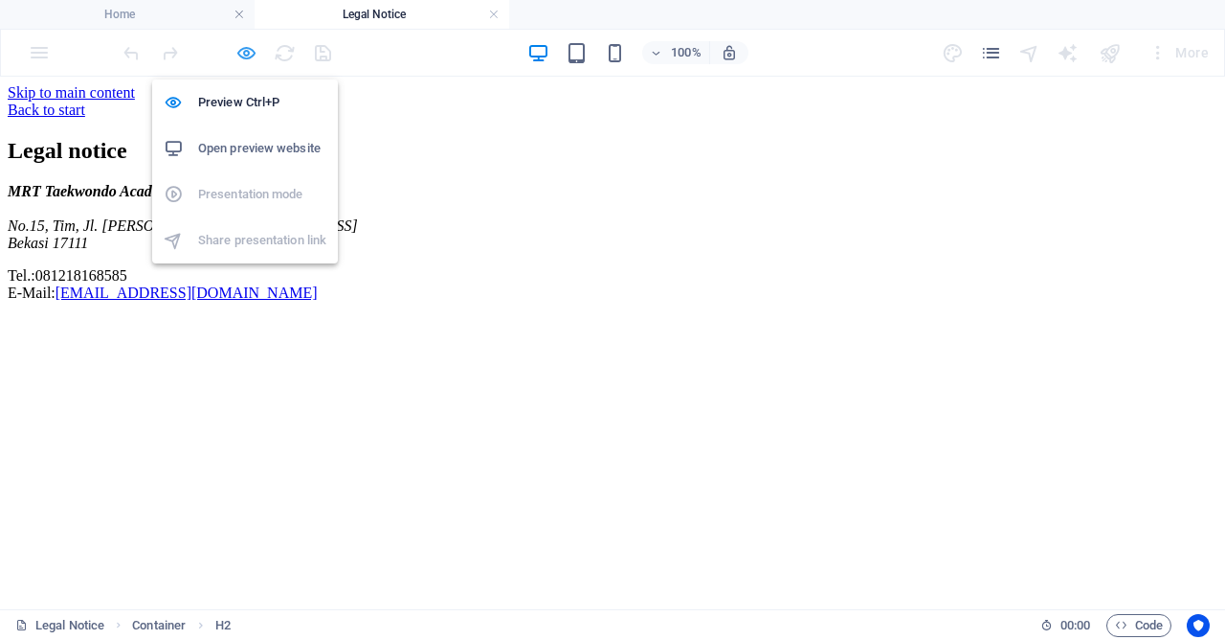
click at [243, 56] on icon "button" at bounding box center [247, 53] width 22 height 22
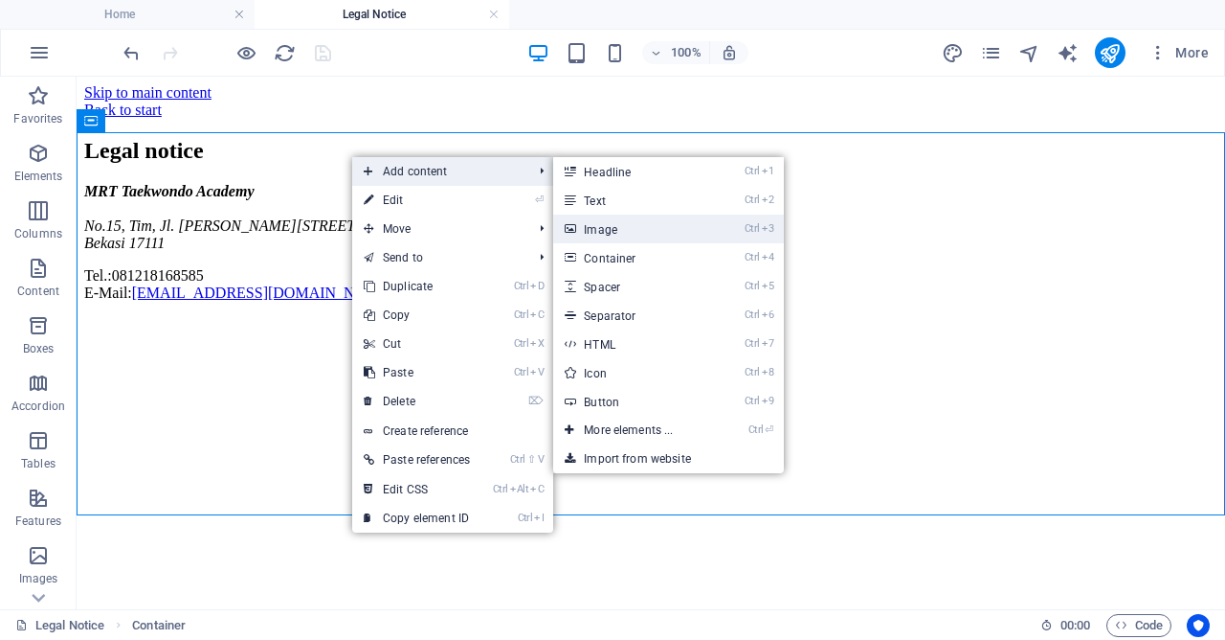
click at [615, 224] on link "Ctrl 3 Image" at bounding box center [632, 228] width 158 height 29
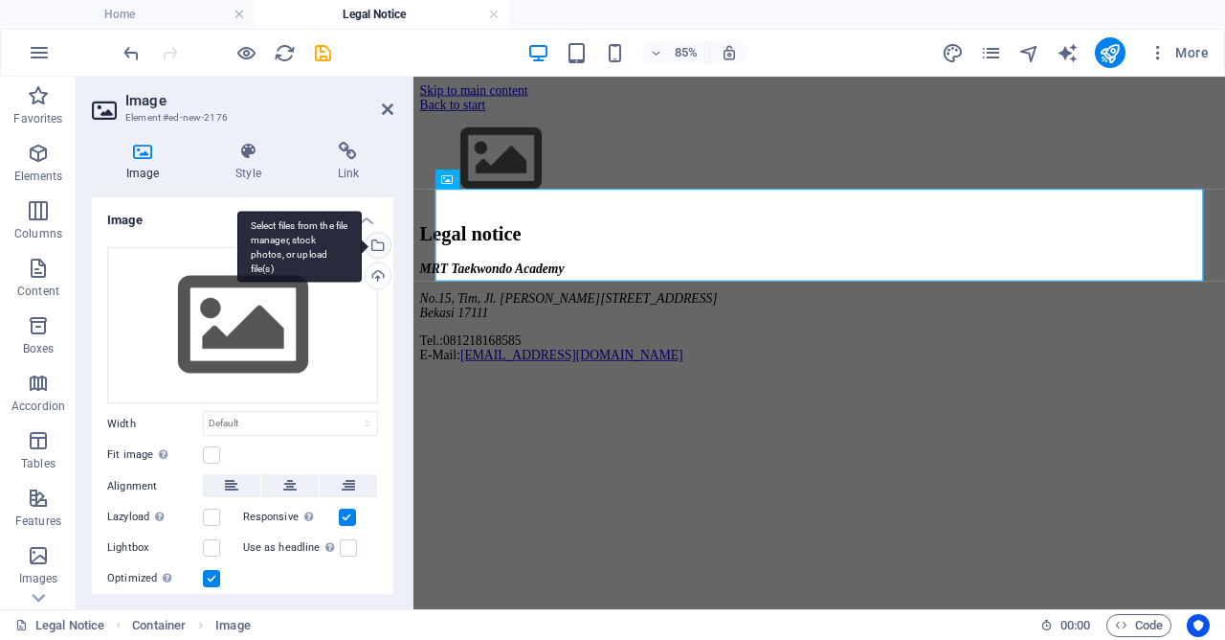
click at [382, 241] on div "Select files from the file manager, stock photos, or upload file(s)" at bounding box center [376, 247] width 29 height 29
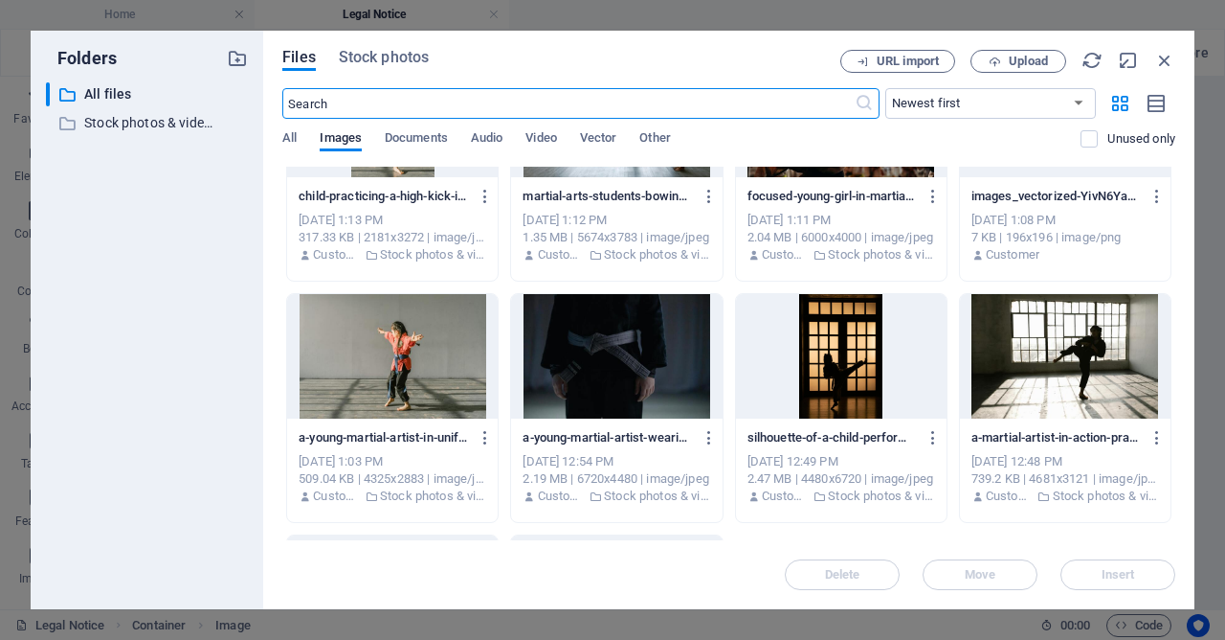
scroll to position [1379, 0]
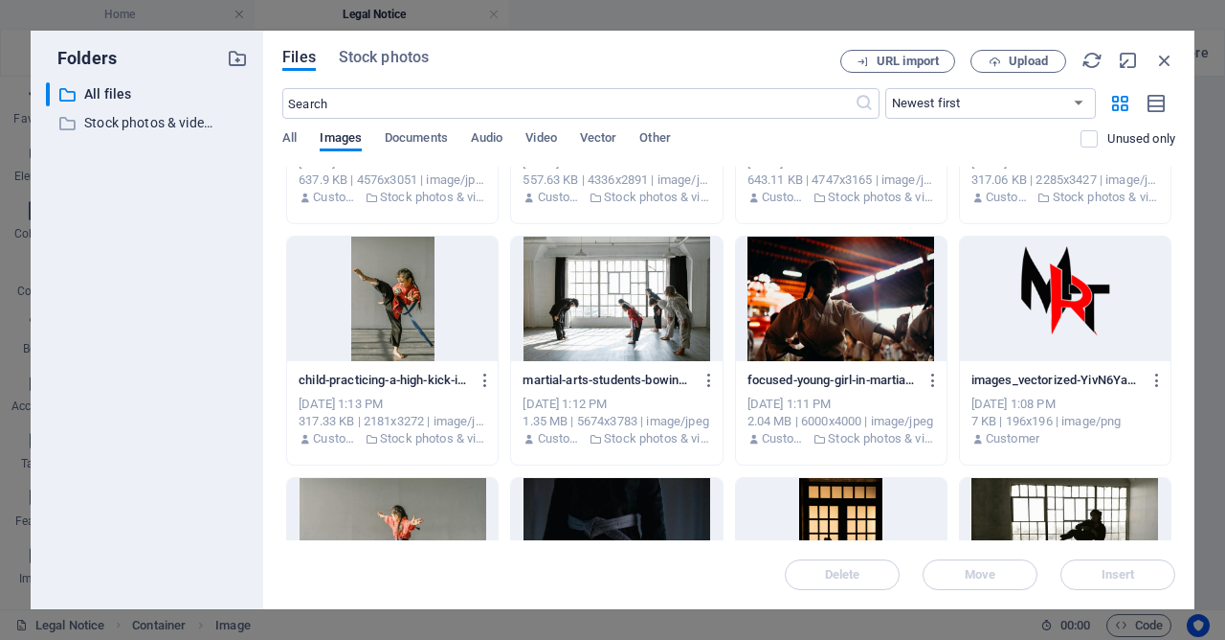
click at [1061, 313] on div at bounding box center [1065, 298] width 211 height 124
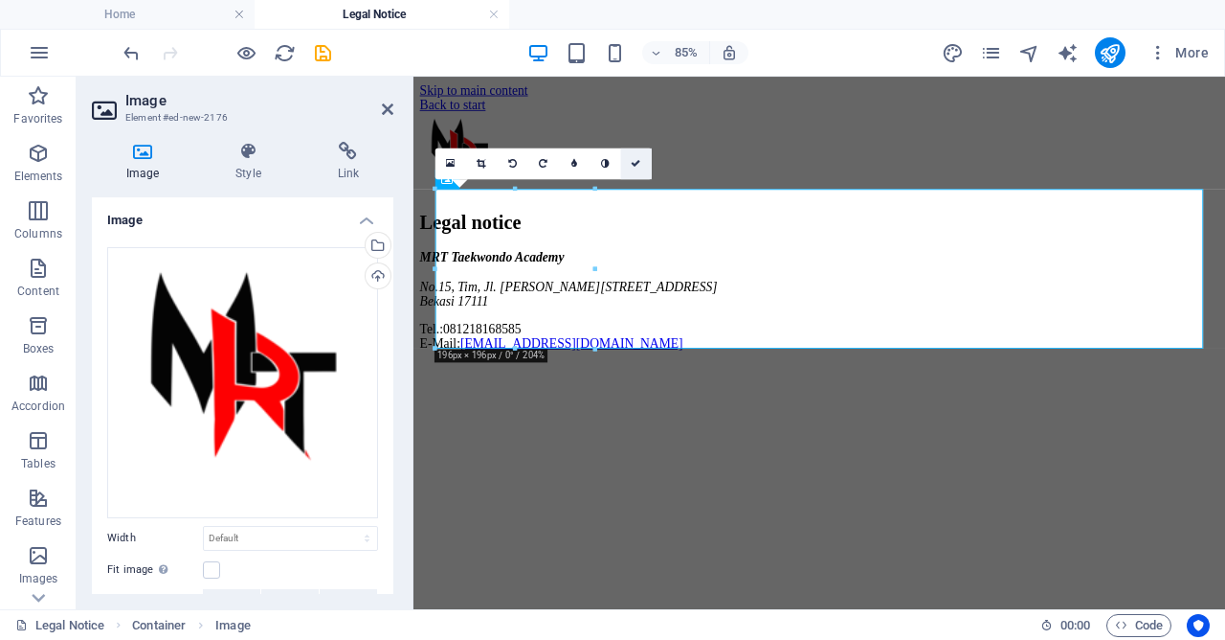
drag, startPoint x: 636, startPoint y: 160, endPoint x: 559, endPoint y: 82, distance: 109.0
click at [636, 160] on icon at bounding box center [637, 164] width 10 height 10
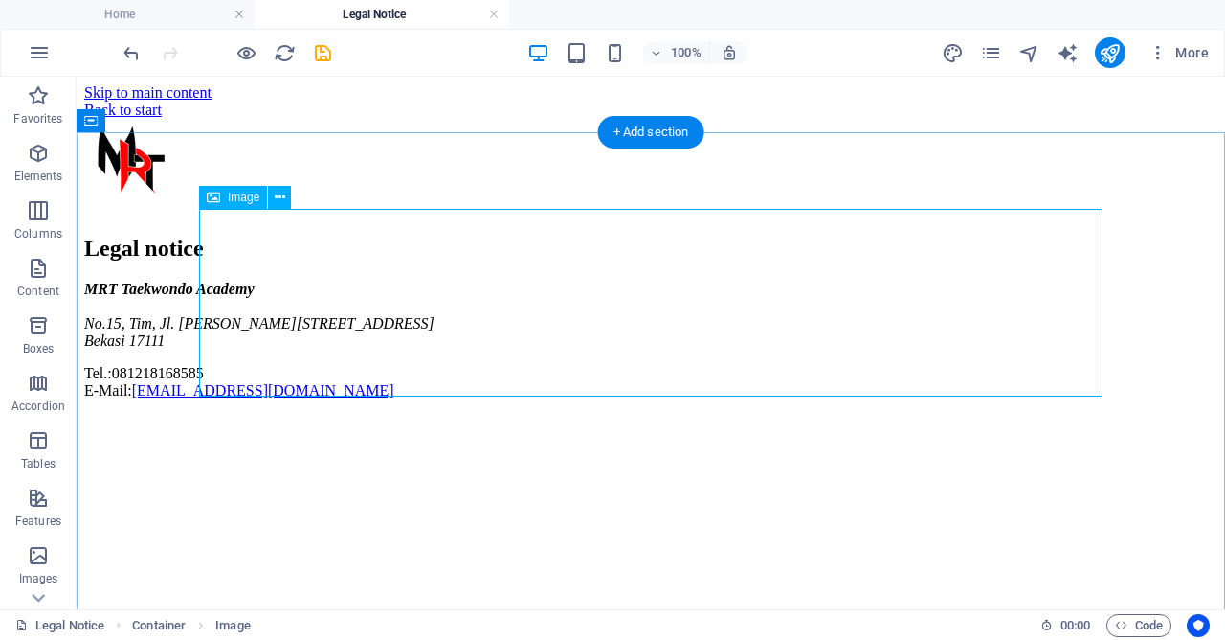
click at [314, 216] on figure at bounding box center [651, 168] width 1134 height 98
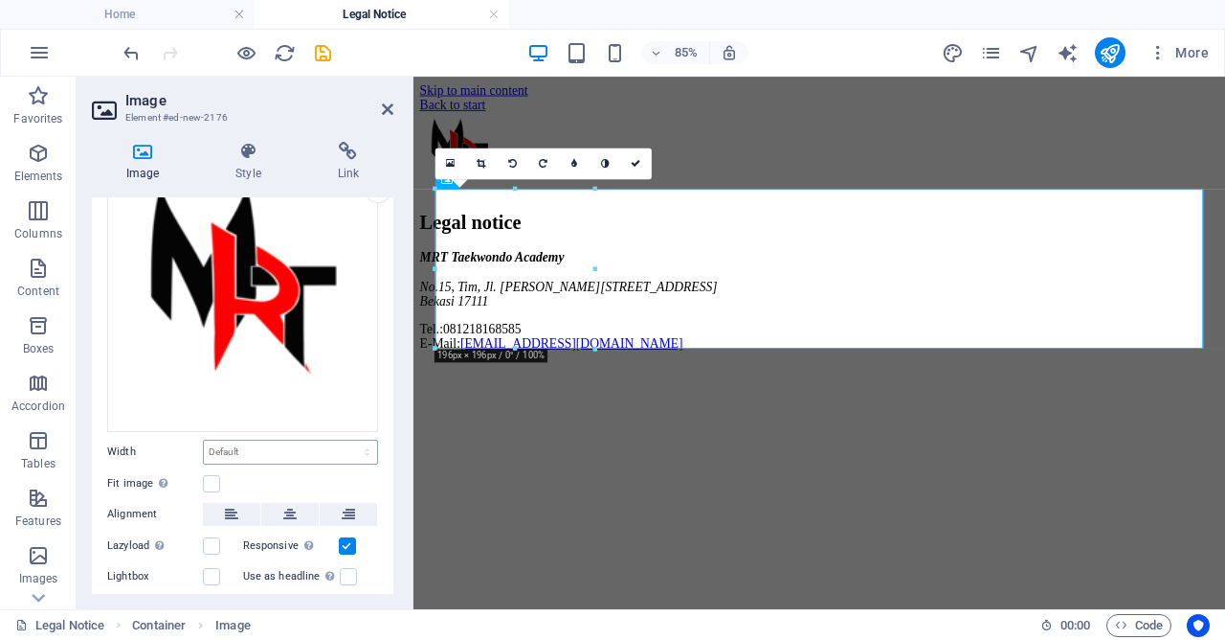
scroll to position [172, 0]
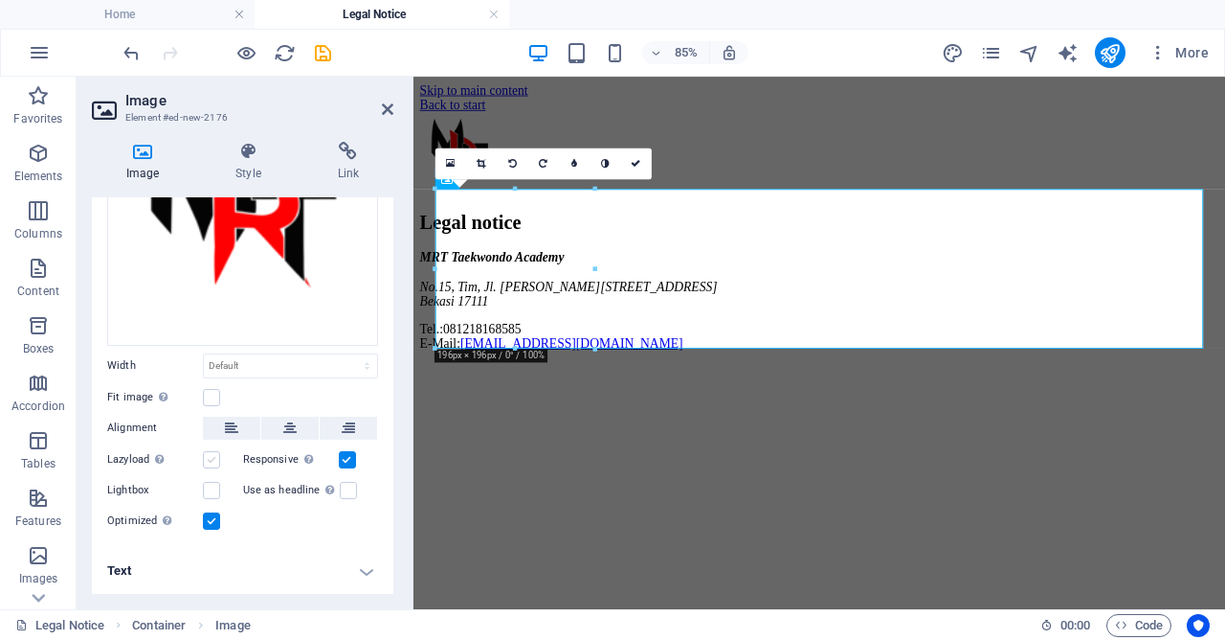
click at [218, 461] on label at bounding box center [211, 459] width 17 height 17
click at [0, 0] on input "Lazyload Loading images after the page loads improves page speed." at bounding box center [0, 0] width 0 height 0
click at [218, 461] on label at bounding box center [211, 459] width 17 height 17
click at [0, 0] on input "Lazyload Loading images after the page loads improves page speed." at bounding box center [0, 0] width 0 height 0
click at [220, 481] on div "Lightbox" at bounding box center [175, 490] width 136 height 23
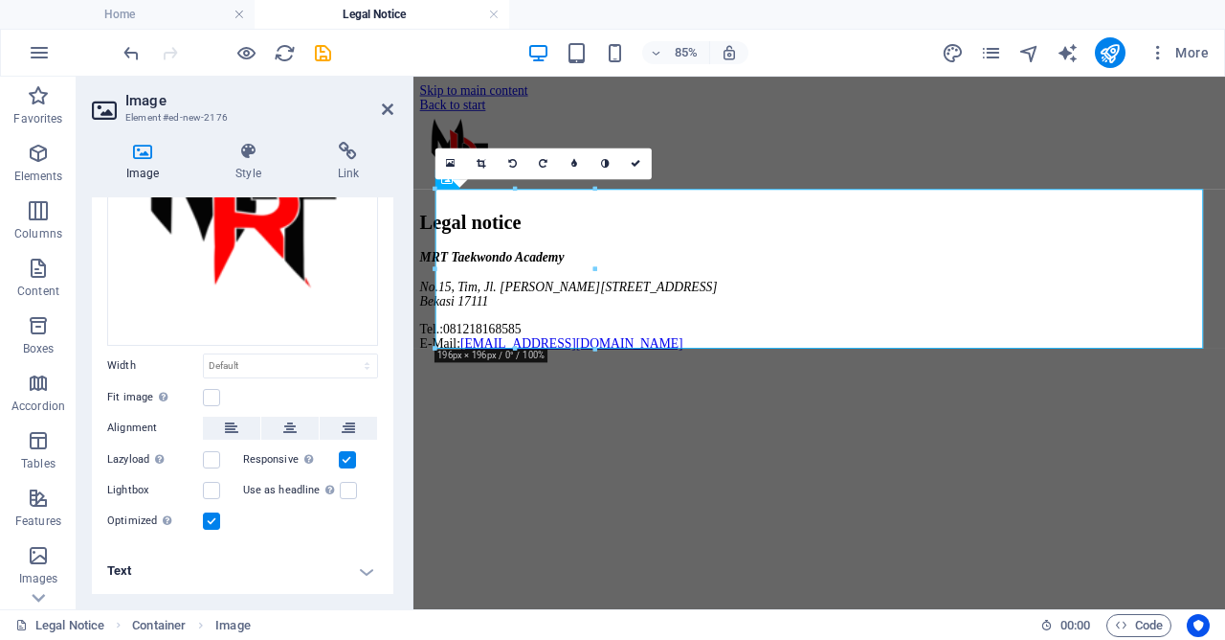
click at [219, 482] on div "Lightbox" at bounding box center [175, 490] width 136 height 23
click at [219, 488] on label at bounding box center [211, 490] width 17 height 17
click at [0, 0] on input "Lightbox" at bounding box center [0, 0] width 0 height 0
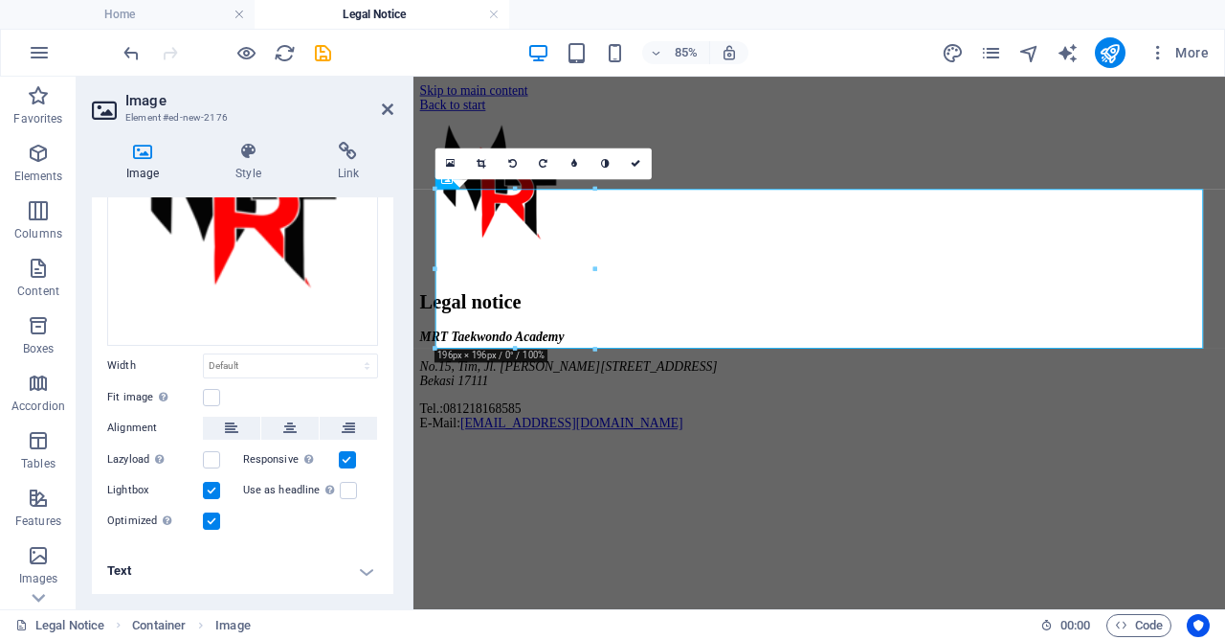
click at [215, 491] on label at bounding box center [211, 490] width 17 height 17
click at [0, 0] on input "Lightbox" at bounding box center [0, 0] width 0 height 0
click at [215, 395] on label at bounding box center [211, 397] width 17 height 17
click at [0, 0] on input "Fit image Automatically fit image to a fixed width and height" at bounding box center [0, 0] width 0 height 0
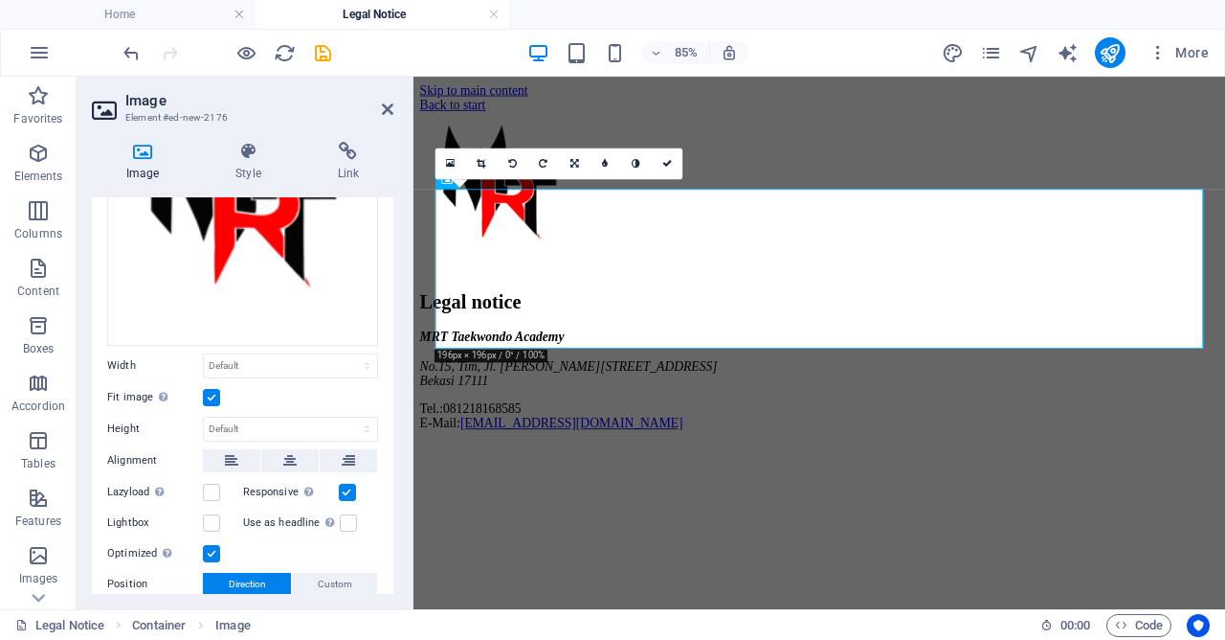
click at [215, 395] on label at bounding box center [211, 397] width 17 height 17
click at [0, 0] on input "Fit image Automatically fit image to a fixed width and height" at bounding box center [0, 0] width 0 height 0
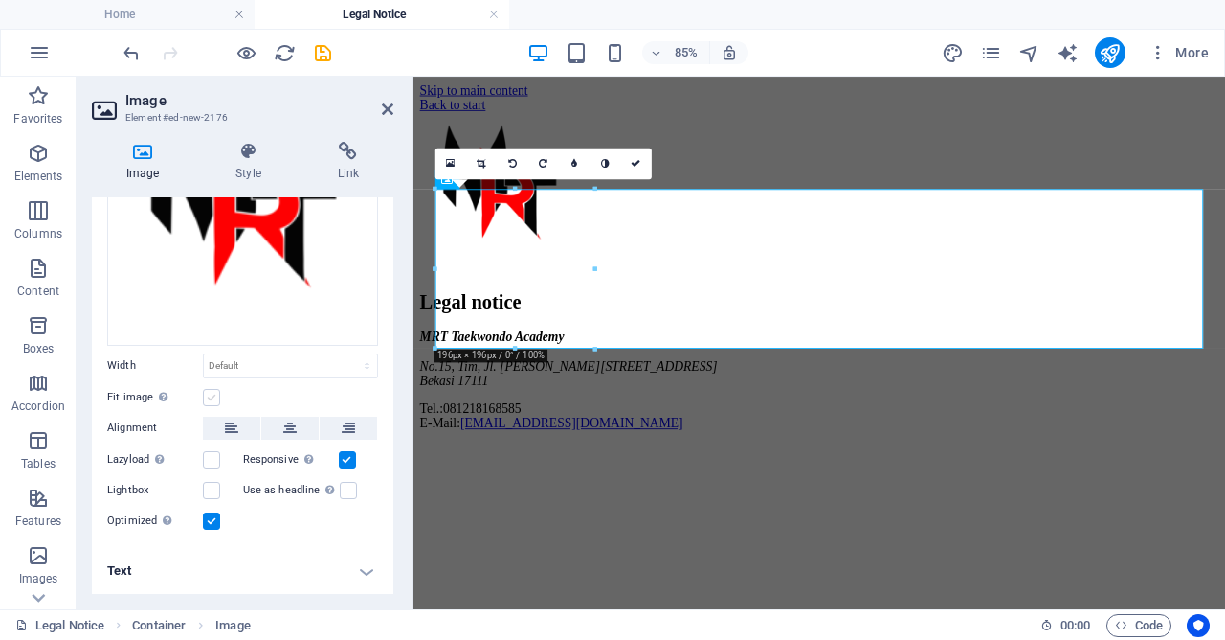
click at [215, 395] on label at bounding box center [211, 397] width 17 height 17
click at [0, 0] on input "Fit image Automatically fit image to a fixed width and height" at bounding box center [0, 0] width 0 height 0
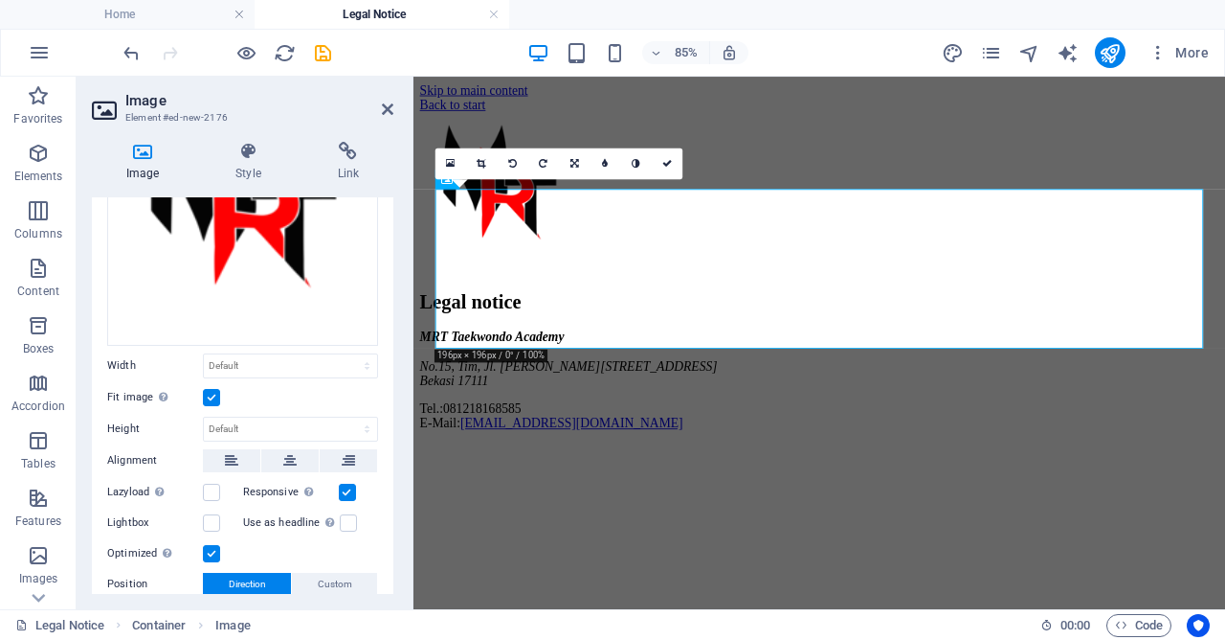
click at [214, 397] on label at bounding box center [211, 397] width 17 height 17
click at [0, 0] on input "Fit image Automatically fit image to a fixed width and height" at bounding box center [0, 0] width 0 height 0
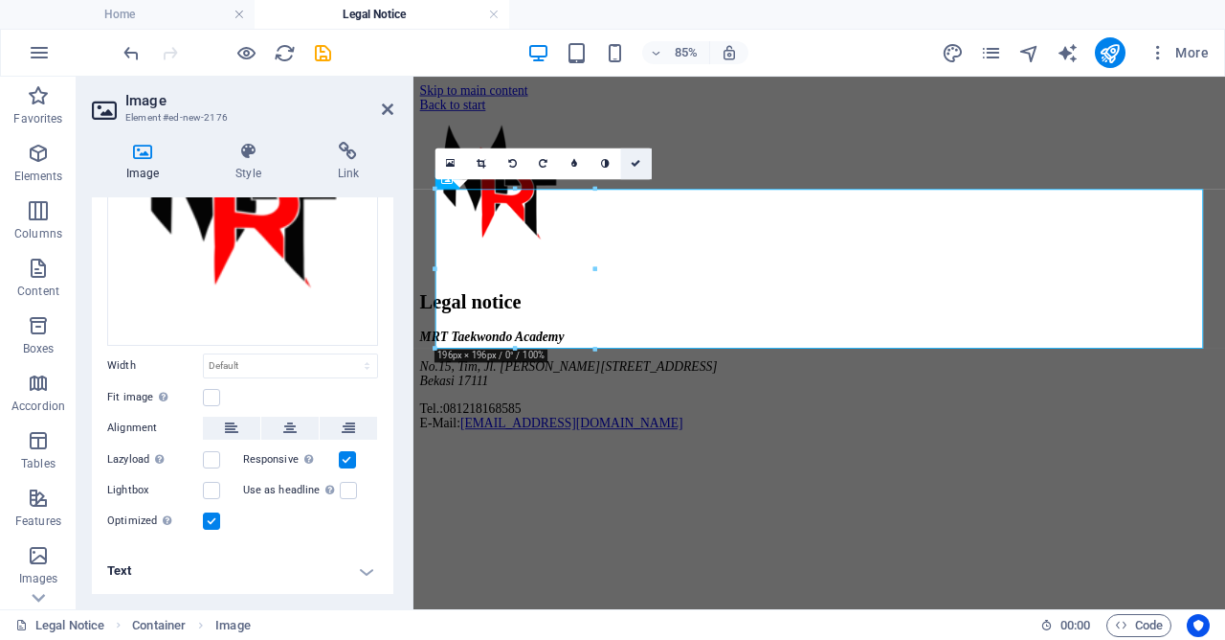
click at [643, 163] on link at bounding box center [636, 163] width 31 height 31
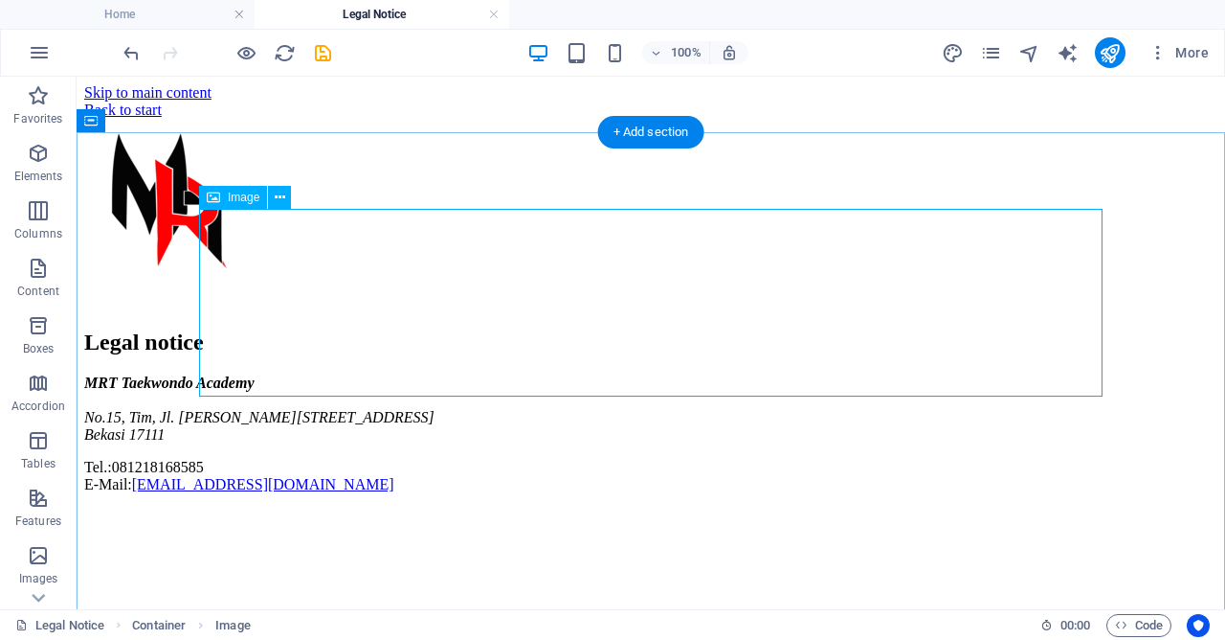
click at [324, 310] on figure at bounding box center [651, 214] width 1134 height 191
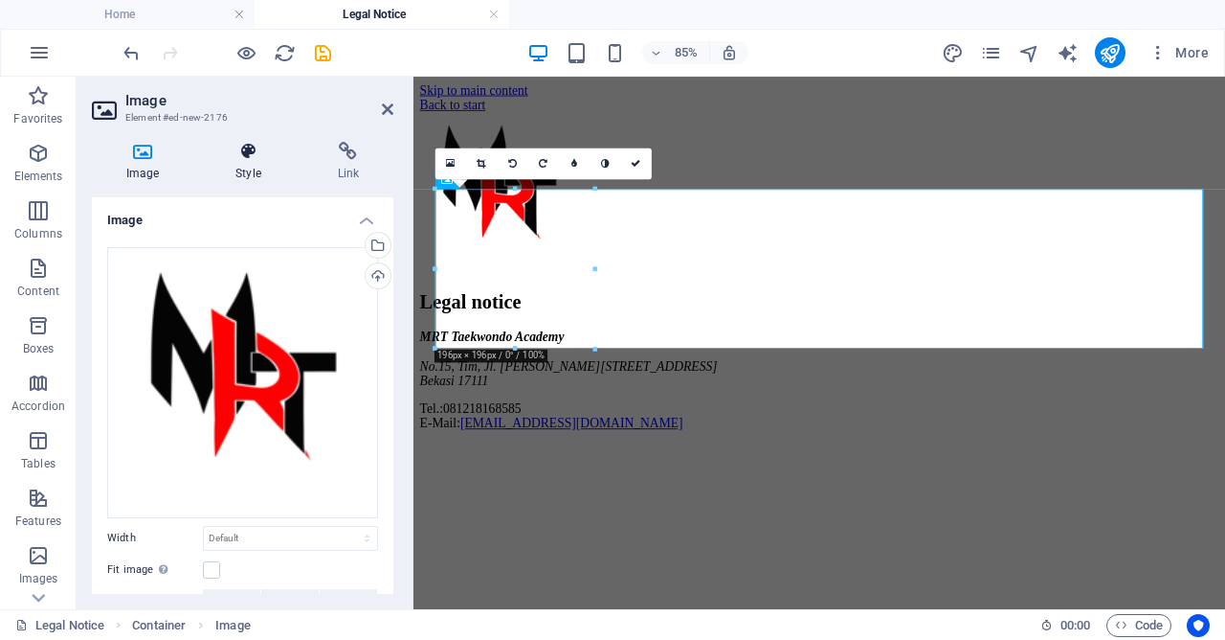
click at [256, 158] on icon at bounding box center [248, 151] width 94 height 19
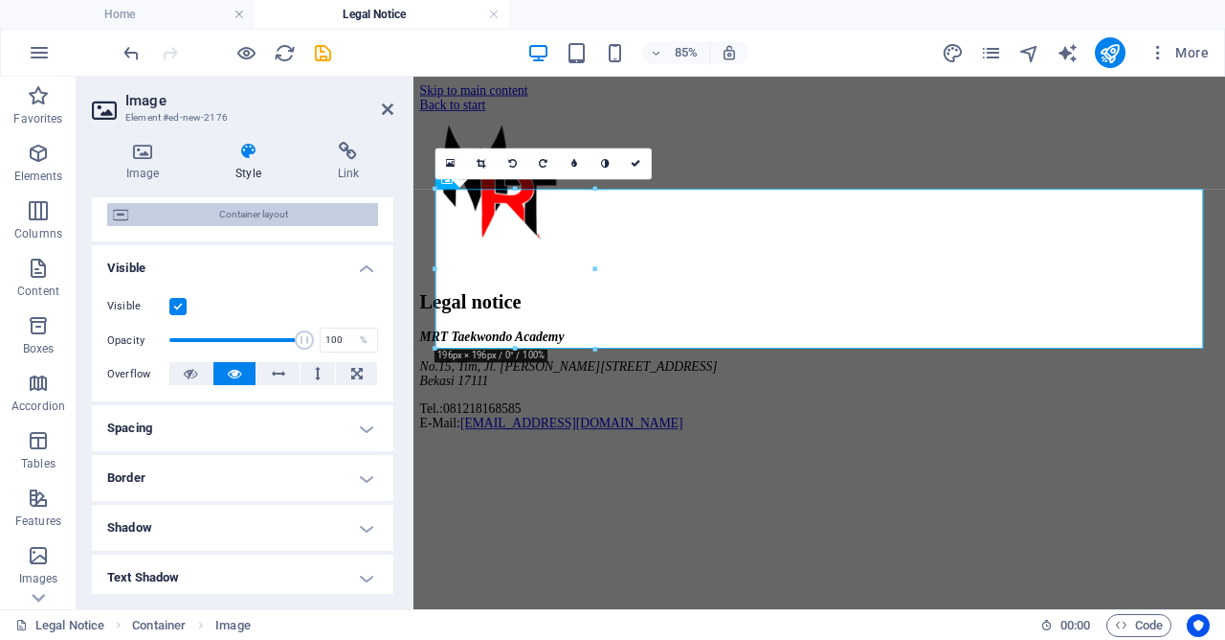
scroll to position [184, 0]
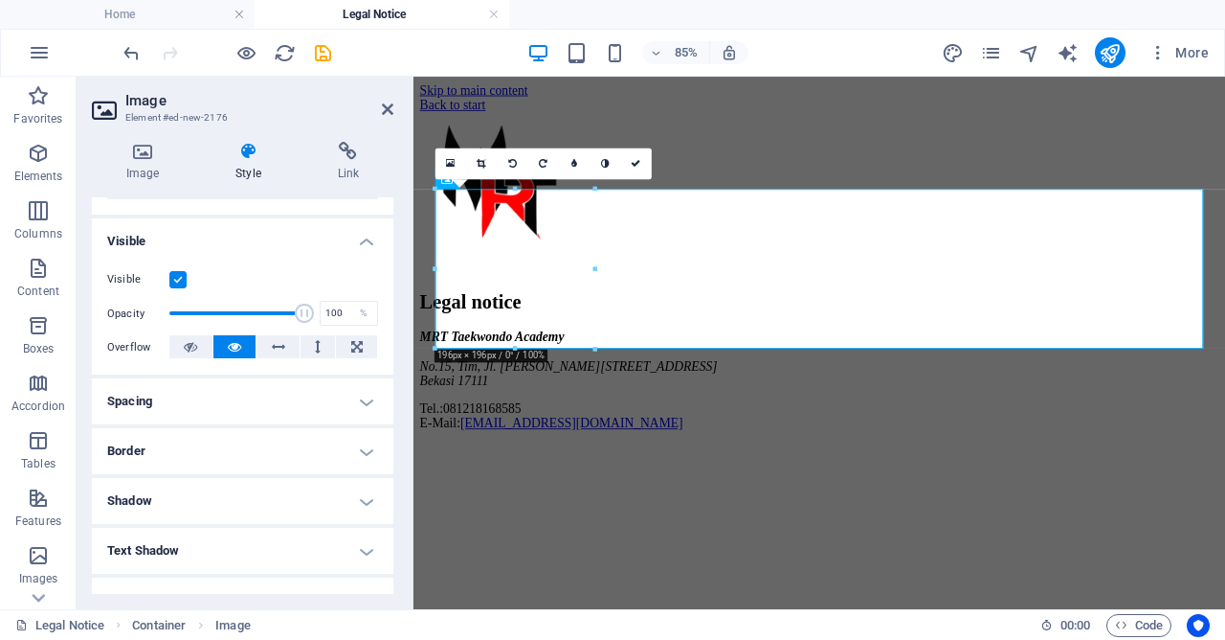
click at [270, 386] on h4 "Spacing" at bounding box center [243, 401] width 302 height 46
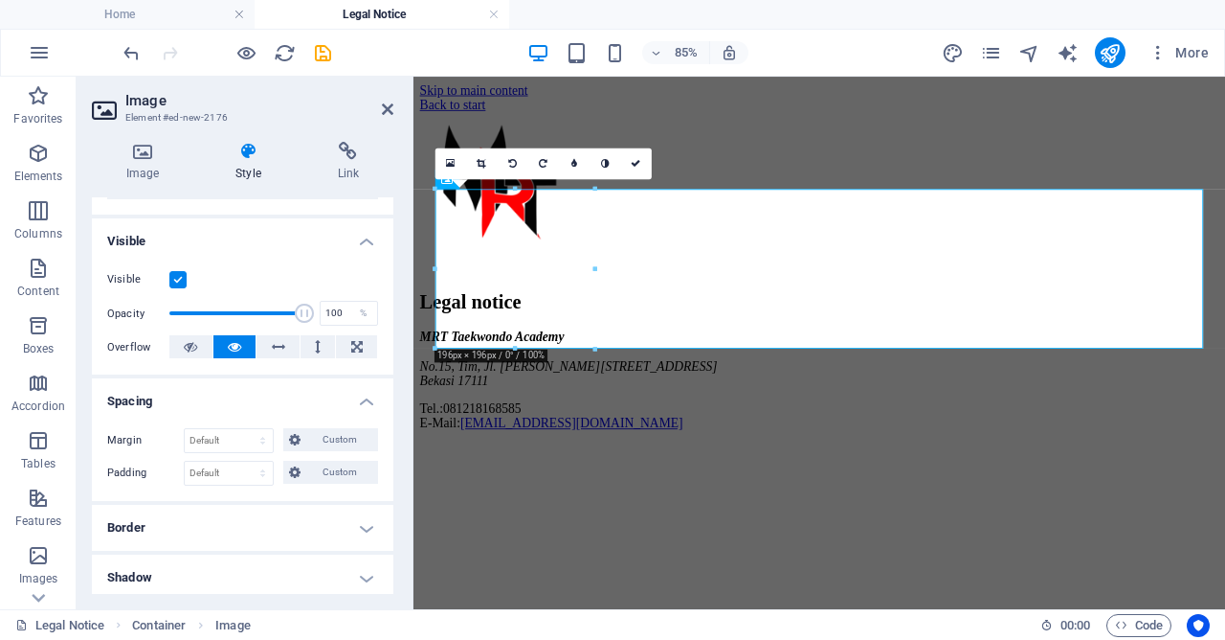
click at [271, 386] on h4 "Spacing" at bounding box center [243, 395] width 302 height 34
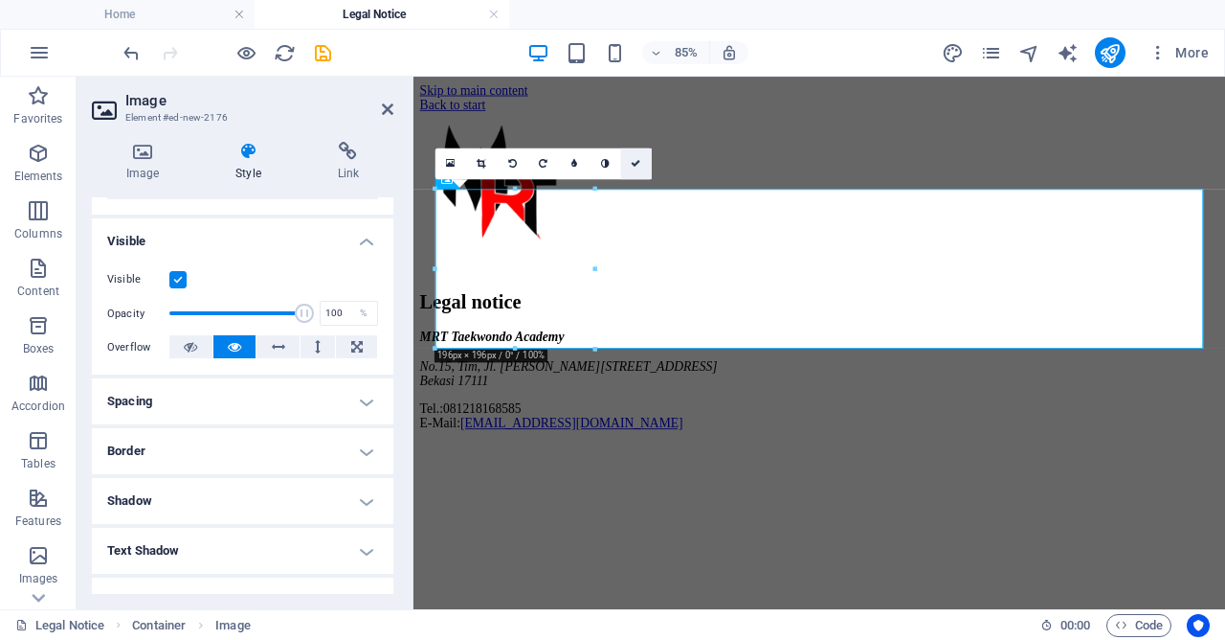
click at [647, 162] on link at bounding box center [636, 163] width 31 height 31
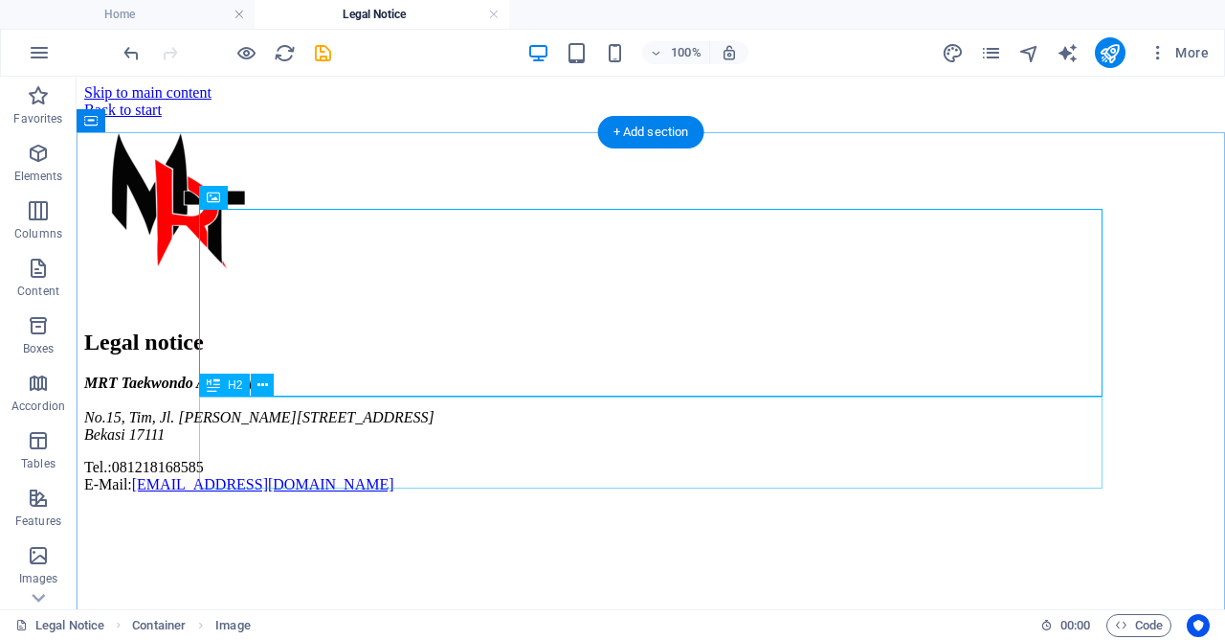
click at [824, 355] on div "Legal notice" at bounding box center [651, 342] width 1134 height 26
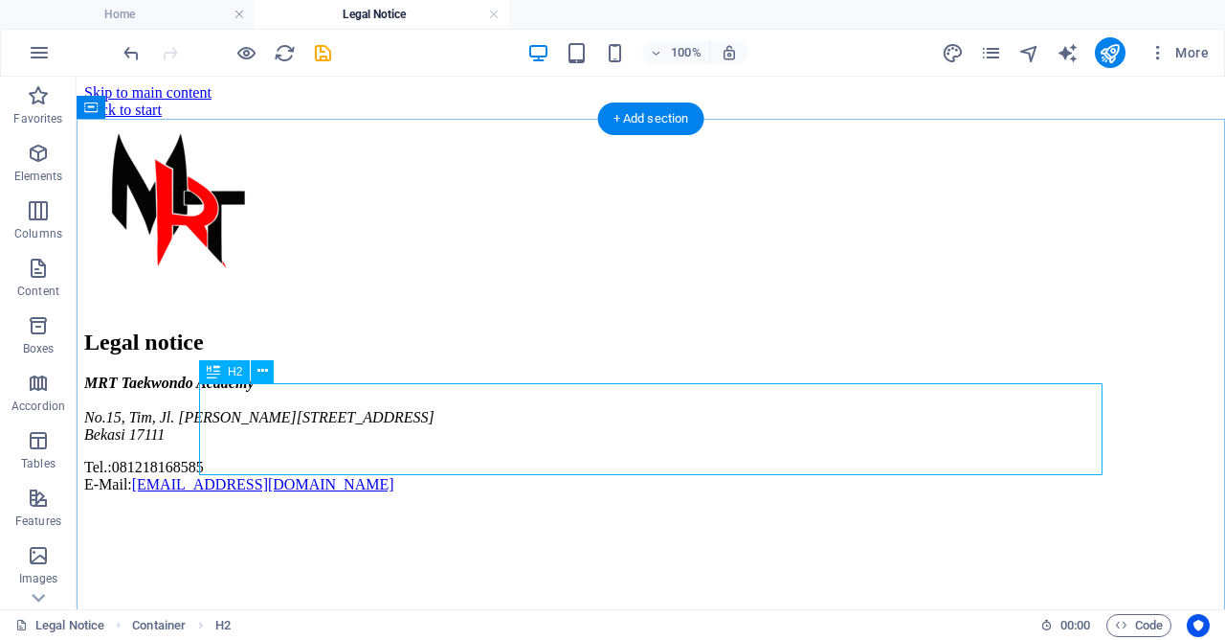
scroll to position [0, 0]
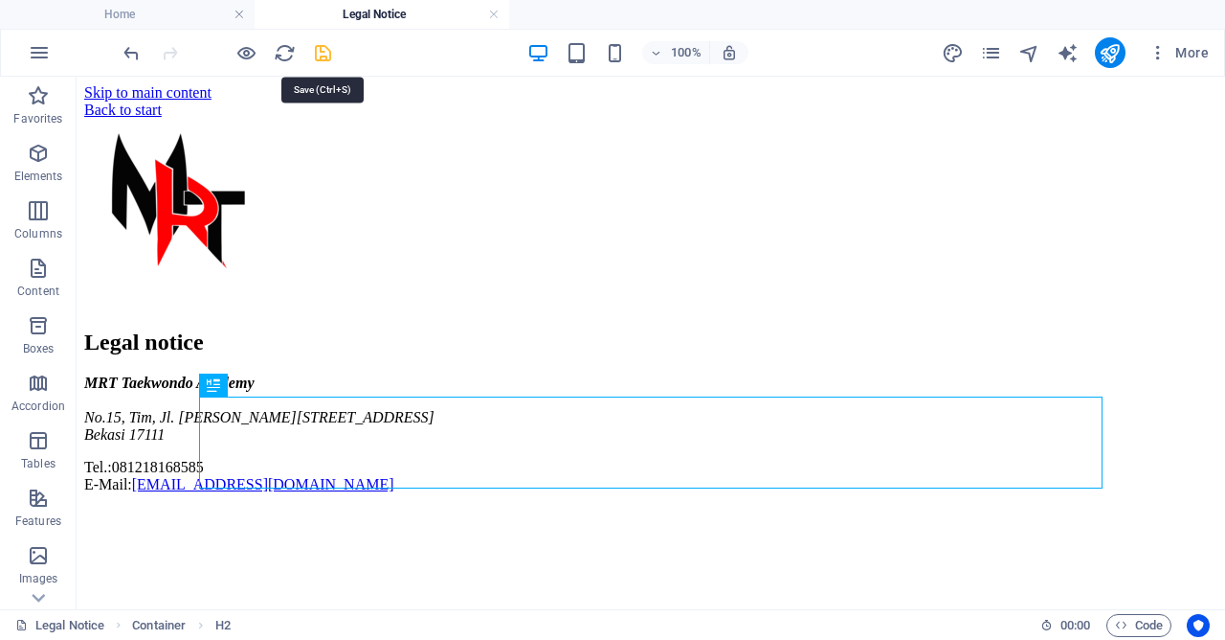
click at [330, 56] on icon "save" at bounding box center [323, 53] width 22 height 22
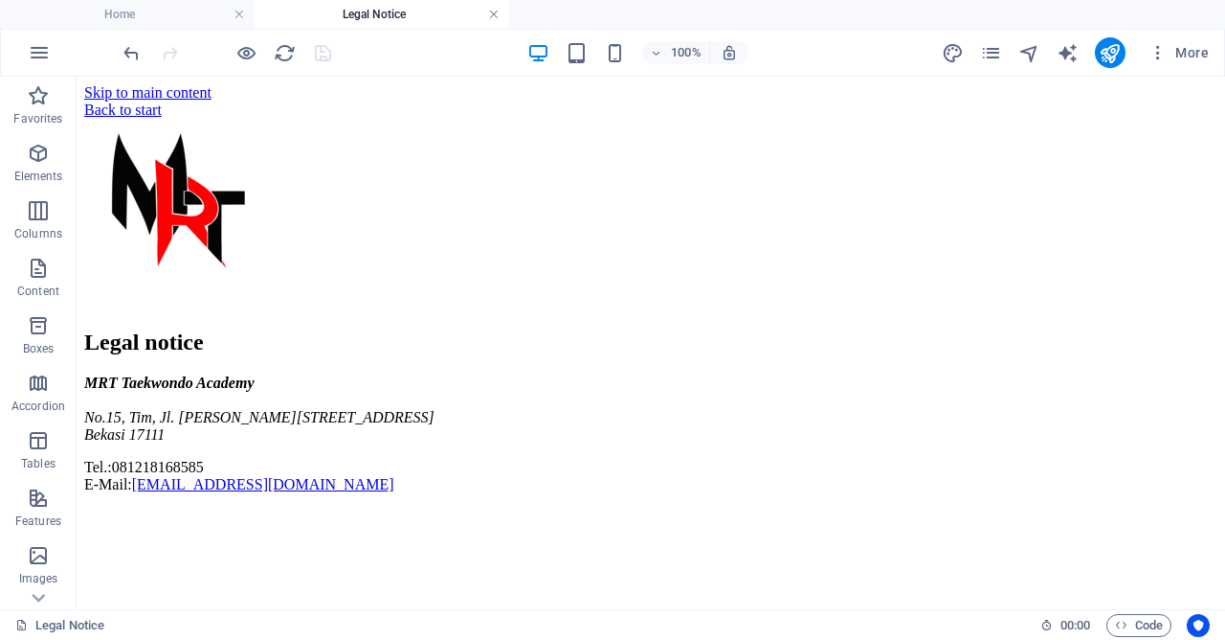
click at [493, 14] on link at bounding box center [493, 15] width 11 height 18
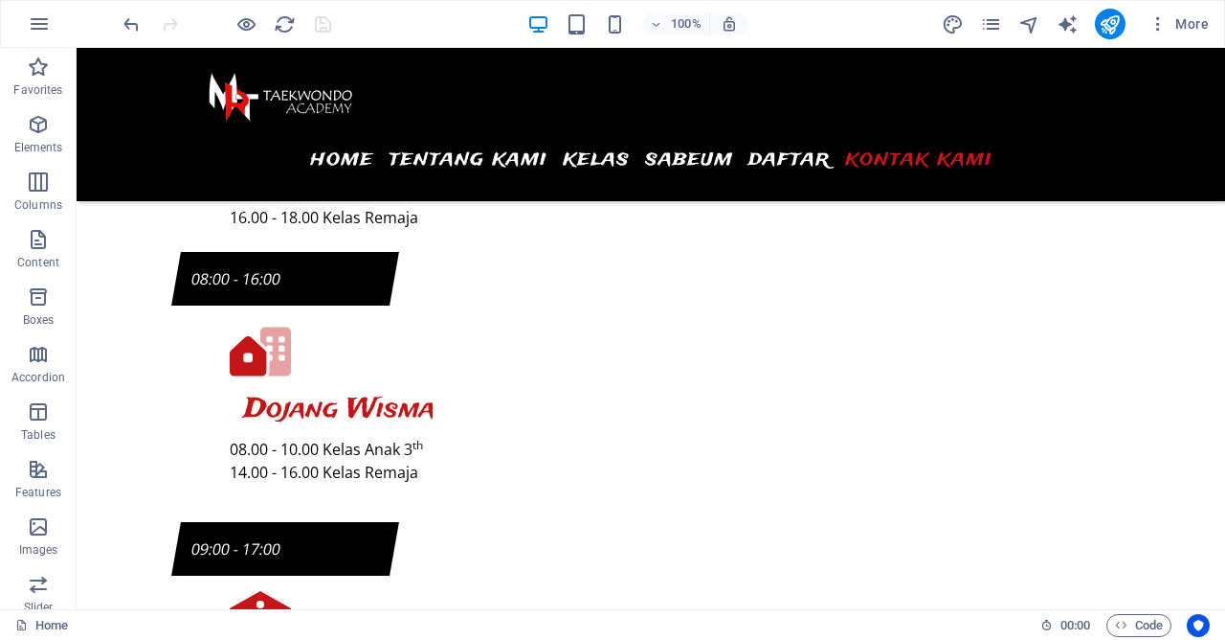
scroll to position [9240, 0]
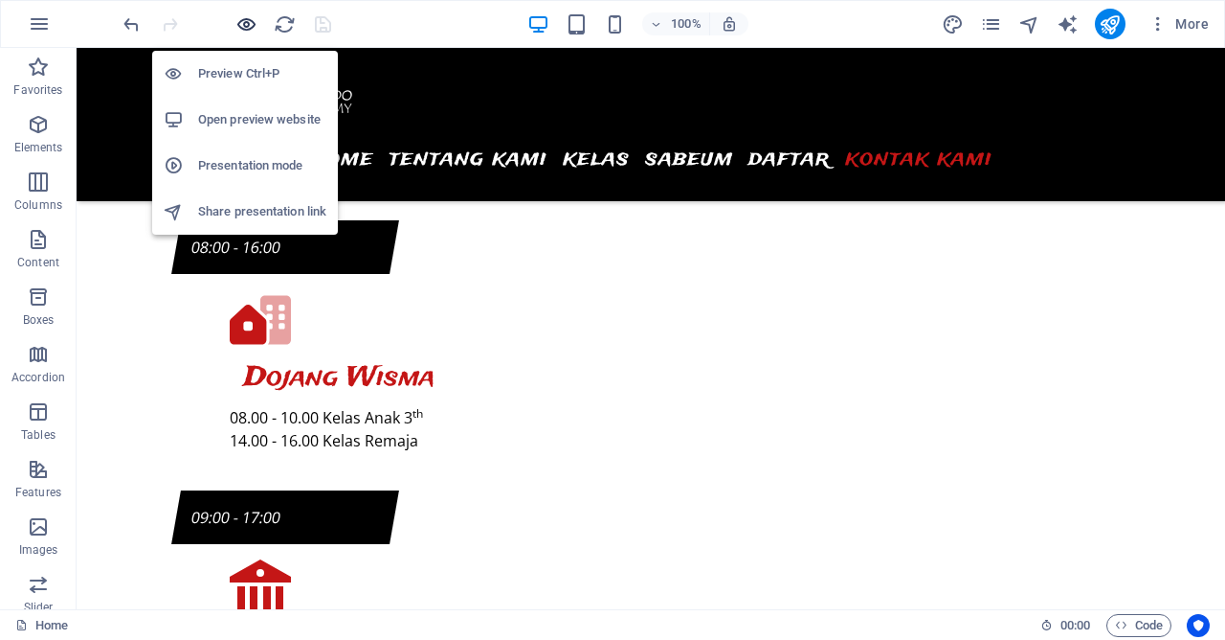
click at [250, 31] on icon "button" at bounding box center [247, 24] width 22 height 22
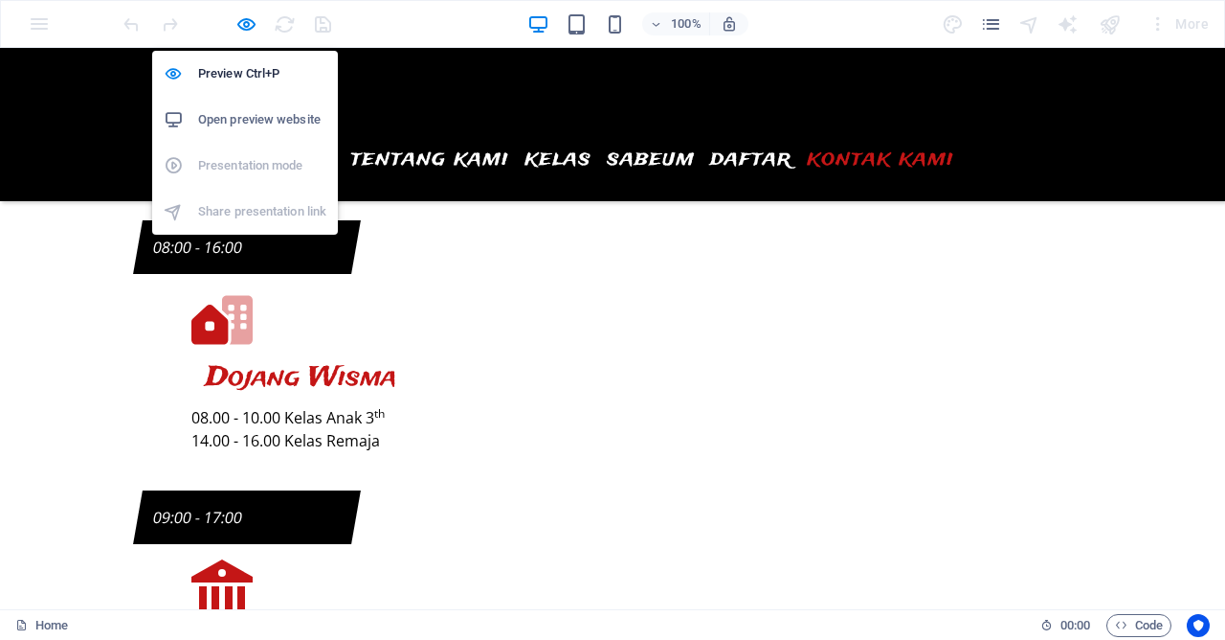
scroll to position [9268, 0]
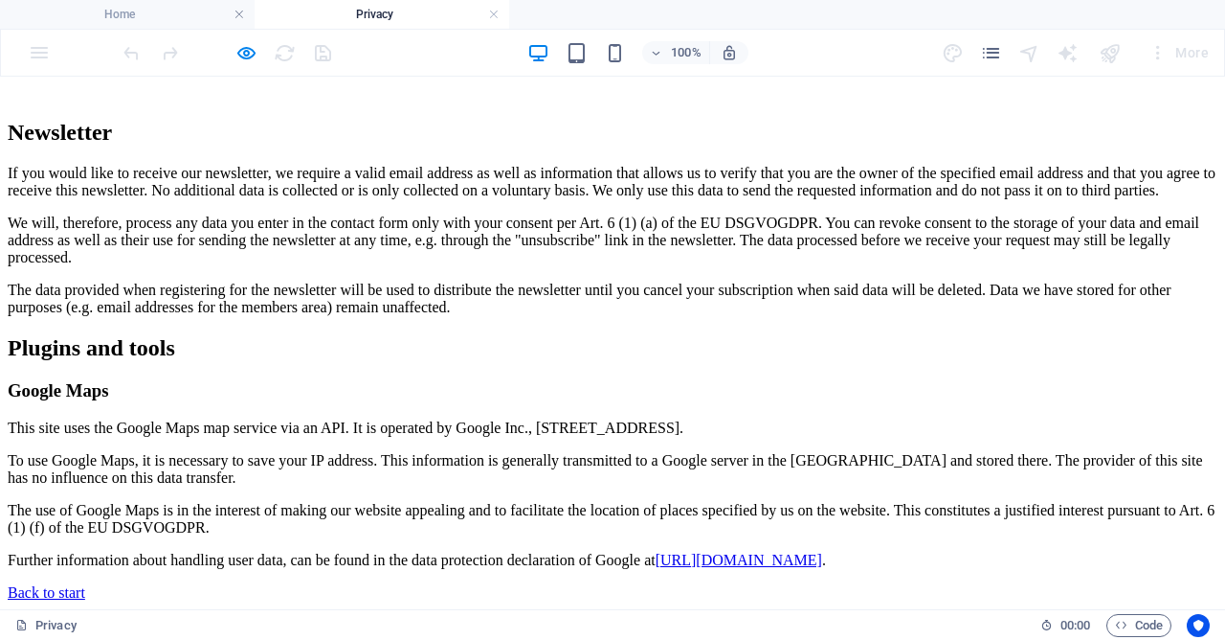
scroll to position [5828, 0]
click at [252, 584] on div "Back to start" at bounding box center [613, 592] width 1210 height 17
click at [251, 584] on div "Back to start" at bounding box center [613, 592] width 1210 height 17
drag, startPoint x: 244, startPoint y: 581, endPoint x: 235, endPoint y: 578, distance: 10.0
click at [237, 584] on div "Back to start" at bounding box center [613, 592] width 1210 height 17
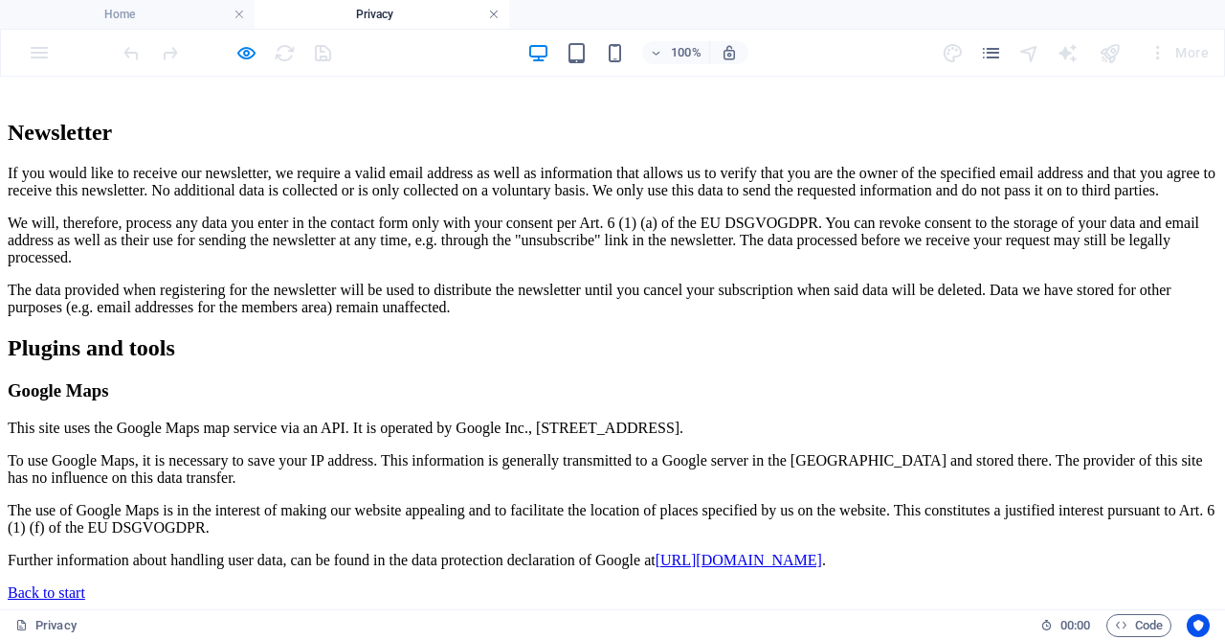
click at [498, 17] on link at bounding box center [493, 15] width 11 height 18
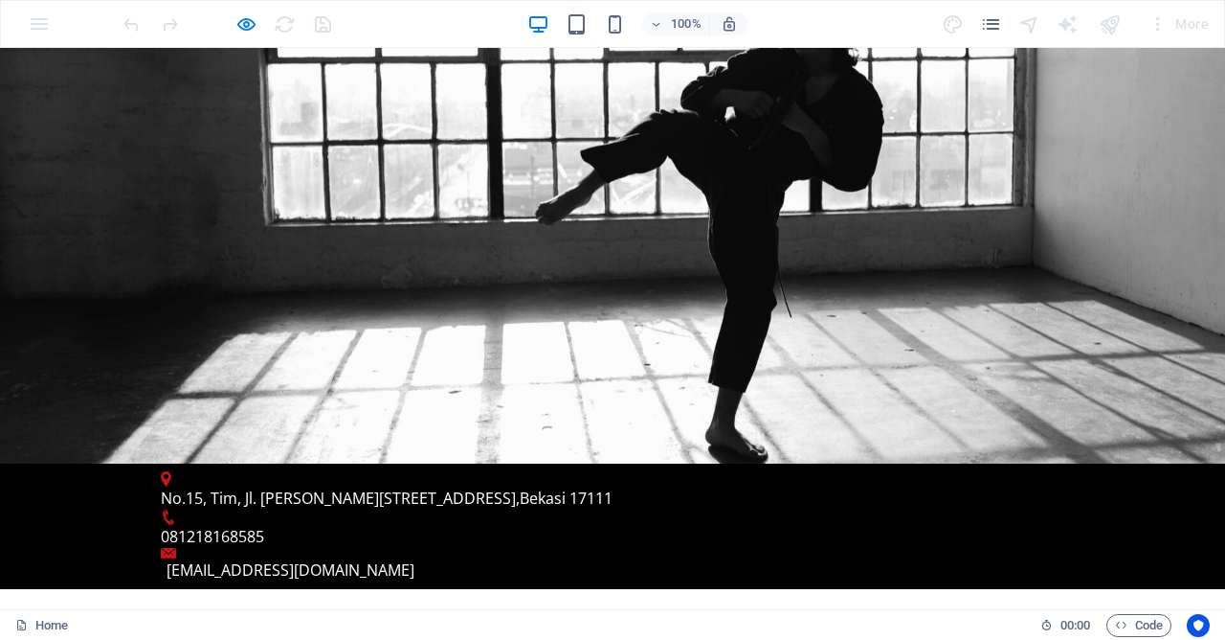
scroll to position [0, 0]
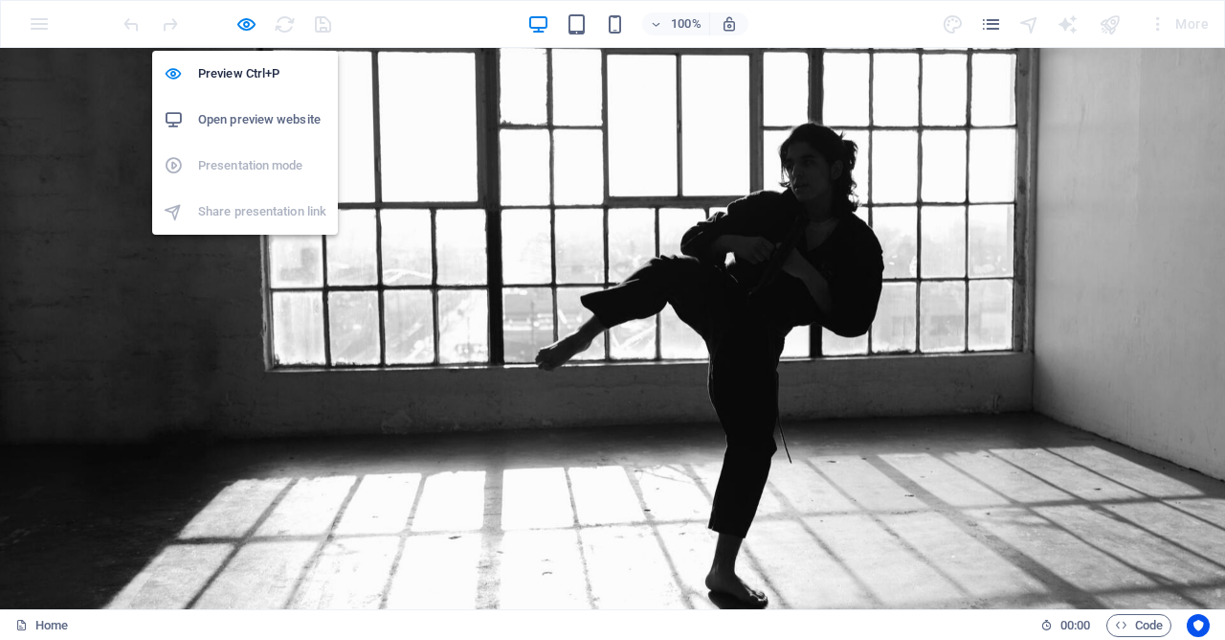
click at [244, 23] on icon "button" at bounding box center [247, 24] width 22 height 22
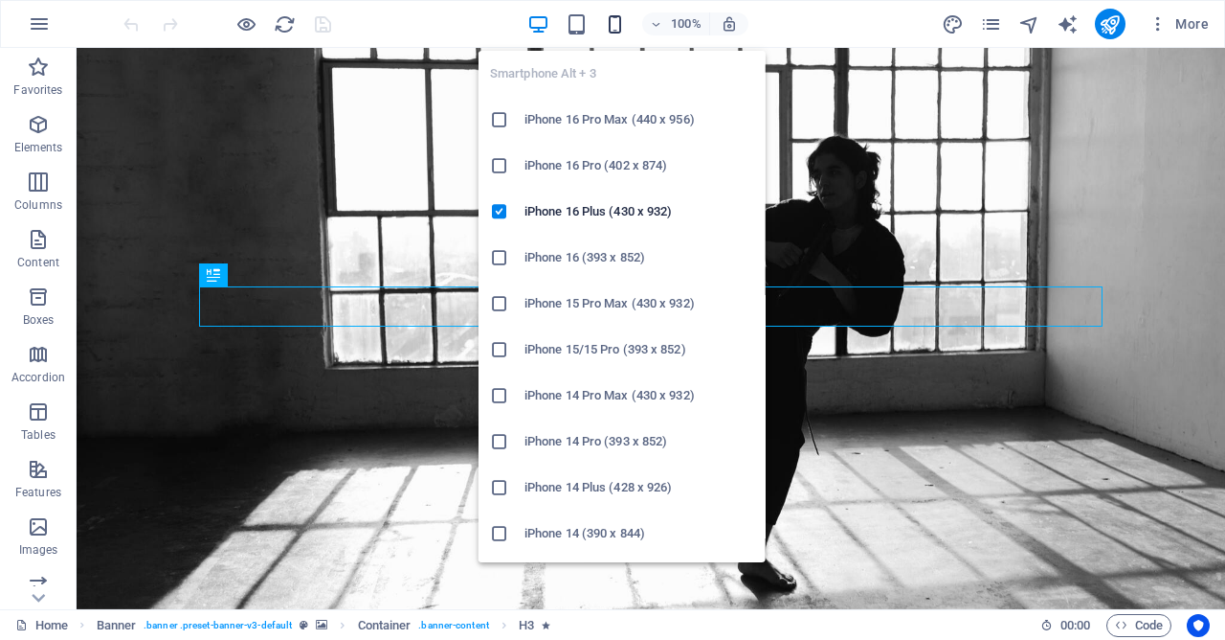
click at [0, 0] on icon "button" at bounding box center [0, 0] width 0 height 0
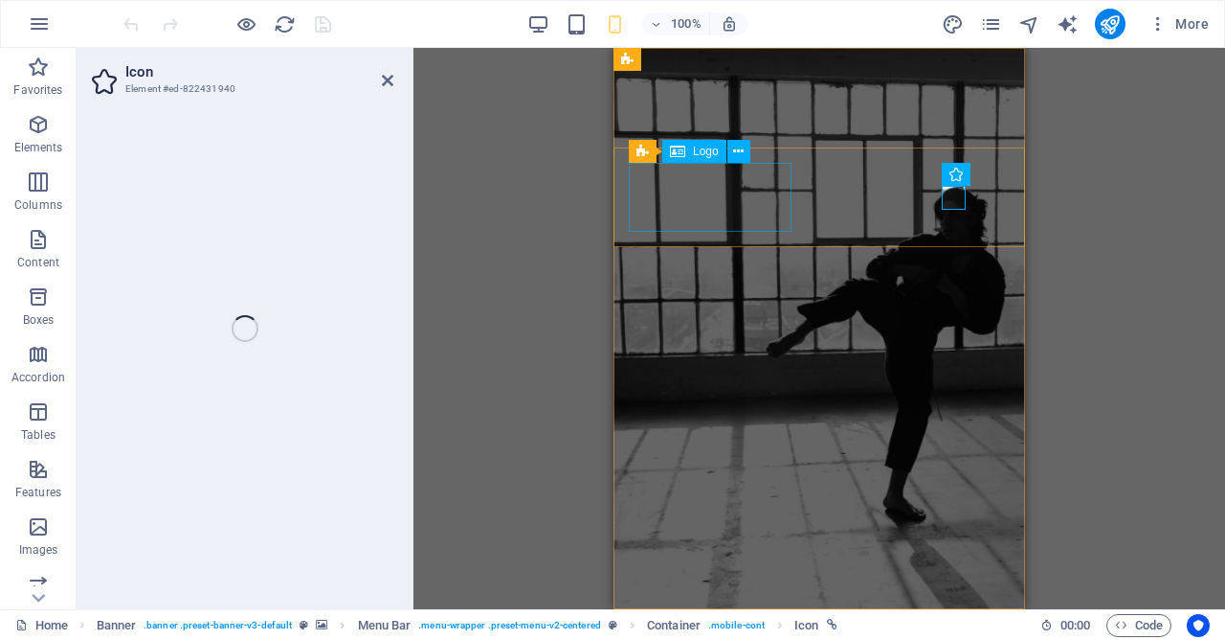
select select "xMidYMid"
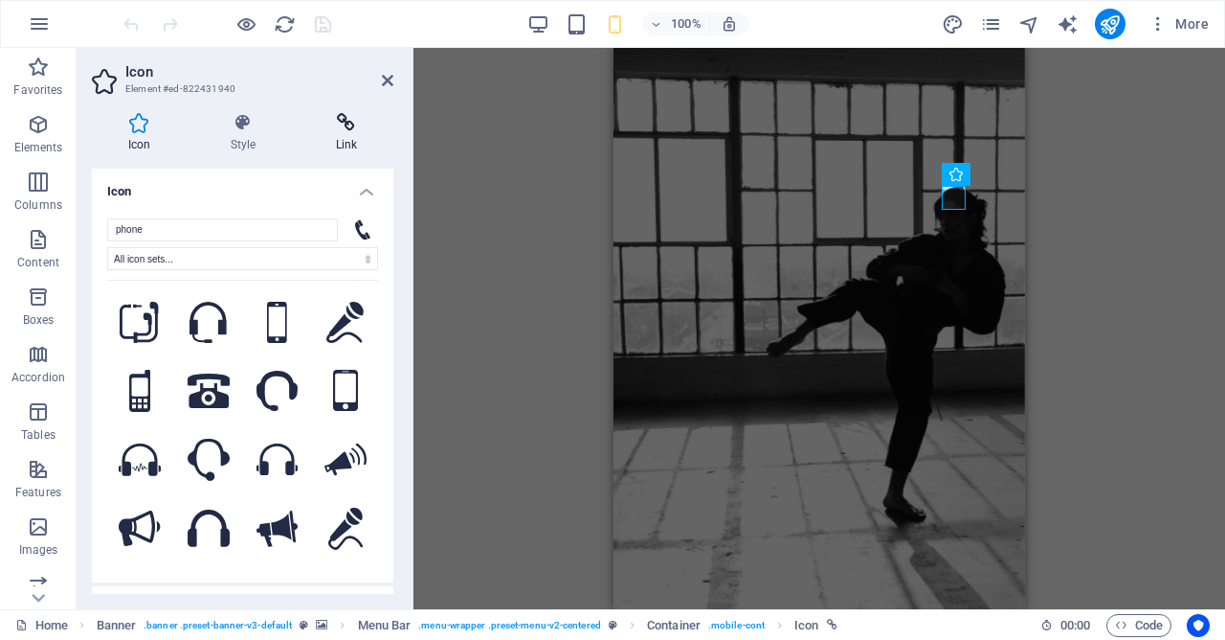
click at [358, 135] on h4 "Link" at bounding box center [347, 133] width 94 height 40
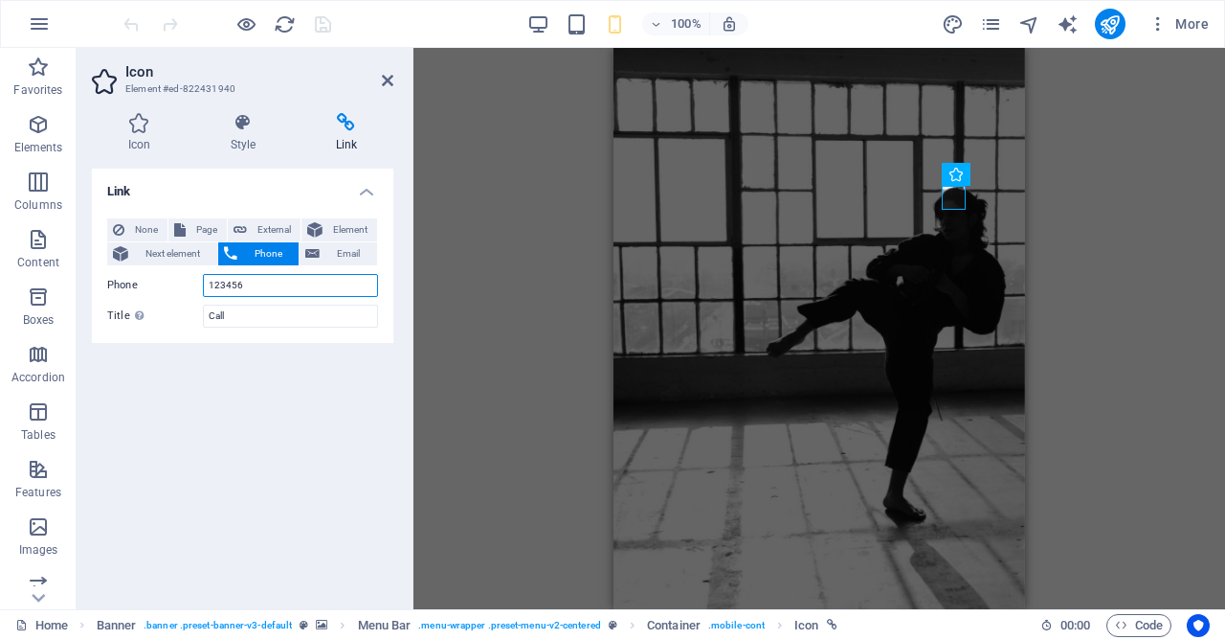
click at [309, 290] on input "123456" at bounding box center [290, 285] width 175 height 23
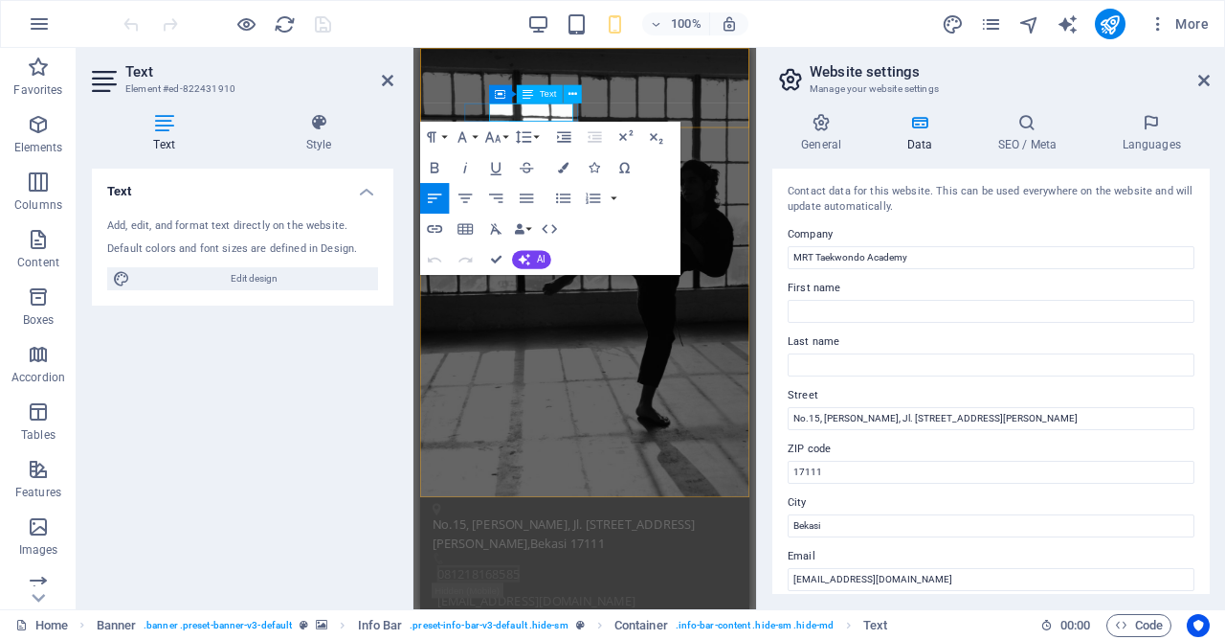
click at [776, 129] on icon at bounding box center [822, 122] width 98 height 19
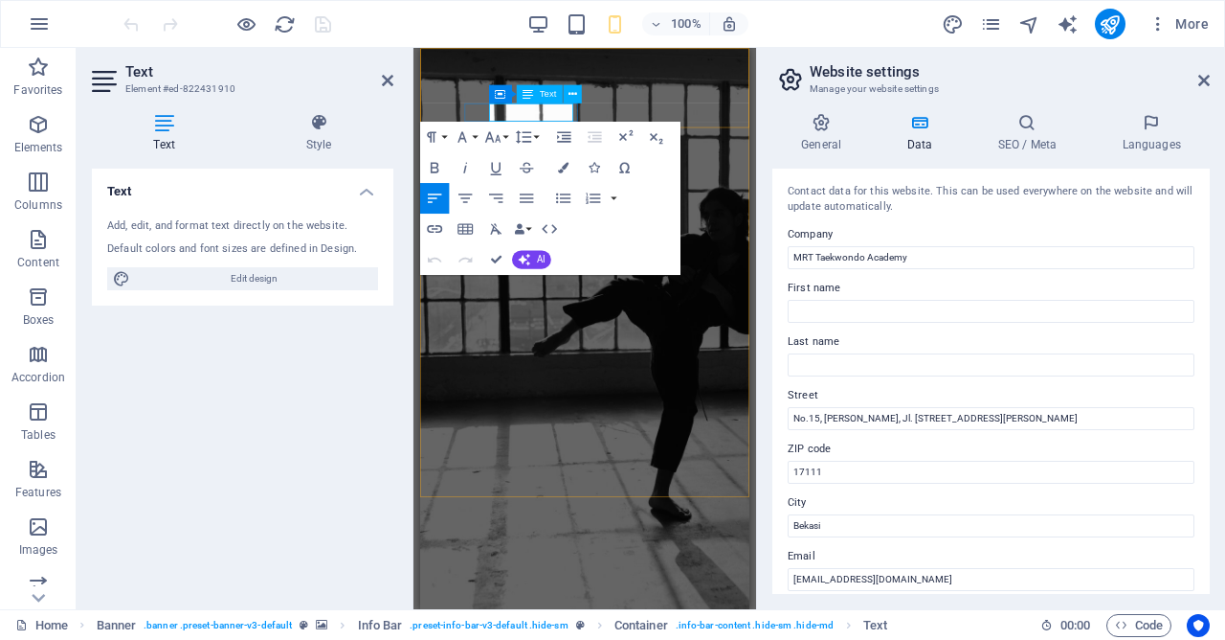
click at [776, 129] on icon at bounding box center [822, 122] width 98 height 19
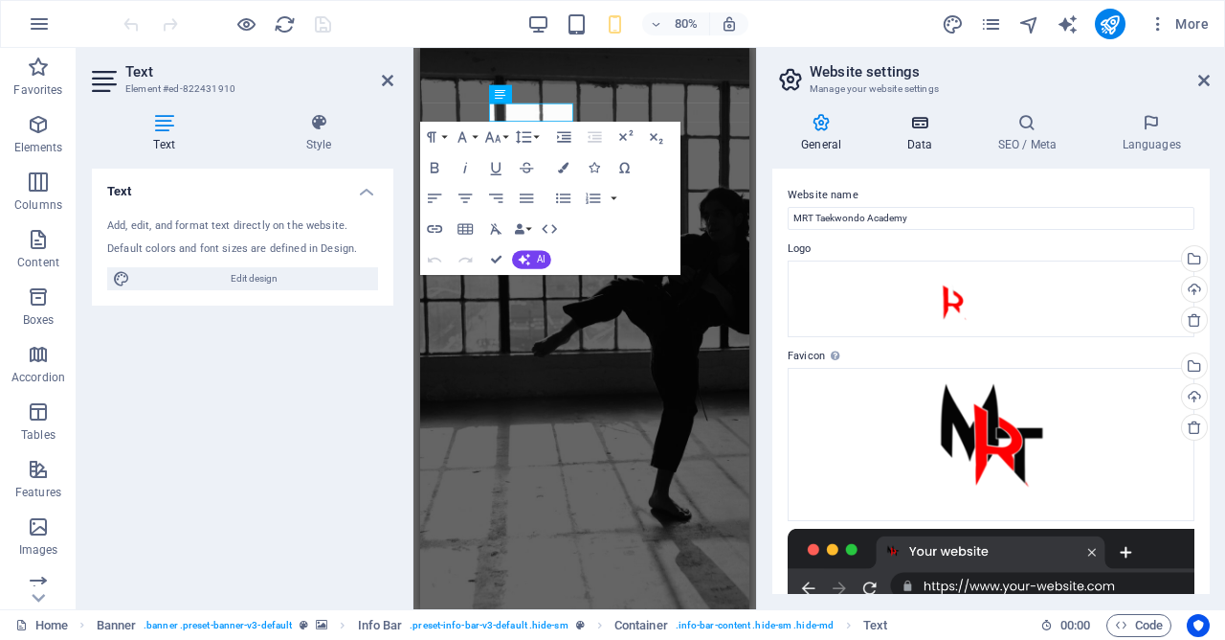
click at [937, 137] on h4 "Data" at bounding box center [923, 133] width 91 height 40
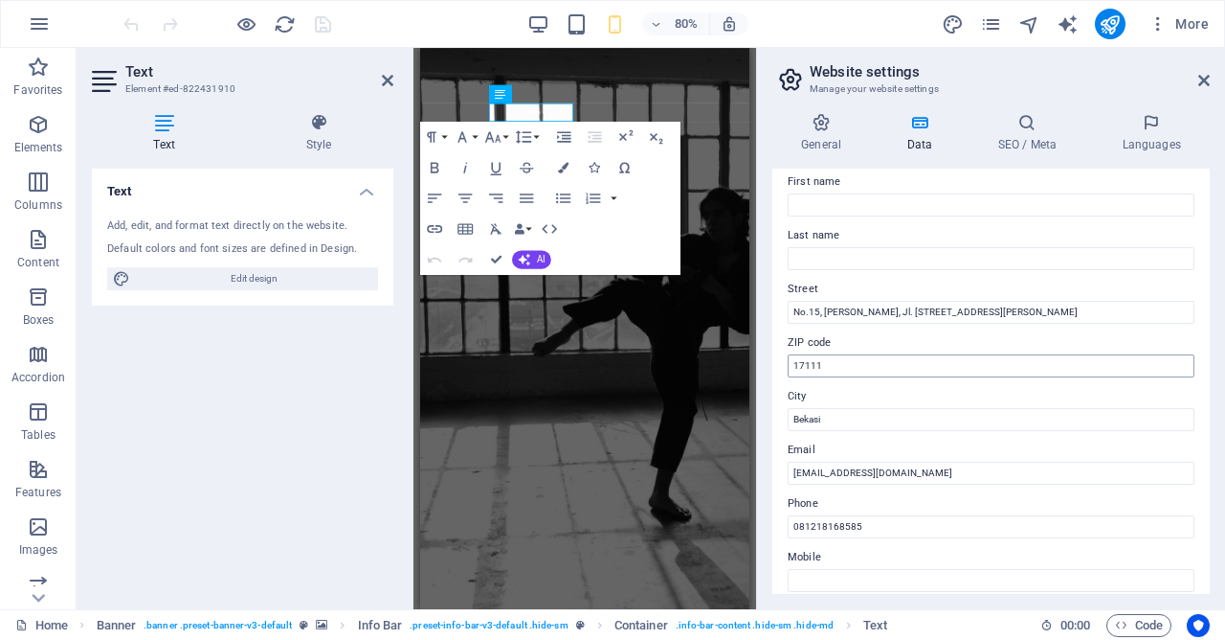
scroll to position [184, 0]
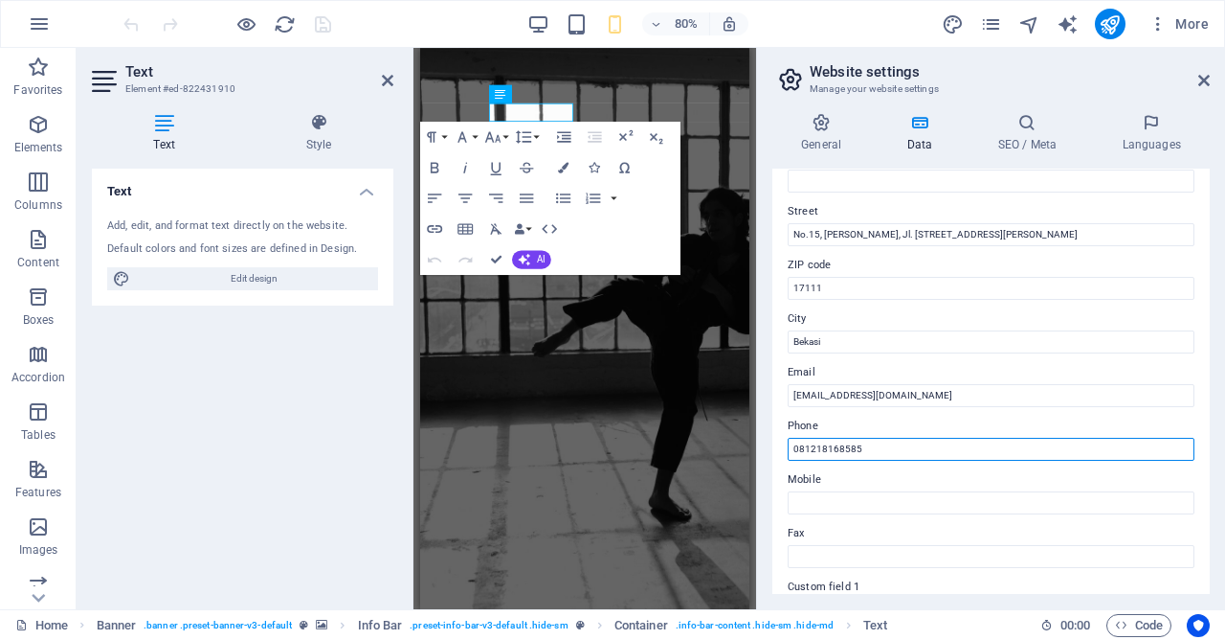
click at [850, 455] on input "081218168585" at bounding box center [991, 449] width 407 height 23
copy span
click at [386, 79] on icon at bounding box center [387, 80] width 11 height 15
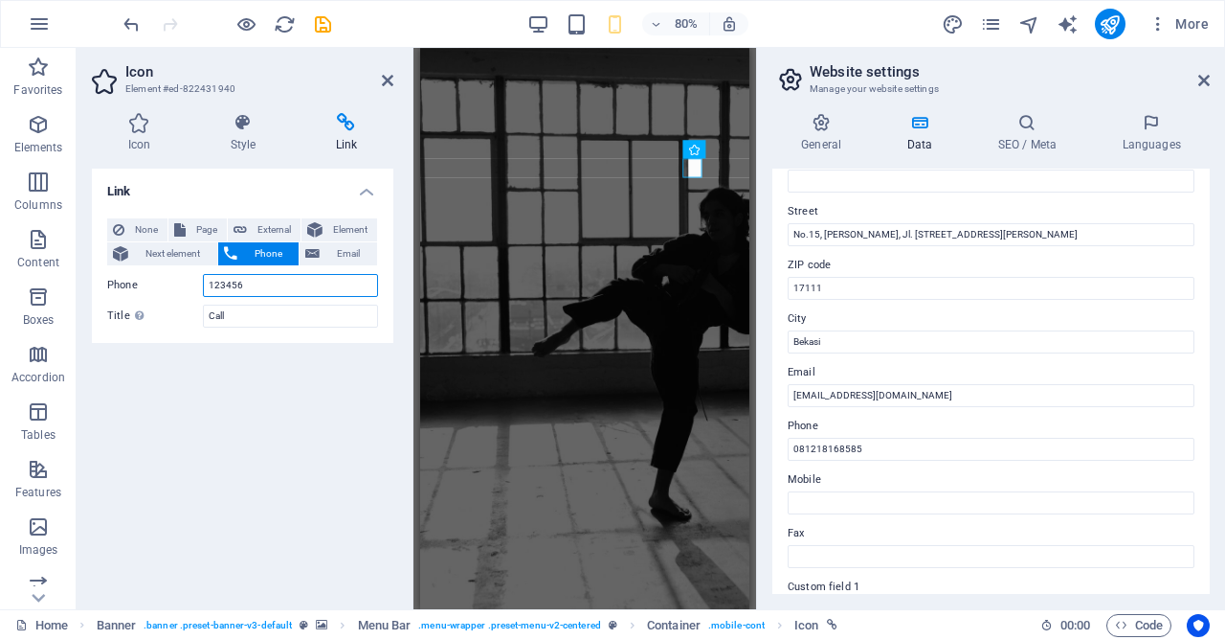
click at [290, 281] on input "123456" at bounding box center [290, 285] width 175 height 23
type input "081218168585"
click at [277, 371] on div "Link None Page External Element Next element Phone Email Page Home Legal Notice…" at bounding box center [243, 381] width 302 height 425
click at [390, 80] on icon at bounding box center [387, 80] width 11 height 15
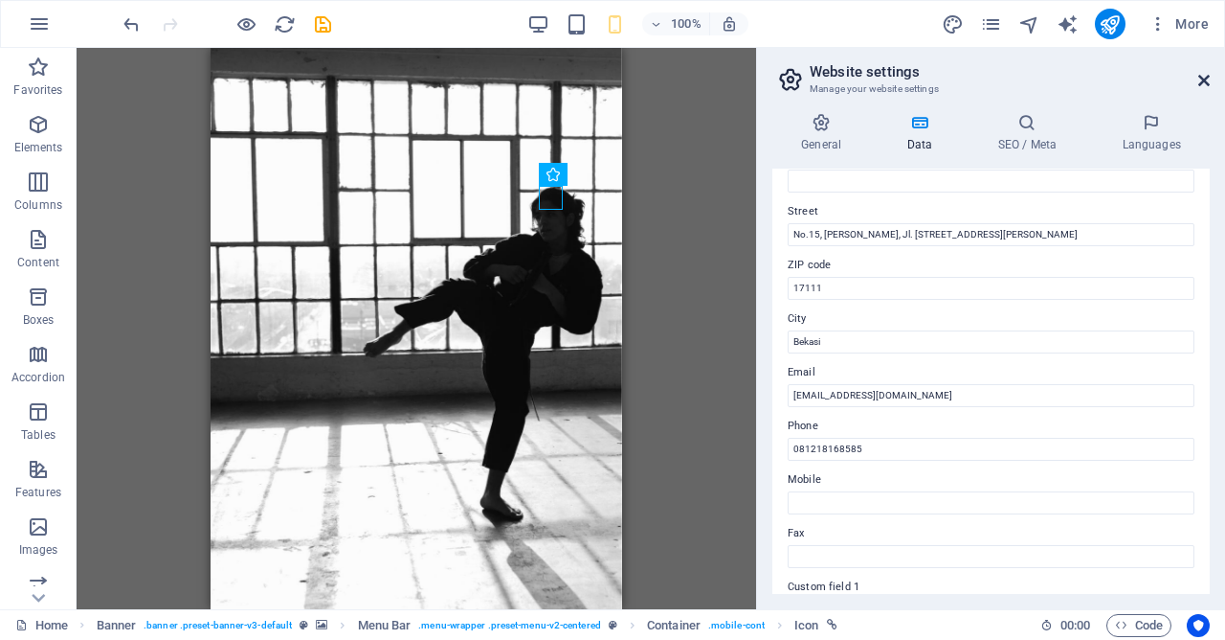
click at [1201, 79] on icon at bounding box center [1204, 80] width 11 height 15
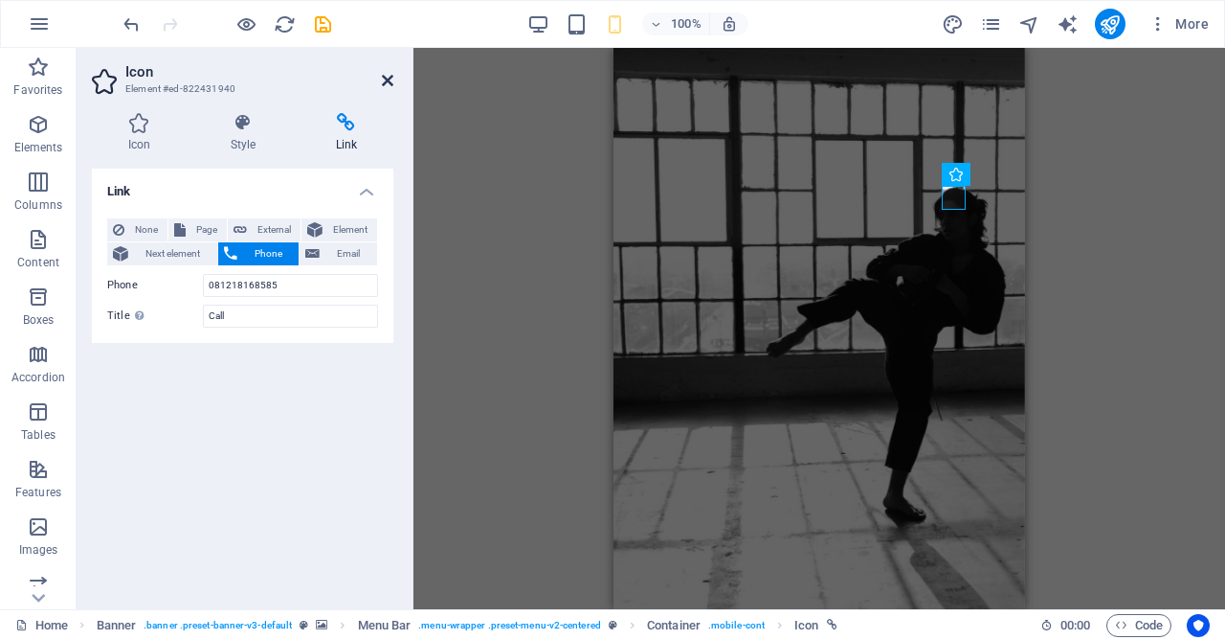
click at [389, 82] on icon at bounding box center [387, 80] width 11 height 15
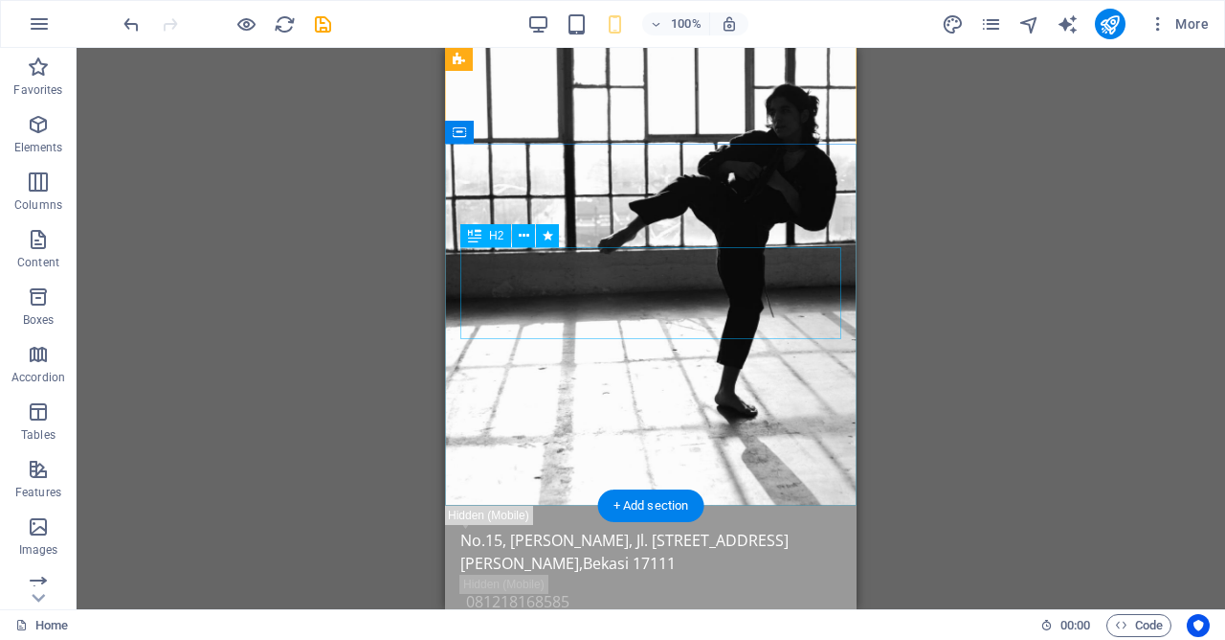
scroll to position [0, 0]
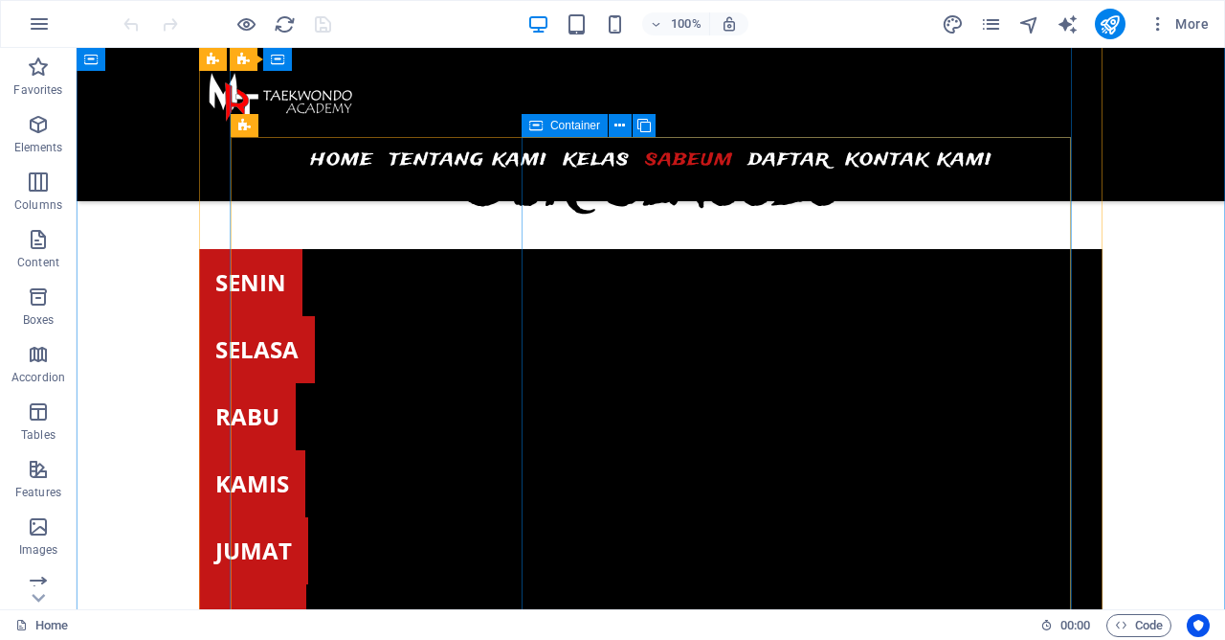
scroll to position [6721, 0]
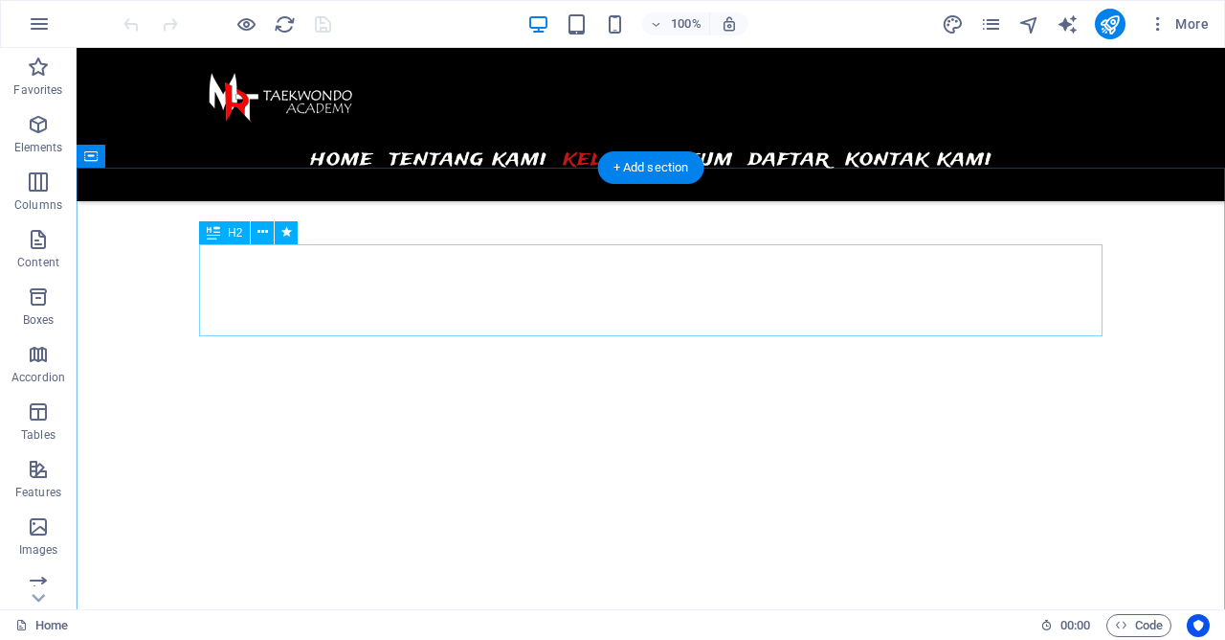
scroll to position [5170, 0]
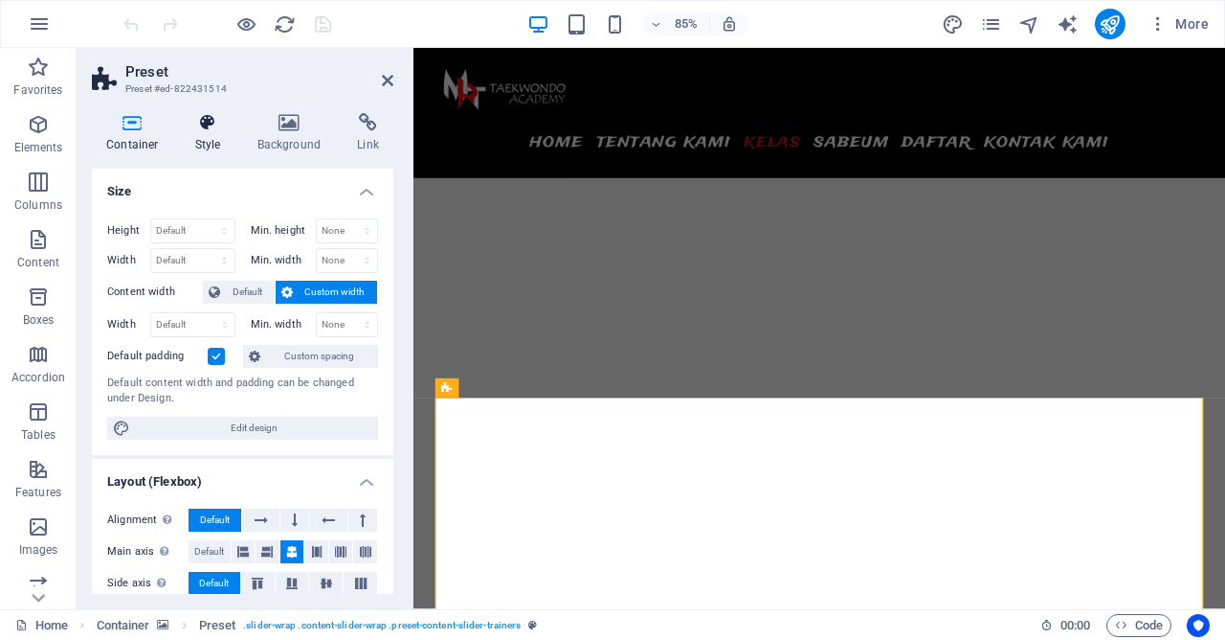
click at [202, 134] on h4 "Style" at bounding box center [212, 133] width 62 height 40
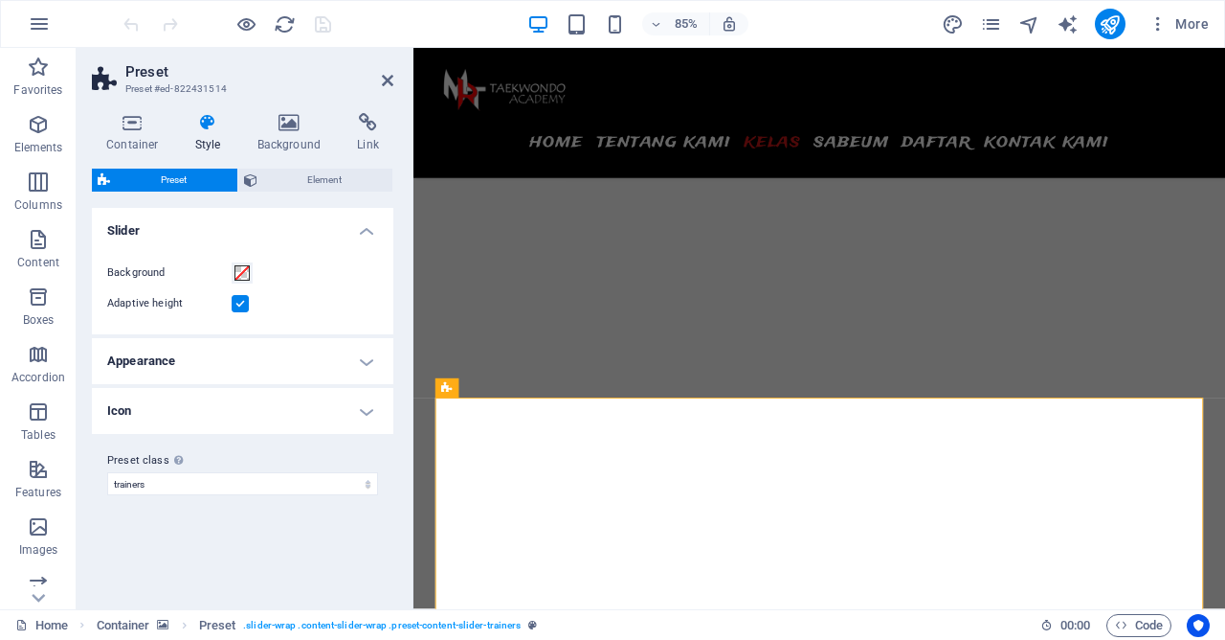
click at [240, 340] on h4 "Appearance" at bounding box center [243, 361] width 302 height 46
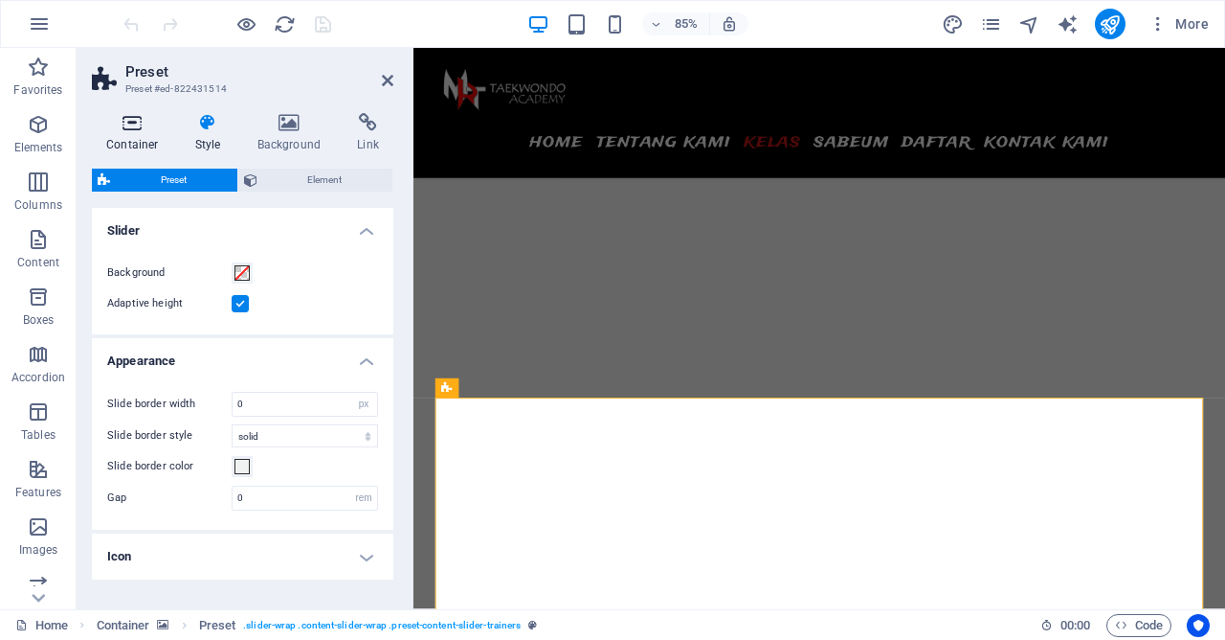
click at [144, 114] on icon at bounding box center [132, 122] width 81 height 19
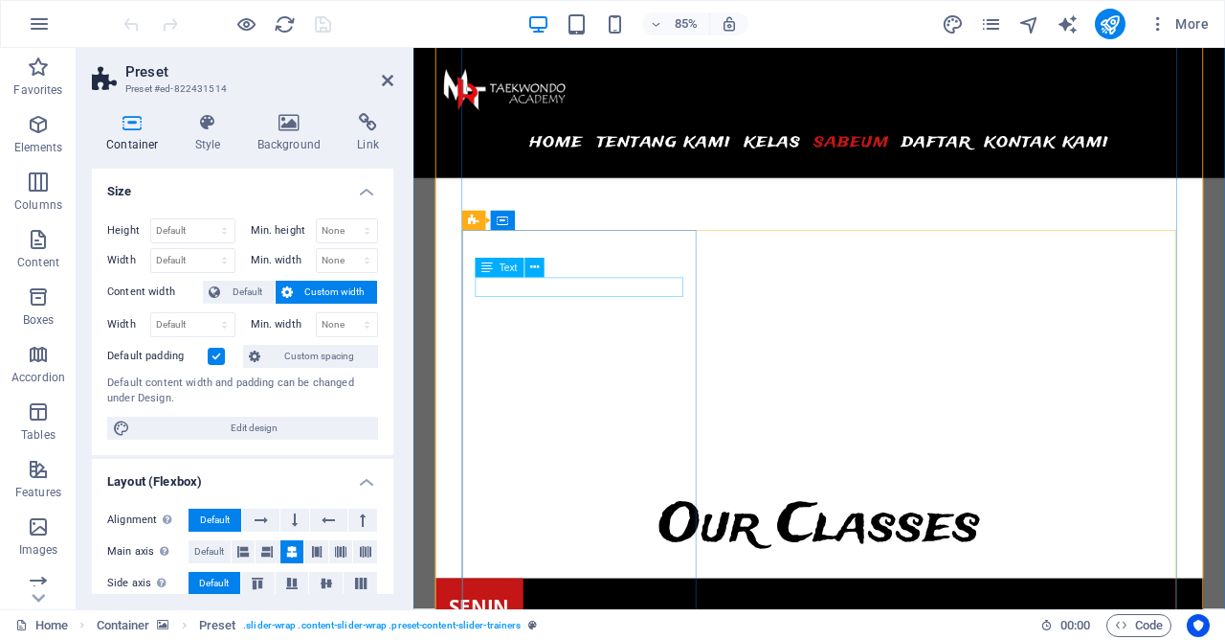
scroll to position [6617, 0]
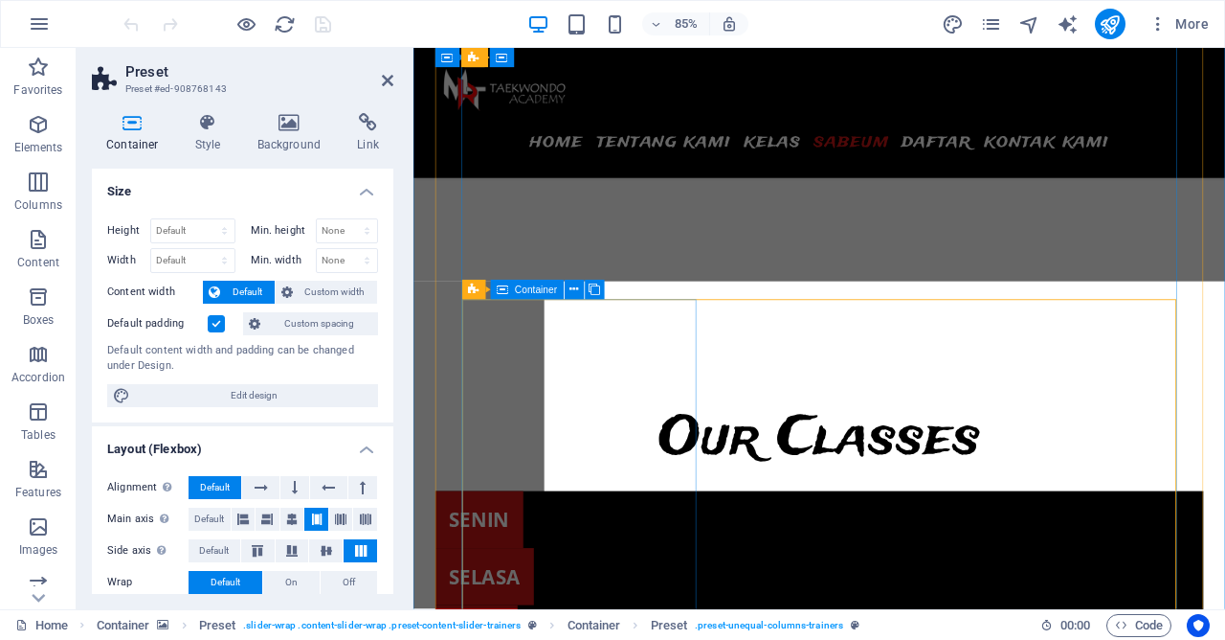
scroll to position [6639, 0]
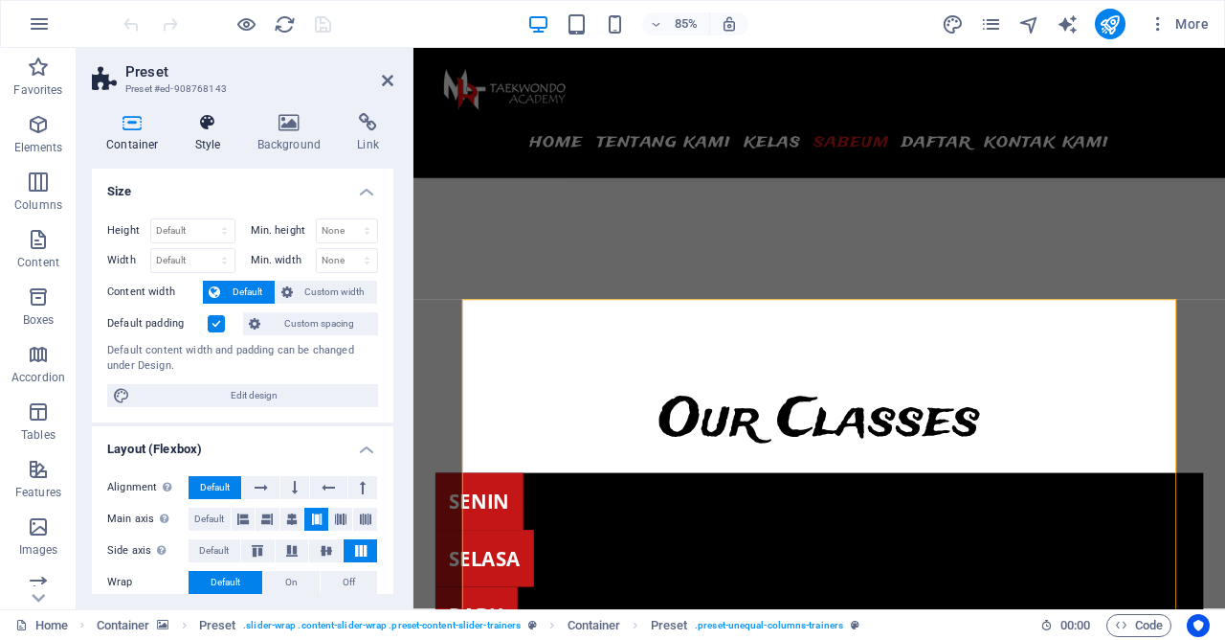
click at [204, 123] on icon at bounding box center [208, 122] width 55 height 19
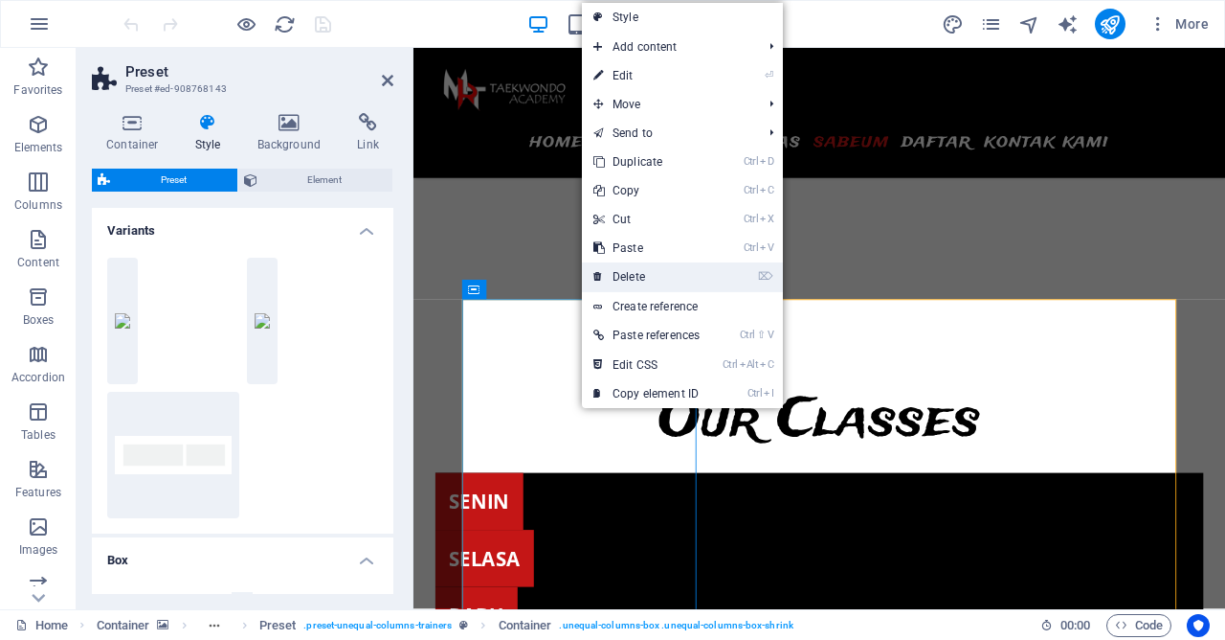
click at [644, 270] on link "⌦ Delete" at bounding box center [646, 276] width 129 height 29
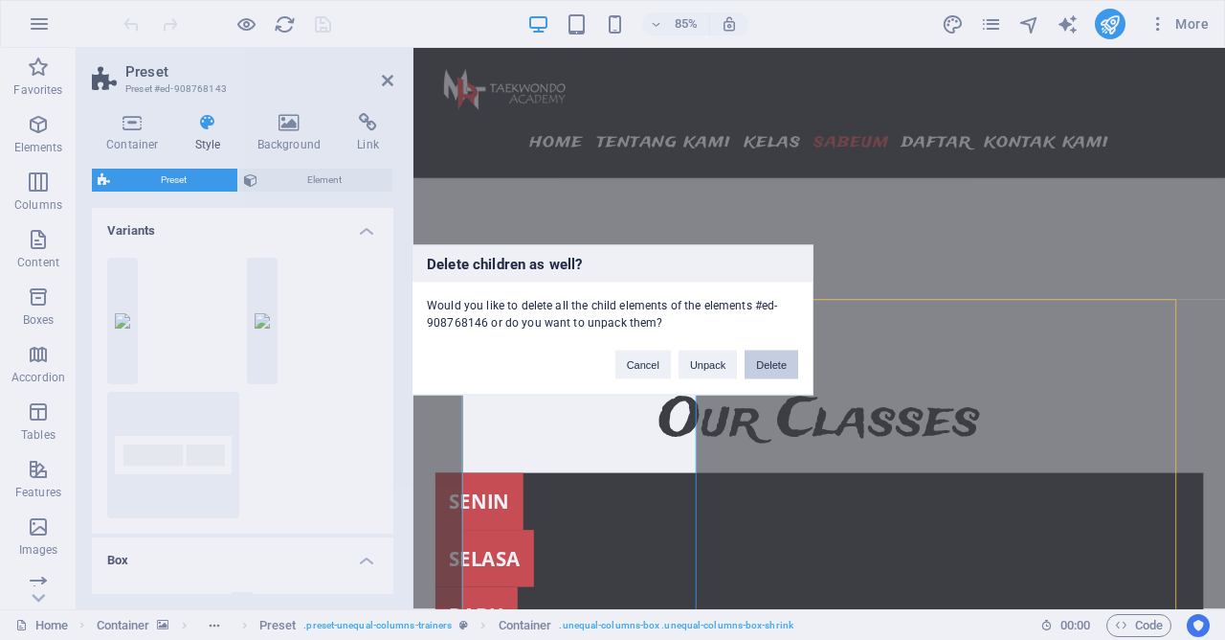
click at [766, 362] on button "Delete" at bounding box center [772, 364] width 54 height 29
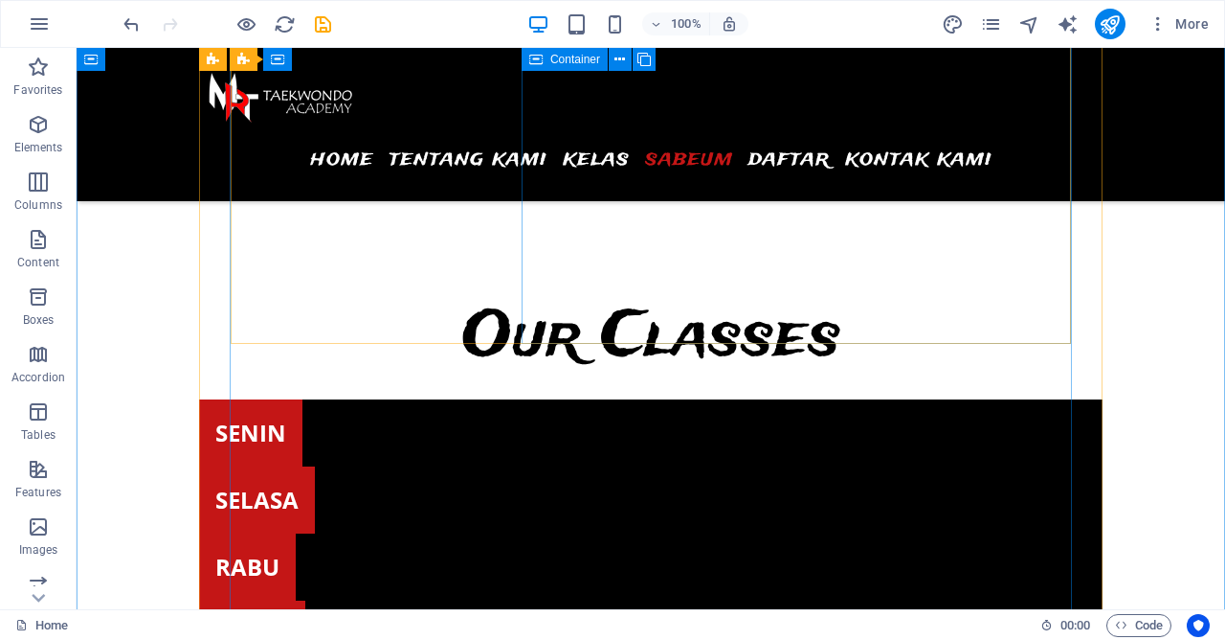
scroll to position [6617, 0]
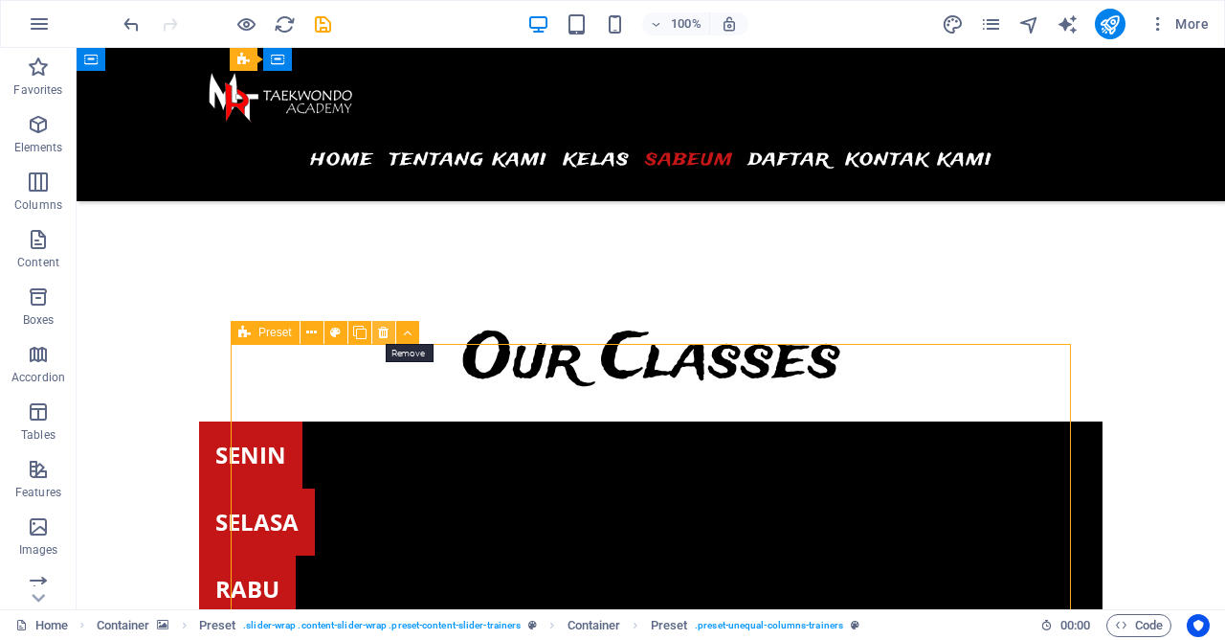
click at [385, 336] on icon at bounding box center [383, 333] width 11 height 20
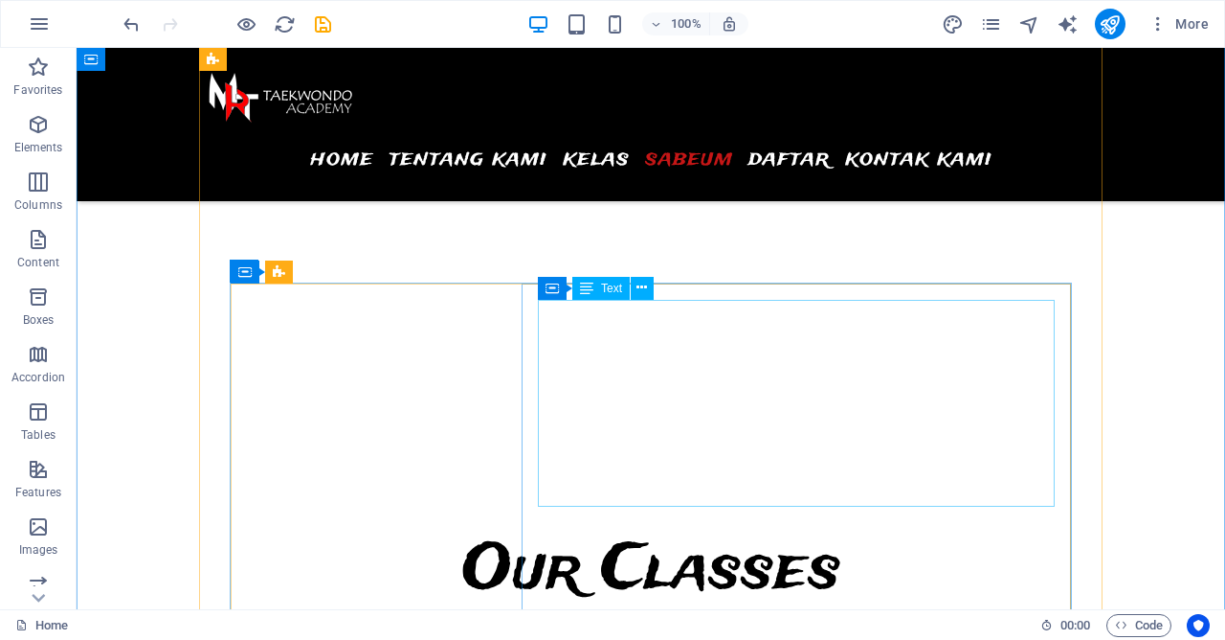
scroll to position [6203, 0]
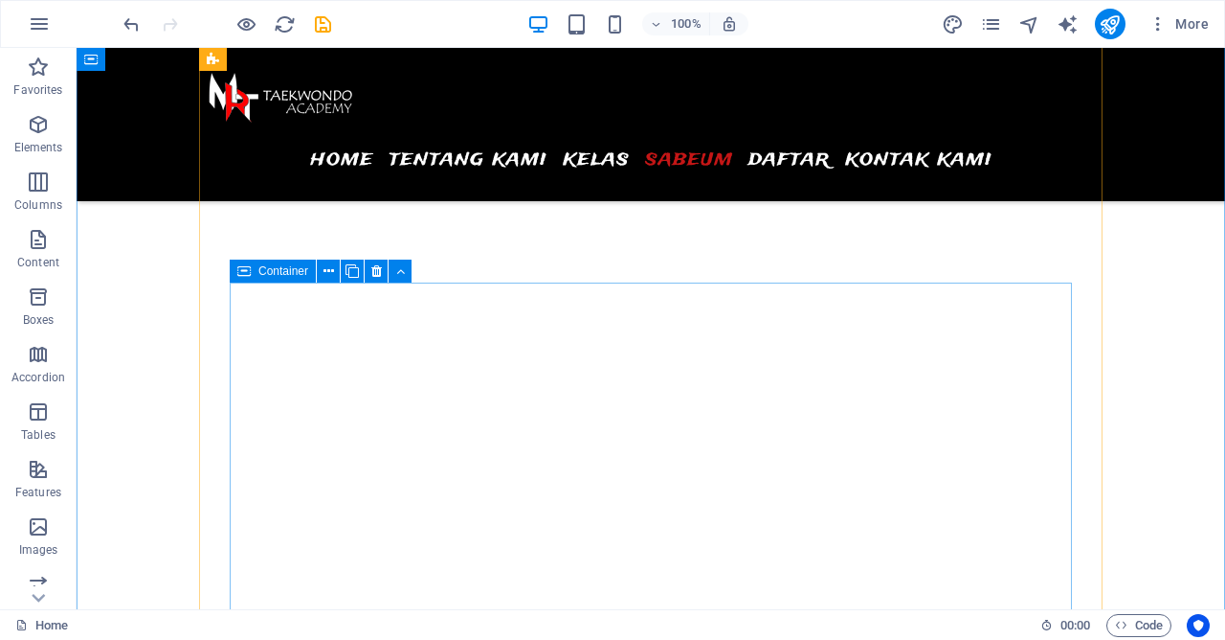
click at [243, 271] on icon at bounding box center [243, 270] width 13 height 23
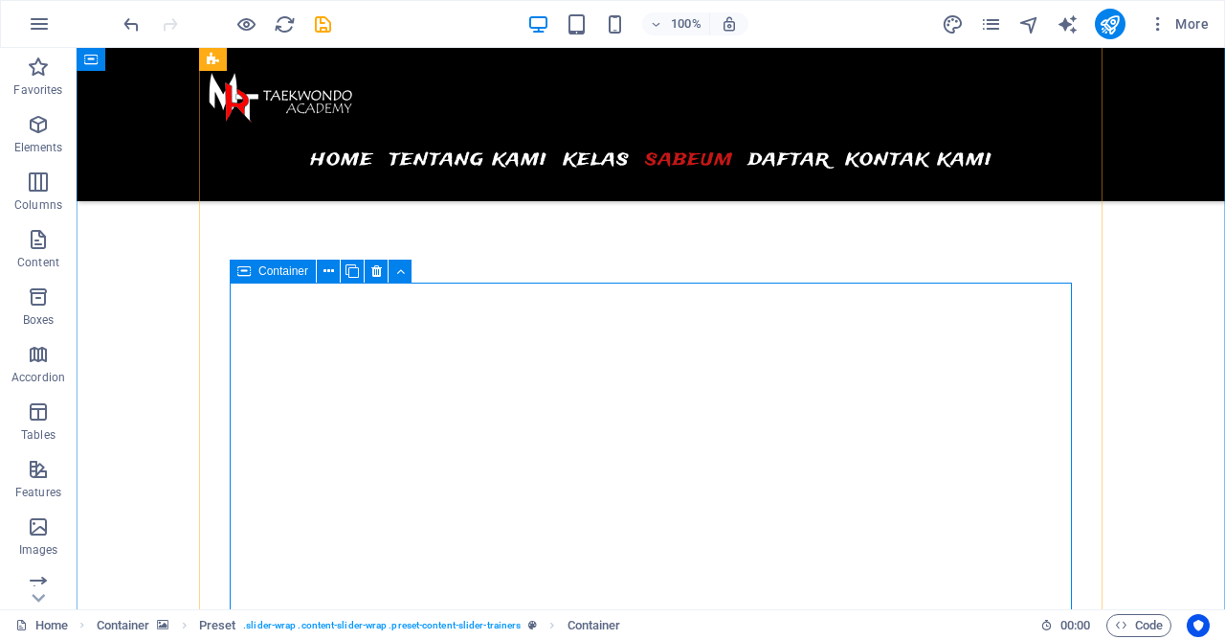
click at [244, 277] on icon at bounding box center [243, 270] width 13 height 23
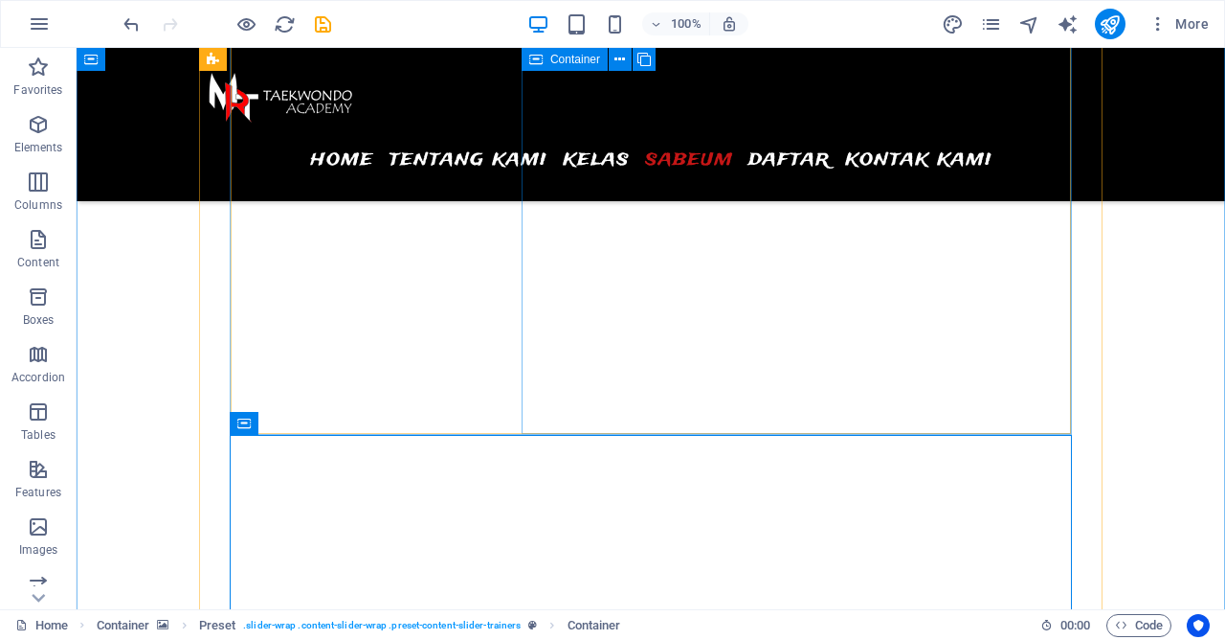
scroll to position [6100, 0]
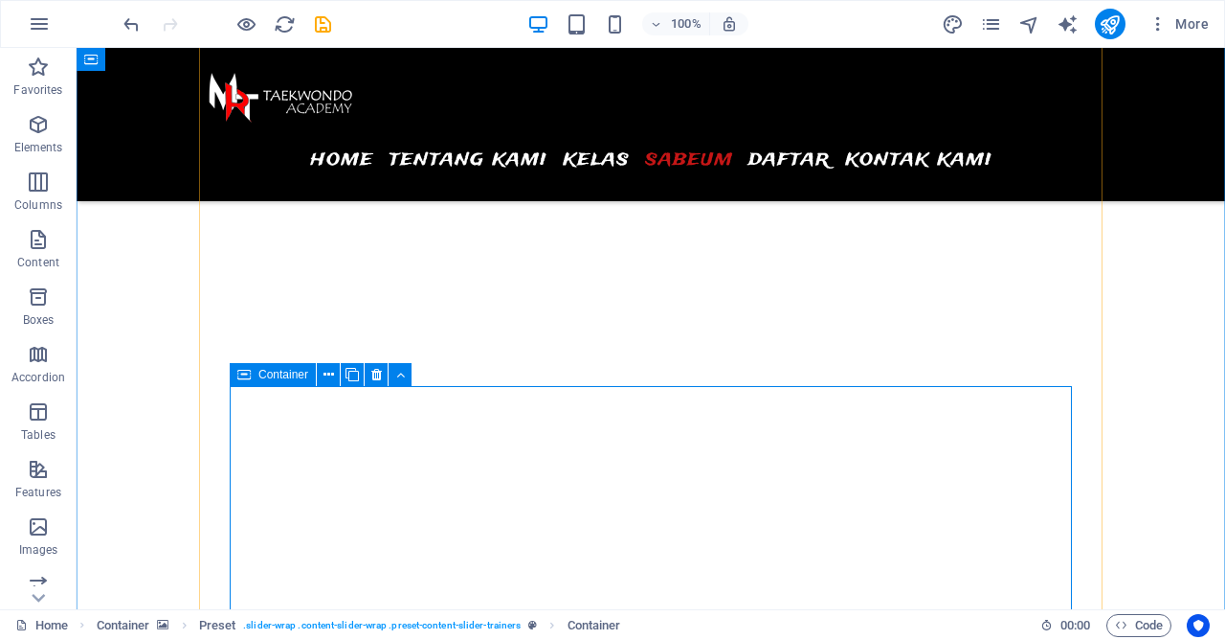
click at [258, 376] on span "Container" at bounding box center [283, 374] width 50 height 11
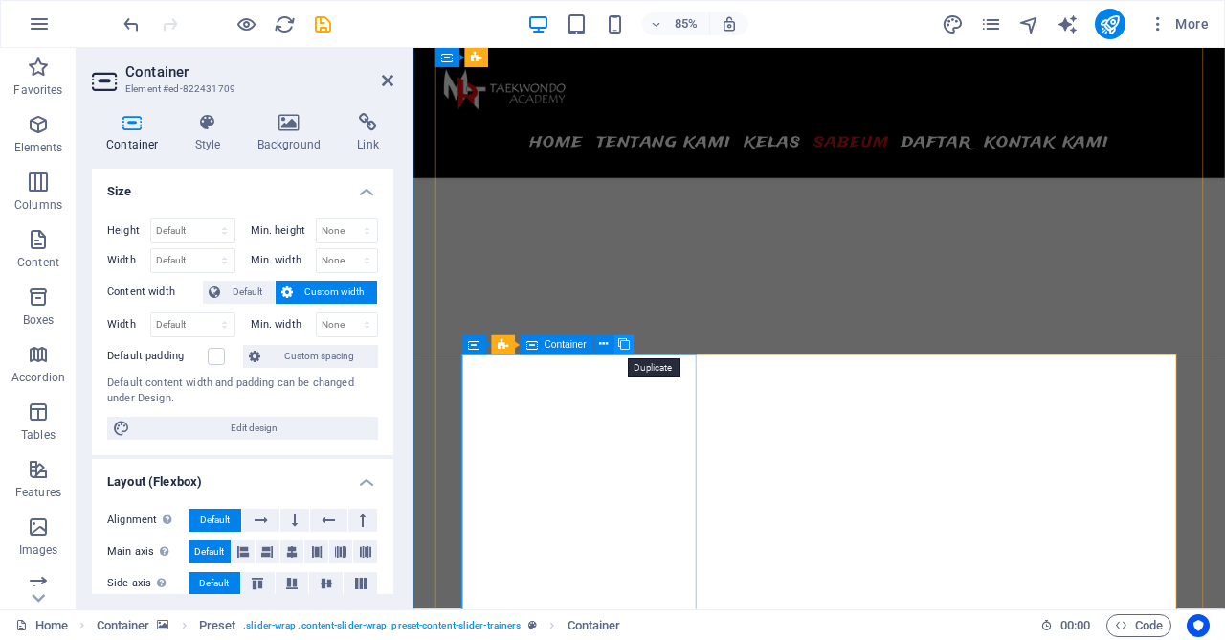
click at [629, 351] on icon at bounding box center [623, 344] width 11 height 17
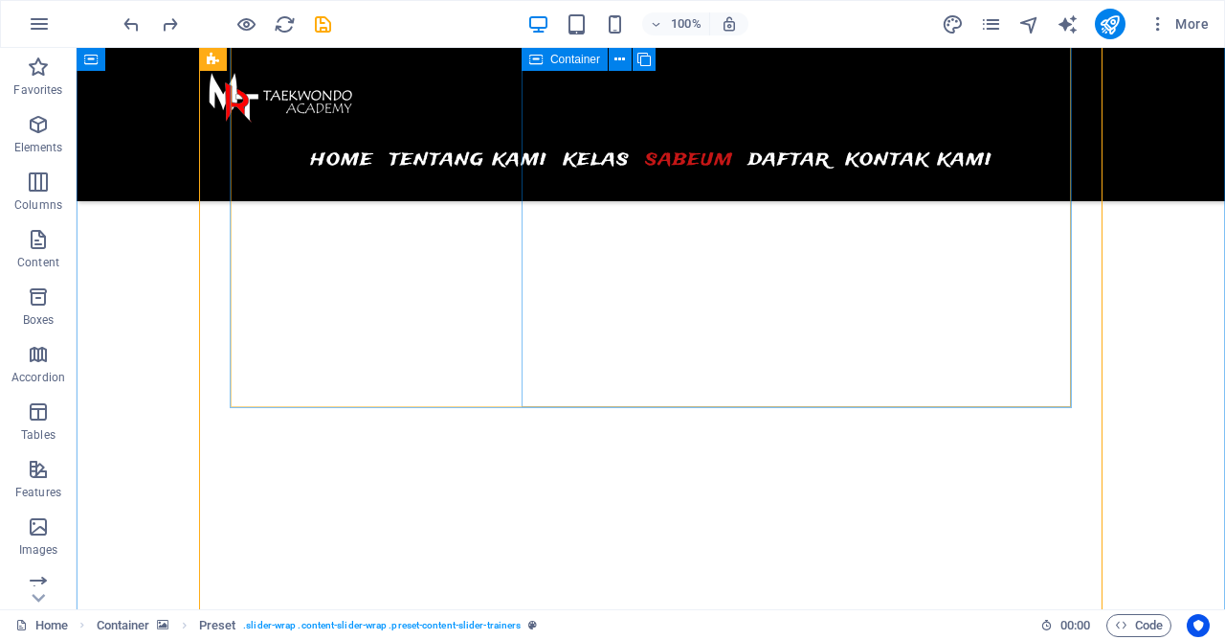
scroll to position [6079, 0]
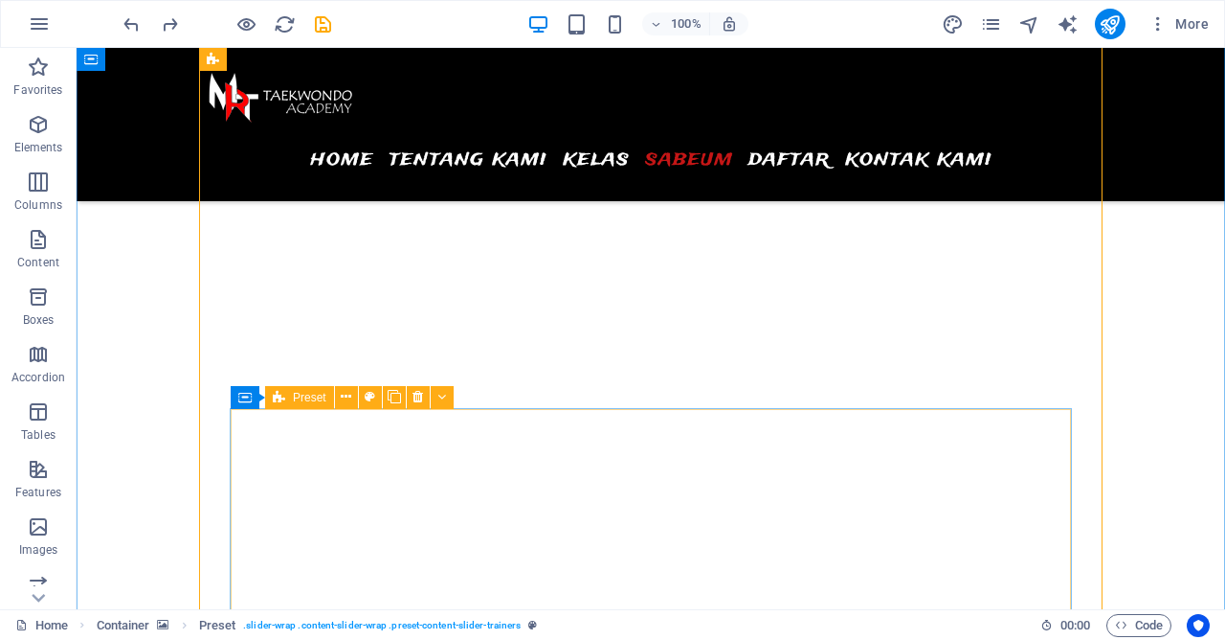
click at [288, 398] on div "Preset" at bounding box center [299, 397] width 69 height 23
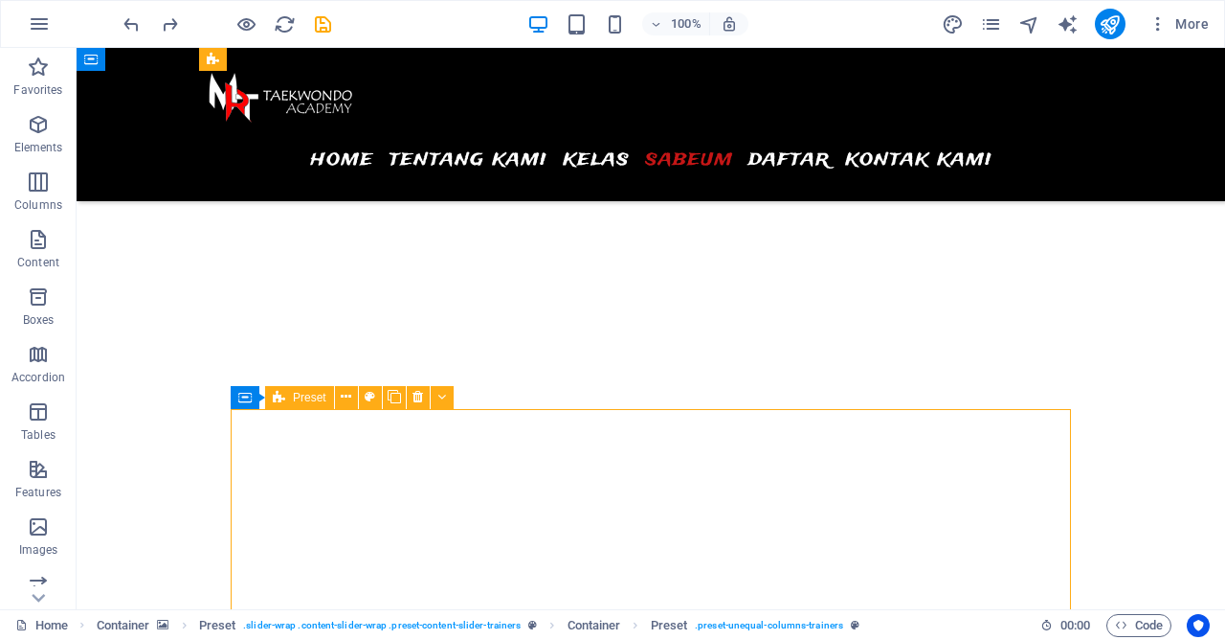
drag, startPoint x: 288, startPoint y: 398, endPoint x: 400, endPoint y: 482, distance: 139.6
click at [288, 398] on div "Preset" at bounding box center [299, 397] width 69 height 23
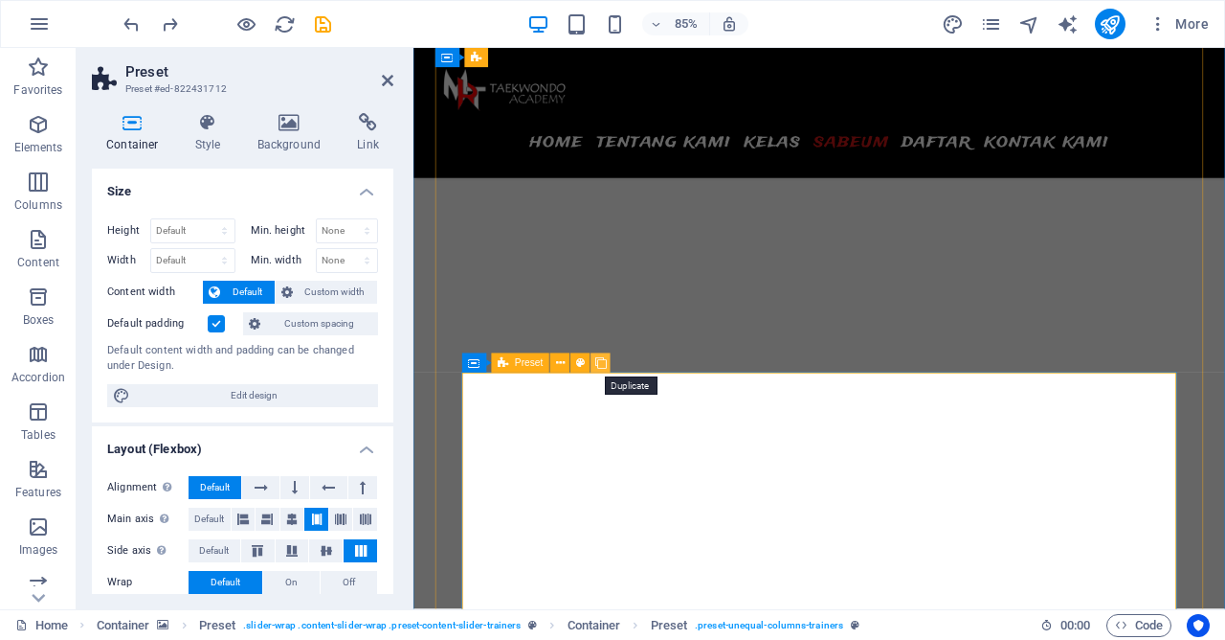
click at [601, 366] on icon at bounding box center [601, 362] width 11 height 17
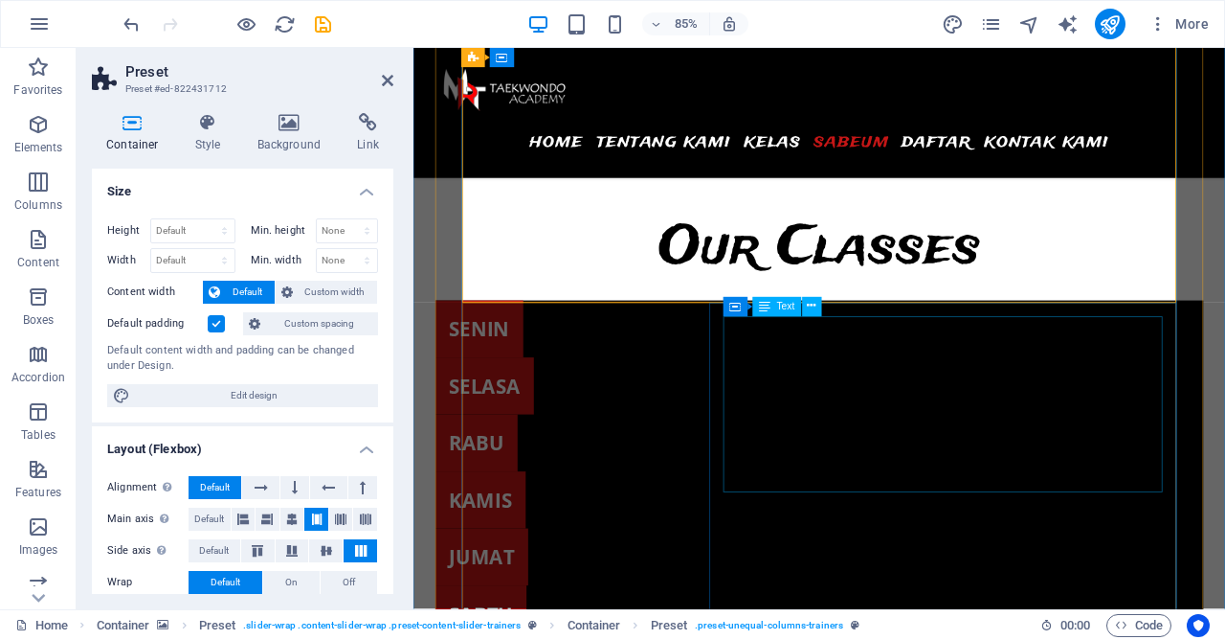
scroll to position [6636, 0]
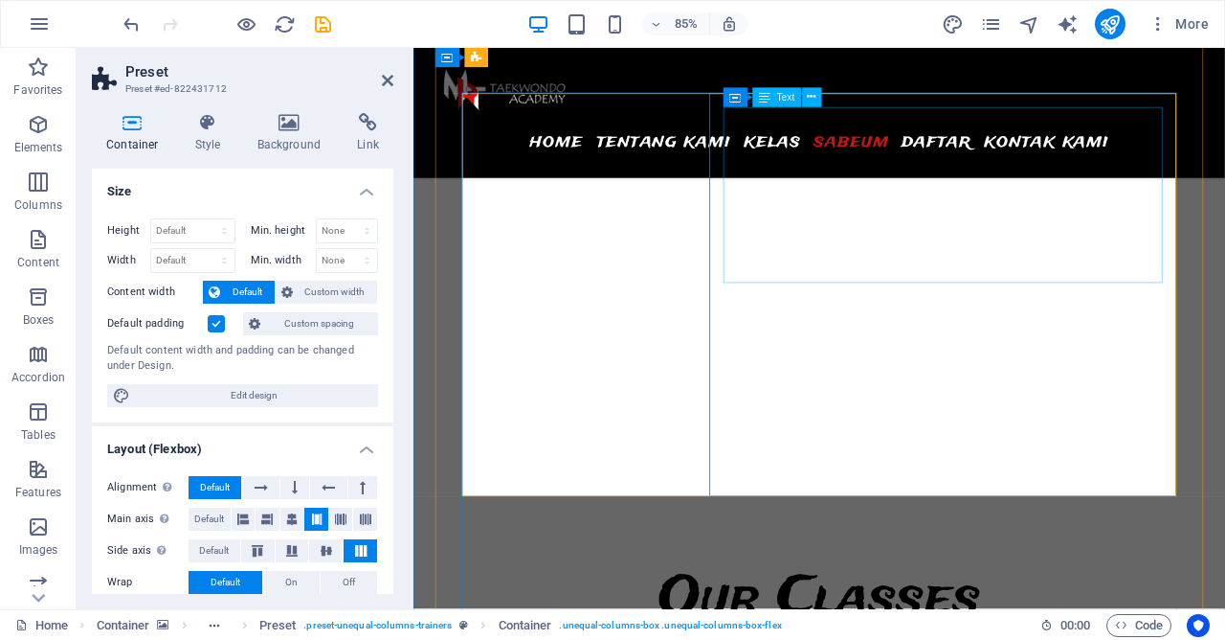
scroll to position [6221, 0]
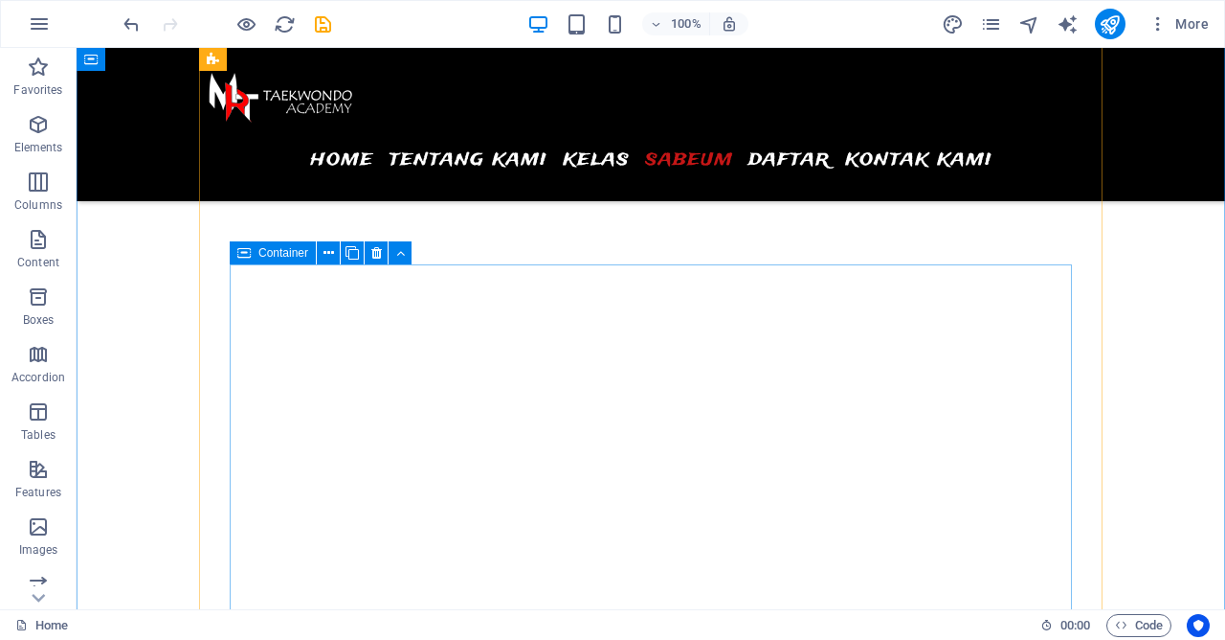
click at [243, 258] on icon at bounding box center [243, 252] width 13 height 23
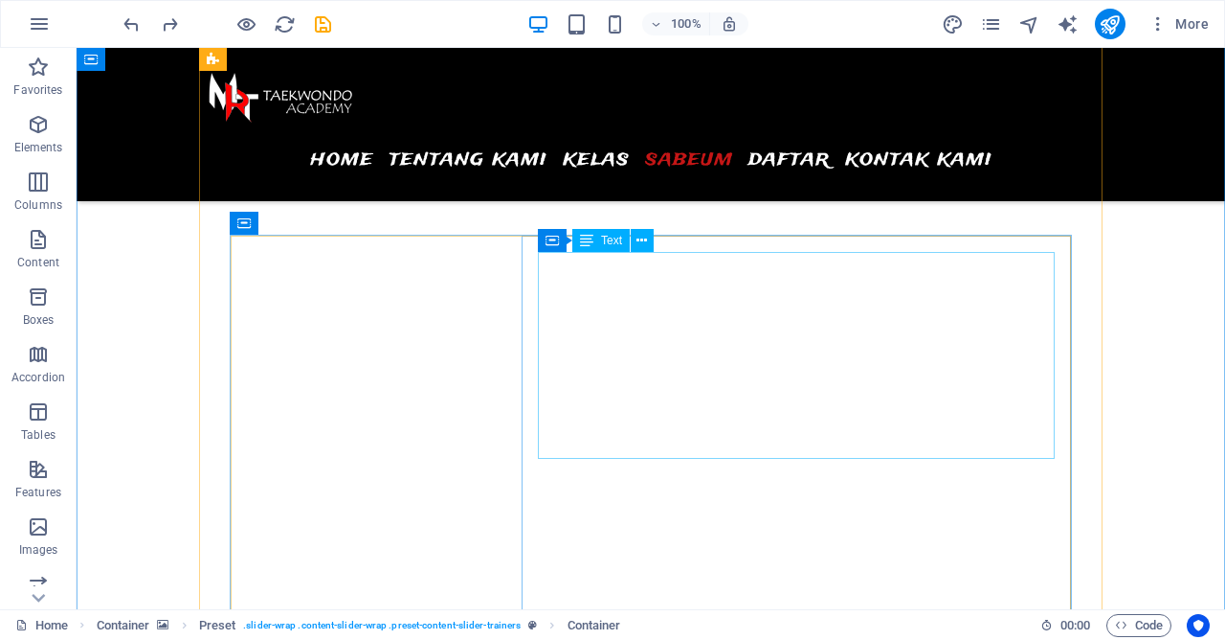
scroll to position [5808, 0]
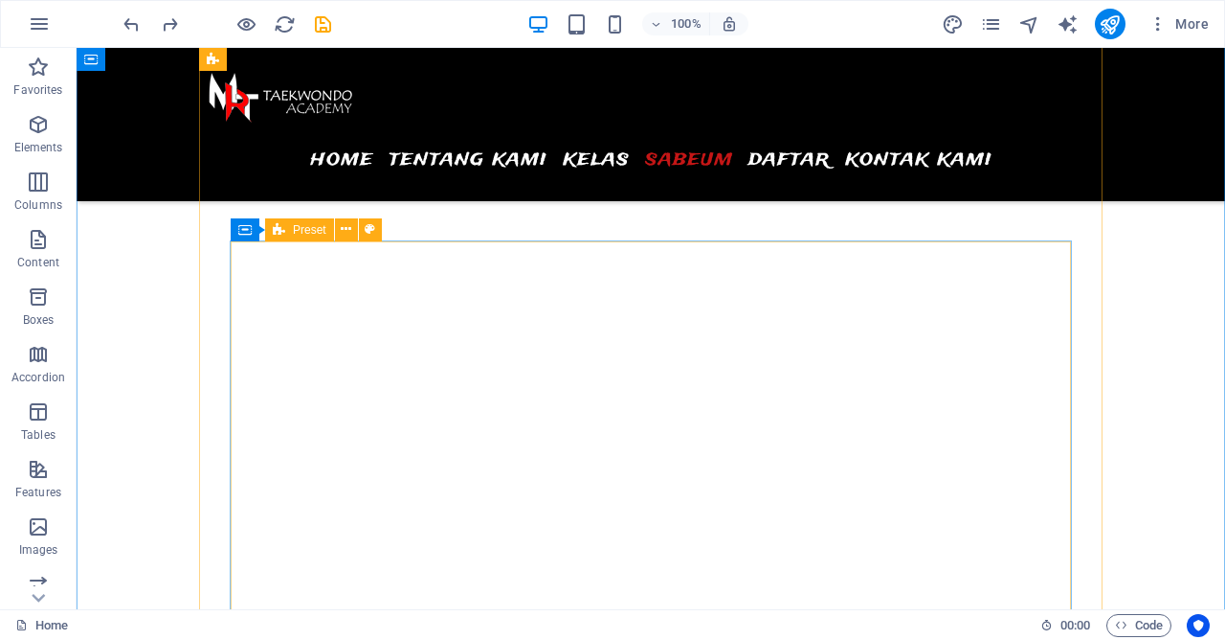
click at [281, 232] on icon at bounding box center [279, 229] width 12 height 23
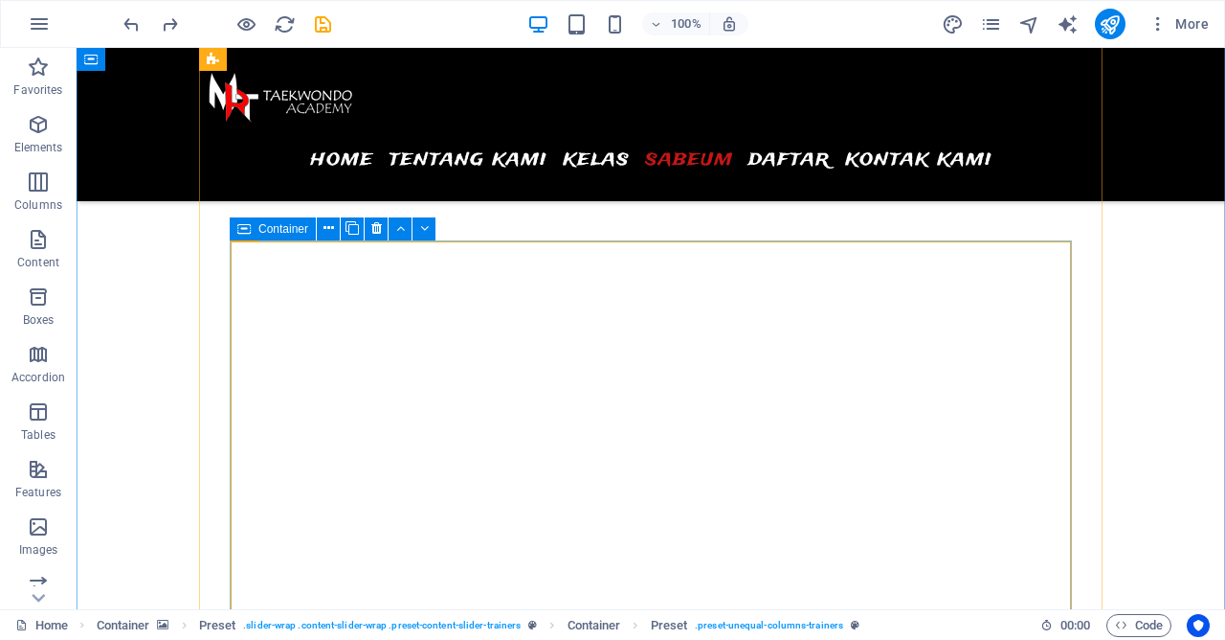
click at [256, 232] on div "Container" at bounding box center [273, 228] width 86 height 23
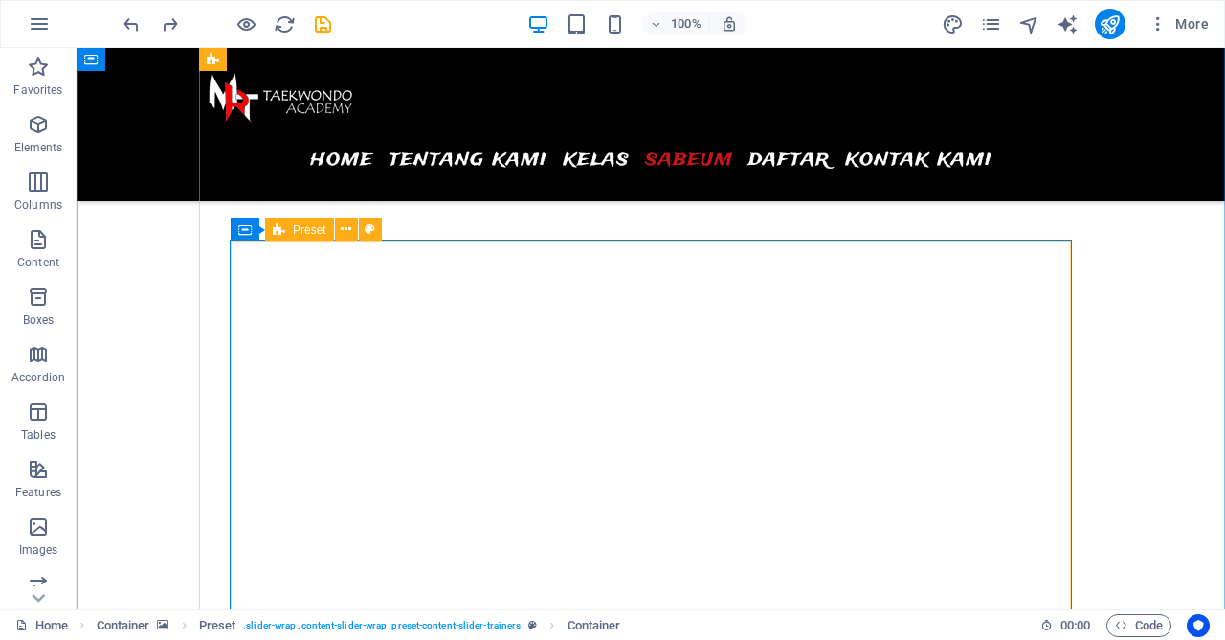
click at [291, 232] on div "Preset" at bounding box center [299, 229] width 69 height 23
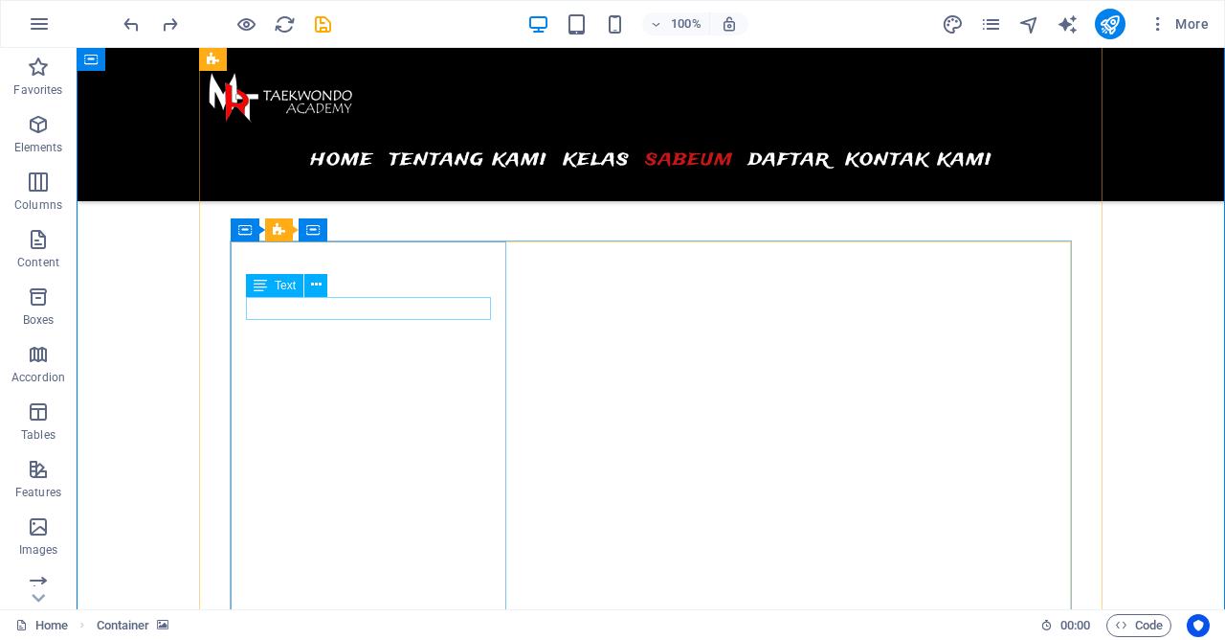
drag, startPoint x: 199, startPoint y: 246, endPoint x: 291, endPoint y: 320, distance: 117.8
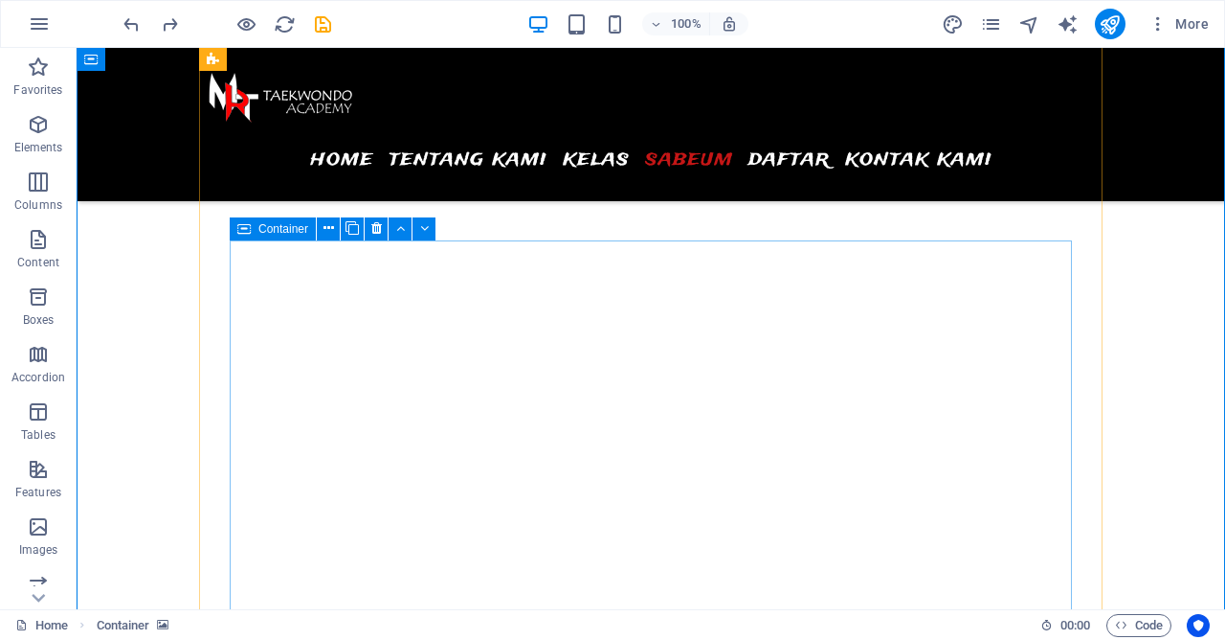
click at [236, 233] on div "Container" at bounding box center [273, 228] width 86 height 23
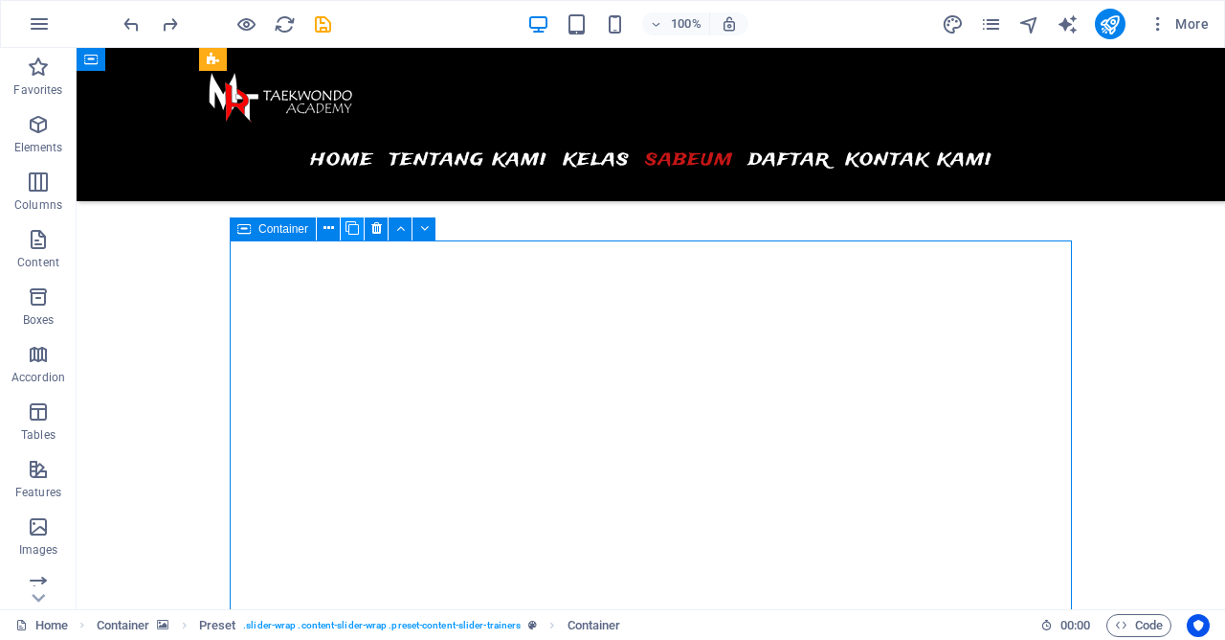
click at [358, 236] on icon at bounding box center [352, 228] width 13 height 20
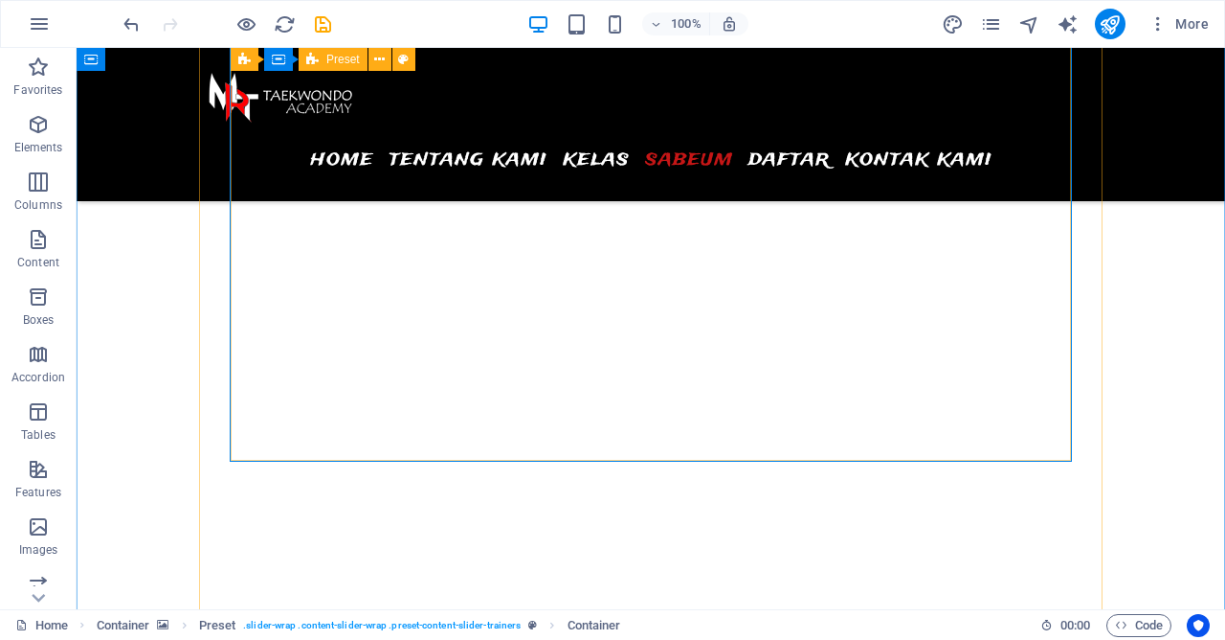
scroll to position [5963, 0]
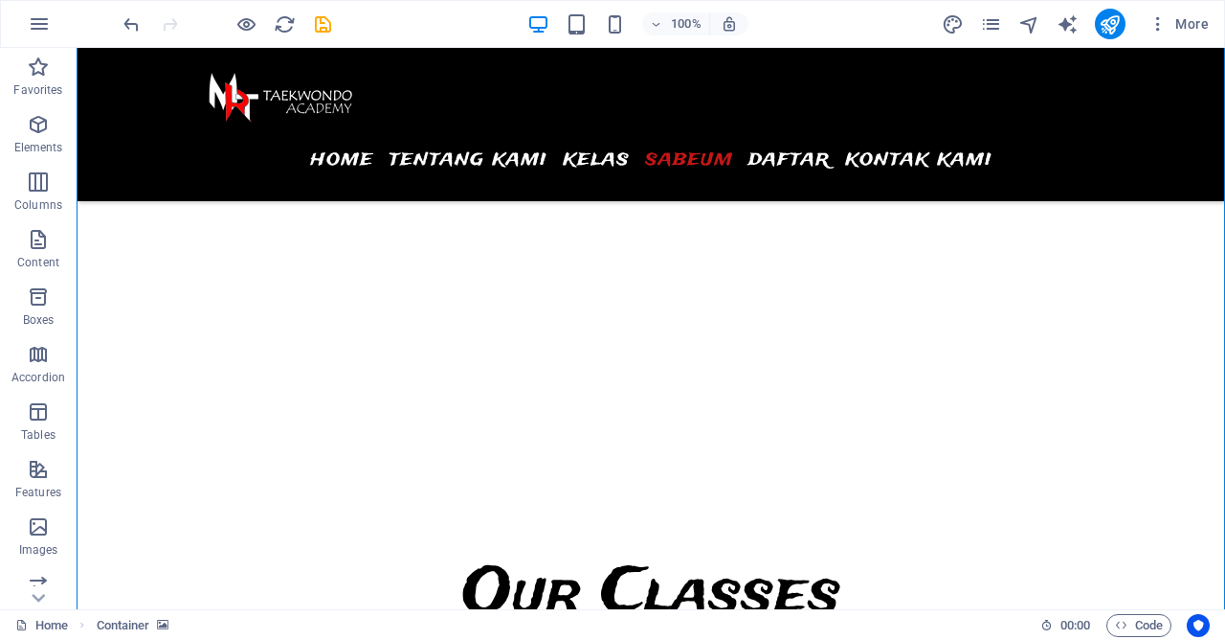
scroll to position [6273, 0]
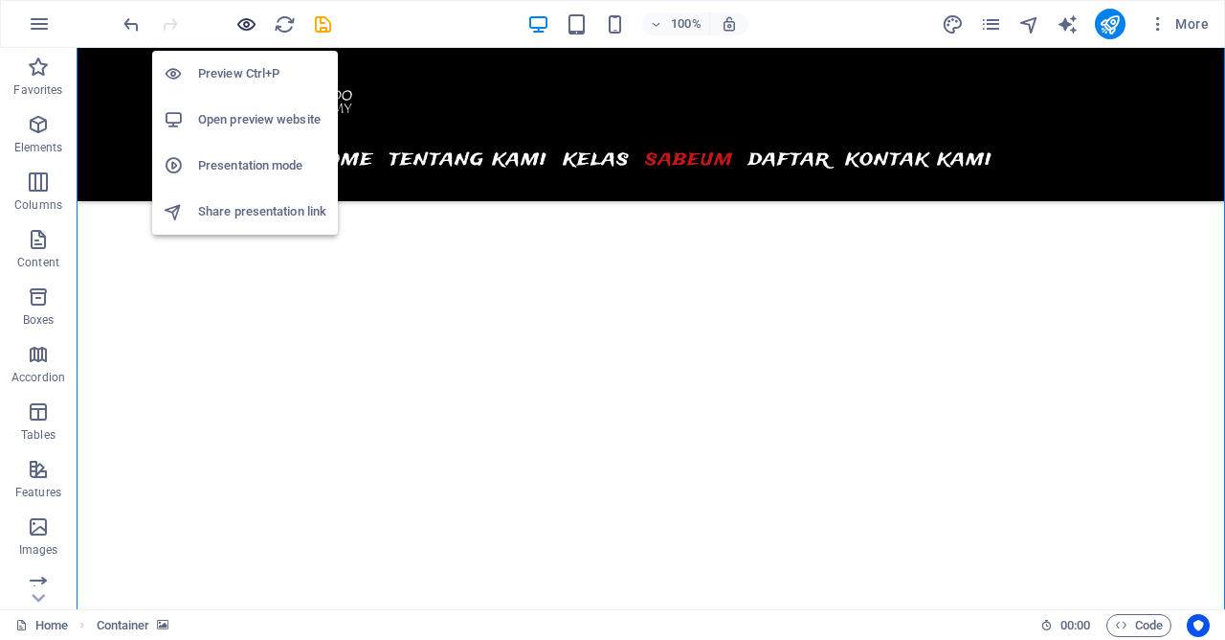
click at [251, 22] on icon "button" at bounding box center [247, 24] width 22 height 22
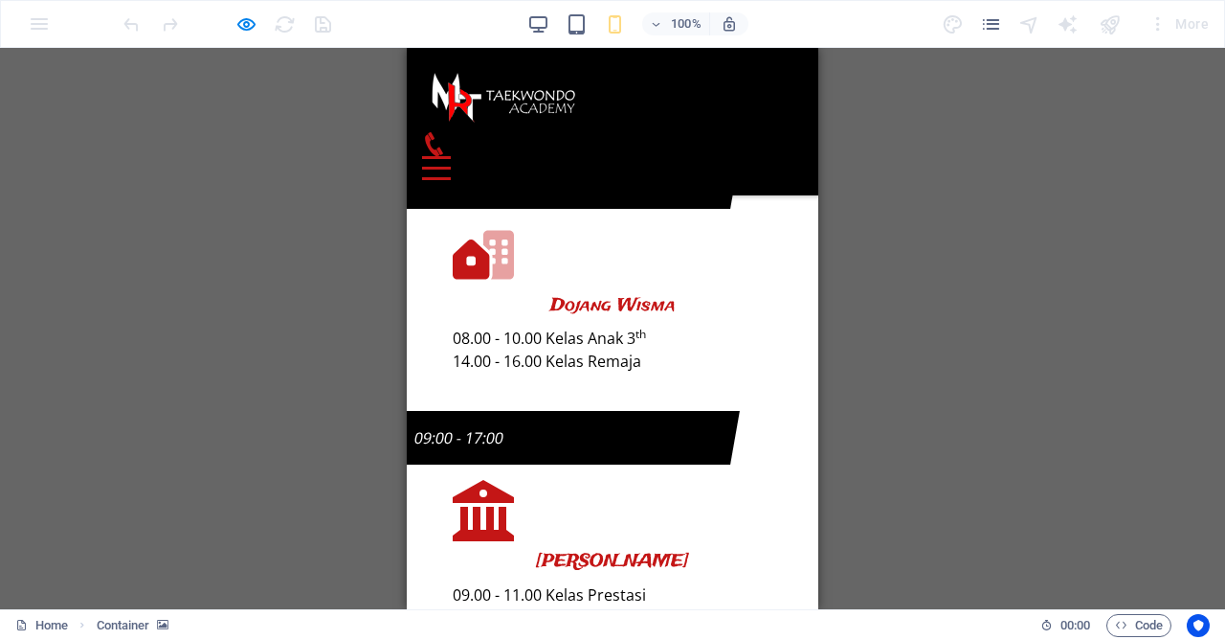
scroll to position [14603, 0]
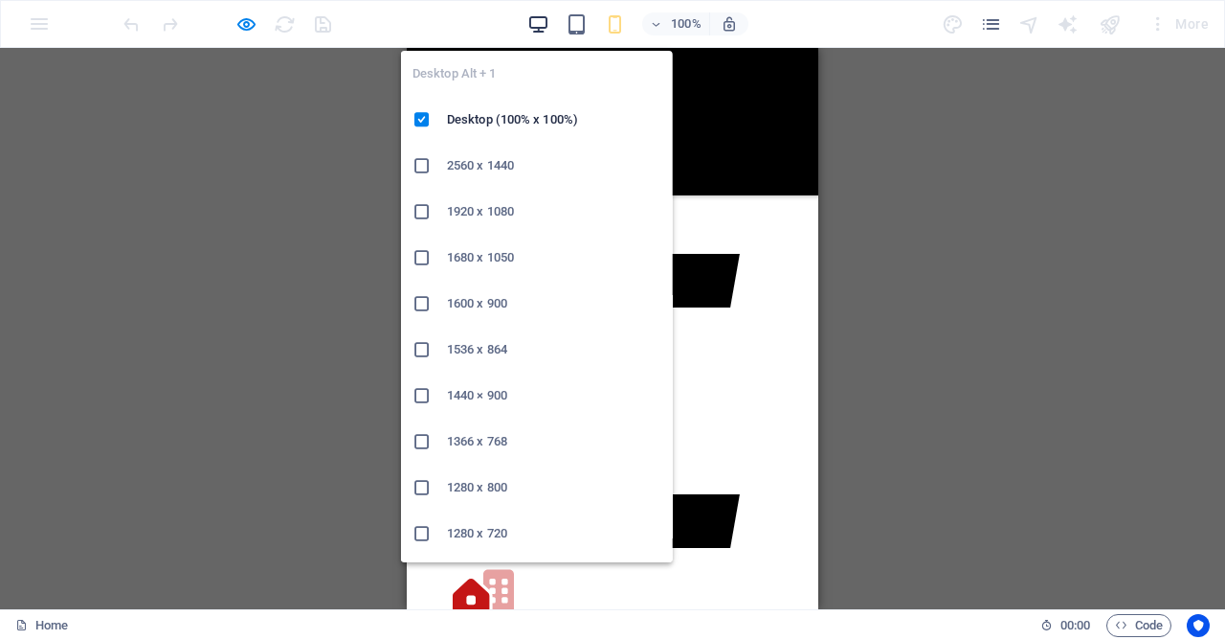
click at [0, 0] on icon "button" at bounding box center [0, 0] width 0 height 0
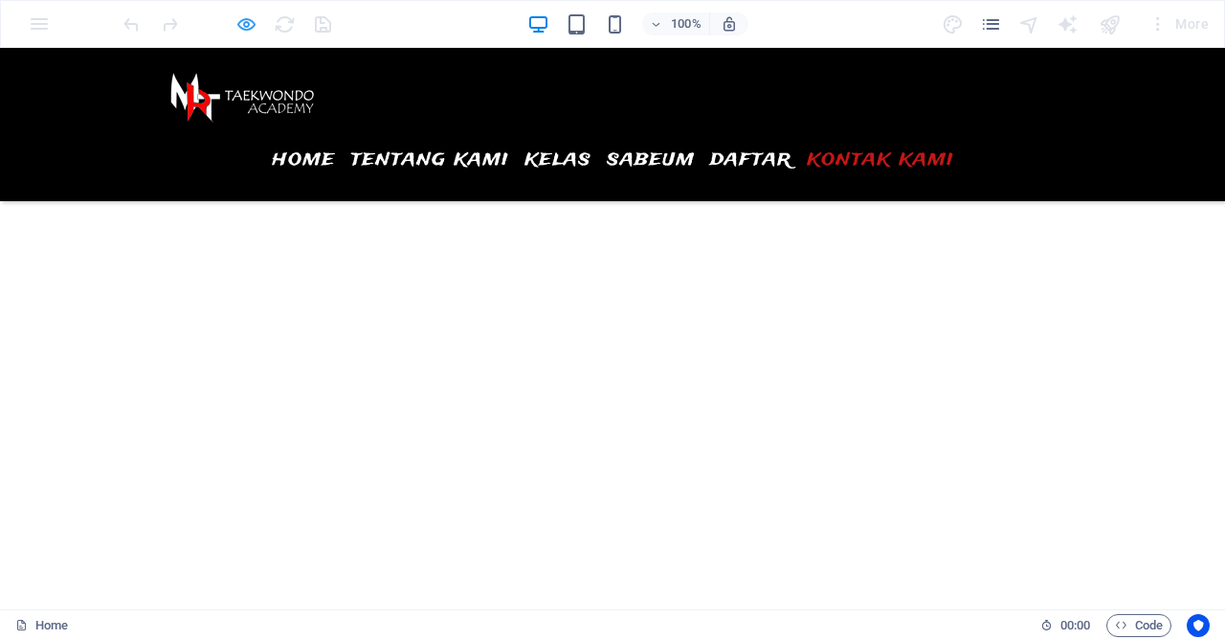
scroll to position [8906, 0]
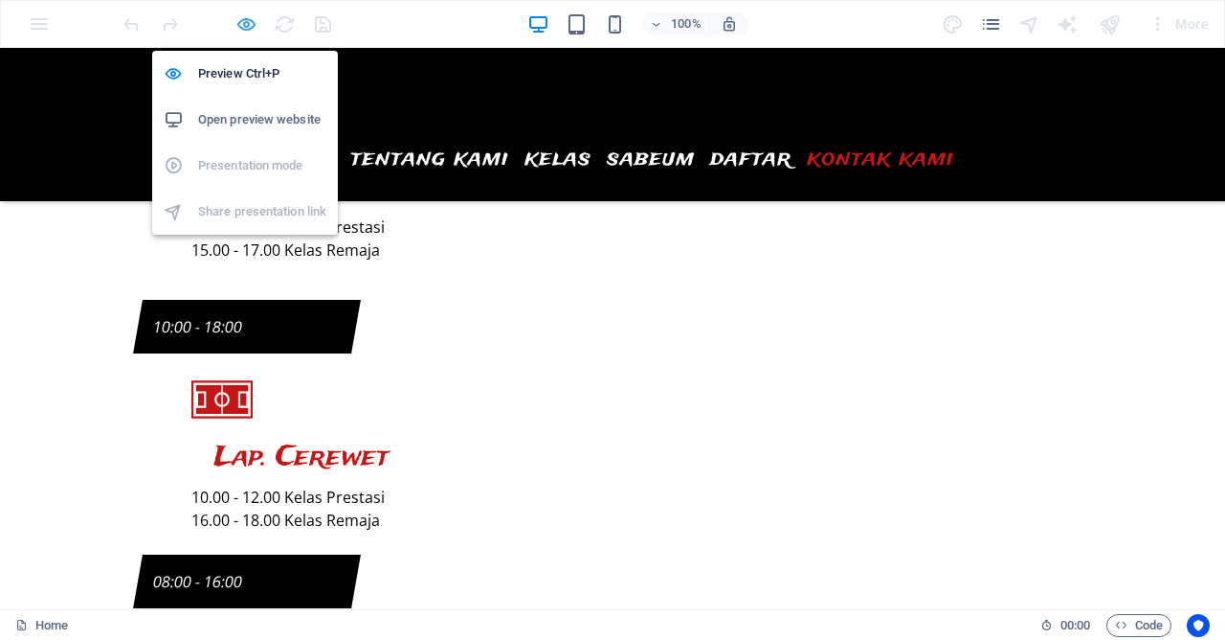
drag, startPoint x: 250, startPoint y: 18, endPoint x: 382, endPoint y: 56, distance: 137.3
click at [250, 18] on icon "button" at bounding box center [247, 24] width 22 height 22
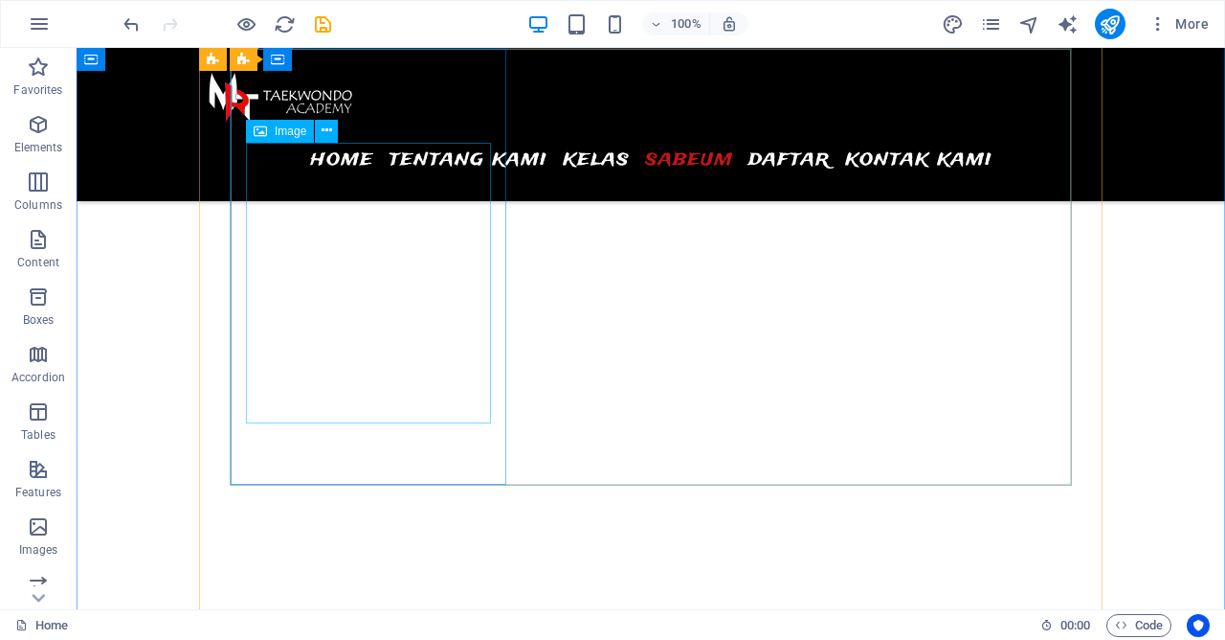
scroll to position [5986, 0]
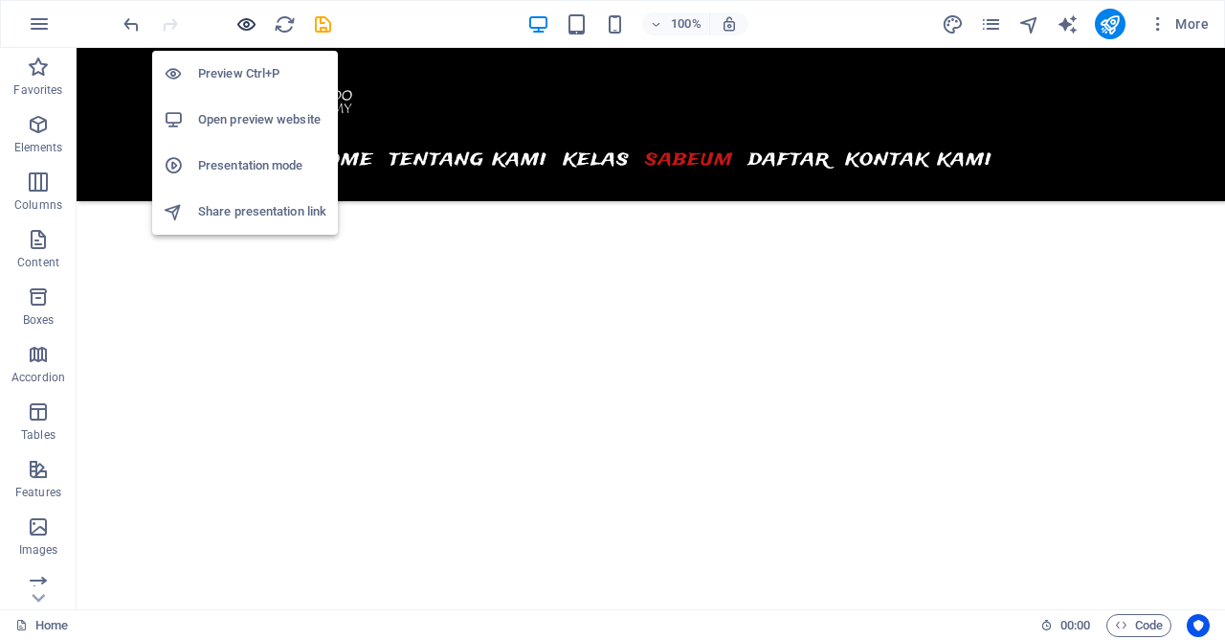
click at [243, 29] on icon "button" at bounding box center [247, 24] width 22 height 22
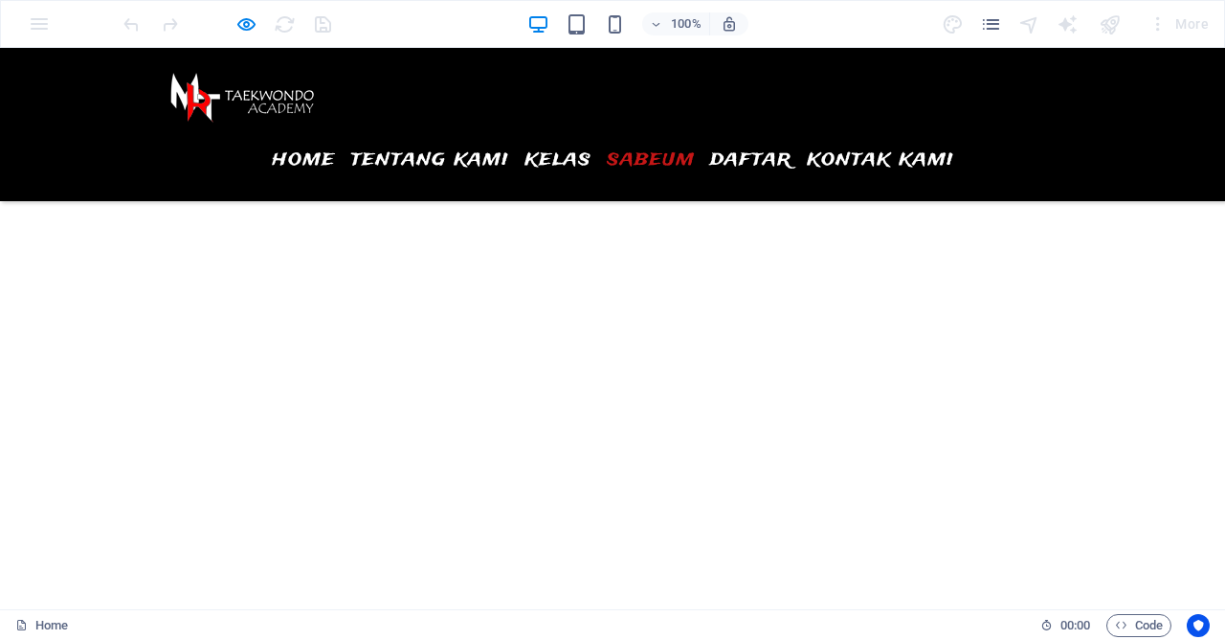
scroll to position [5882, 0]
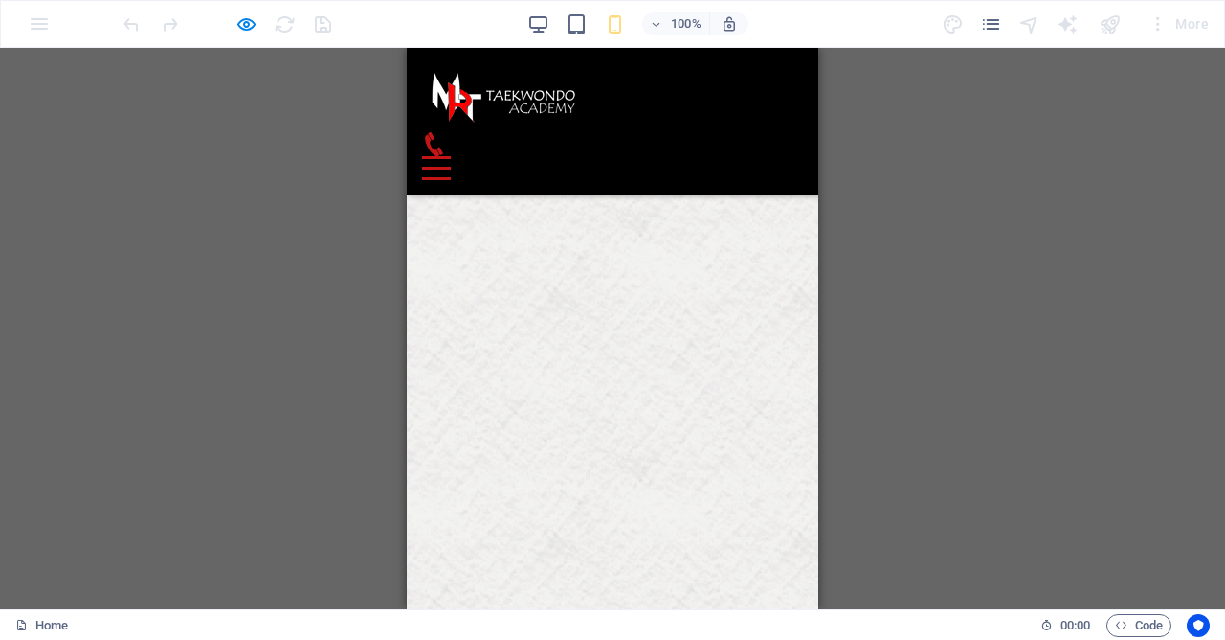
scroll to position [5469, 0]
click at [803, 118] on header "Menu Home Tentang Kami Kelas Sabeum Daftar kontak kami" at bounding box center [613, 121] width 412 height 147
click at [451, 156] on button "Menu" at bounding box center [436, 157] width 29 height 3
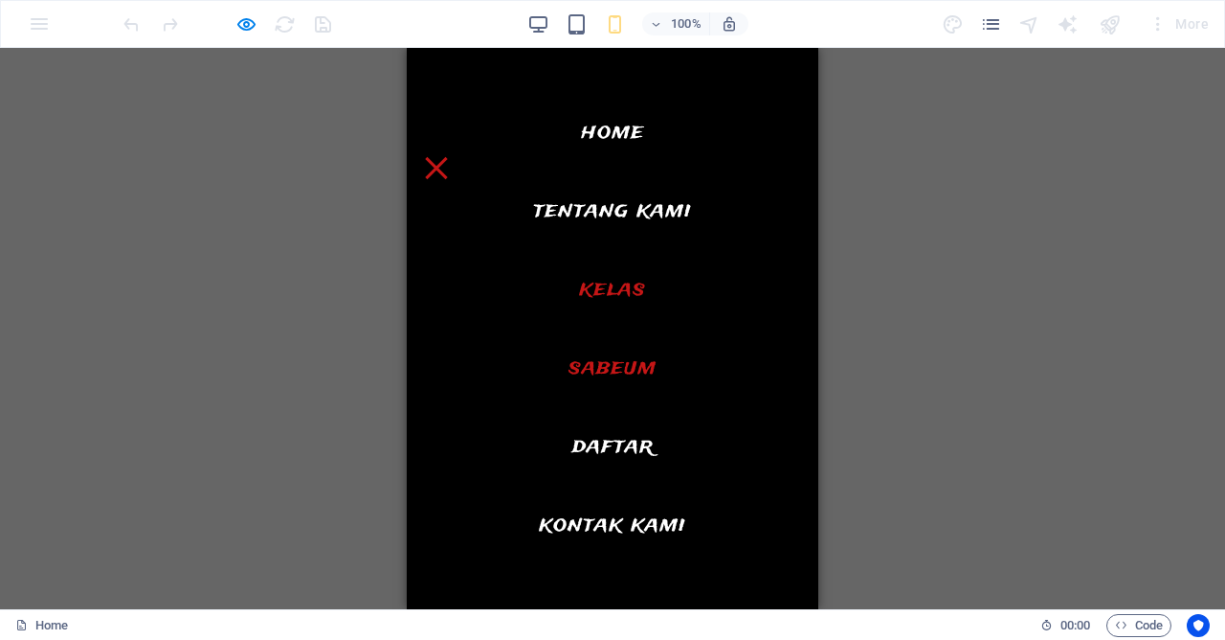
click at [641, 350] on link "Sabeum" at bounding box center [613, 368] width 88 height 54
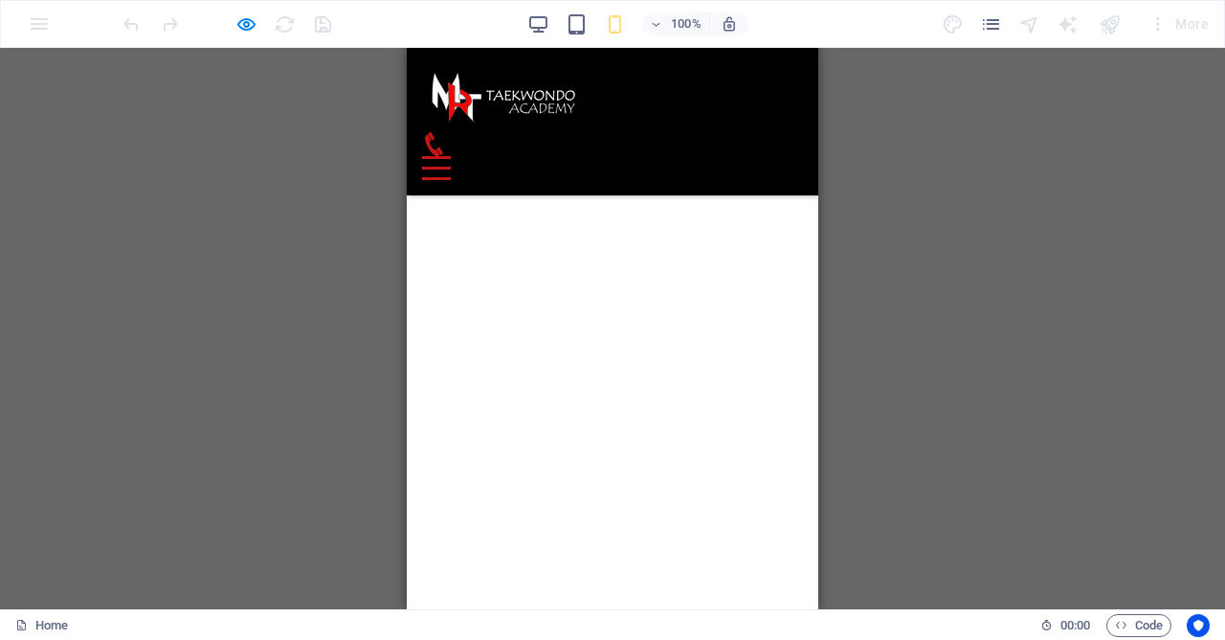
scroll to position [9962, 0]
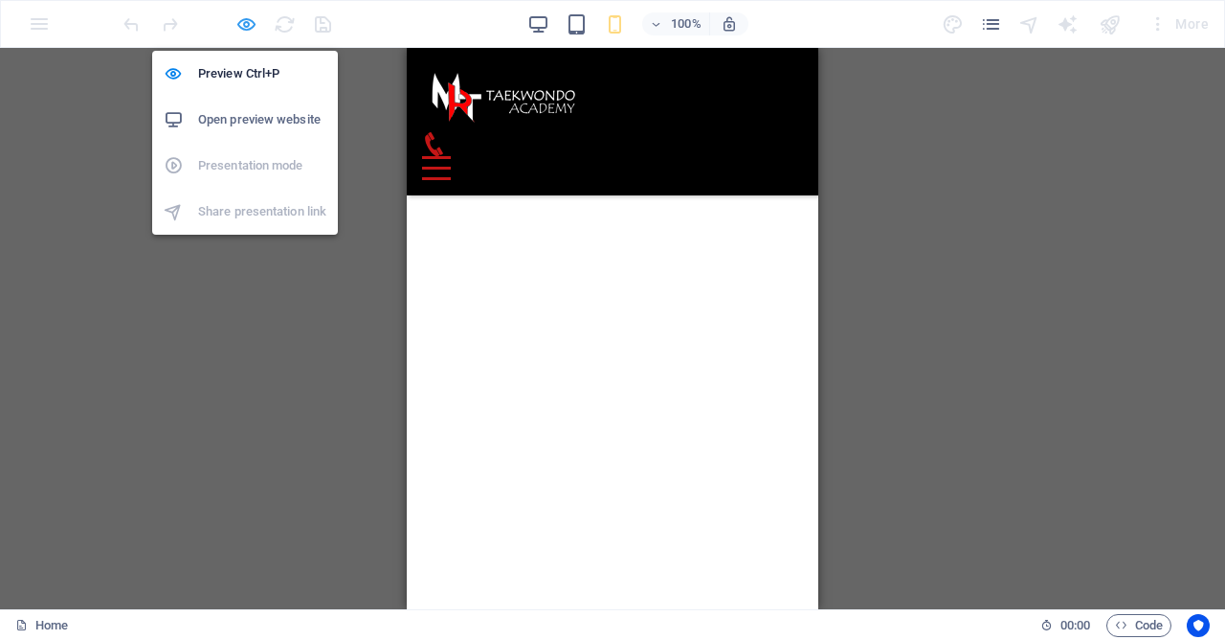
click at [249, 22] on icon "button" at bounding box center [247, 24] width 22 height 22
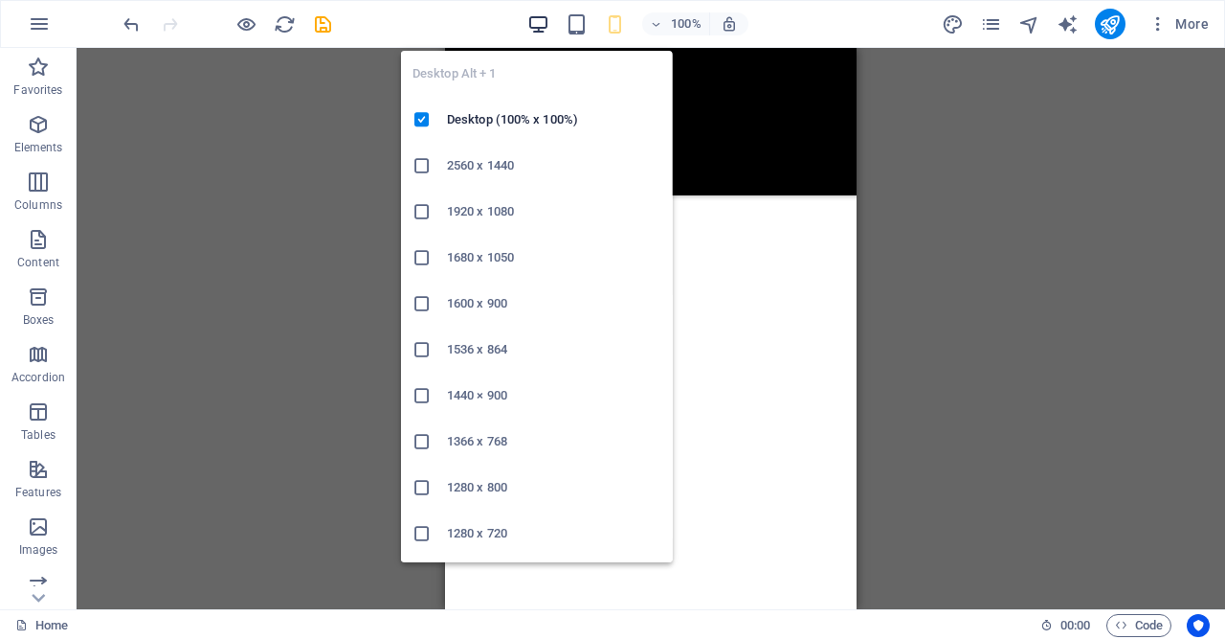
click at [0, 0] on icon "button" at bounding box center [0, 0] width 0 height 0
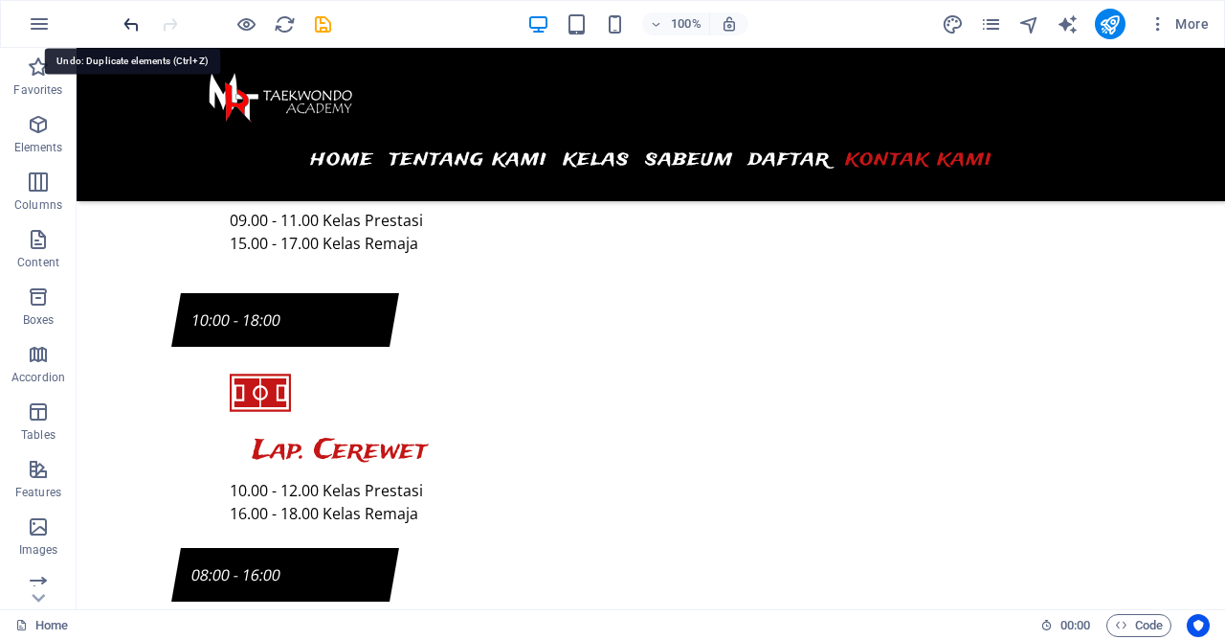
click at [127, 24] on icon "undo" at bounding box center [132, 24] width 22 height 22
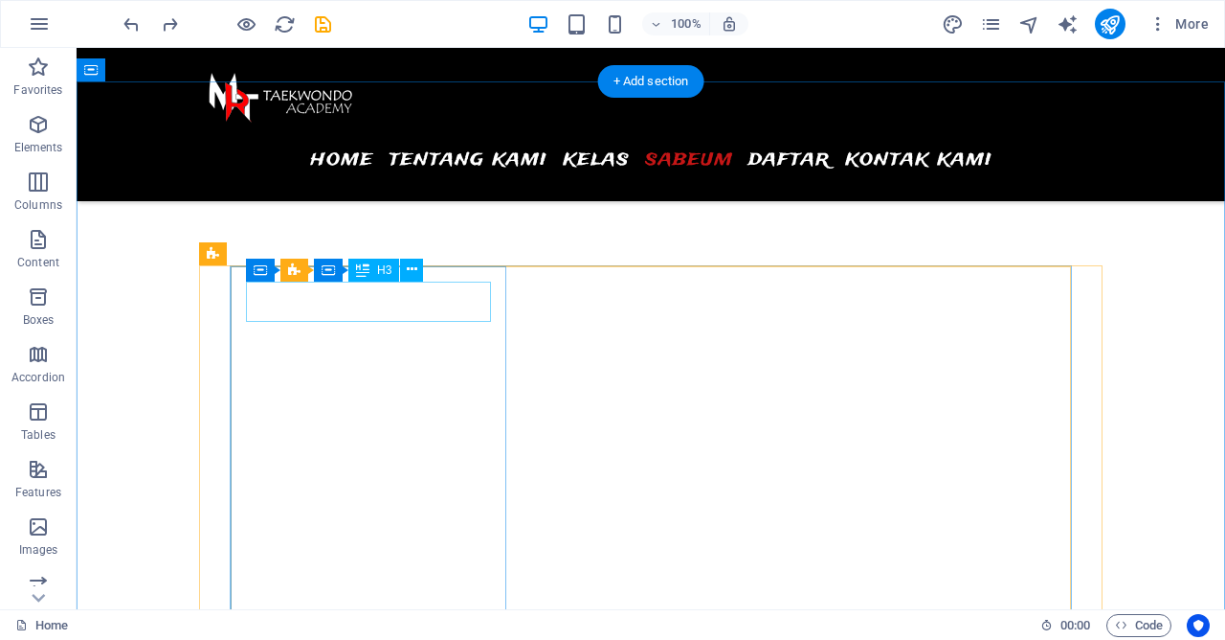
scroll to position [5343, 0]
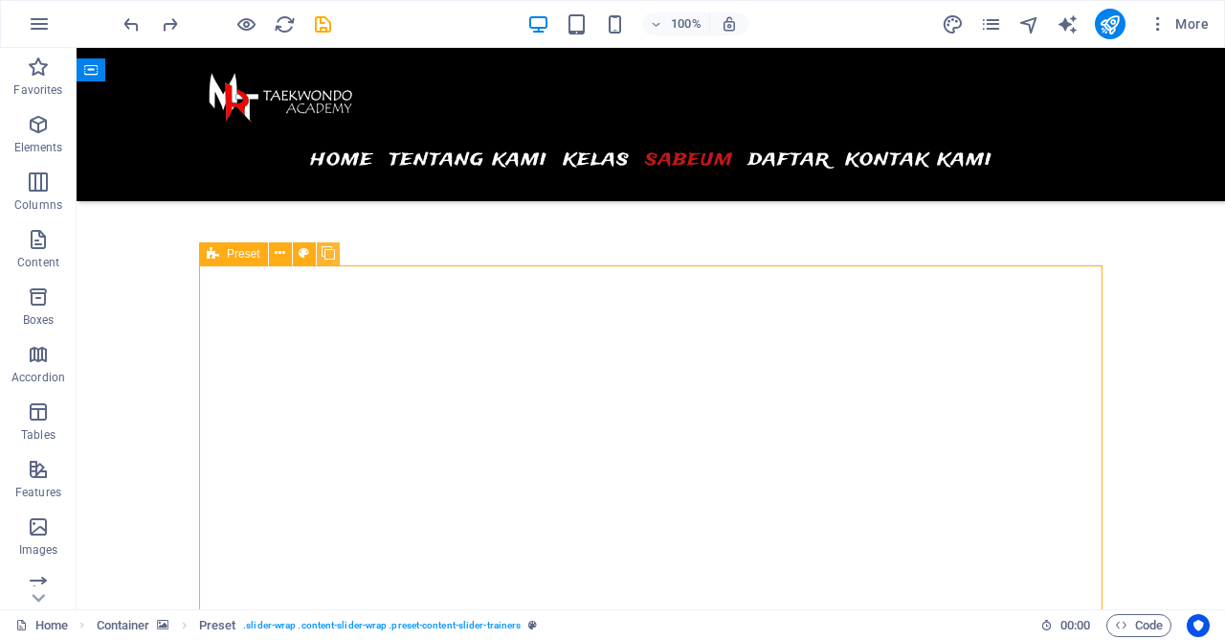
click at [327, 254] on icon at bounding box center [328, 253] width 13 height 20
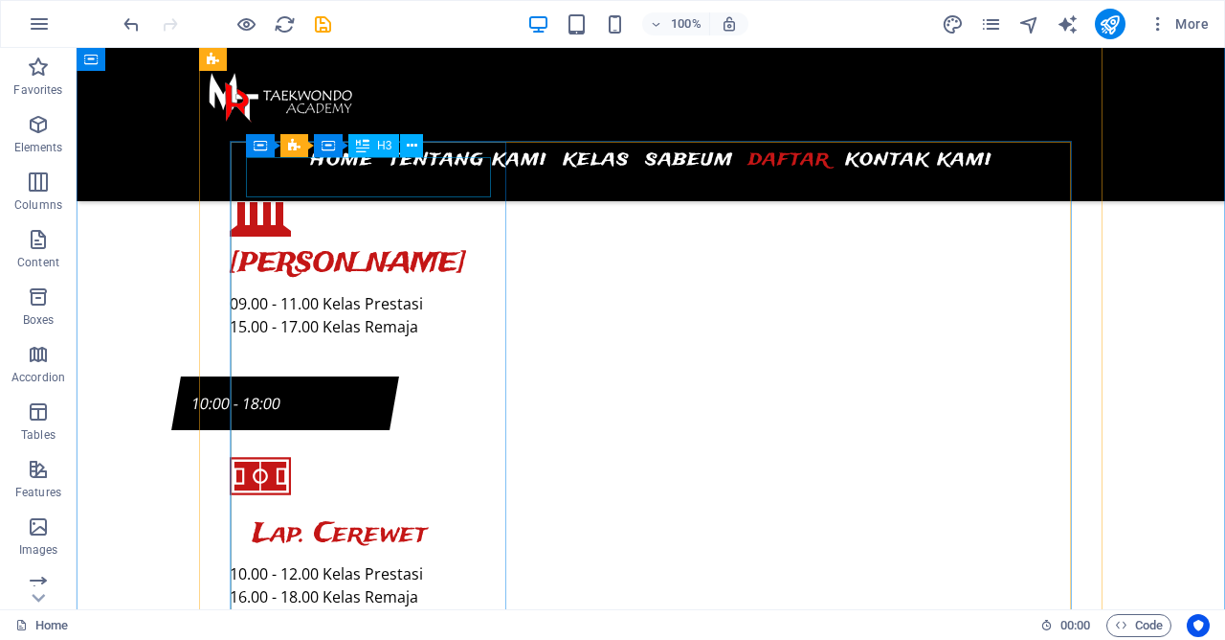
scroll to position [7621, 0]
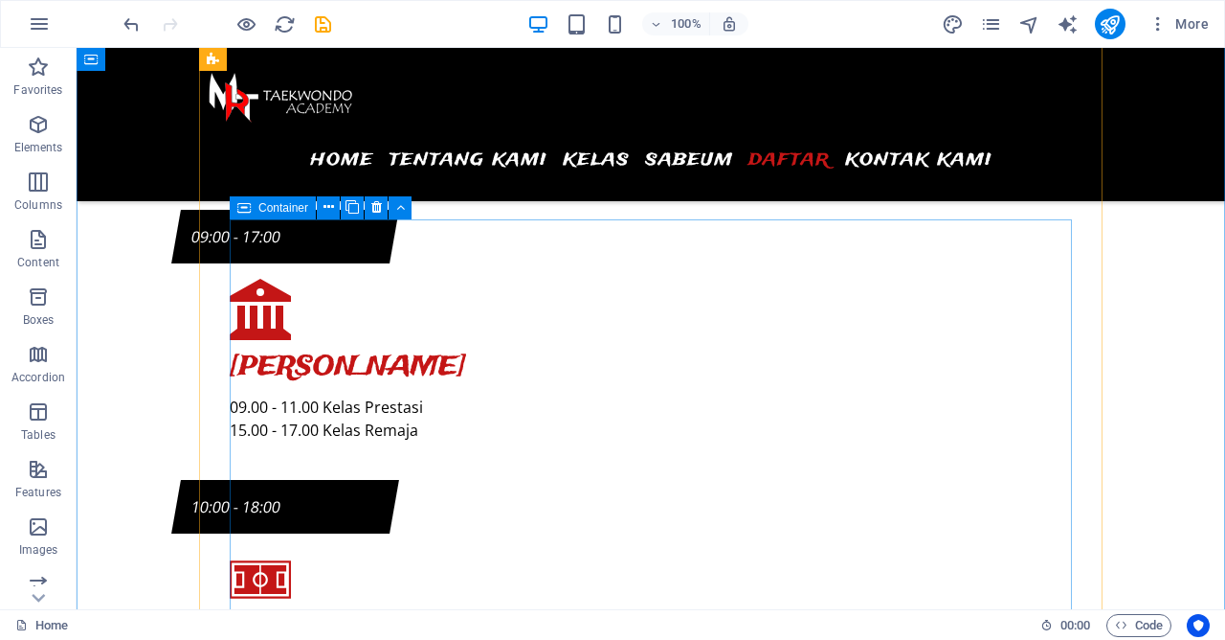
click at [239, 217] on icon at bounding box center [243, 207] width 13 height 23
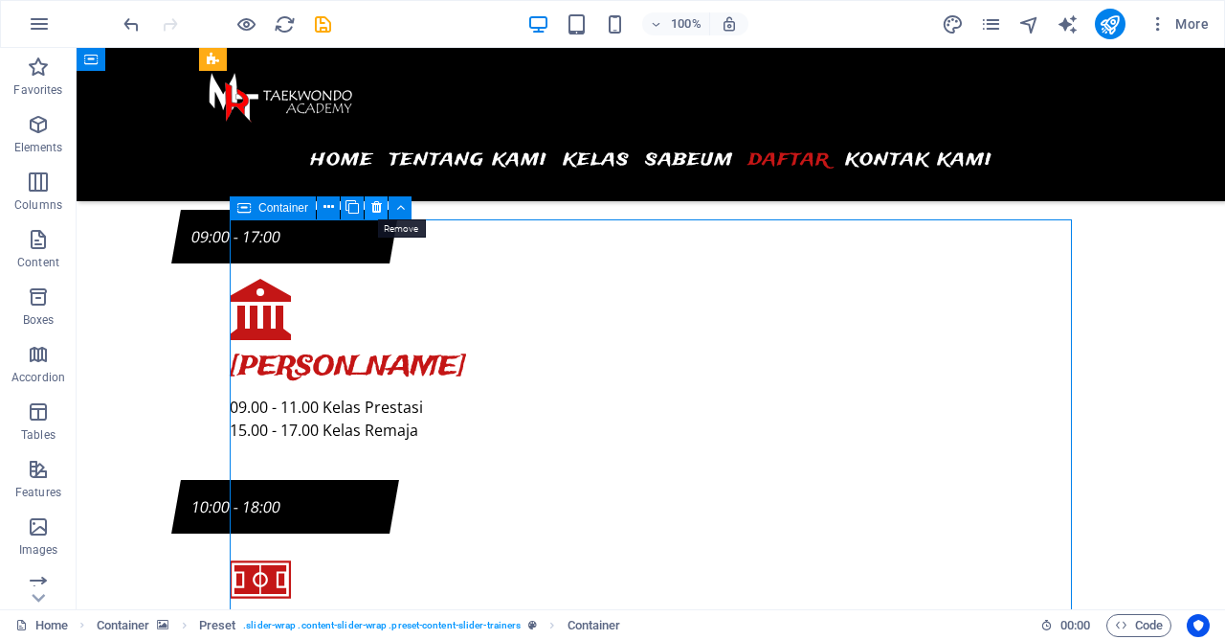
click at [374, 208] on icon at bounding box center [376, 207] width 11 height 20
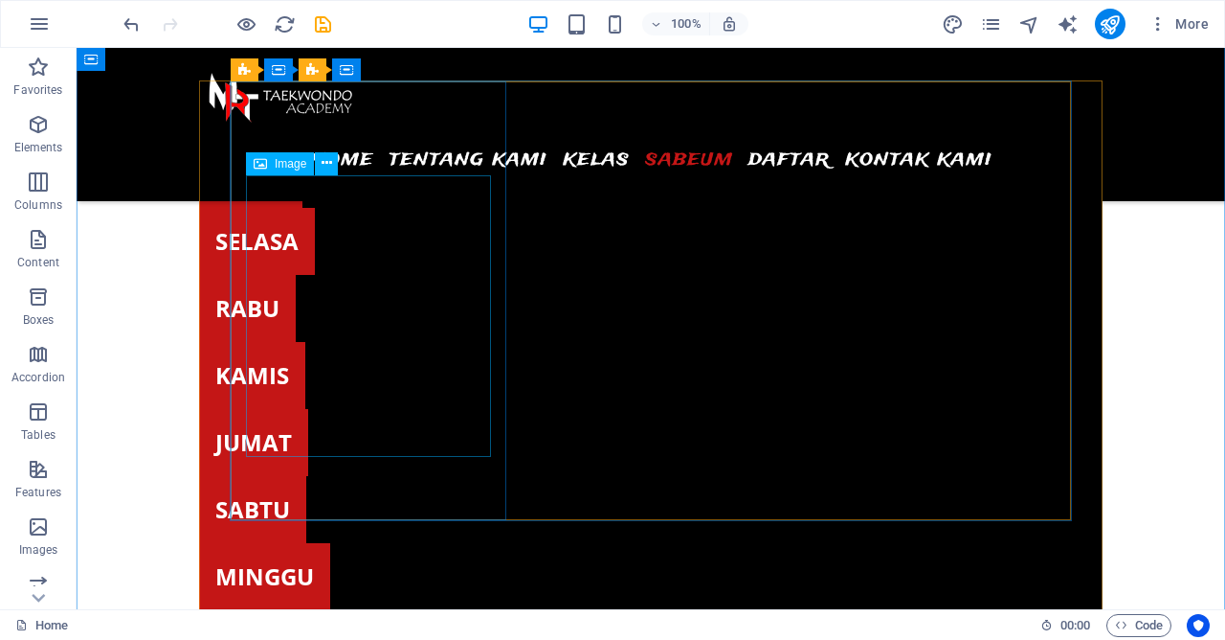
scroll to position [6794, 0]
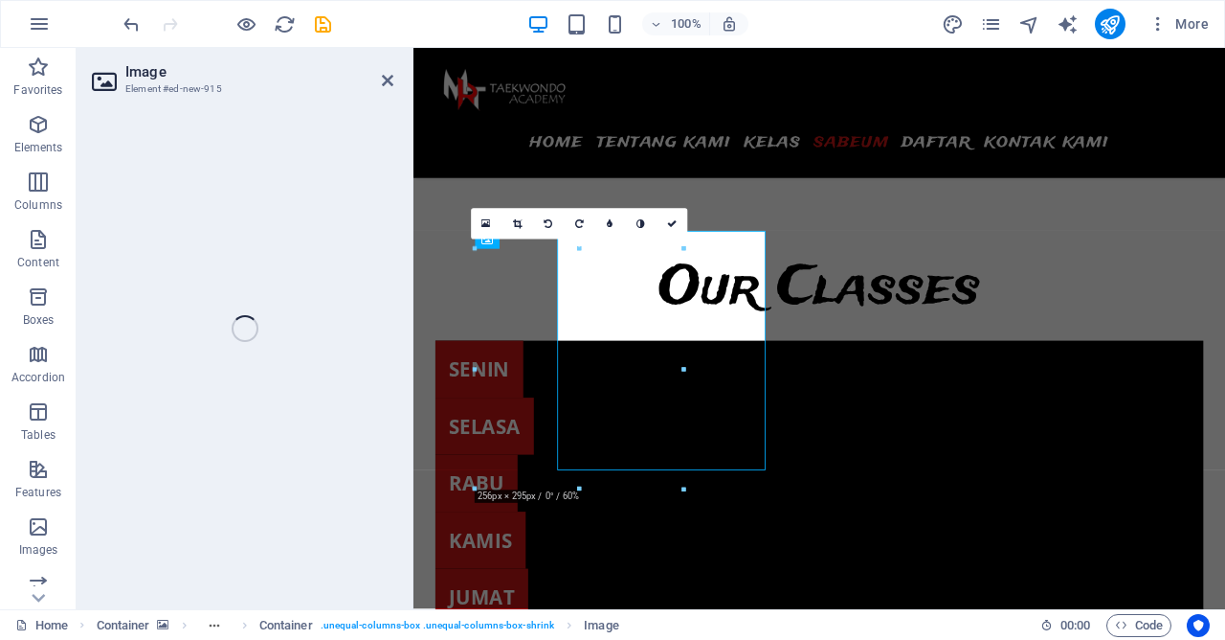
select select "%"
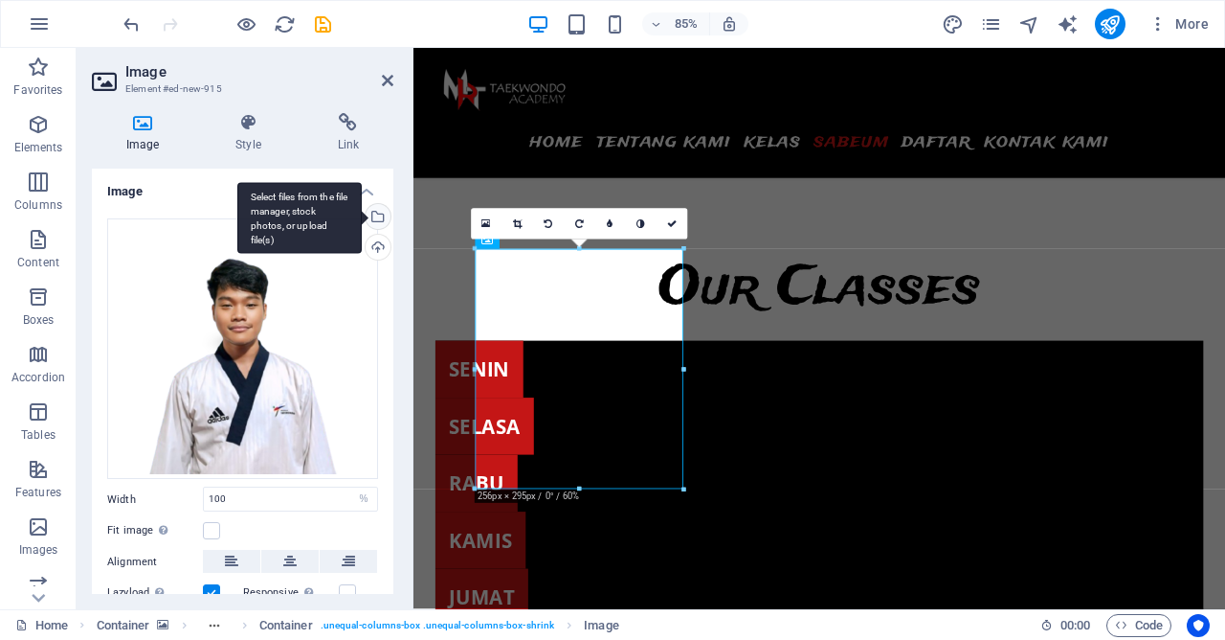
click at [381, 215] on div "Select files from the file manager, stock photos, or upload file(s)" at bounding box center [376, 218] width 29 height 29
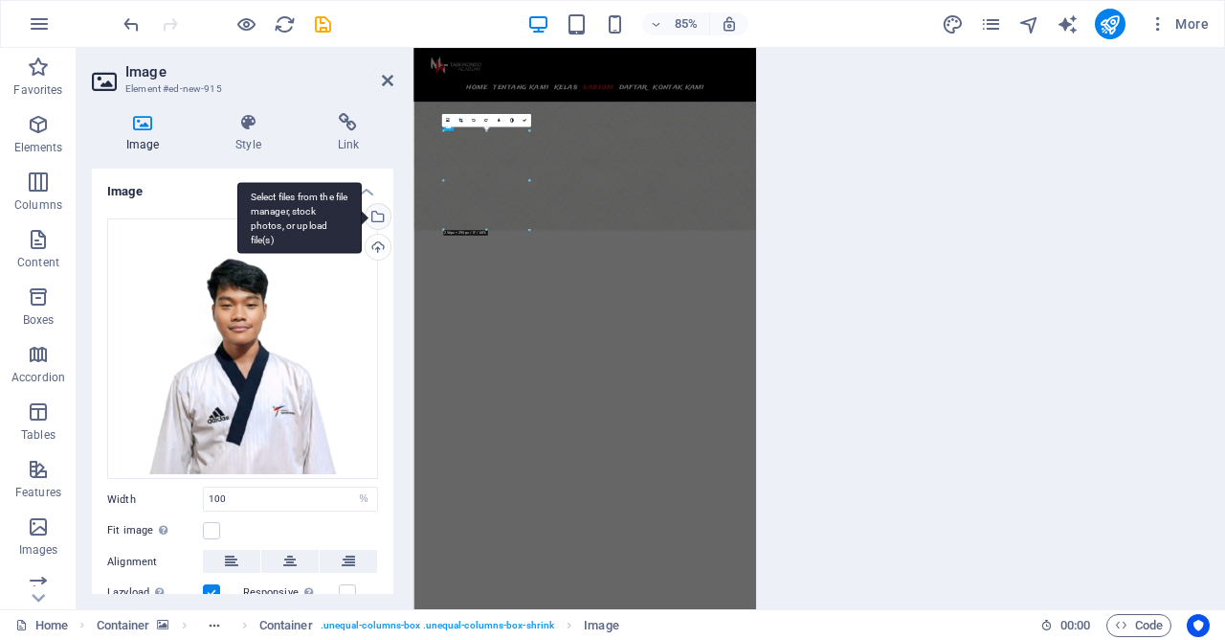
scroll to position [7745, 0]
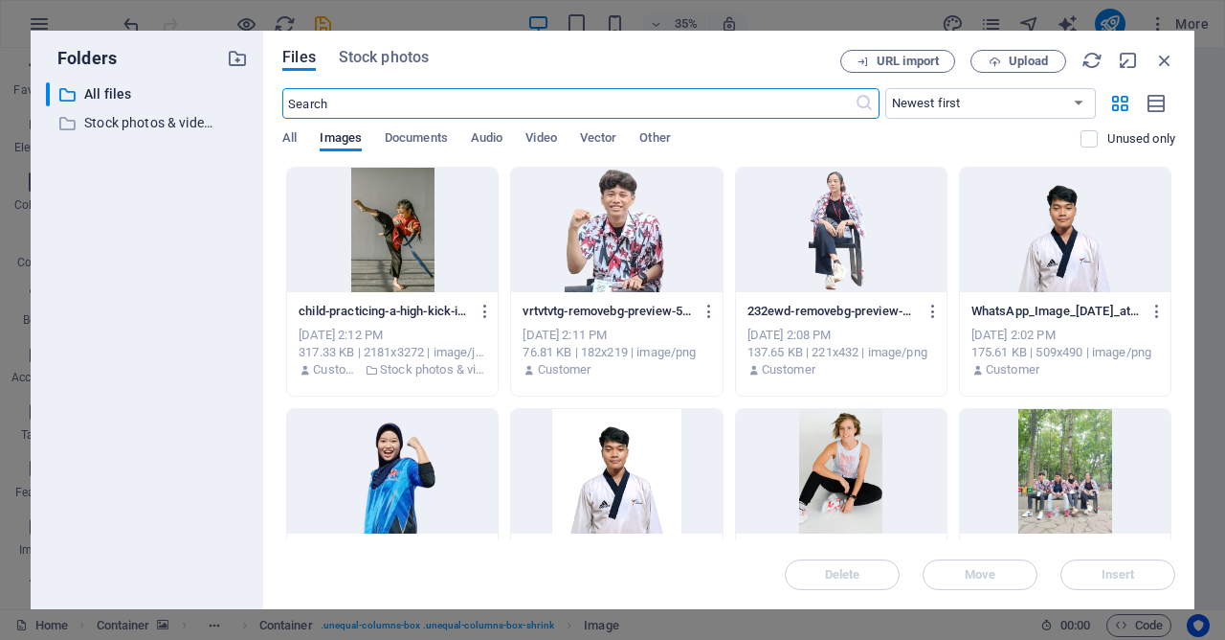
click at [604, 212] on div at bounding box center [616, 230] width 211 height 124
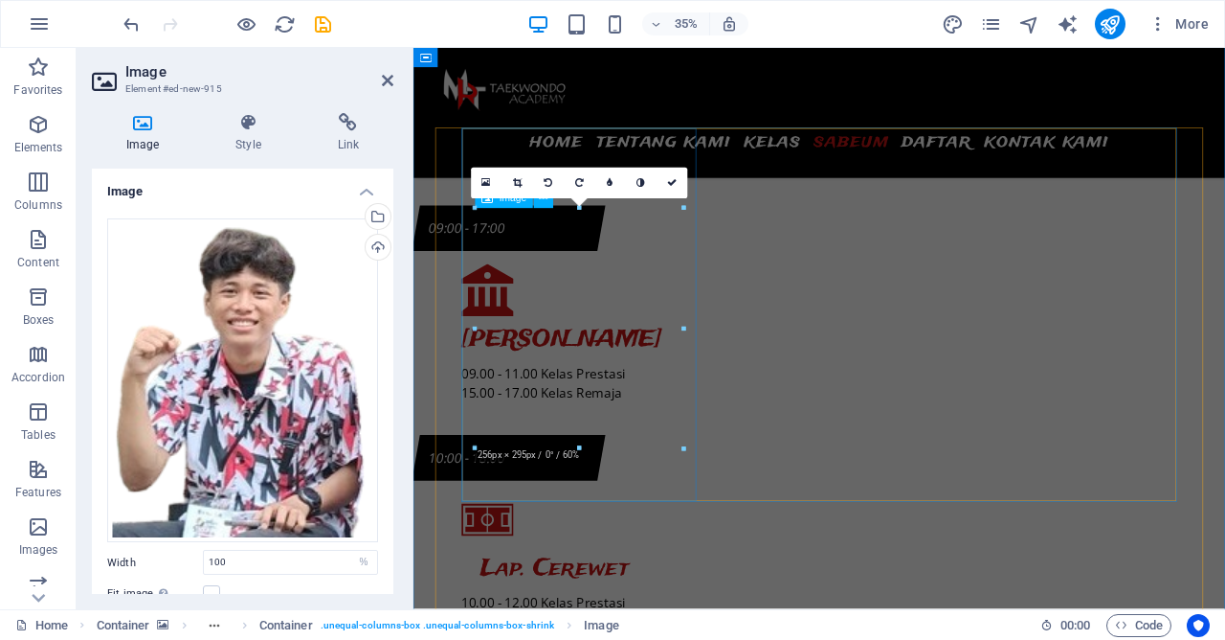
scroll to position [6842, 0]
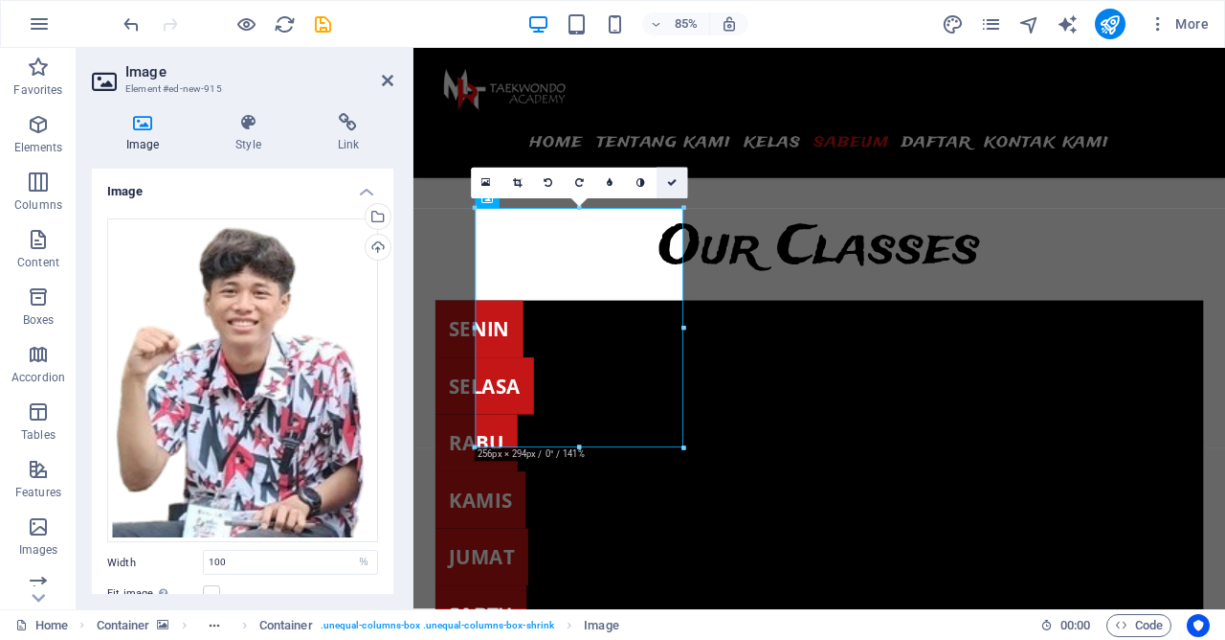
click at [673, 187] on icon at bounding box center [672, 183] width 10 height 10
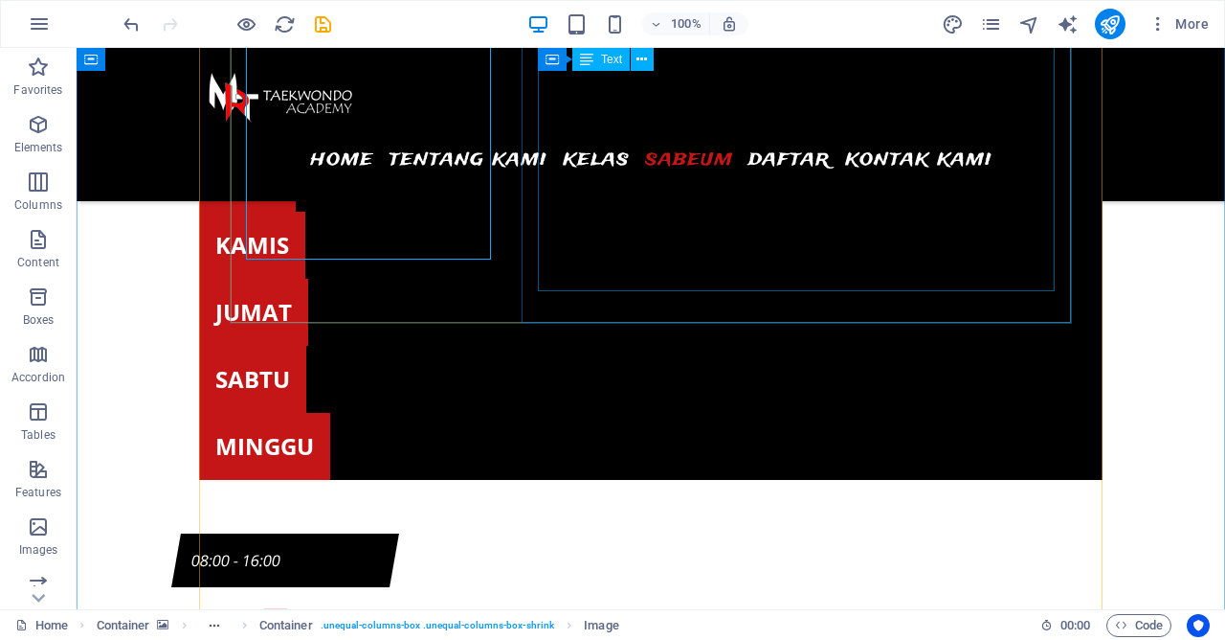
scroll to position [7234, 0]
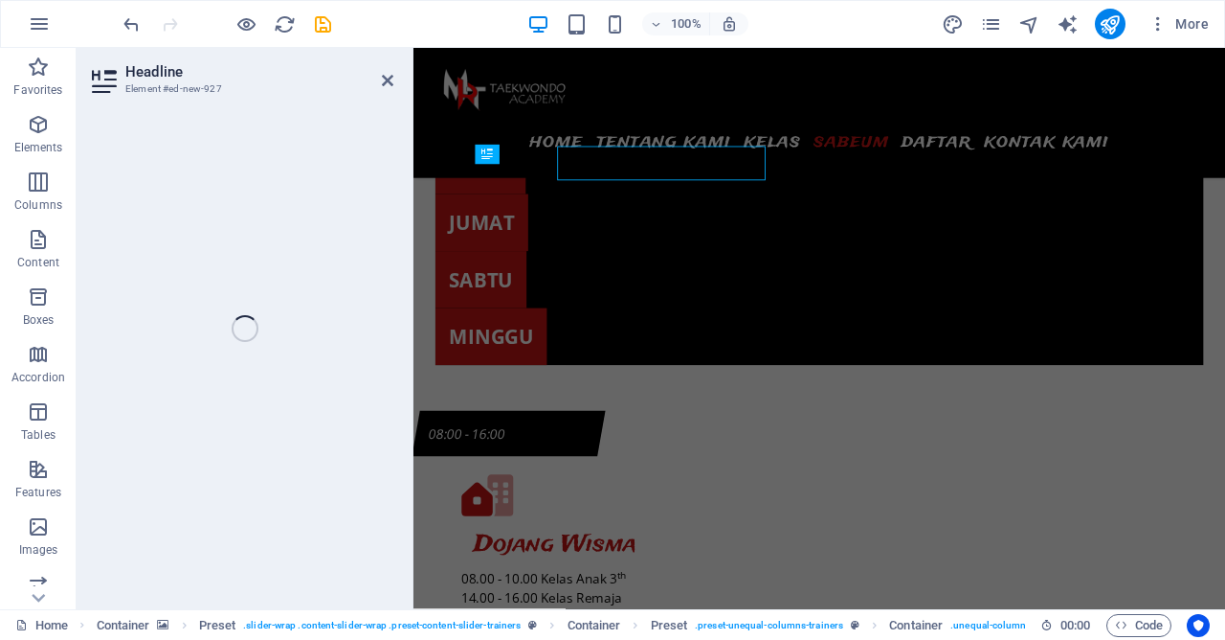
scroll to position [7255, 0]
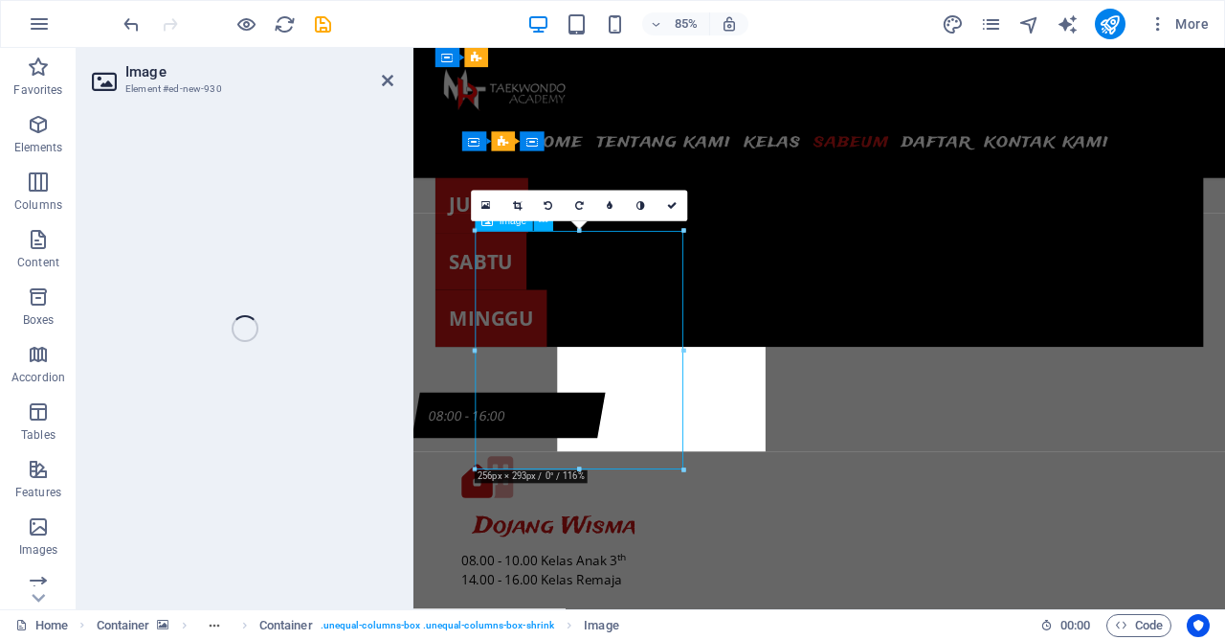
select select "%"
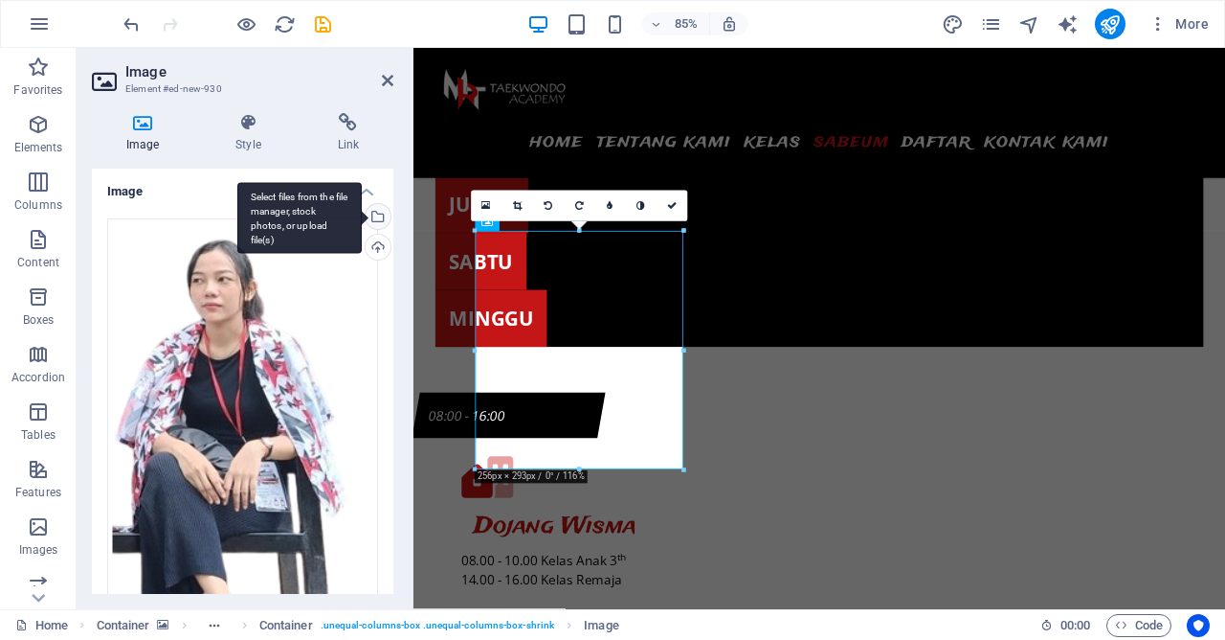
click at [379, 220] on div "Select files from the file manager, stock photos, or upload file(s)" at bounding box center [376, 218] width 29 height 29
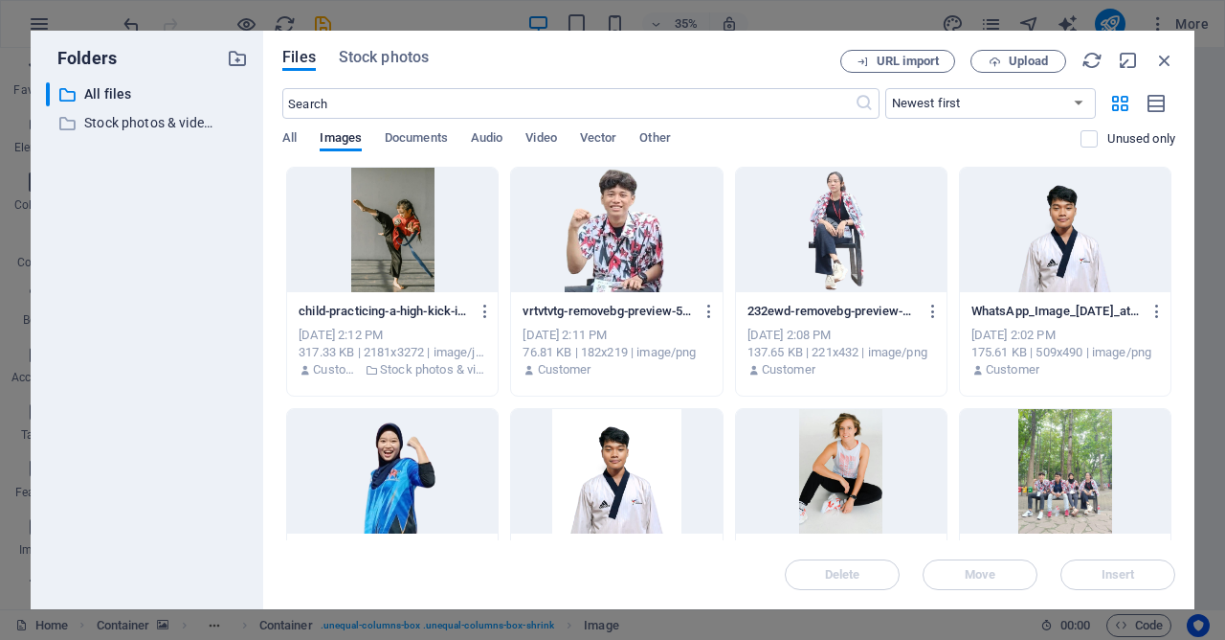
drag, startPoint x: 399, startPoint y: 245, endPoint x: 490, endPoint y: 318, distance: 116.5
click at [399, 245] on div at bounding box center [392, 230] width 211 height 124
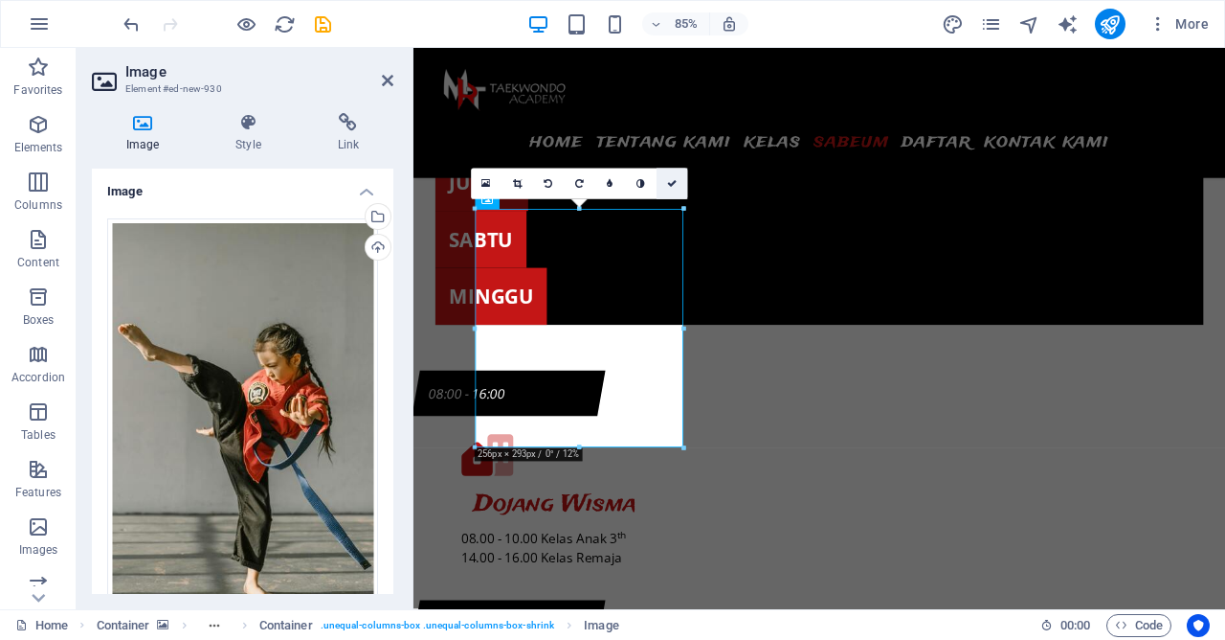
click at [674, 188] on icon at bounding box center [672, 184] width 10 height 10
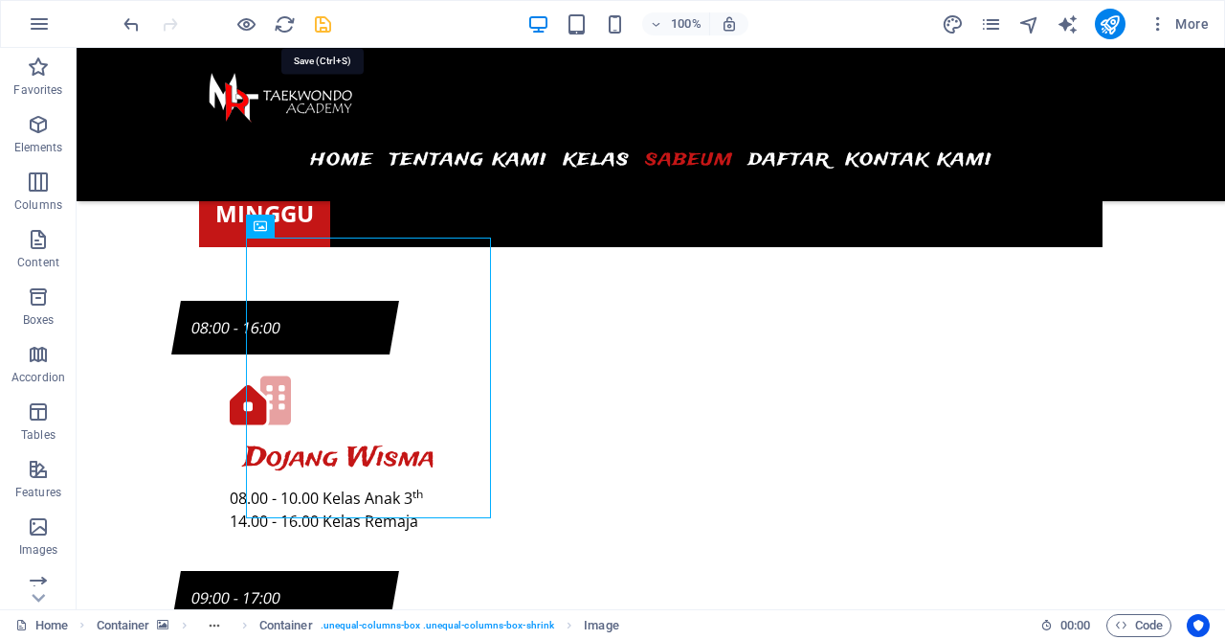
drag, startPoint x: 326, startPoint y: 29, endPoint x: 709, endPoint y: 36, distance: 383.0
click at [0, 0] on icon "save" at bounding box center [0, 0] width 0 height 0
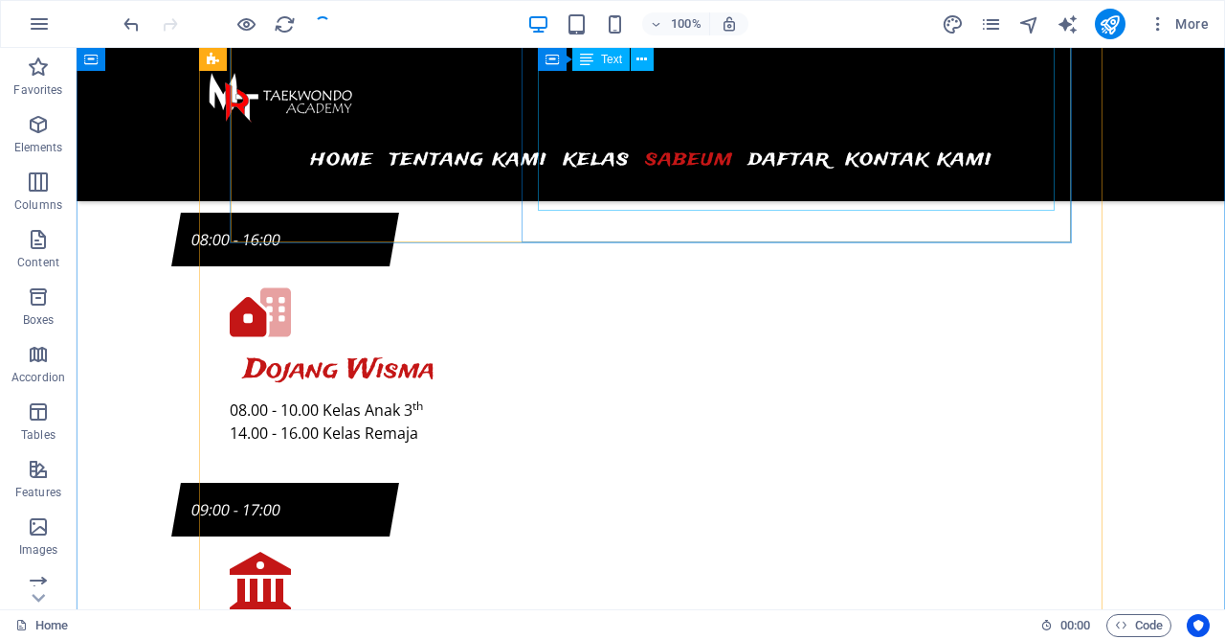
scroll to position [7157, 0]
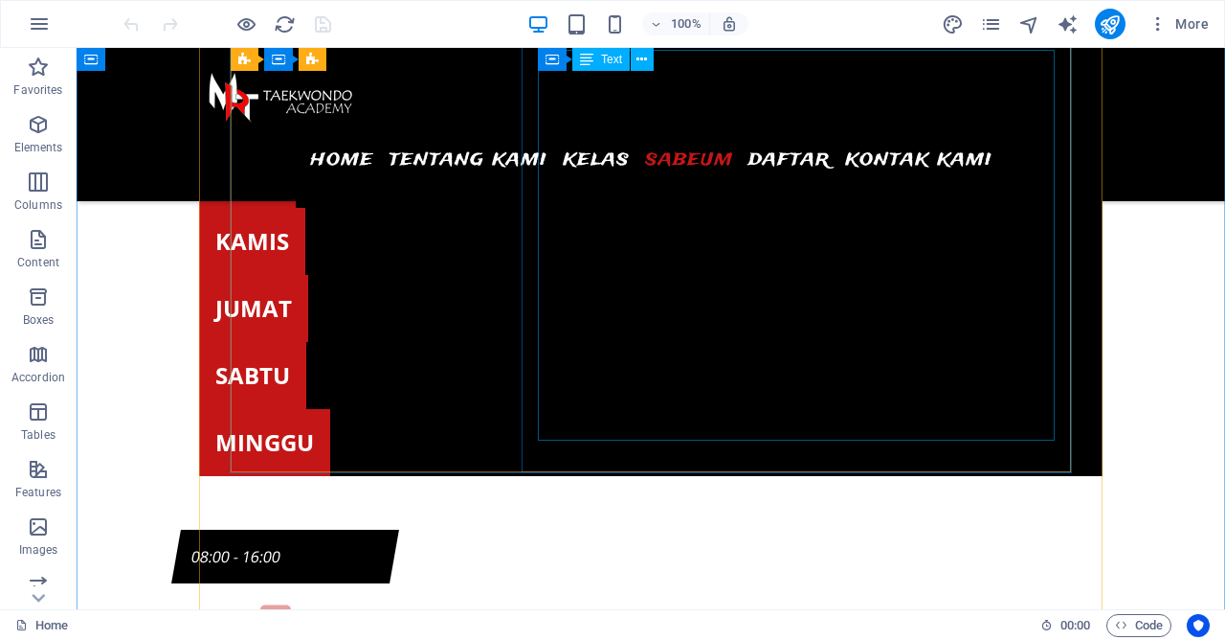
scroll to position [6824, 0]
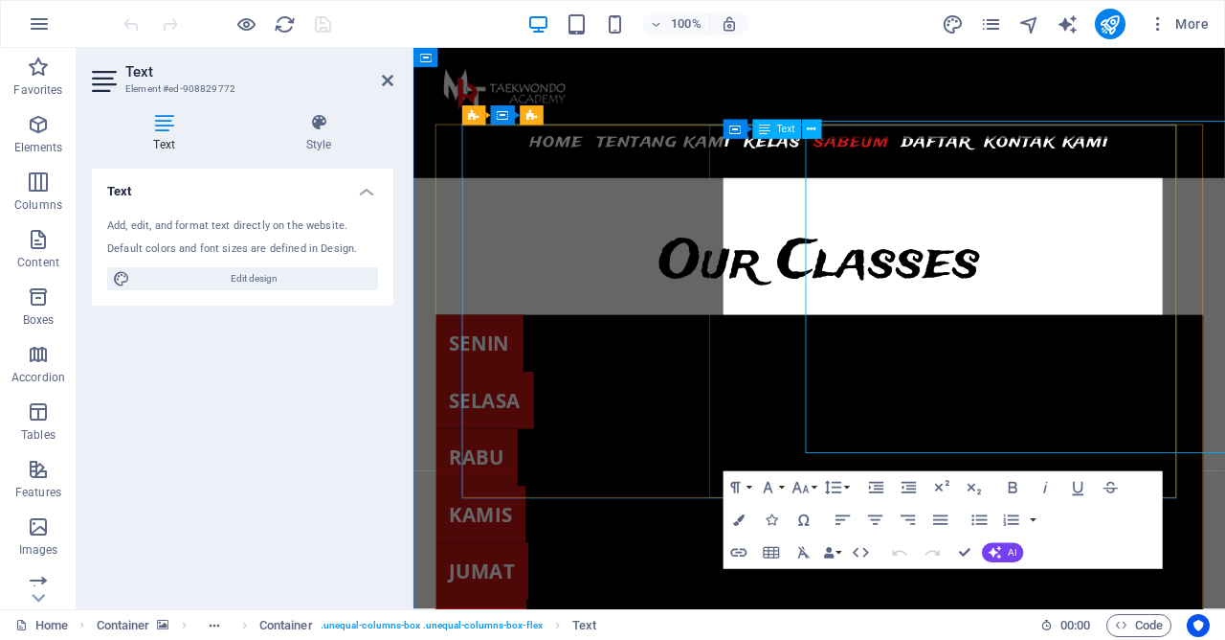
scroll to position [6845, 0]
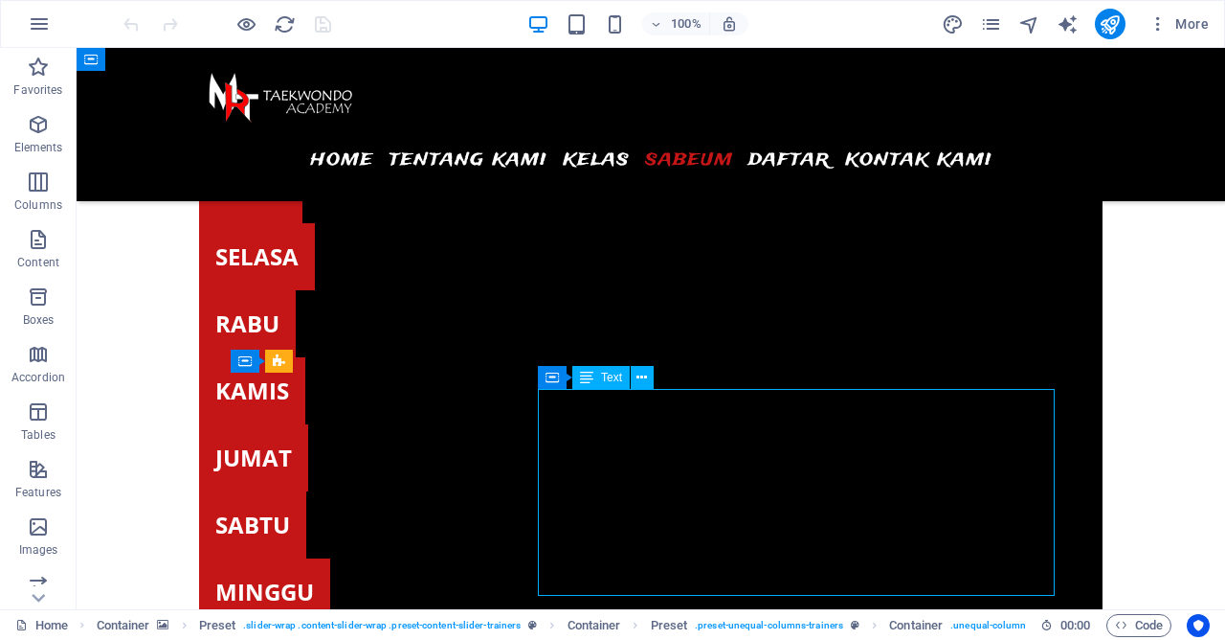
scroll to position [7052, 0]
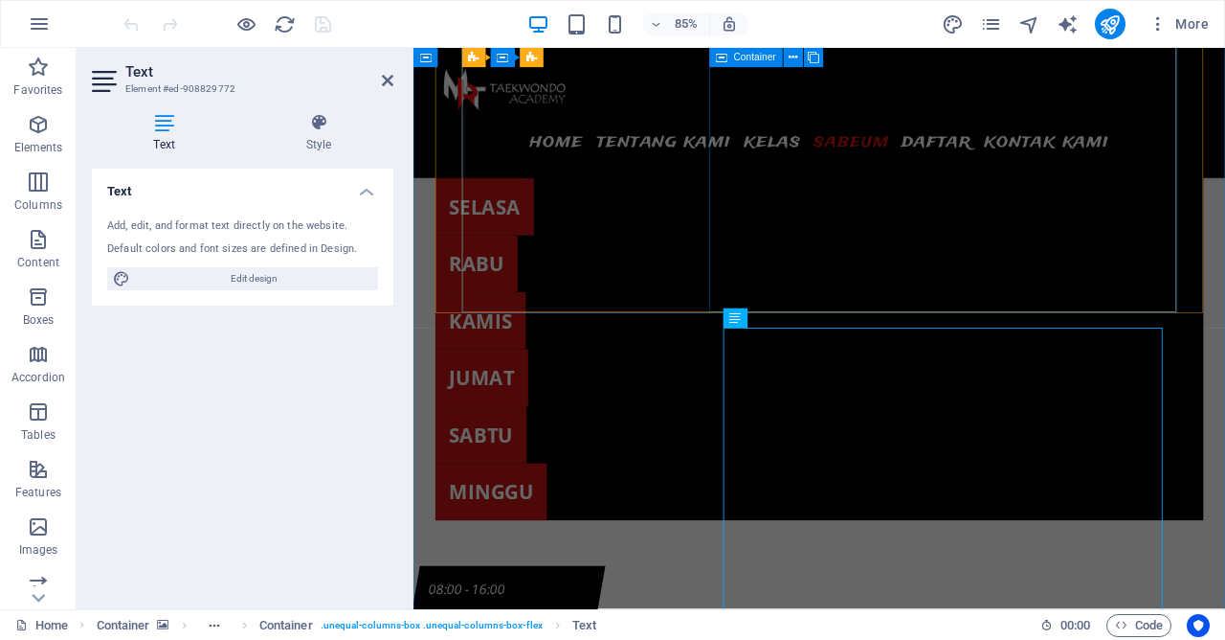
scroll to position [6623, 0]
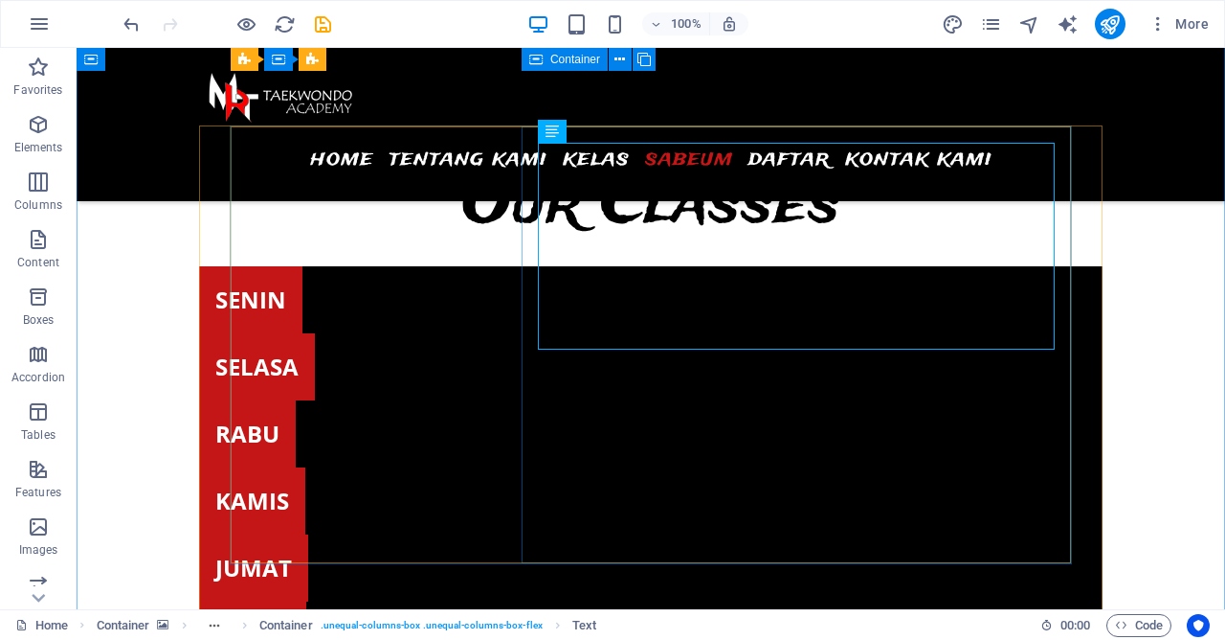
scroll to position [6601, 0]
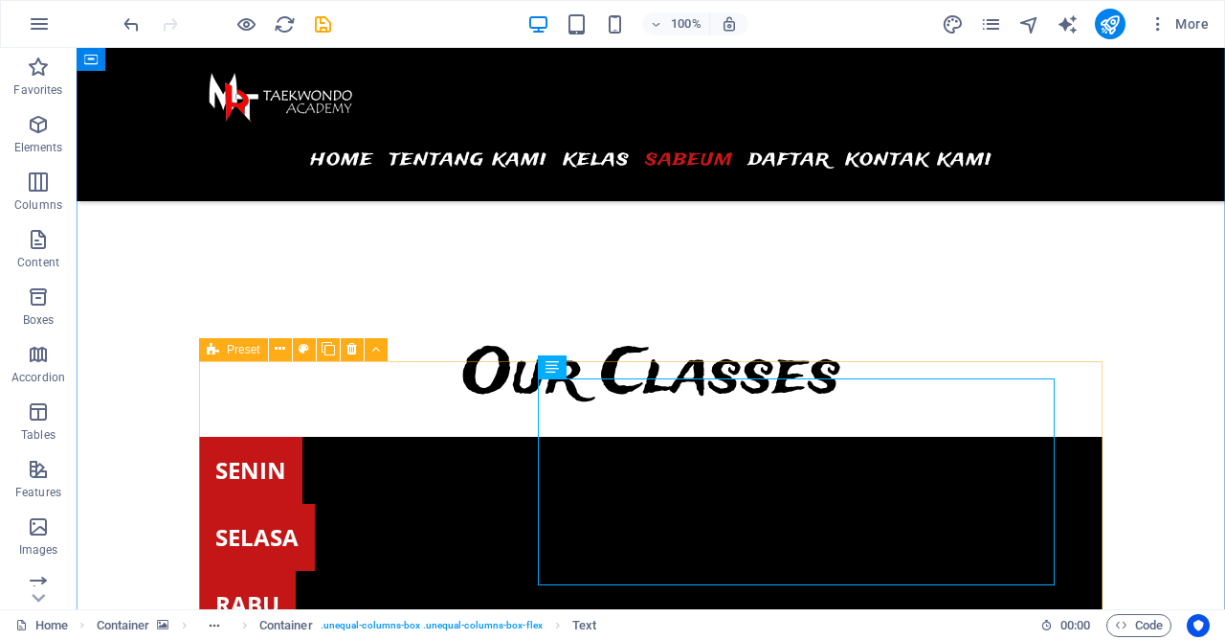
click at [0, 0] on span "Preset" at bounding box center [0, 0] width 0 height 0
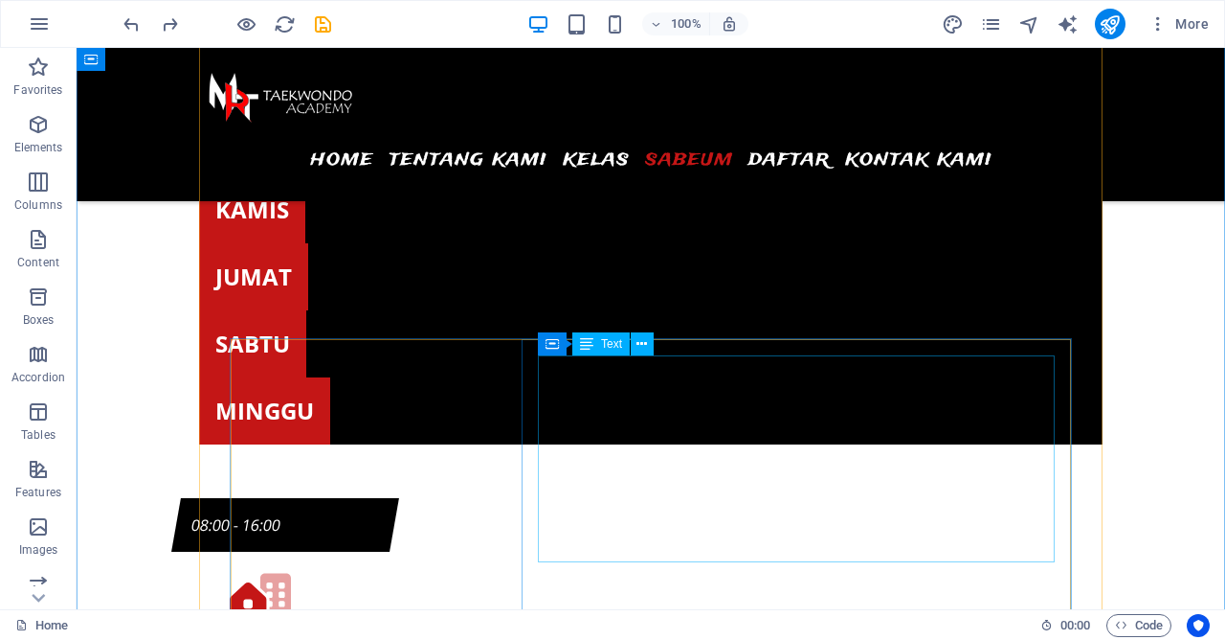
scroll to position [6649, 0]
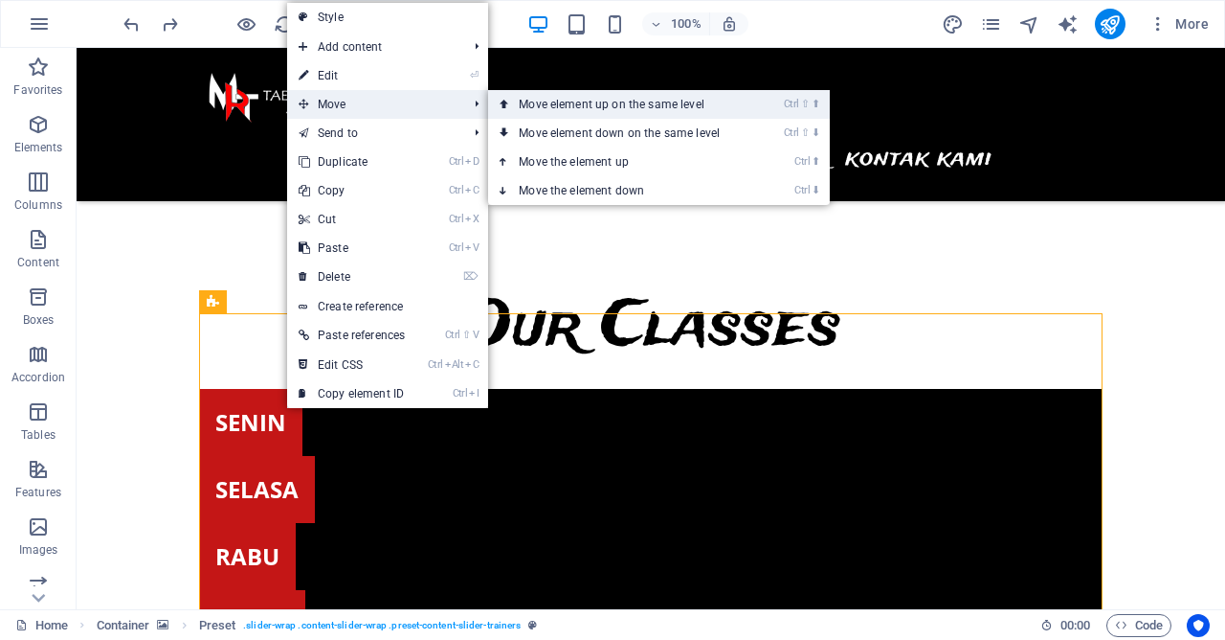
click at [604, 109] on link "Ctrl ⇧ ⬆ Move element up on the same level" at bounding box center [623, 104] width 270 height 29
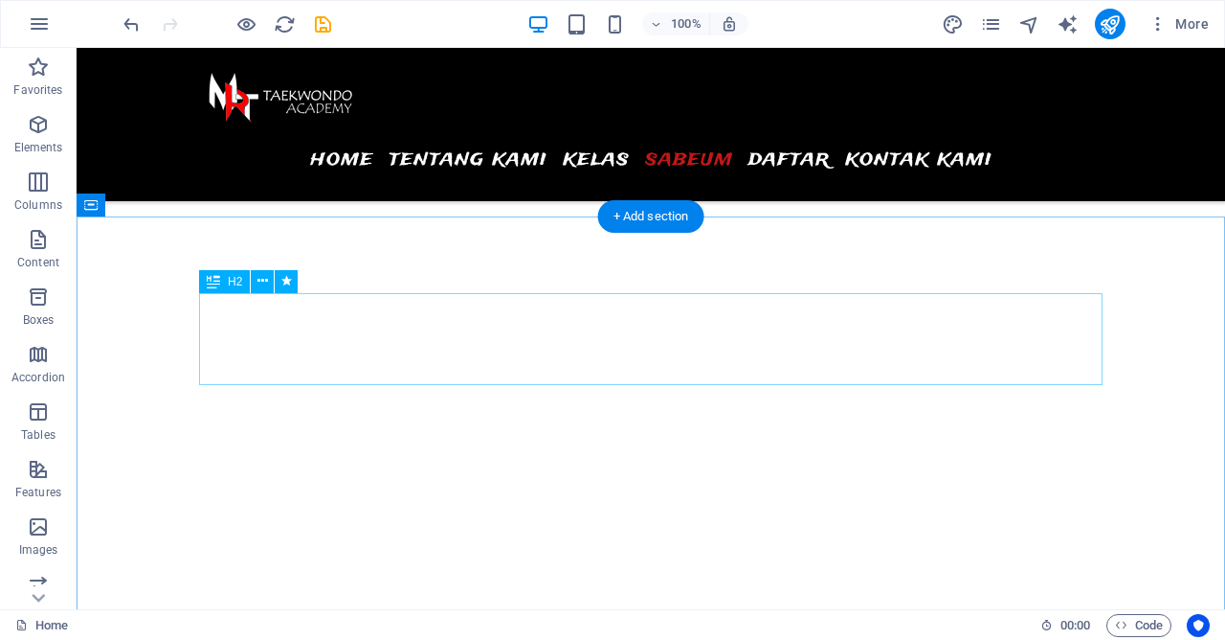
scroll to position [5202, 0]
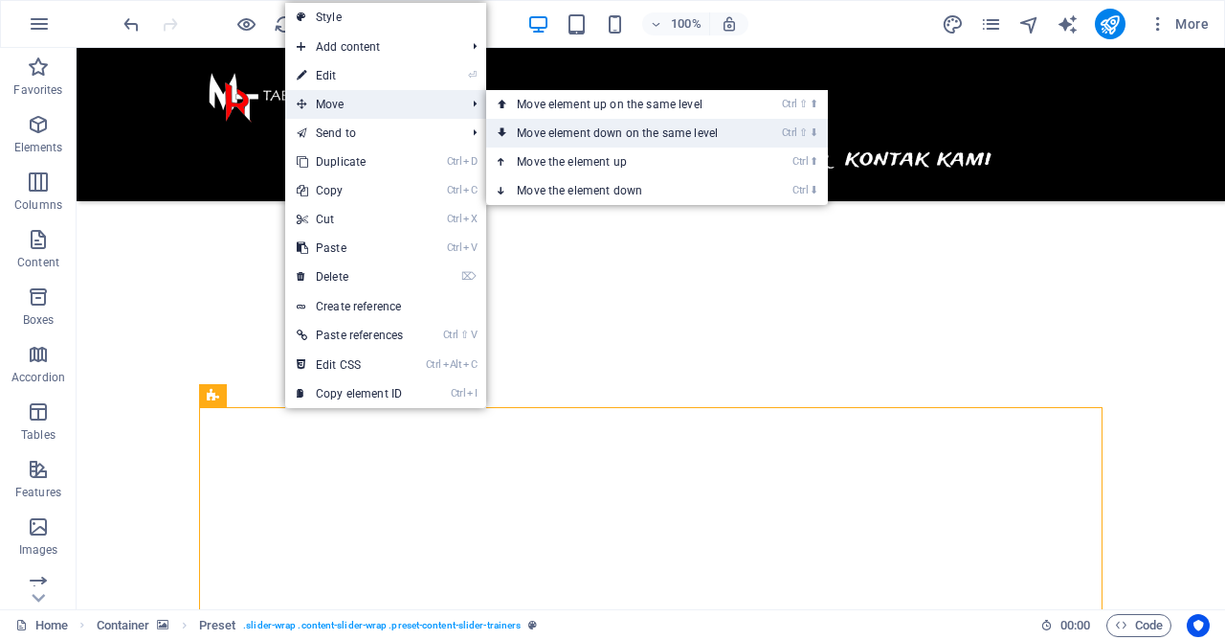
click at [565, 129] on link "Ctrl ⇧ ⬇ Move element down on the same level" at bounding box center [621, 133] width 270 height 29
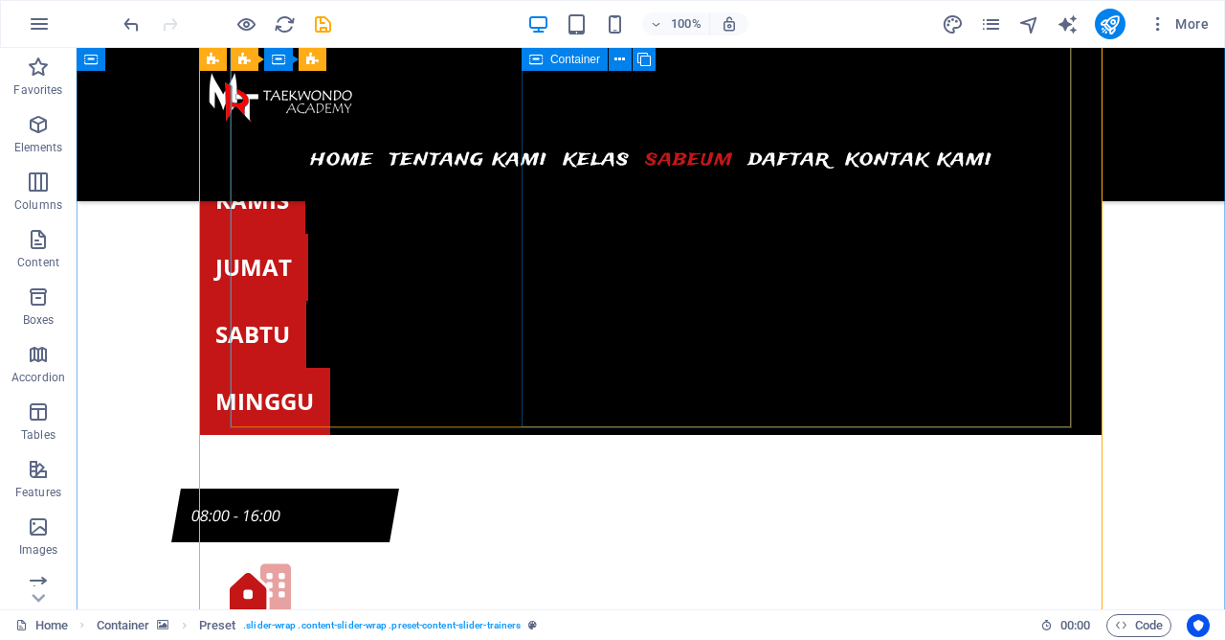
scroll to position [6969, 0]
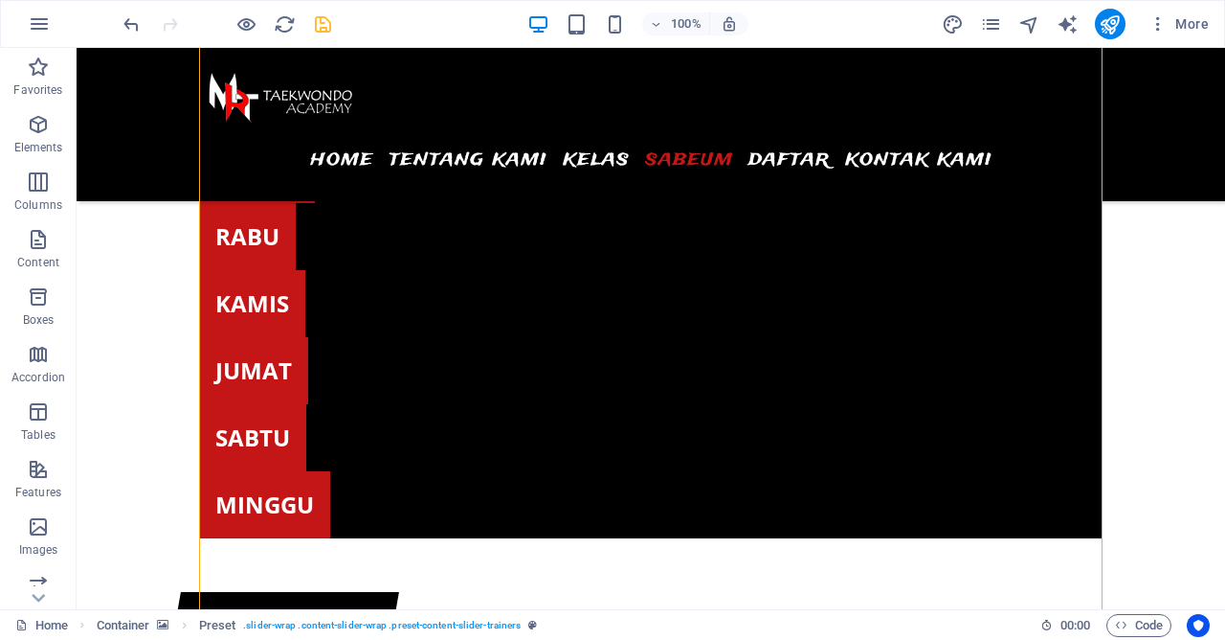
drag, startPoint x: 323, startPoint y: 16, endPoint x: 569, endPoint y: 5, distance: 246.3
click at [323, 21] on icon "save" at bounding box center [575, 255] width 904 height 469
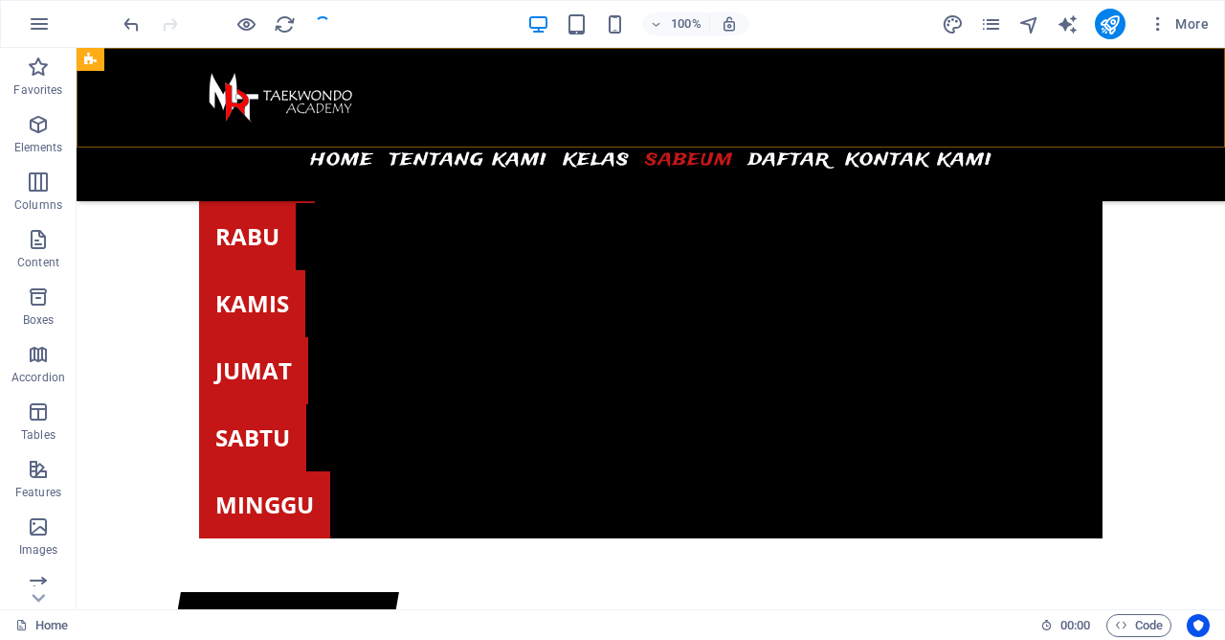
scroll to position [6866, 0]
